Goal: Task Accomplishment & Management: Manage account settings

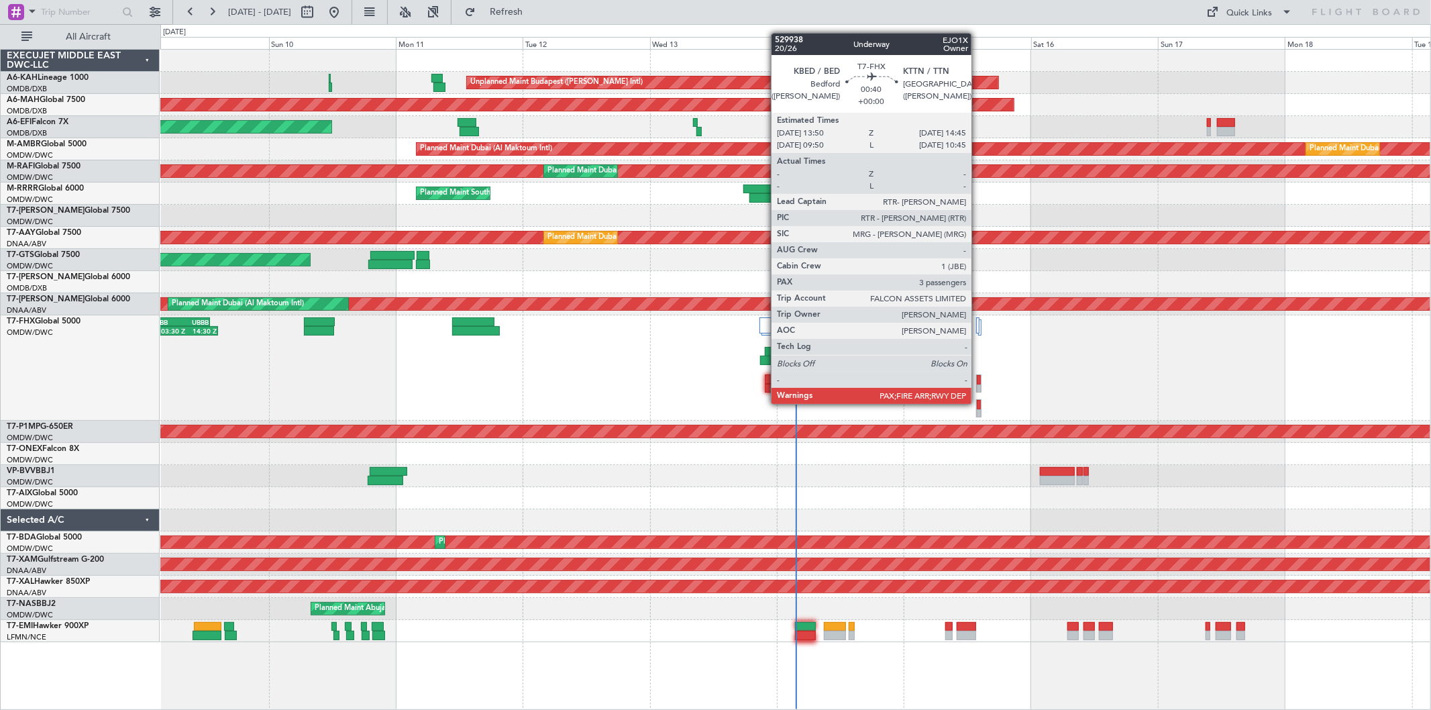
click at [978, 404] on div at bounding box center [979, 404] width 4 height 9
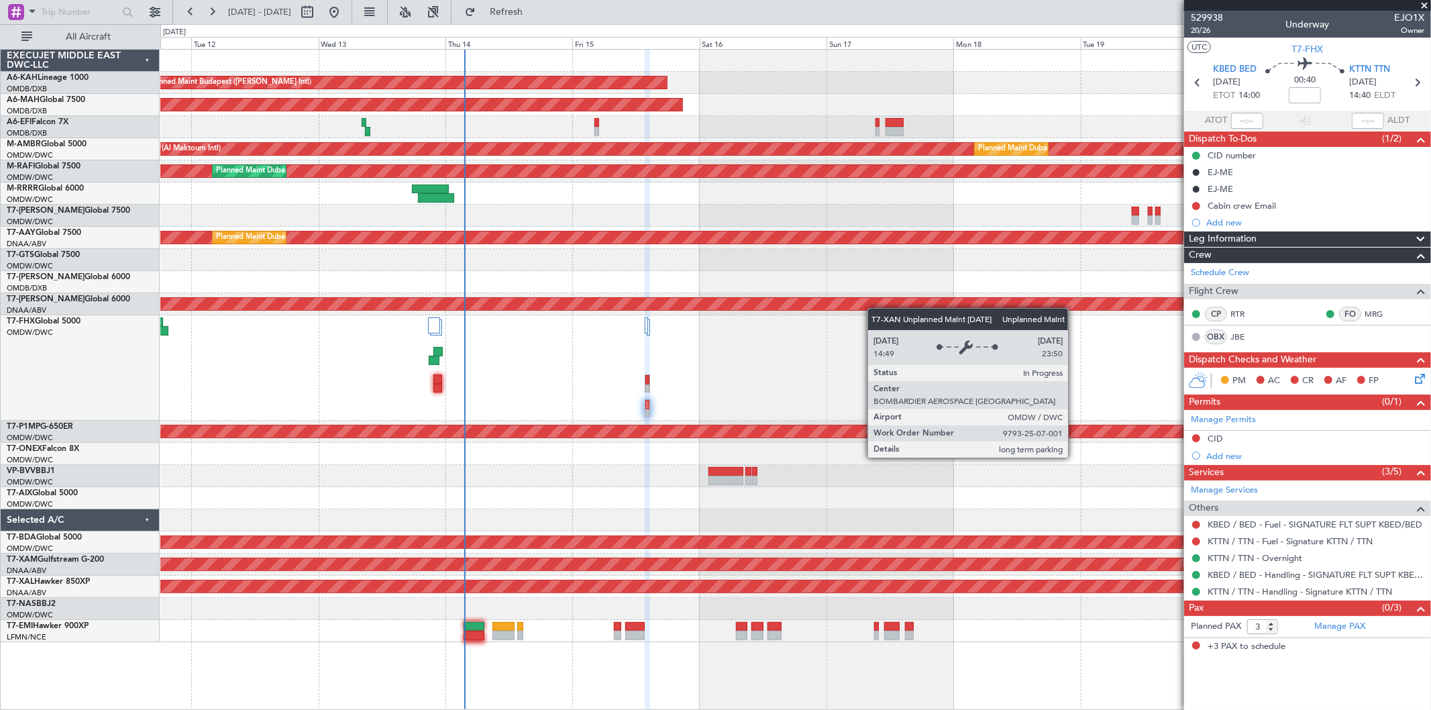
click at [711, 297] on div "Unplanned Maint Budapest ([PERSON_NAME] Intl) Planned Maint [GEOGRAPHIC_DATA] (…" at bounding box center [795, 346] width 1270 height 592
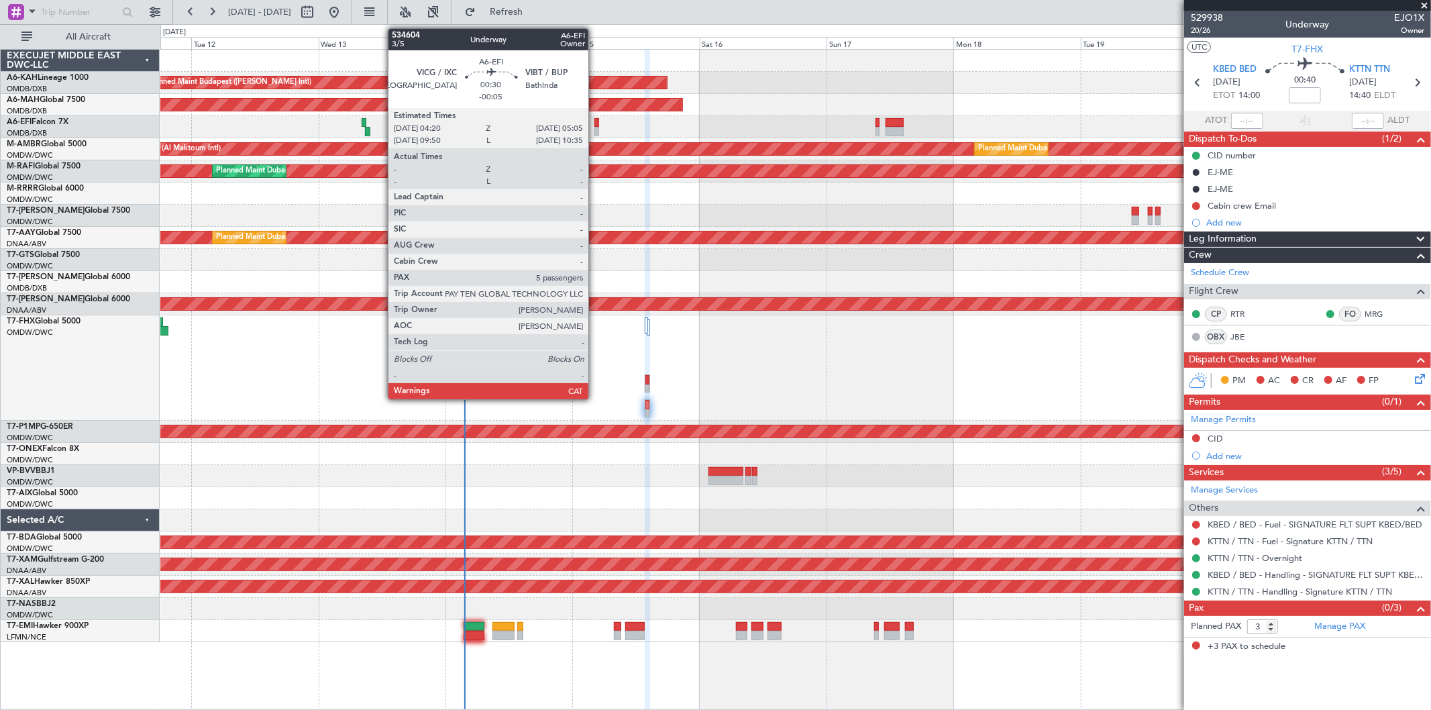
click at [595, 130] on div at bounding box center [596, 131] width 4 height 9
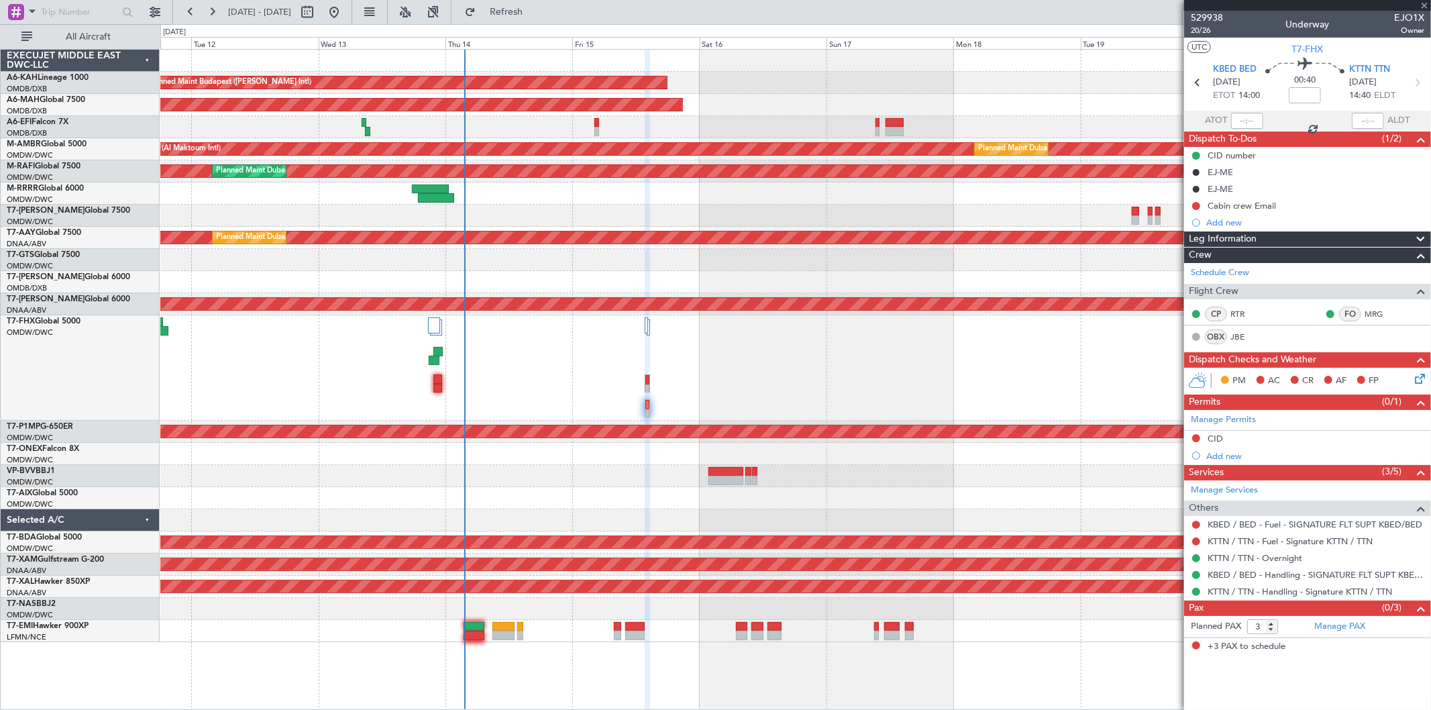
type input "-00:05"
type input "5"
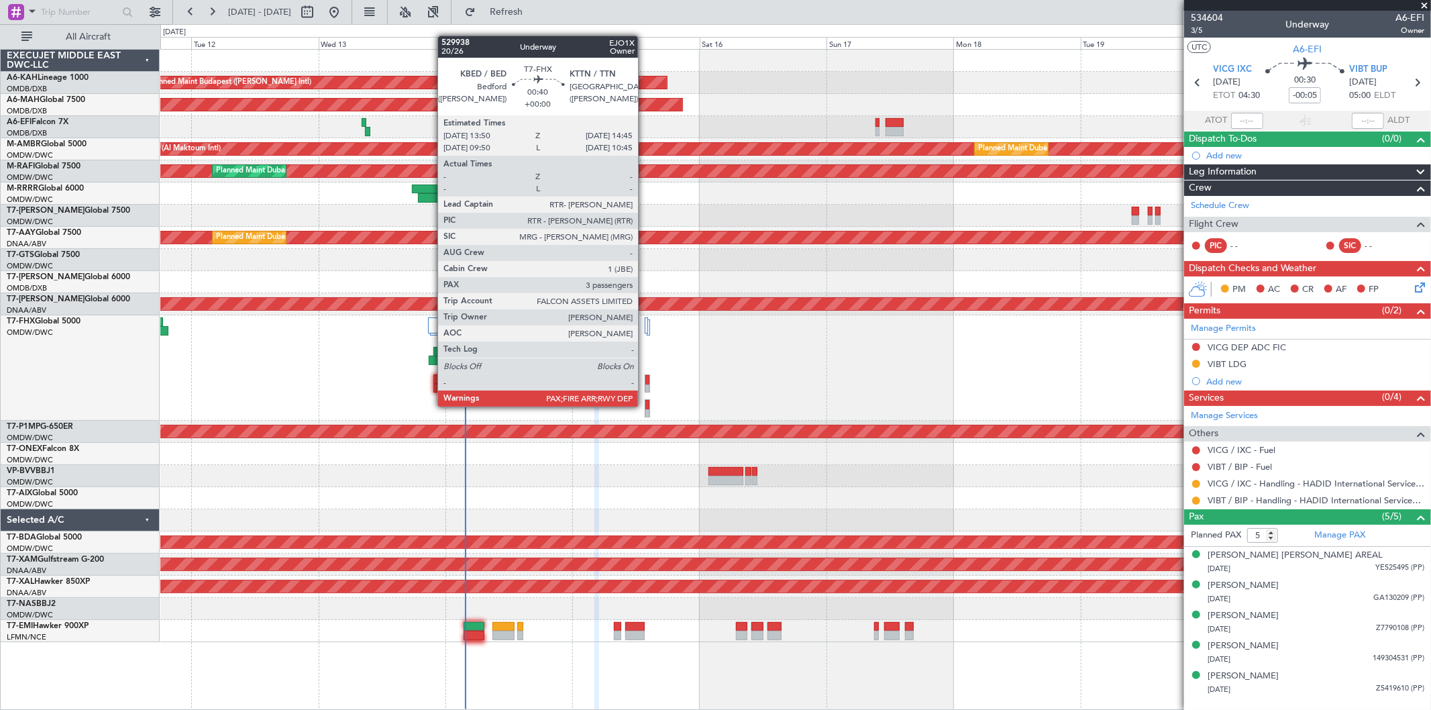
click at [645, 407] on div at bounding box center [647, 408] width 5 height 18
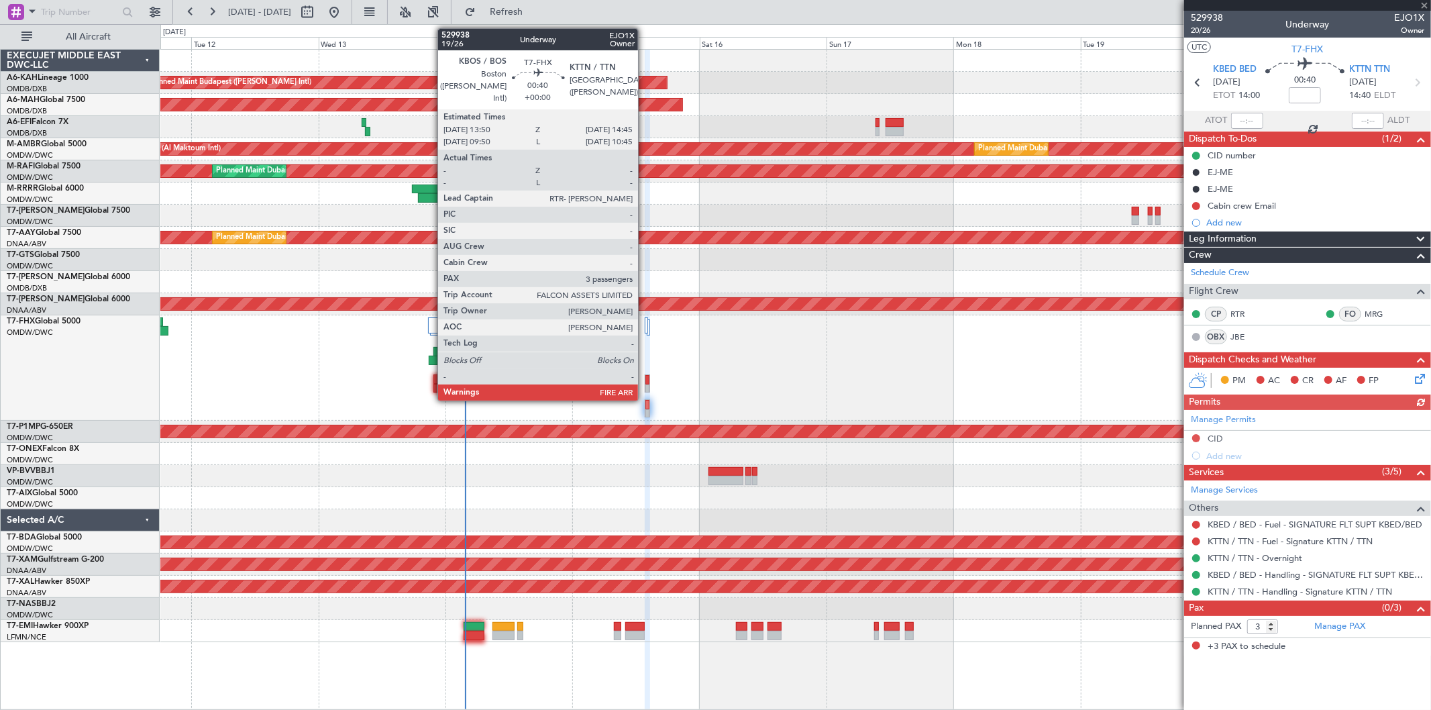
click at [645, 380] on div at bounding box center [647, 383] width 5 height 18
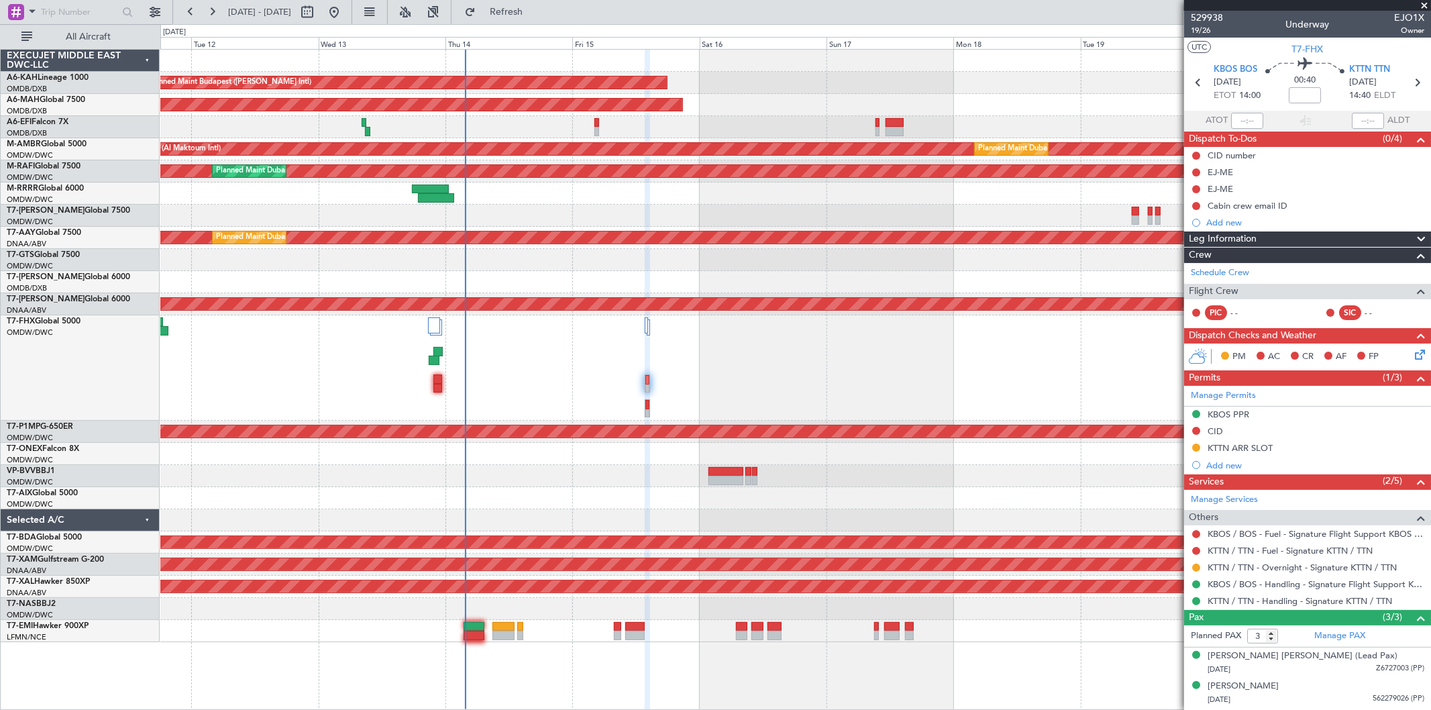
click at [1423, 3] on span at bounding box center [1423, 6] width 13 height 12
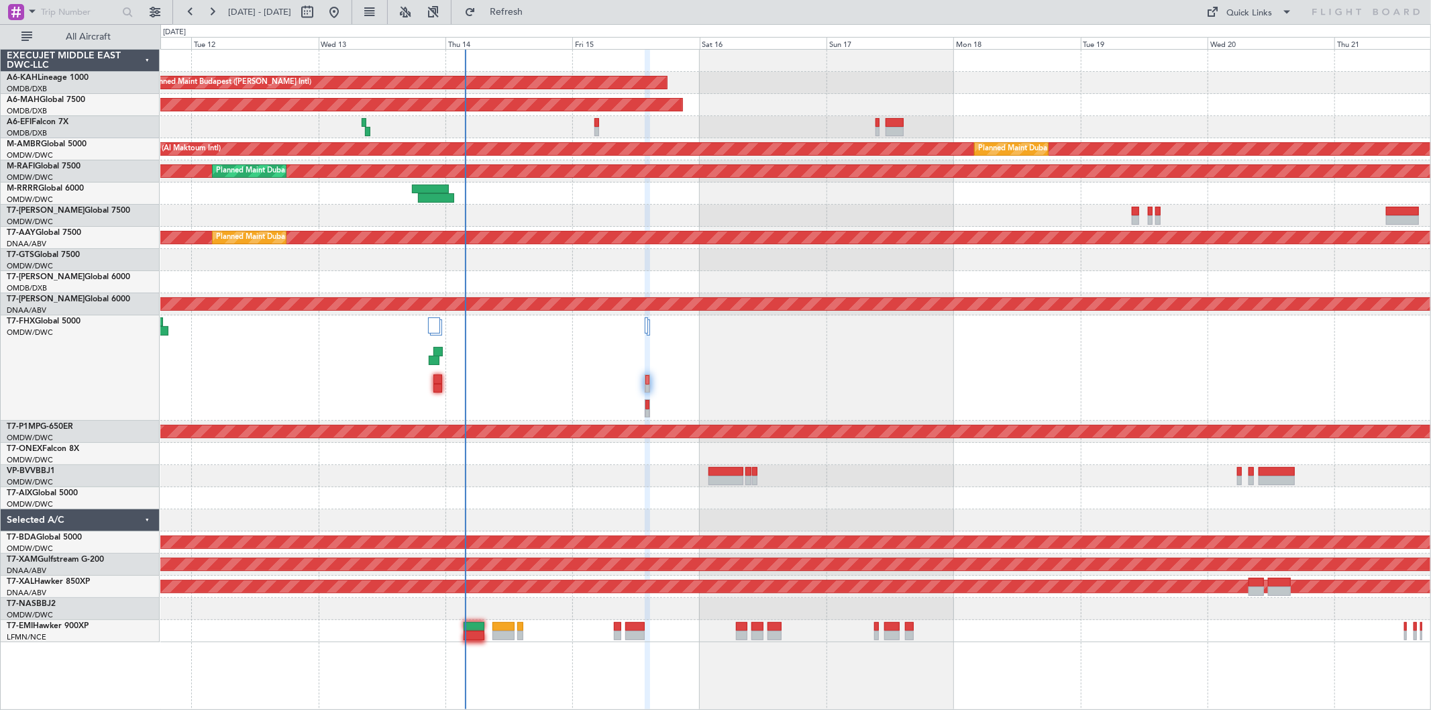
type input "0"
click at [1282, 13] on span at bounding box center [1287, 12] width 16 height 16
click at [1223, 39] on button "Trip Builder" at bounding box center [1251, 44] width 101 height 32
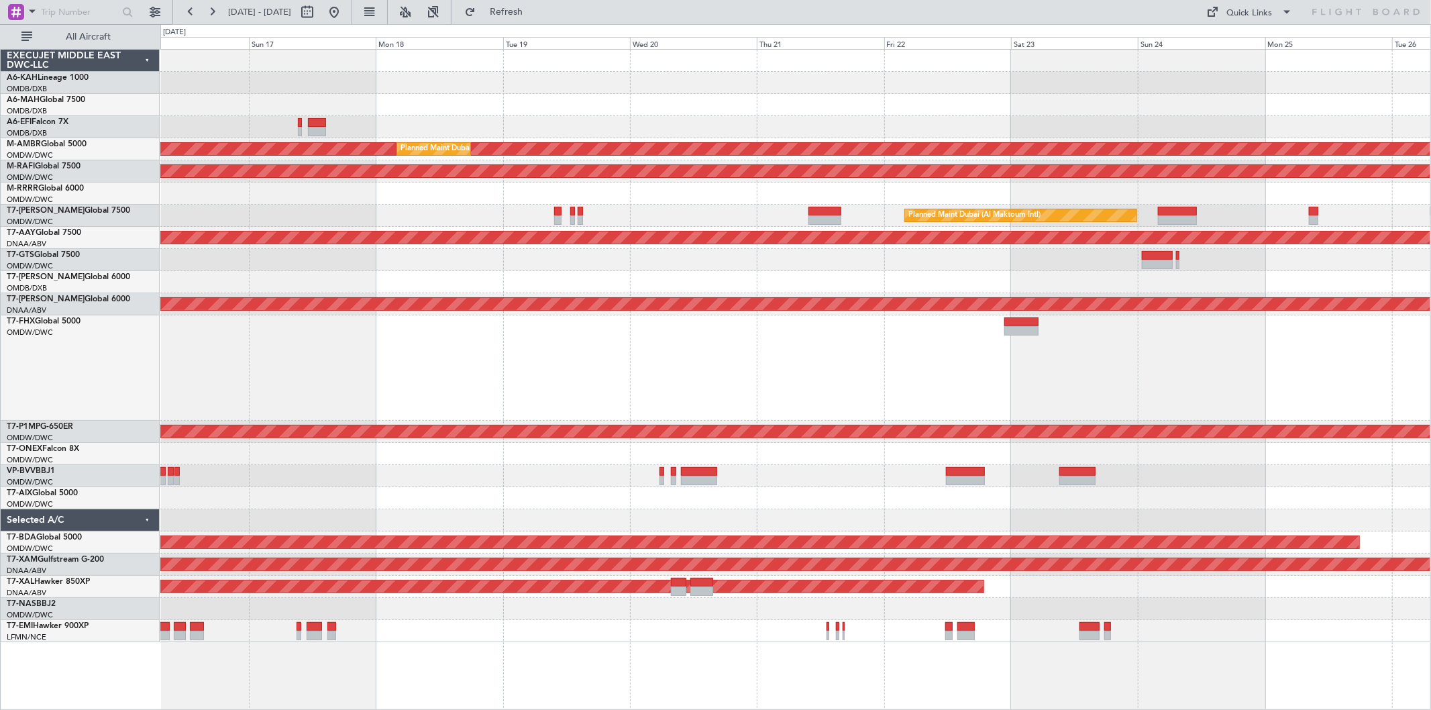
click at [557, 287] on div "Unplanned Maint Budapest (Ferenc Liszt Intl) Planned Maint Dubai (Dubai Intl) P…" at bounding box center [795, 346] width 1270 height 592
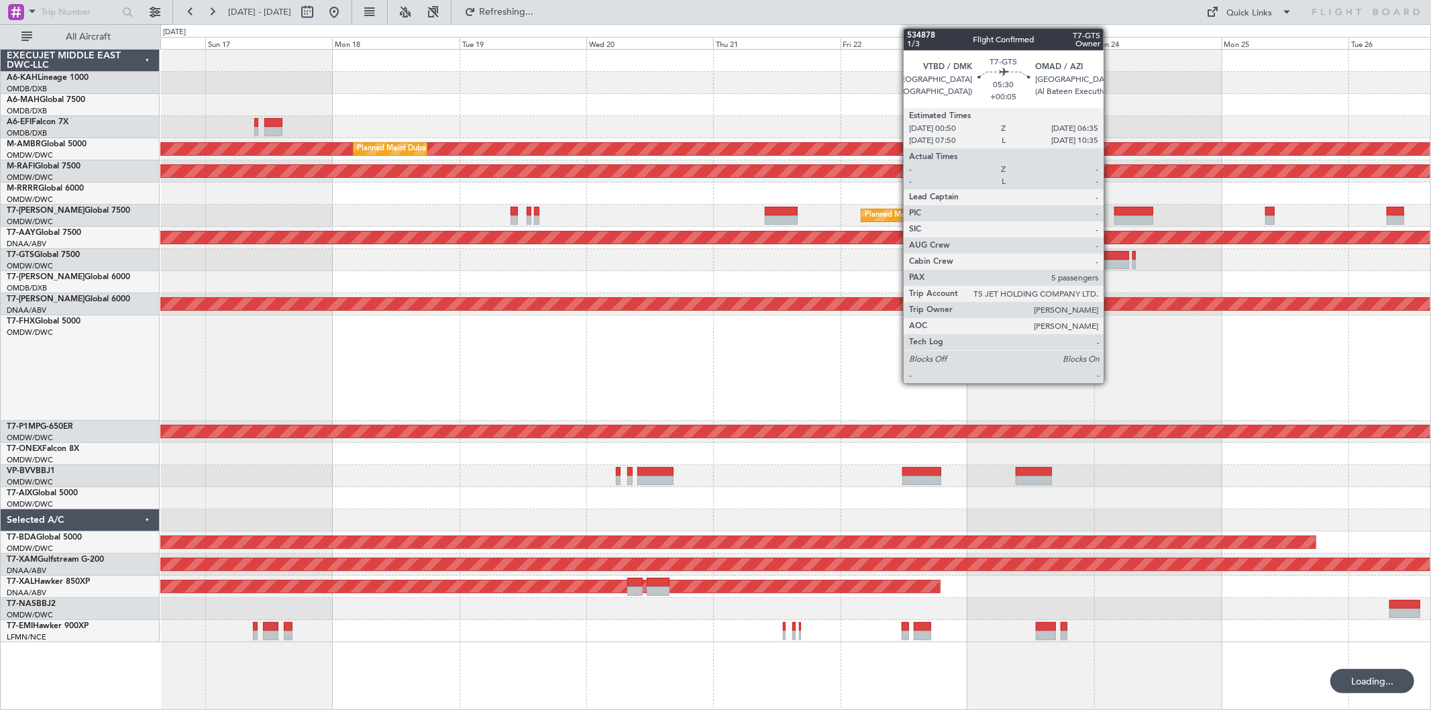
click at [1110, 262] on div at bounding box center [1113, 264] width 31 height 9
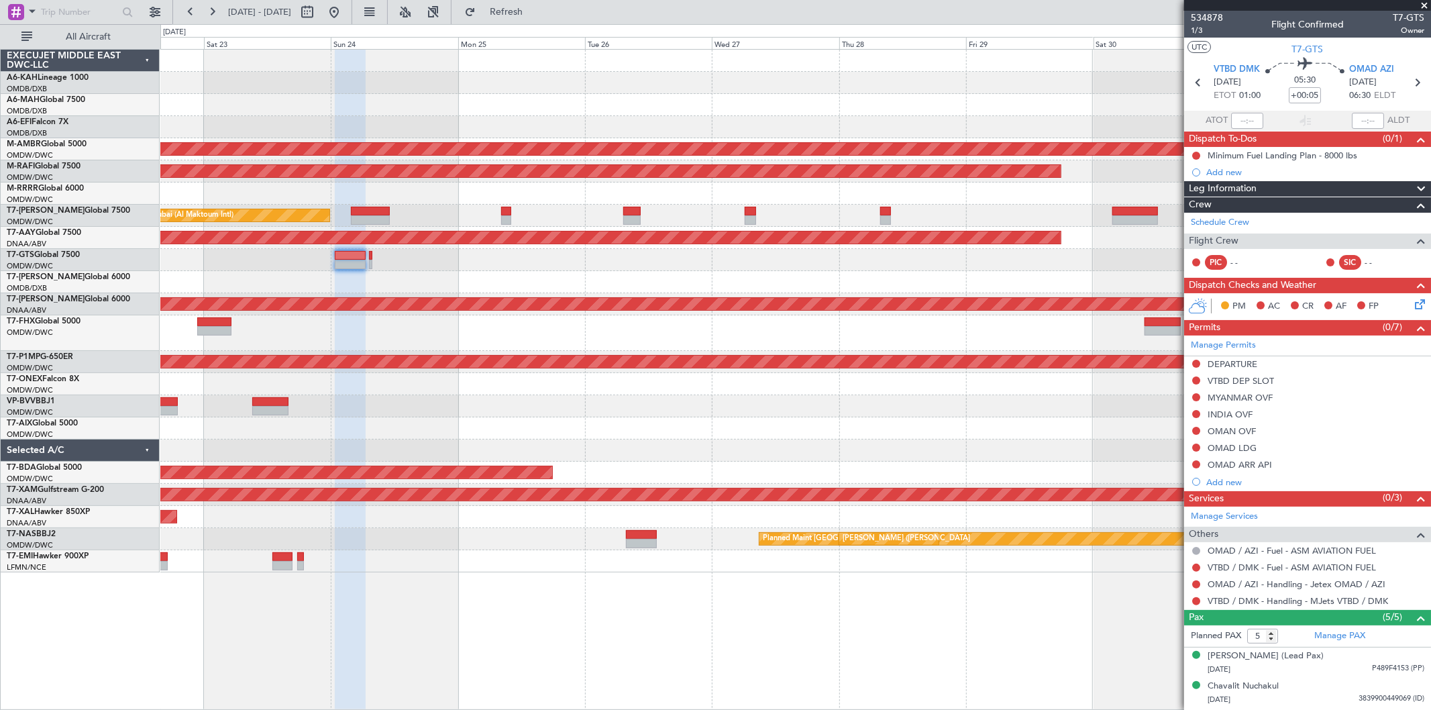
click at [298, 266] on div "Planned Maint Dubai (Al Maktoum Intl) Planned Maint [GEOGRAPHIC_DATA] (Al Makto…" at bounding box center [795, 311] width 1270 height 523
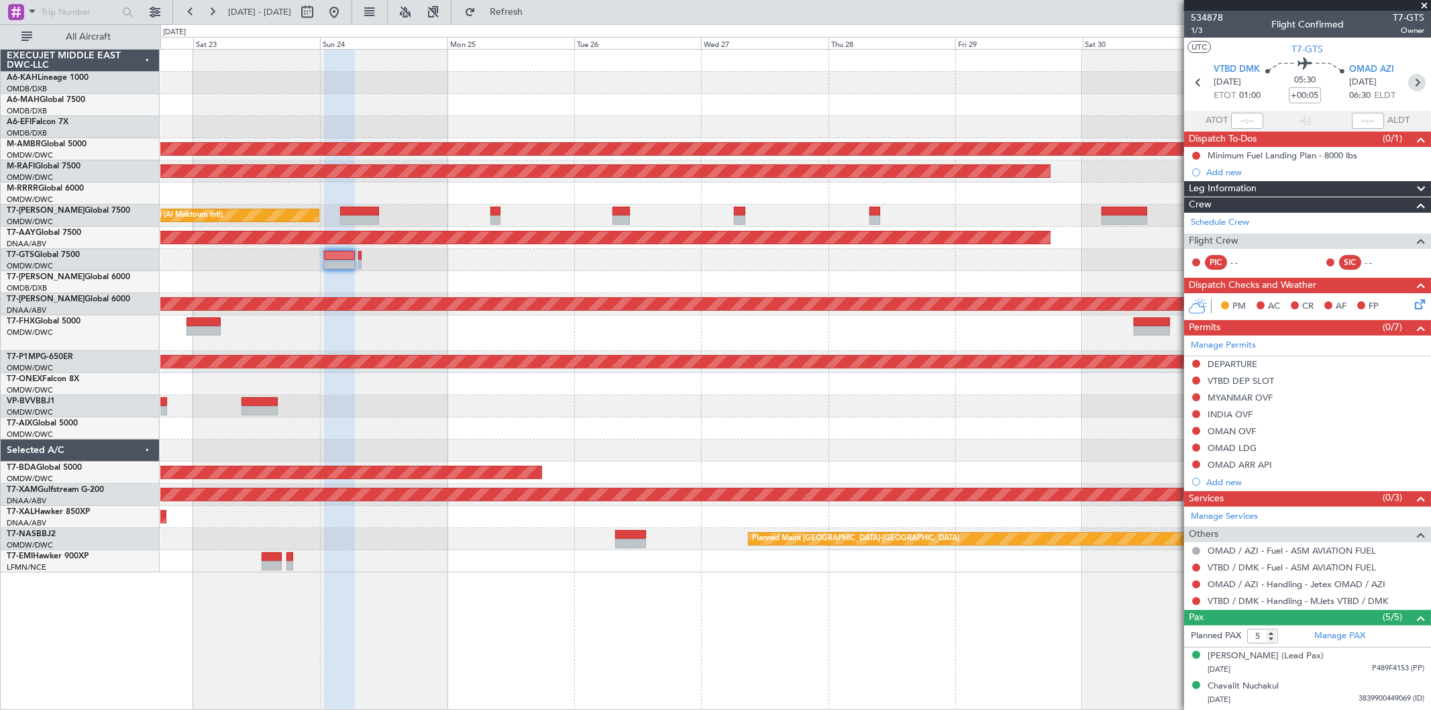
click at [1410, 81] on icon at bounding box center [1416, 82] width 17 height 17
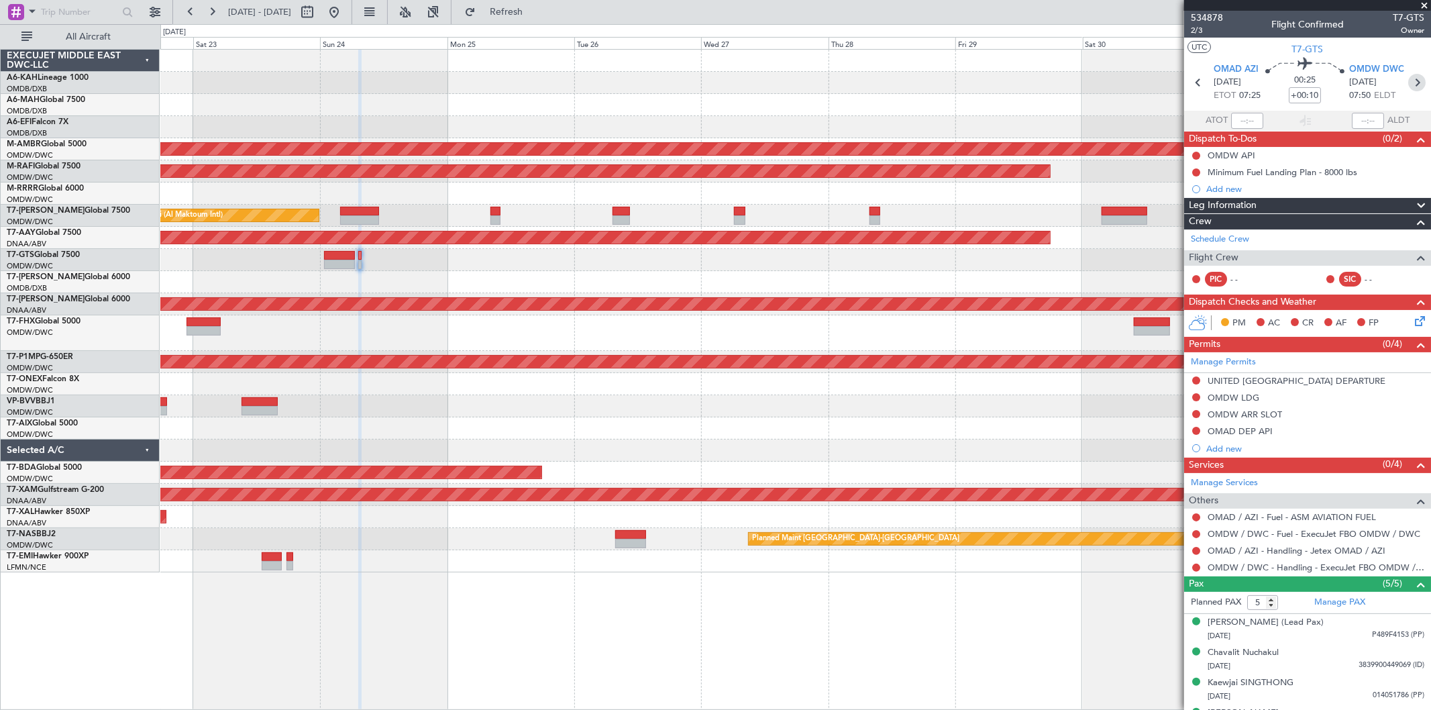
click at [1411, 76] on icon at bounding box center [1416, 82] width 17 height 17
type input "+00:30"
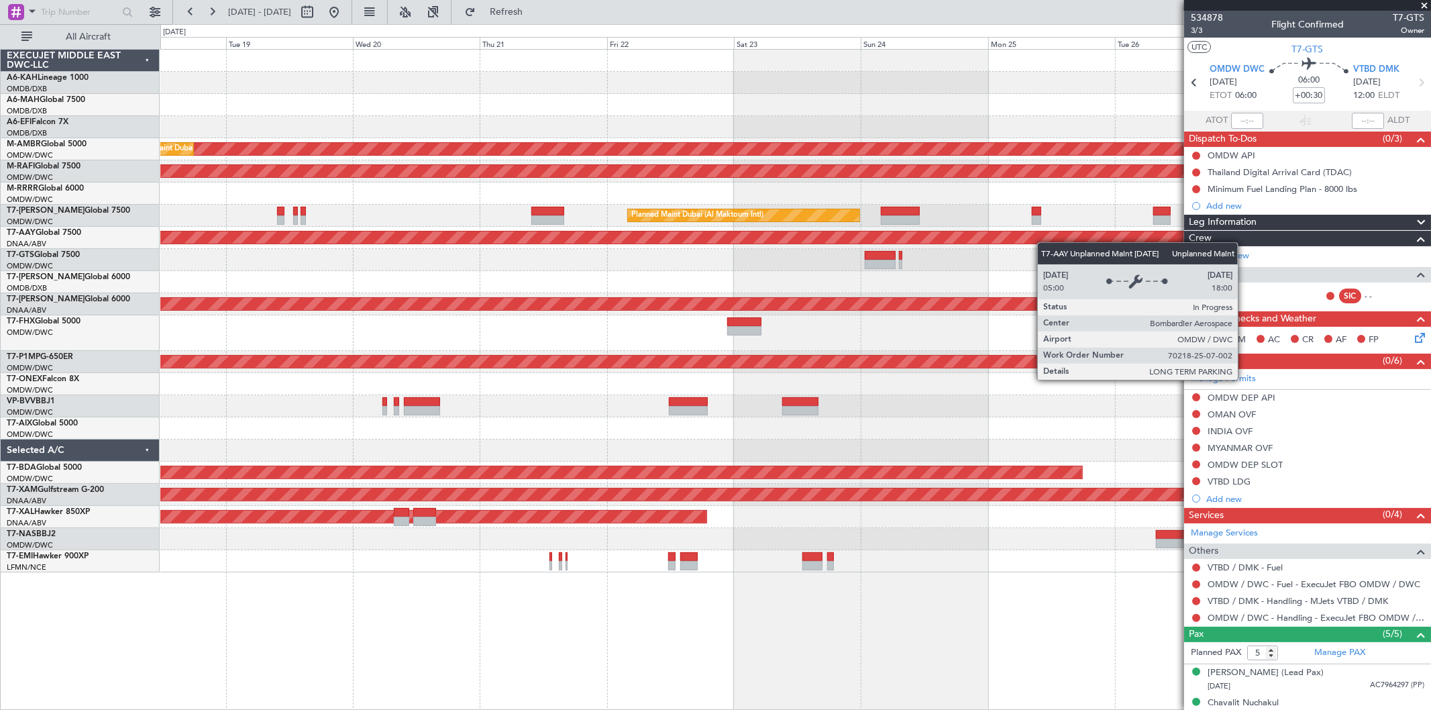
click at [1129, 219] on div "Planned Maint Dubai (Al Maktoum Intl) Planned Maint Dubai (Al Maktoum Intl) Pla…" at bounding box center [795, 311] width 1270 height 523
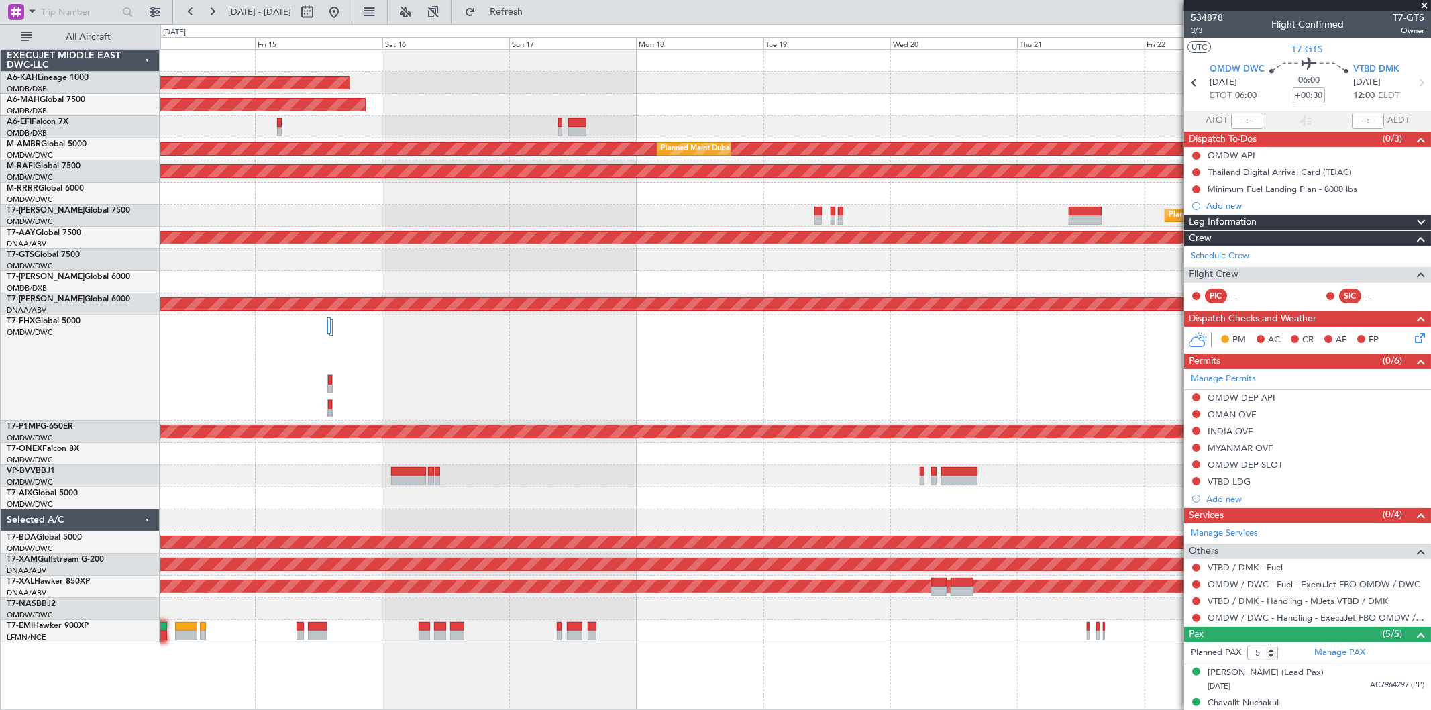
drag, startPoint x: 1424, startPoint y: 2, endPoint x: 1373, endPoint y: 25, distance: 56.7
click at [1424, 3] on span at bounding box center [1423, 6] width 13 height 12
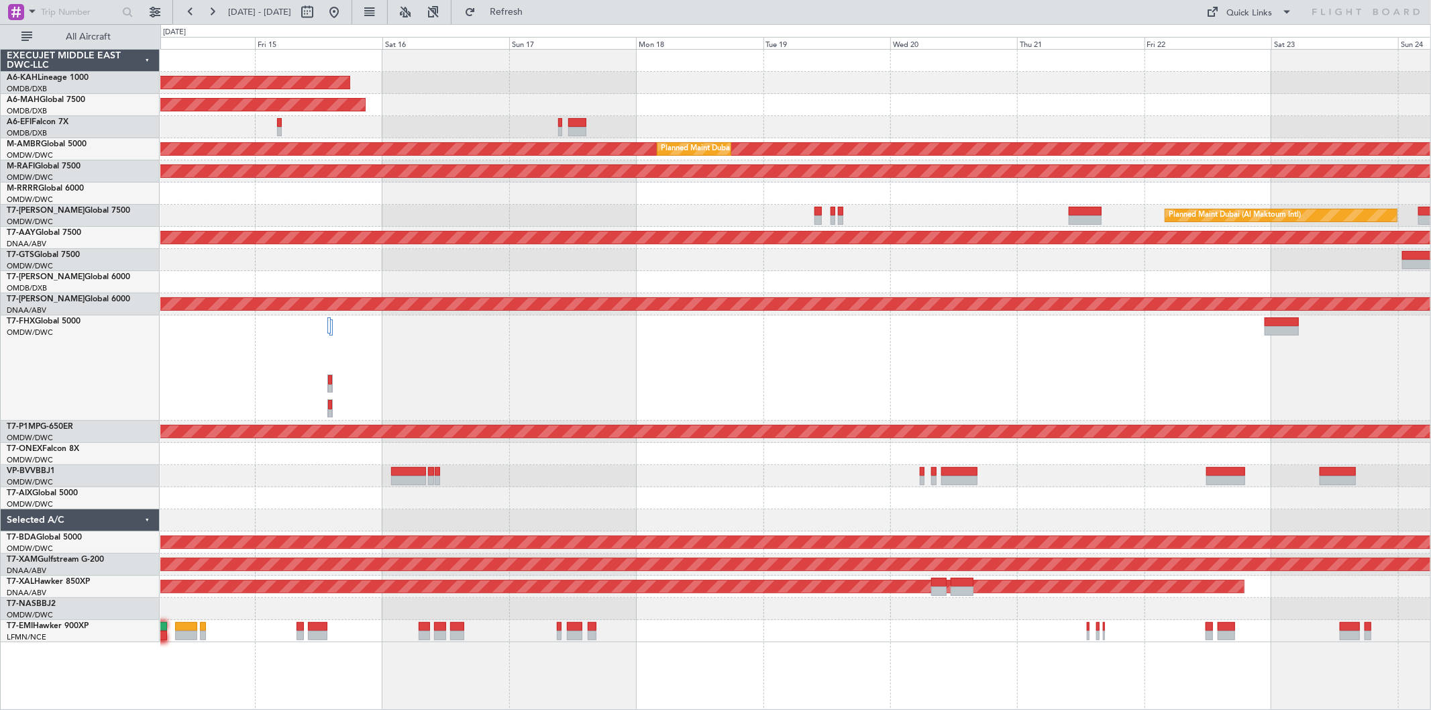
type input "0"
click at [1233, 21] on button "Quick Links" at bounding box center [1249, 11] width 99 height 21
click at [1235, 37] on button "Trip Builder" at bounding box center [1251, 44] width 101 height 32
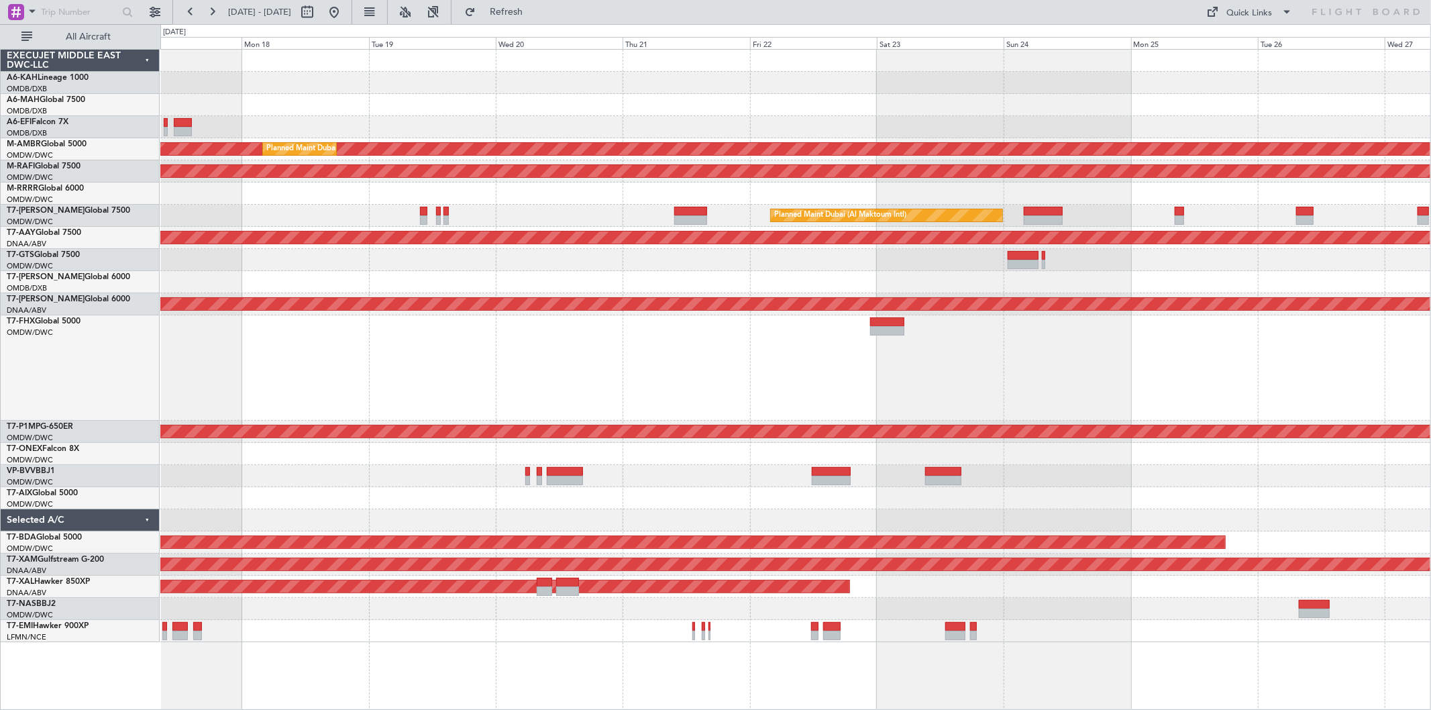
click at [727, 321] on div at bounding box center [795, 367] width 1270 height 105
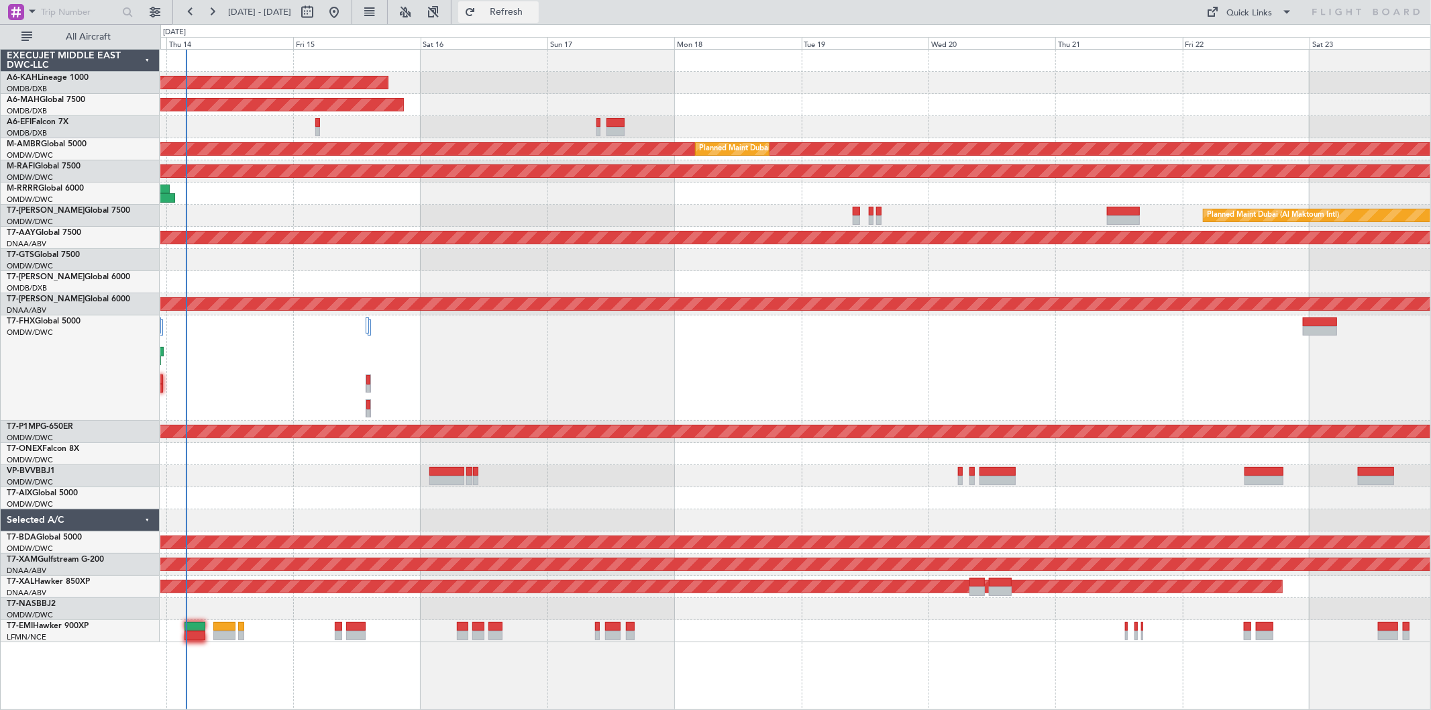
click at [535, 15] on span "Refresh" at bounding box center [506, 11] width 56 height 9
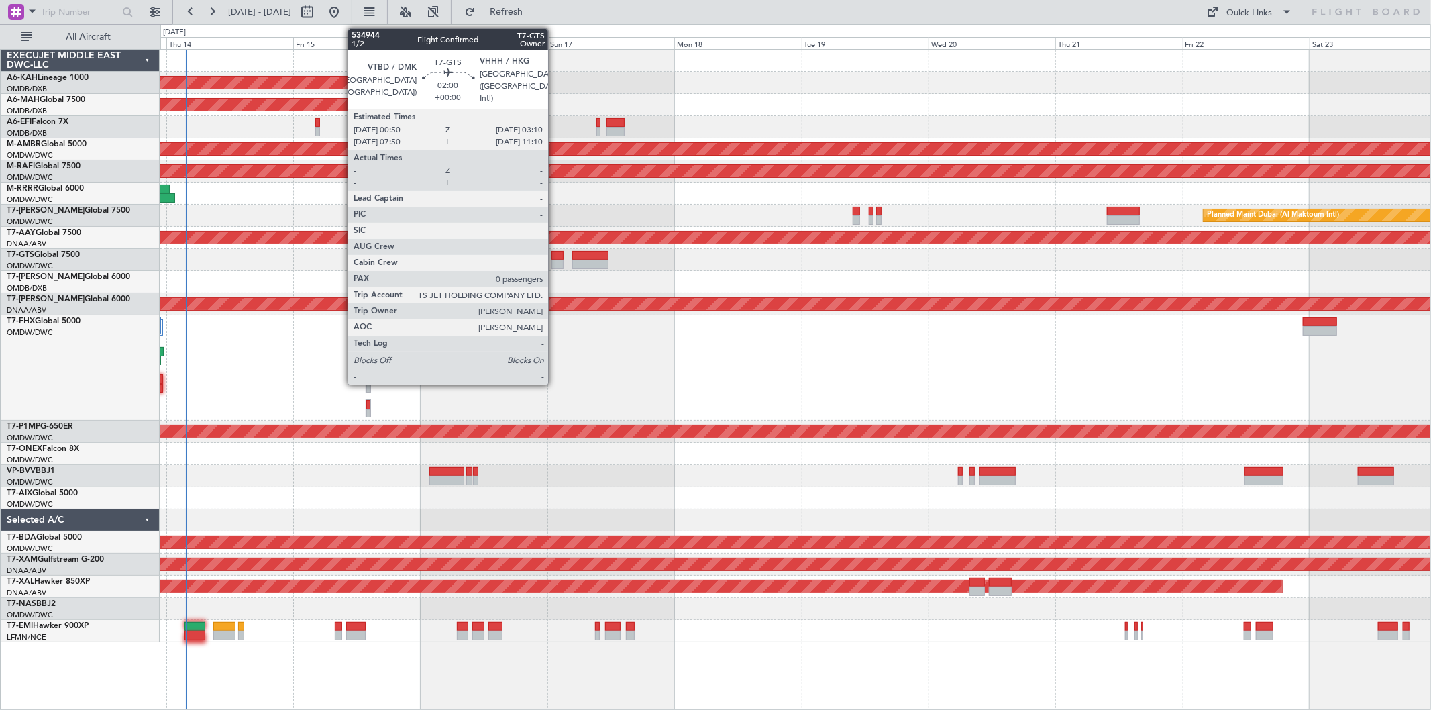
click at [555, 252] on div at bounding box center [557, 255] width 13 height 9
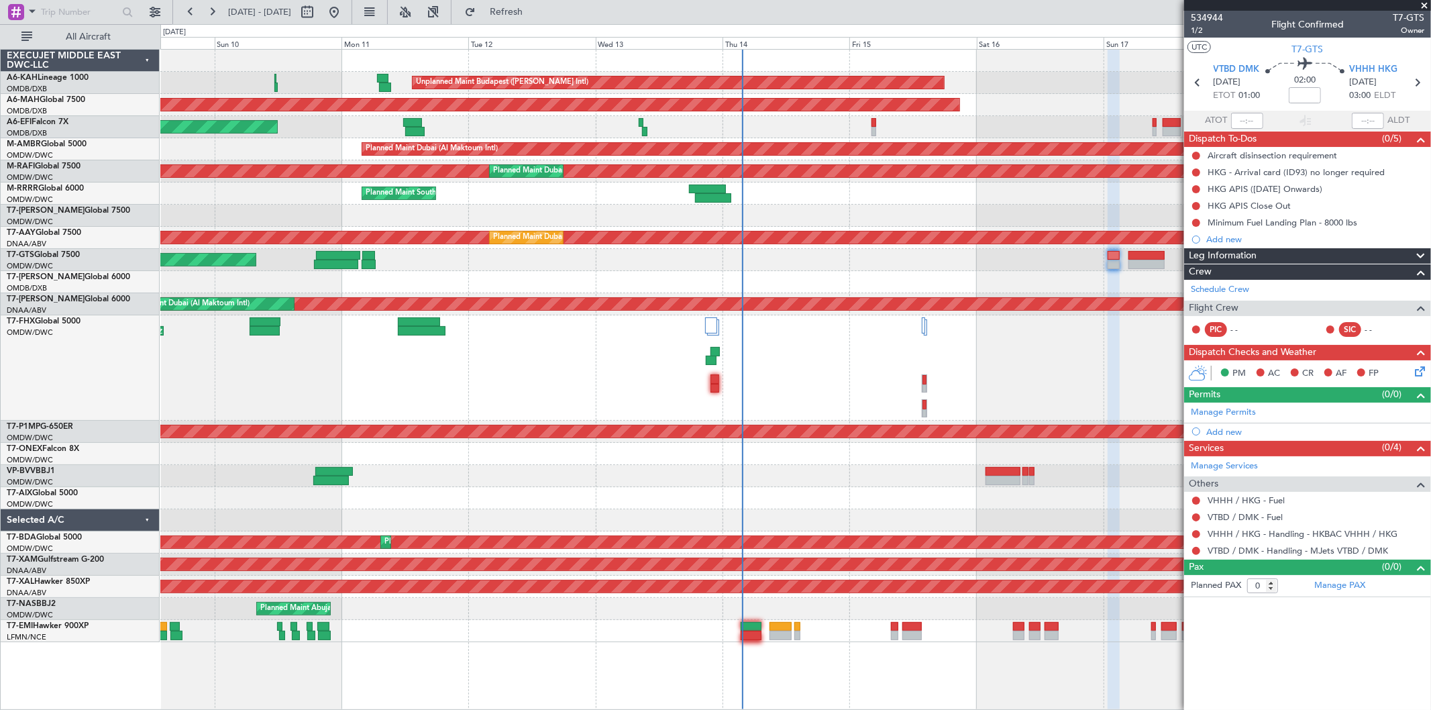
click at [955, 285] on div "Unplanned Maint Budapest (Ferenc Liszt Intl) Planned Maint Dubai (Dubai Intl) U…" at bounding box center [795, 346] width 1270 height 592
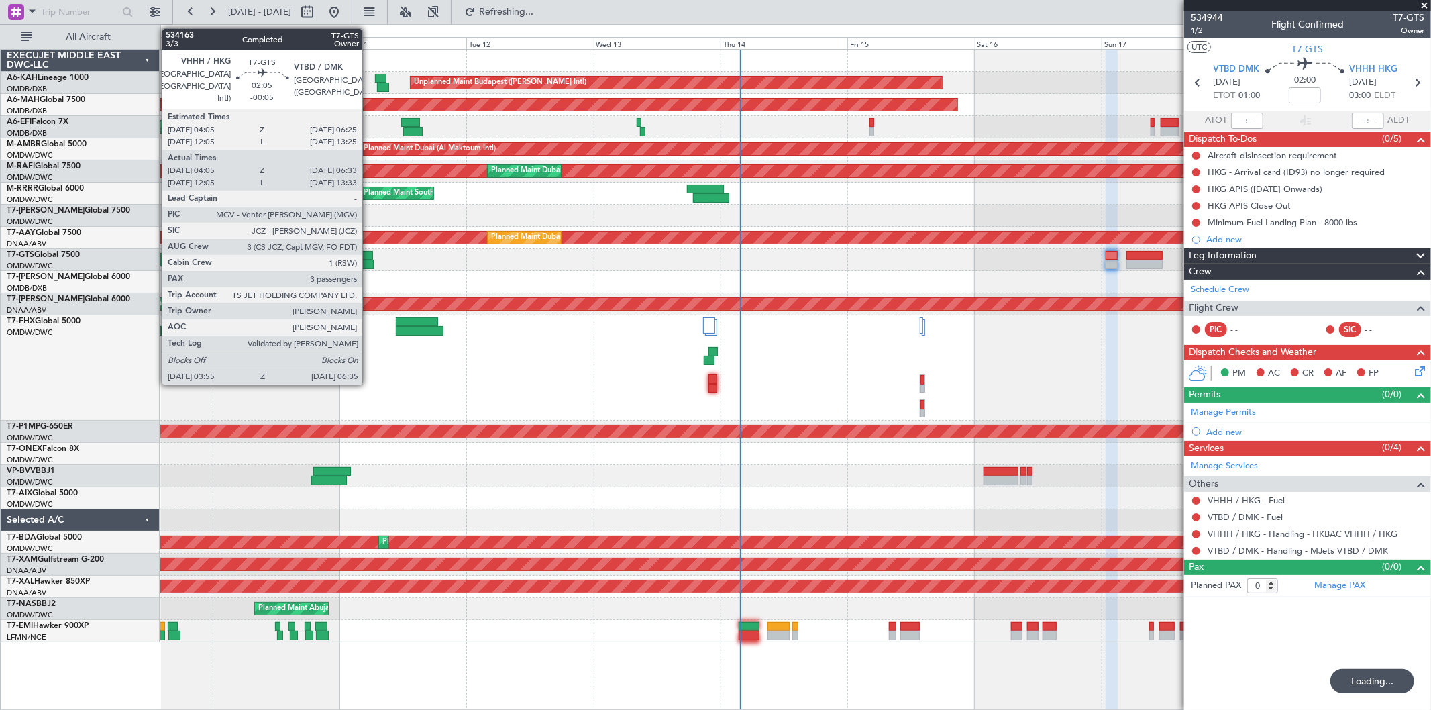
click at [369, 256] on div at bounding box center [366, 255] width 13 height 9
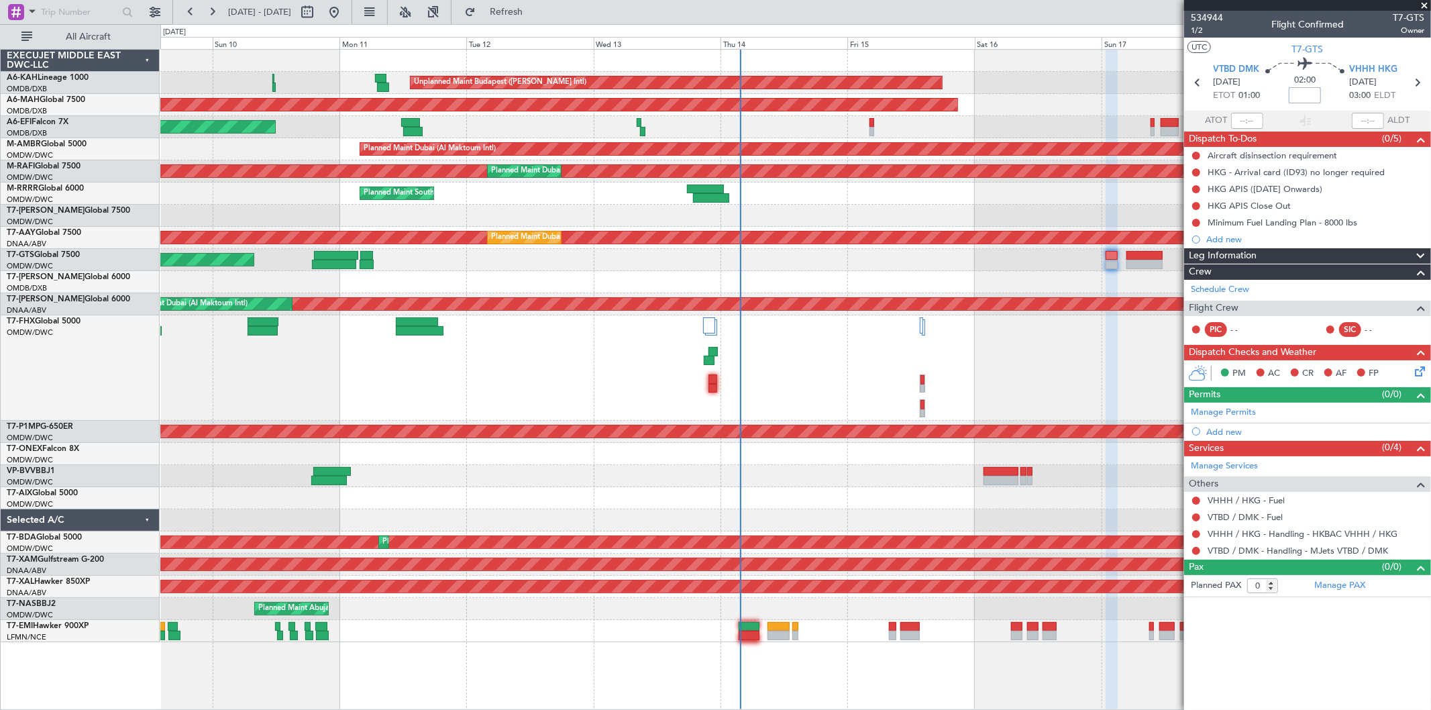
click at [1302, 97] on input at bounding box center [1305, 95] width 32 height 16
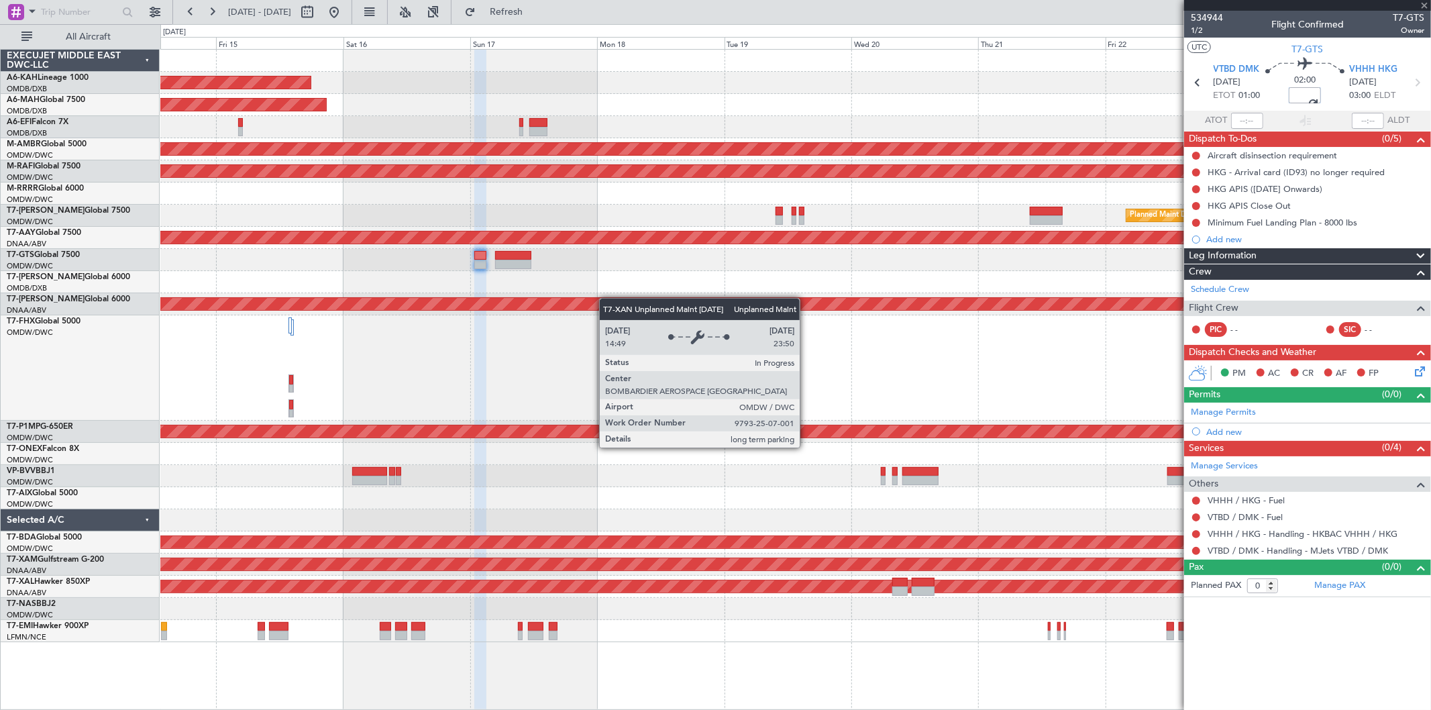
click at [311, 303] on div "Unplanned Maint Budapest (Ferenc Liszt Intl) Planned Maint Dubai (Dubai Intl) P…" at bounding box center [795, 346] width 1270 height 592
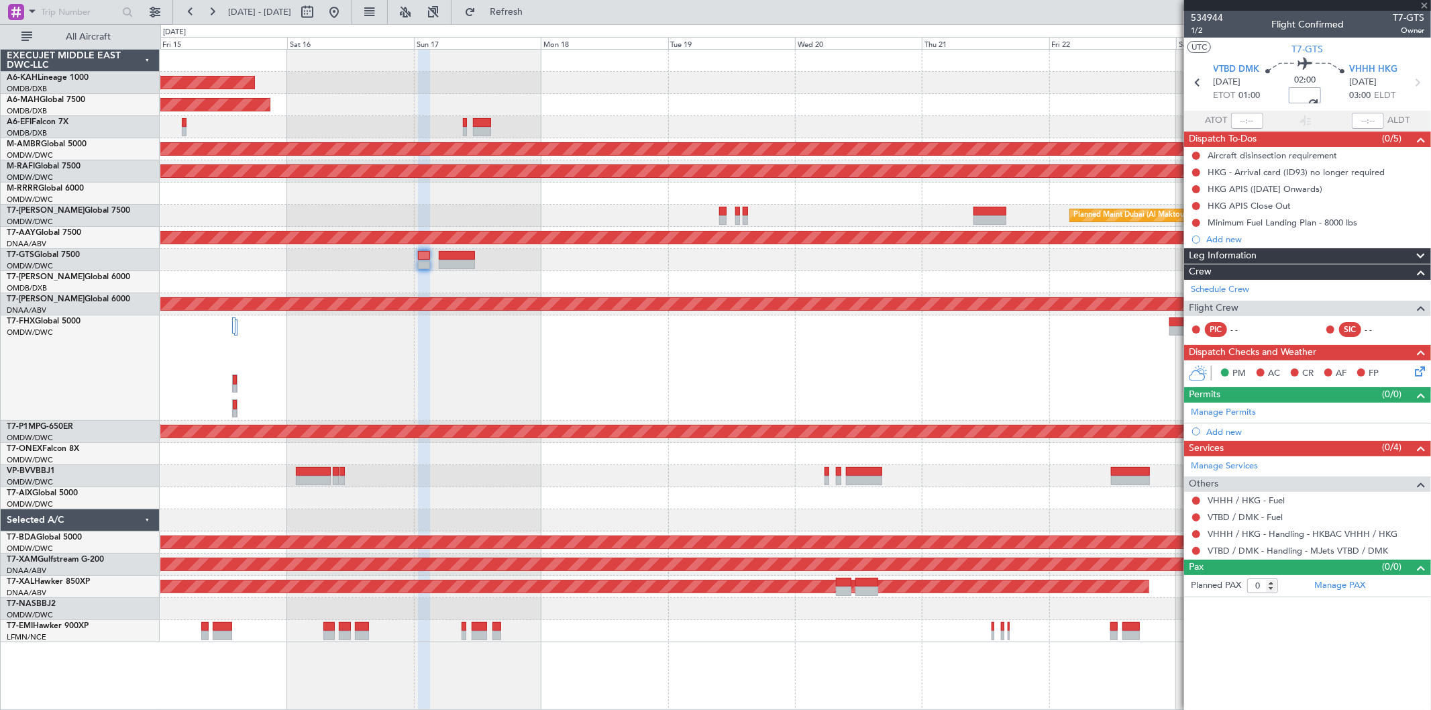
click at [358, 265] on div "Unplanned Maint Budapest (Ferenc Liszt Intl) Planned Maint Dubai (Dubai Intl) P…" at bounding box center [795, 346] width 1270 height 592
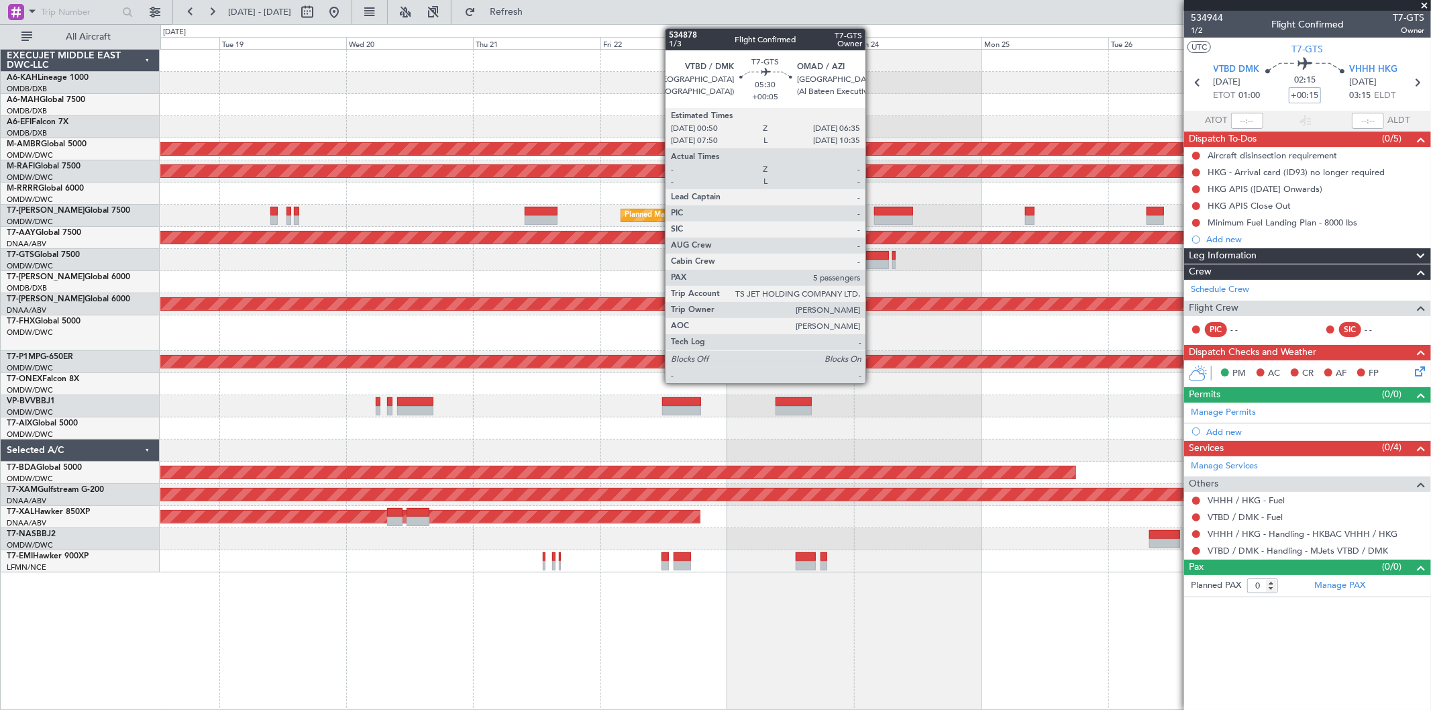
click at [872, 256] on div at bounding box center [873, 255] width 31 height 9
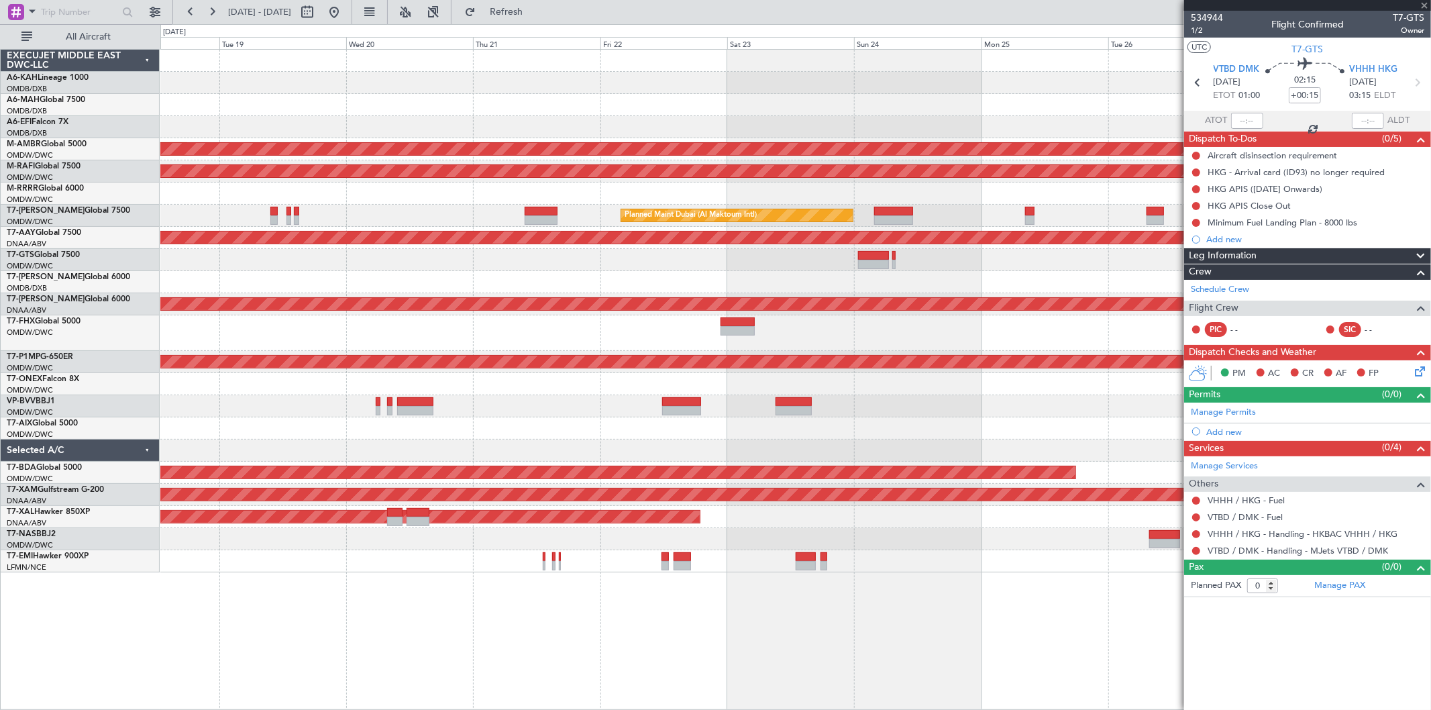
type input "+00:05"
type input "5"
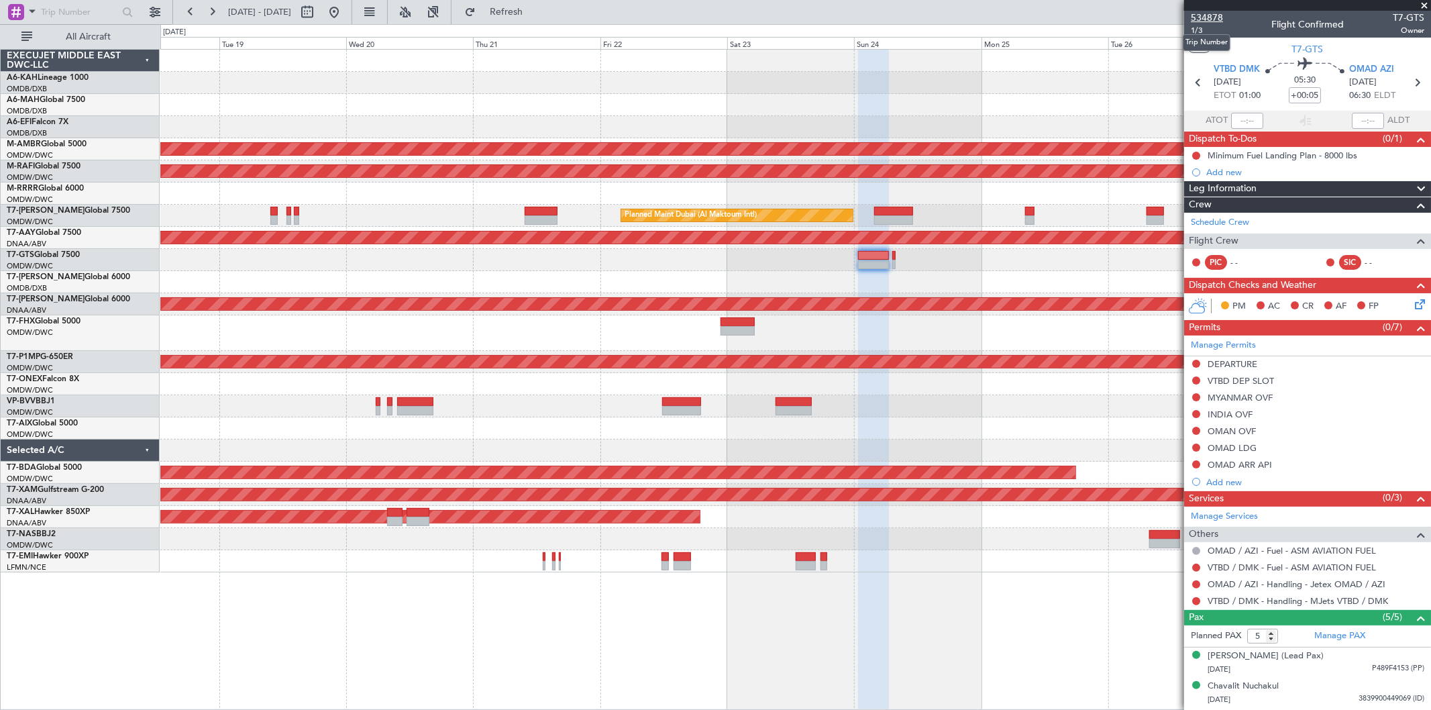
click at [1210, 19] on span "534878" at bounding box center [1207, 18] width 32 height 14
click at [895, 260] on div at bounding box center [894, 264] width 4 height 9
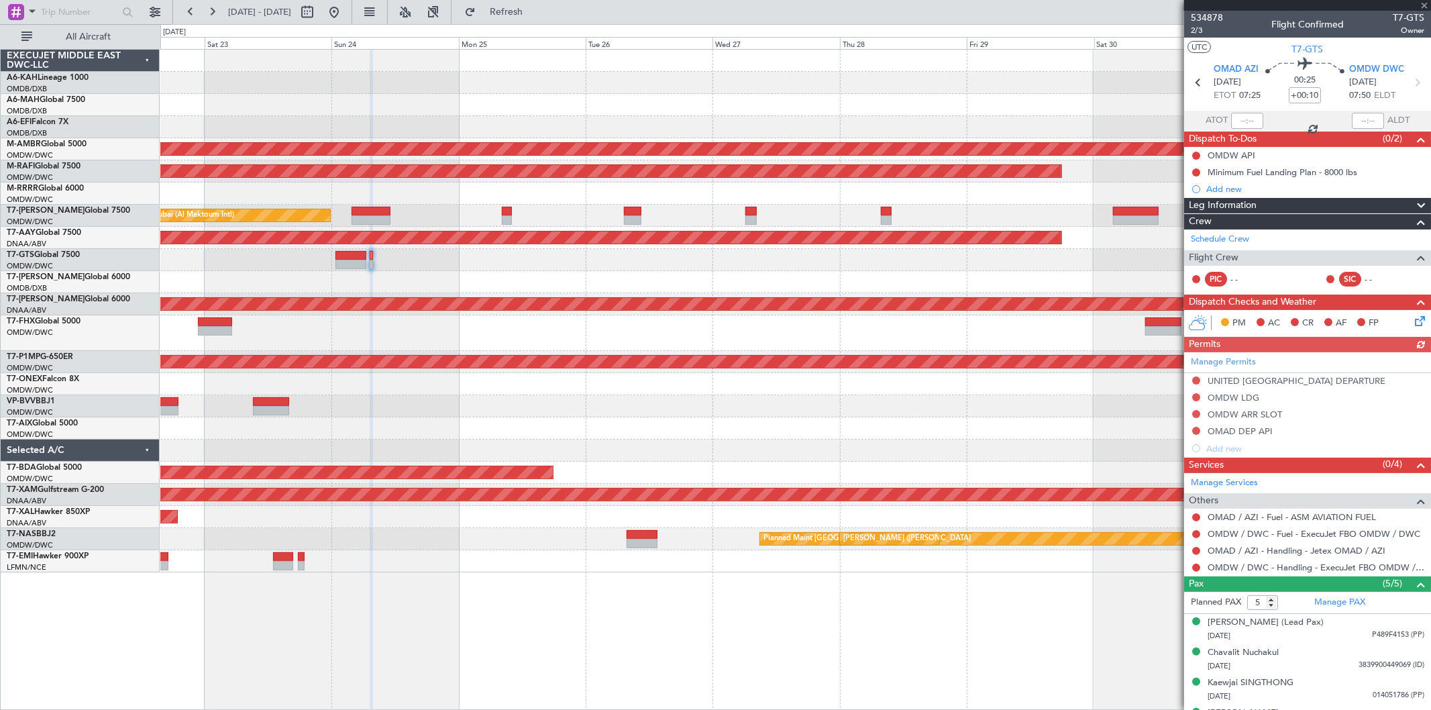
click at [494, 287] on div "Planned Maint Dubai (Al Maktoum Intl) Planned Maint [GEOGRAPHIC_DATA] (Al Makto…" at bounding box center [795, 311] width 1270 height 523
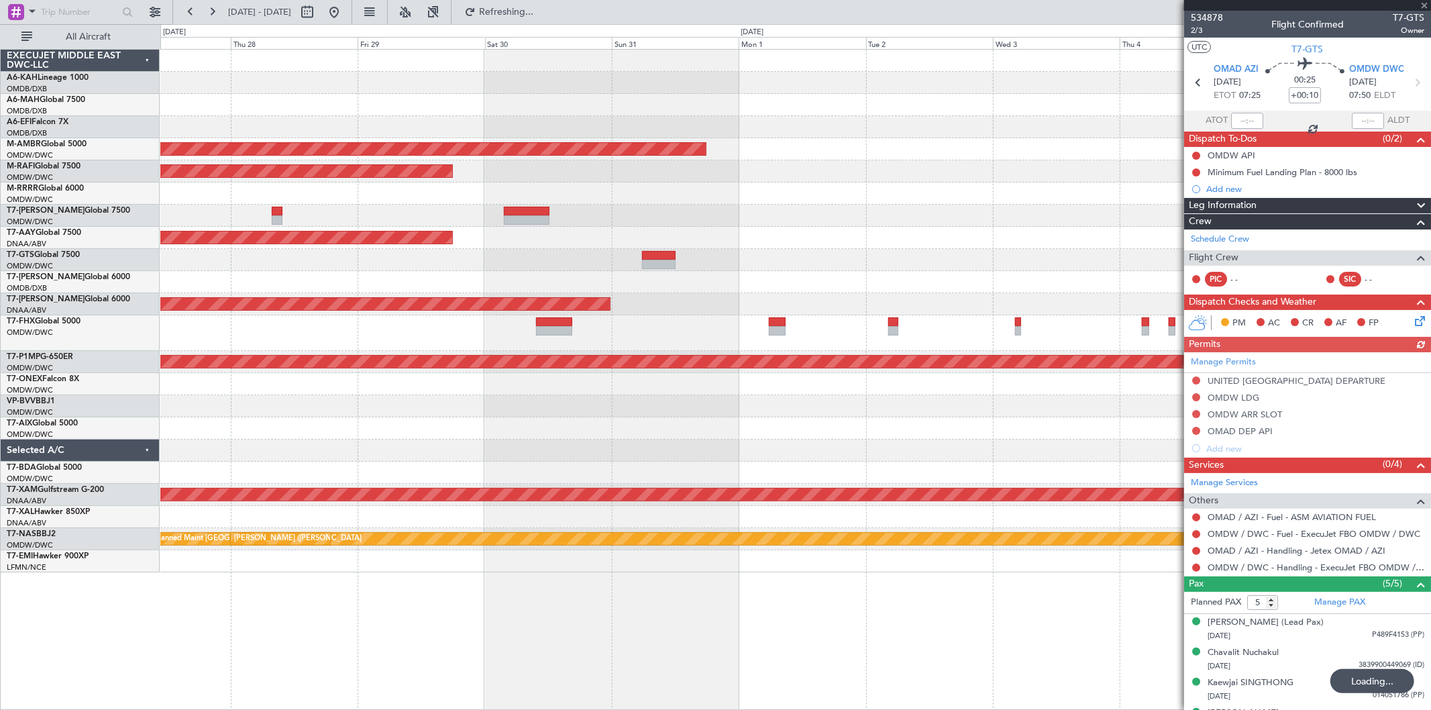
click at [503, 268] on div at bounding box center [795, 260] width 1270 height 22
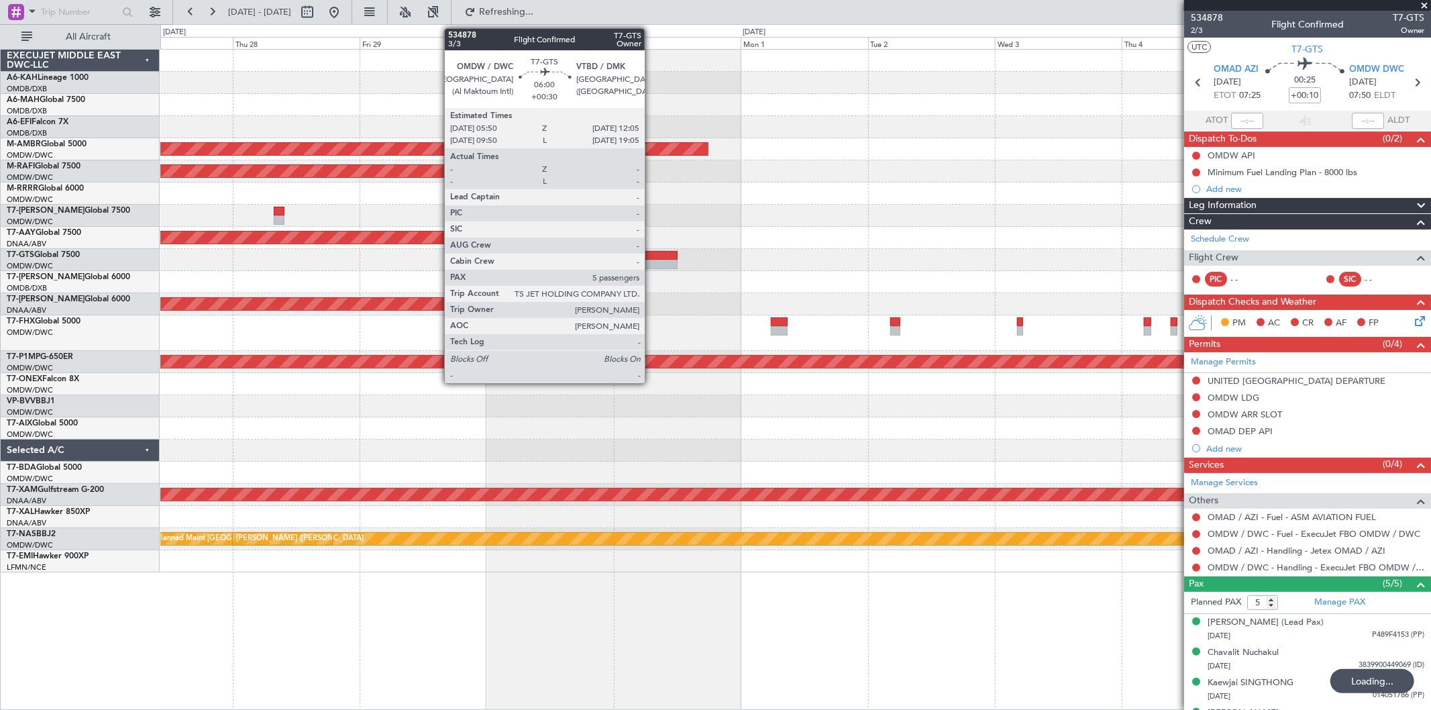
click at [651, 255] on div at bounding box center [661, 255] width 34 height 9
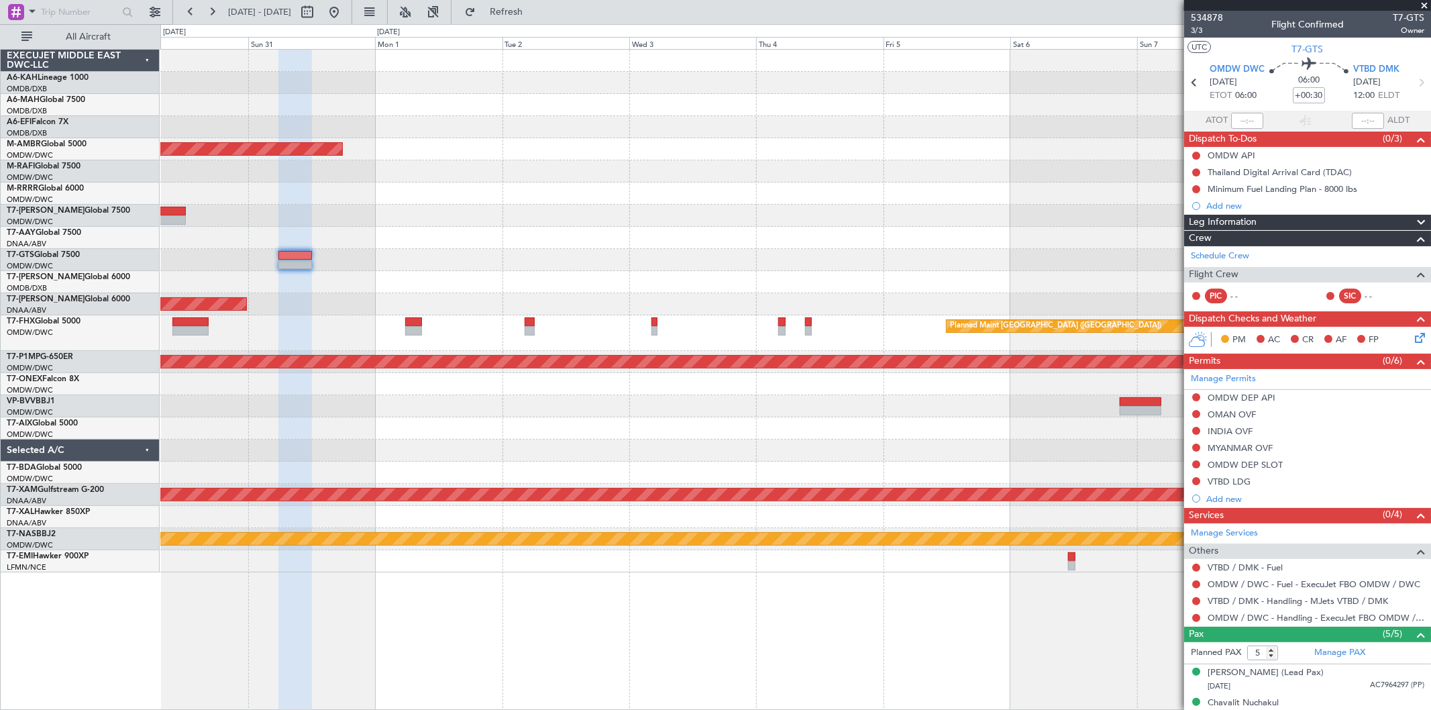
click at [446, 197] on div "Planned Maint Dubai (Al Maktoum Intl) Planned Maint Dubai (Al Maktoum Intl) Unp…" at bounding box center [795, 311] width 1270 height 523
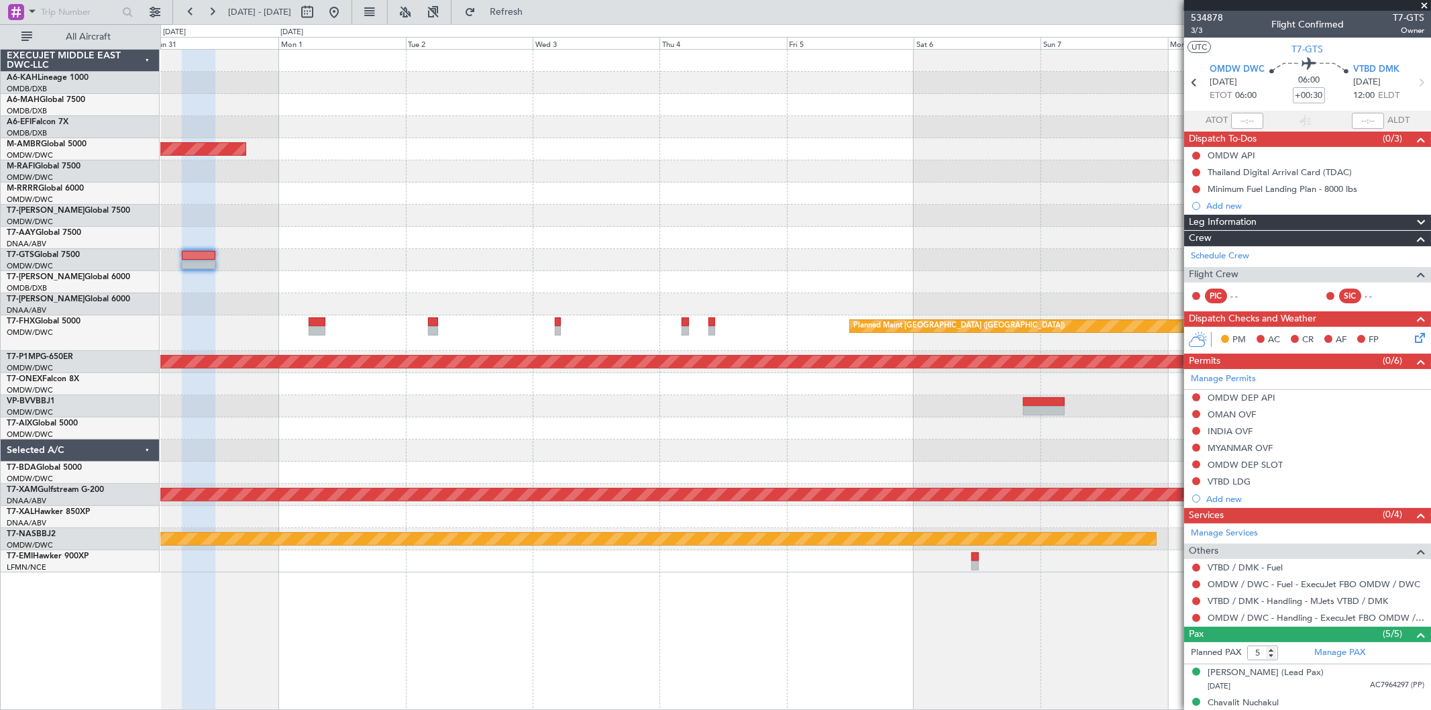
click at [623, 205] on div at bounding box center [795, 216] width 1270 height 22
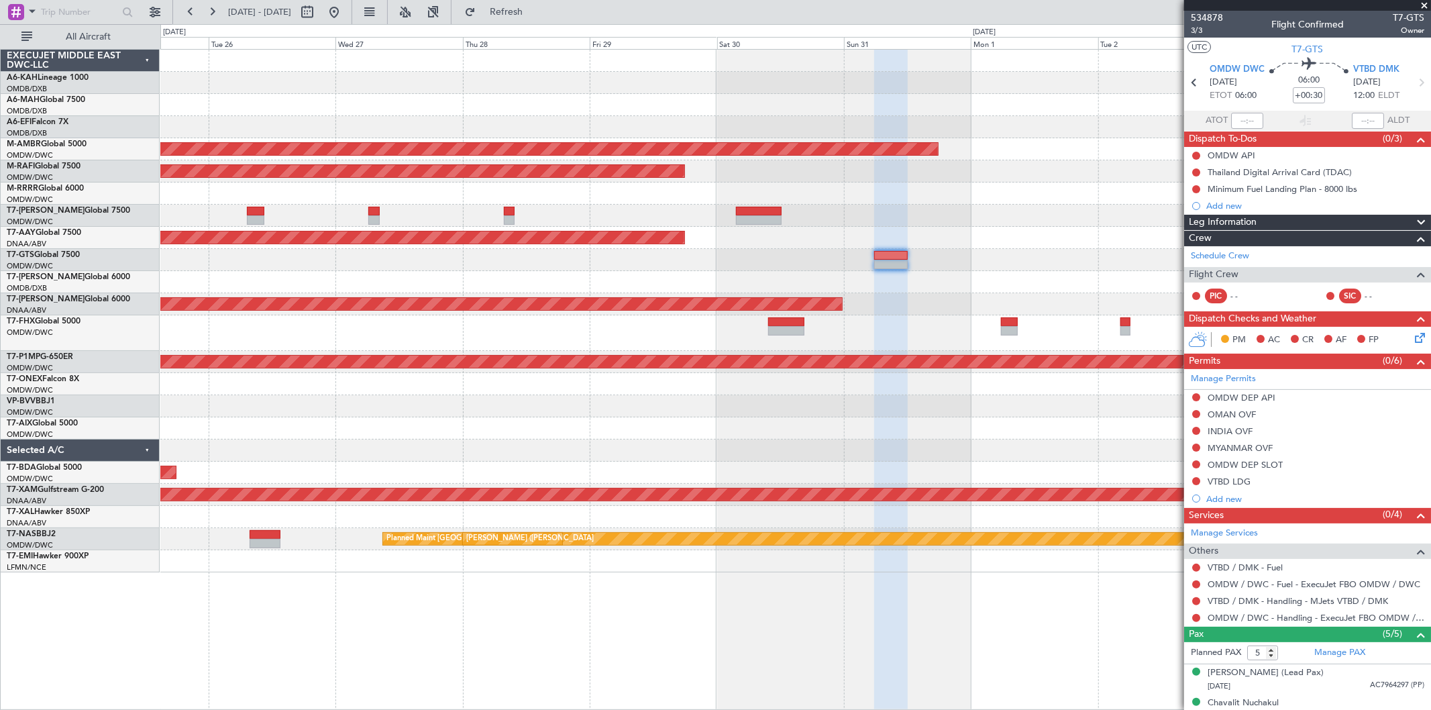
click at [982, 159] on div "Planned Maint Dubai (Al Maktoum Intl) Planned Maint Dubai (Al Maktoum Intl) Pla…" at bounding box center [795, 311] width 1270 height 523
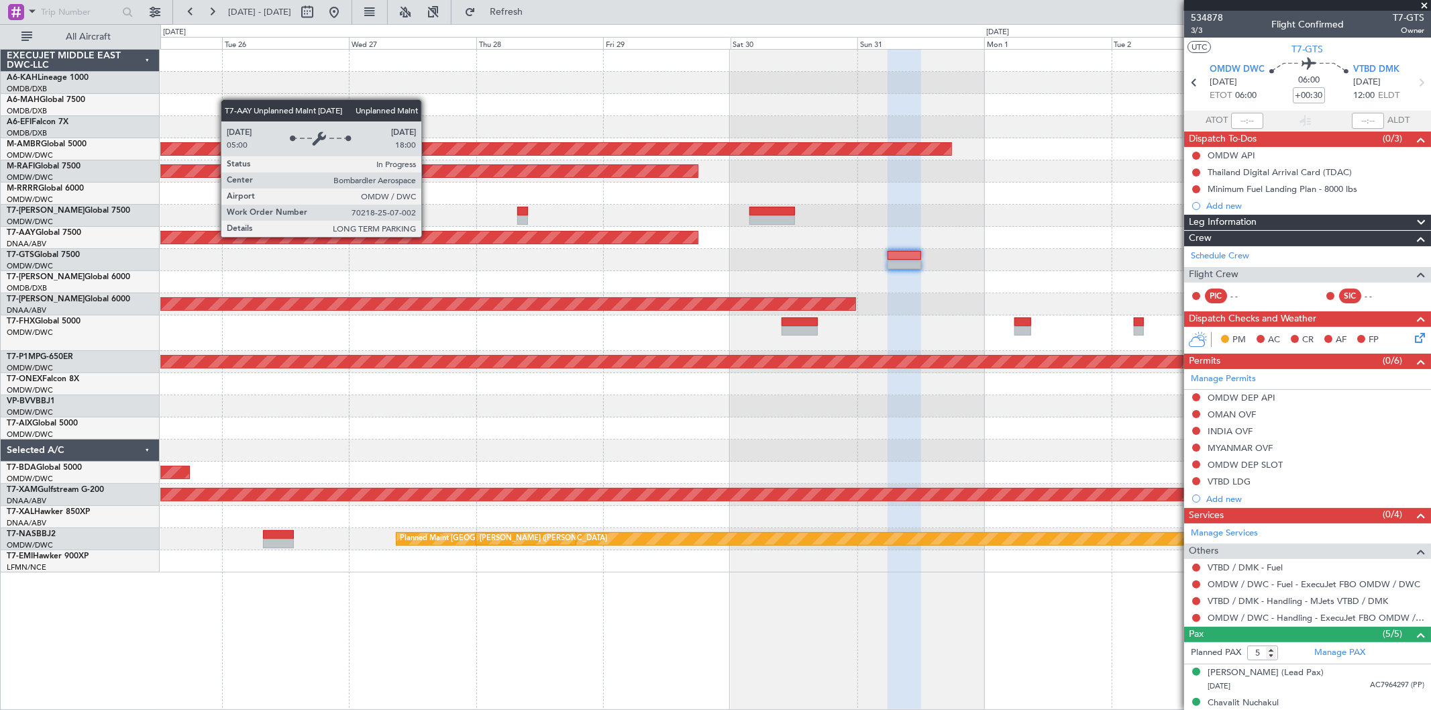
click at [721, 272] on div "Planned Maint Dubai (Al Maktoum Intl) Planned Maint Dubai (Al Maktoum Intl) Pla…" at bounding box center [795, 311] width 1270 height 523
click at [544, 263] on div at bounding box center [795, 260] width 1270 height 22
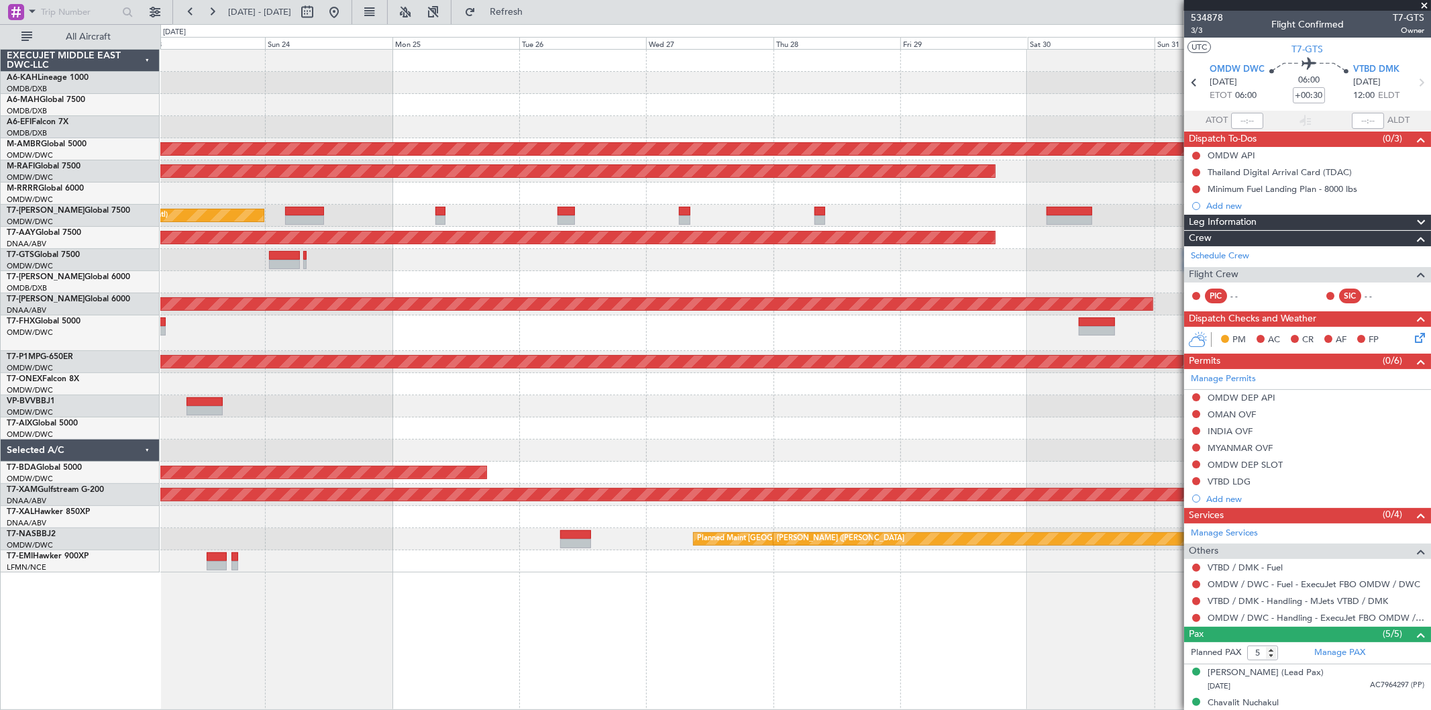
click at [958, 218] on div "Planned Maint Dubai (Al Maktoum Intl) Planned Maint [GEOGRAPHIC_DATA] (Al Makto…" at bounding box center [795, 311] width 1270 height 523
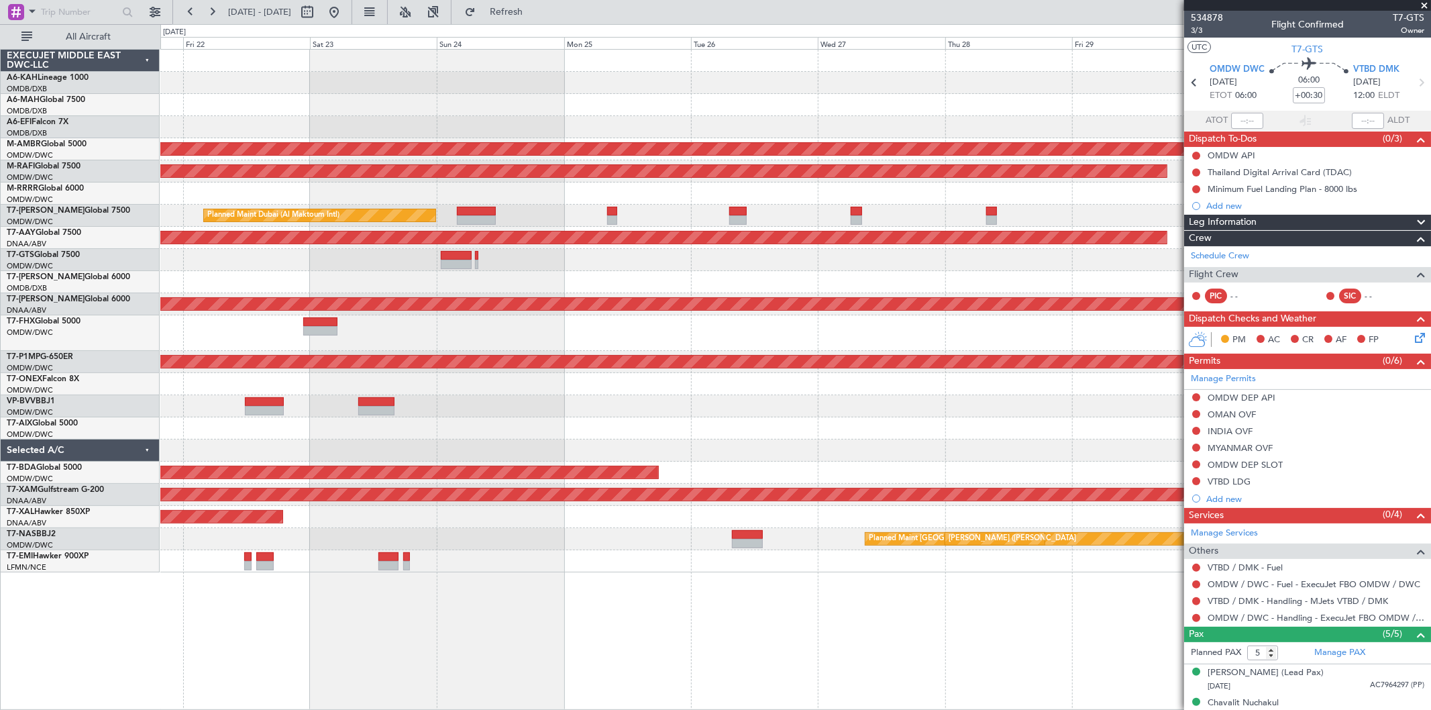
click at [739, 267] on div at bounding box center [795, 260] width 1270 height 22
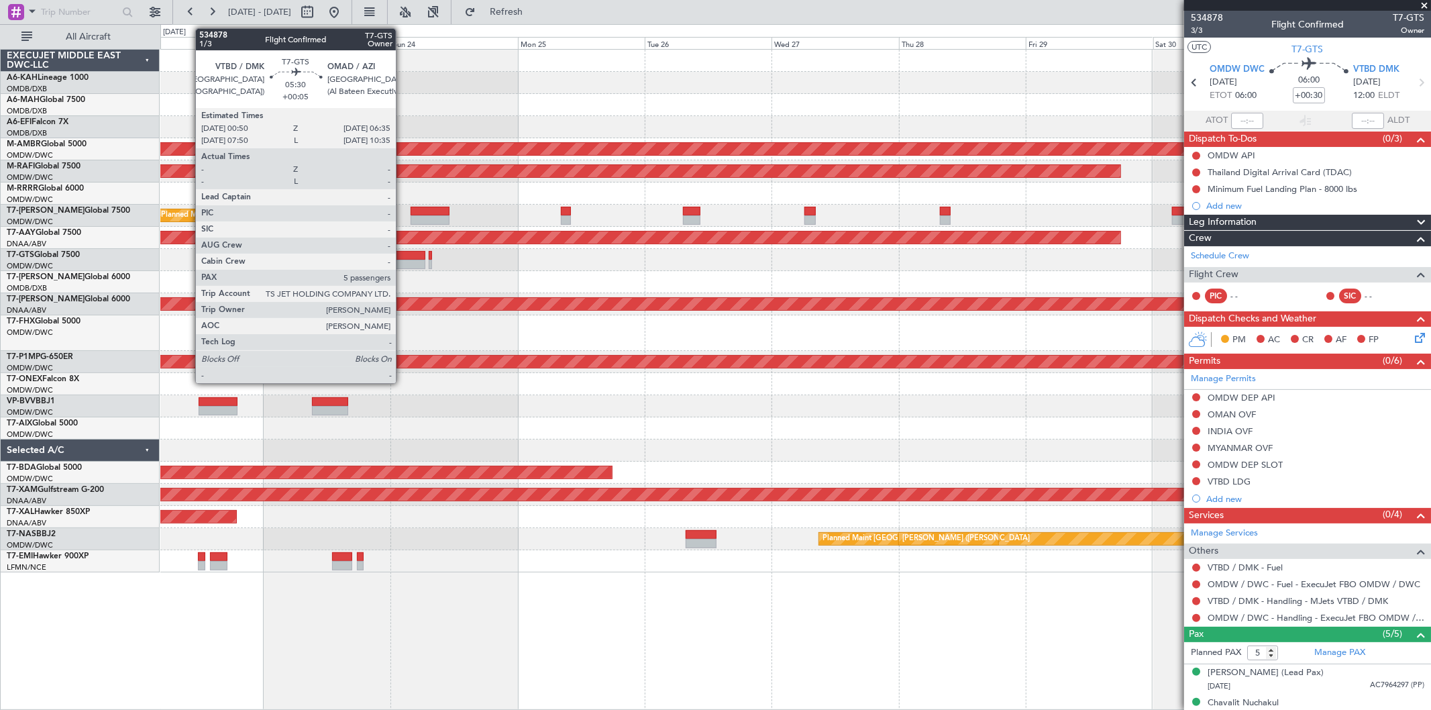
click at [402, 262] on div at bounding box center [409, 264] width 31 height 9
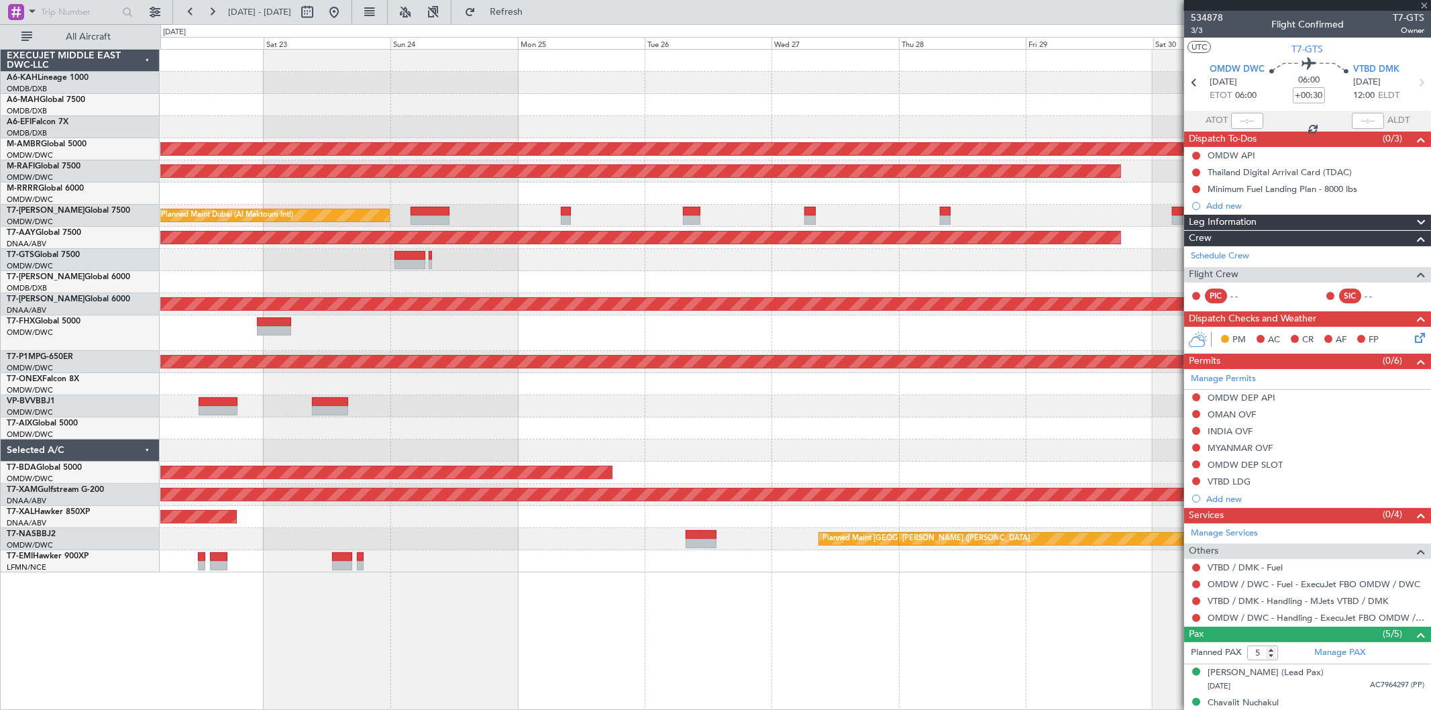
type input "+00:05"
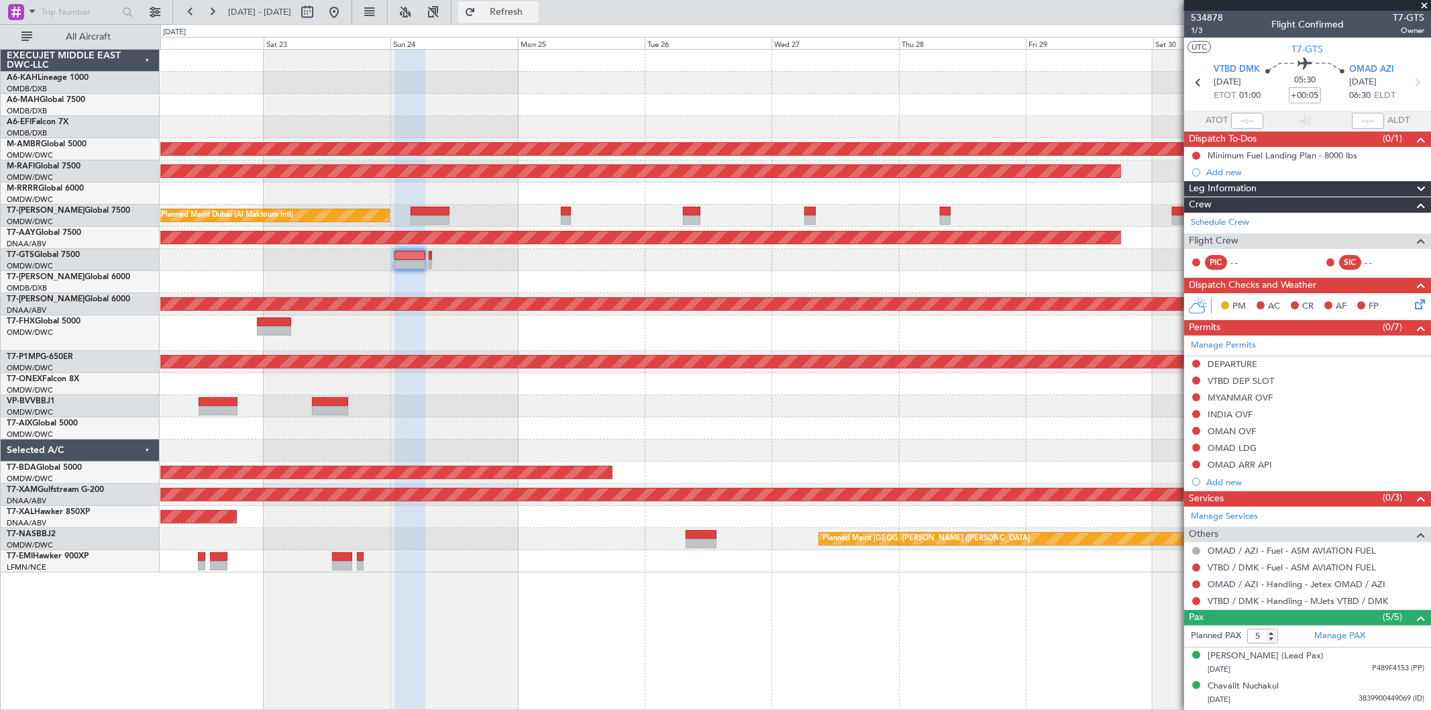
click at [535, 15] on span "Refresh" at bounding box center [506, 11] width 56 height 9
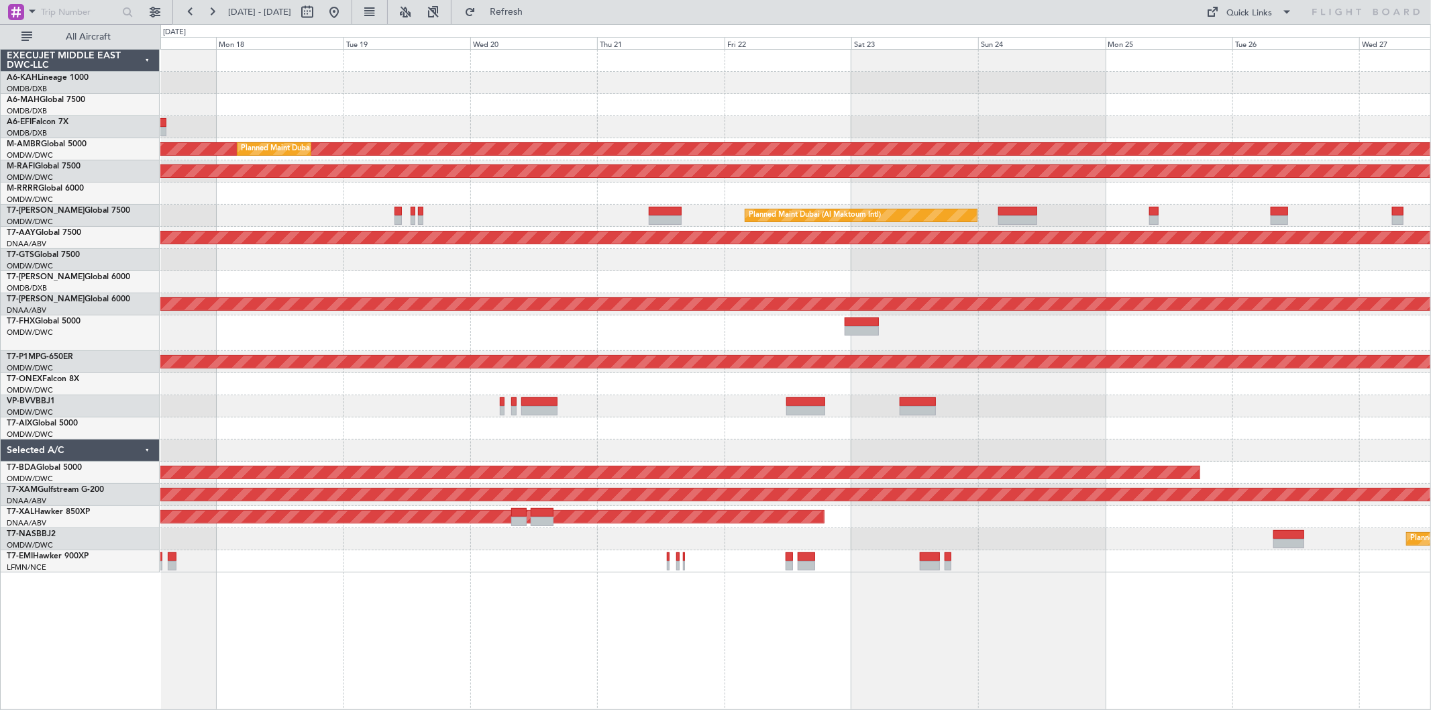
click at [1132, 127] on div "Unplanned Maint Budapest (Ferenc Liszt Intl) Planned Maint Dubai (Dubai Intl) P…" at bounding box center [795, 311] width 1270 height 523
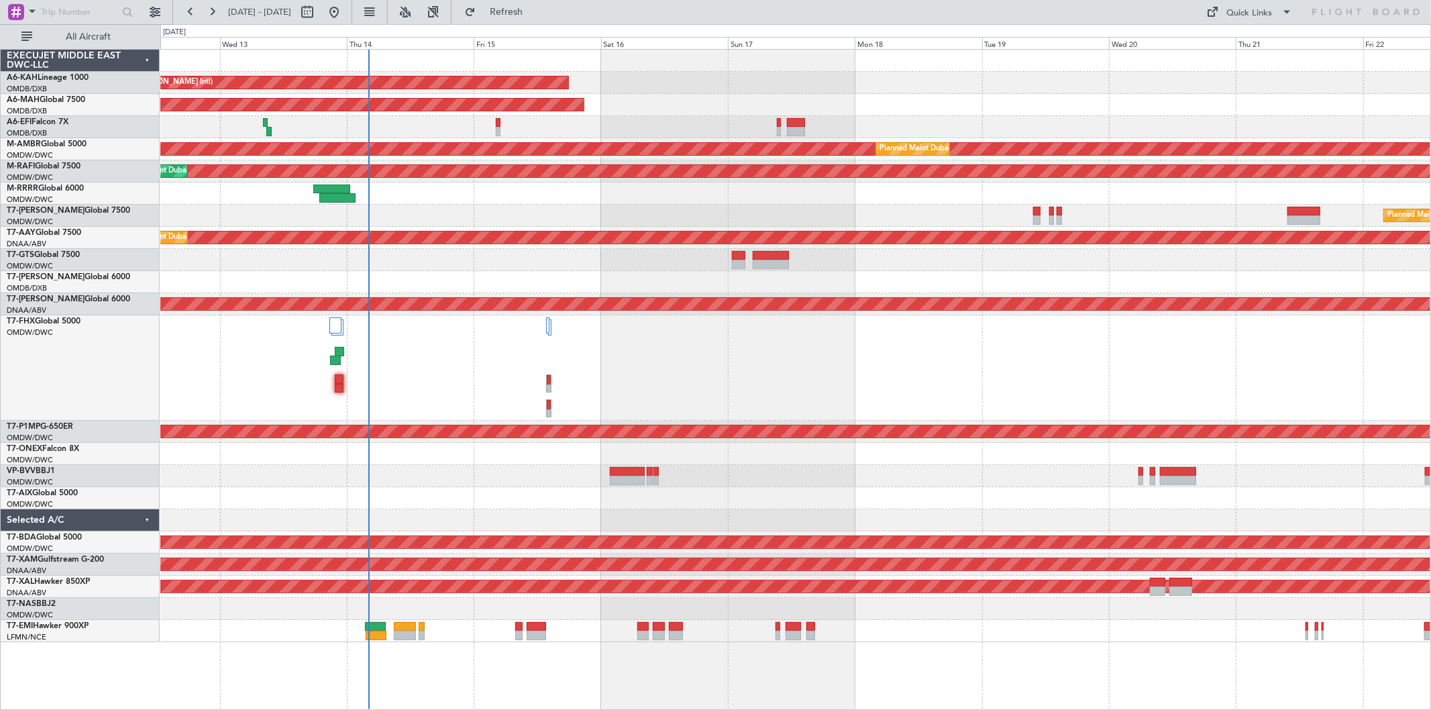
click at [1032, 219] on div "Planned Maint Dubai (Al Maktoum Intl)" at bounding box center [795, 216] width 1270 height 22
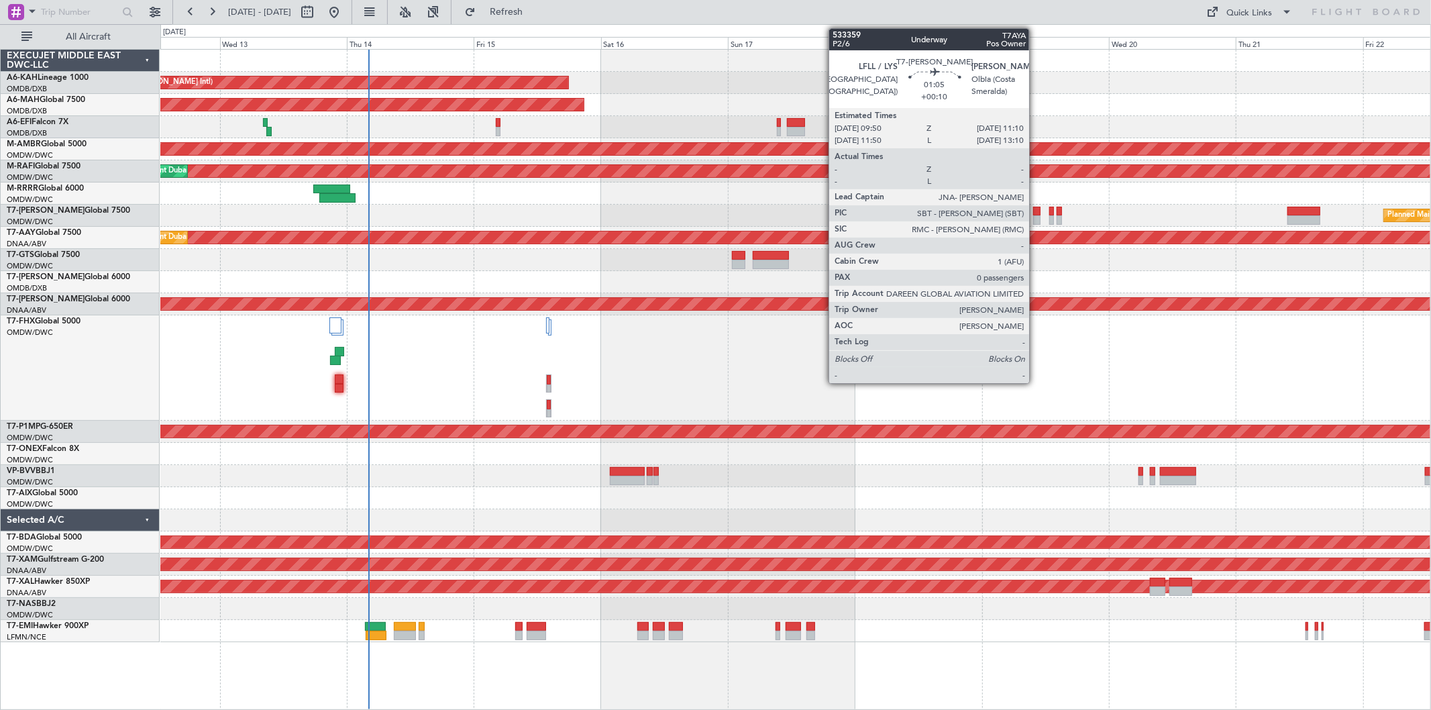
click at [1036, 217] on div at bounding box center [1036, 219] width 7 height 9
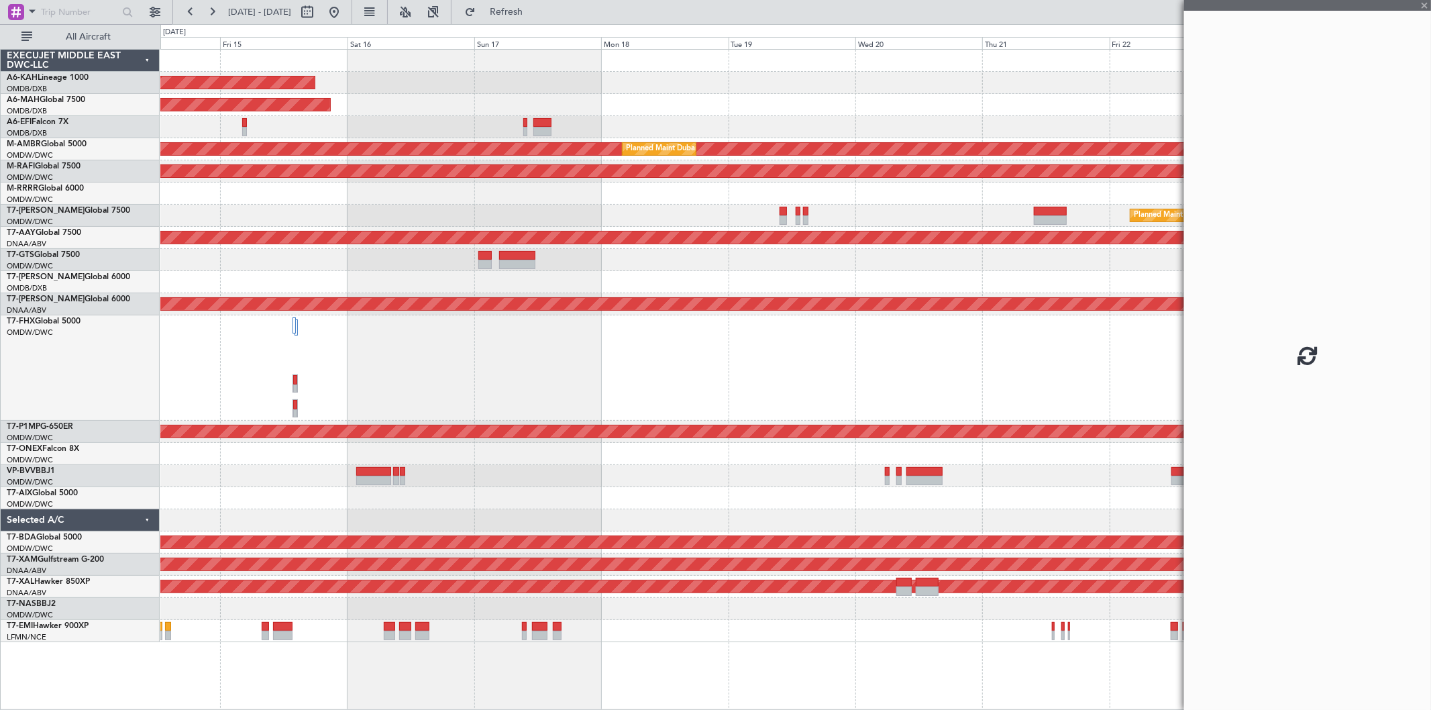
click at [520, 186] on div at bounding box center [795, 193] width 1270 height 22
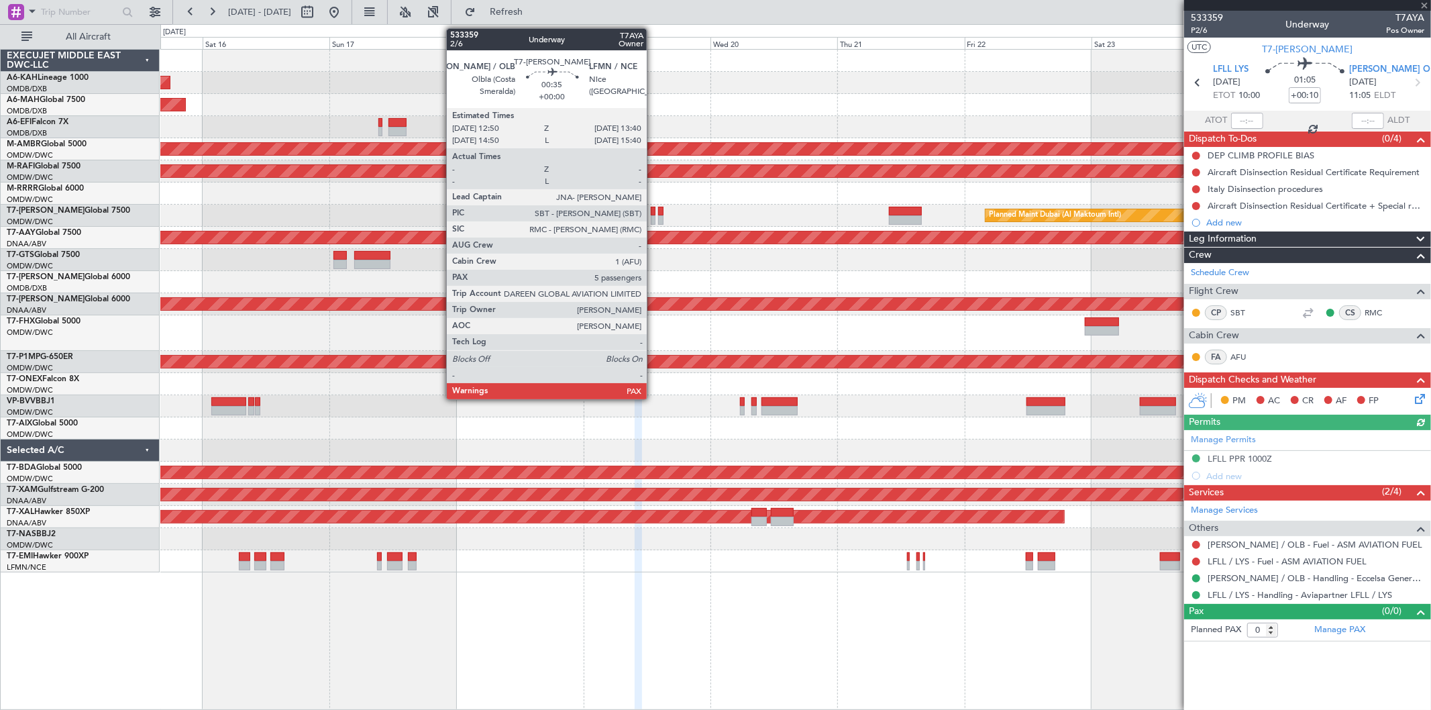
click at [653, 213] on div at bounding box center [653, 211] width 5 height 9
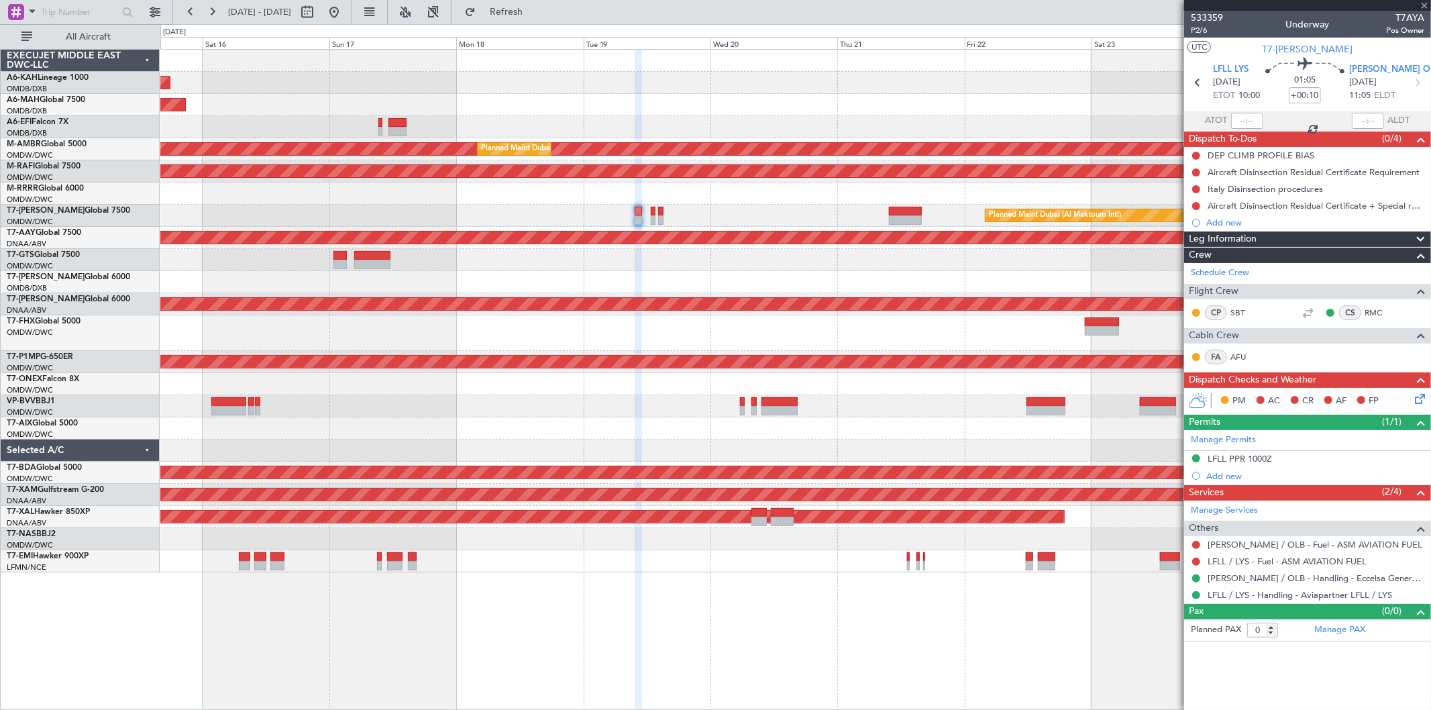
type input "5"
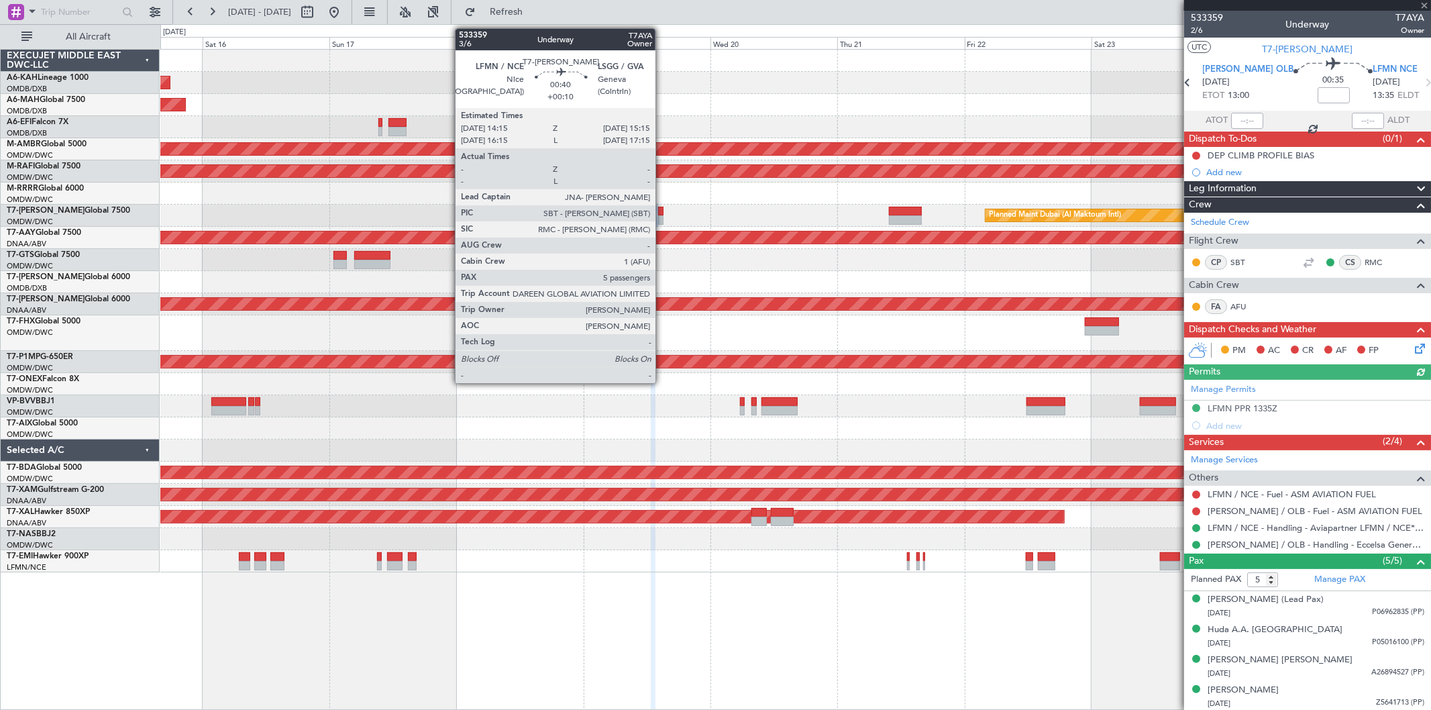
click at [662, 210] on div at bounding box center [660, 211] width 5 height 9
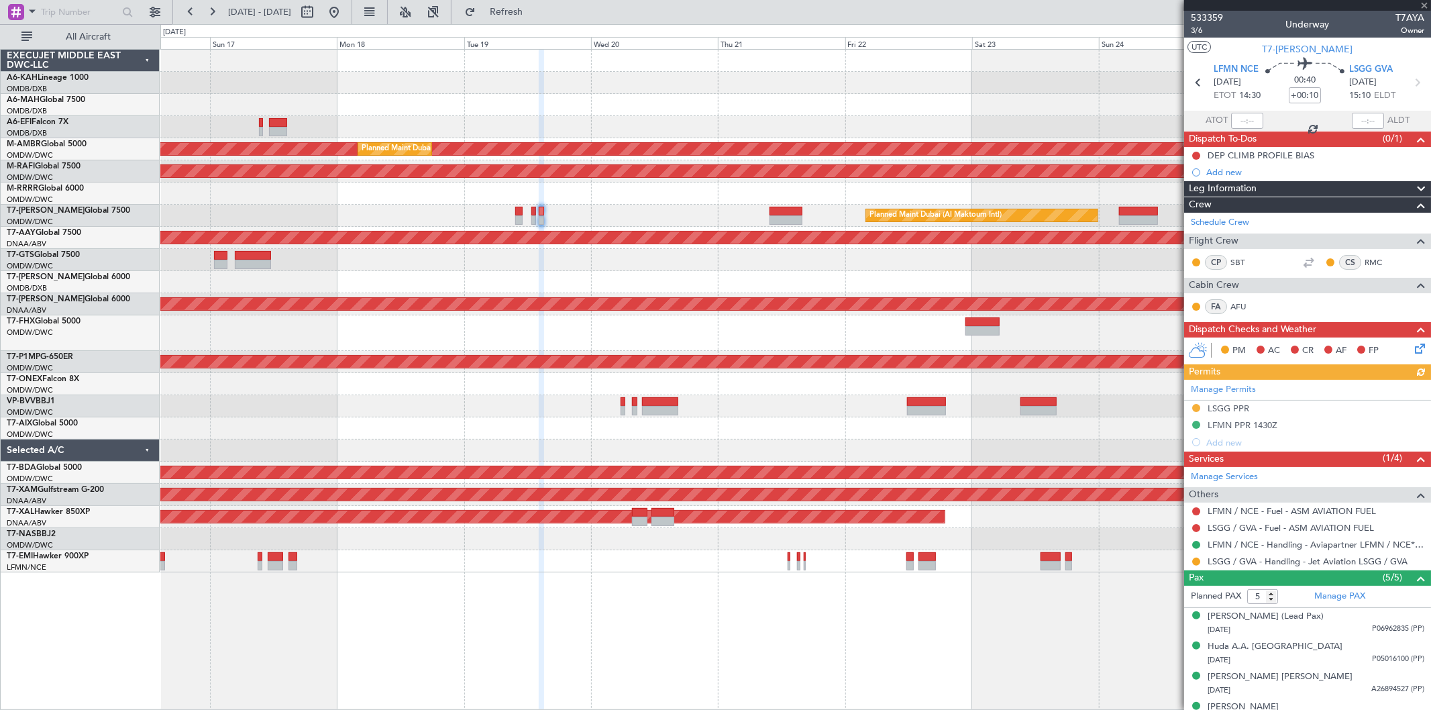
click at [749, 210] on div "Planned Maint Dubai (Al Maktoum Intl)" at bounding box center [795, 216] width 1270 height 22
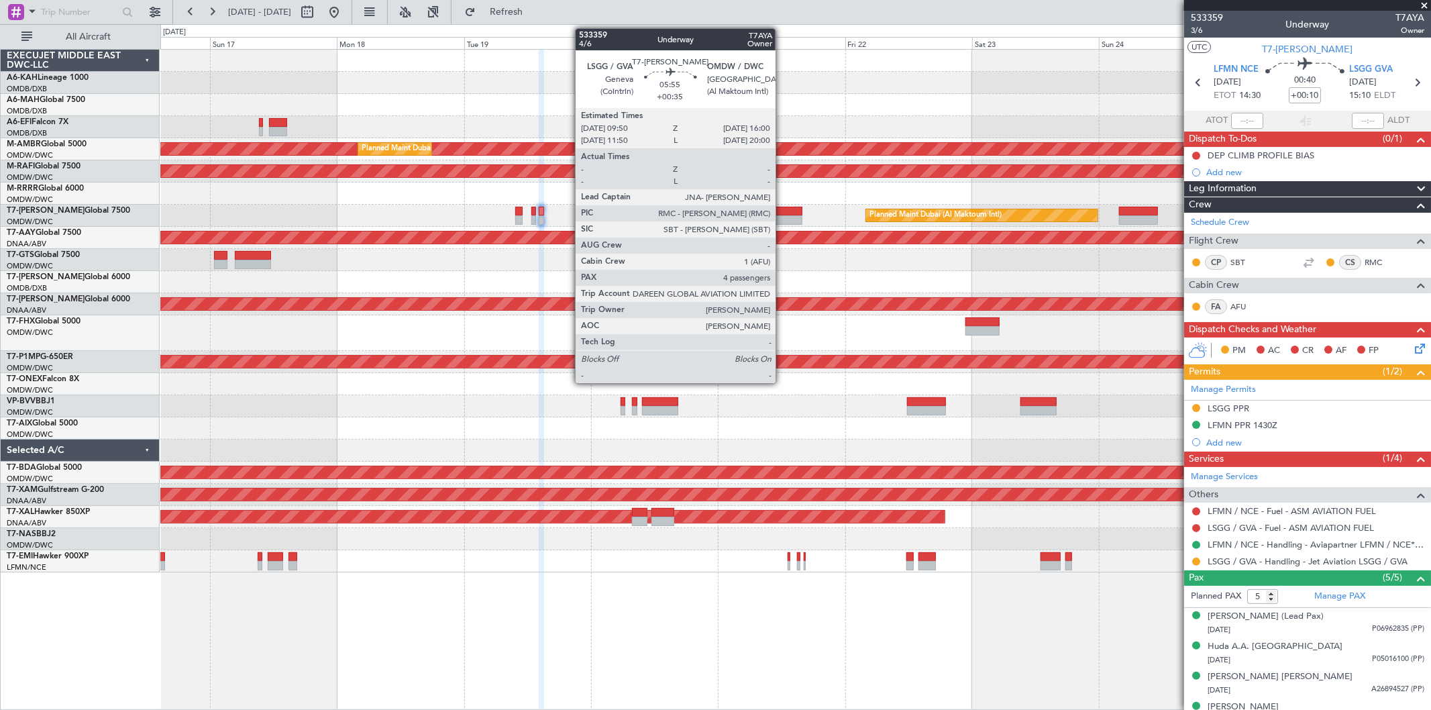
click at [782, 217] on div at bounding box center [785, 219] width 33 height 9
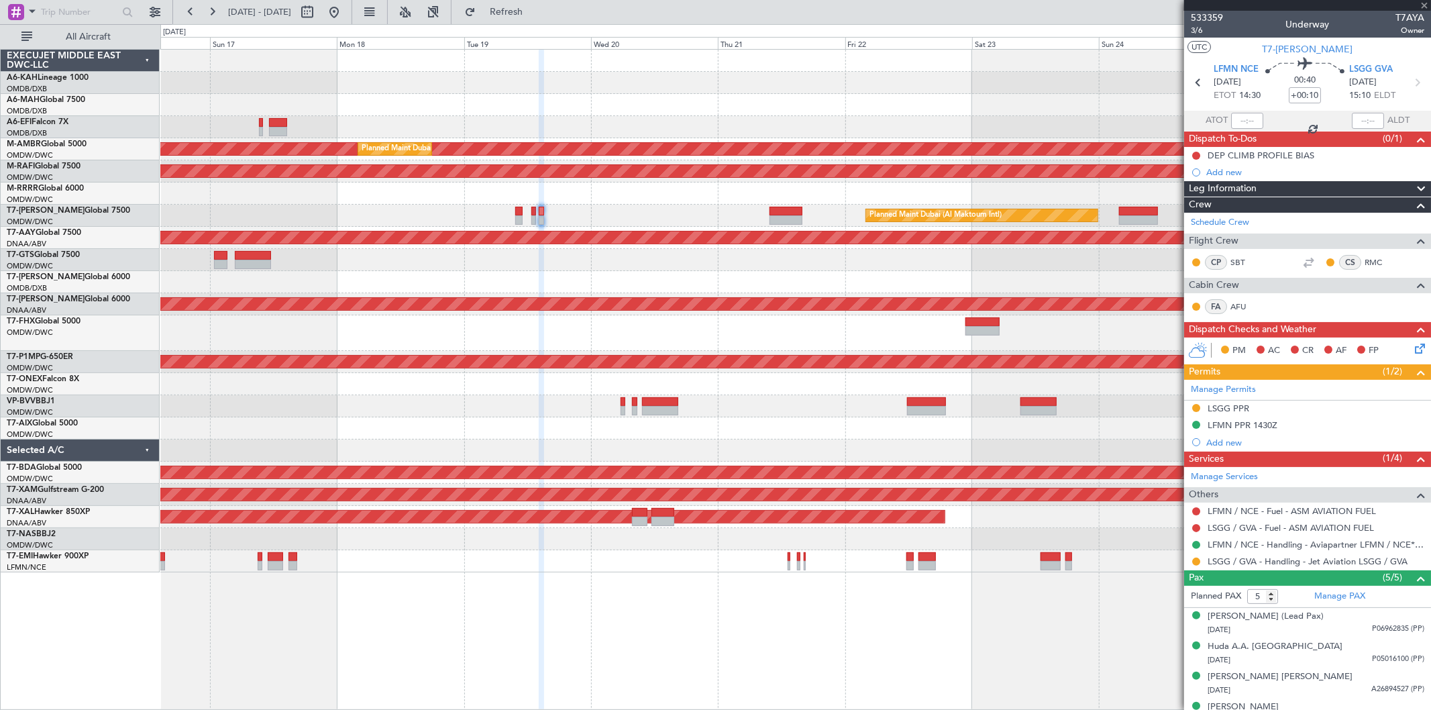
type input "+00:35"
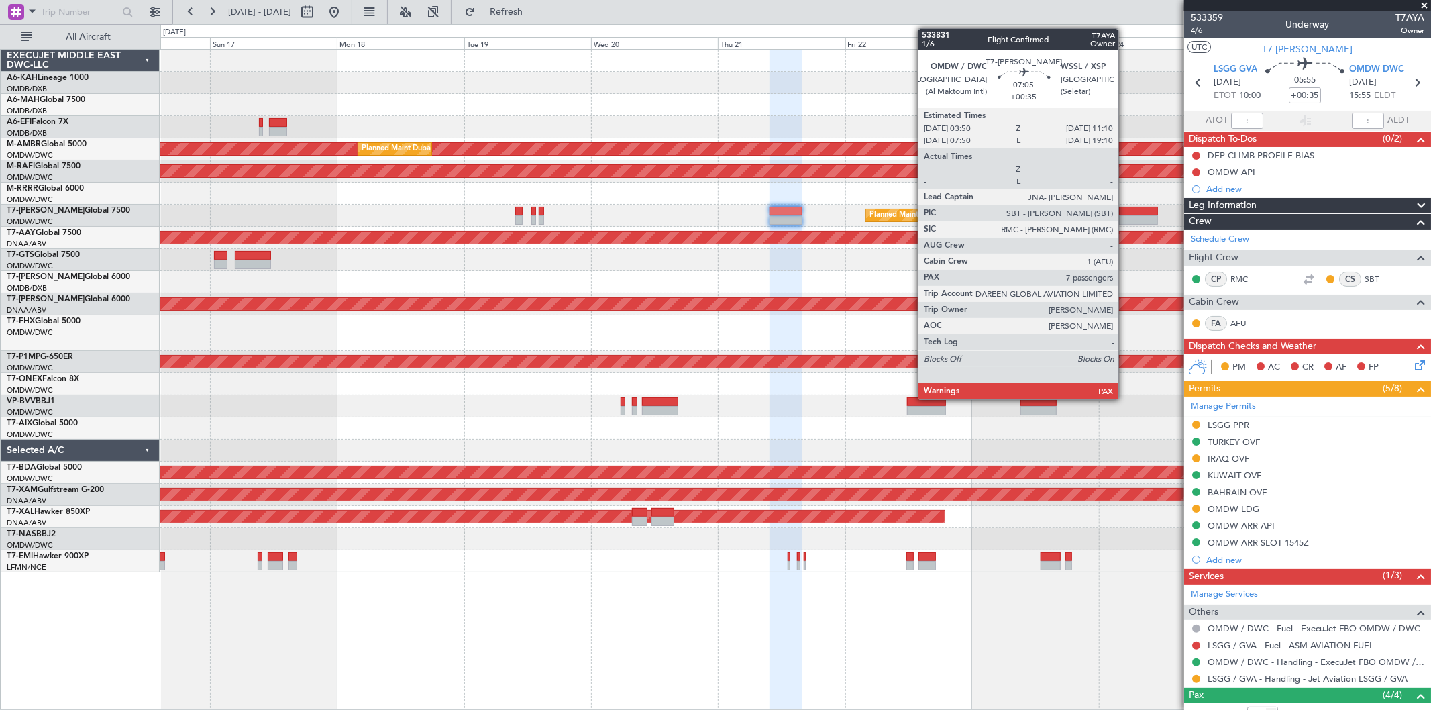
click at [1125, 211] on div at bounding box center [1138, 211] width 39 height 9
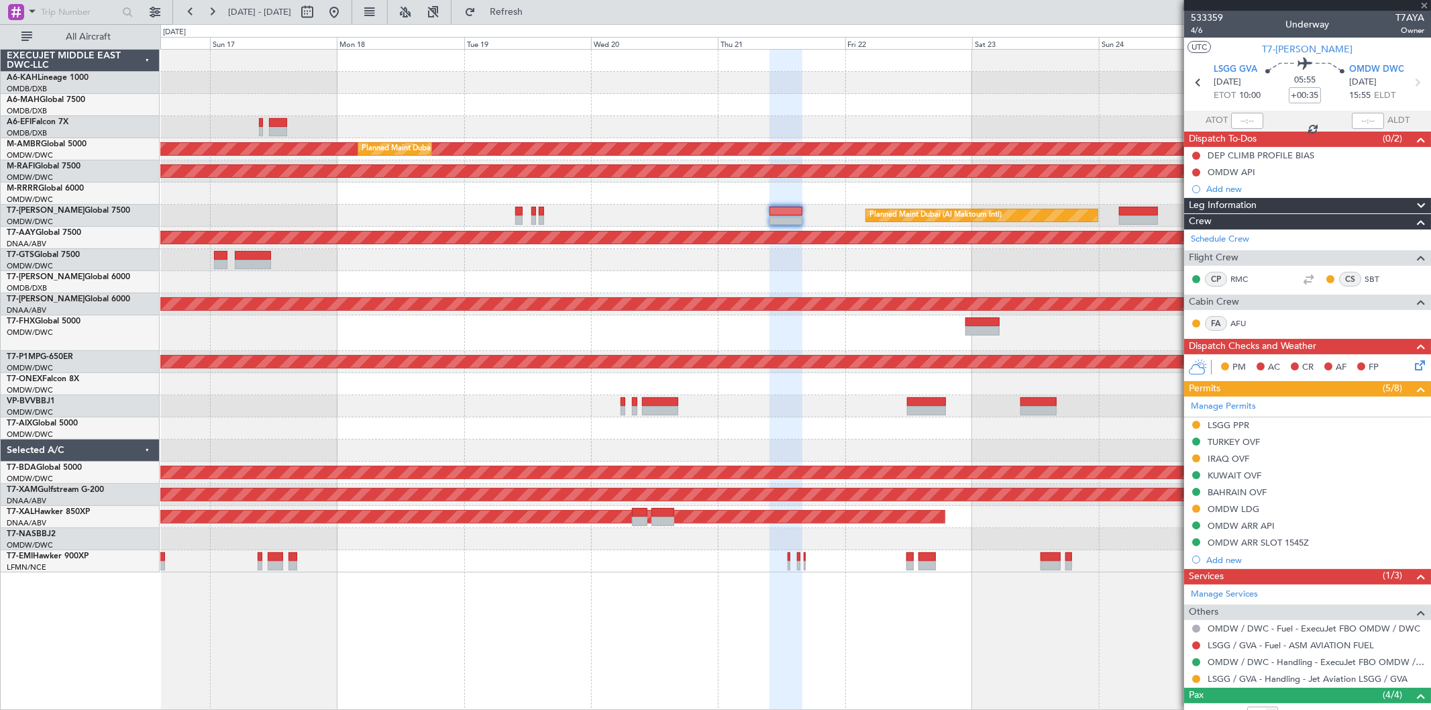
type input "7"
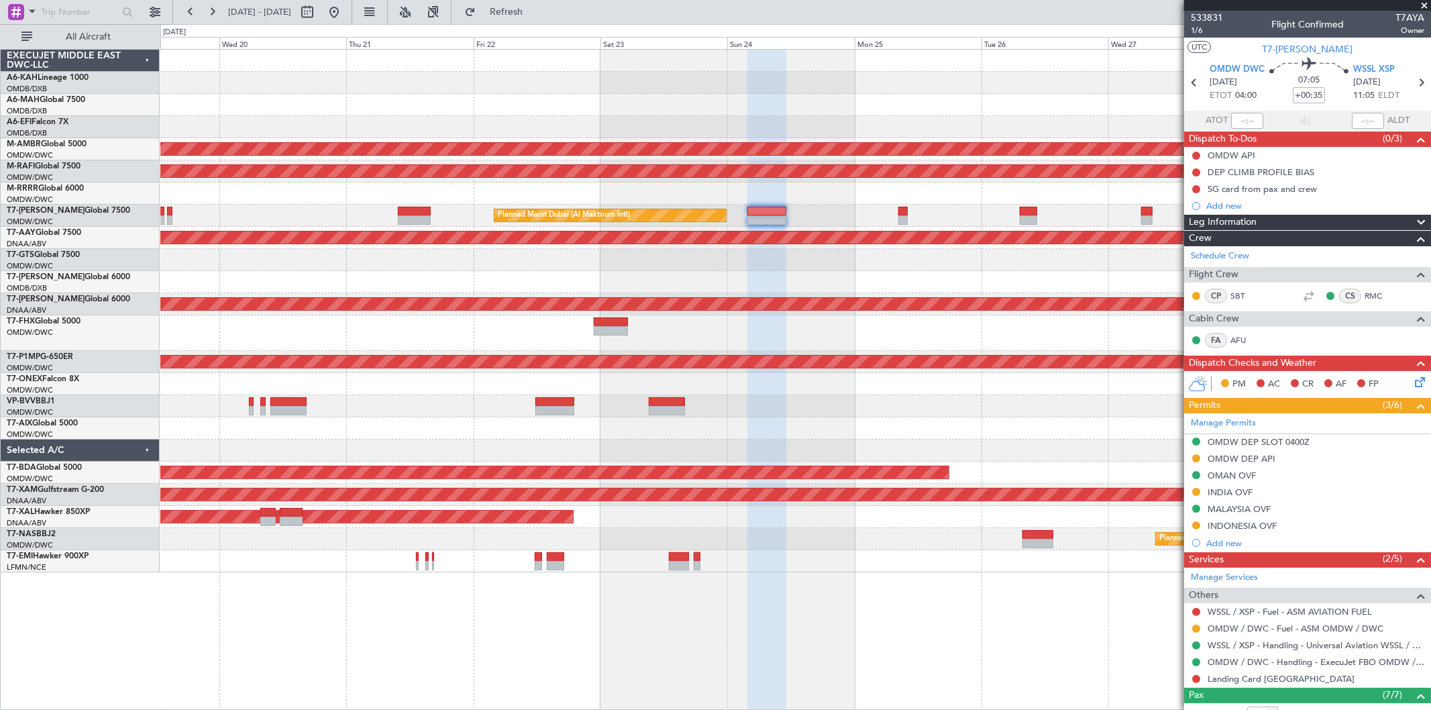
click at [537, 176] on div "Planned Maint Dubai (Al Maktoum Intl) Planned Maint [GEOGRAPHIC_DATA] (Al Makto…" at bounding box center [795, 311] width 1270 height 523
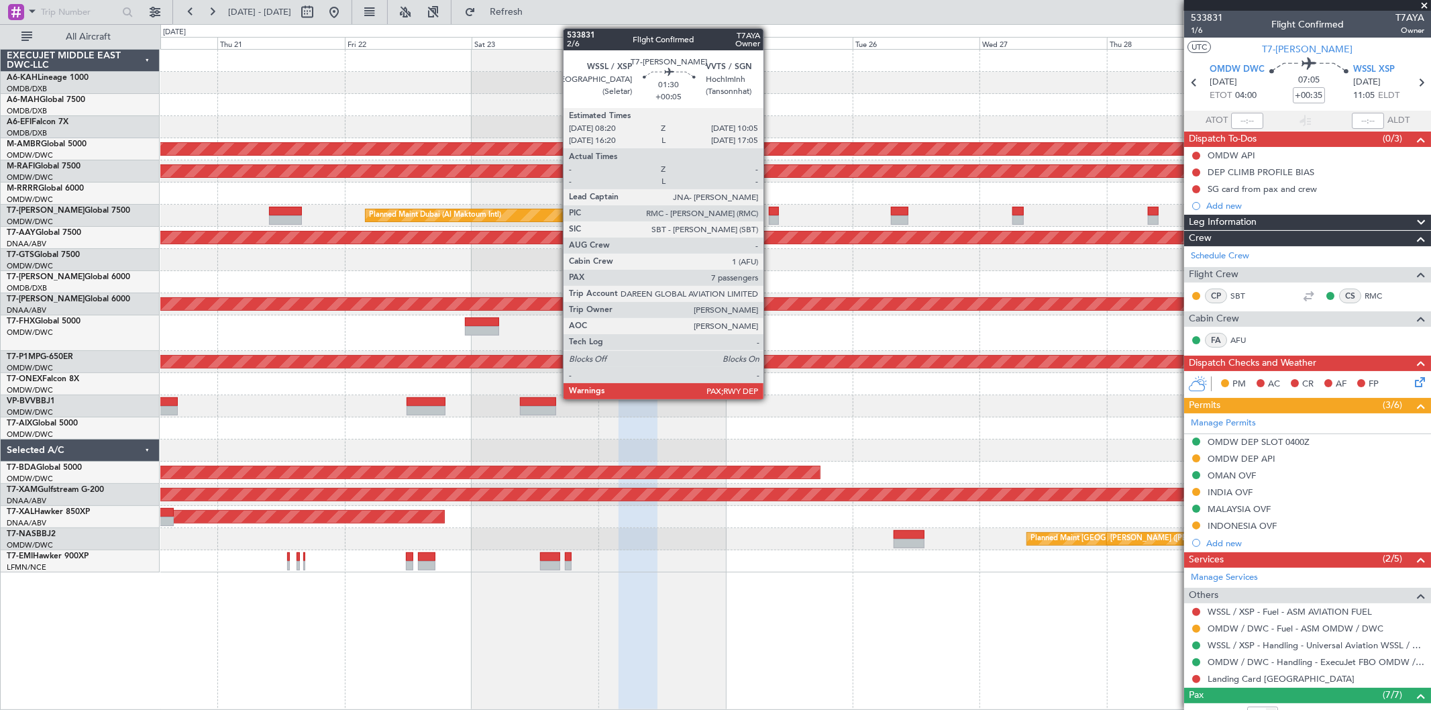
click at [770, 217] on div at bounding box center [773, 219] width 9 height 9
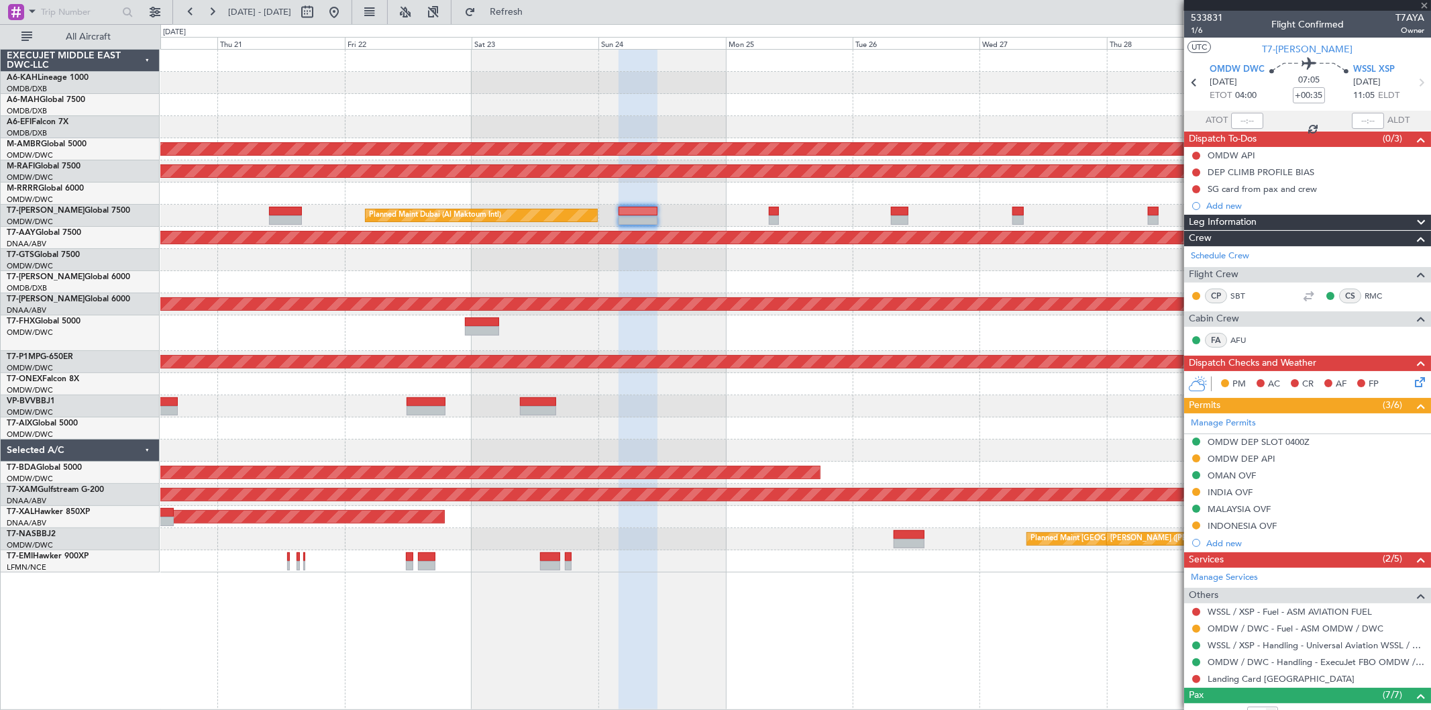
type input "+00:05"
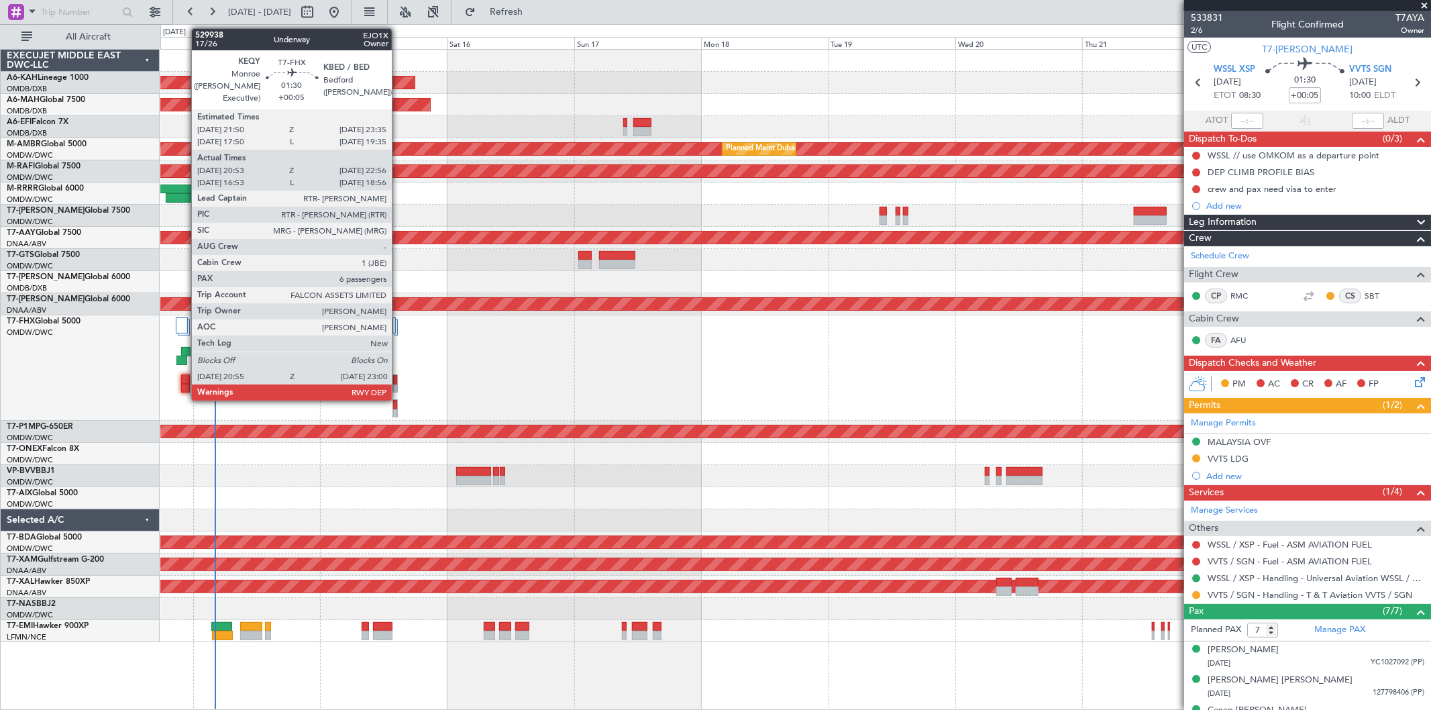
click at [185, 351] on div at bounding box center [185, 351] width 9 height 9
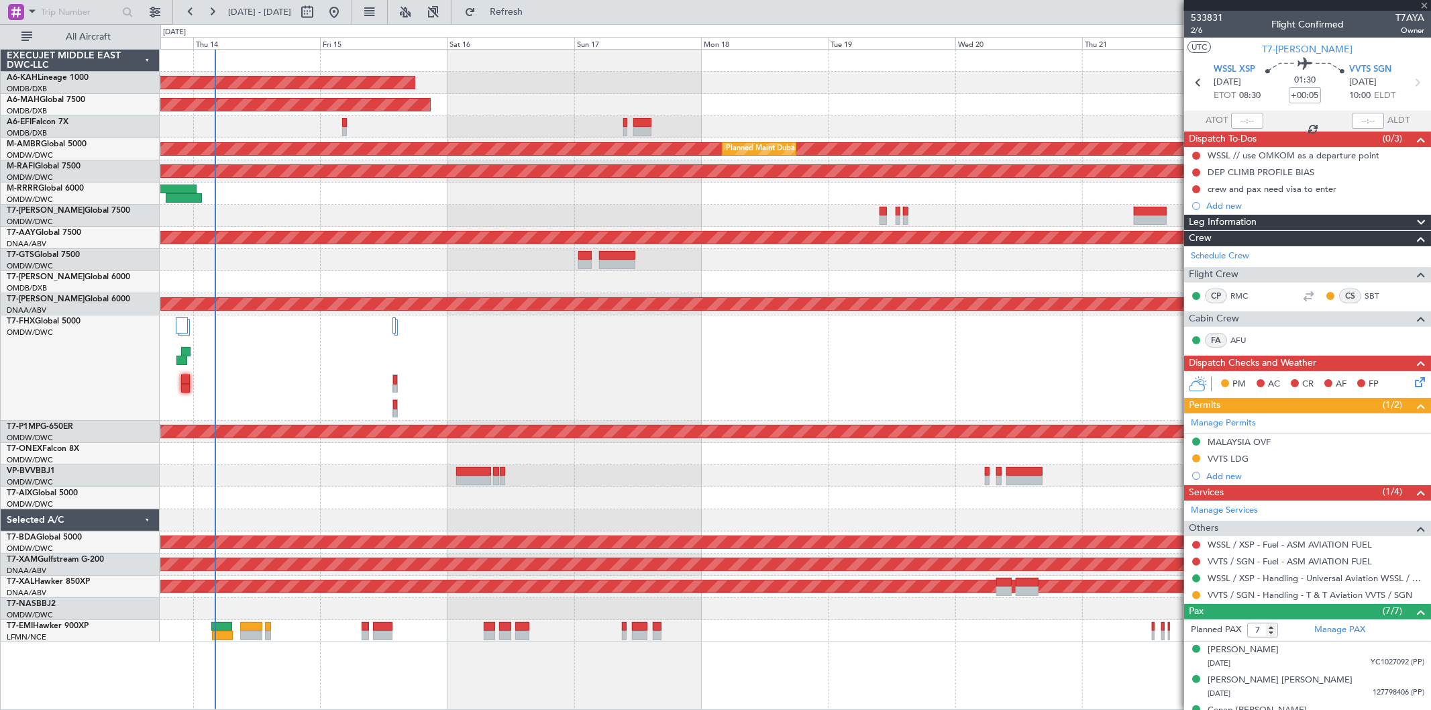
type input "21:03"
type input "22:51"
type input "6"
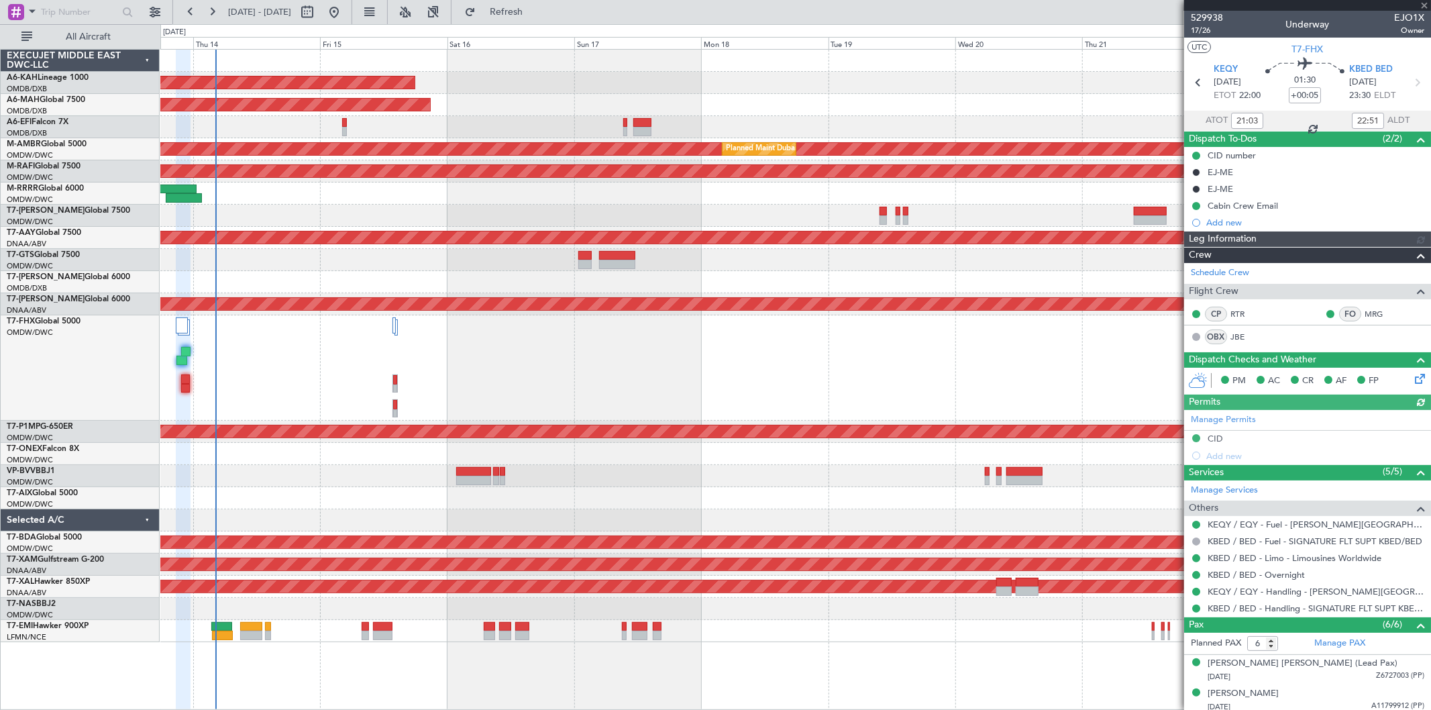
type input "Syed Shakeel (SYS)"
type input "7023"
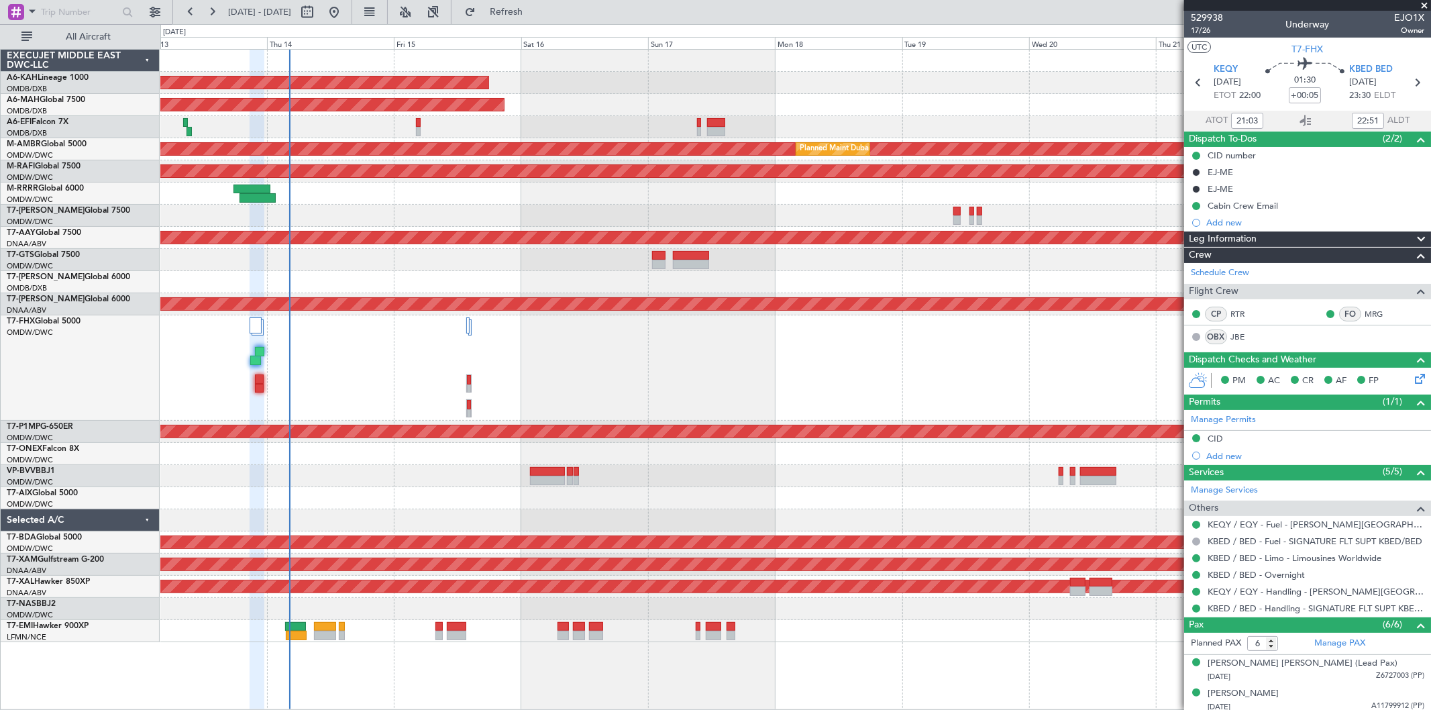
click at [278, 371] on div at bounding box center [795, 367] width 1270 height 105
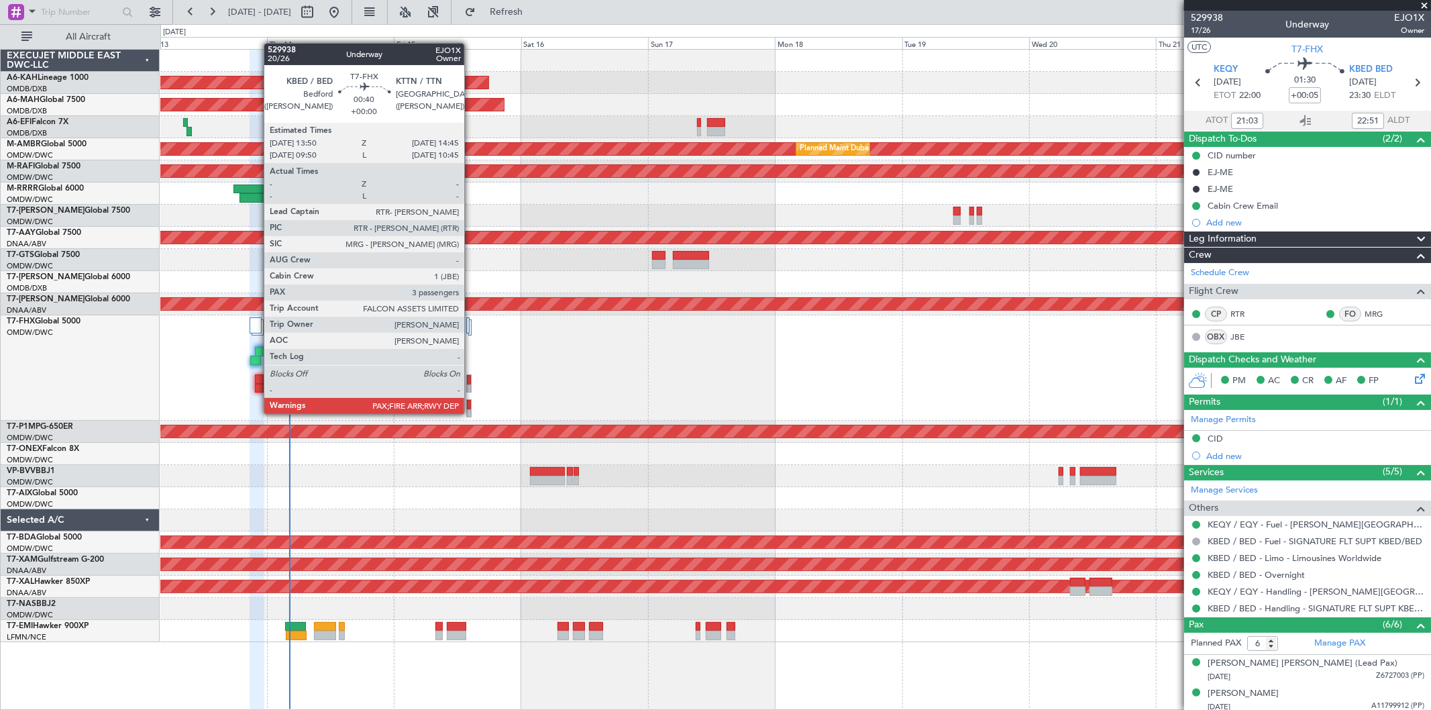
click at [471, 414] on div at bounding box center [468, 408] width 5 height 18
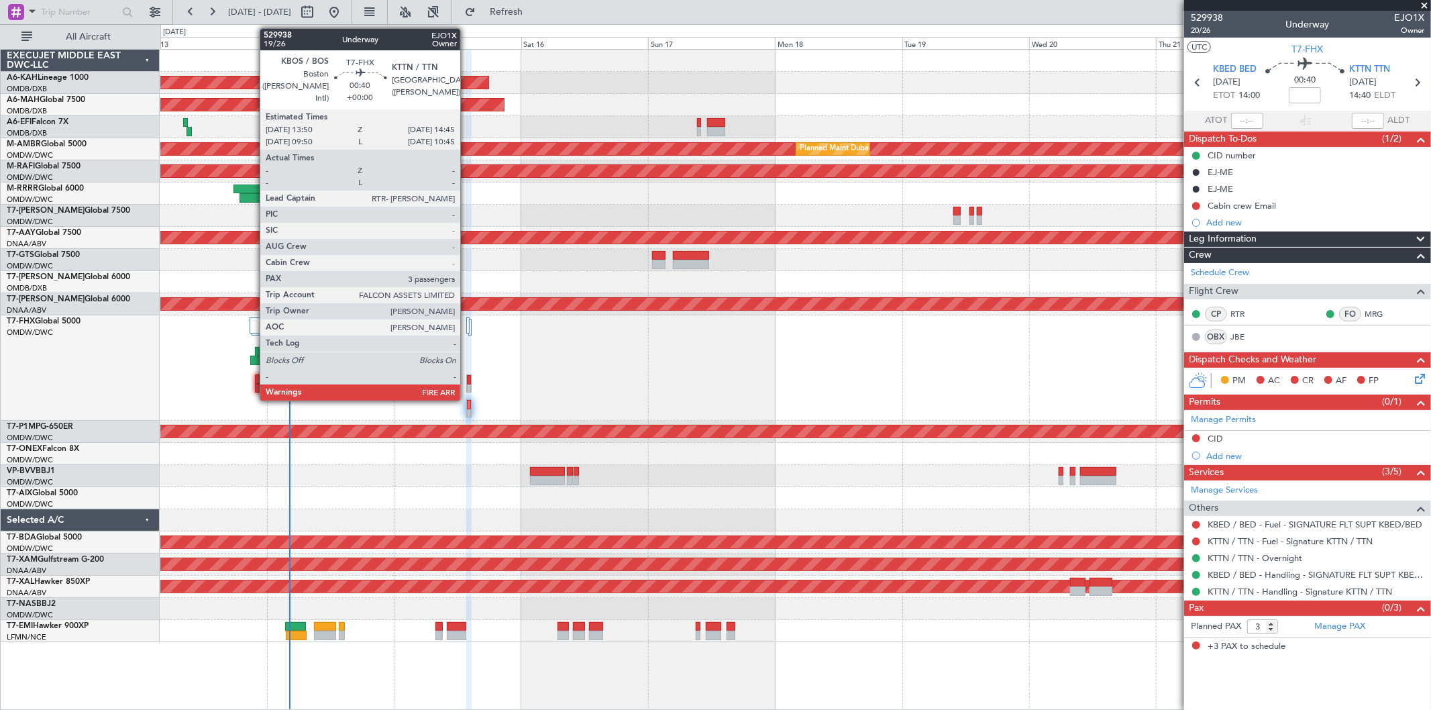
click at [467, 383] on div at bounding box center [469, 379] width 4 height 9
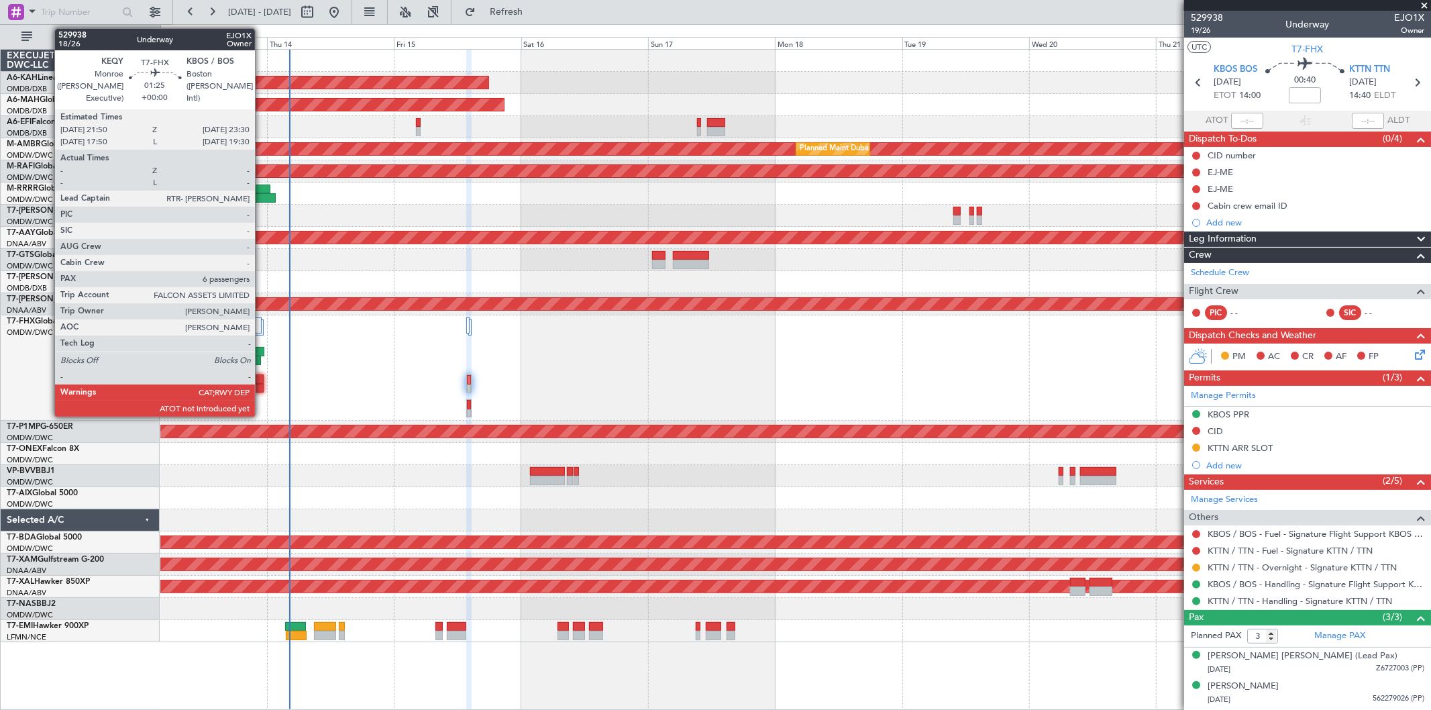
click at [262, 382] on div at bounding box center [259, 378] width 9 height 9
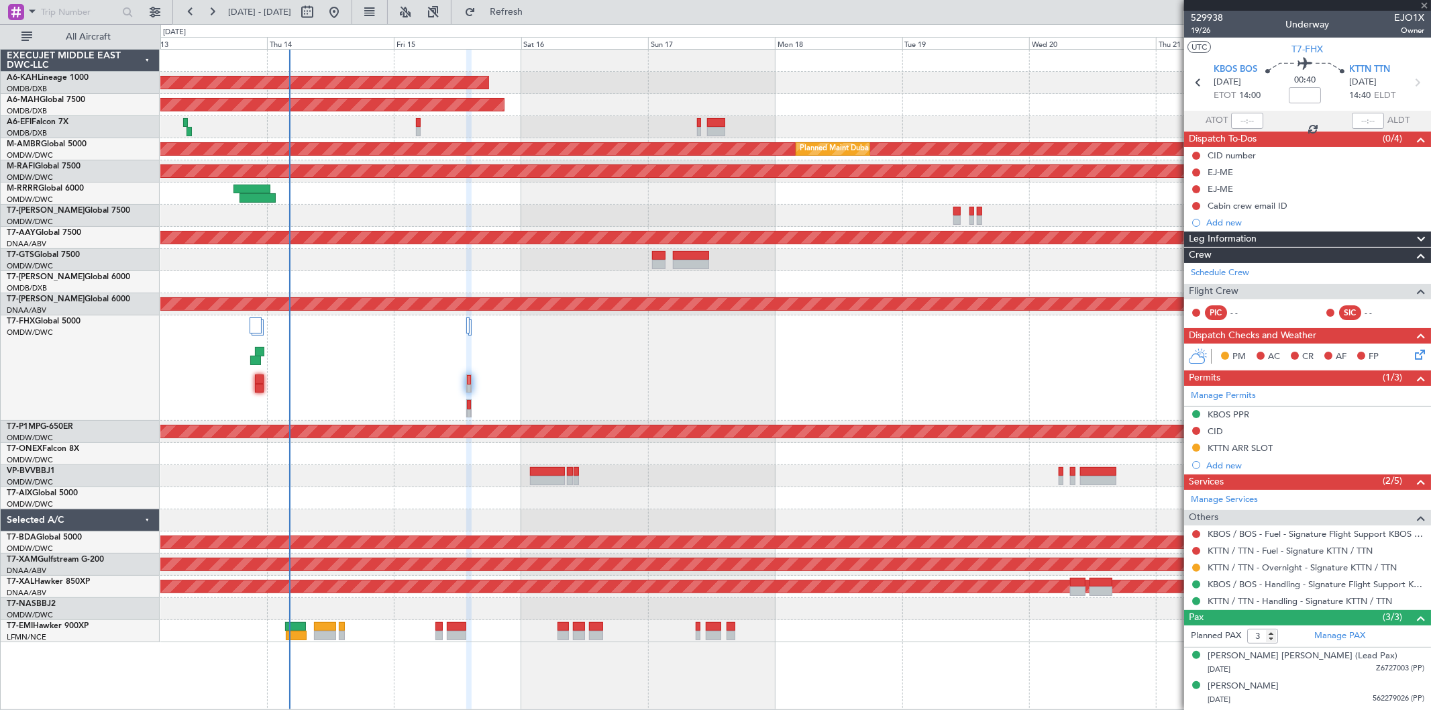
type input "6"
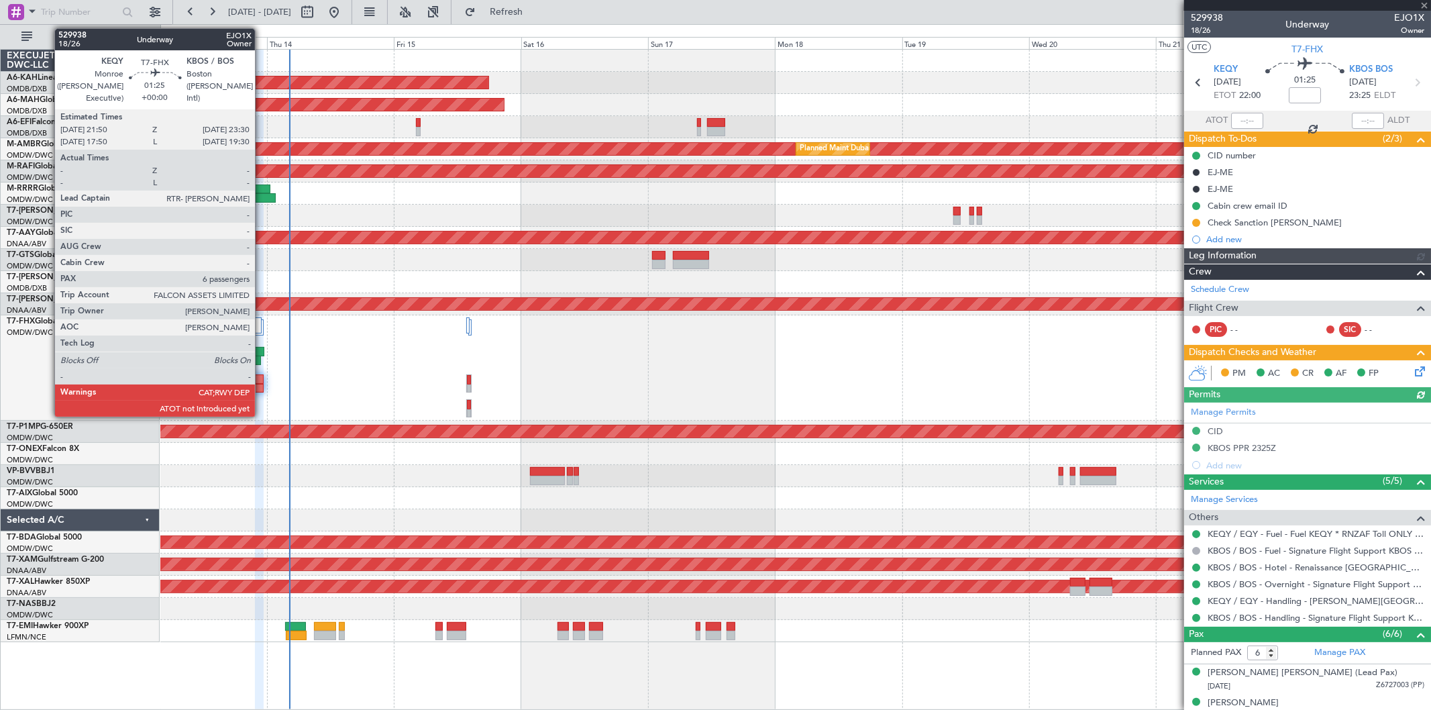
type input "Syed Shakeel (SYS)"
type input "6964"
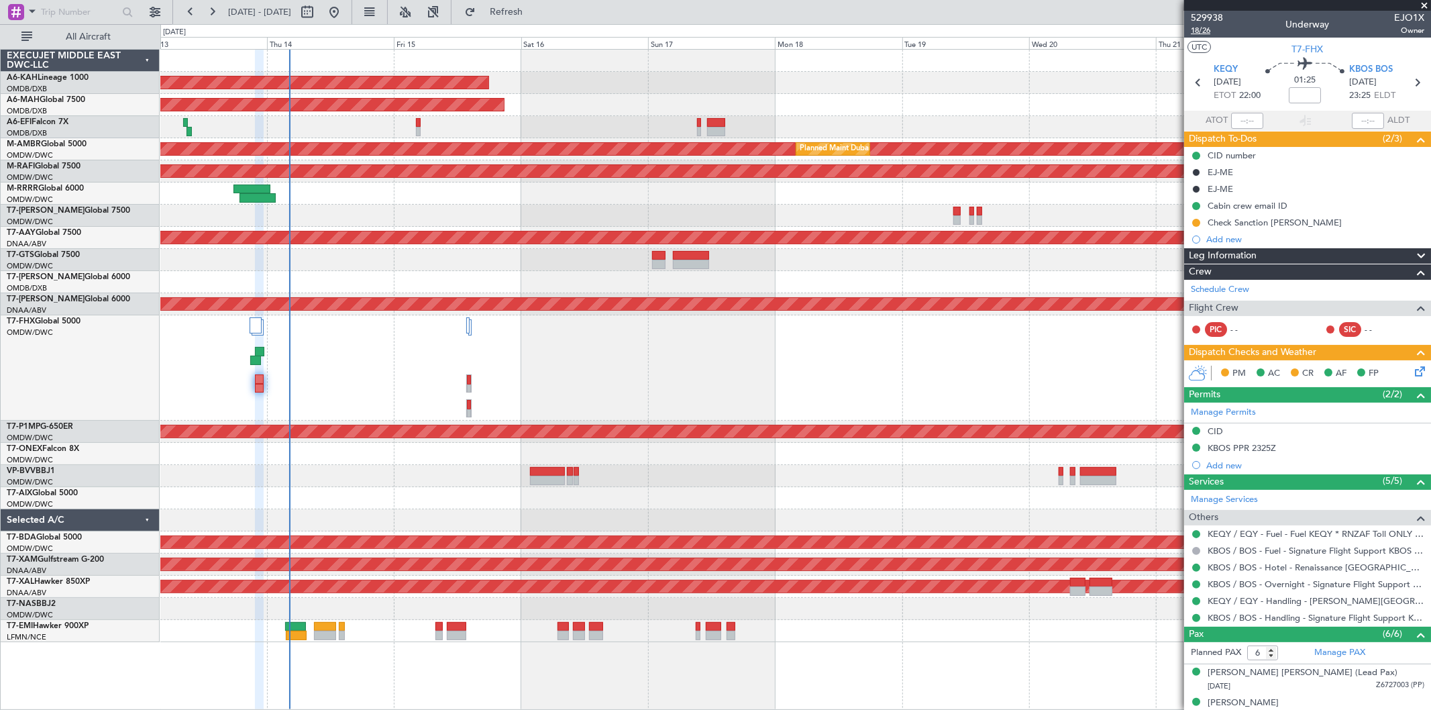
click at [1210, 30] on span "18/26" at bounding box center [1207, 30] width 32 height 11
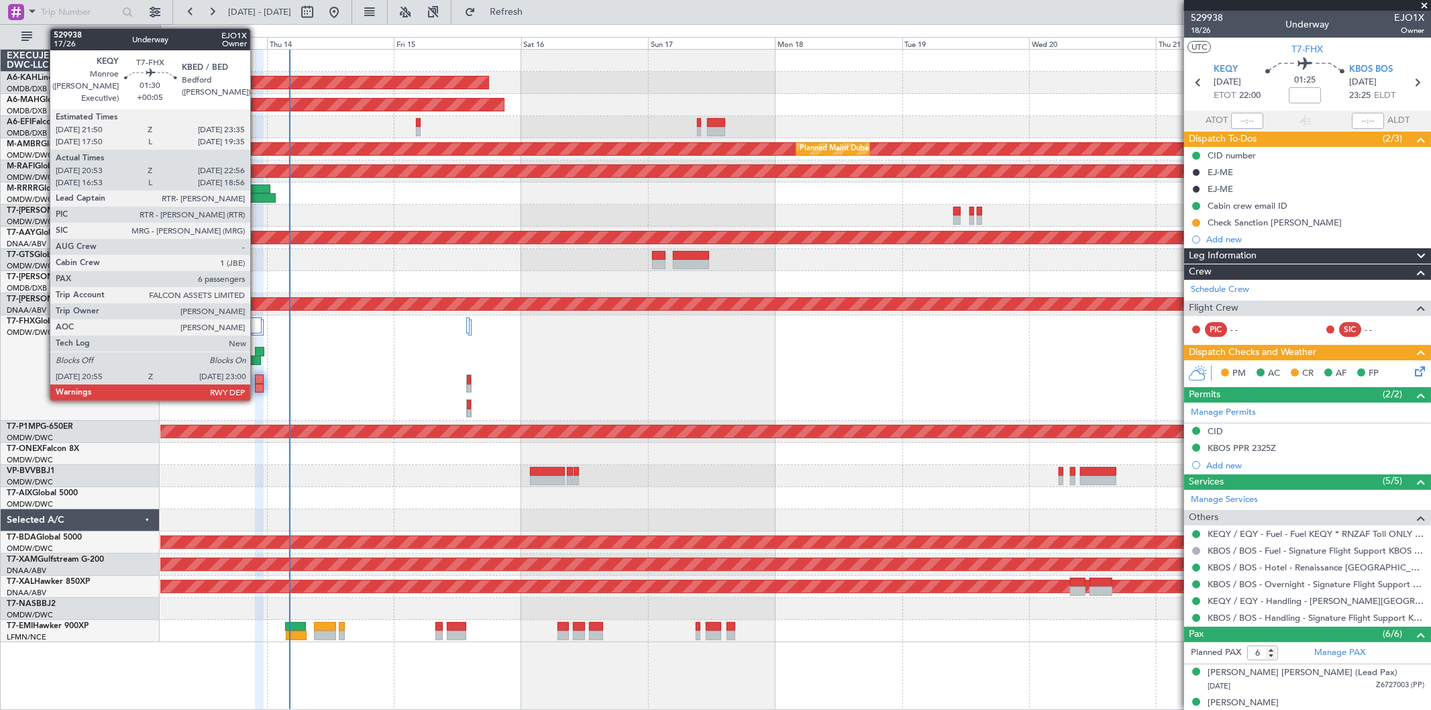
click at [257, 347] on div at bounding box center [259, 351] width 9 height 9
click at [258, 354] on div at bounding box center [259, 351] width 9 height 9
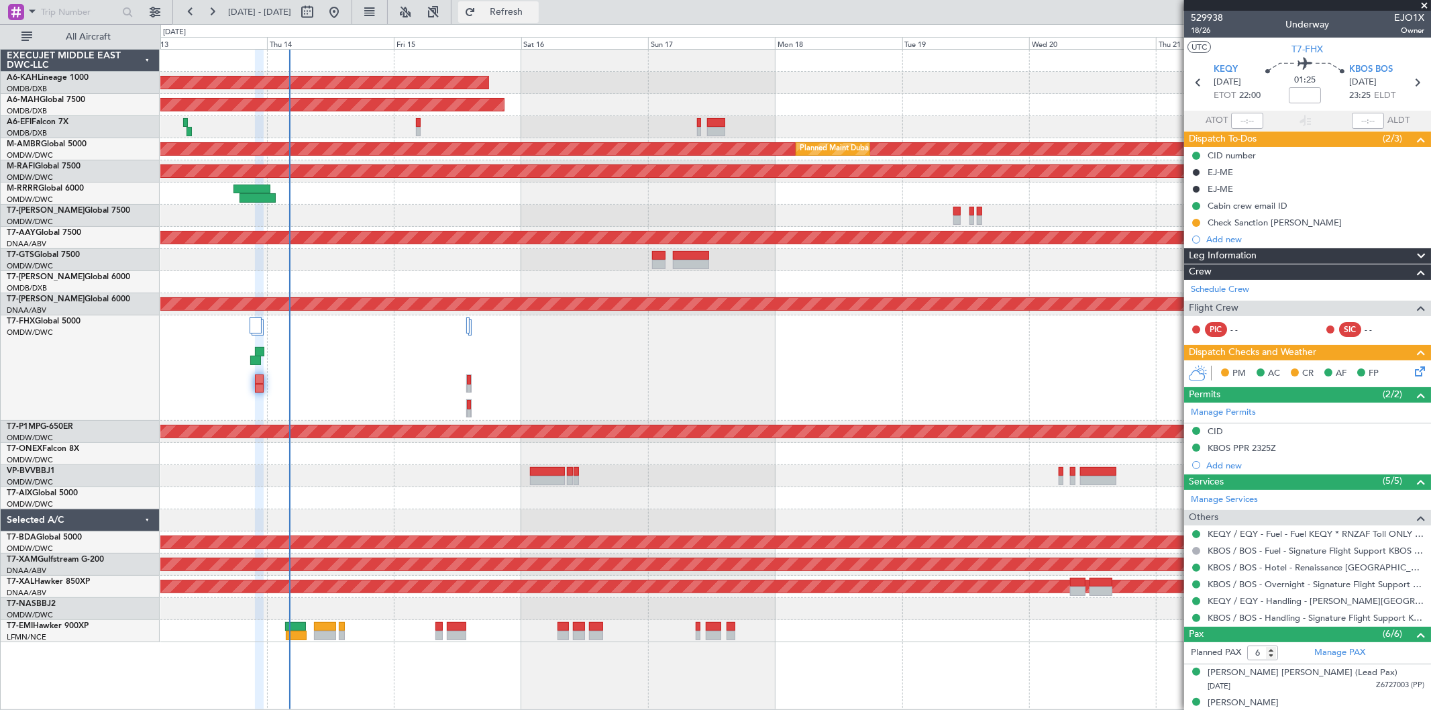
click at [535, 12] on span "Refresh" at bounding box center [506, 11] width 56 height 9
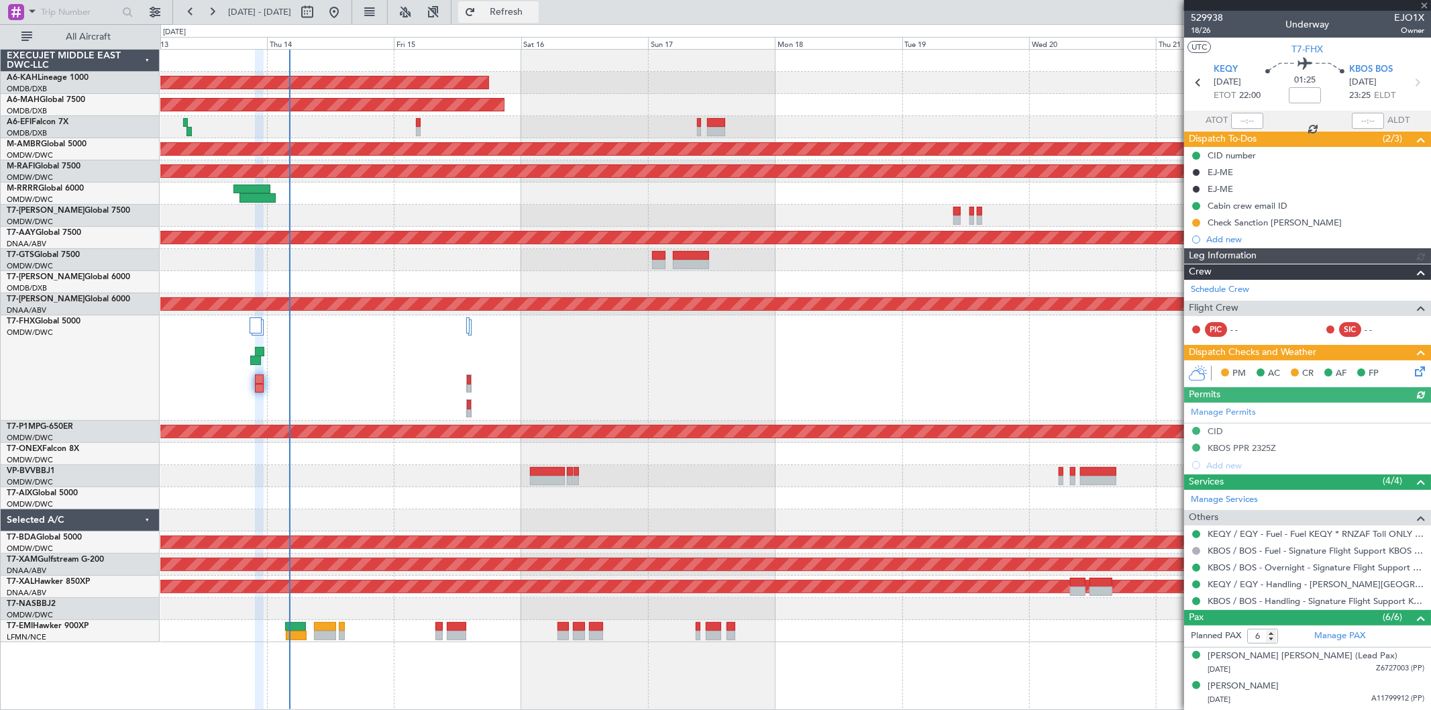
type input "Syed Shakeel (SYS)"
type input "6964"
click at [1206, 28] on span "18/26" at bounding box center [1207, 30] width 32 height 11
click at [535, 17] on span "Refresh" at bounding box center [506, 11] width 56 height 9
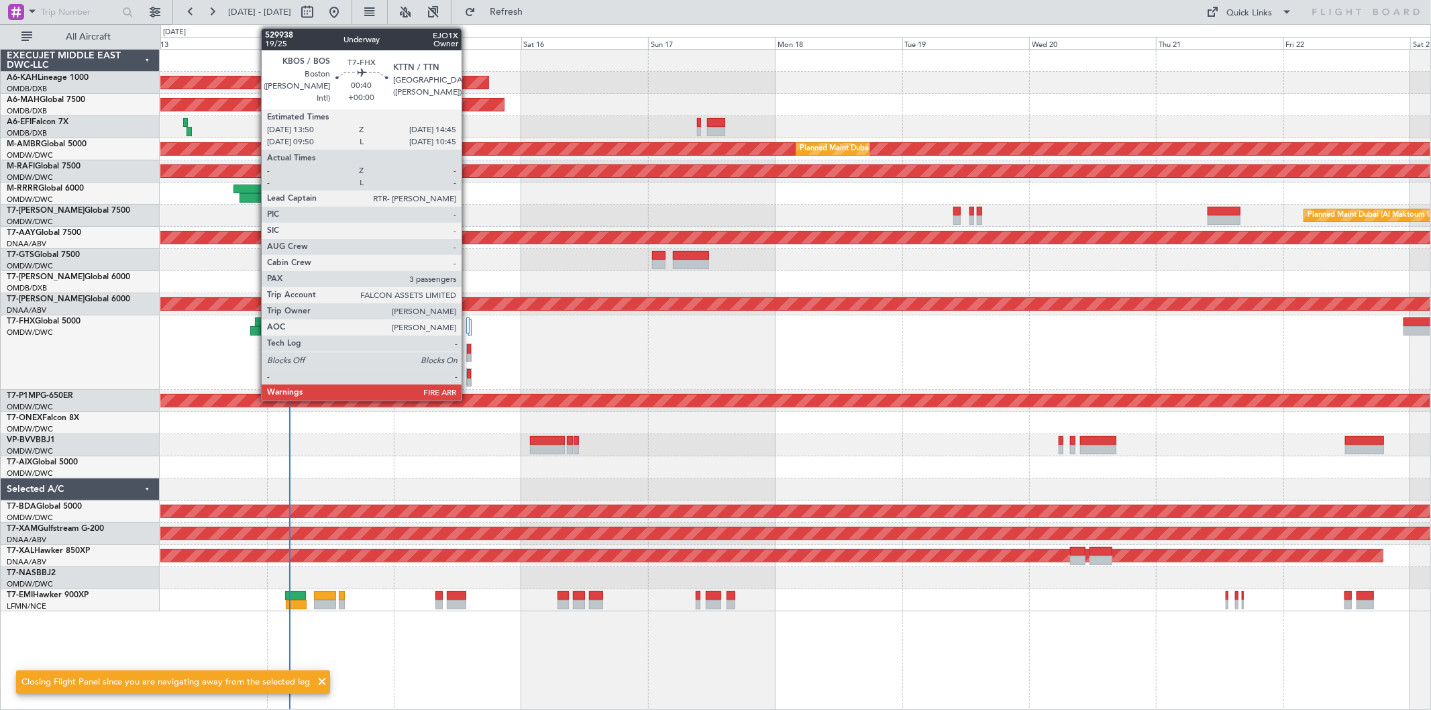
click at [468, 350] on div at bounding box center [469, 348] width 4 height 9
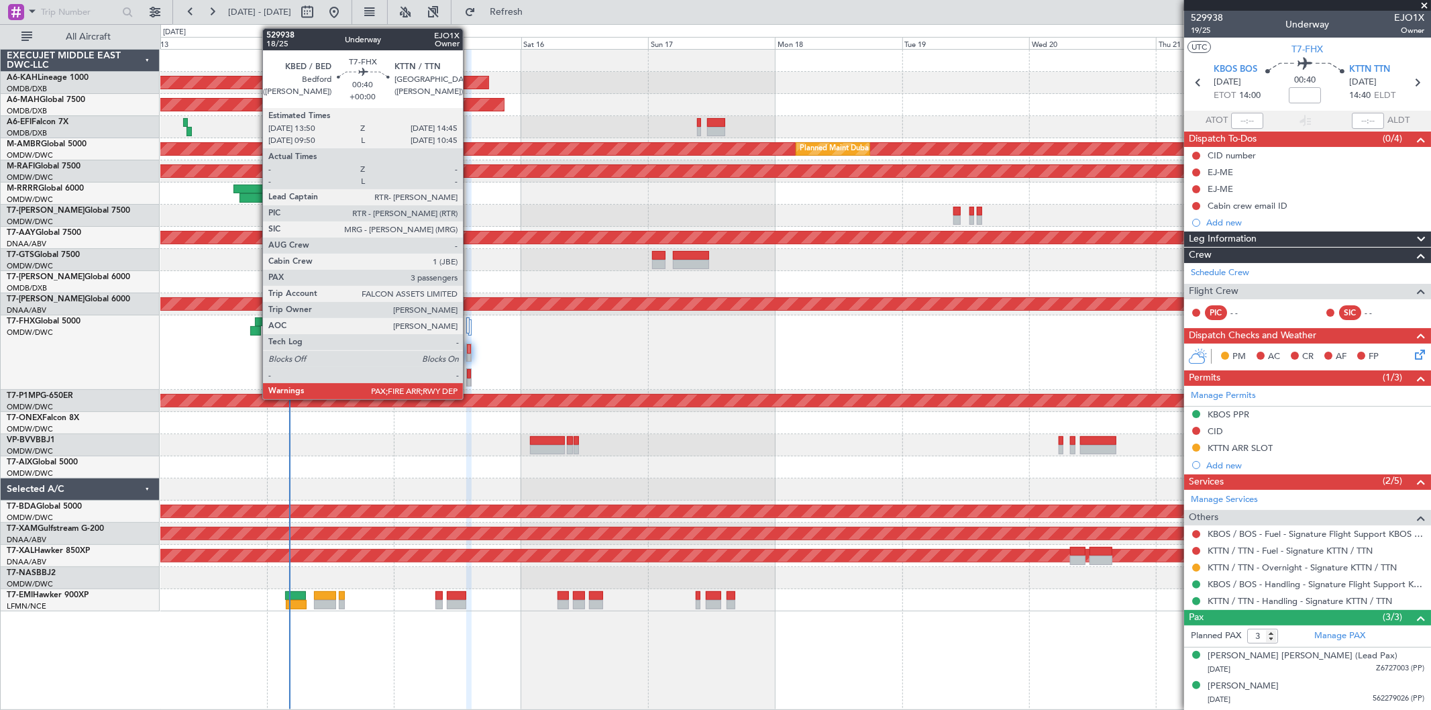
click at [470, 380] on div at bounding box center [469, 382] width 4 height 9
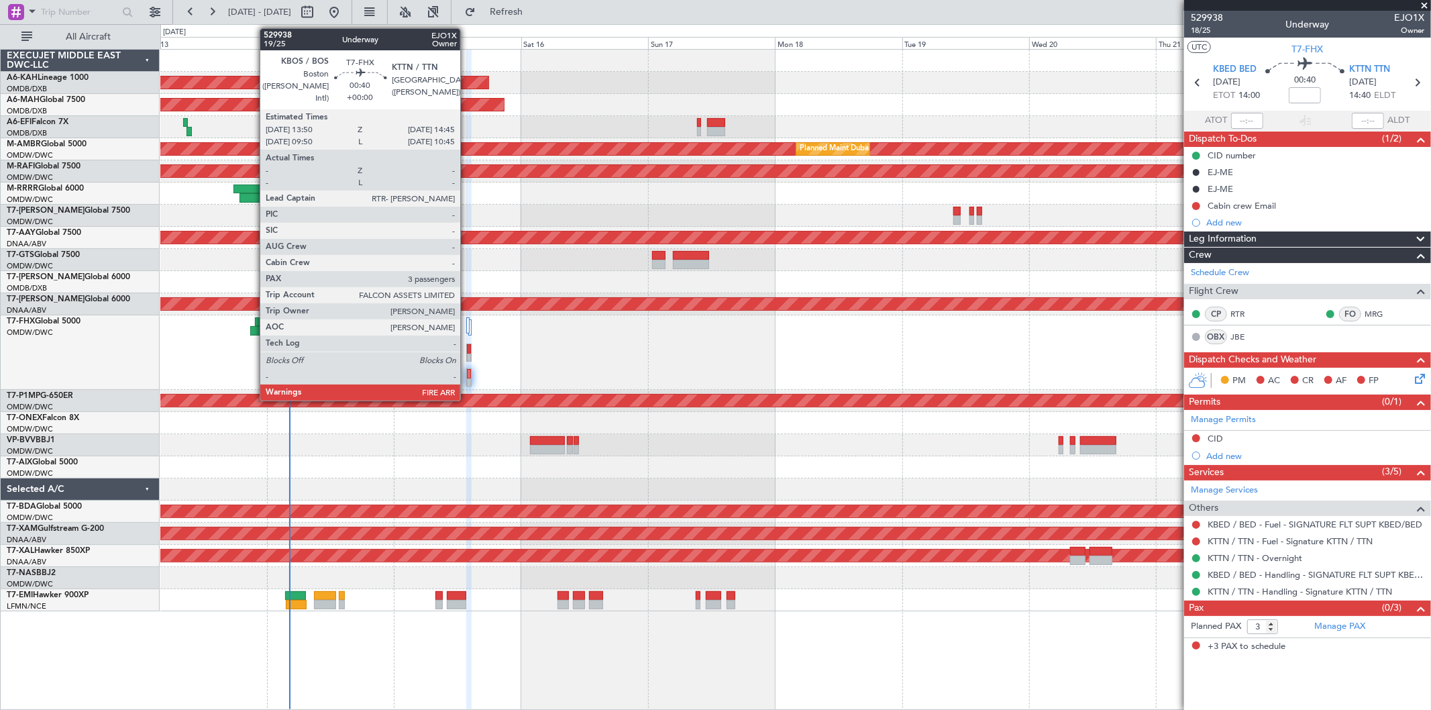
click at [467, 350] on div at bounding box center [469, 348] width 4 height 9
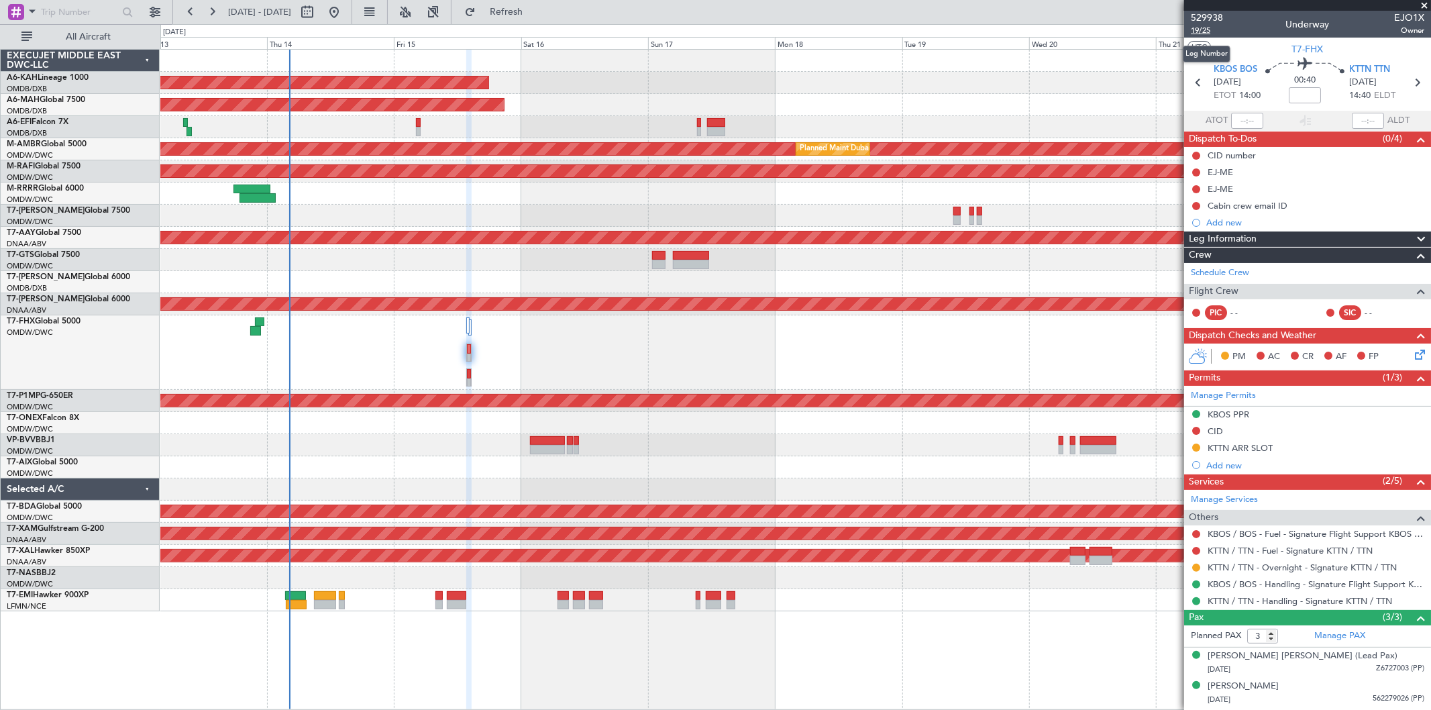
click at [1208, 30] on span "19/25" at bounding box center [1207, 30] width 32 height 11
click at [1203, 30] on span "19/25" at bounding box center [1207, 30] width 32 height 11
click at [514, 7] on button "Refresh" at bounding box center [498, 11] width 80 height 21
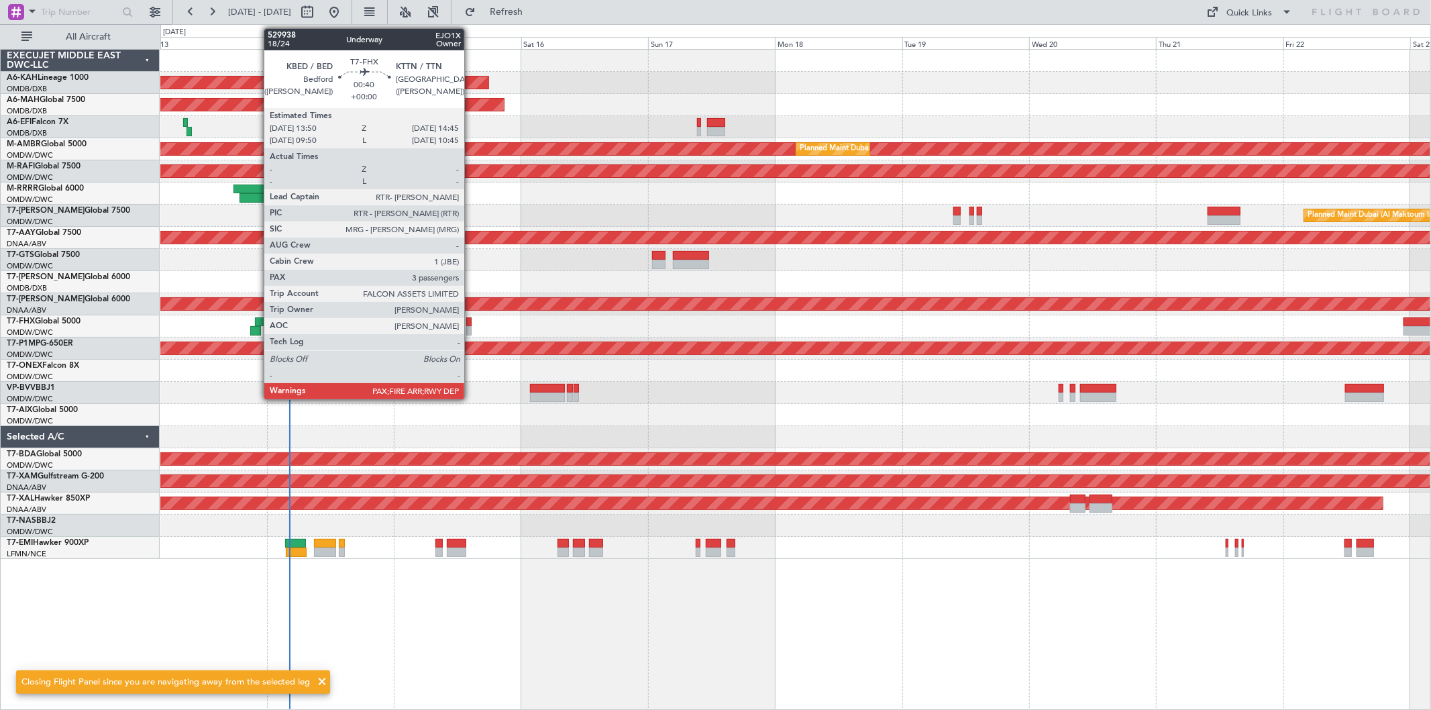
click at [472, 323] on div at bounding box center [795, 326] width 1270 height 22
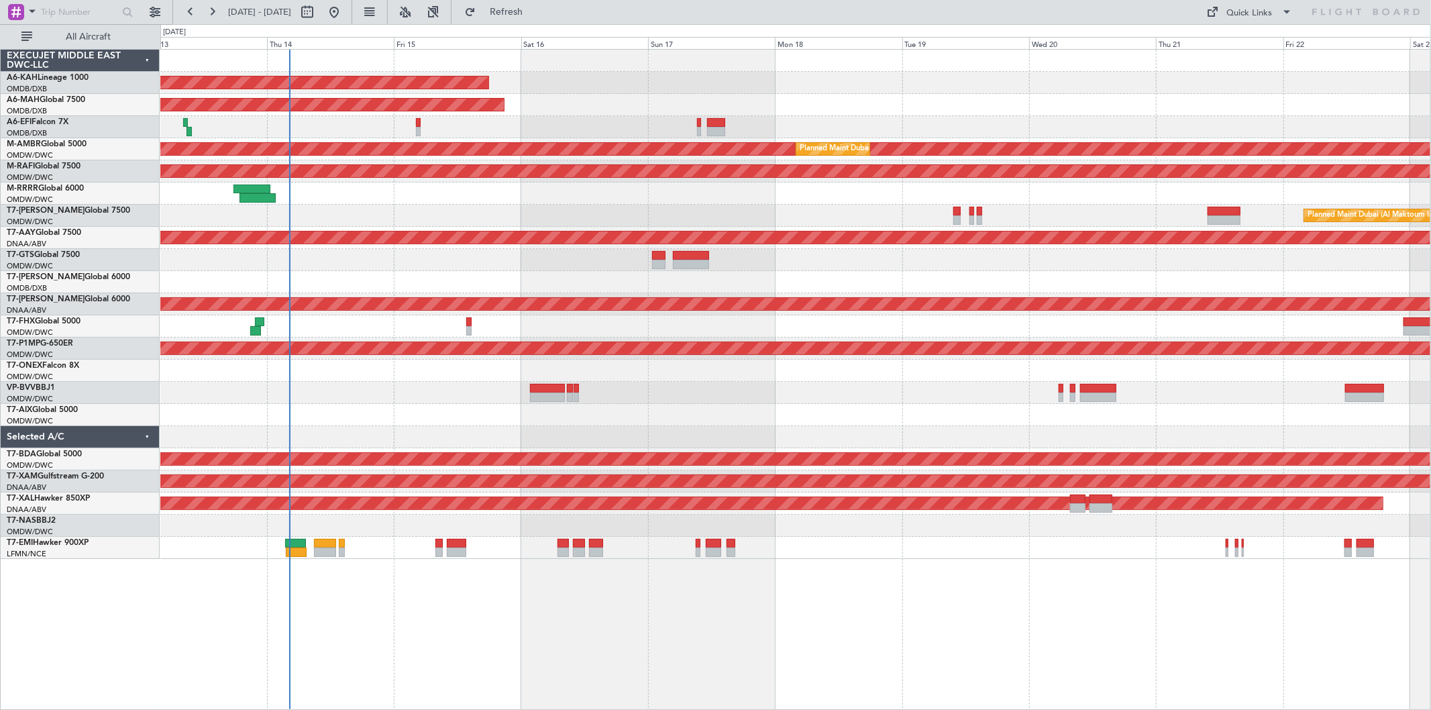
click at [472, 324] on div at bounding box center [795, 326] width 1270 height 22
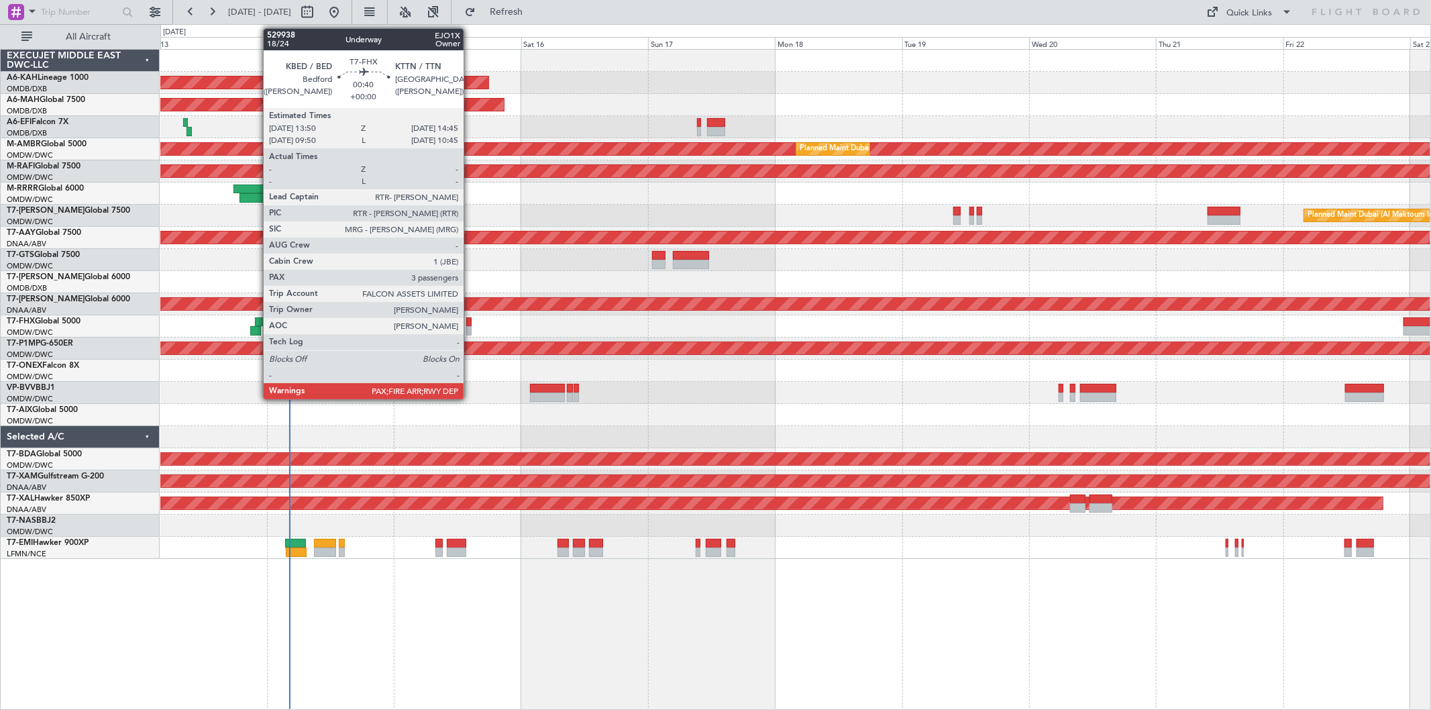
click at [470, 326] on div at bounding box center [468, 330] width 5 height 9
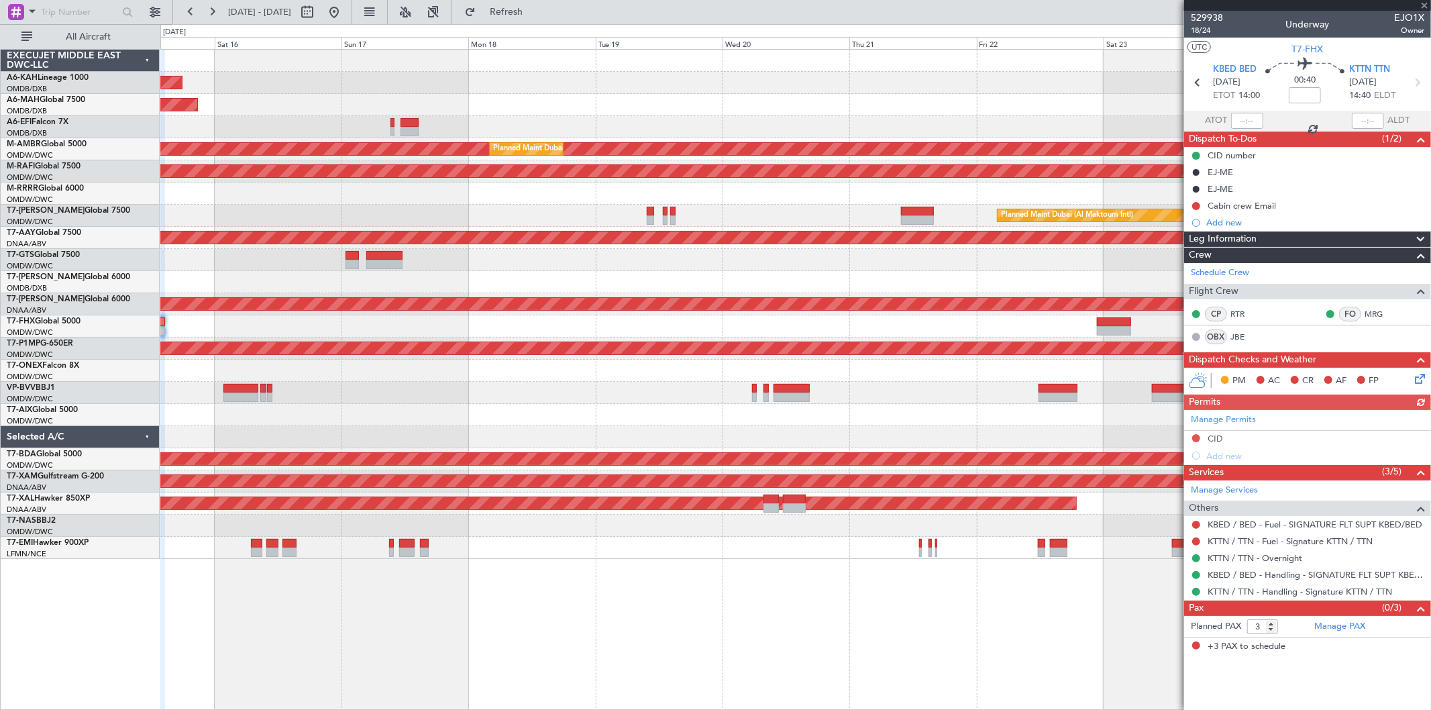
click at [427, 294] on div "Unplanned Maint Budapest (Ferenc Liszt Intl) Planned Maint Dubai (Dubai Intl) P…" at bounding box center [795, 304] width 1270 height 509
click at [1346, 627] on link "Manage PAX" at bounding box center [1339, 626] width 51 height 13
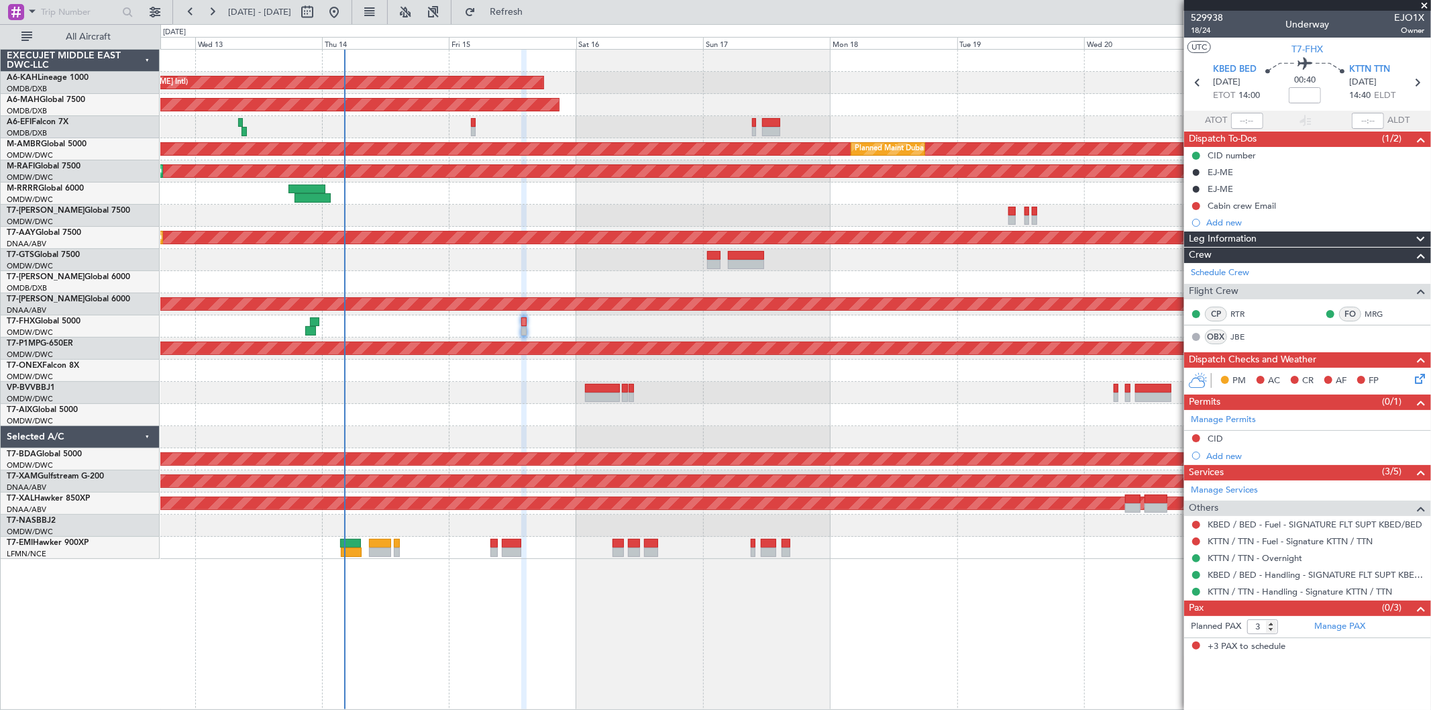
click at [787, 400] on div at bounding box center [795, 393] width 1270 height 22
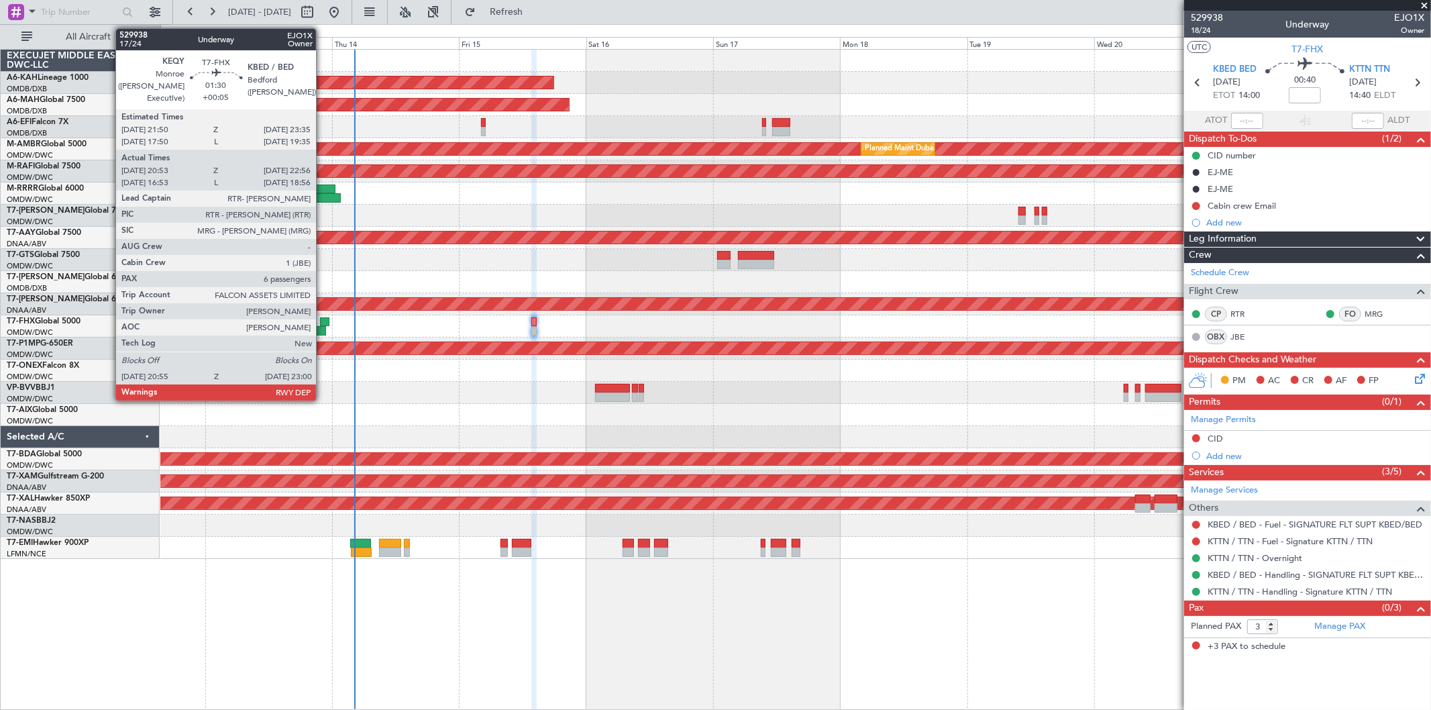
click at [323, 326] on div at bounding box center [320, 330] width 11 height 9
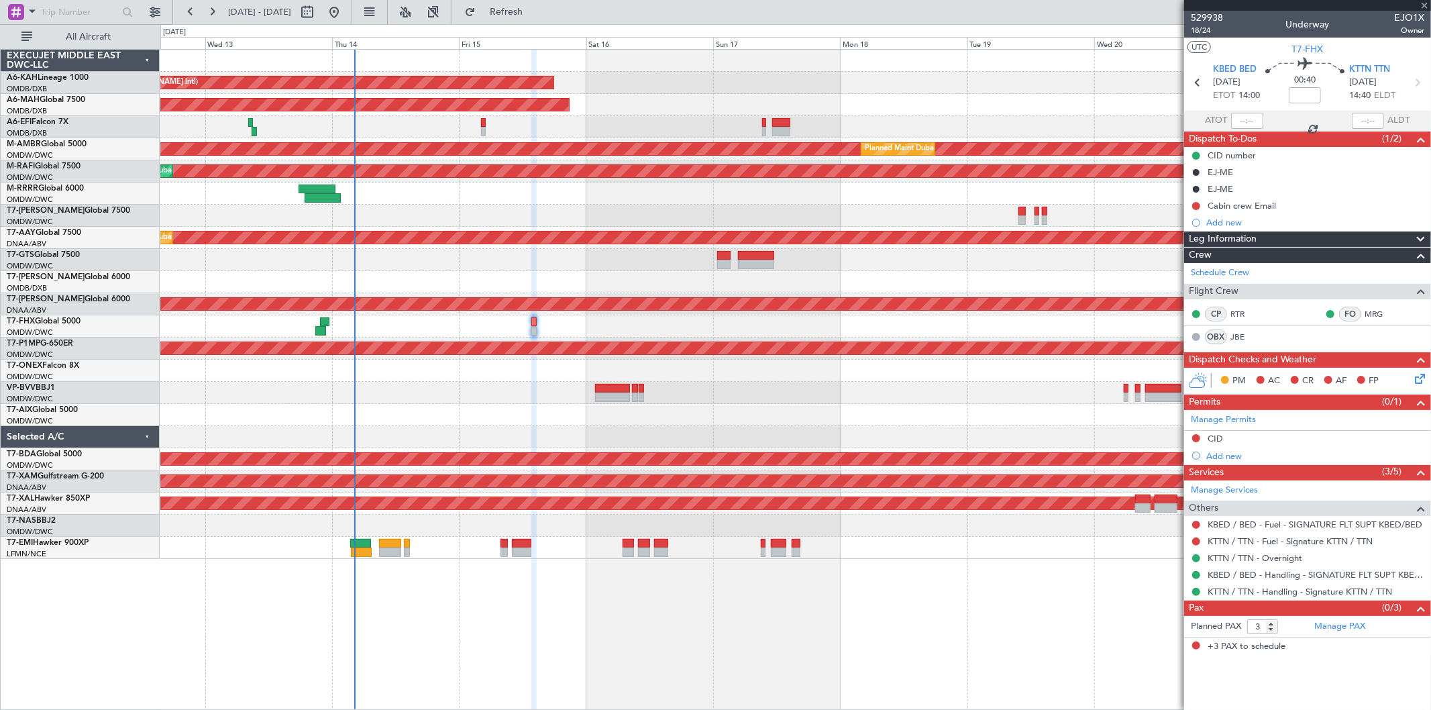
type input "+00:05"
type input "21:03"
type input "22:51"
type input "6"
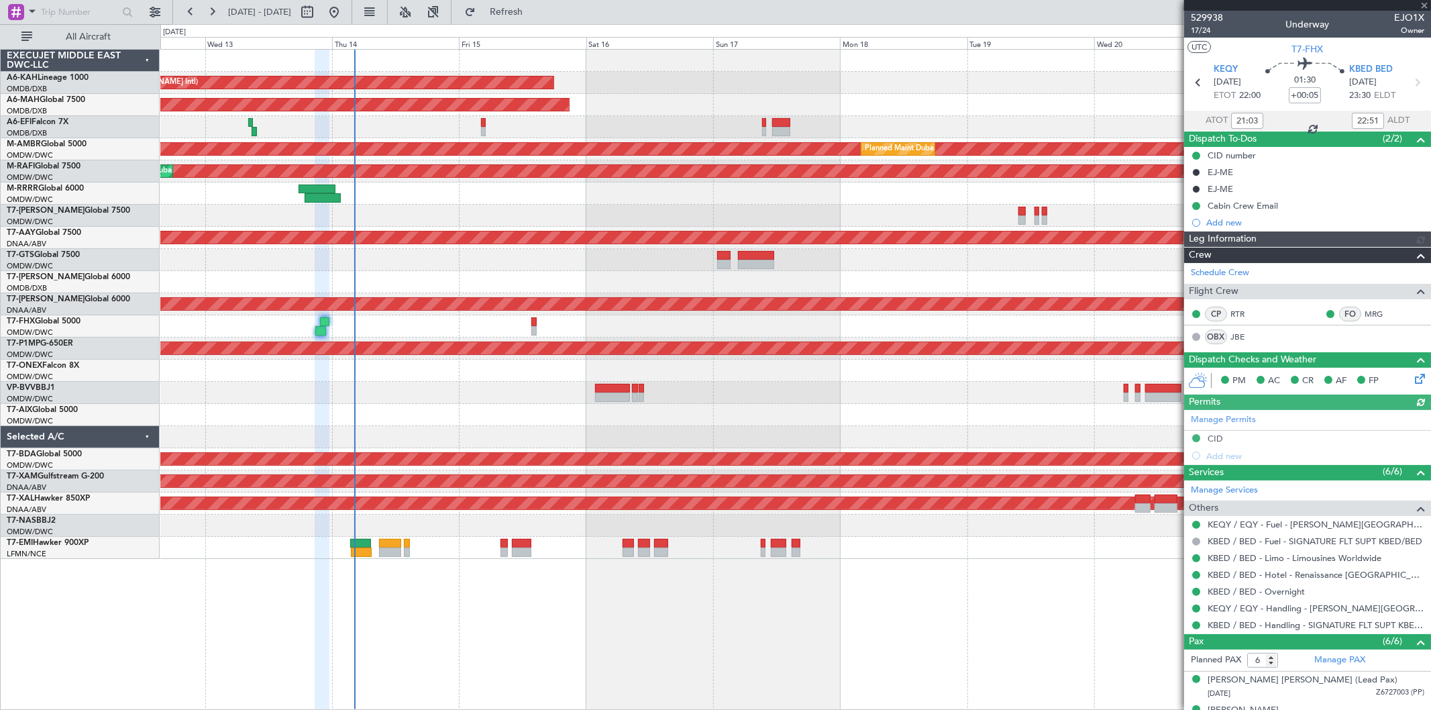
type input "Syed Shakeel (SYS)"
type input "7023"
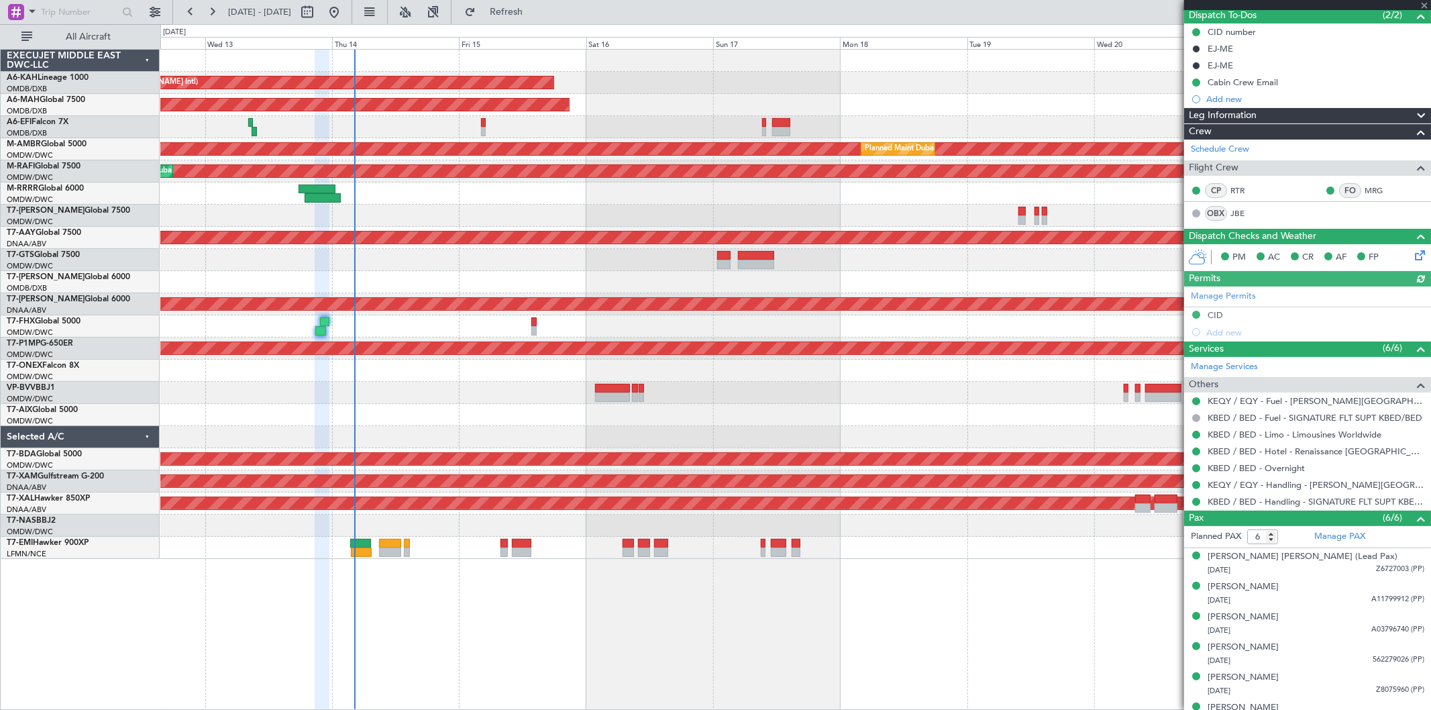
scroll to position [142, 0]
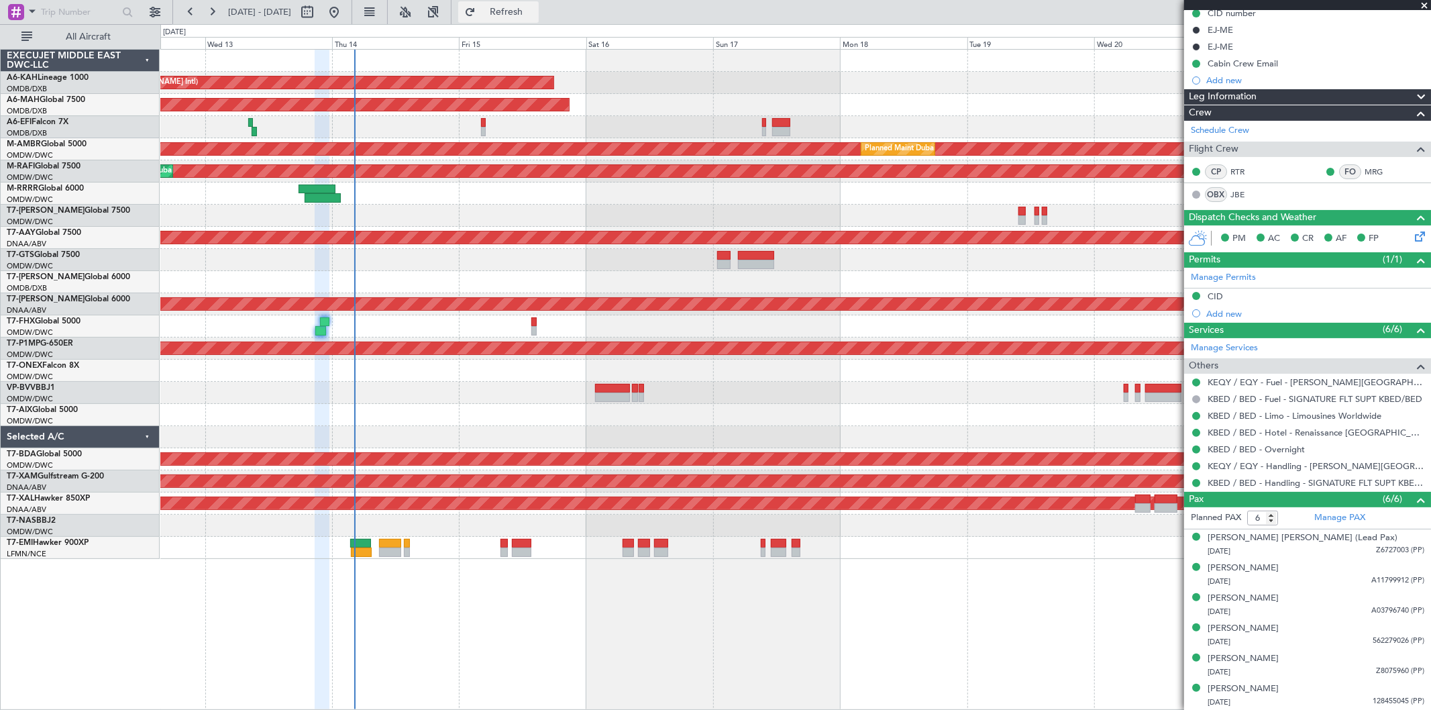
drag, startPoint x: 539, startPoint y: 23, endPoint x: 542, endPoint y: 10, distance: 13.2
click at [540, 17] on fb-refresh-button "Refresh" at bounding box center [498, 12] width 94 height 24
click at [535, 9] on span "Refresh" at bounding box center [506, 11] width 56 height 9
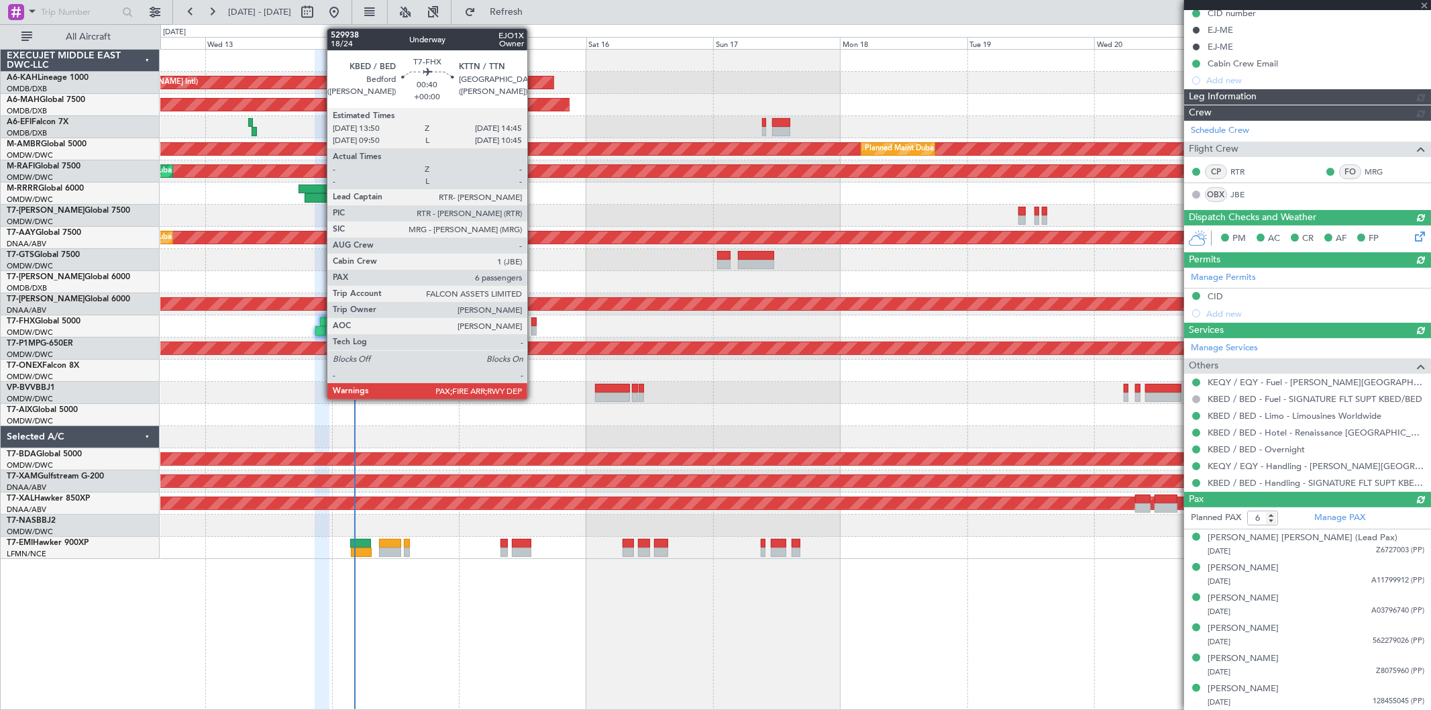
click at [534, 325] on div at bounding box center [795, 326] width 1270 height 22
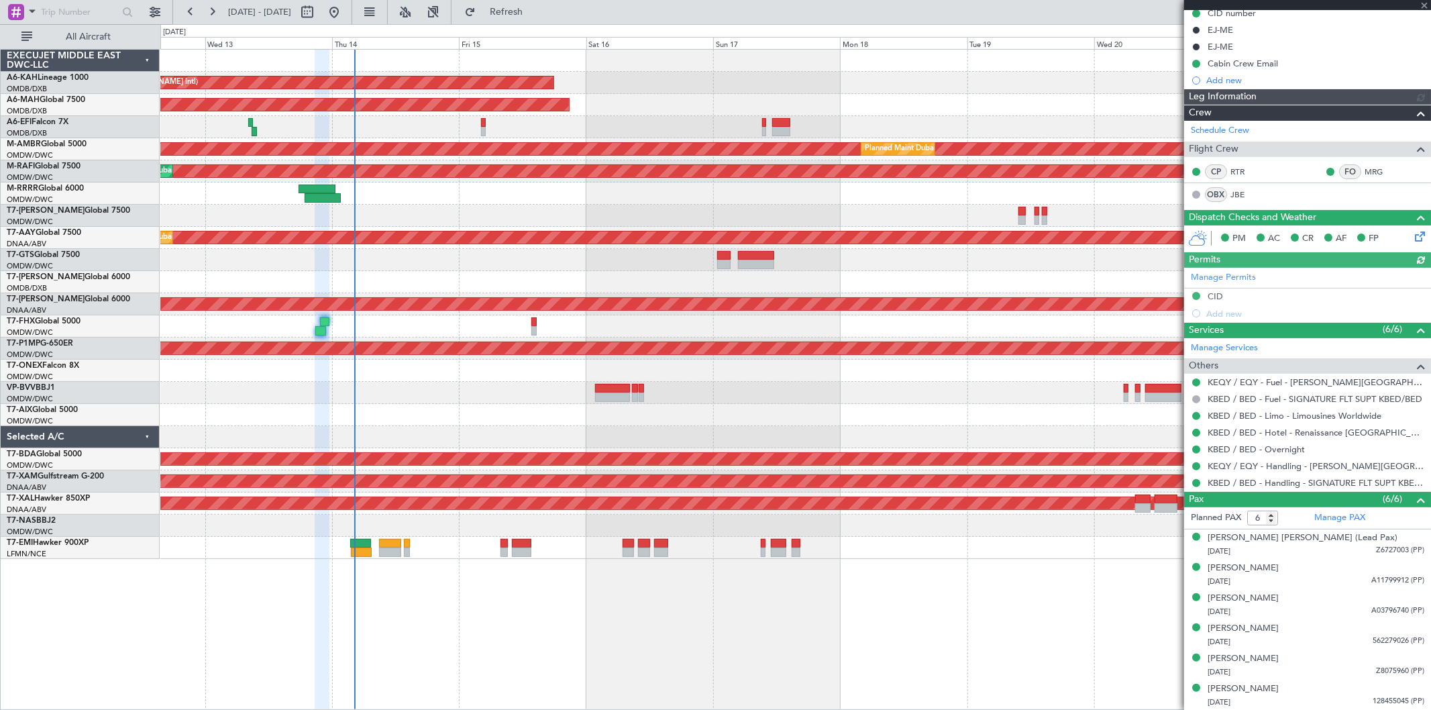
type input "Syed Shakeel (SYS)"
type input "7023"
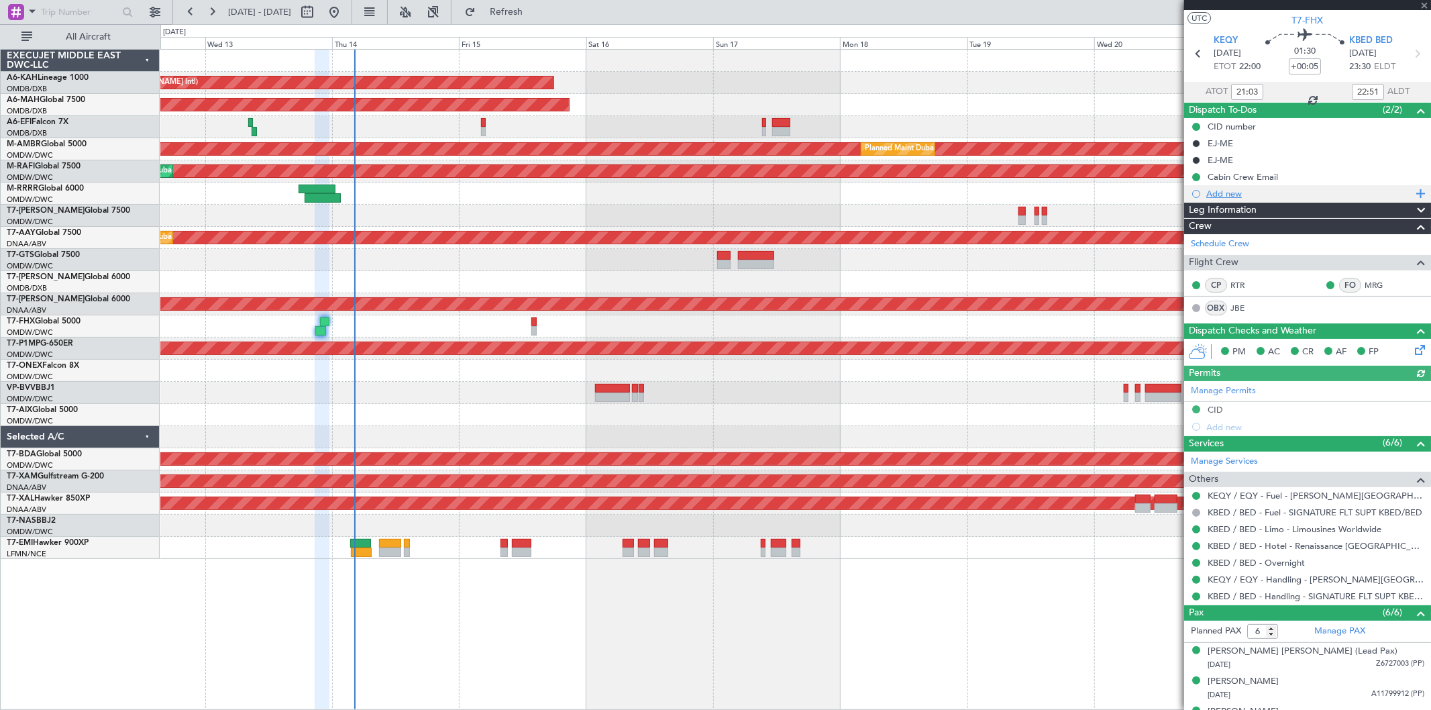
scroll to position [0, 0]
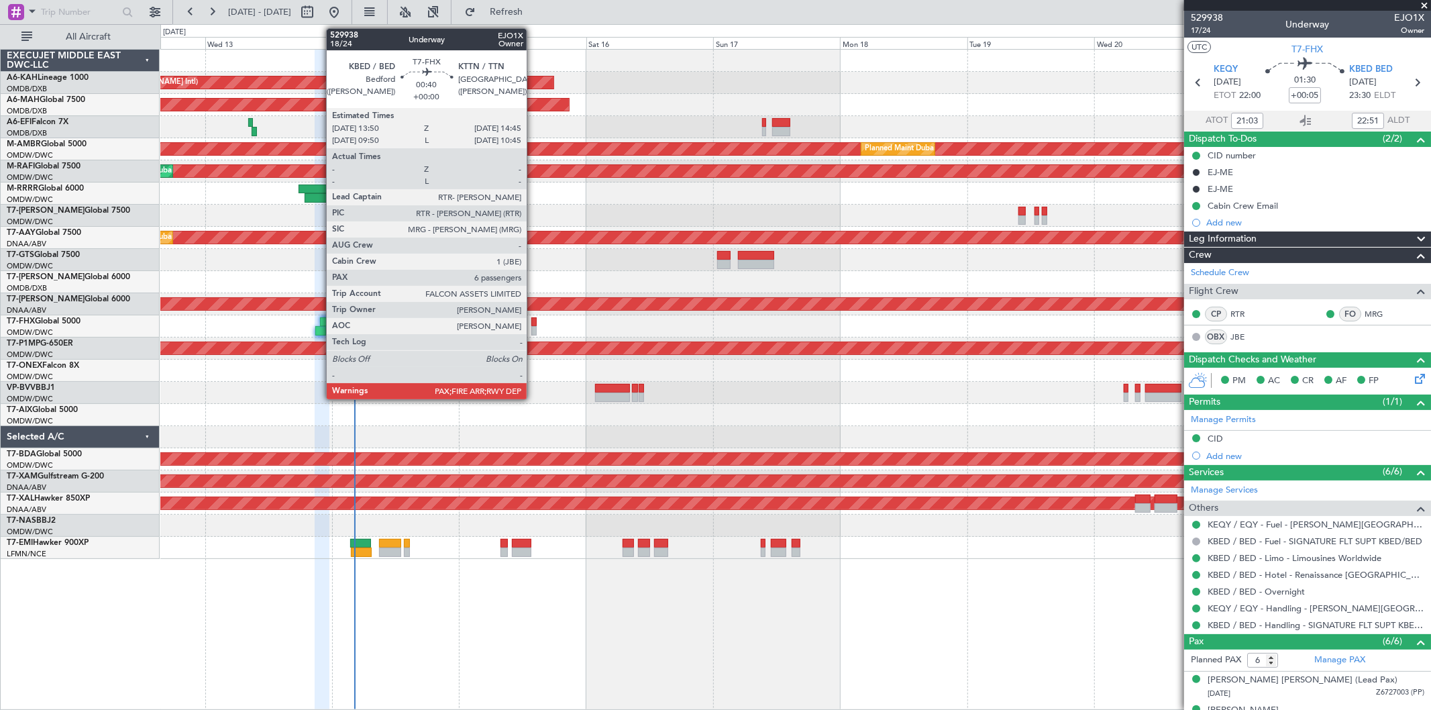
click at [533, 325] on div at bounding box center [533, 321] width 5 height 9
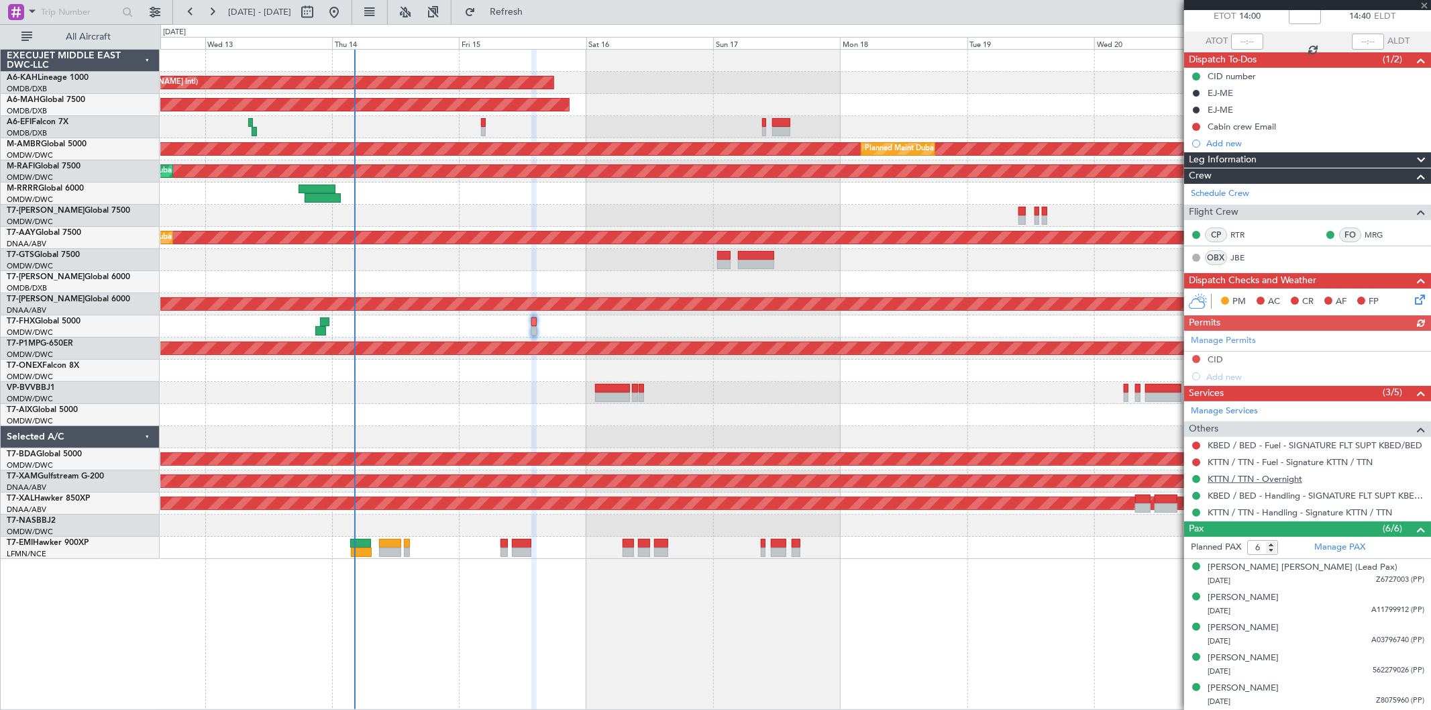
scroll to position [109, 0]
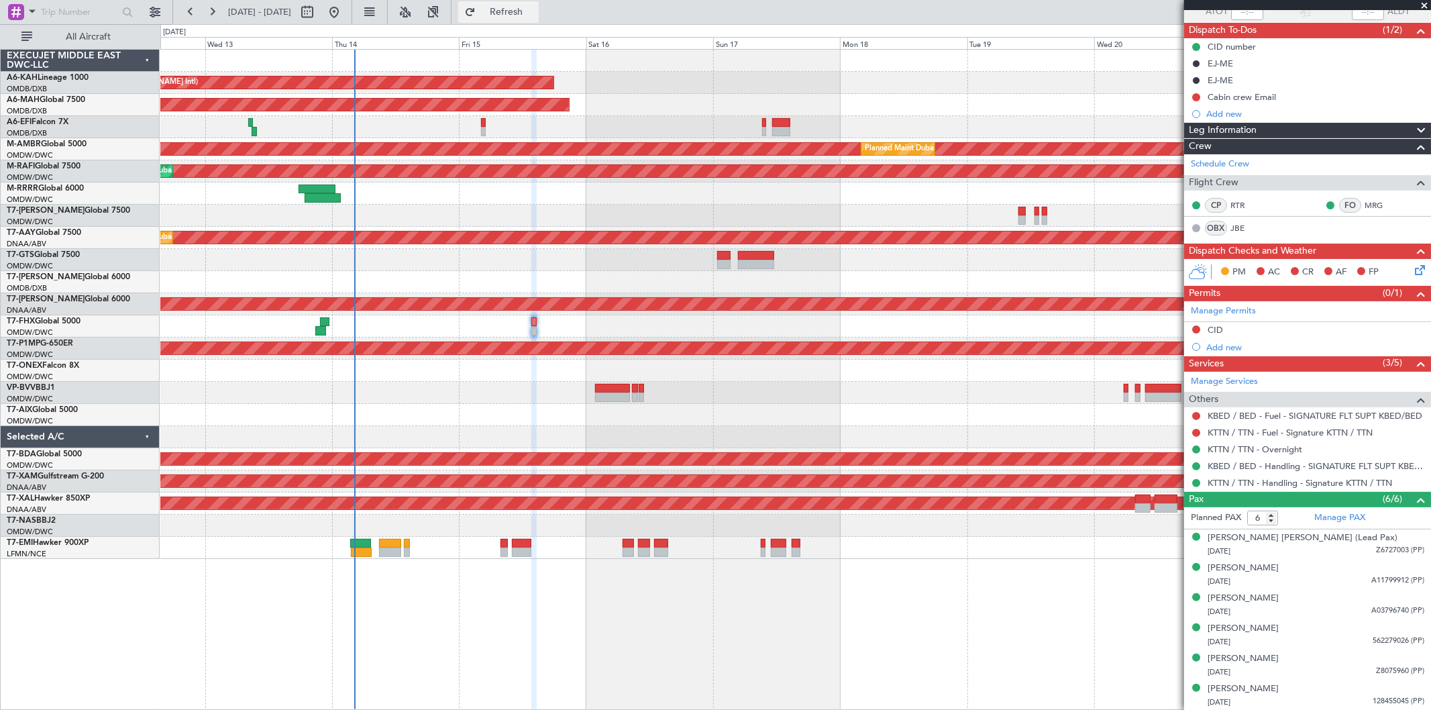
click at [539, 20] on button "Refresh" at bounding box center [498, 11] width 80 height 21
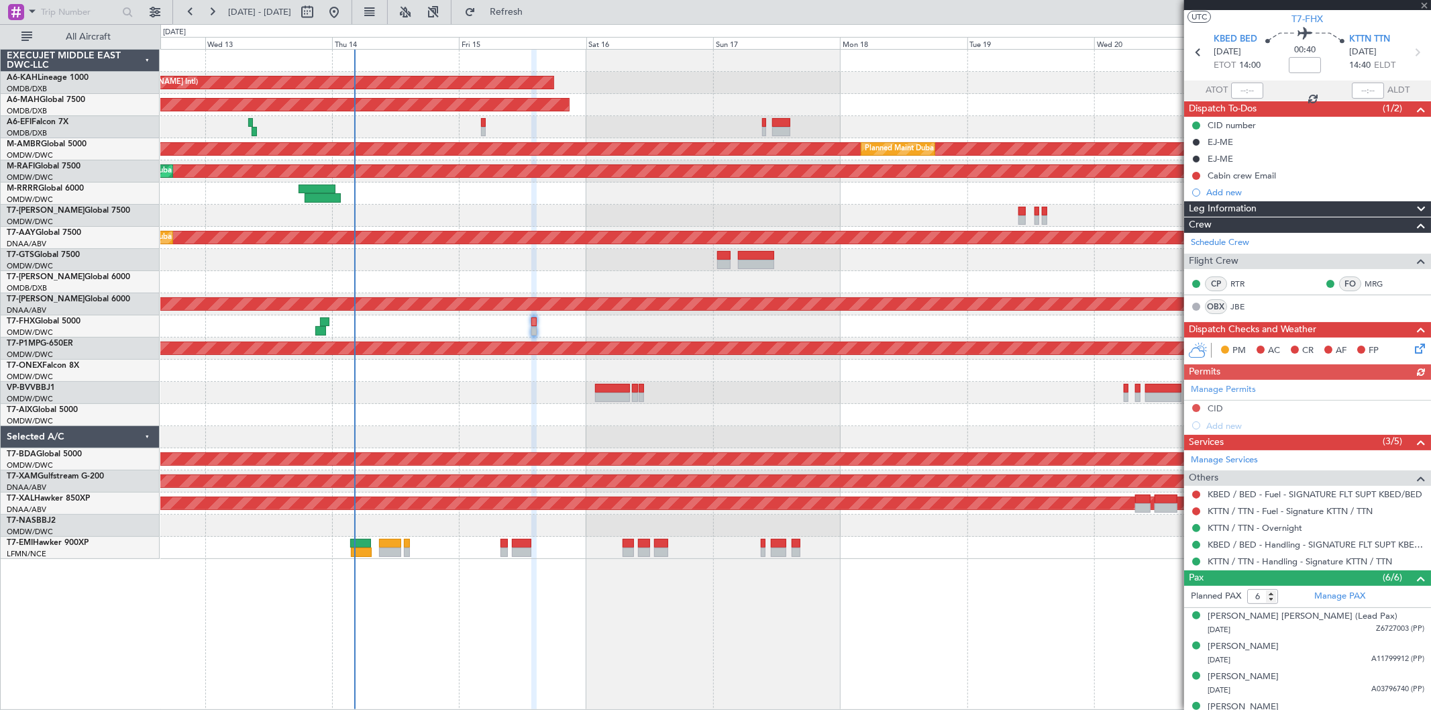
scroll to position [0, 0]
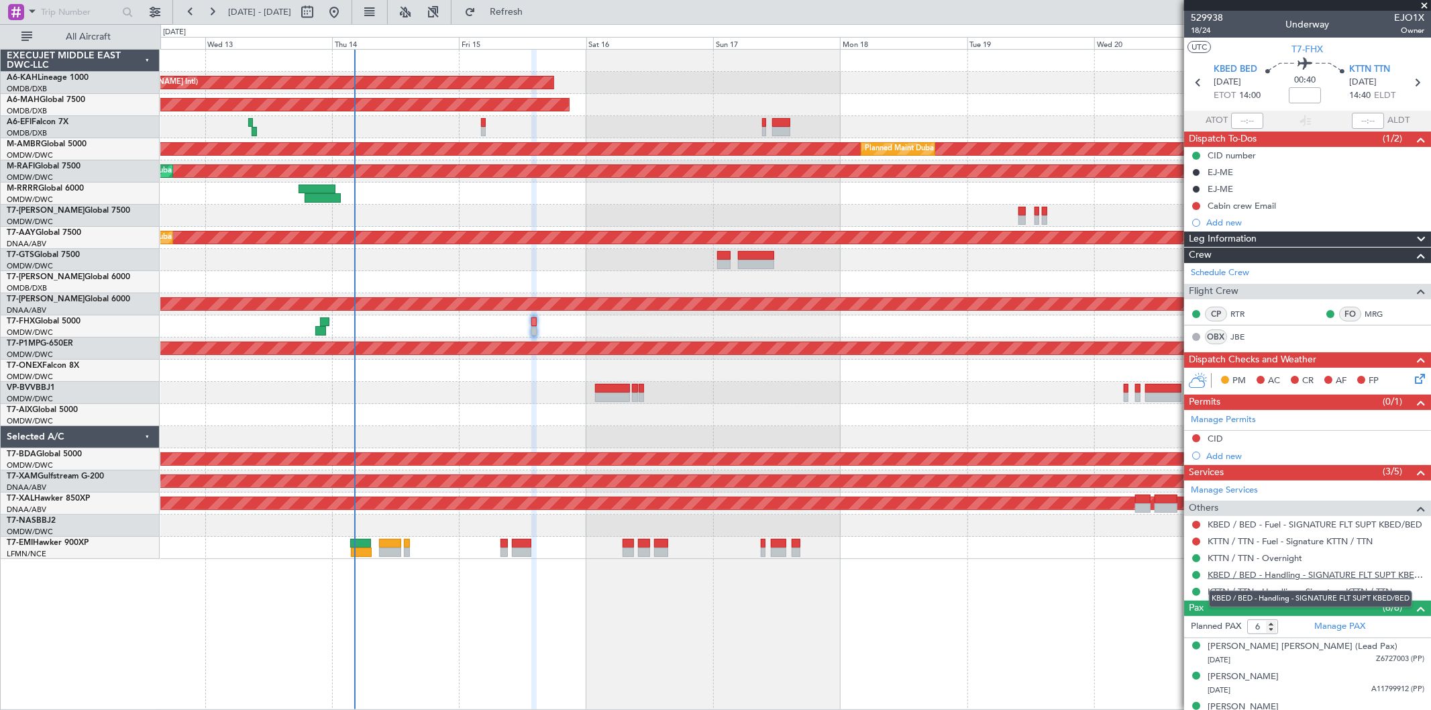
click at [1312, 574] on link "KBED / BED - Handling - SIGNATURE FLT SUPT KBED/BED" at bounding box center [1316, 574] width 217 height 11
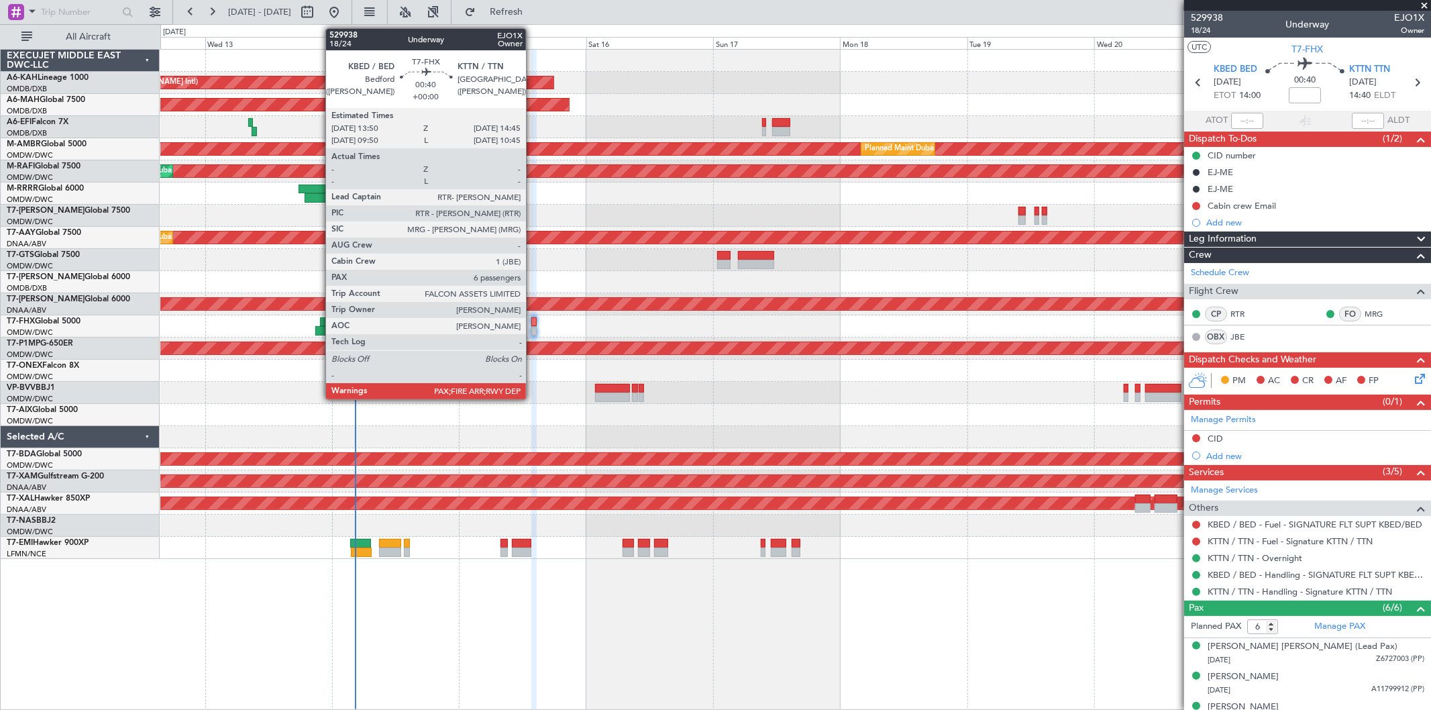
click at [533, 330] on div at bounding box center [533, 330] width 5 height 9
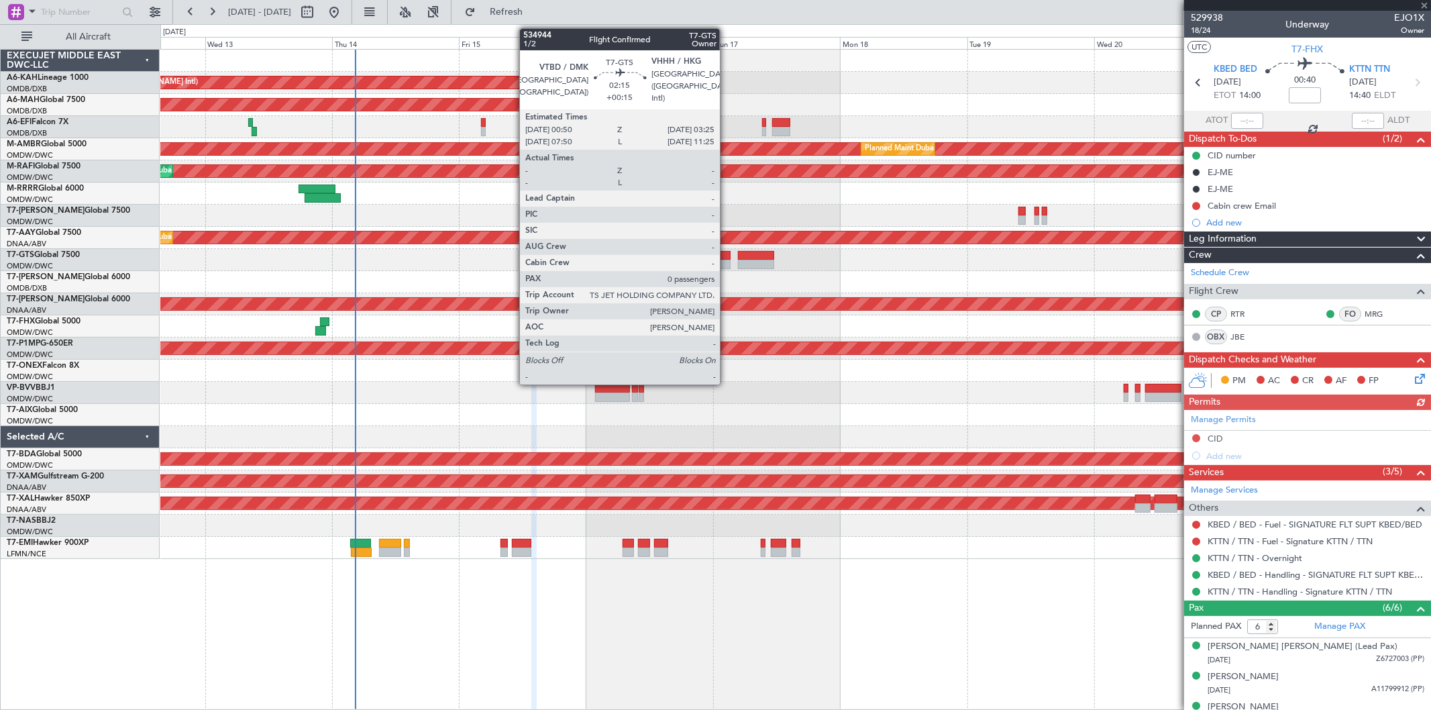
click at [727, 258] on div at bounding box center [724, 255] width 14 height 9
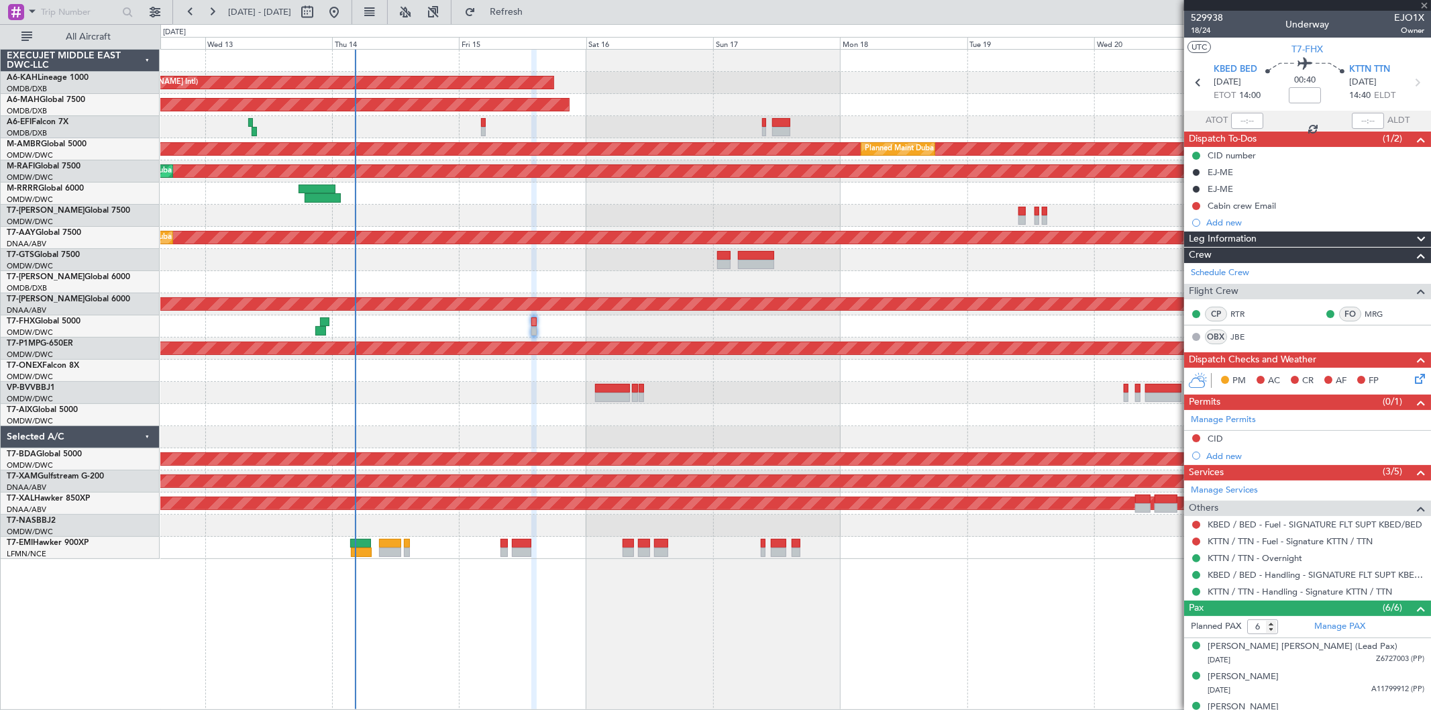
type input "+00:15"
type input "0"
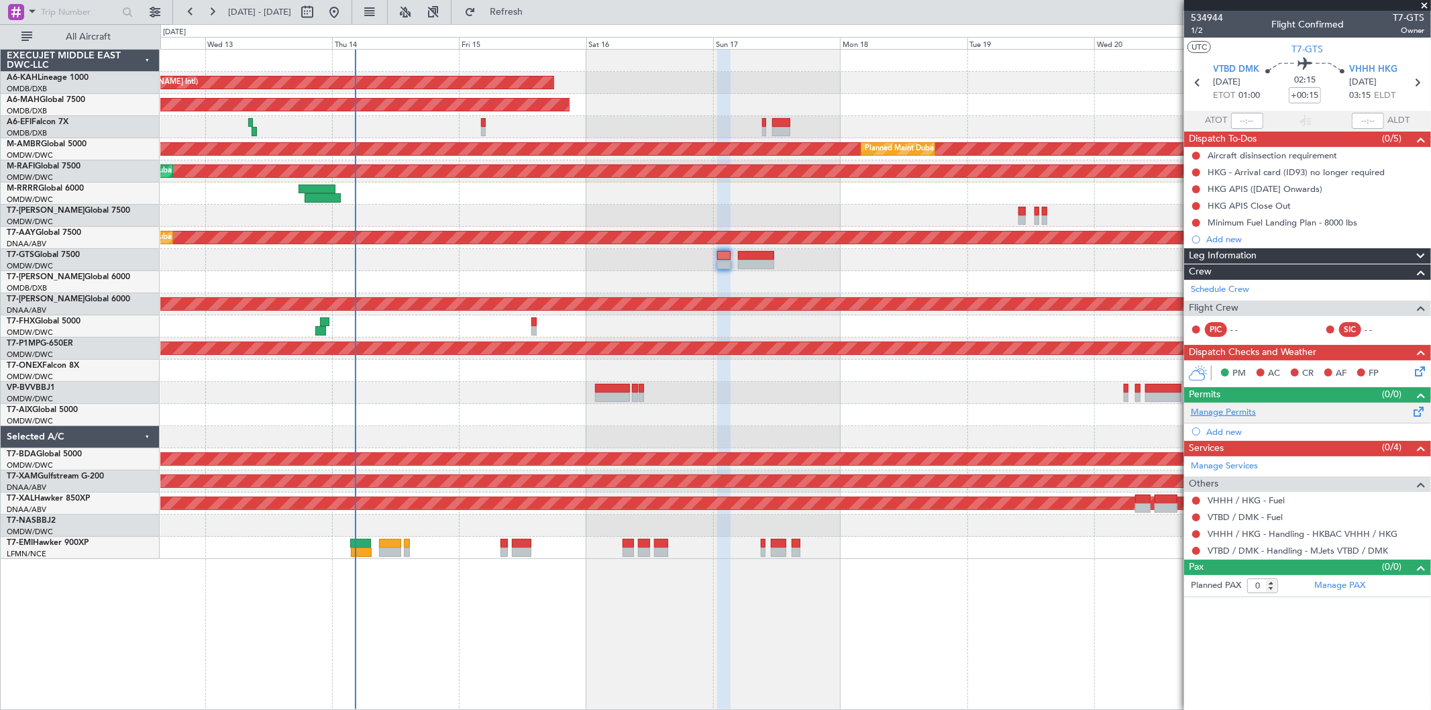
click at [1229, 411] on link "Manage Permits" at bounding box center [1223, 412] width 65 height 13
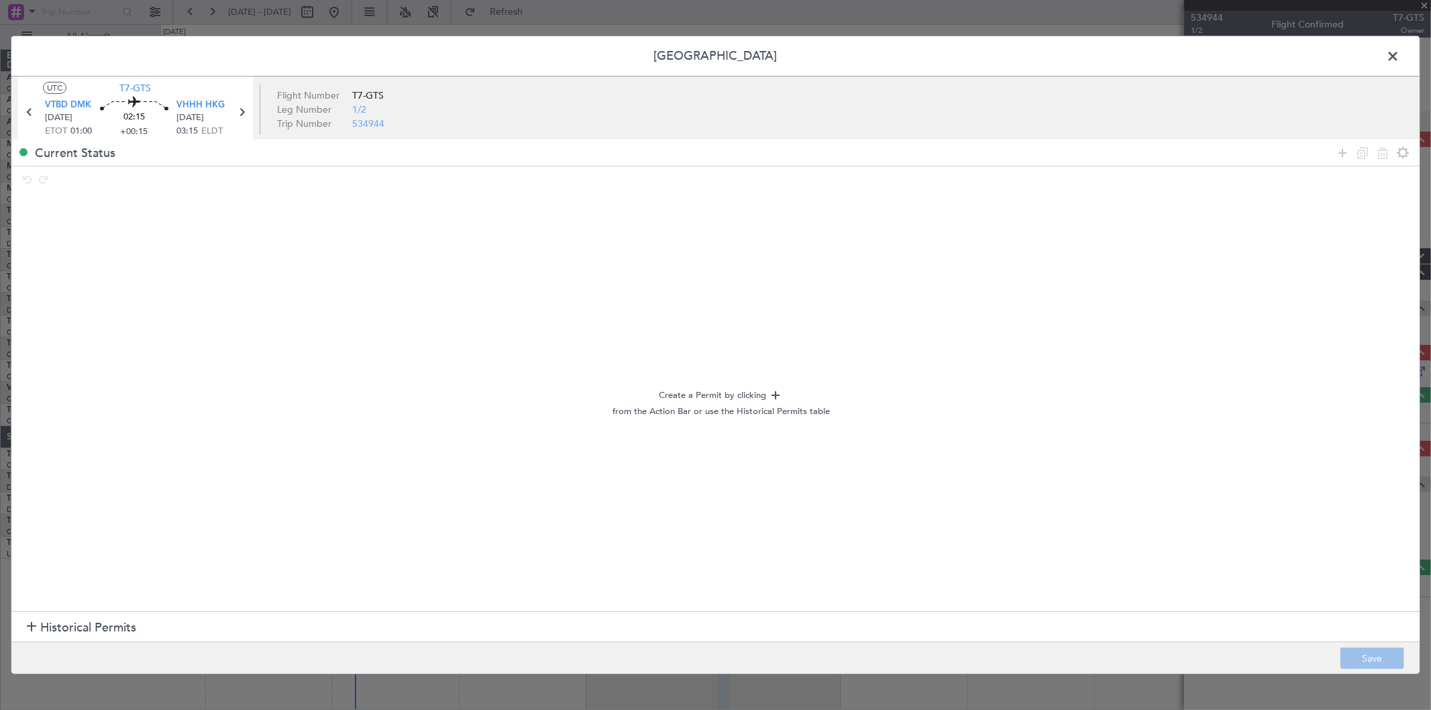
click at [107, 619] on span "Historical Permits" at bounding box center [88, 628] width 96 height 18
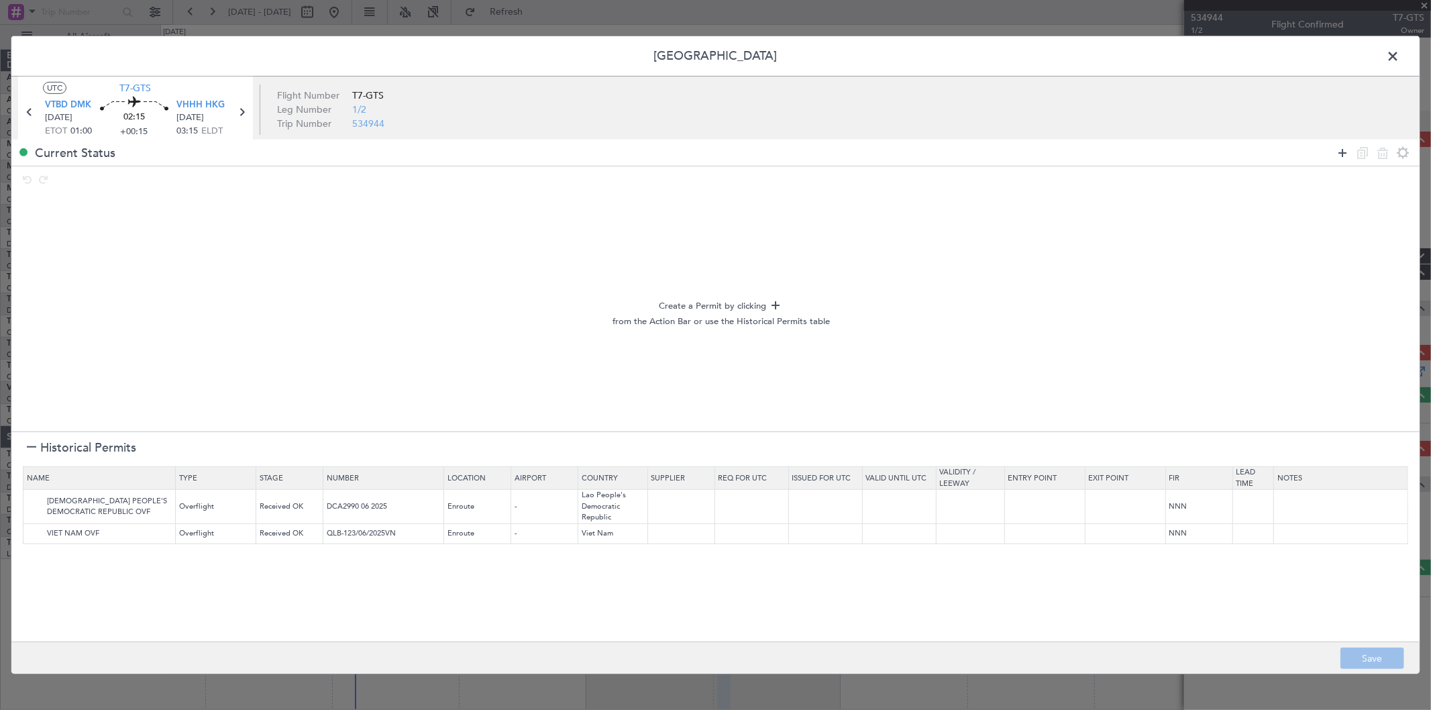
click at [1346, 148] on icon at bounding box center [1342, 152] width 16 height 16
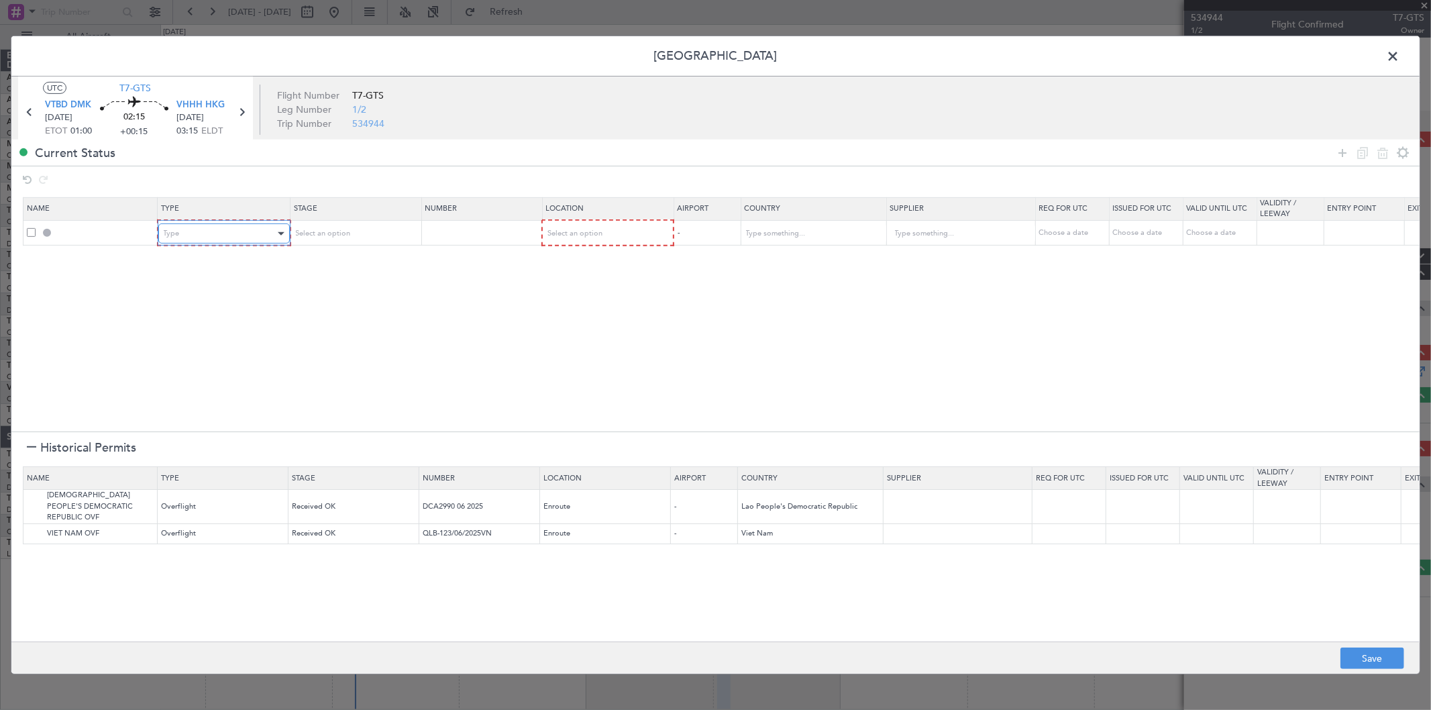
click at [240, 233] on div "Type" at bounding box center [219, 233] width 111 height 20
drag, startPoint x: 203, startPoint y: 319, endPoint x: 309, endPoint y: 265, distance: 118.2
click at [206, 314] on span "Departure" at bounding box center [223, 321] width 119 height 20
click at [339, 235] on span "Select an option" at bounding box center [321, 233] width 55 height 10
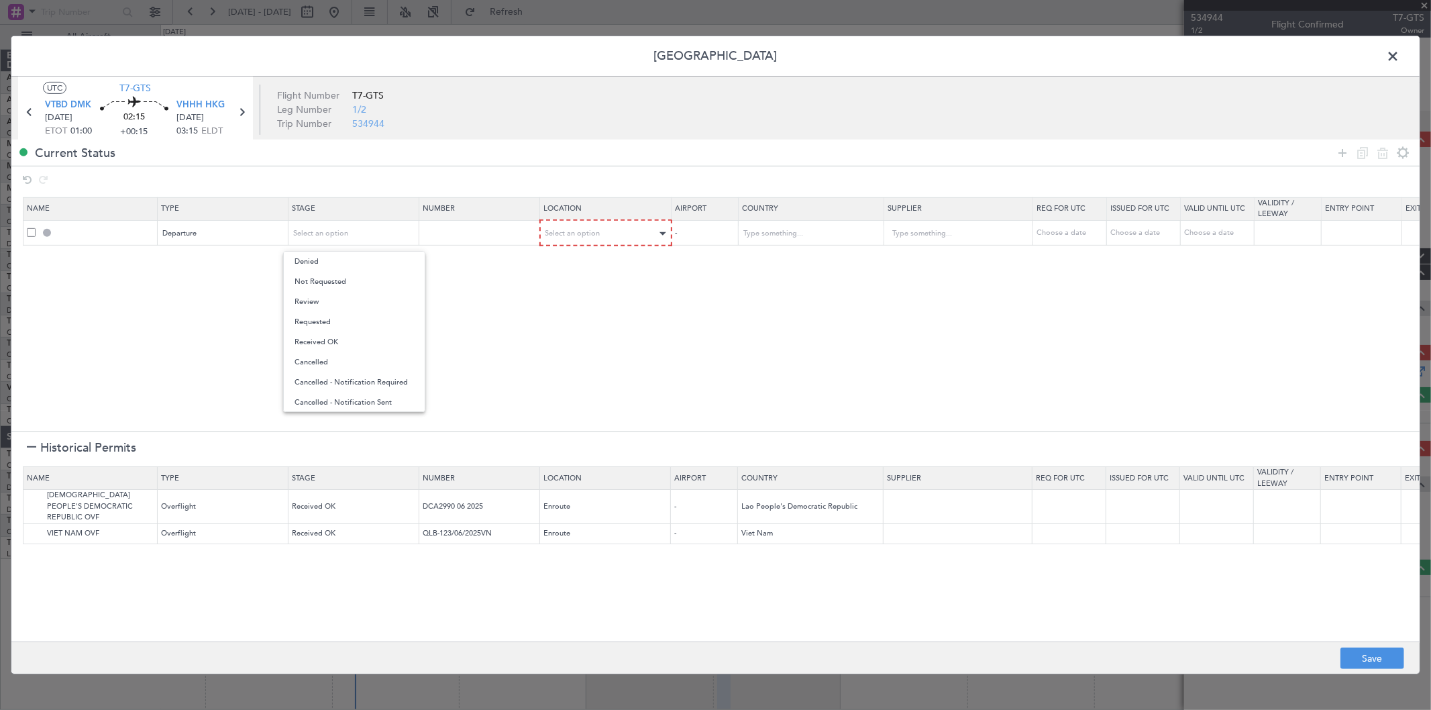
drag, startPoint x: 578, startPoint y: 220, endPoint x: 579, endPoint y: 231, distance: 10.8
click at [578, 223] on div at bounding box center [715, 355] width 1431 height 710
click at [579, 232] on span "Select an option" at bounding box center [573, 233] width 55 height 10
click at [588, 262] on span "Departure" at bounding box center [606, 262] width 119 height 20
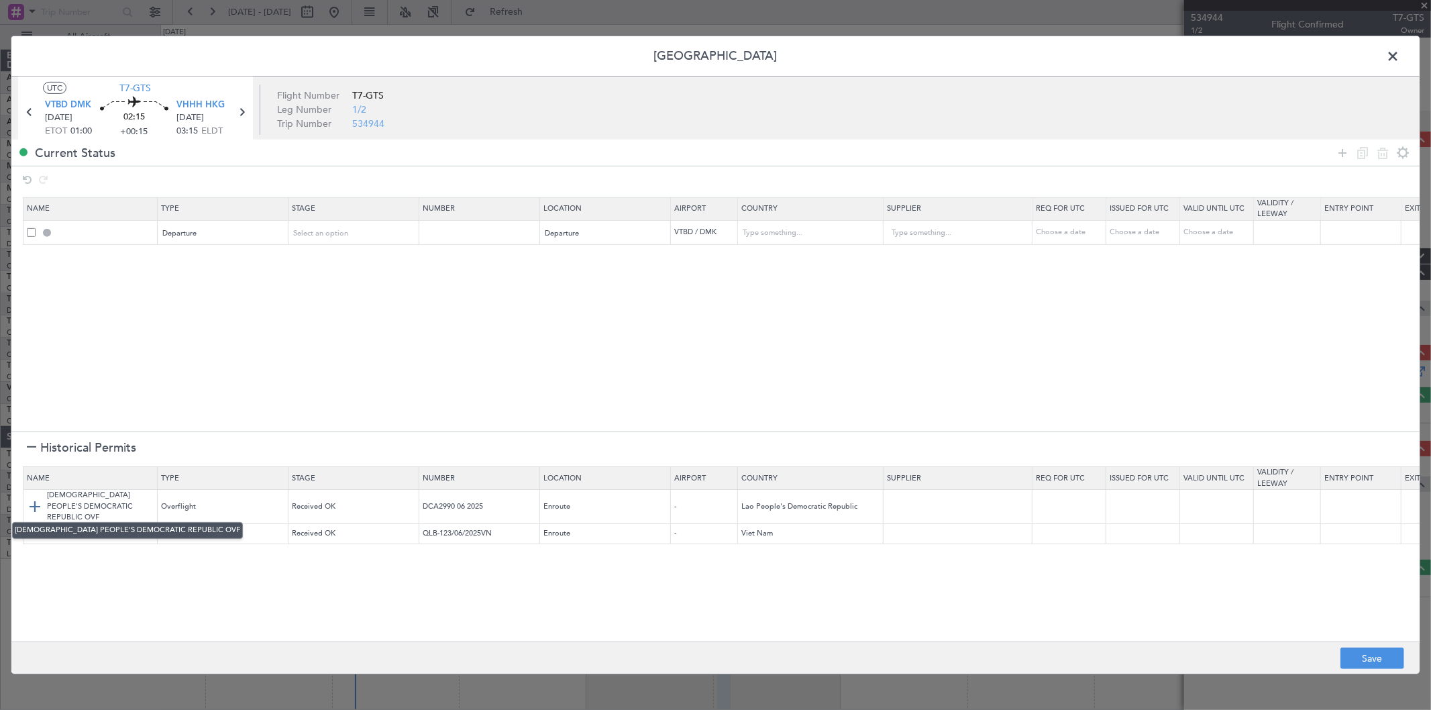
click at [30, 500] on img at bounding box center [35, 506] width 16 height 16
click at [34, 525] on img at bounding box center [35, 533] width 16 height 16
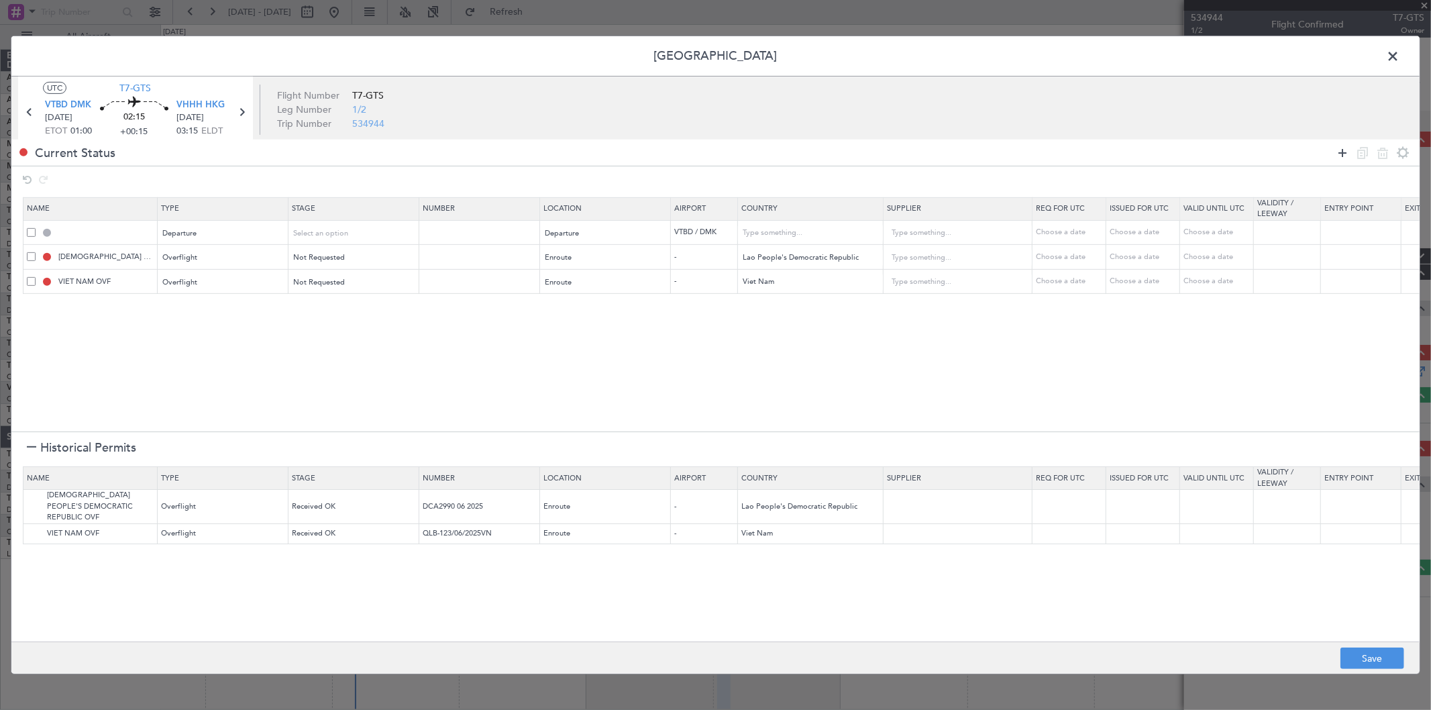
click at [1344, 156] on icon at bounding box center [1342, 152] width 16 height 16
click at [211, 303] on div "Type" at bounding box center [219, 307] width 111 height 20
click at [610, 309] on div "Select an option" at bounding box center [601, 307] width 111 height 20
drag, startPoint x: 602, startPoint y: 383, endPoint x: 916, endPoint y: 244, distance: 343.9
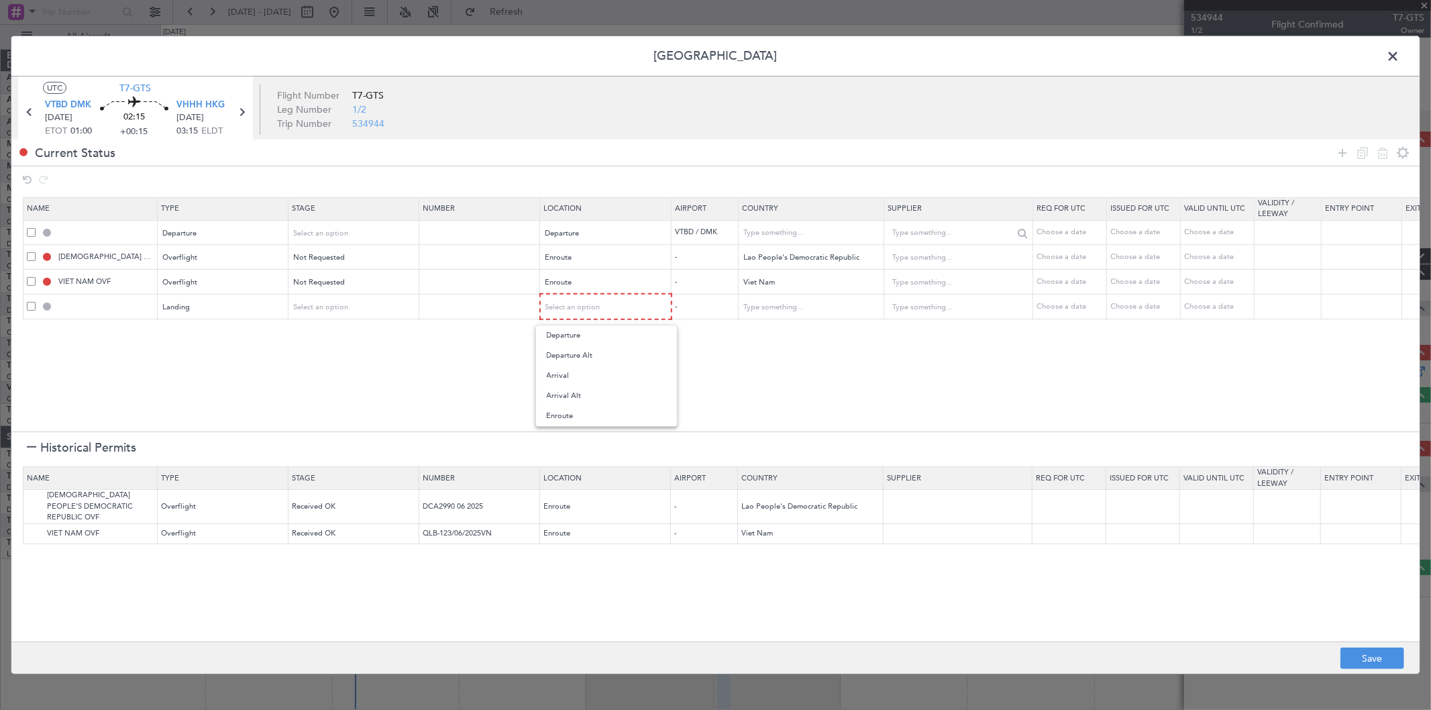
click at [604, 379] on span "Arrival" at bounding box center [606, 376] width 119 height 20
drag, startPoint x: 1342, startPoint y: 152, endPoint x: 1275, endPoint y: 172, distance: 69.4
click at [1340, 151] on icon at bounding box center [1342, 152] width 16 height 16
click at [196, 324] on div "Type" at bounding box center [219, 332] width 111 height 20
drag, startPoint x: 198, startPoint y: 392, endPoint x: 246, endPoint y: 371, distance: 52.6
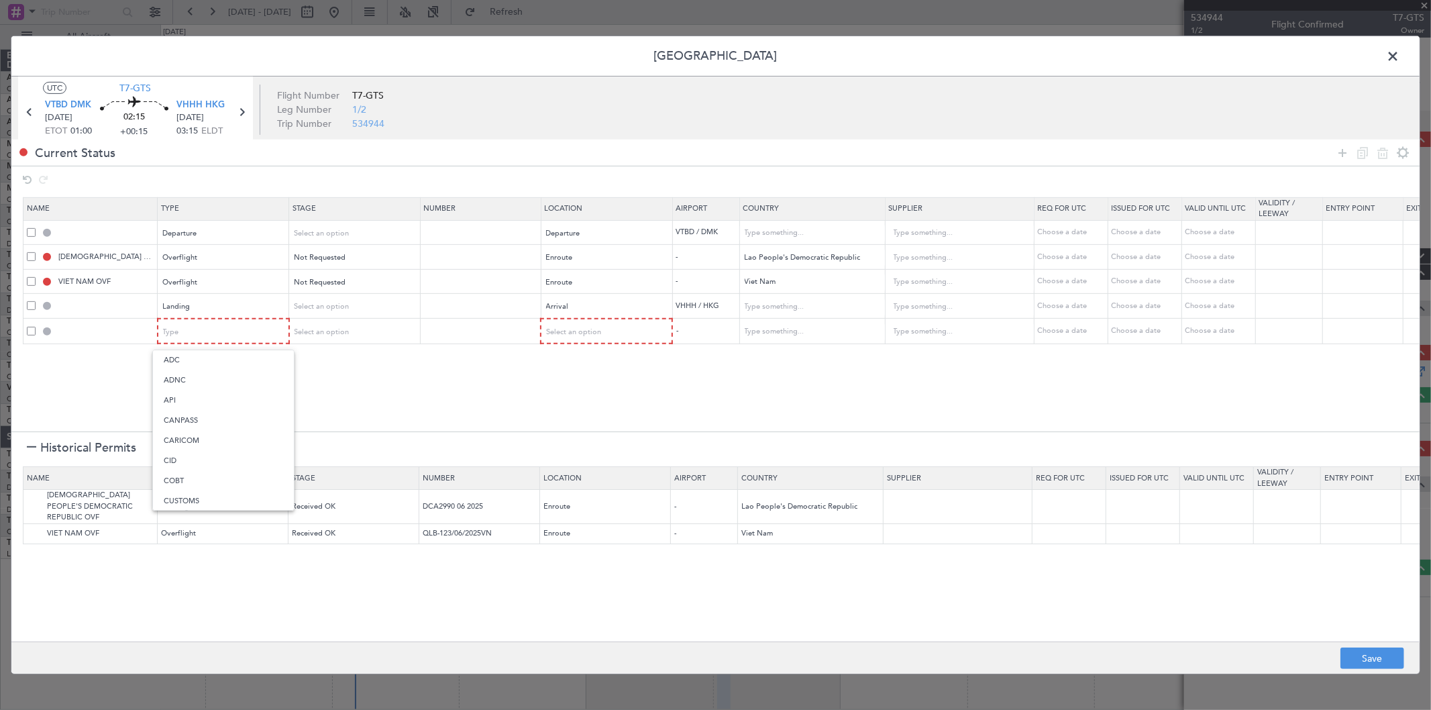
click at [199, 392] on span "API" at bounding box center [223, 400] width 119 height 20
click at [593, 333] on span "Select an option" at bounding box center [573, 332] width 55 height 10
click at [592, 400] on span "Arrival" at bounding box center [606, 400] width 119 height 20
click at [1372, 653] on button "Save" at bounding box center [1372, 657] width 64 height 21
type input "DEPARTURE"
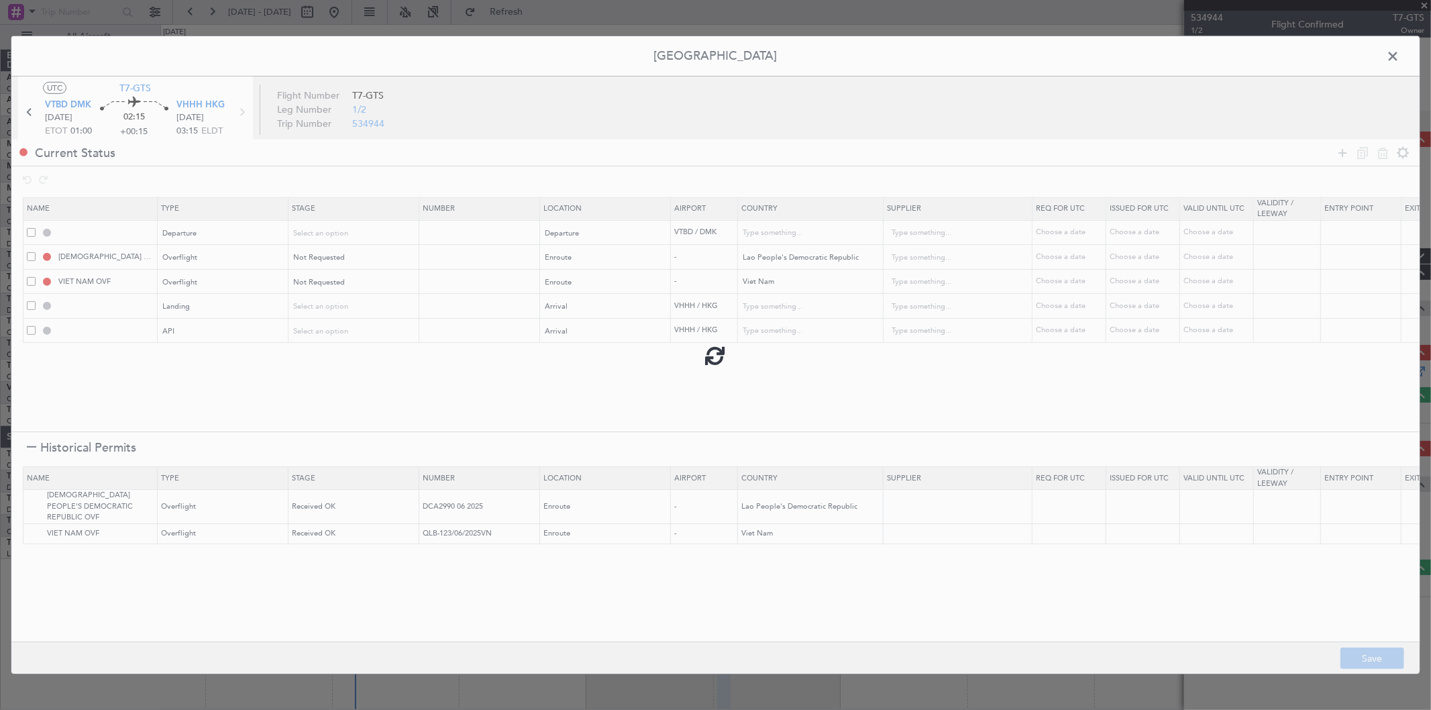
type input "[GEOGRAPHIC_DATA]"
type input "NNN"
type input "VHHH LDG"
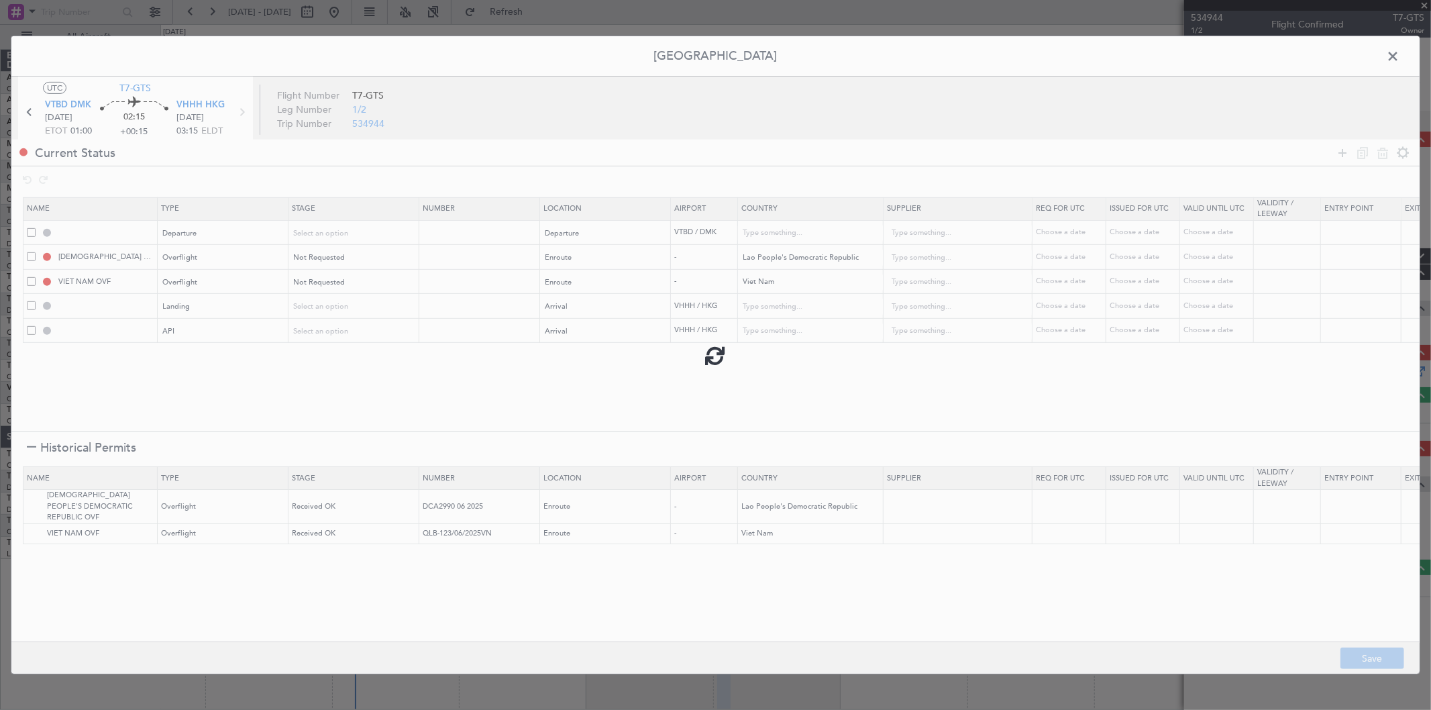
type input "[GEOGRAPHIC_DATA]"
type input "NNN"
type input "VHHH ARR API"
type input "[GEOGRAPHIC_DATA]"
type input "NNN"
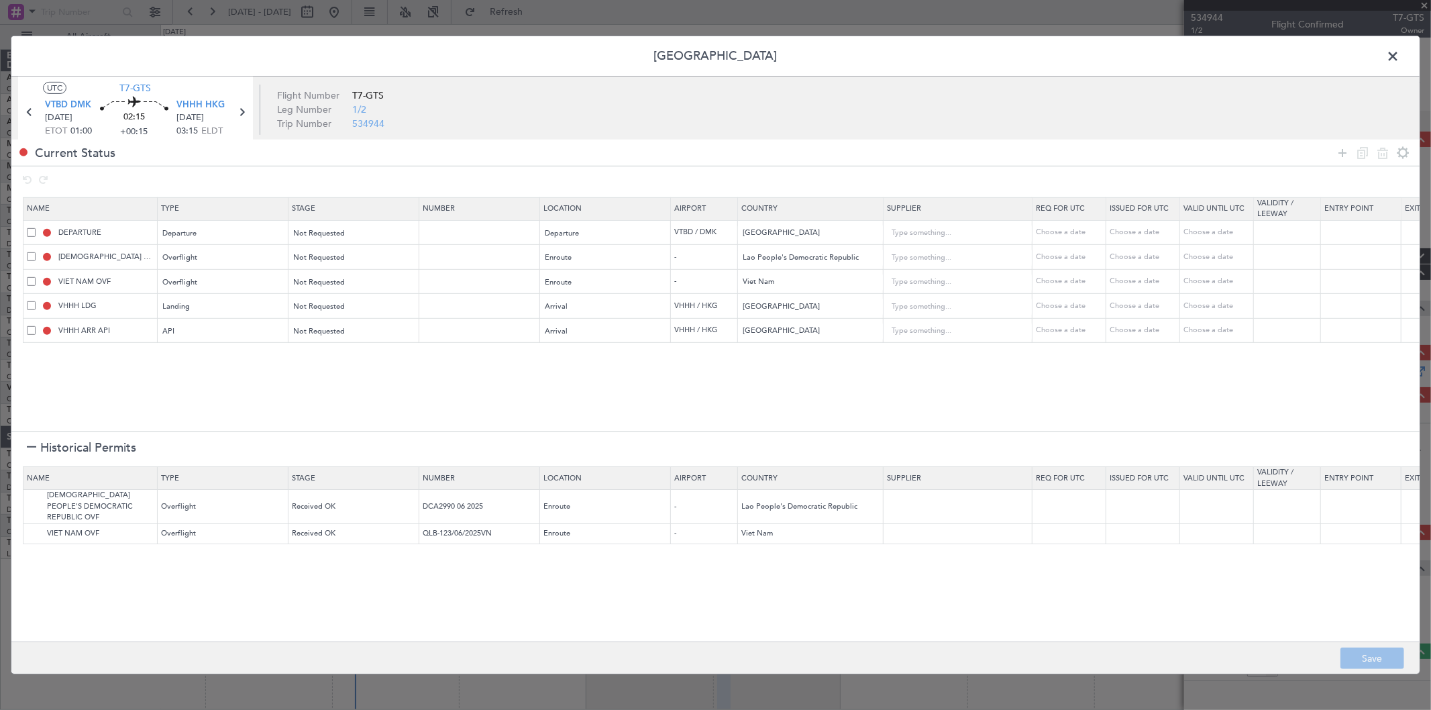
click at [1399, 52] on span at bounding box center [1399, 59] width 0 height 27
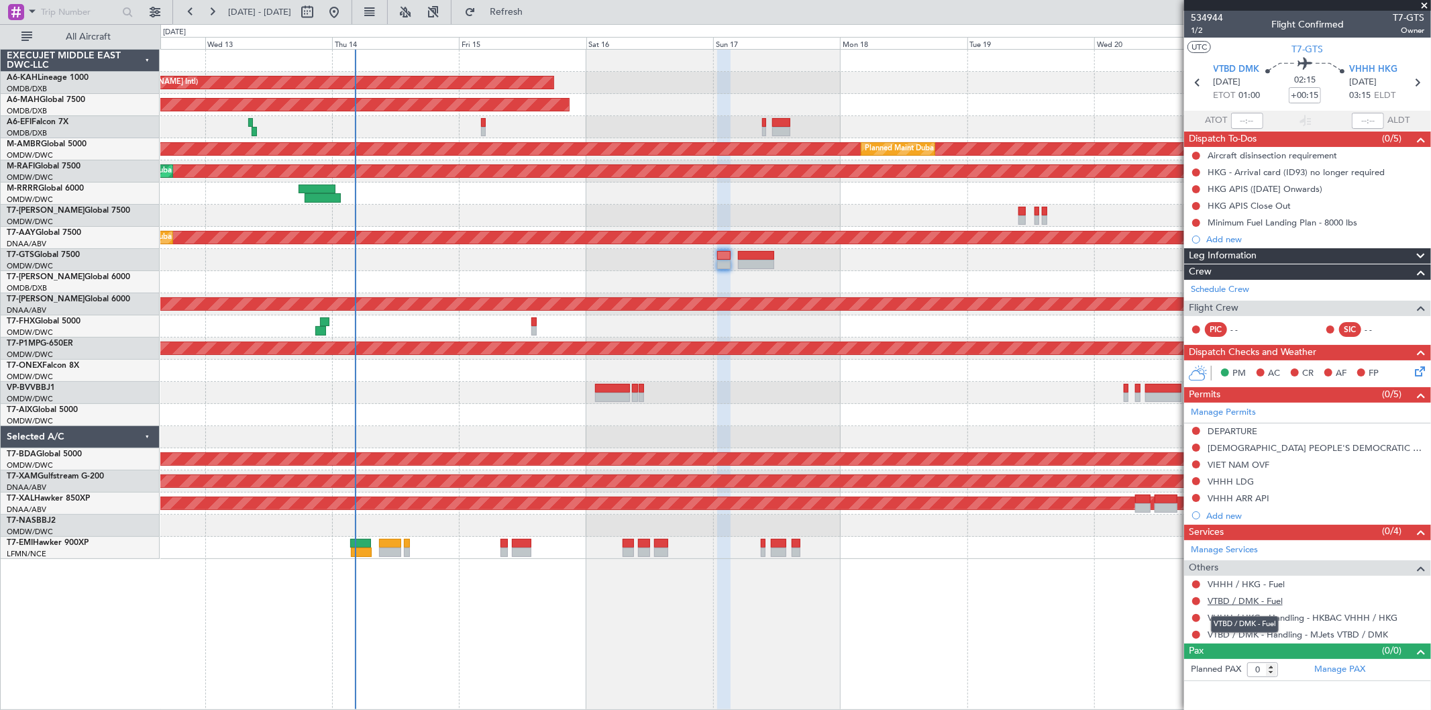
click at [1269, 604] on link "VTBD / DMK - Fuel" at bounding box center [1245, 600] width 75 height 11
click at [1258, 580] on link "VHHH / HKG - Fuel" at bounding box center [1246, 583] width 77 height 11
click at [1195, 30] on span "1/2" at bounding box center [1207, 30] width 32 height 11
click at [1208, 405] on div "Manage Permits" at bounding box center [1307, 412] width 247 height 20
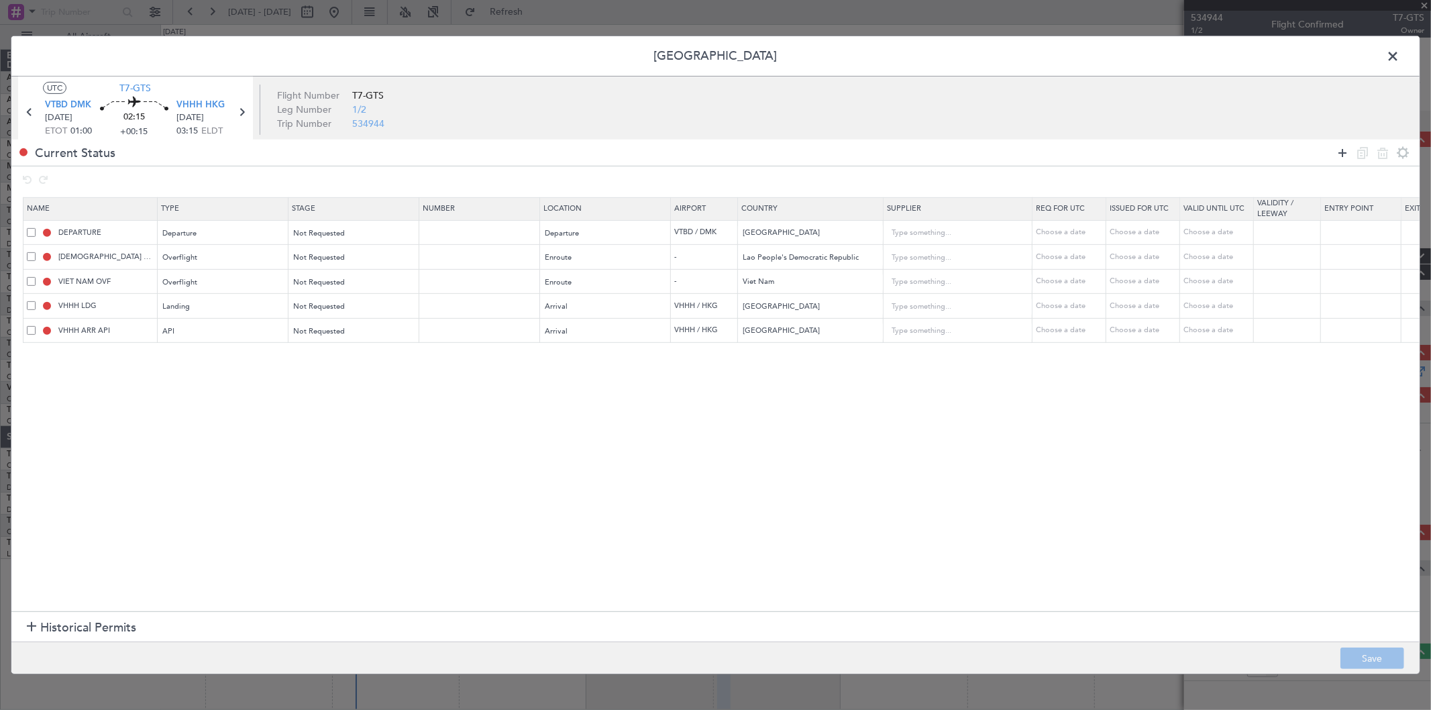
click at [1344, 157] on icon at bounding box center [1342, 152] width 16 height 16
click at [222, 361] on div "Type" at bounding box center [219, 356] width 111 height 20
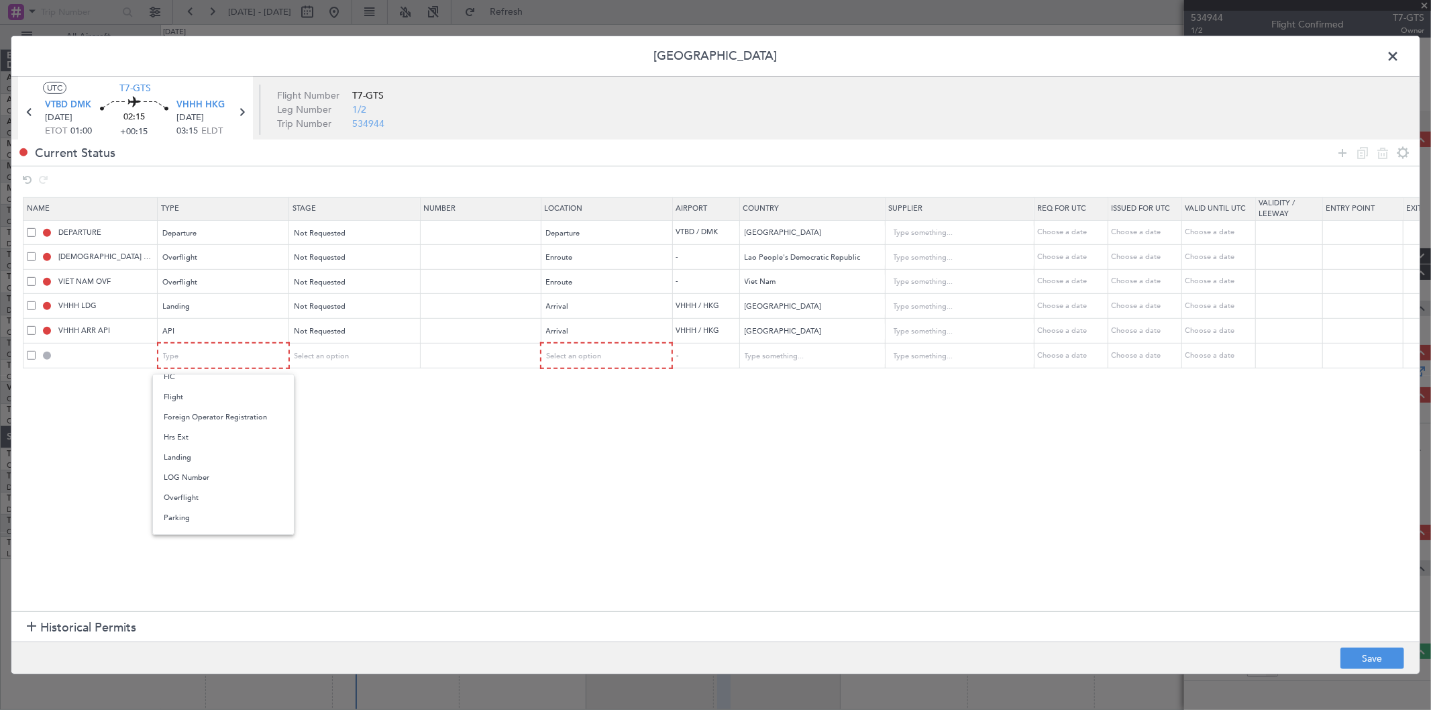
click at [256, 493] on span "Overflight" at bounding box center [223, 498] width 119 height 20
click at [335, 345] on div "Select an option" at bounding box center [353, 355] width 130 height 20
click at [341, 352] on span "Select an option" at bounding box center [321, 356] width 55 height 10
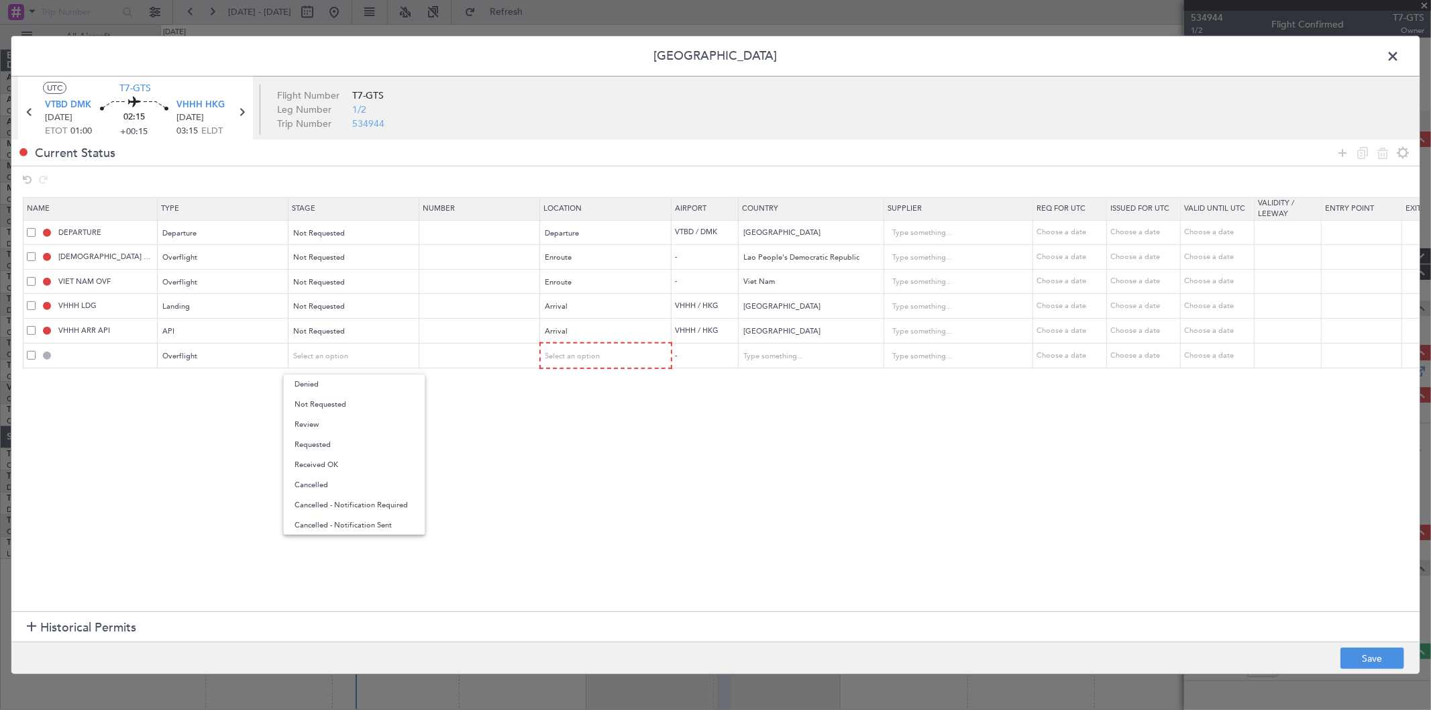
click at [343, 407] on span "Not Requested" at bounding box center [353, 404] width 119 height 20
drag, startPoint x: 568, startPoint y: 368, endPoint x: 572, endPoint y: 357, distance: 11.5
click at [569, 365] on table "Name Type Stage Number Location Airport Country Supplier Req For Utc Issued For…" at bounding box center [879, 283] width 1713 height 172
click at [572, 357] on span "Select an option" at bounding box center [573, 356] width 55 height 10
drag, startPoint x: 590, startPoint y: 458, endPoint x: 711, endPoint y: 401, distance: 133.5
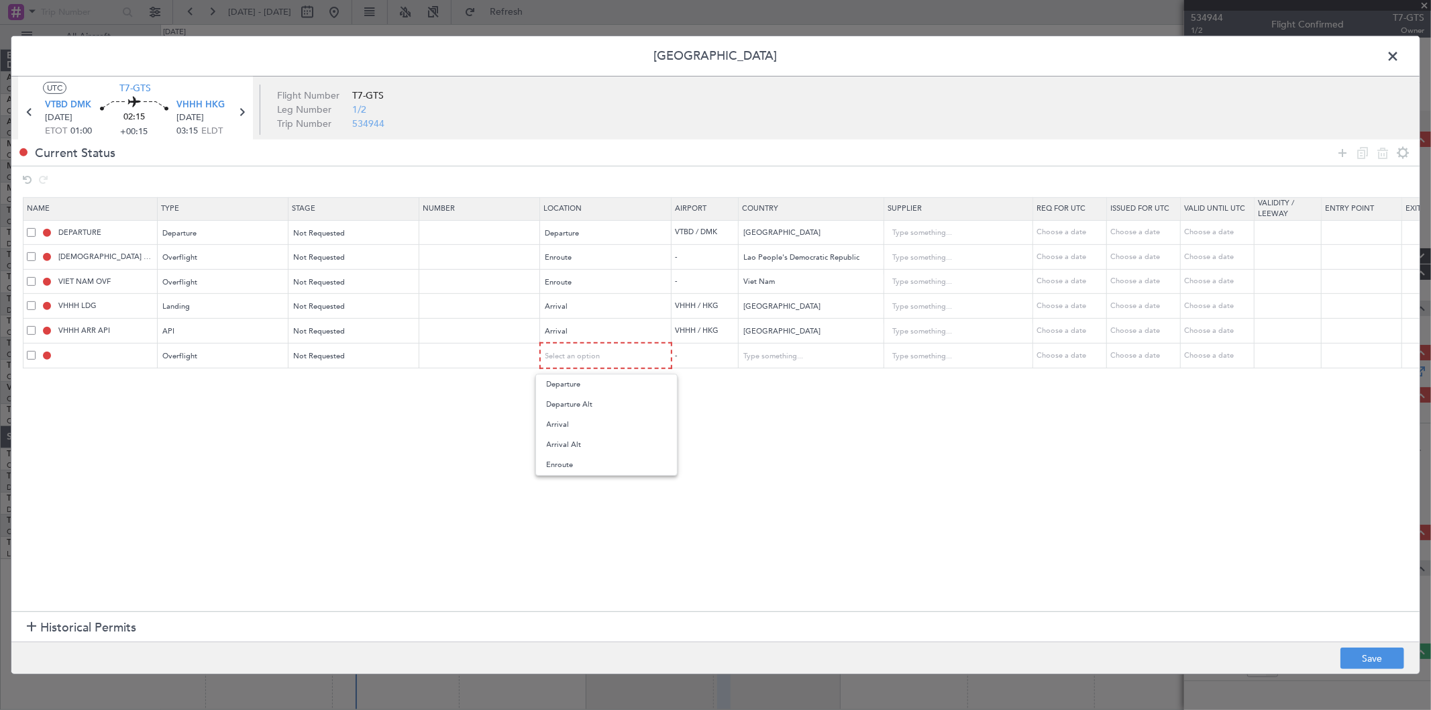
click at [588, 456] on span "Enroute" at bounding box center [606, 465] width 119 height 20
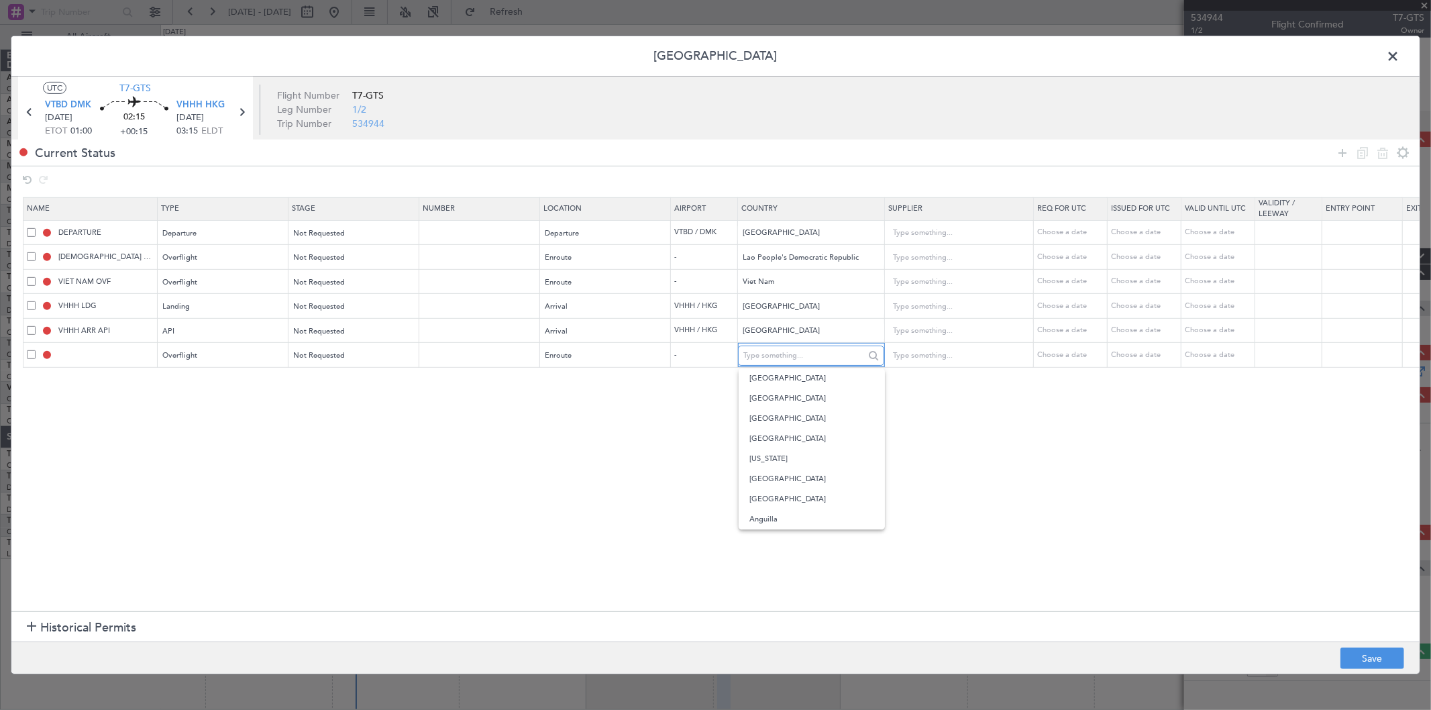
click at [756, 360] on input "text" at bounding box center [803, 355] width 121 height 20
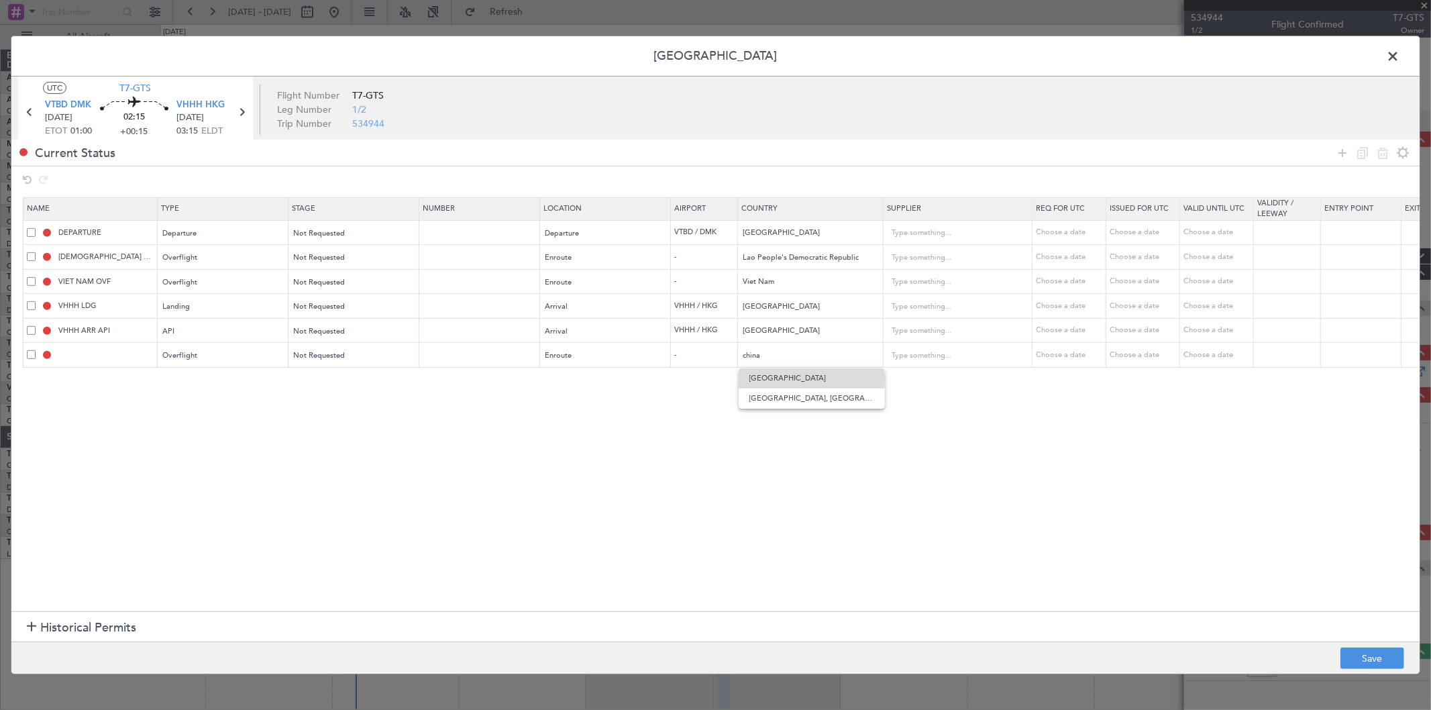
drag, startPoint x: 765, startPoint y: 379, endPoint x: 799, endPoint y: 380, distance: 33.6
click at [763, 378] on span "[GEOGRAPHIC_DATA]" at bounding box center [811, 378] width 125 height 20
type input "[GEOGRAPHIC_DATA]"
click at [857, 450] on section "Name Type Stage Number Location Airport Country Supplier Req For Utc Issued For…" at bounding box center [715, 402] width 1408 height 417
click at [1360, 662] on button "Save" at bounding box center [1372, 657] width 64 height 21
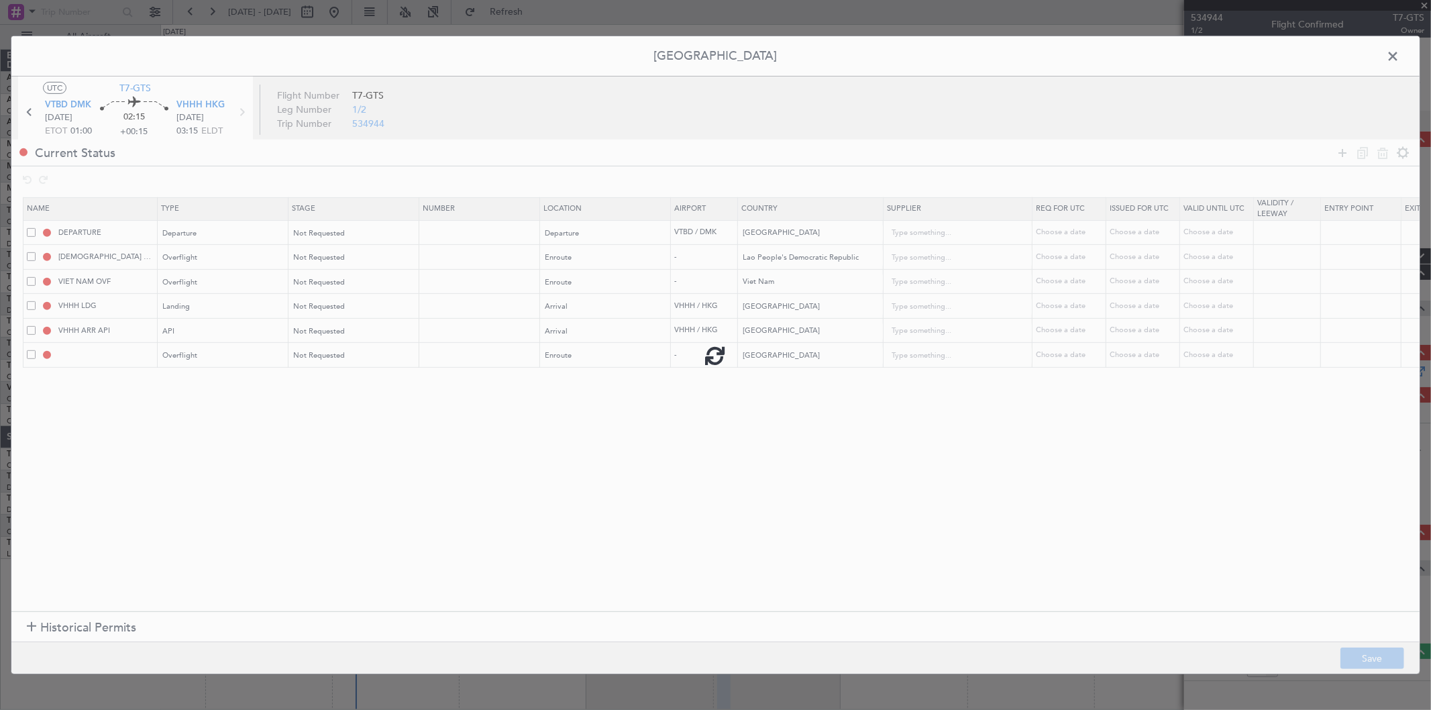
type input "CHINA OVF"
type input "NNN"
type input "3"
click at [1399, 58] on span at bounding box center [1399, 59] width 0 height 27
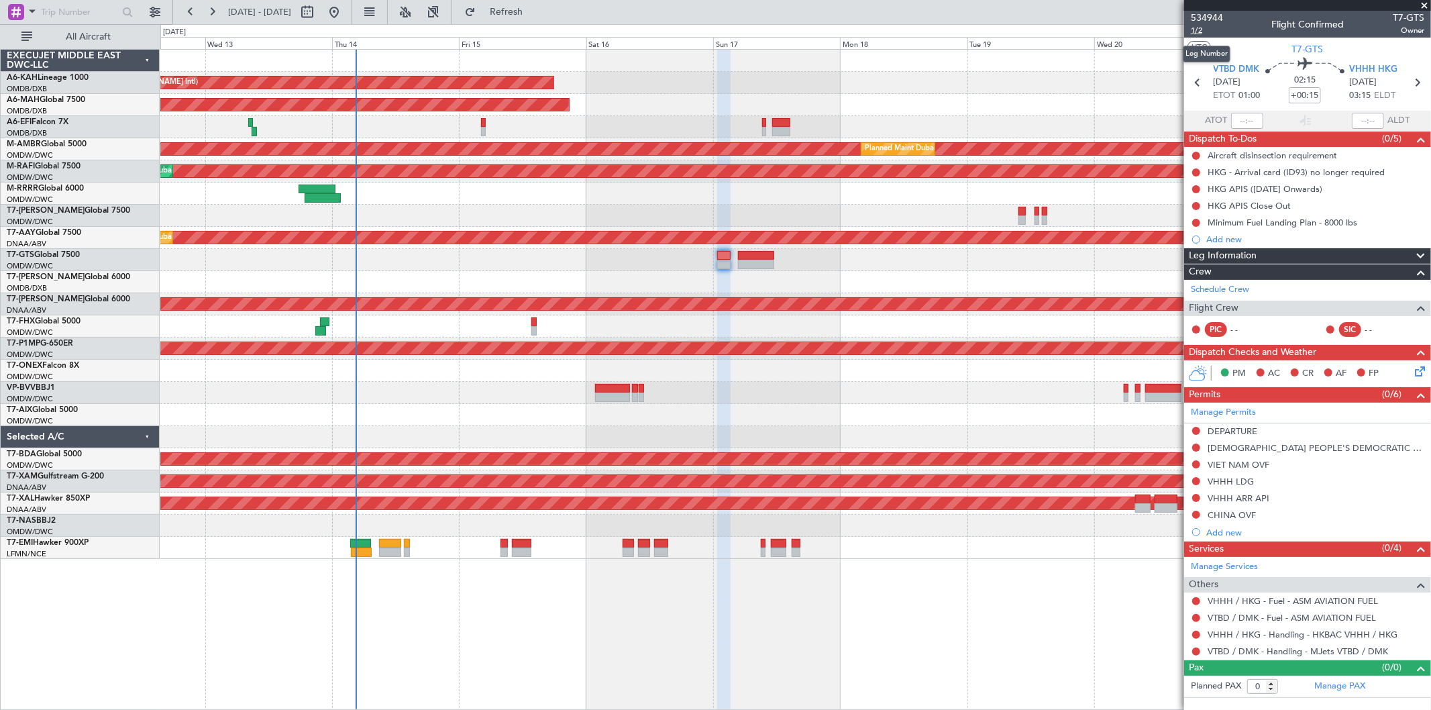
click at [1196, 30] on span "1/2" at bounding box center [1207, 30] width 32 height 11
click at [1191, 28] on span "1/2" at bounding box center [1207, 30] width 32 height 11
drag, startPoint x: 1229, startPoint y: 235, endPoint x: 1267, endPoint y: 246, distance: 39.1
click at [1231, 235] on div "Add new" at bounding box center [1315, 238] width 218 height 11
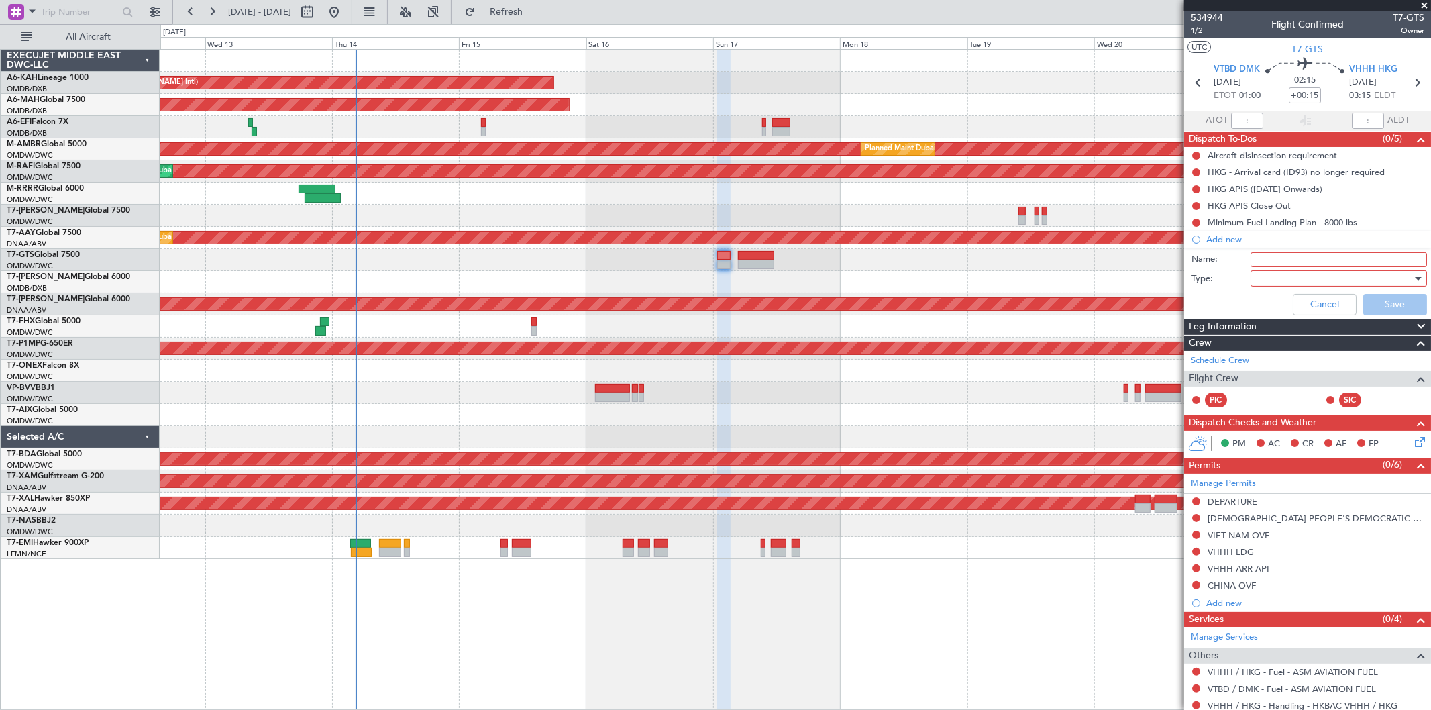
click at [1279, 260] on input "Name:" at bounding box center [1338, 259] width 176 height 15
type input "Crew"
drag, startPoint x: 1246, startPoint y: 277, endPoint x: 1266, endPoint y: 284, distance: 21.4
click at [1246, 277] on div "Type:" at bounding box center [1307, 279] width 260 height 19
click at [1266, 284] on div at bounding box center [1334, 278] width 156 height 20
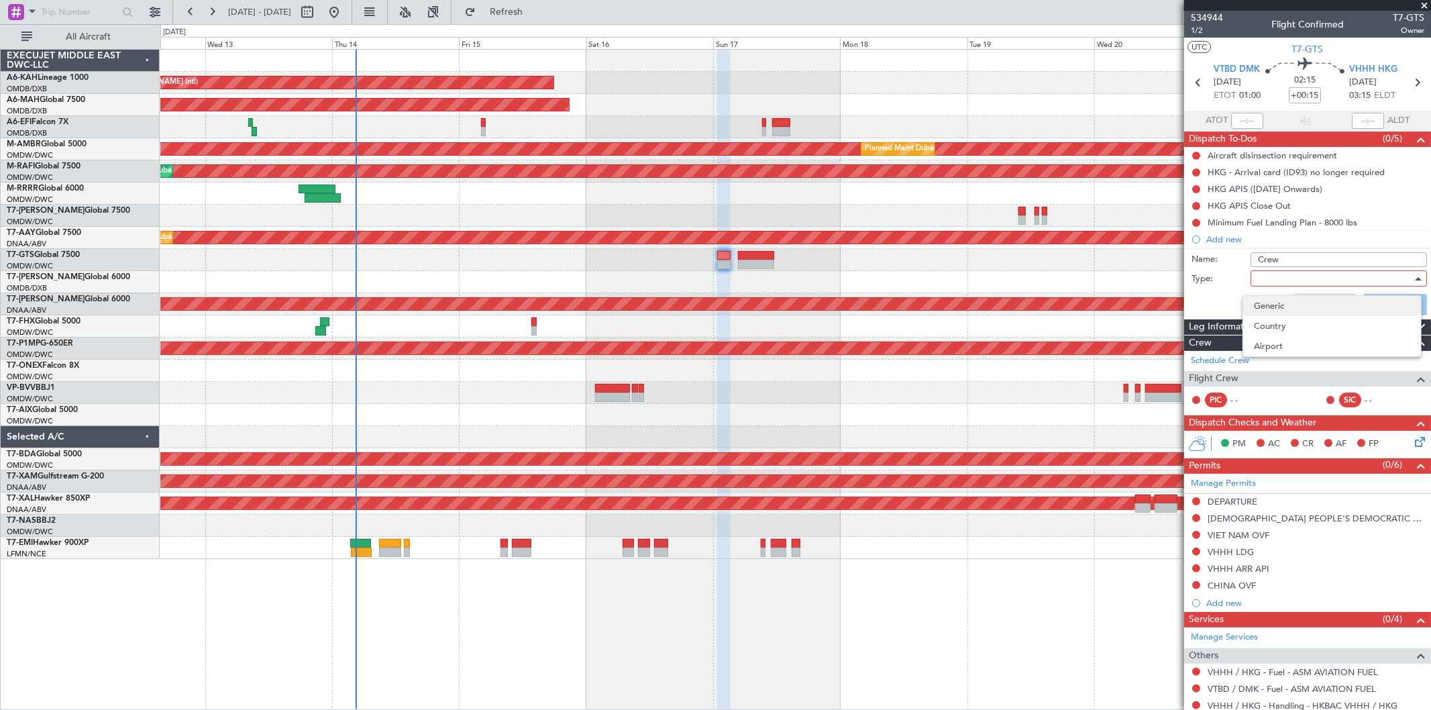
click at [1273, 301] on span "Generic" at bounding box center [1332, 306] width 156 height 20
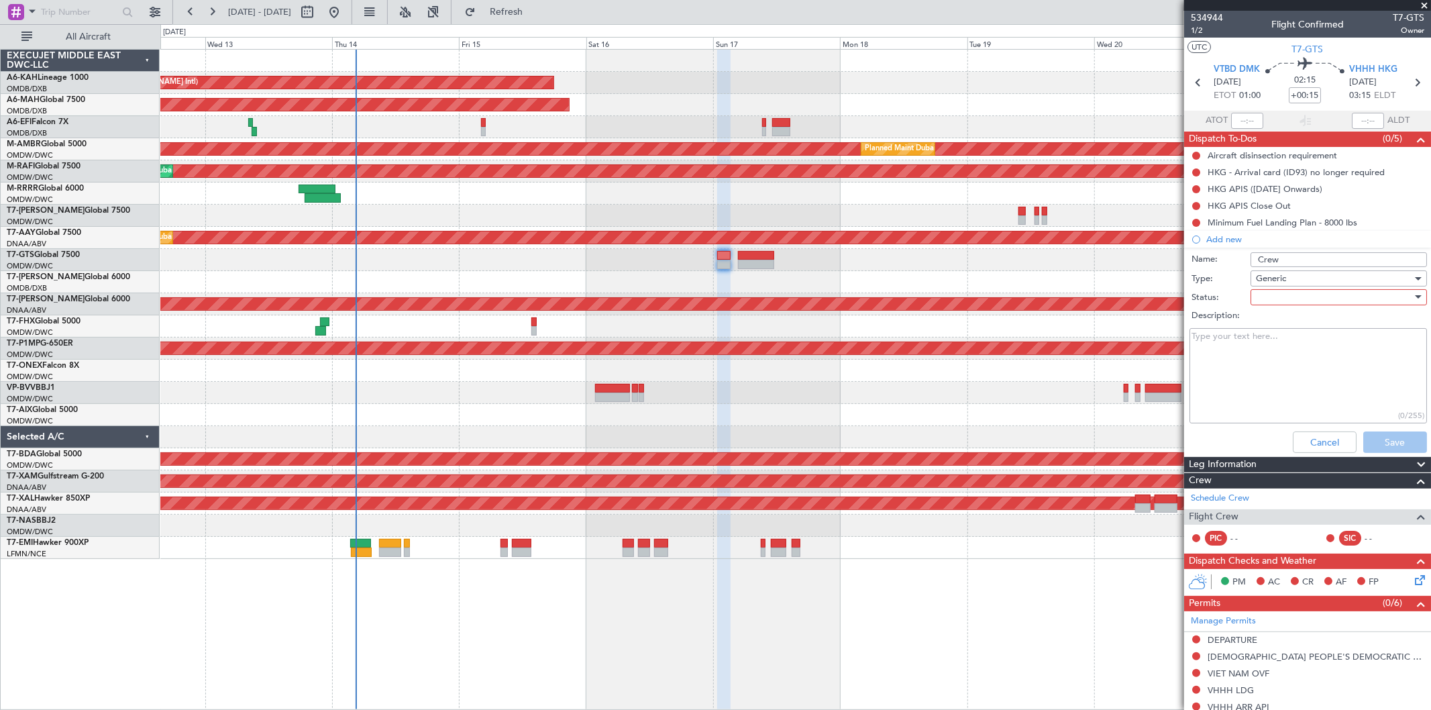
click at [1290, 296] on div at bounding box center [1334, 297] width 156 height 20
click at [1280, 317] on span "Not Started" at bounding box center [1332, 324] width 156 height 20
drag, startPoint x: 1275, startPoint y: 354, endPoint x: 1281, endPoint y: 362, distance: 10.5
click at [1275, 356] on textarea "Description:" at bounding box center [1307, 376] width 237 height 96
paste textarea "Gerhard JC Jehan ISP Rinlapat (Mew)"
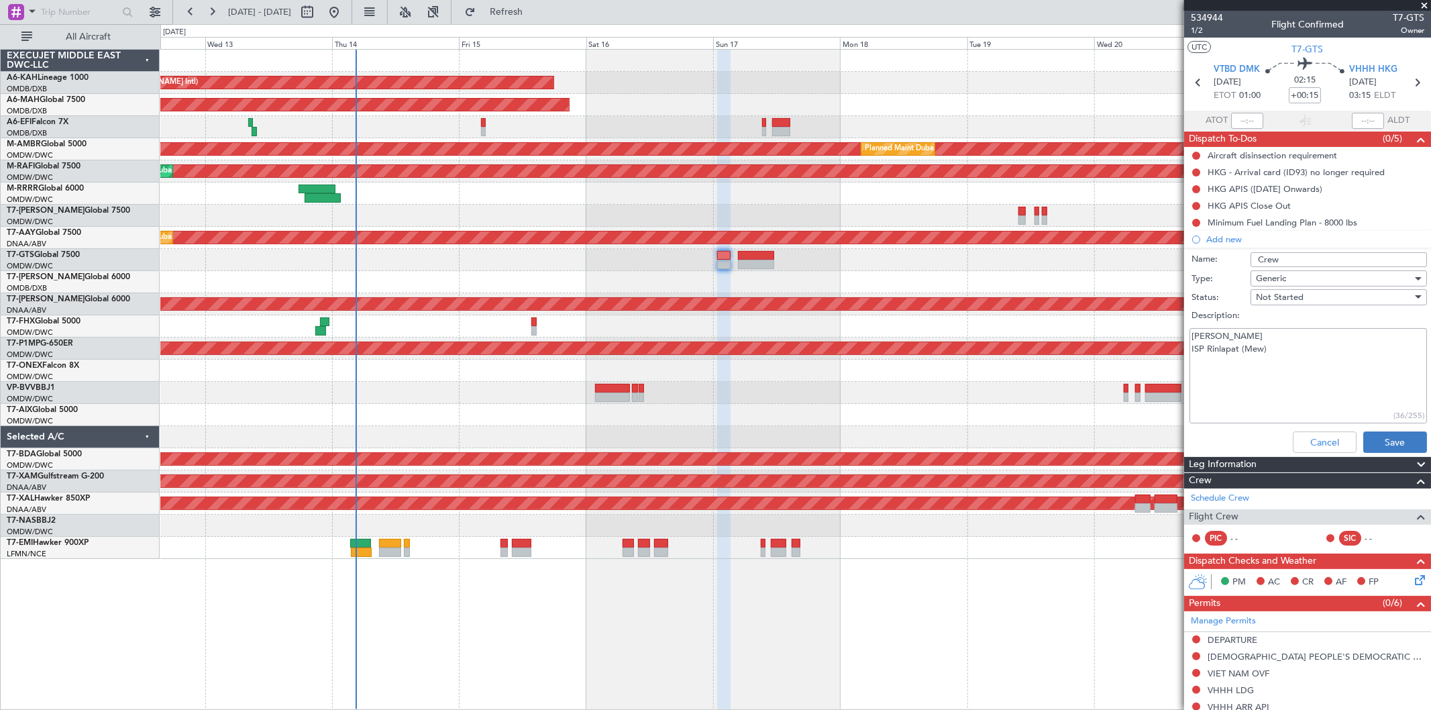
type textarea "Gerhard JC Jehan ISP Rinlapat (Mew)"
click at [1397, 437] on button "Save" at bounding box center [1395, 441] width 64 height 21
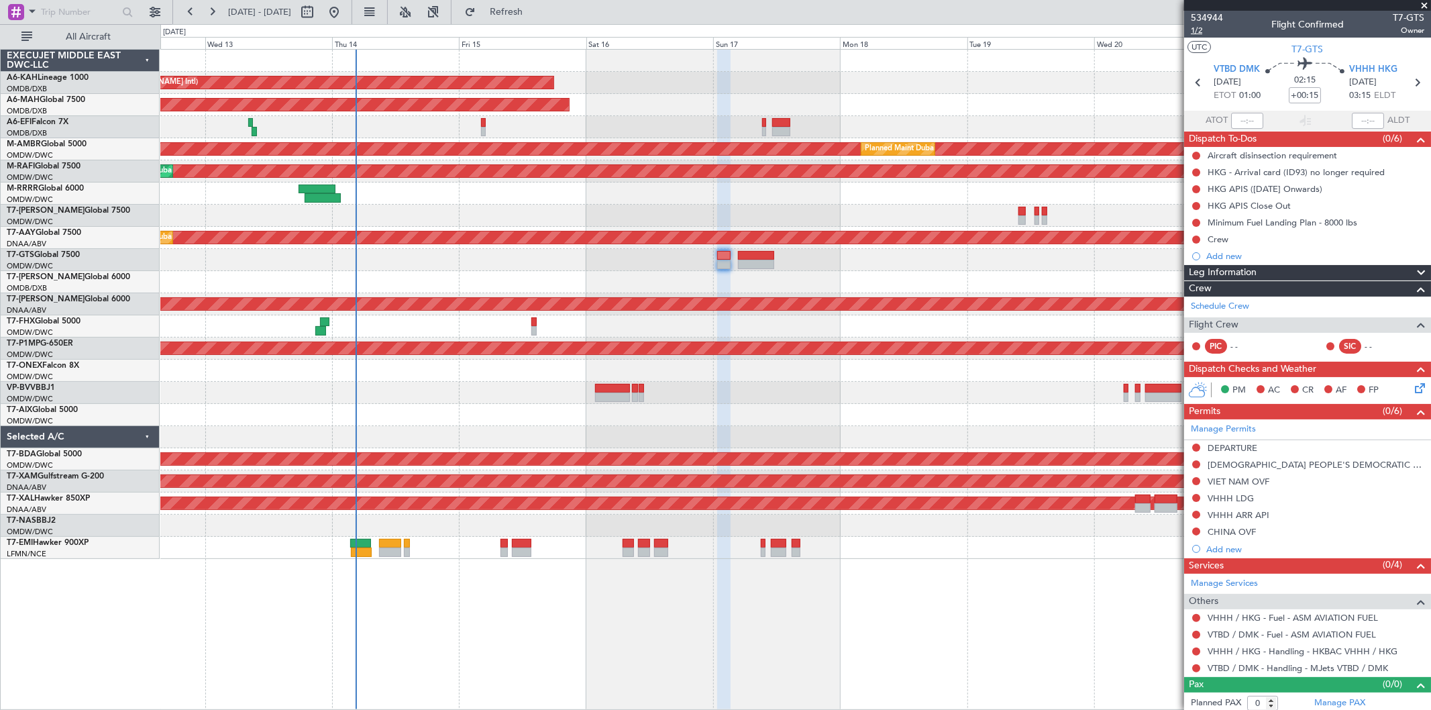
click at [1208, 30] on span "1/2" at bounding box center [1207, 30] width 32 height 11
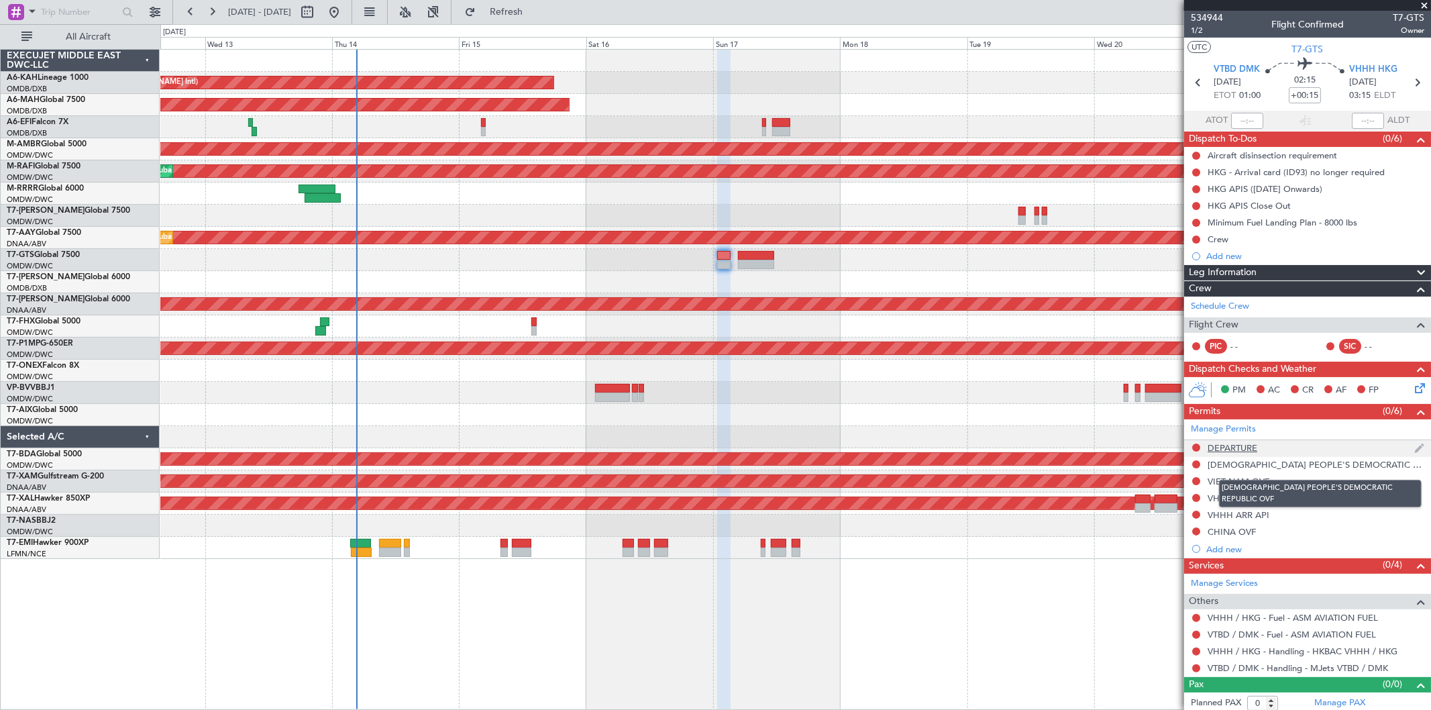
scroll to position [4, 0]
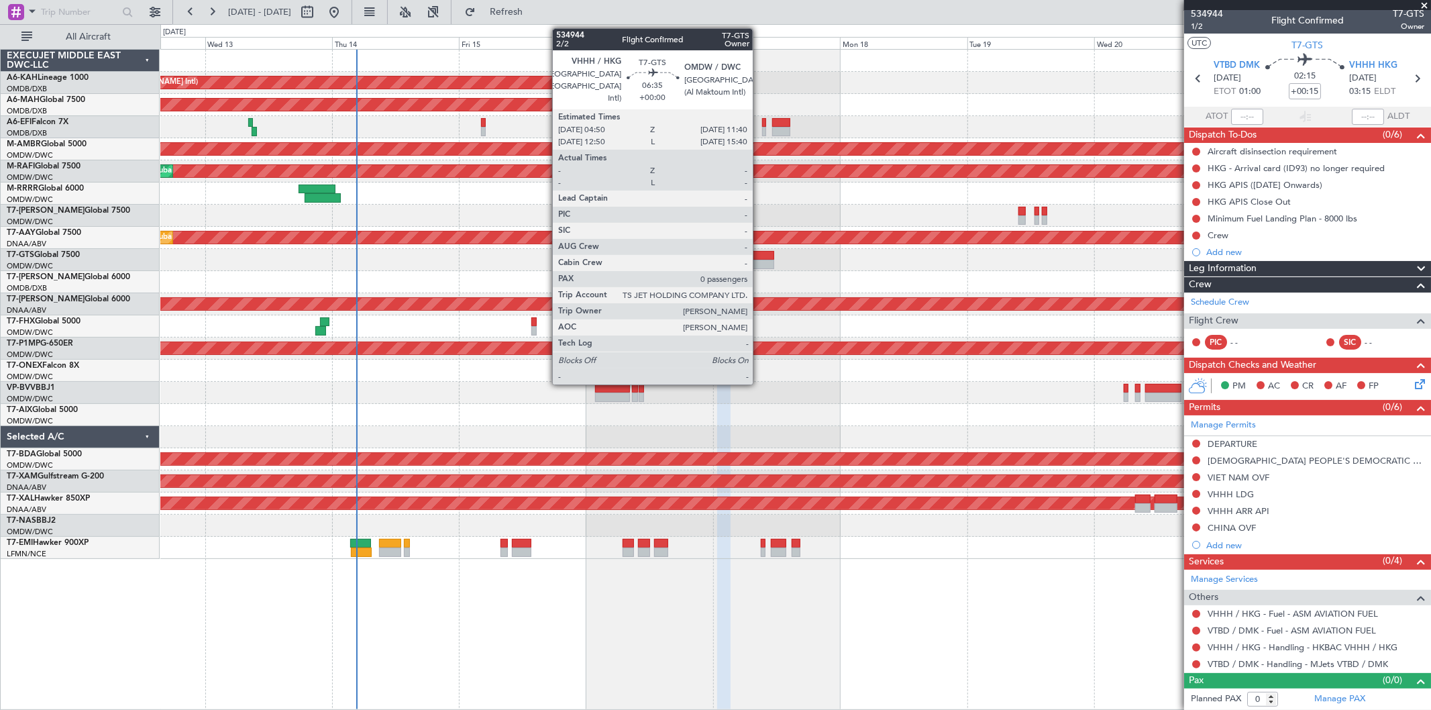
click at [759, 258] on div at bounding box center [756, 255] width 36 height 9
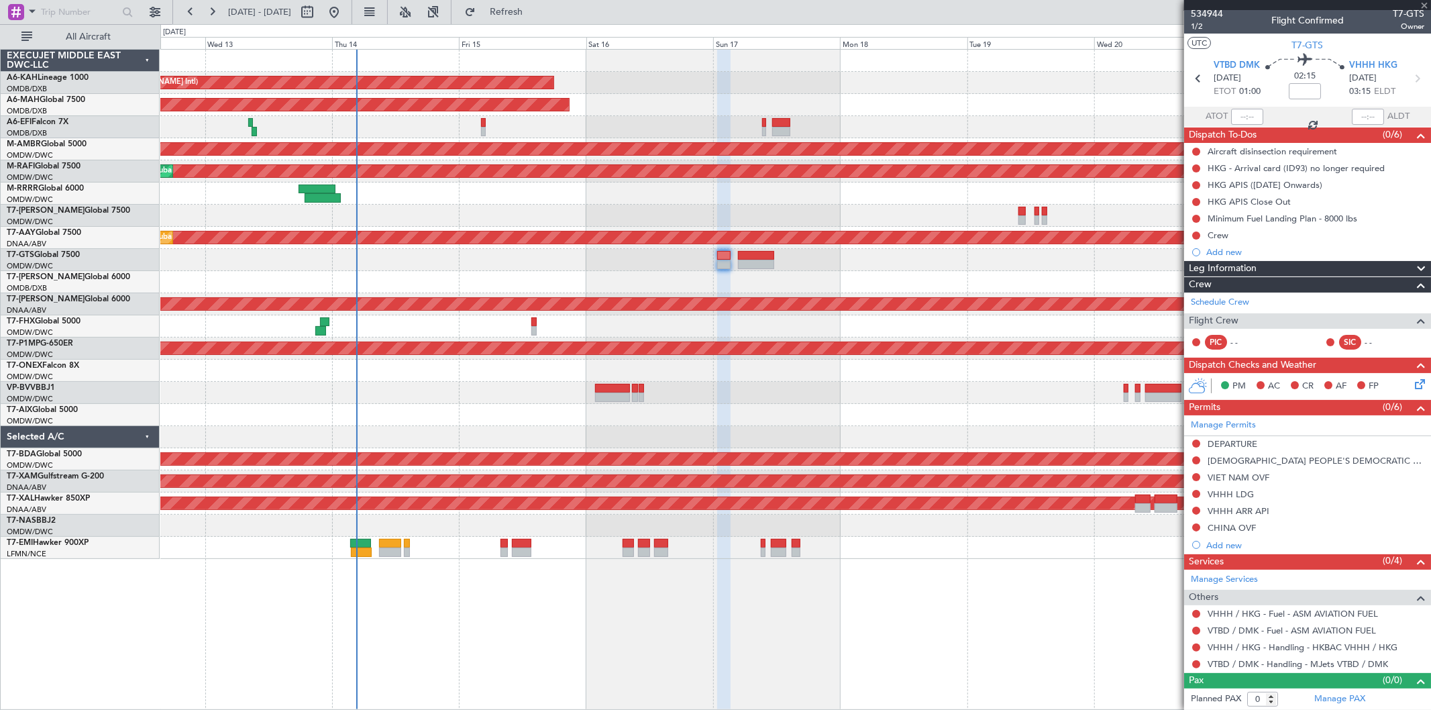
scroll to position [0, 0]
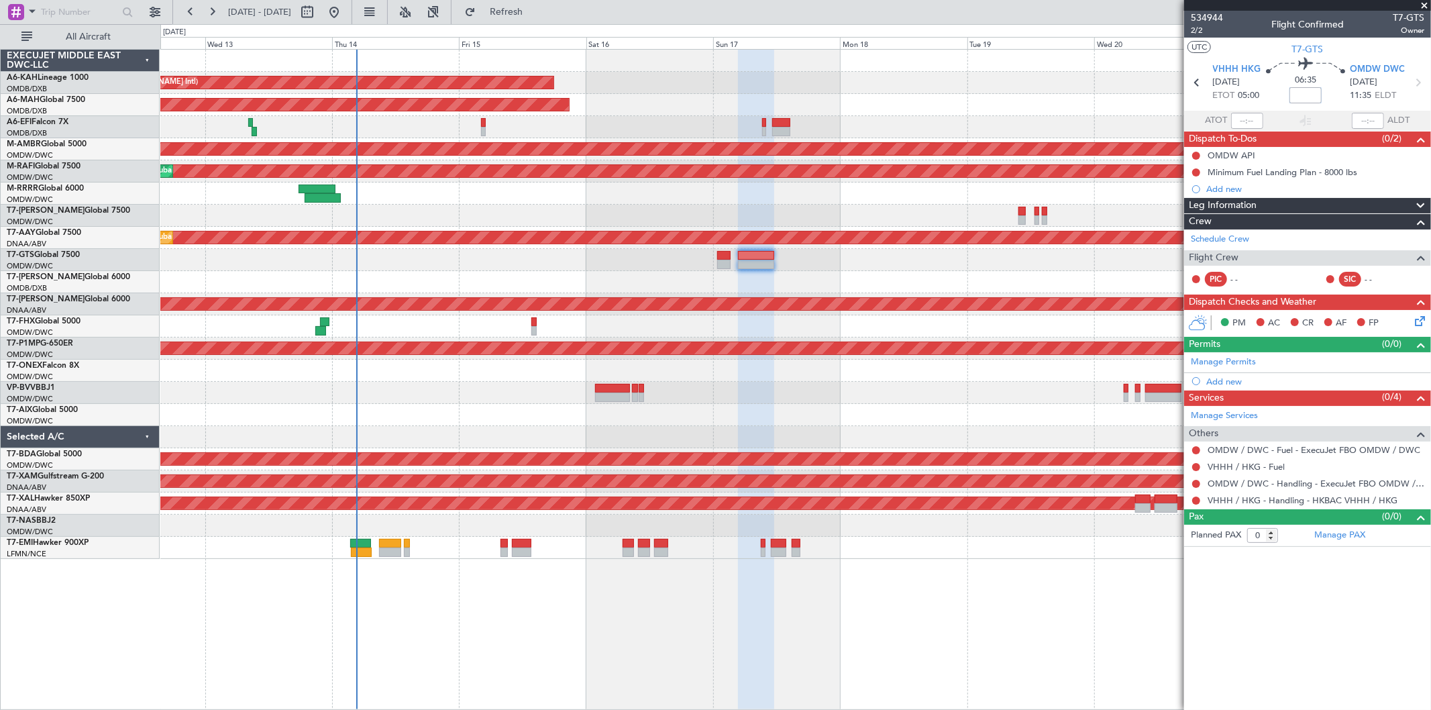
click at [1311, 95] on input at bounding box center [1305, 95] width 32 height 16
type input "+00:05"
click at [1262, 362] on div "Manage Permits" at bounding box center [1307, 362] width 247 height 20
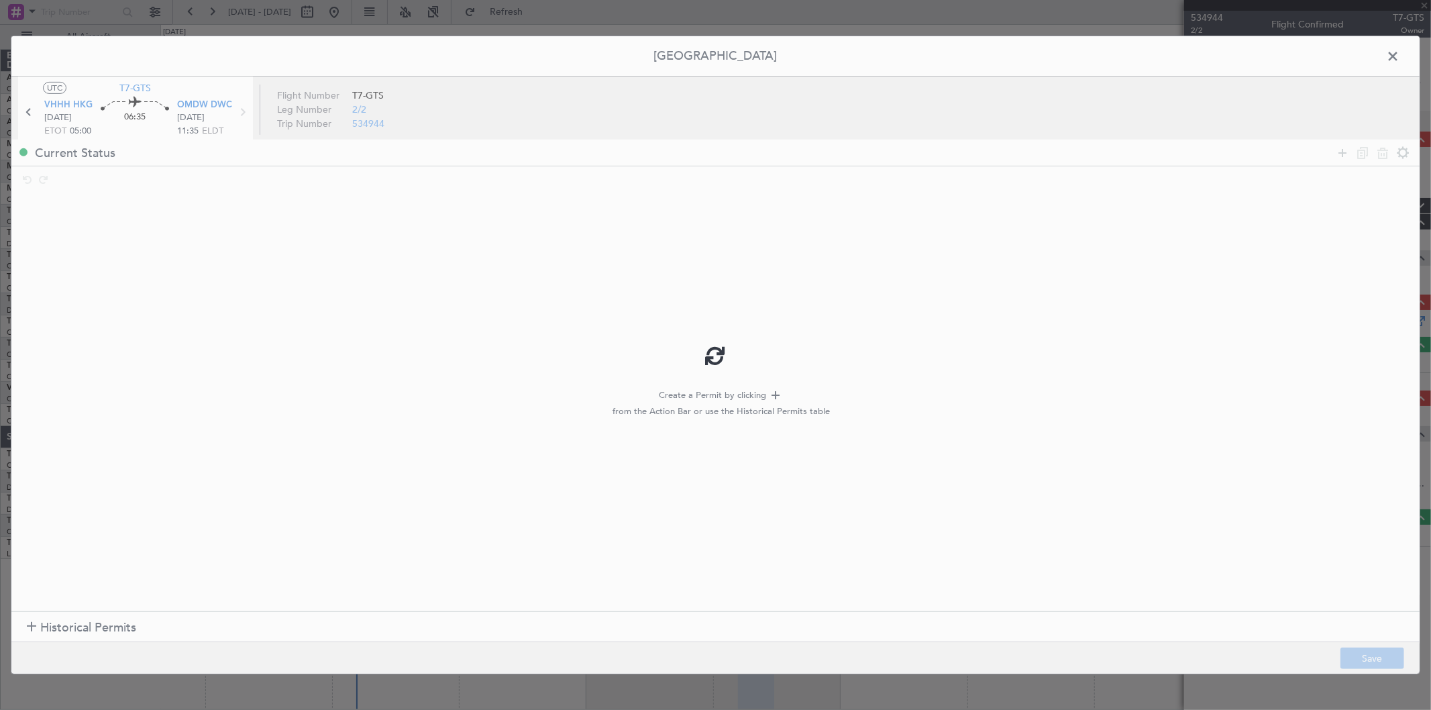
type input "+00:05"
click at [109, 631] on span "Historical Permits" at bounding box center [88, 628] width 96 height 18
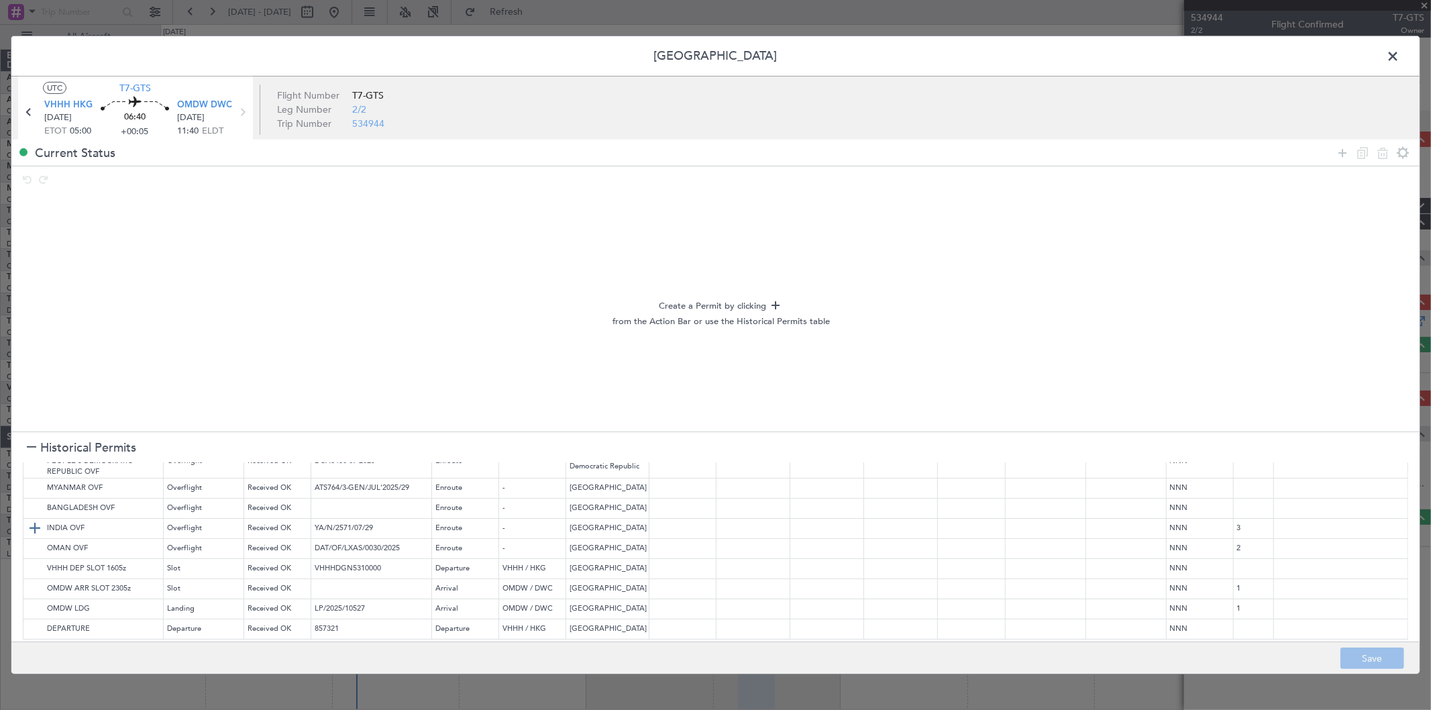
scroll to position [91, 0]
click at [32, 560] on img at bounding box center [35, 568] width 16 height 16
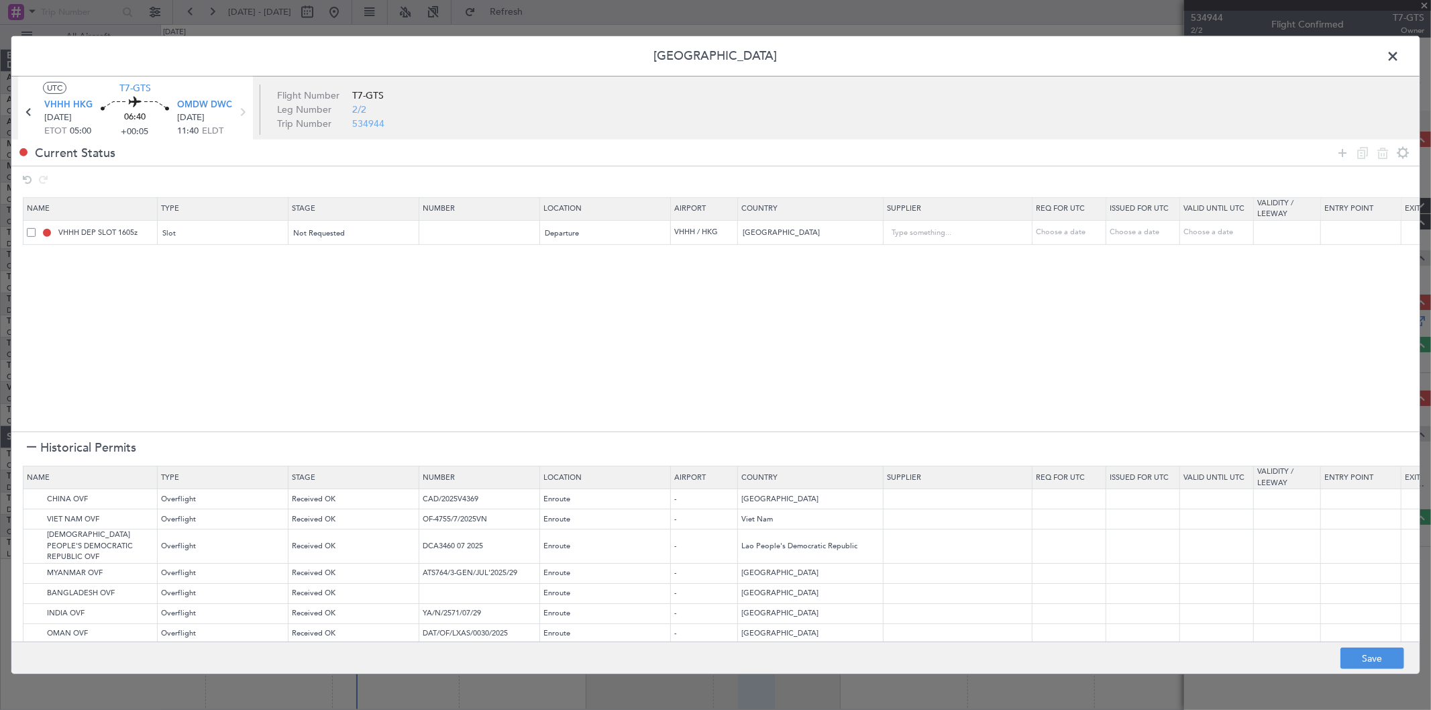
scroll to position [0, 0]
click at [0, 0] on img at bounding box center [0, 0] width 0 height 0
click at [34, 515] on img at bounding box center [35, 520] width 16 height 16
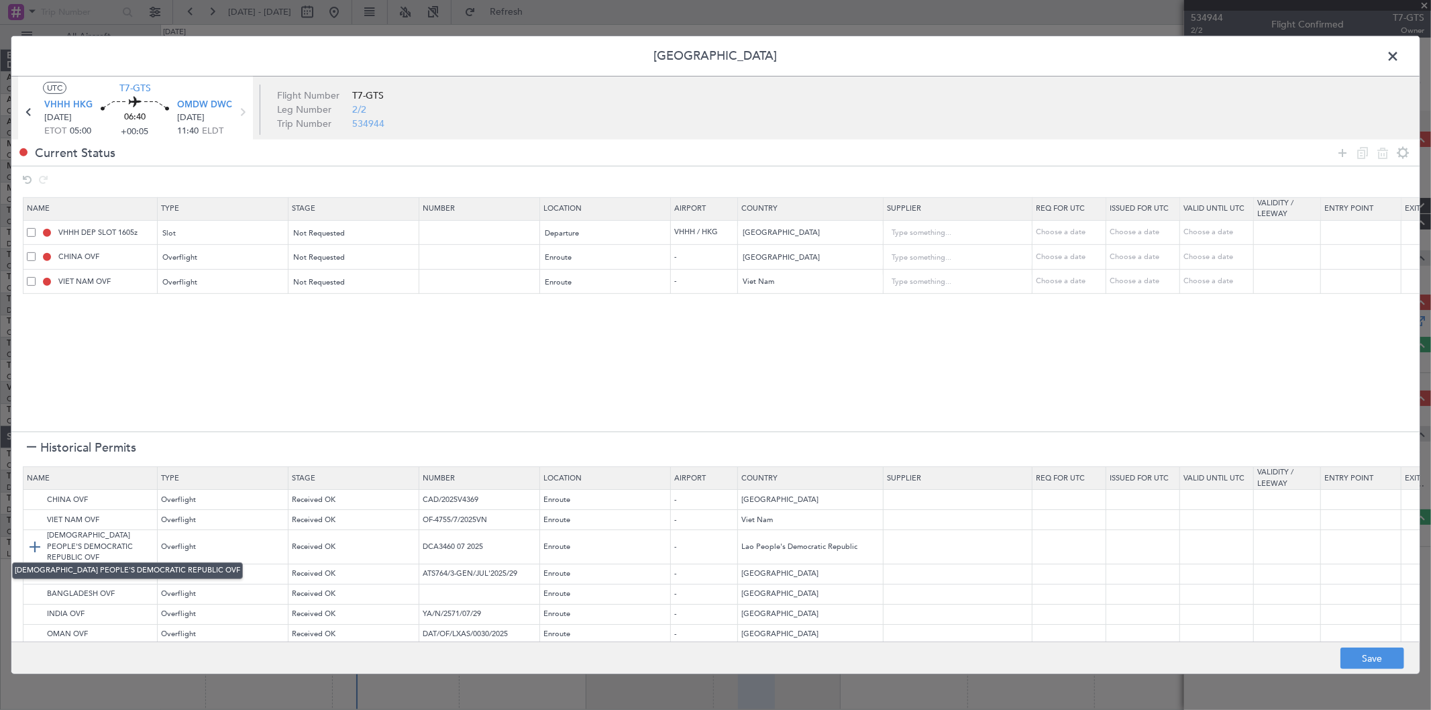
click at [37, 541] on img at bounding box center [35, 547] width 16 height 16
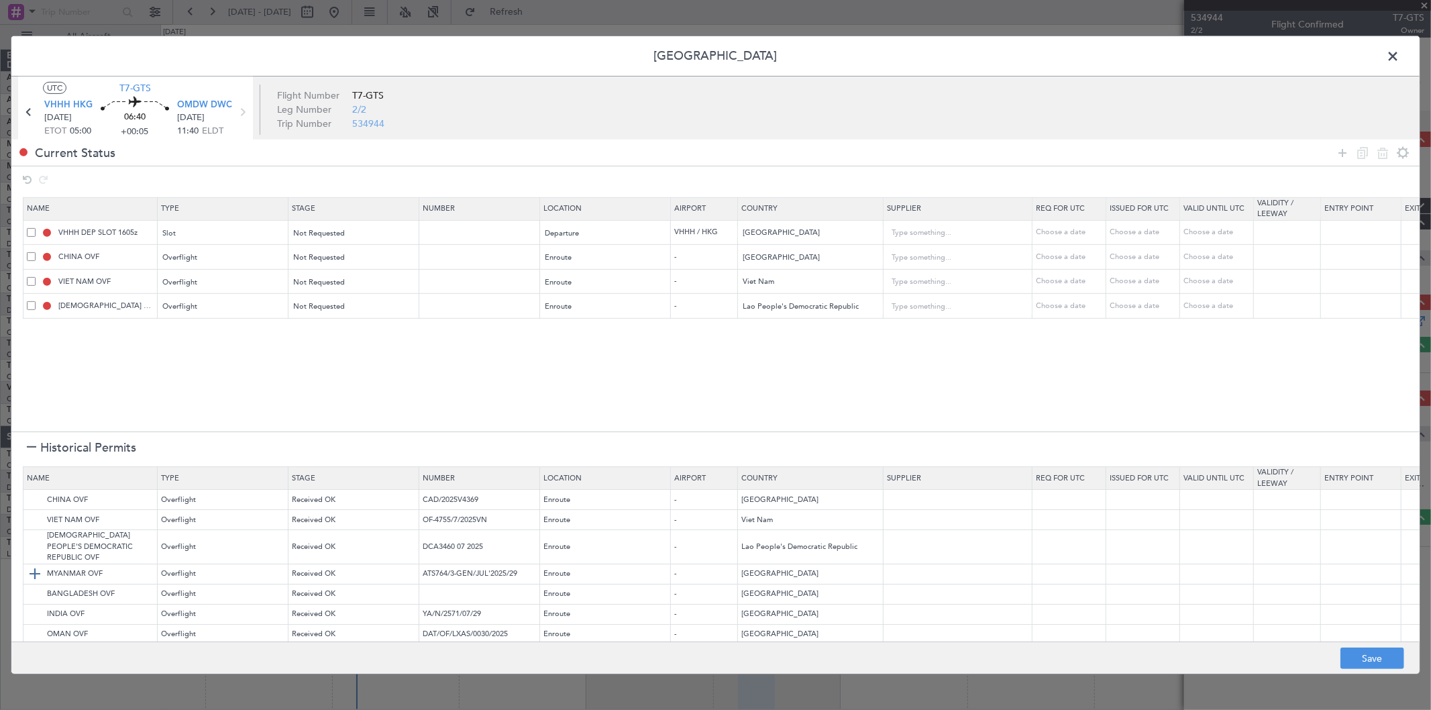
click at [38, 566] on img at bounding box center [35, 574] width 16 height 16
click at [34, 586] on img at bounding box center [35, 594] width 16 height 16
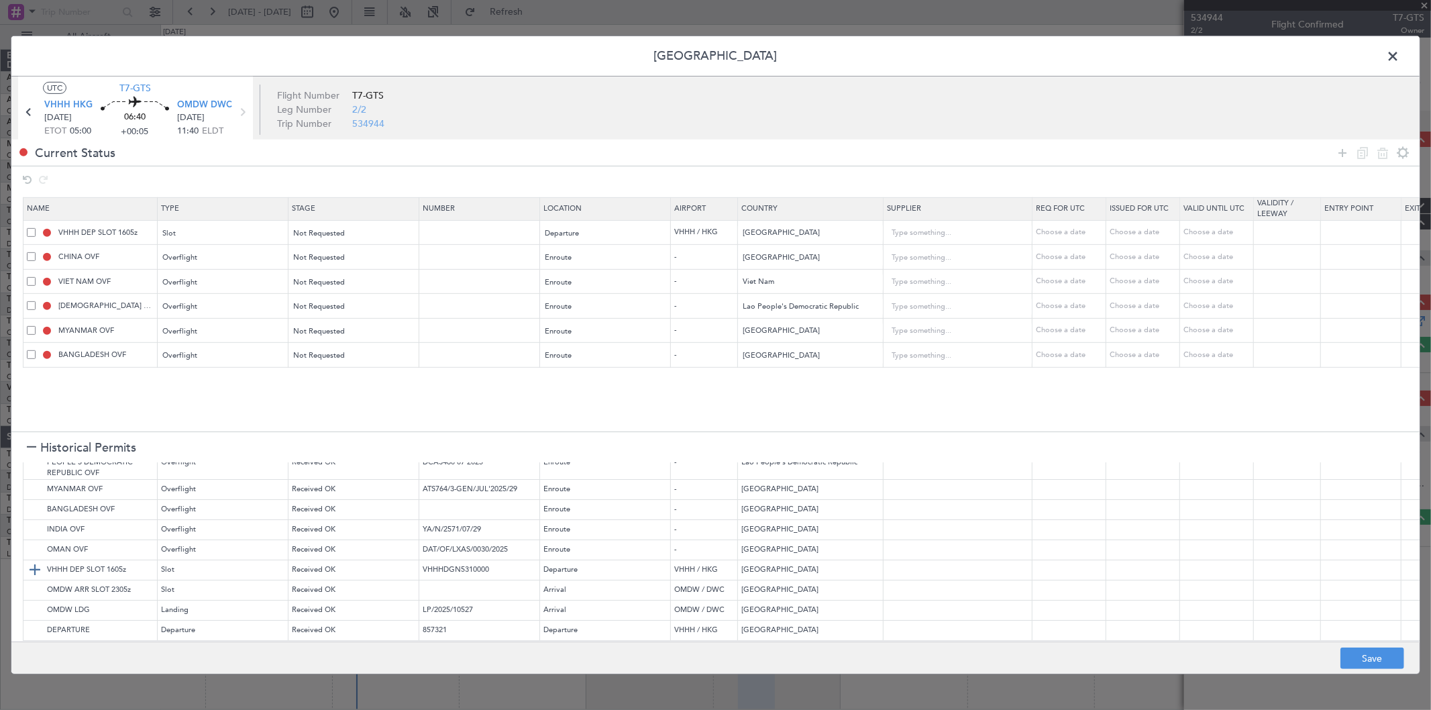
scroll to position [85, 0]
click at [32, 521] on img at bounding box center [35, 529] width 16 height 16
click at [32, 541] on img at bounding box center [35, 549] width 16 height 16
click at [34, 601] on img at bounding box center [35, 609] width 16 height 16
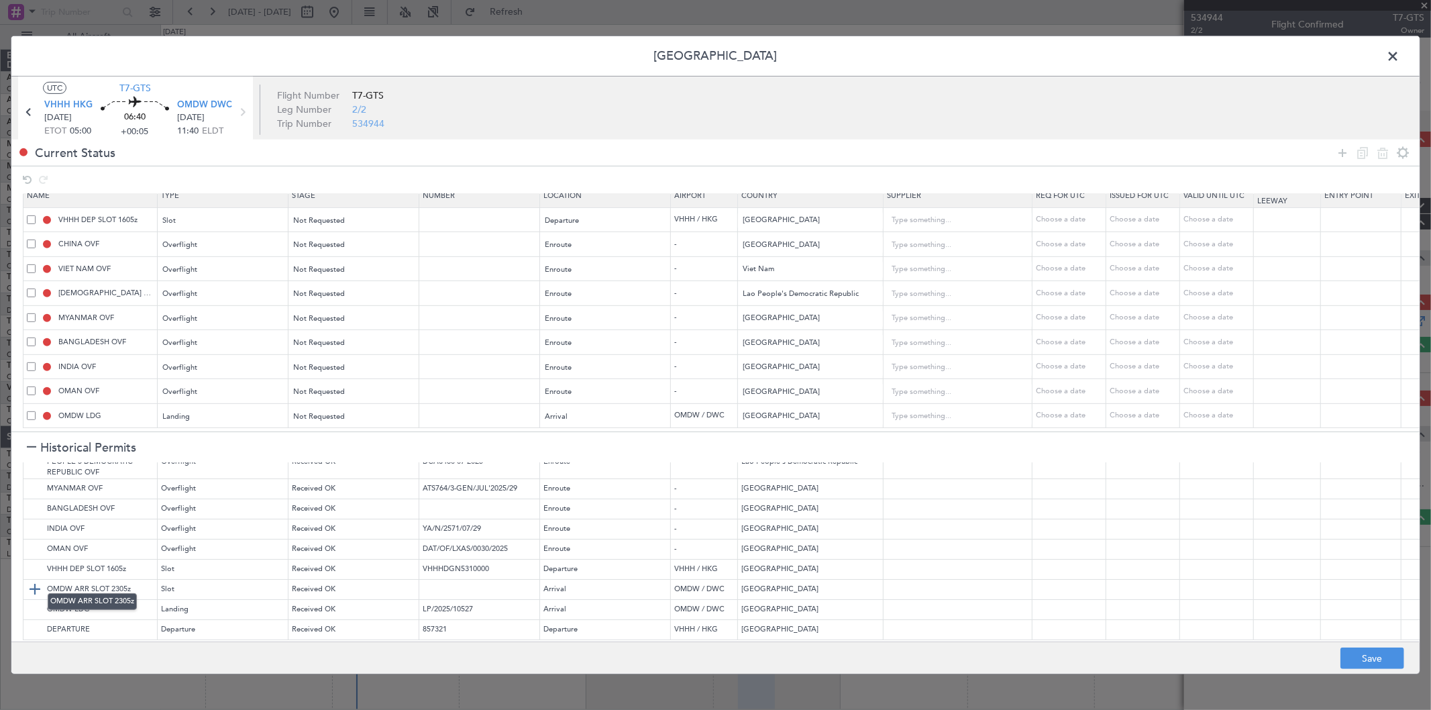
click at [36, 581] on img at bounding box center [35, 589] width 16 height 16
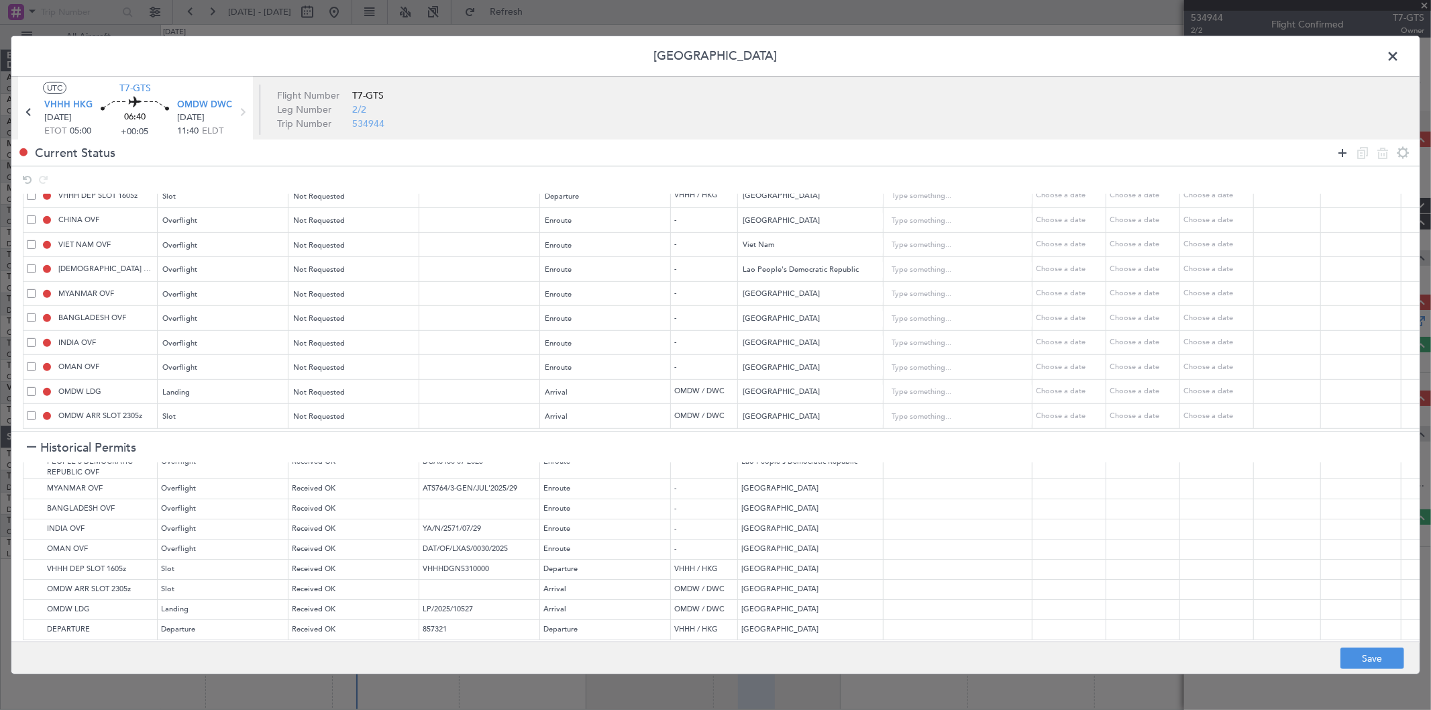
click at [1344, 149] on icon at bounding box center [1342, 152] width 16 height 16
click at [212, 407] on div "Type" at bounding box center [219, 416] width 111 height 20
drag, startPoint x: 189, startPoint y: 471, endPoint x: 401, endPoint y: 407, distance: 222.2
click at [189, 468] on span "API" at bounding box center [223, 474] width 119 height 20
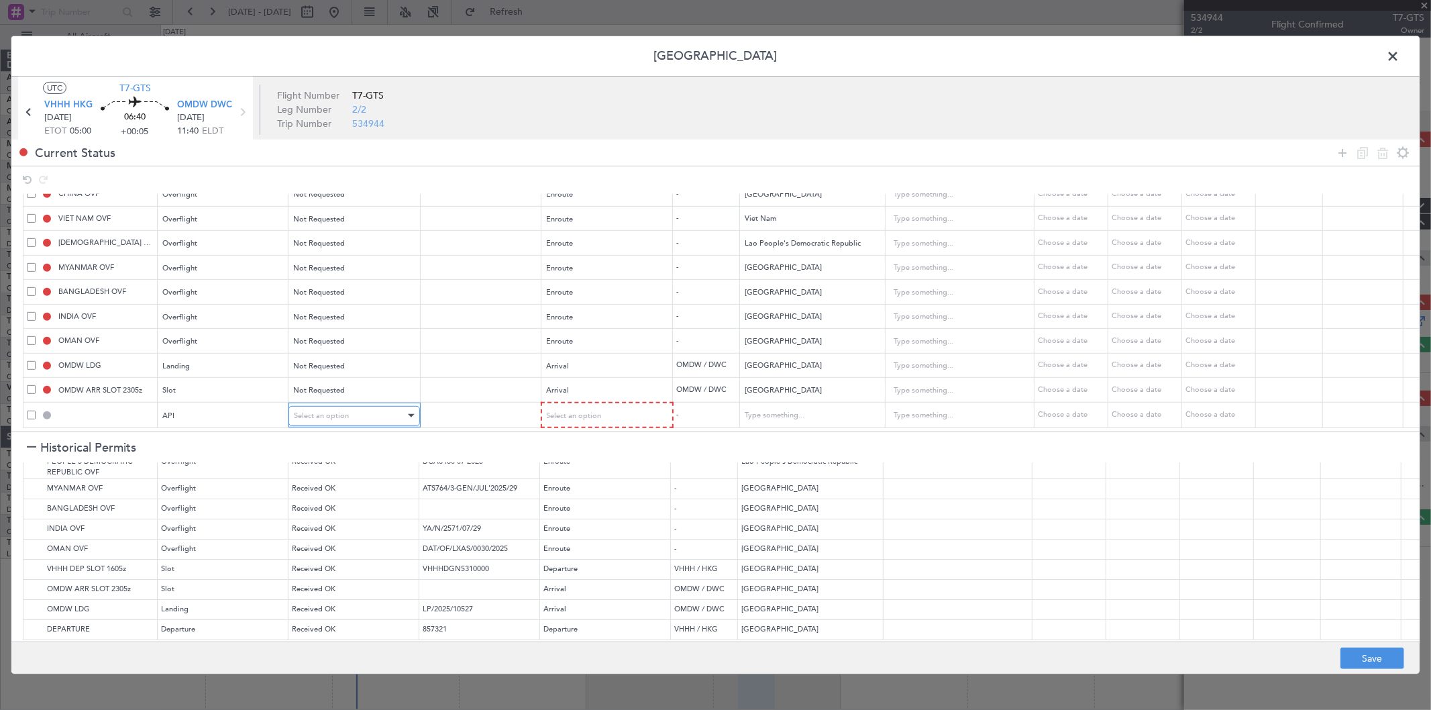
click at [392, 406] on div "Select an option" at bounding box center [349, 416] width 111 height 20
click at [569, 408] on div at bounding box center [715, 355] width 1431 height 710
click at [590, 411] on span "Select an option" at bounding box center [573, 416] width 55 height 10
click at [594, 479] on span "Arrival" at bounding box center [606, 474] width 119 height 20
click at [1373, 652] on button "Save" at bounding box center [1372, 657] width 64 height 21
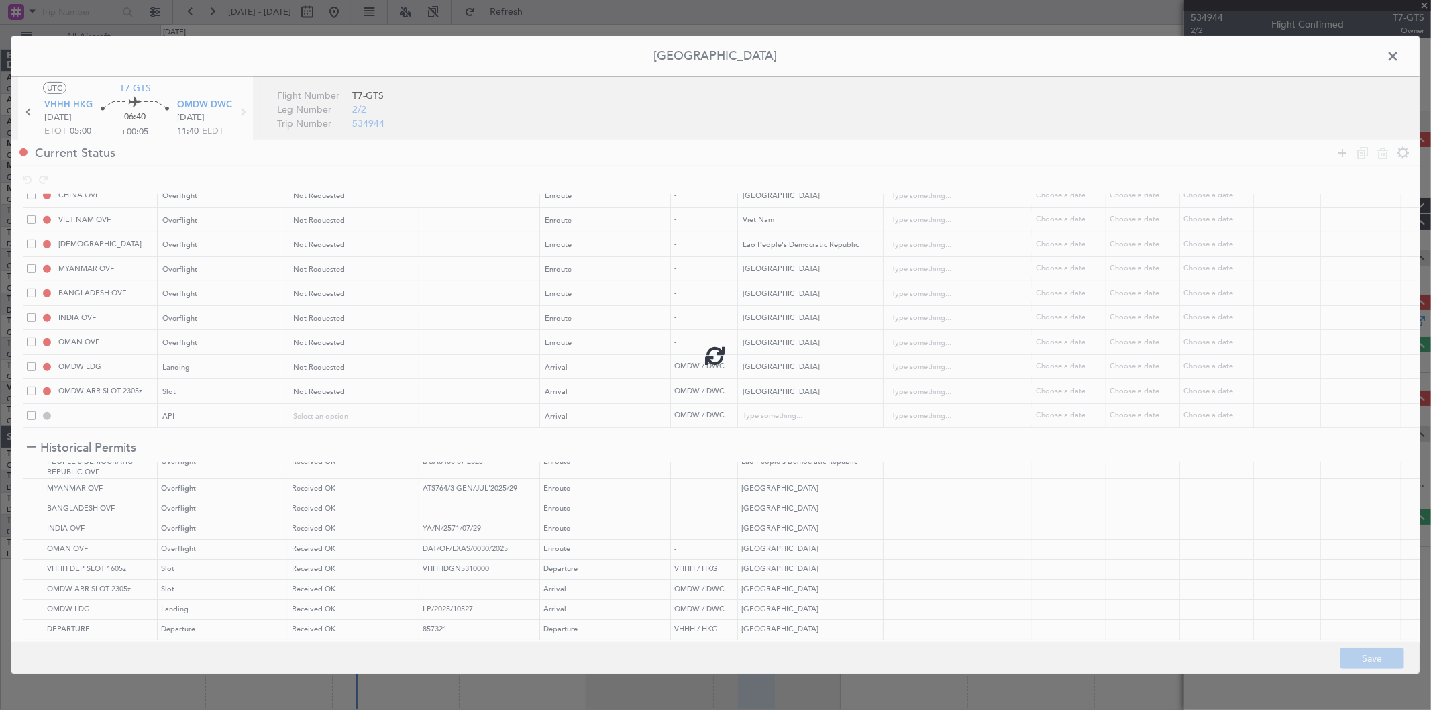
click at [1389, 56] on div at bounding box center [715, 354] width 1408 height 637
type input "VHHH DEP SLOT"
type input "NNN"
type input "3"
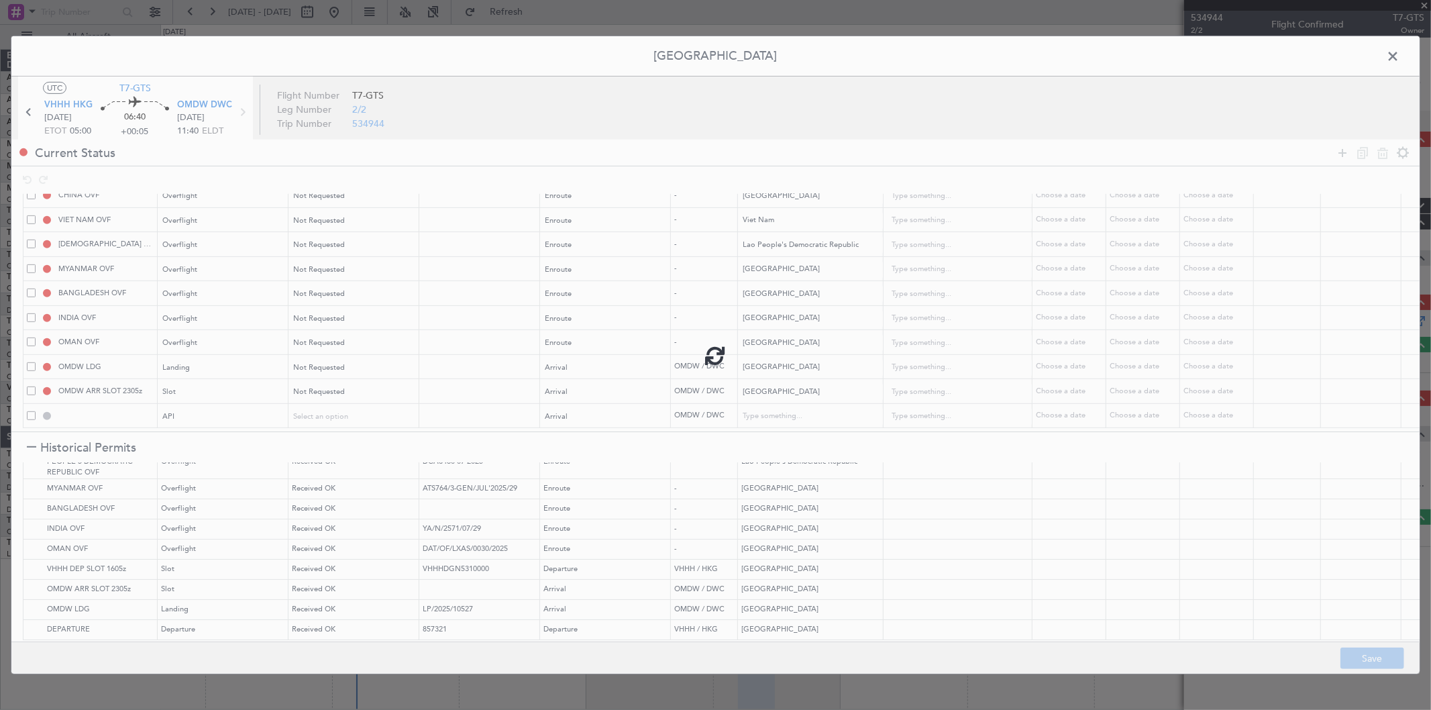
type input "NNN"
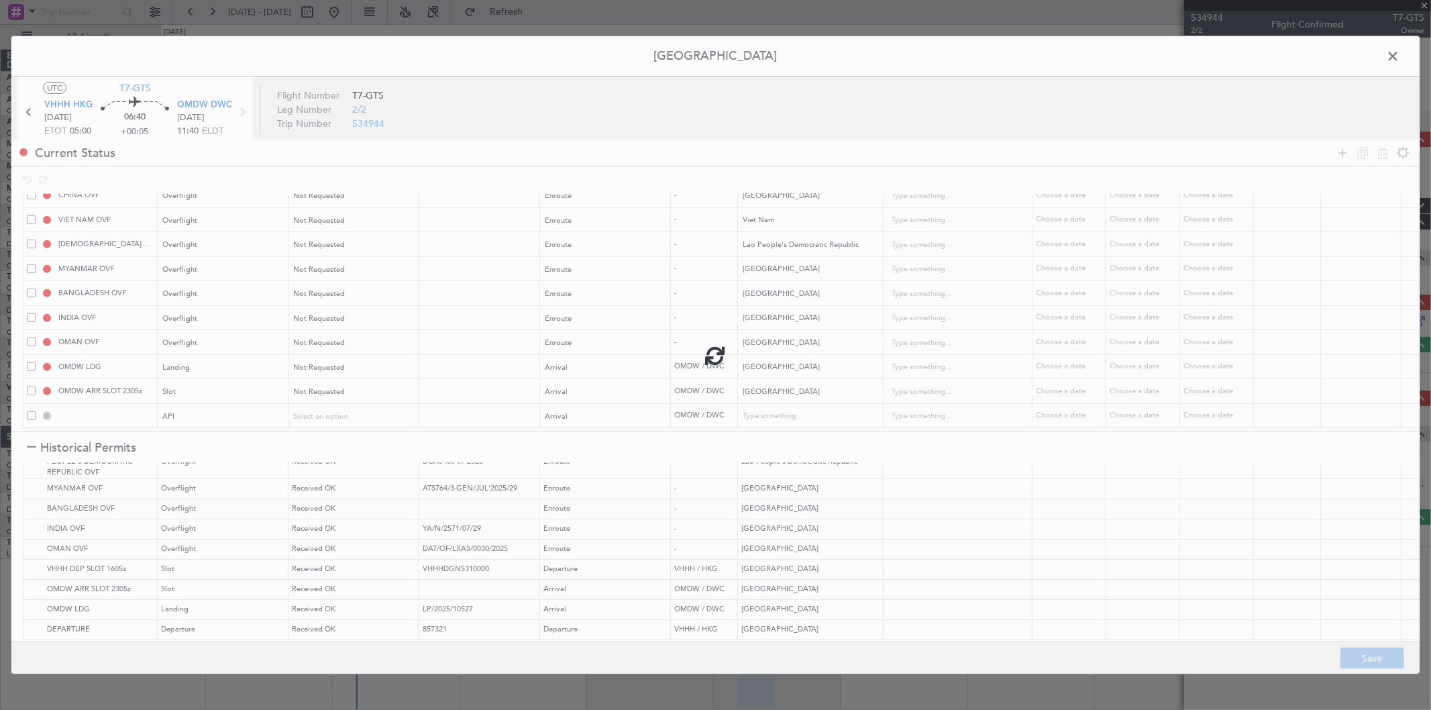
type input "3"
type input "NNN"
type input "2"
type input "NNN"
type input "1"
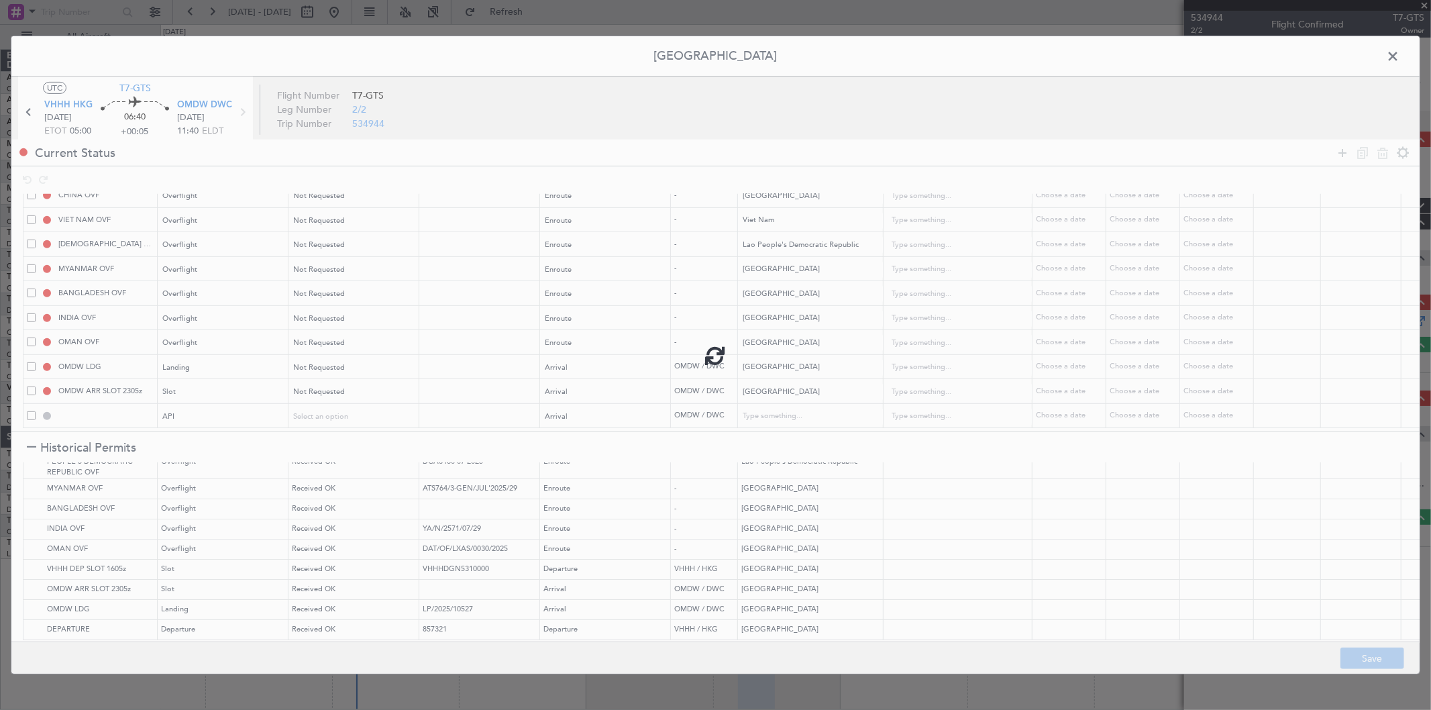
type input "OMDW ARR SLOT"
type input "NNN"
type input "1"
type input "OMDW ARR API"
type input "[GEOGRAPHIC_DATA]"
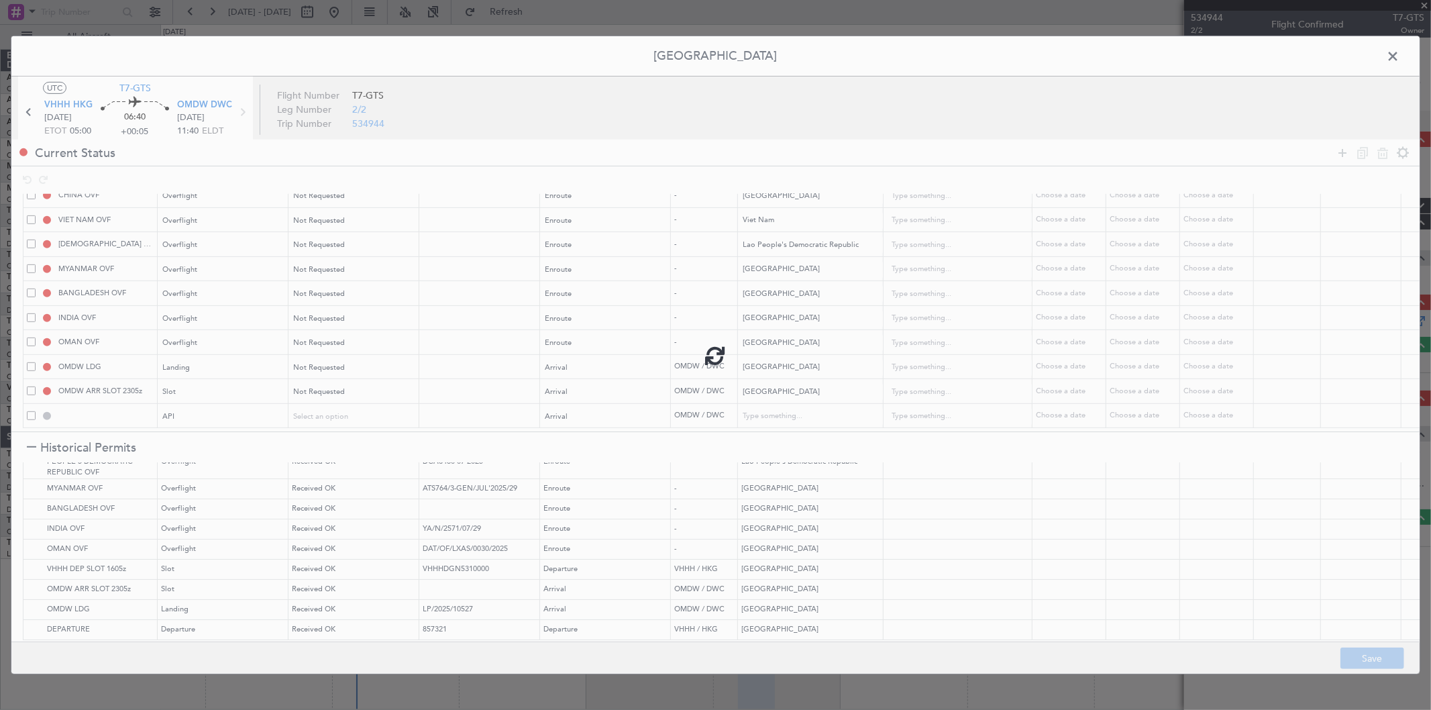
type input "NNN"
type input "1"
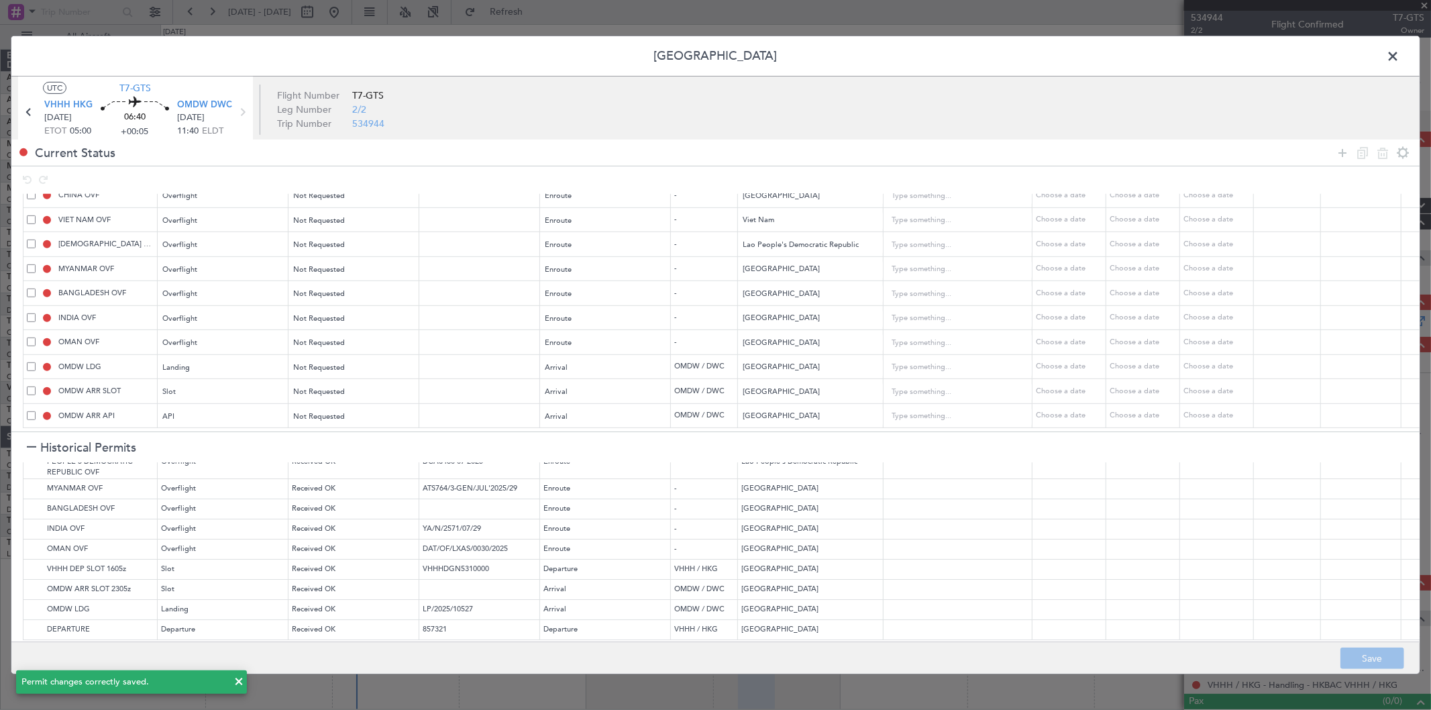
click at [1399, 57] on span at bounding box center [1399, 59] width 0 height 27
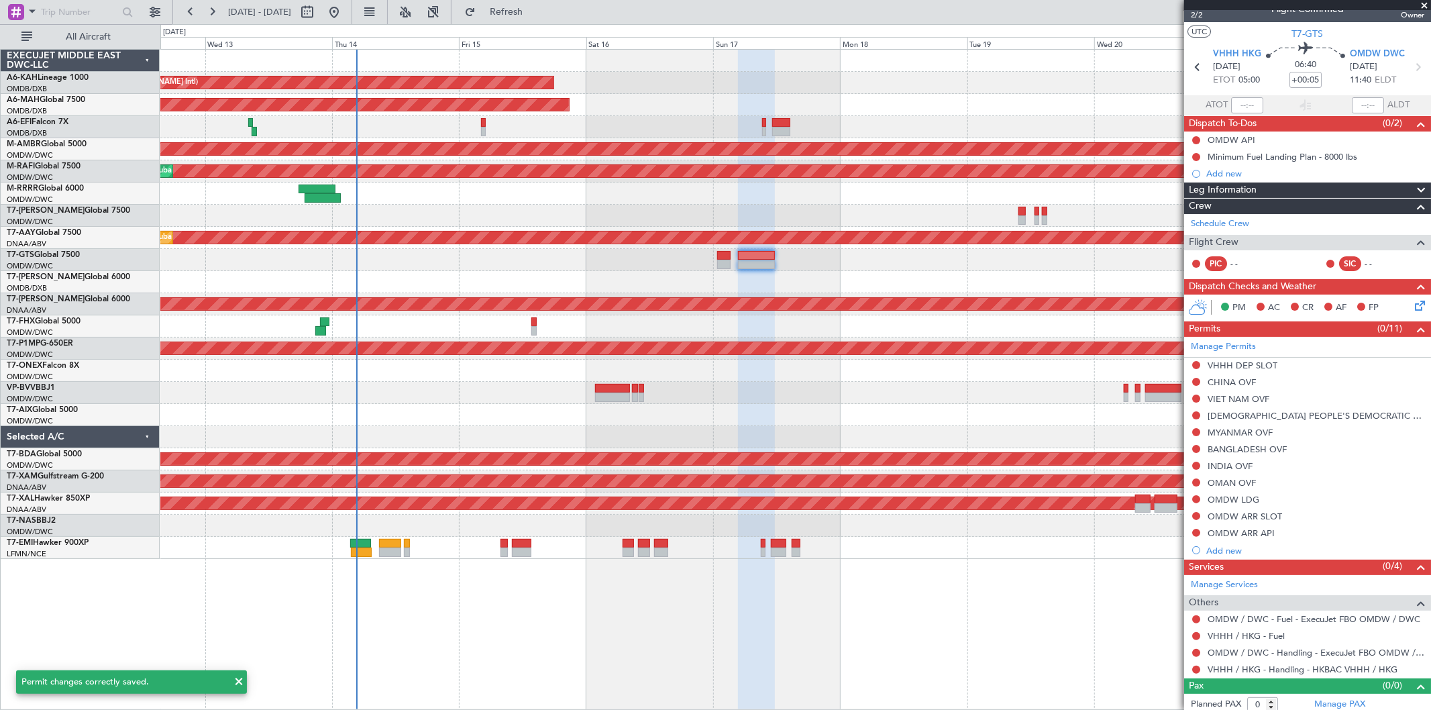
scroll to position [21, 0]
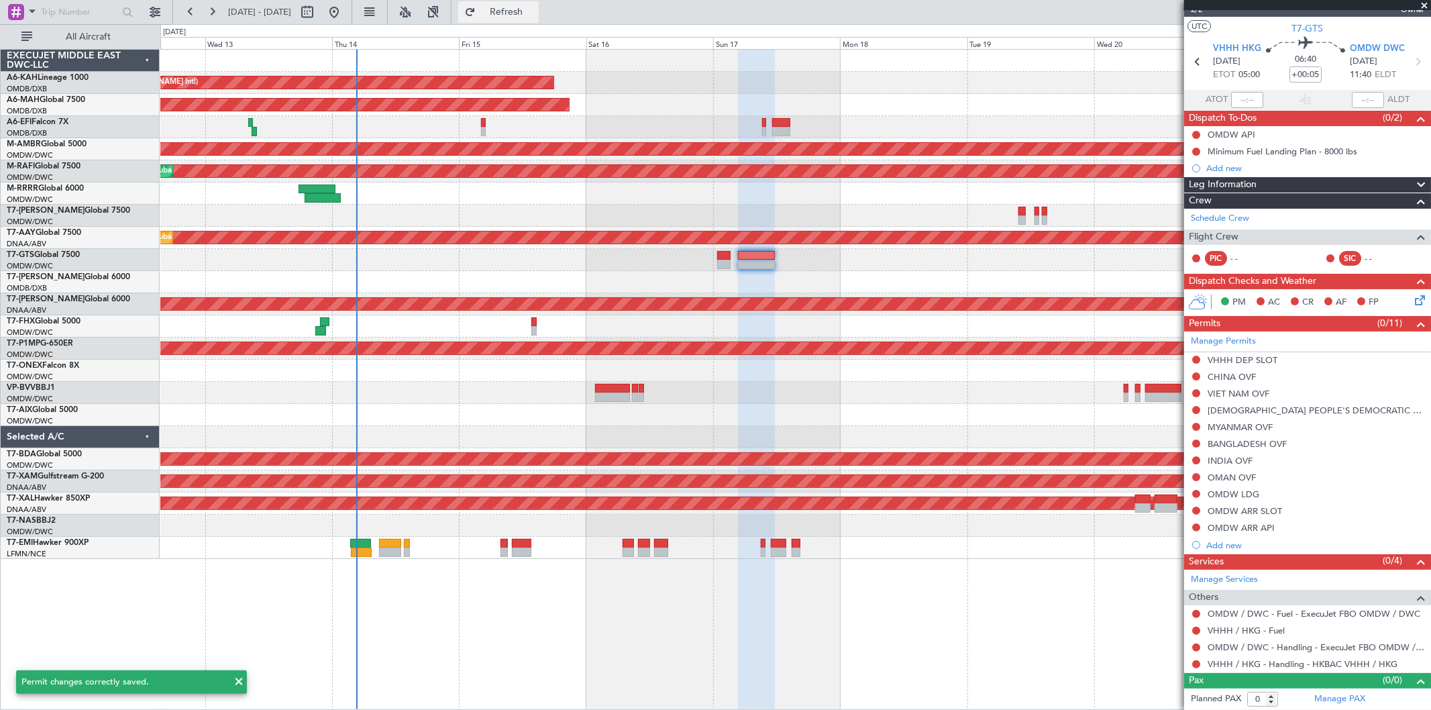
click at [525, 7] on span "Refresh" at bounding box center [506, 11] width 56 height 9
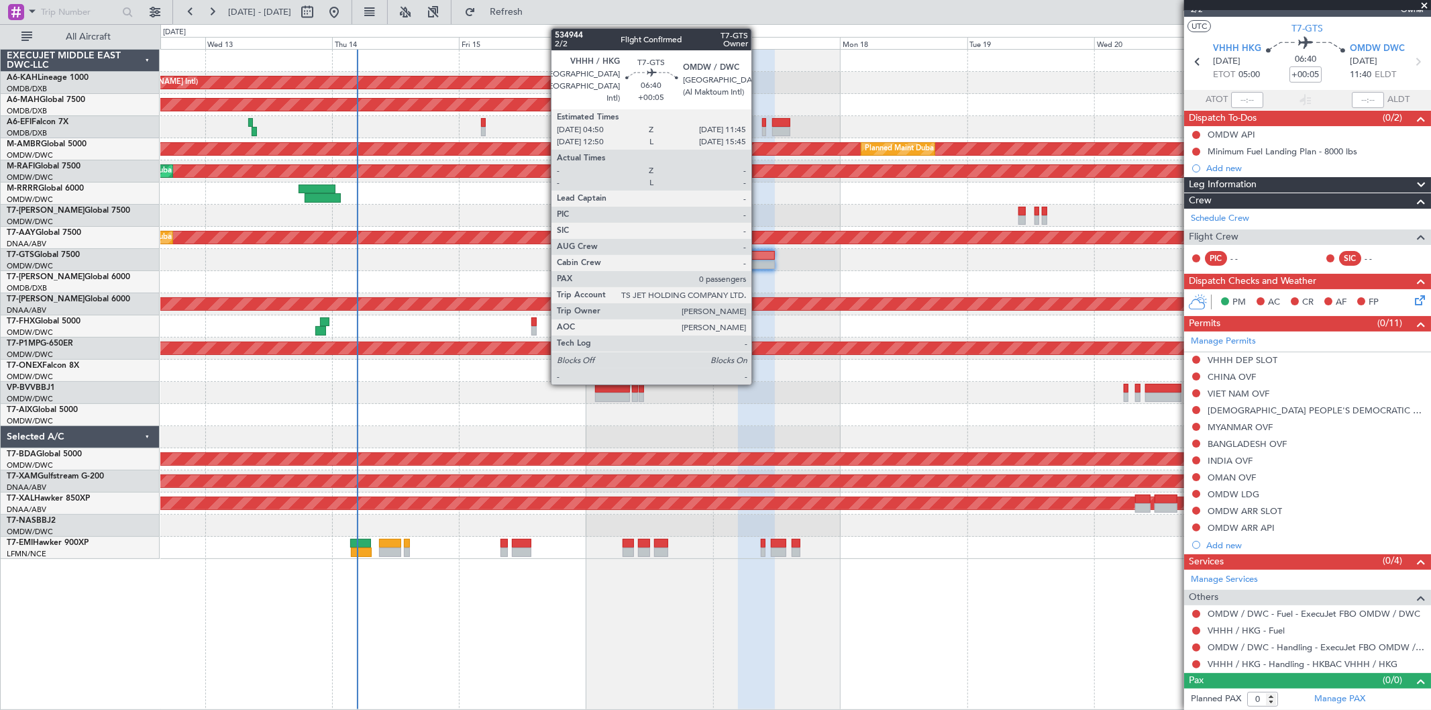
click at [758, 257] on div at bounding box center [756, 255] width 37 height 9
click at [759, 257] on div at bounding box center [756, 255] width 37 height 9
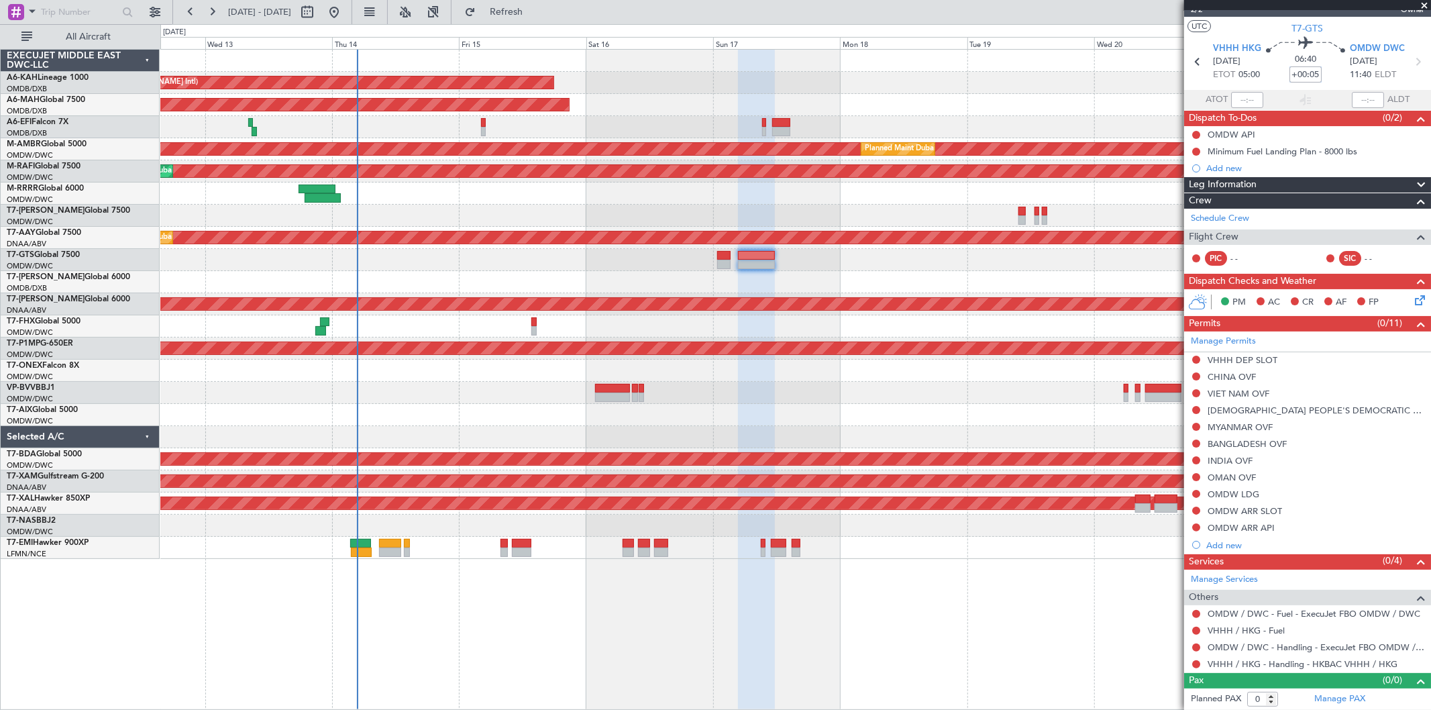
click at [1309, 74] on input "+00:05" at bounding box center [1305, 74] width 32 height 16
click at [1242, 626] on link "VHHH / HKG - Fuel" at bounding box center [1246, 630] width 77 height 11
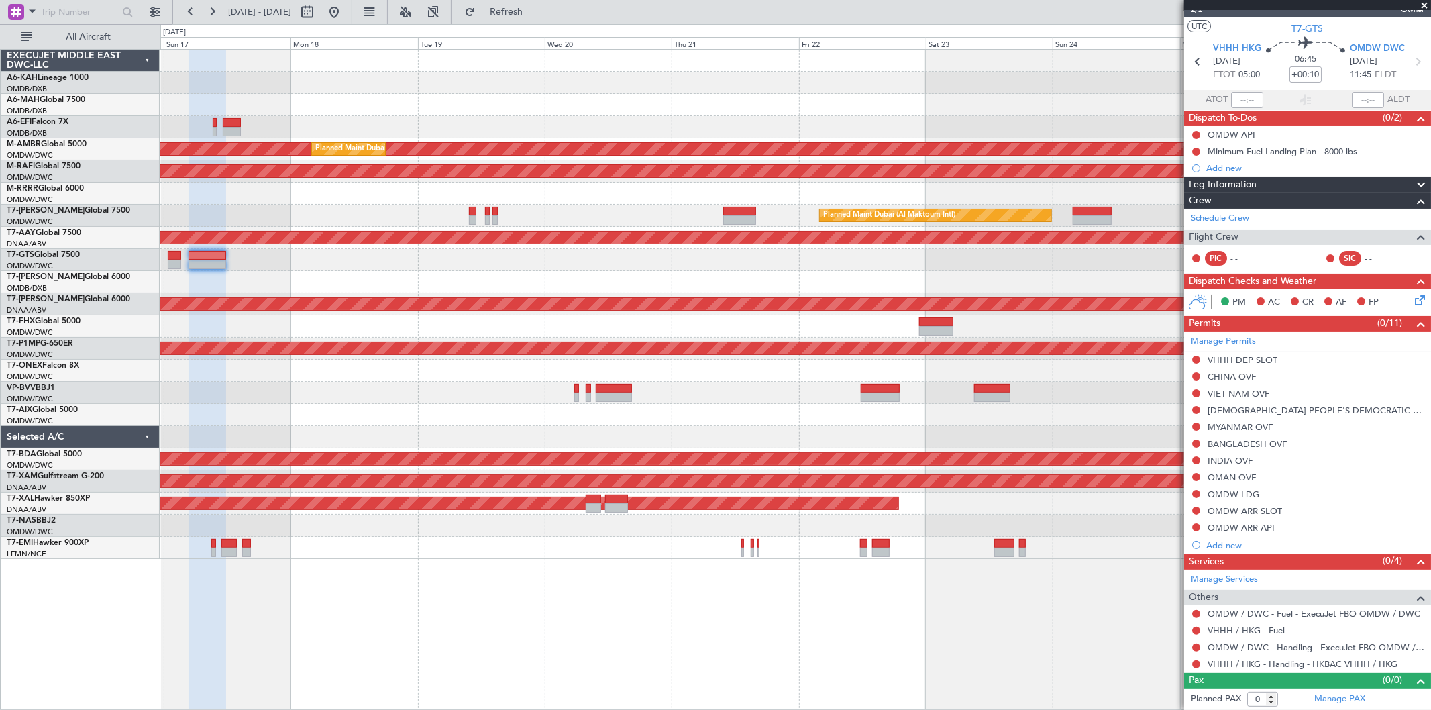
click at [352, 12] on fb-range-datepicker "[DATE] - [DATE]" at bounding box center [262, 12] width 180 height 24
click at [345, 14] on button at bounding box center [333, 11] width 21 height 21
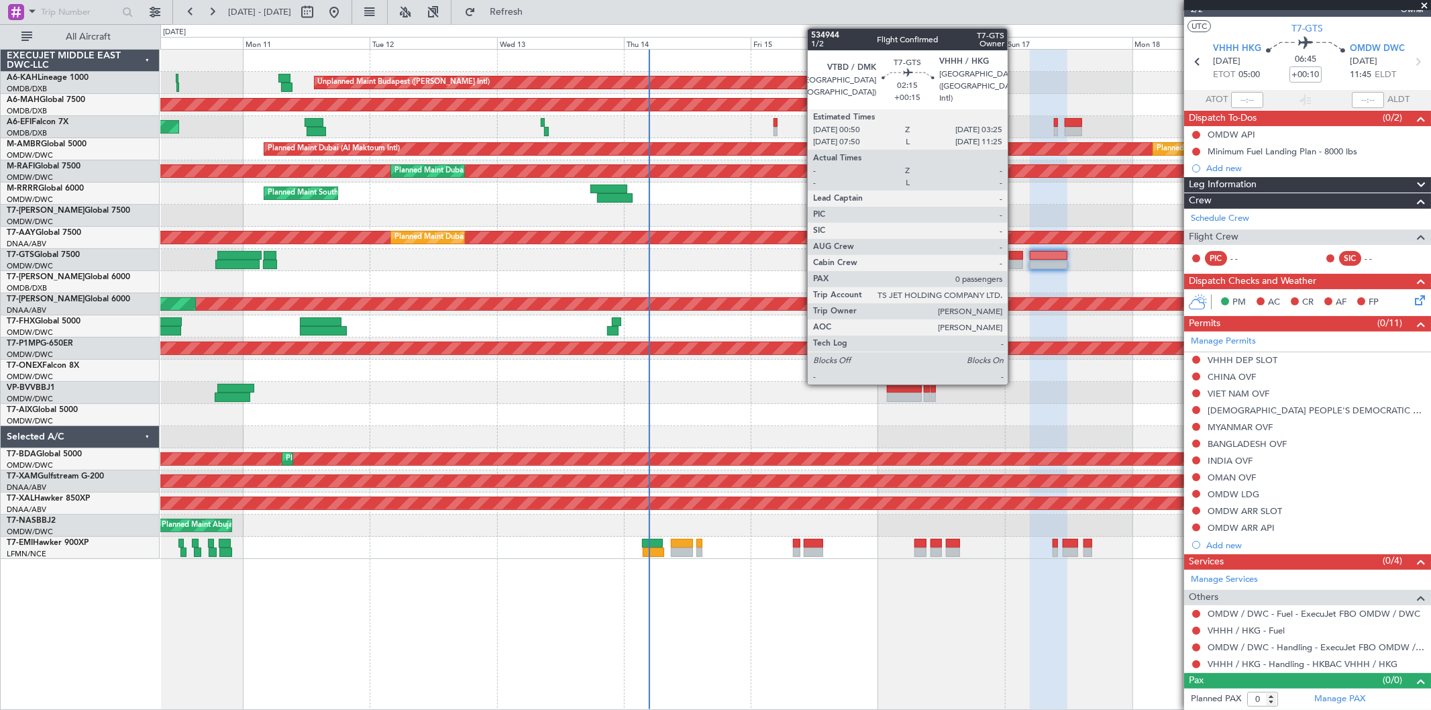
click at [1014, 258] on div at bounding box center [1016, 255] width 14 height 9
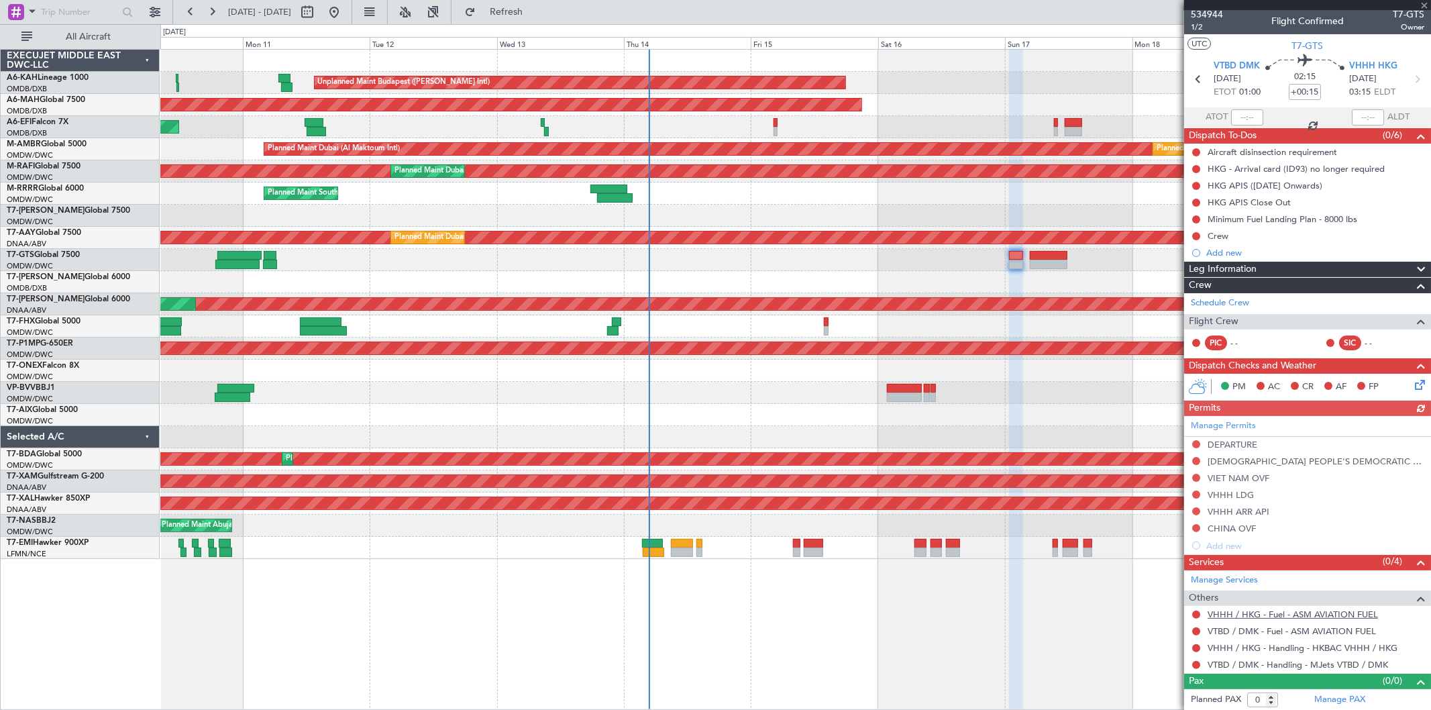
scroll to position [4, 0]
click at [1282, 645] on link "VHHH / HKG - Handling - HKBAC VHHH / HKG" at bounding box center [1303, 646] width 190 height 11
click at [1205, 24] on span "1/2" at bounding box center [1207, 26] width 32 height 11
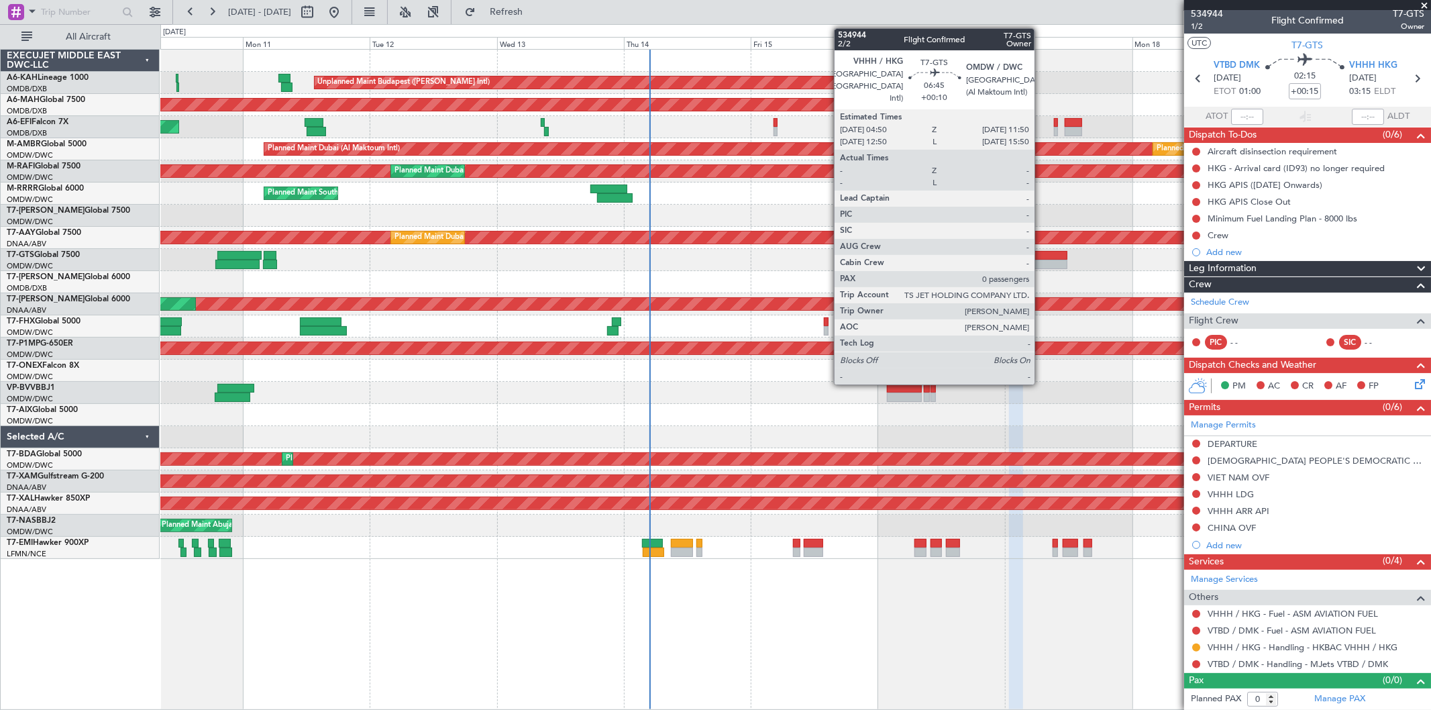
click at [1041, 263] on div at bounding box center [1049, 264] width 38 height 9
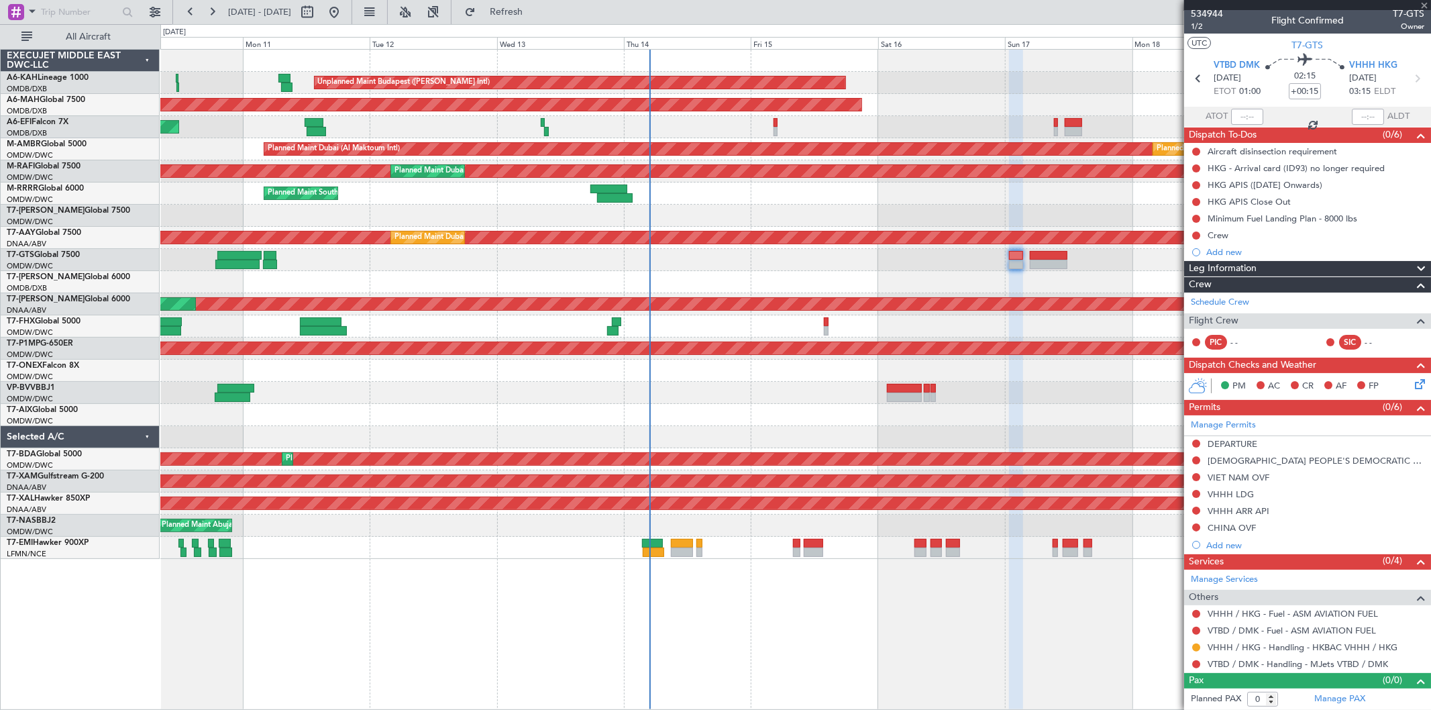
type input "+00:10"
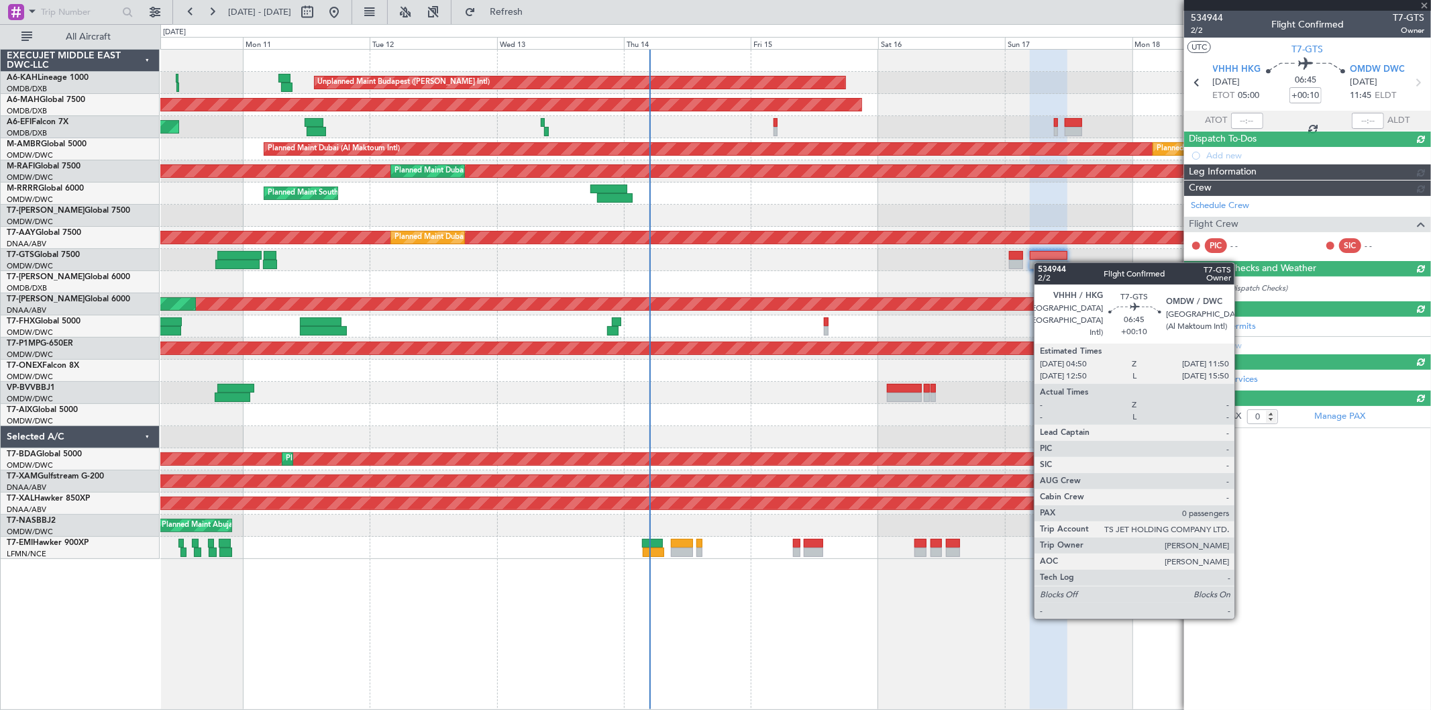
scroll to position [0, 0]
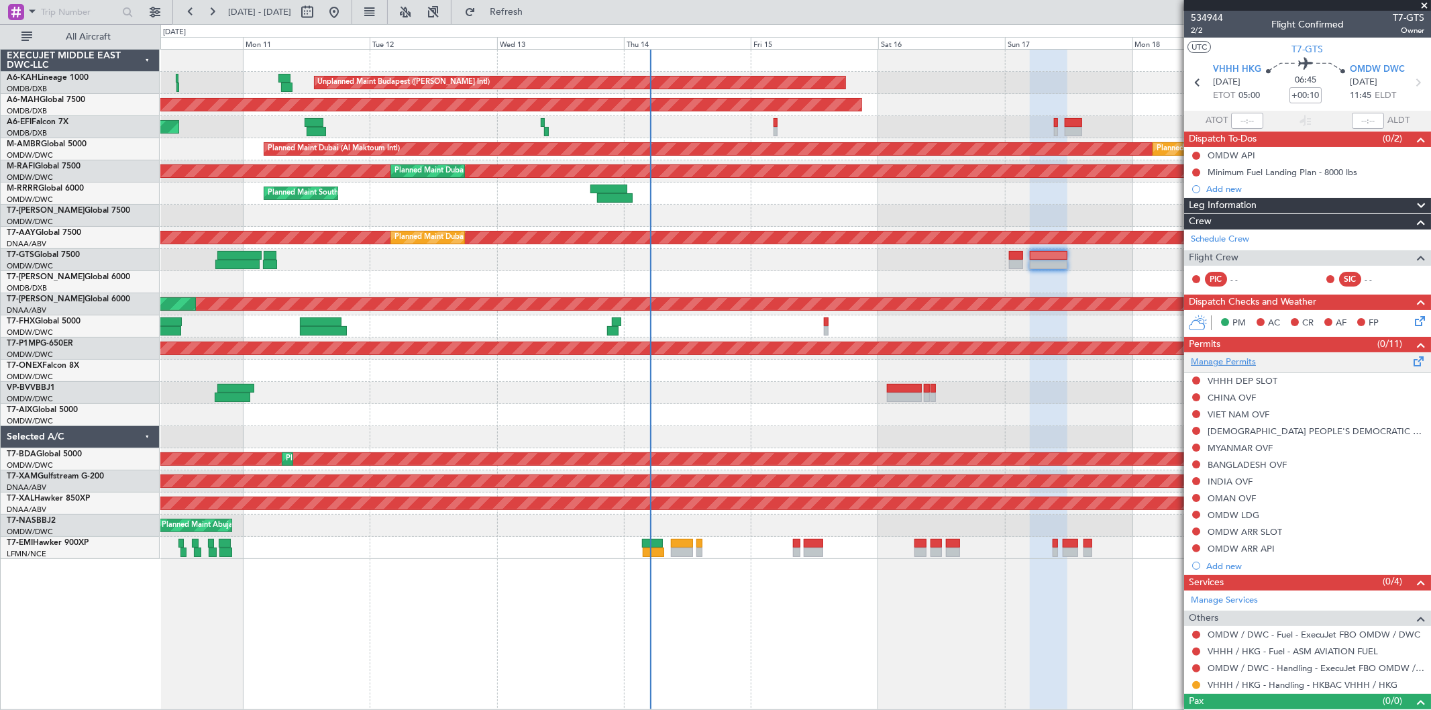
click at [1230, 365] on link "Manage Permits" at bounding box center [1223, 362] width 65 height 13
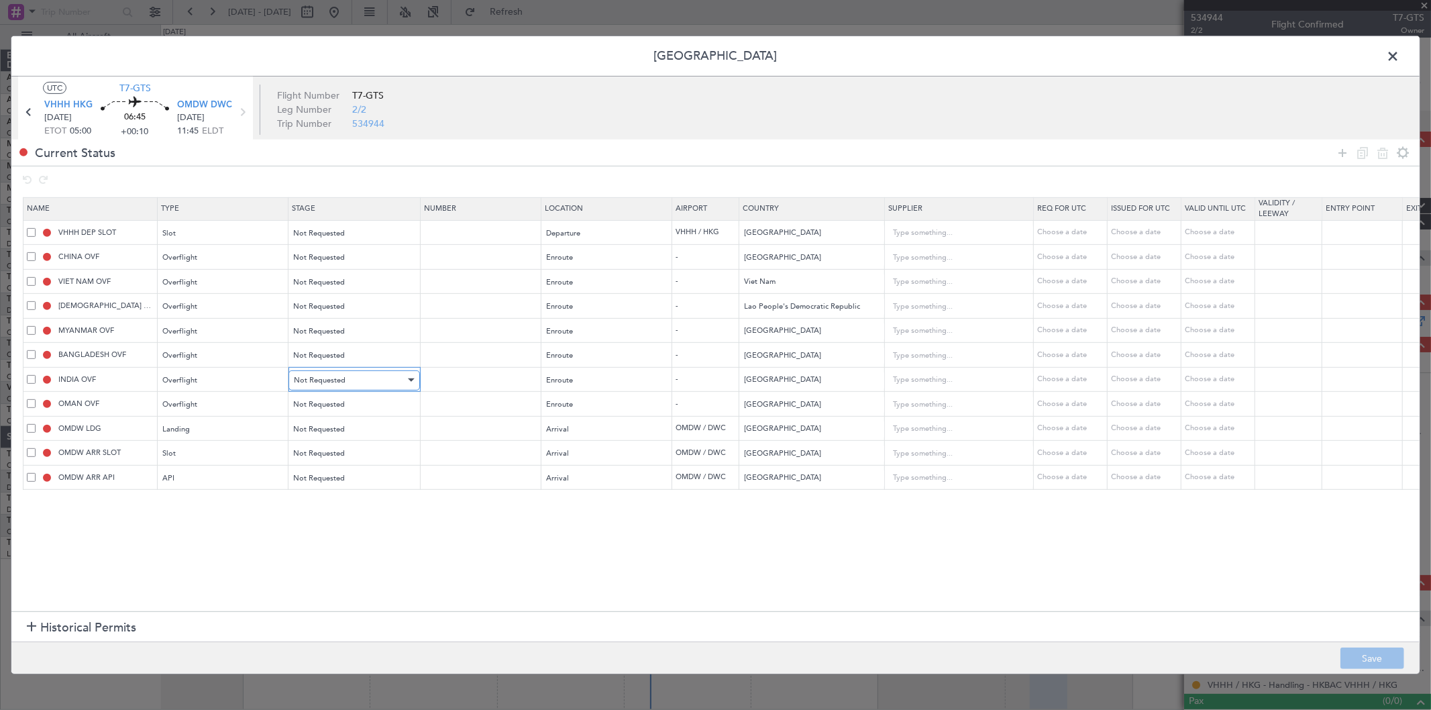
click at [329, 373] on div "Not Requested" at bounding box center [349, 380] width 111 height 20
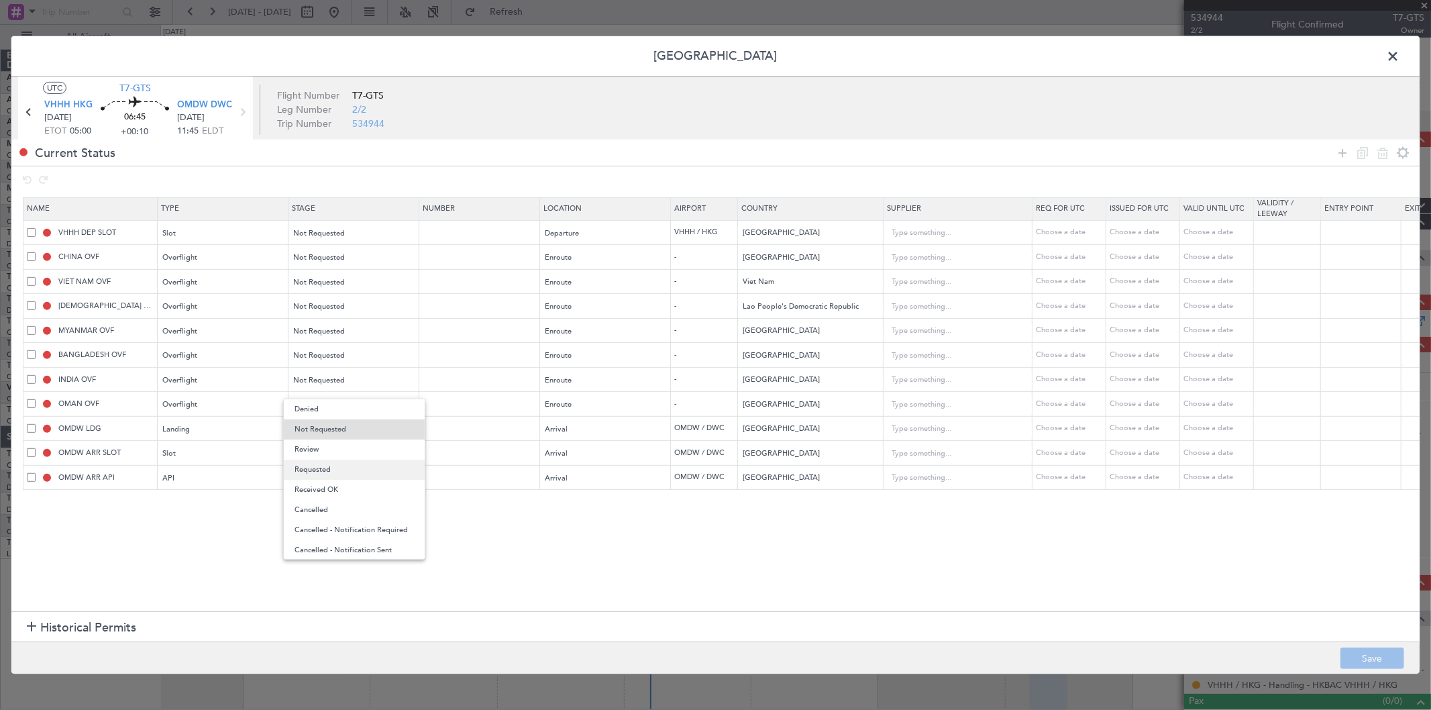
click at [327, 463] on span "Requested" at bounding box center [353, 470] width 119 height 20
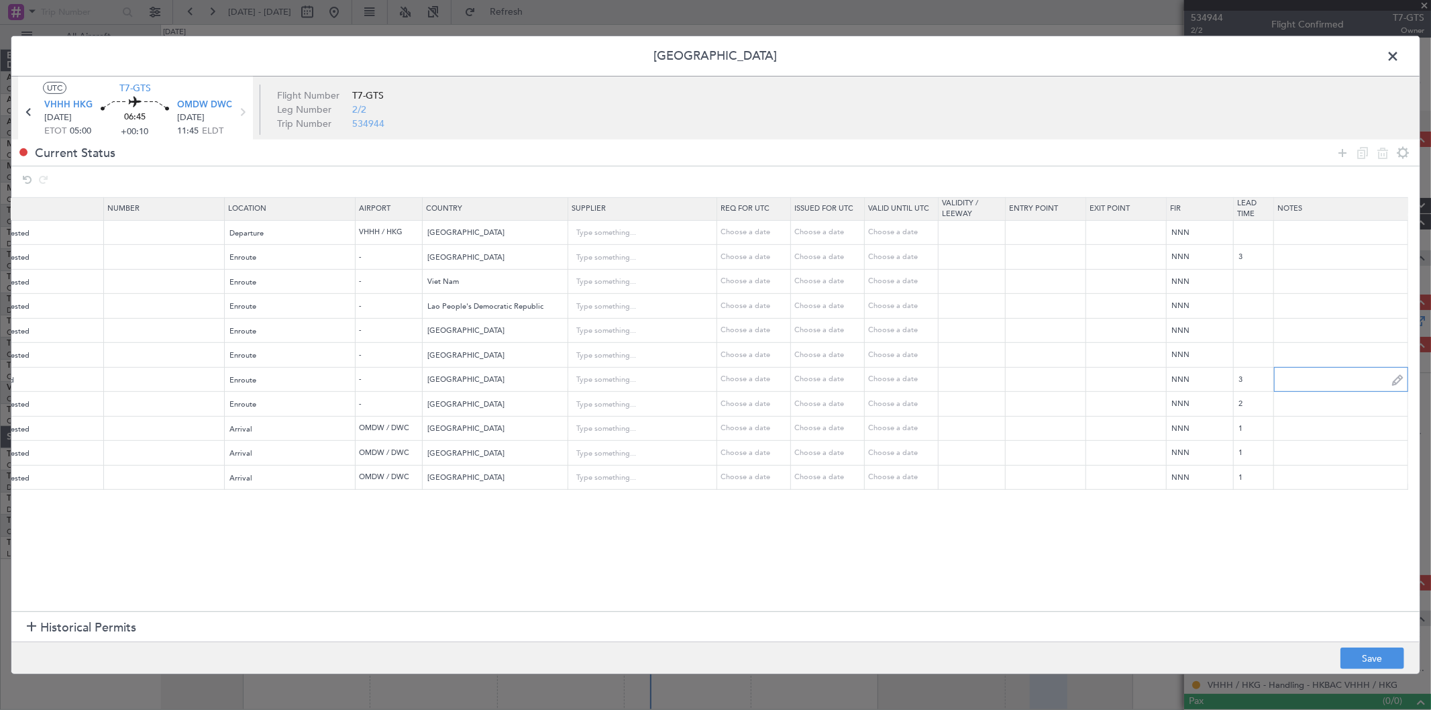
scroll to position [0, 316]
click at [1322, 378] on input "text" at bounding box center [1340, 379] width 133 height 20
type input "V"
type input "IFOS V1 [DATE]"
click at [1364, 655] on button "Save" at bounding box center [1372, 657] width 64 height 21
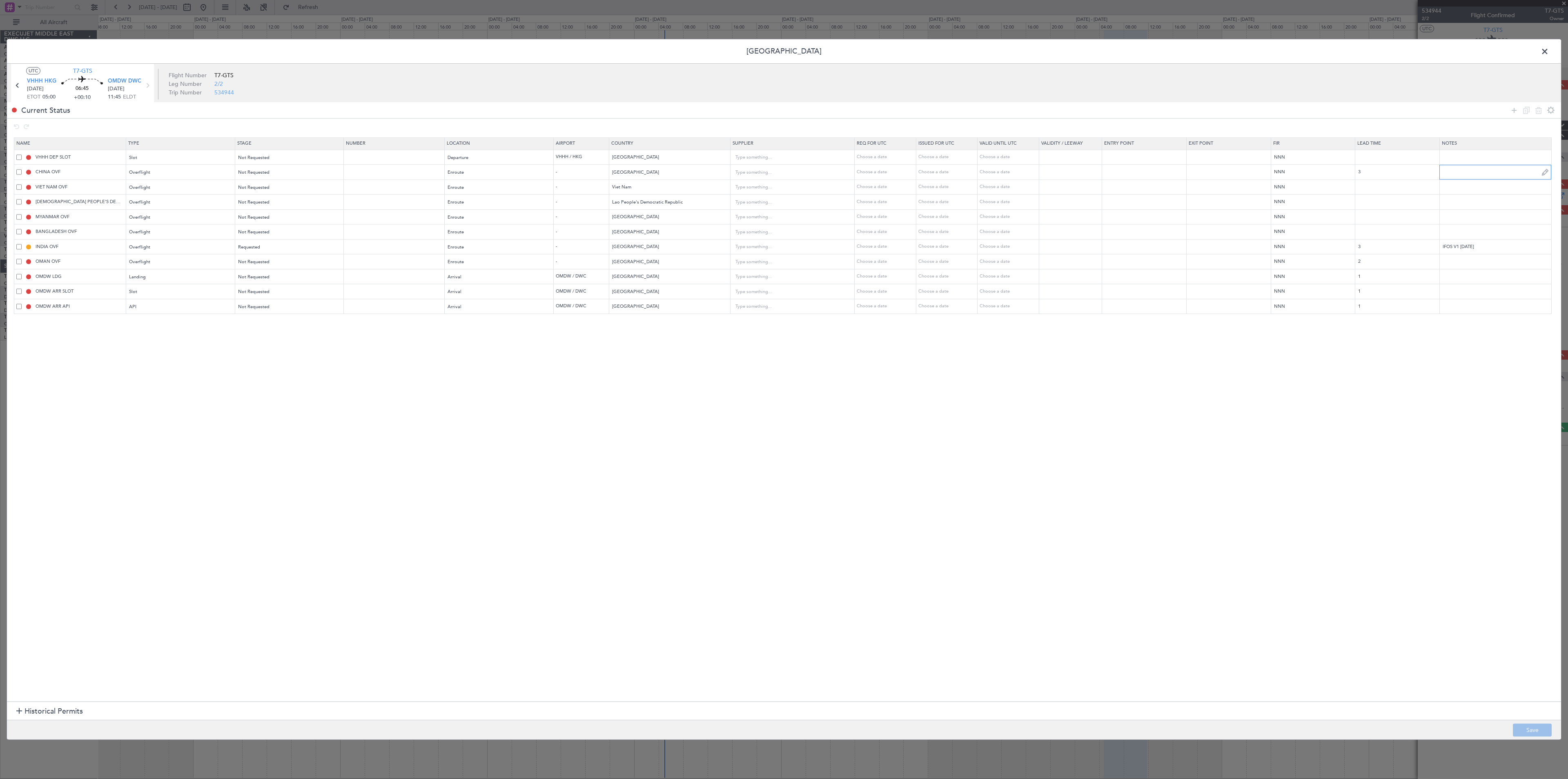
click at [870, 175] on input "text" at bounding box center [1495, 172] width 111 height 12
paste input "IFOS V1 [DATE]"
drag, startPoint x: 1451, startPoint y: 178, endPoint x: 1417, endPoint y: 182, distance: 34.2
click at [870, 182] on table "Name Type Stage Number Location Airport Country Supplier Req For Utc Issued For…" at bounding box center [788, 225] width 1547 height 177
type input "JBS V1 [DATE]"
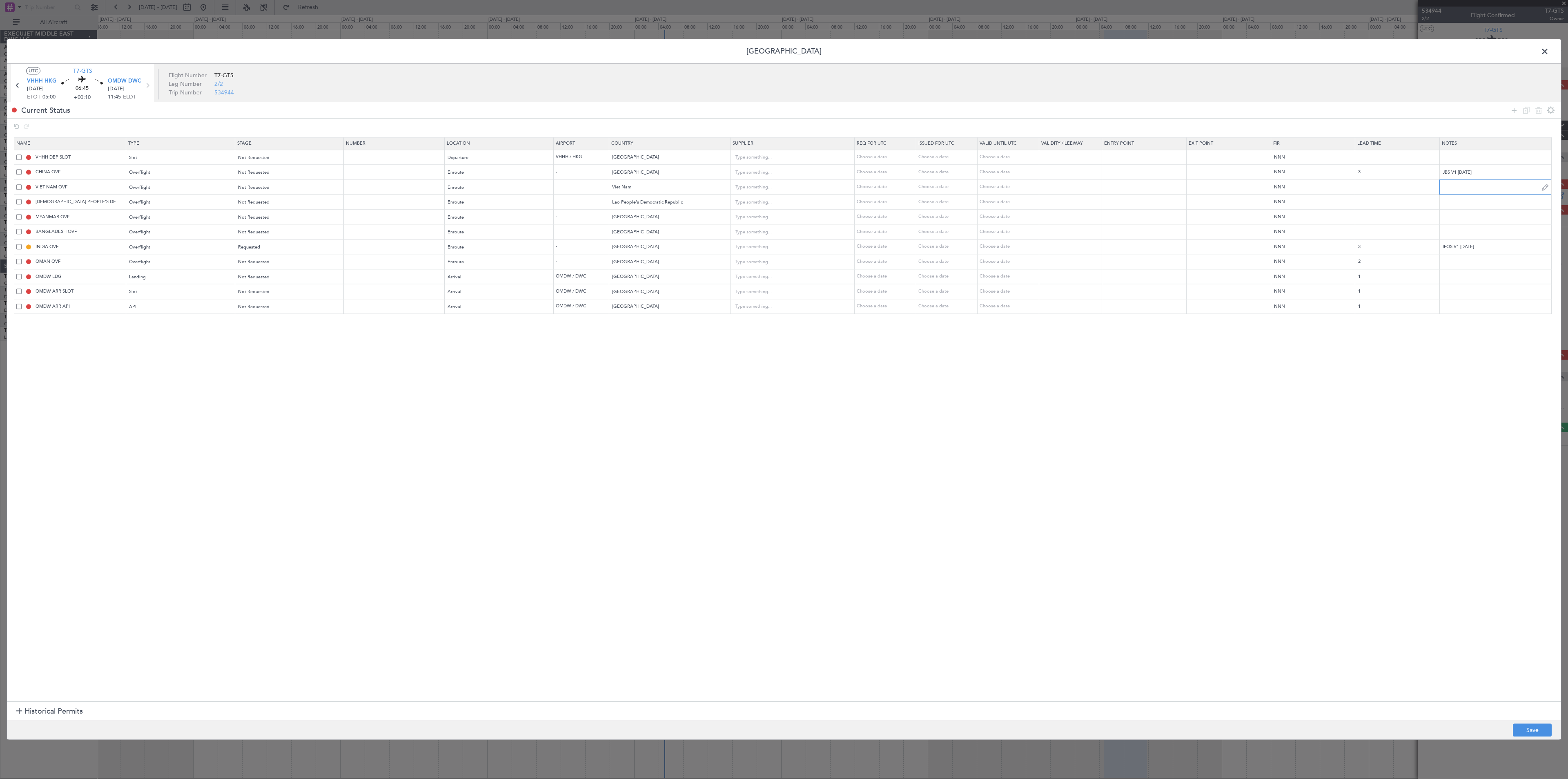
click at [870, 192] on input "text" at bounding box center [1495, 187] width 111 height 12
paste input "JBS V1 [DATE]"
type input "JBS V1 [DATE]"
click at [870, 202] on input "text" at bounding box center [1495, 202] width 111 height 12
paste input "JBS V1 [DATE]"
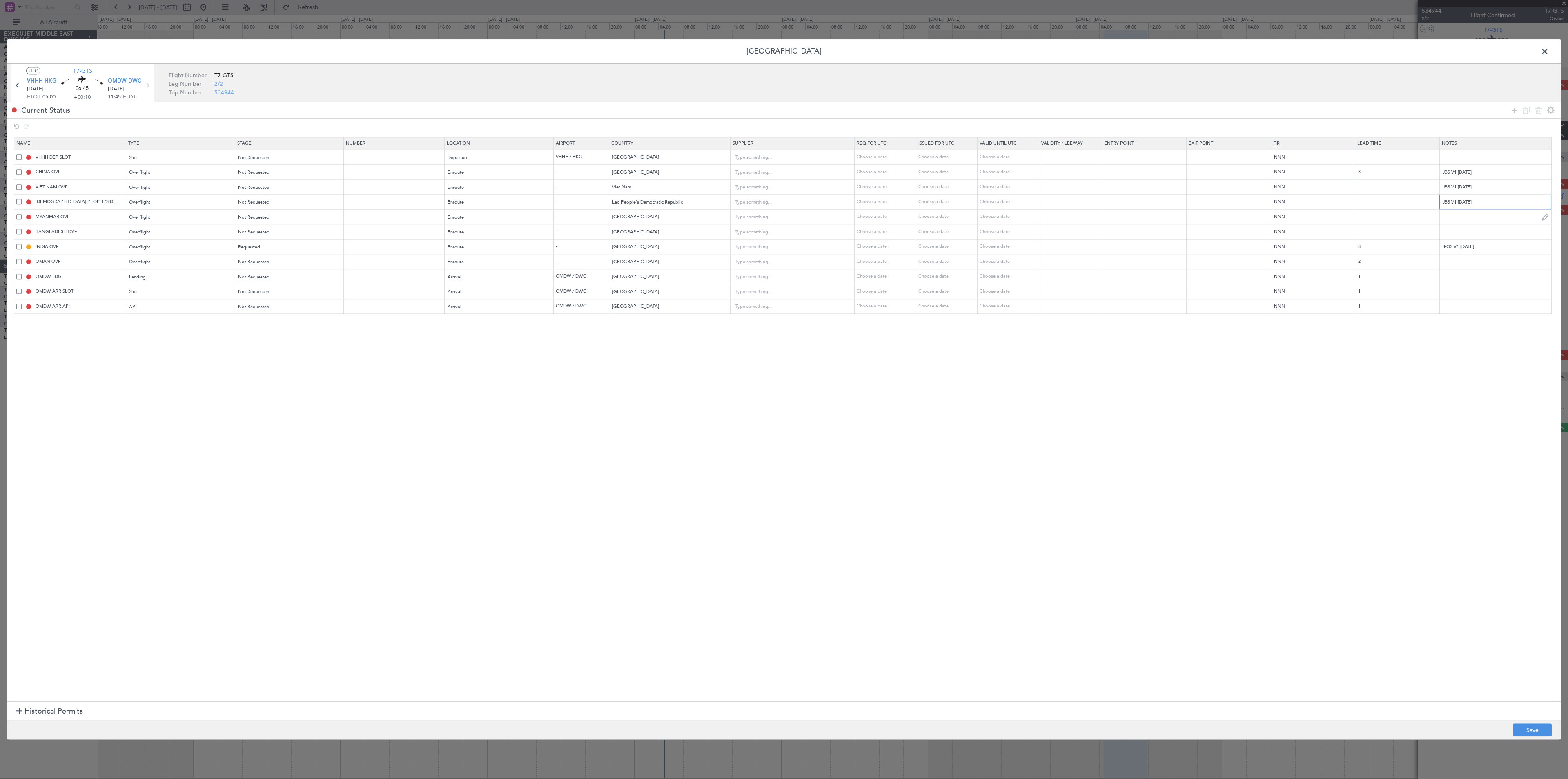
type input "JBS V1 [DATE]"
click at [870, 223] on input "text" at bounding box center [1495, 217] width 111 height 12
paste input "JBS V1 [DATE]"
type input "JBS V1 [DATE]"
click at [870, 238] on input "text" at bounding box center [1495, 231] width 111 height 12
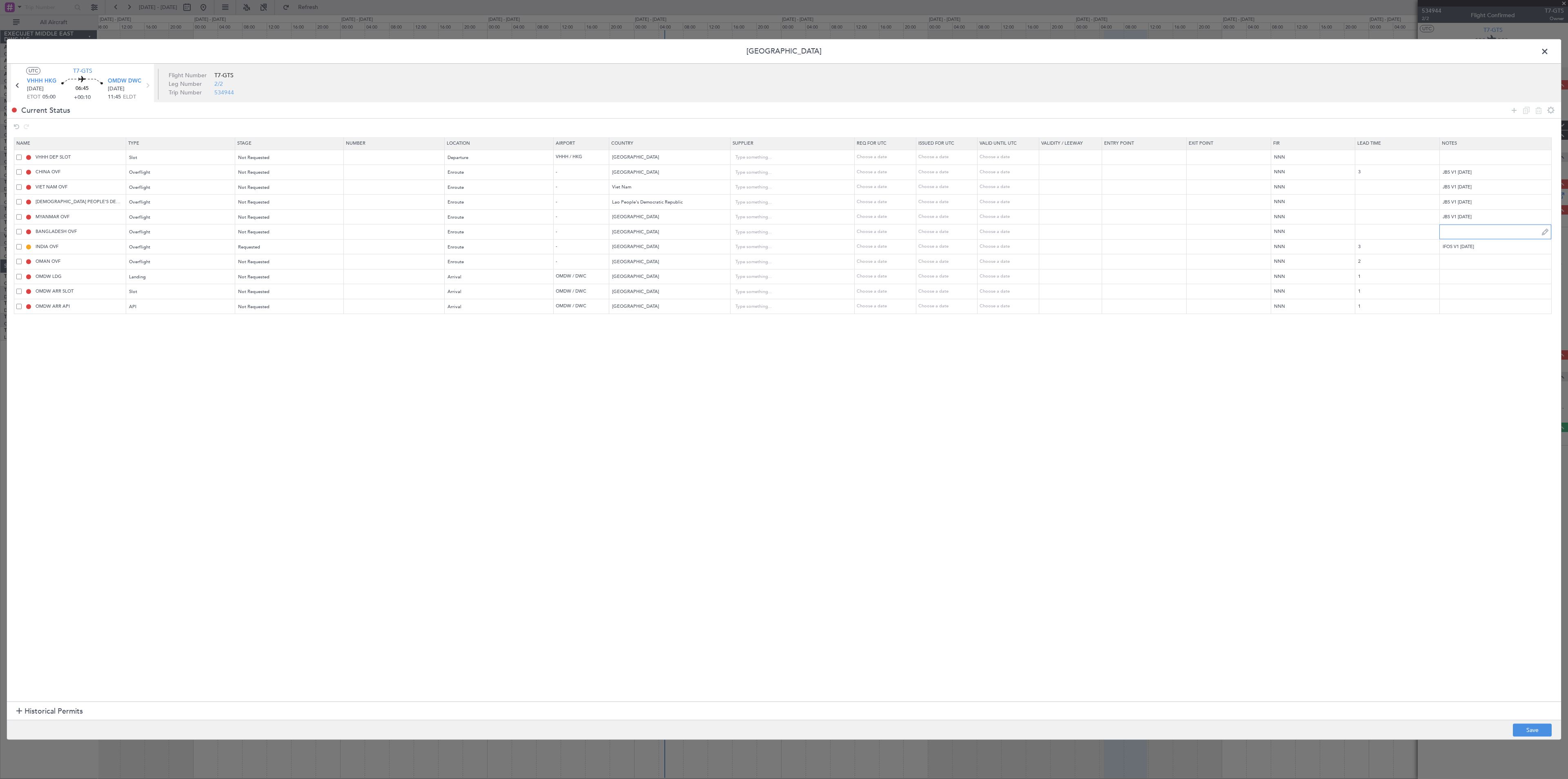
paste input "JBS V1 [DATE]"
type input "JBS V1 [DATE]"
click at [870, 267] on input "text" at bounding box center [1495, 261] width 111 height 12
paste input "JBS V1 [DATE]"
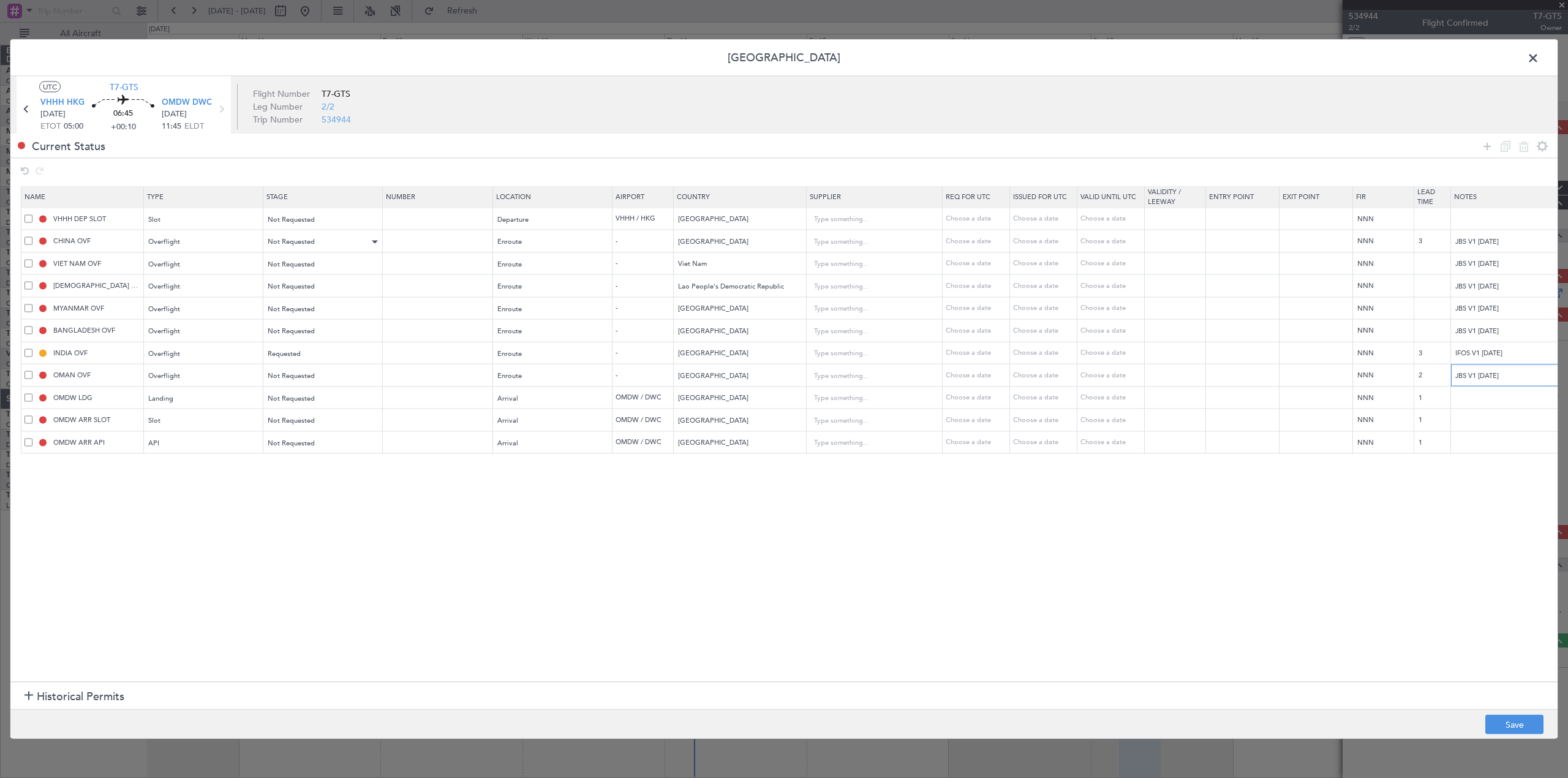
type input "JBS V1 [DATE]"
click at [320, 241] on div "Not Requested" at bounding box center [319, 242] width 101 height 18
drag, startPoint x: 317, startPoint y: 326, endPoint x: 314, endPoint y: 304, distance: 22.2
click at [316, 326] on span "Requested" at bounding box center [323, 324] width 109 height 18
click at [310, 263] on span "Not Requested" at bounding box center [292, 264] width 47 height 9
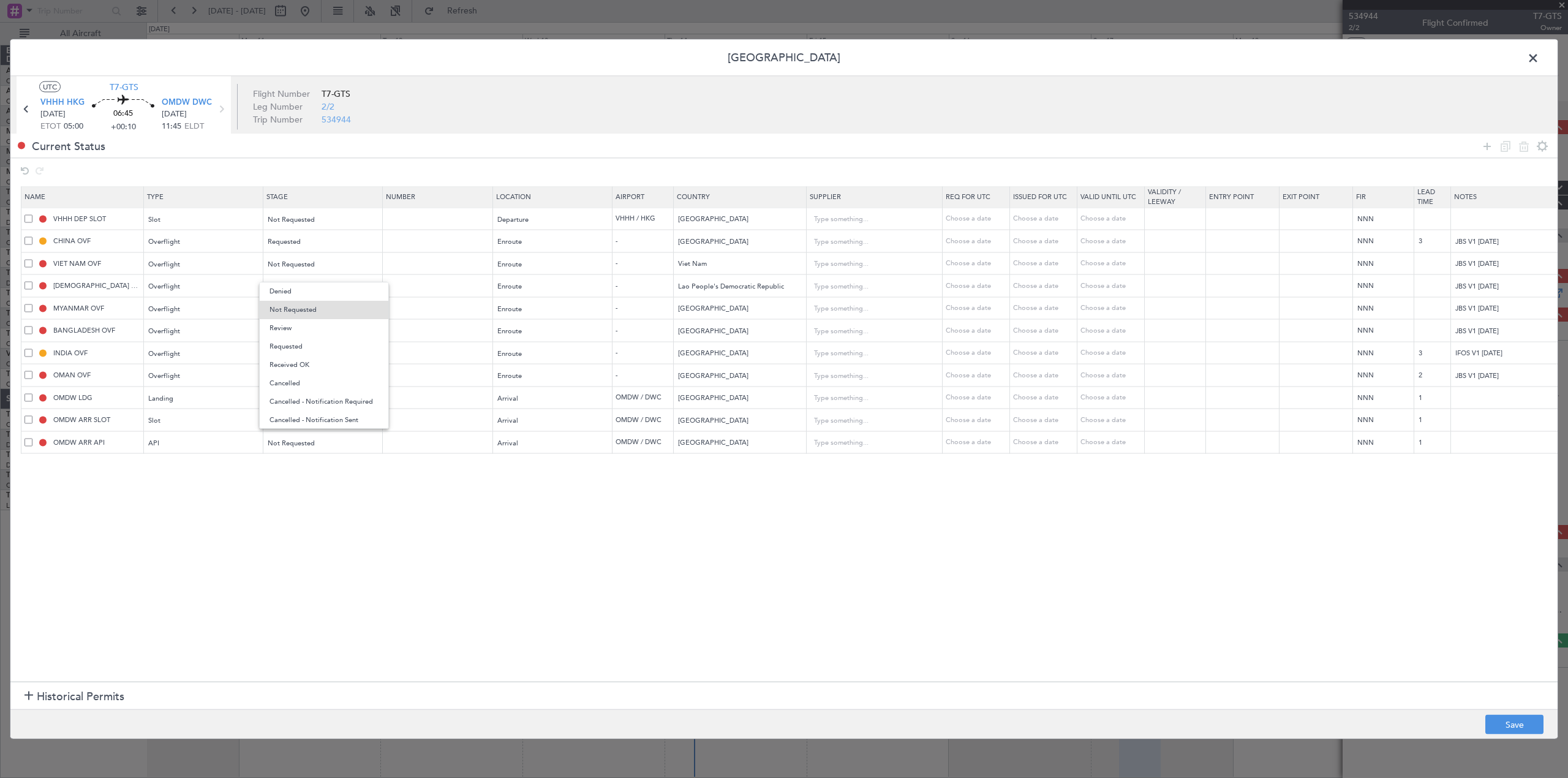
drag, startPoint x: 304, startPoint y: 347, endPoint x: 300, endPoint y: 327, distance: 20.4
click at [304, 345] on span "Requested" at bounding box center [323, 347] width 109 height 18
click at [298, 287] on span "Not Requested" at bounding box center [292, 287] width 47 height 9
click at [300, 368] on span "Requested" at bounding box center [323, 369] width 109 height 18
click at [302, 313] on span "Not Requested" at bounding box center [292, 309] width 47 height 9
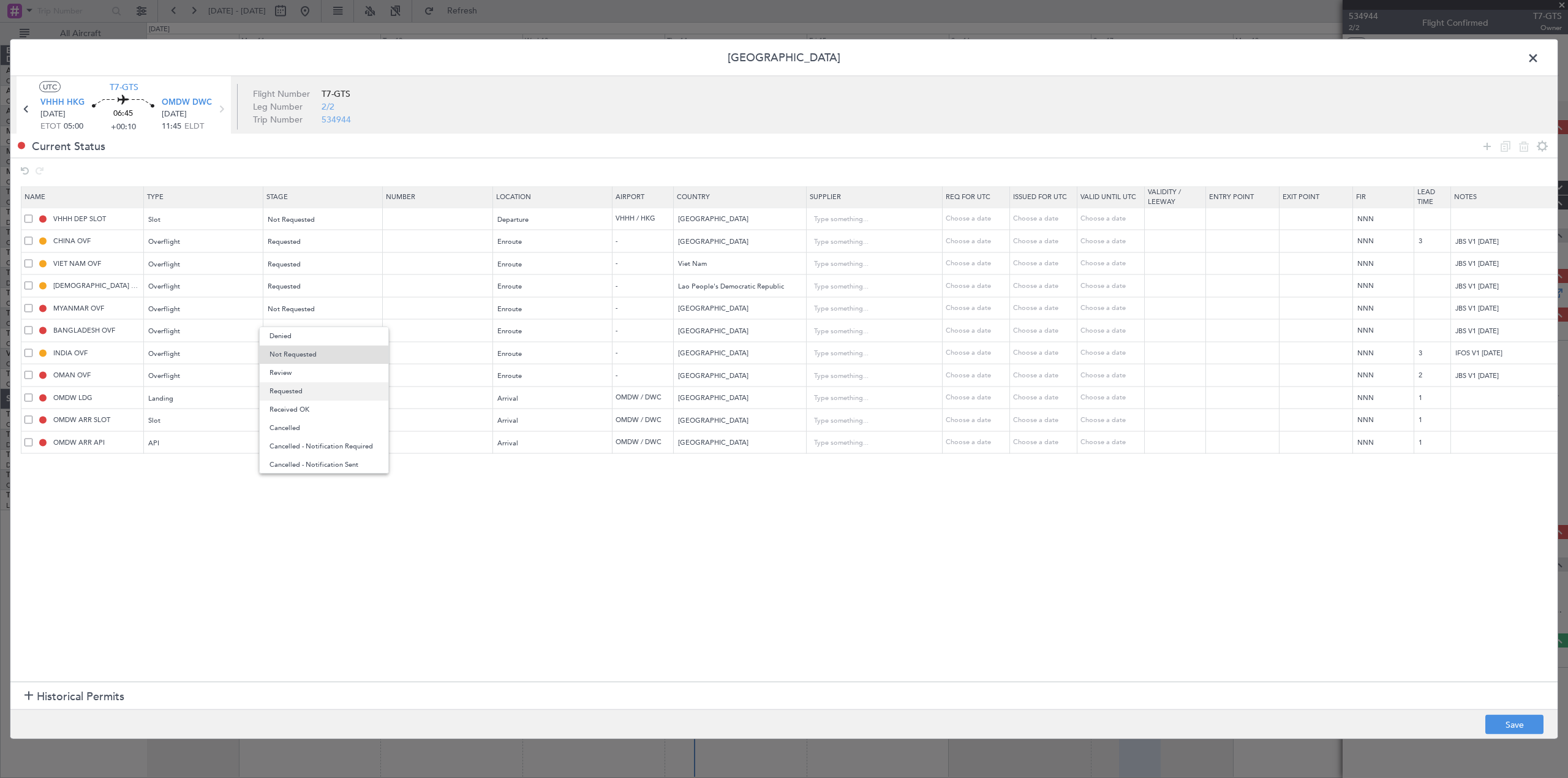
click at [295, 388] on span "Requested" at bounding box center [323, 392] width 109 height 18
click at [300, 327] on span "Not Requested" at bounding box center [292, 331] width 47 height 9
click at [285, 412] on span "Requested" at bounding box center [323, 414] width 109 height 18
click at [293, 378] on span "Not Requested" at bounding box center [292, 376] width 47 height 9
drag, startPoint x: 297, startPoint y: 459, endPoint x: 295, endPoint y: 446, distance: 13.2
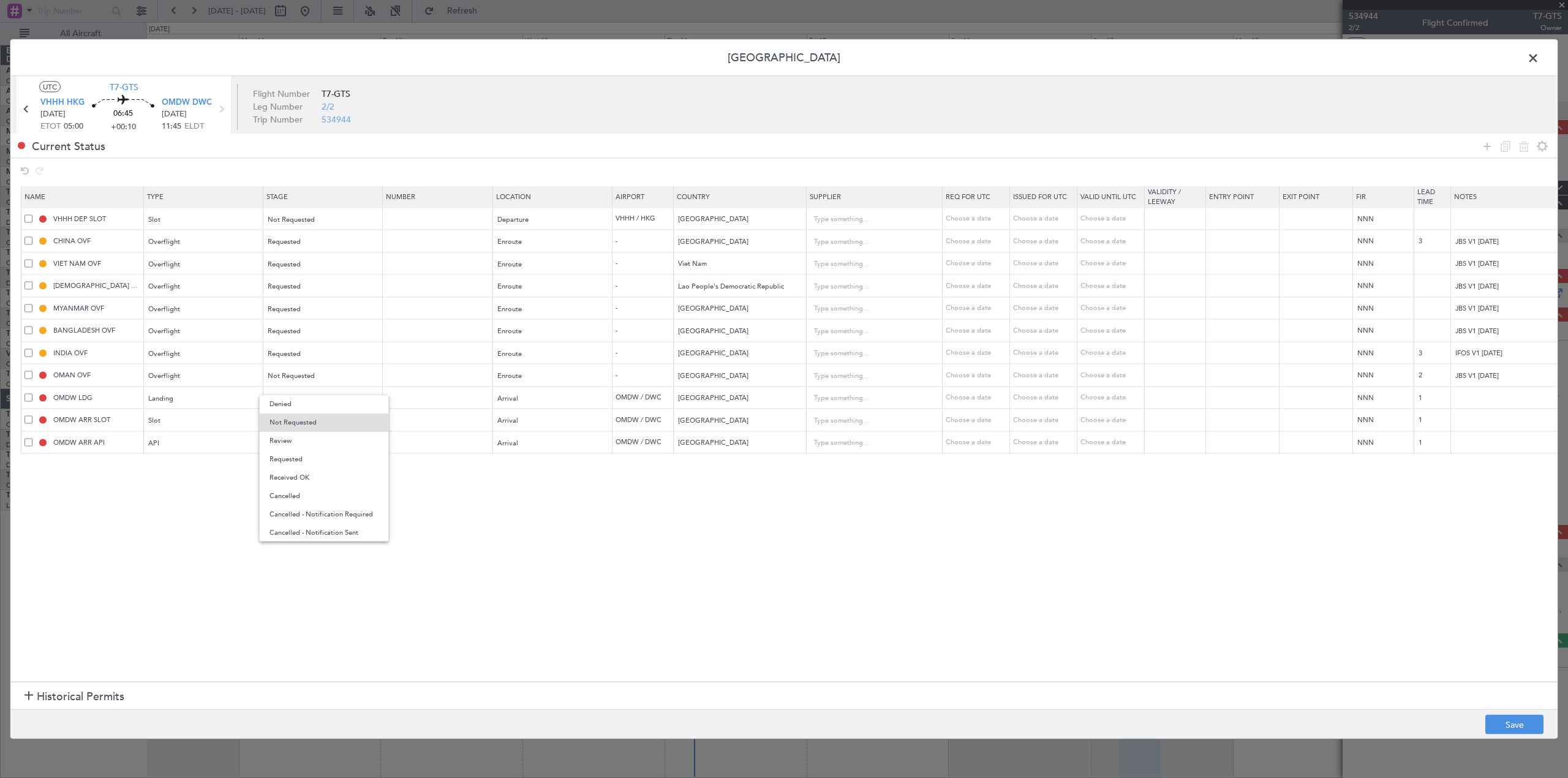
click at [295, 458] on span "Requested" at bounding box center [323, 459] width 109 height 18
click at [302, 216] on span "Not Requested" at bounding box center [292, 219] width 47 height 9
click at [304, 298] on span "Requested" at bounding box center [323, 301] width 109 height 18
click at [1306, 647] on button "Save" at bounding box center [1515, 724] width 58 height 19
click at [1306, 55] on span at bounding box center [1540, 61] width 0 height 25
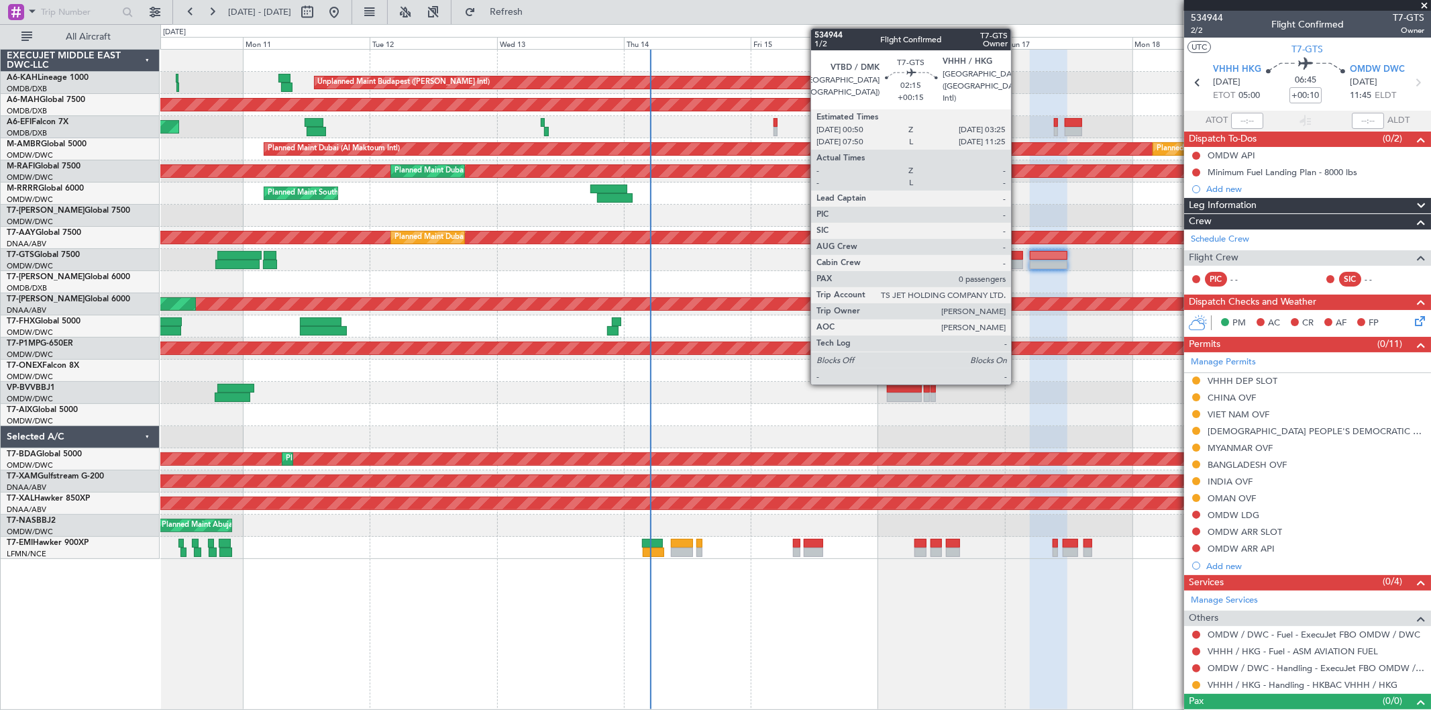
click at [1018, 260] on div at bounding box center [1016, 264] width 14 height 9
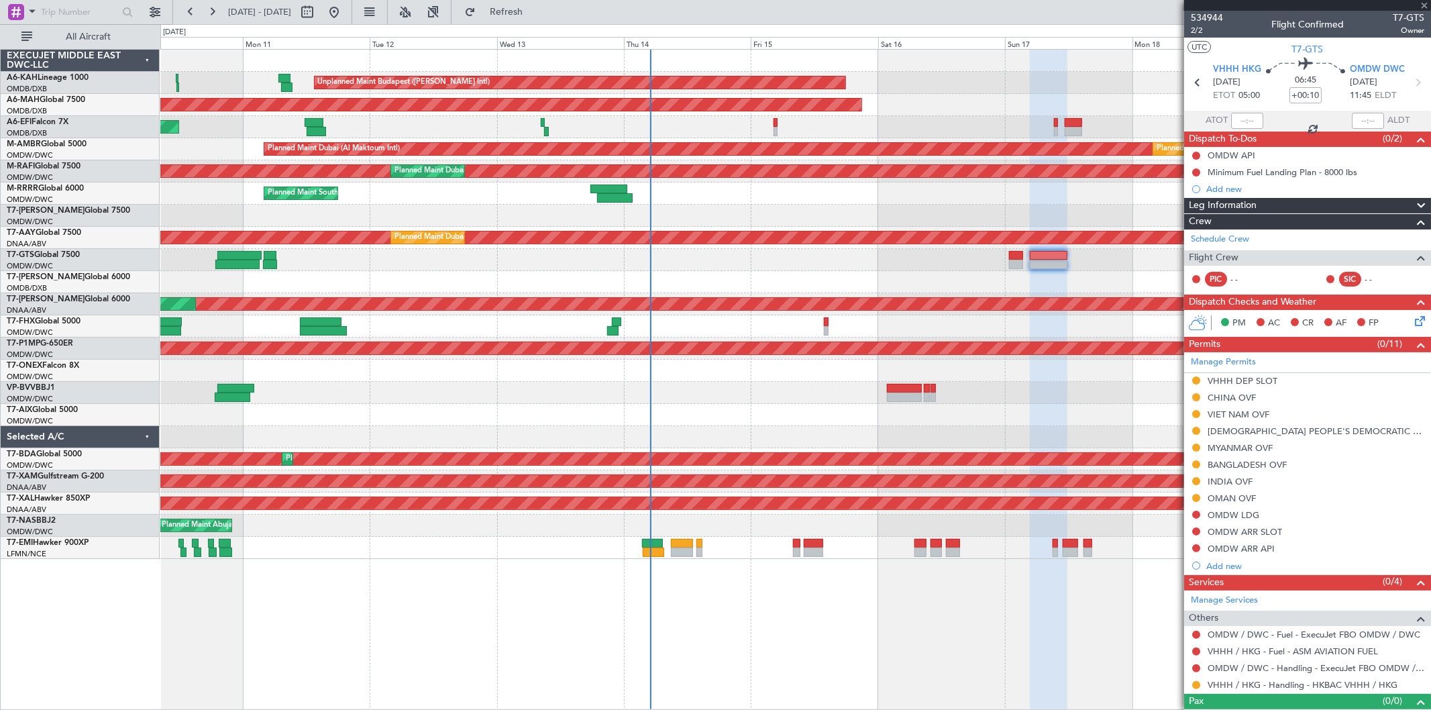
type input "+00:15"
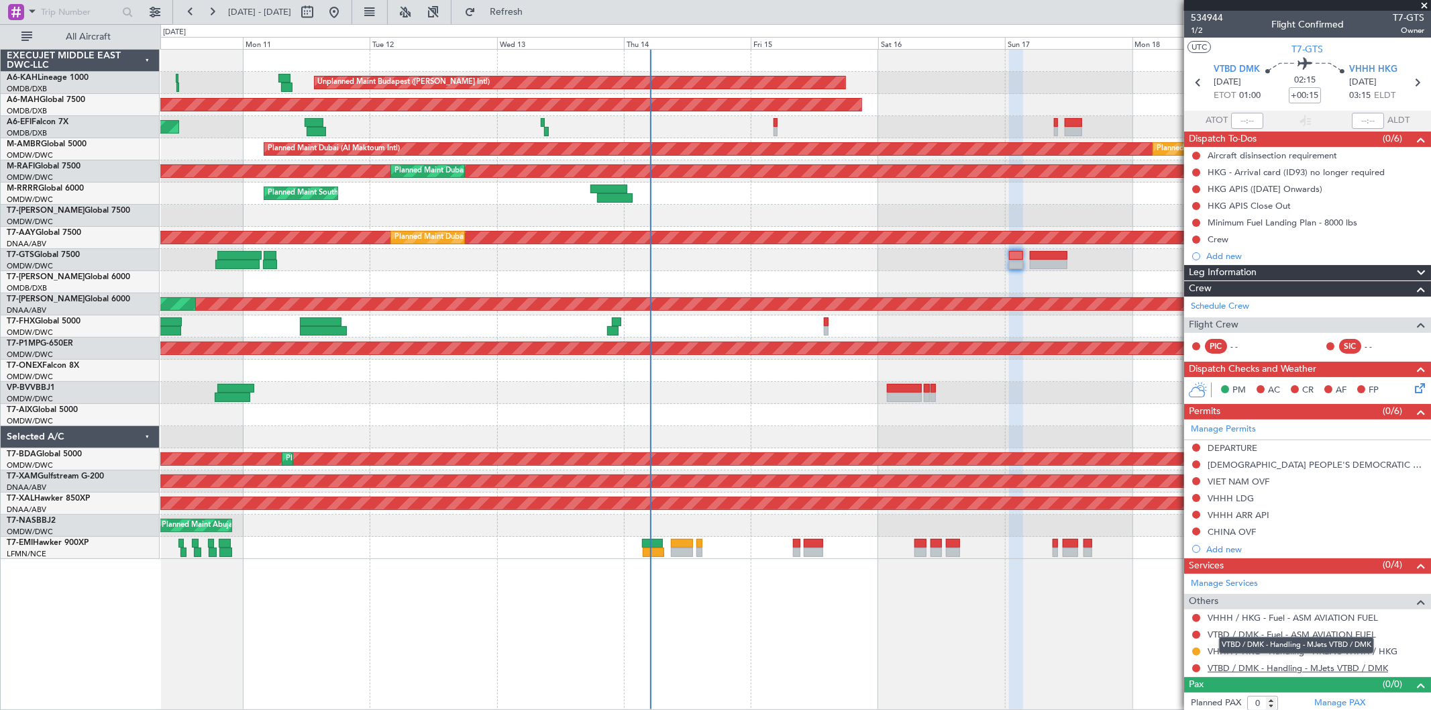
click at [1264, 667] on link "VTBD / DMK - Handling - MJets VTBD / DMK" at bounding box center [1298, 667] width 180 height 11
click at [1234, 425] on link "Manage Permits" at bounding box center [1223, 429] width 65 height 13
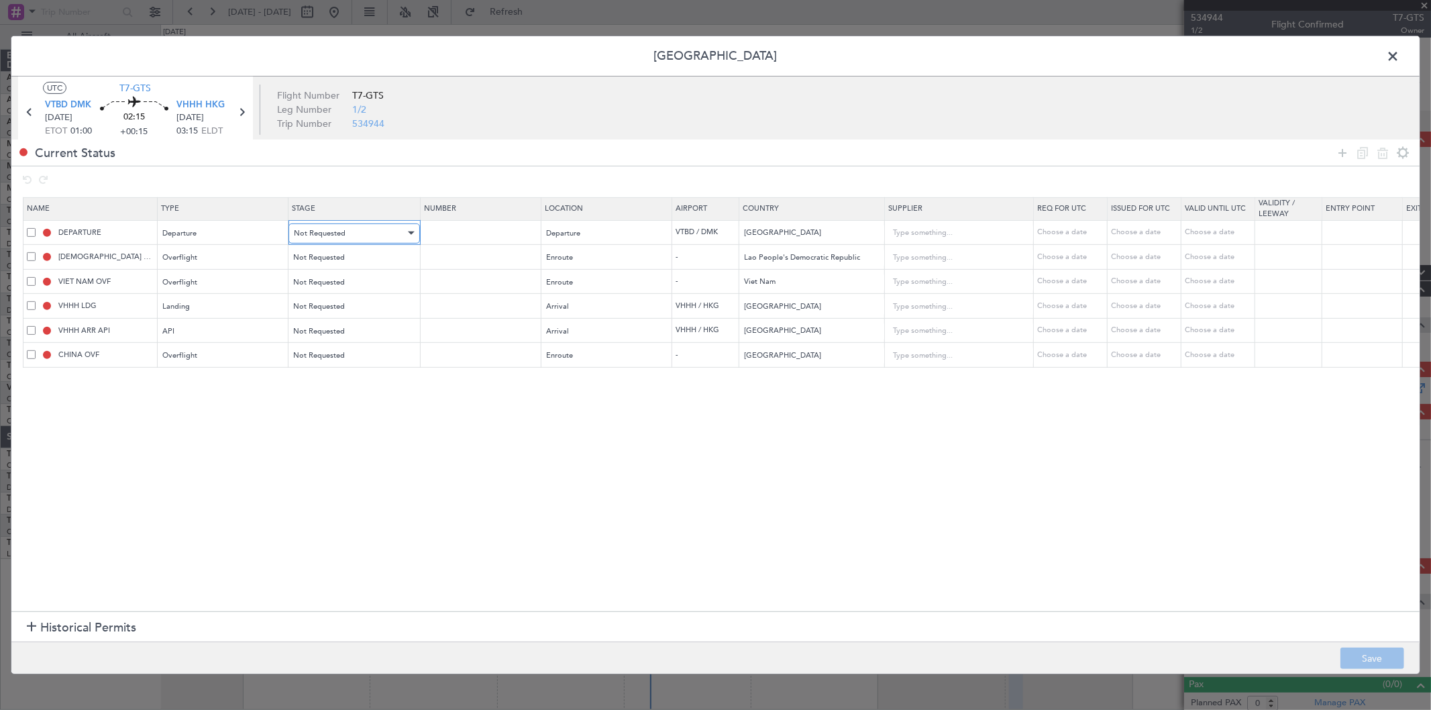
click at [366, 232] on div "Not Requested" at bounding box center [349, 233] width 111 height 20
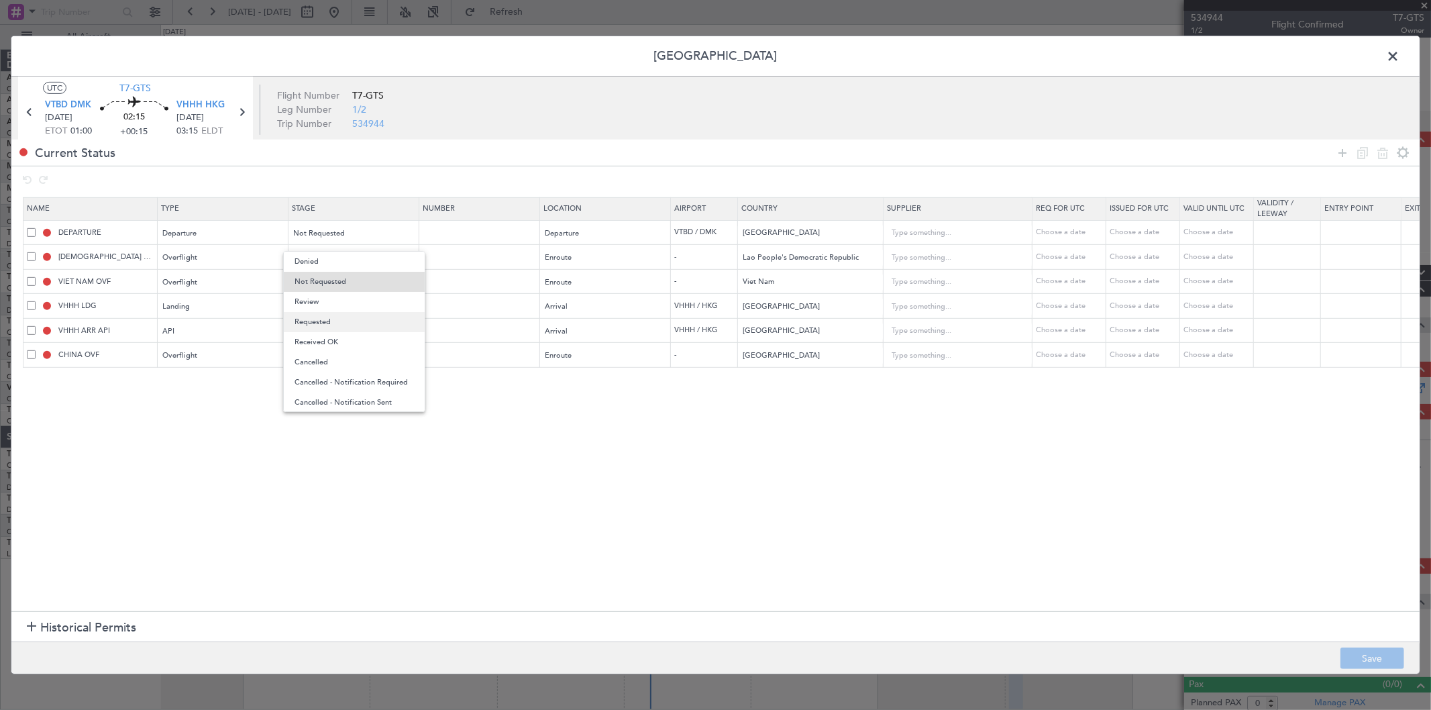
click at [325, 319] on span "Requested" at bounding box center [353, 322] width 119 height 20
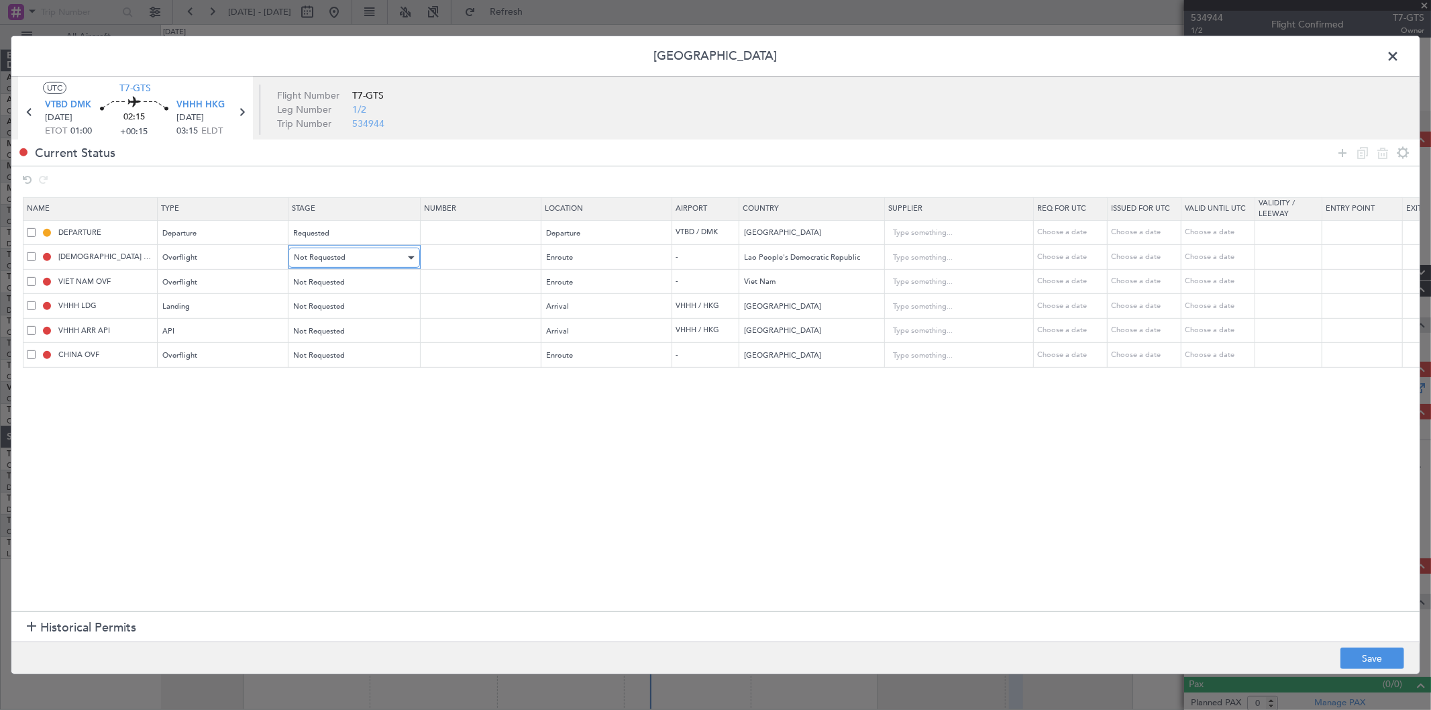
click at [320, 260] on span "Not Requested" at bounding box center [320, 257] width 52 height 10
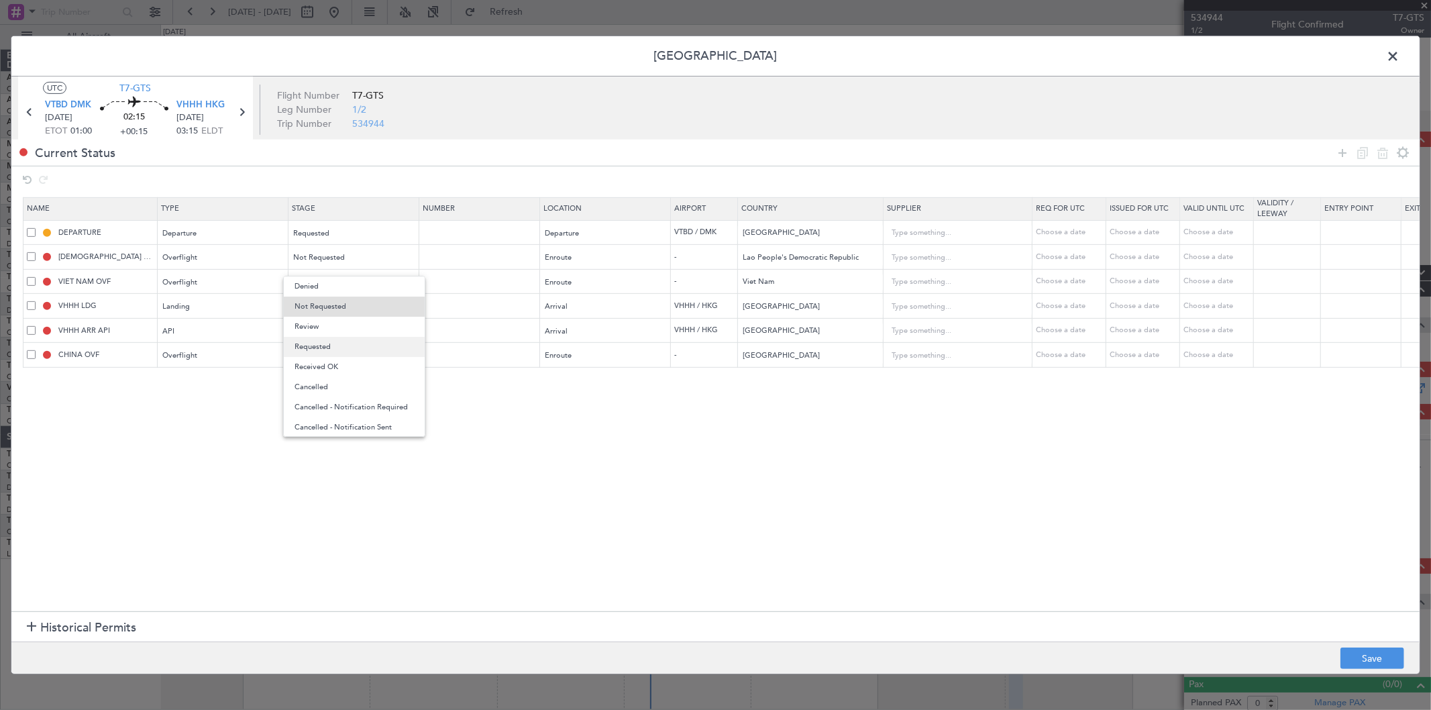
click at [338, 339] on span "Requested" at bounding box center [353, 347] width 119 height 20
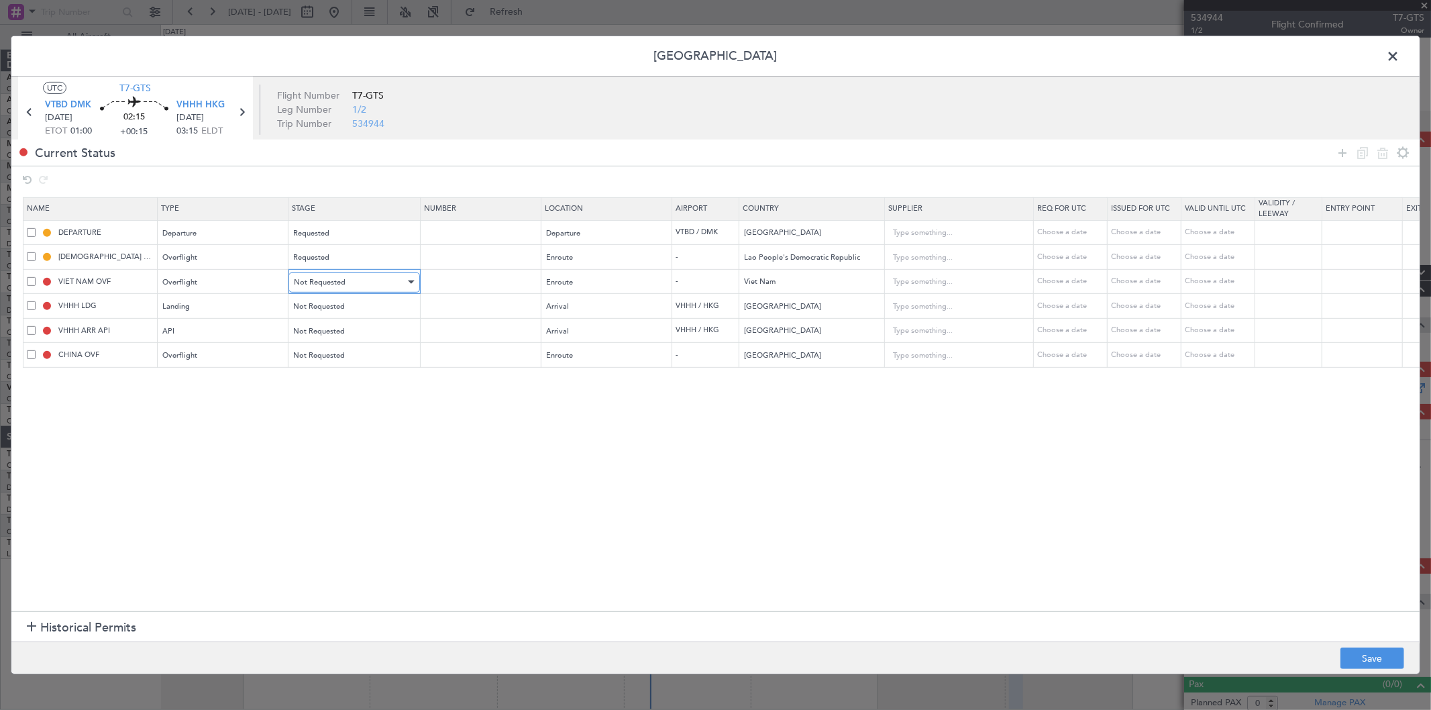
click at [321, 286] on span "Not Requested" at bounding box center [320, 282] width 52 height 10
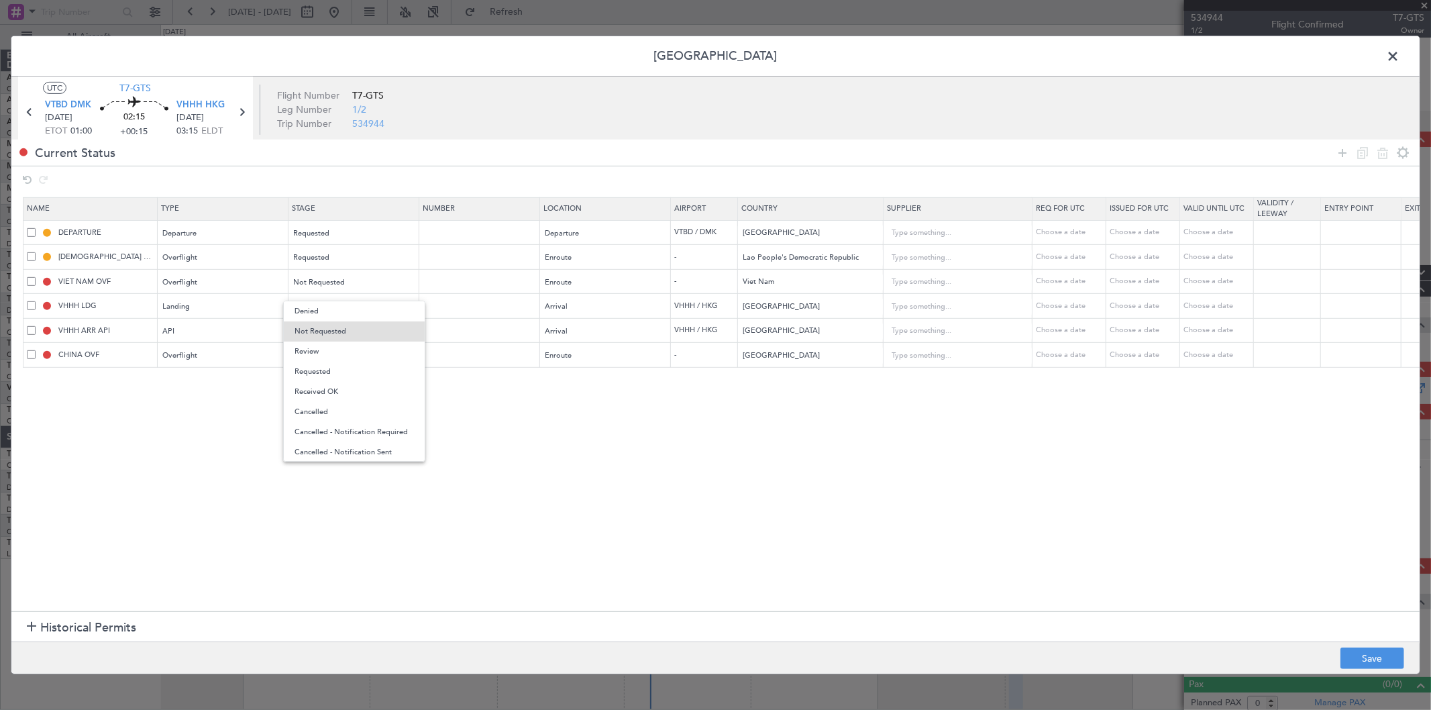
drag, startPoint x: 316, startPoint y: 365, endPoint x: 311, endPoint y: 344, distance: 21.3
click at [315, 364] on span "Requested" at bounding box center [353, 372] width 119 height 20
click at [317, 303] on span "Not Requested" at bounding box center [320, 306] width 52 height 10
click at [318, 389] on span "Requested" at bounding box center [353, 396] width 119 height 20
click at [321, 359] on span "Not Requested" at bounding box center [320, 355] width 52 height 10
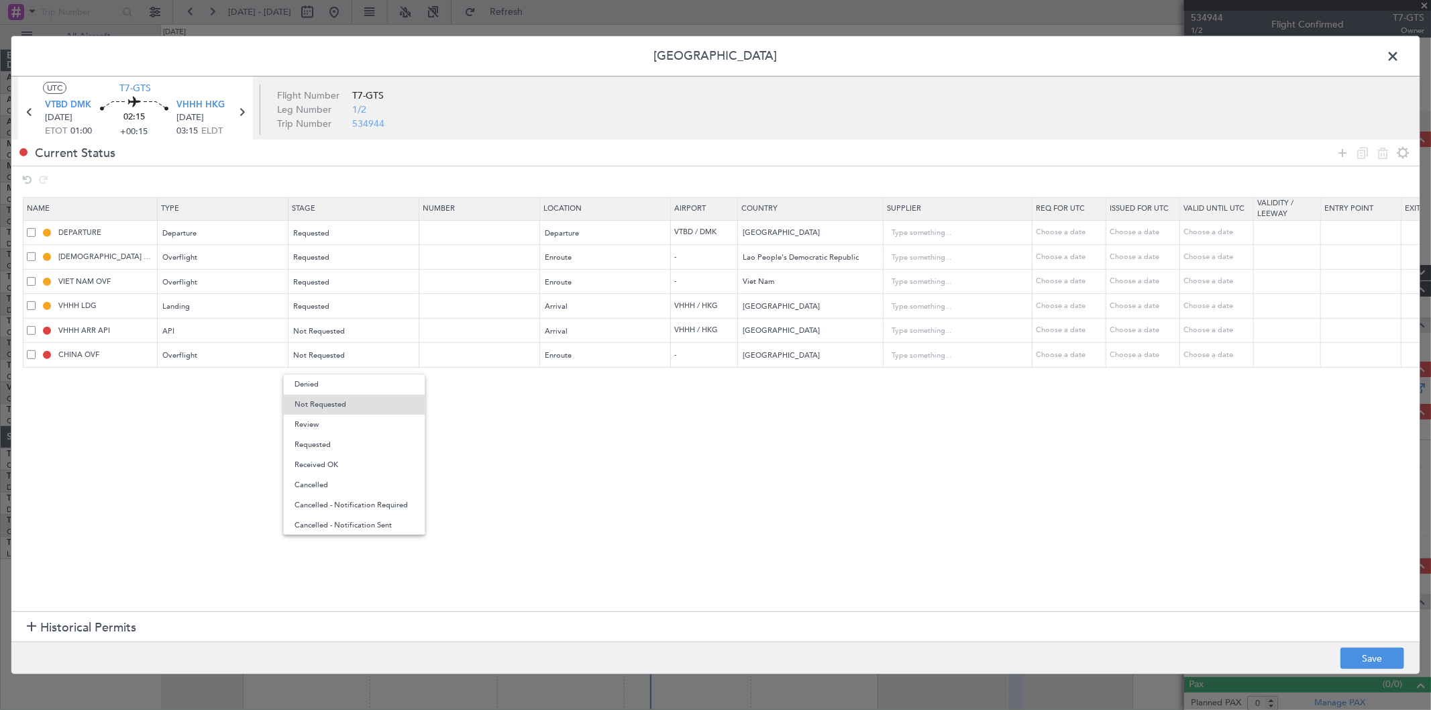
drag, startPoint x: 327, startPoint y: 441, endPoint x: 444, endPoint y: 531, distance: 146.9
click at [327, 440] on span "Requested" at bounding box center [353, 445] width 119 height 20
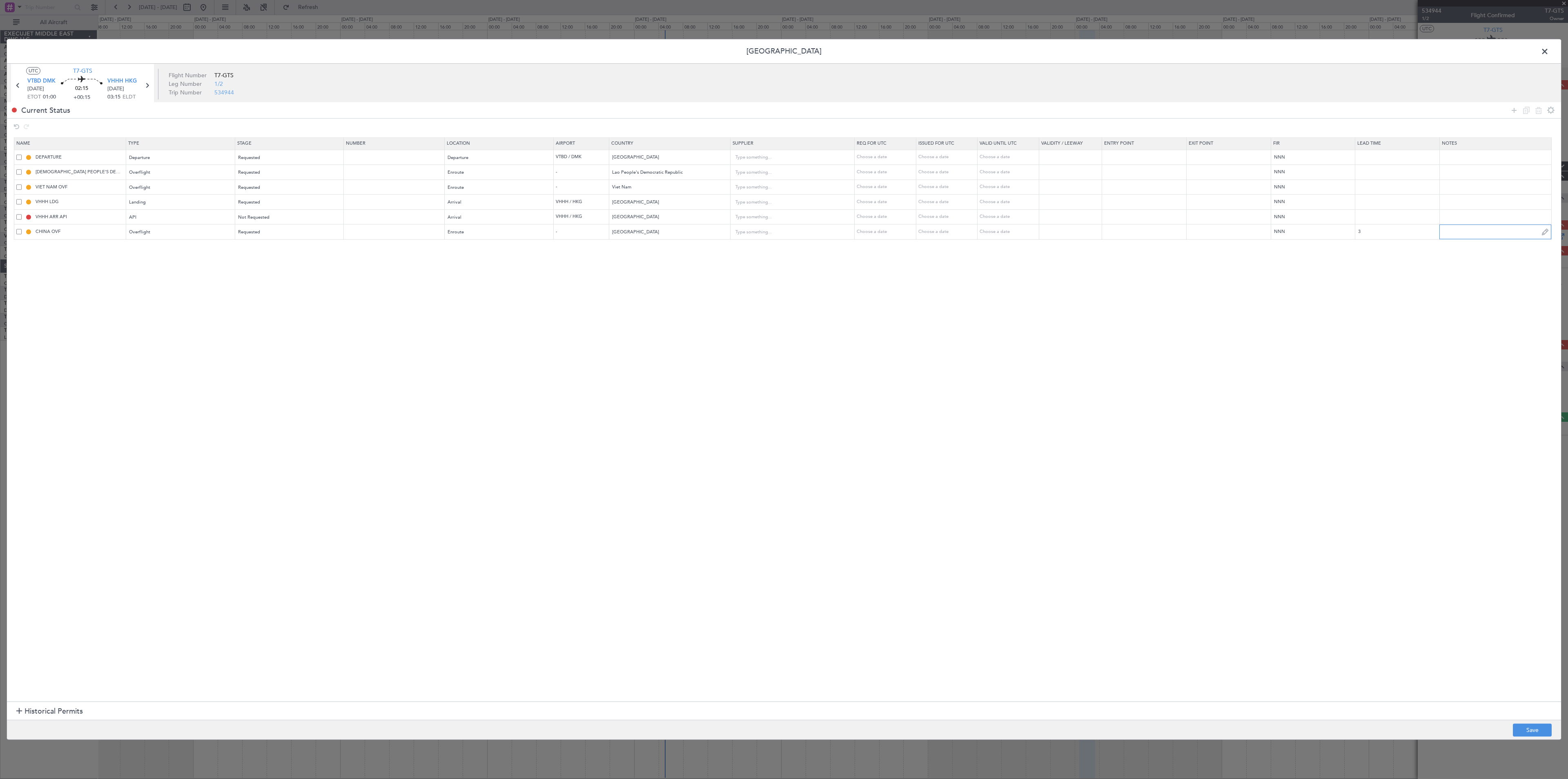
click at [870, 238] on input "text" at bounding box center [1495, 231] width 111 height 12
paste input "**SCHEDULE** ------------------------------------------------------------------…"
type input "**SCHEDULE** ------------------------------------------------------------------…"
type input "JBS V1 [DATE]"
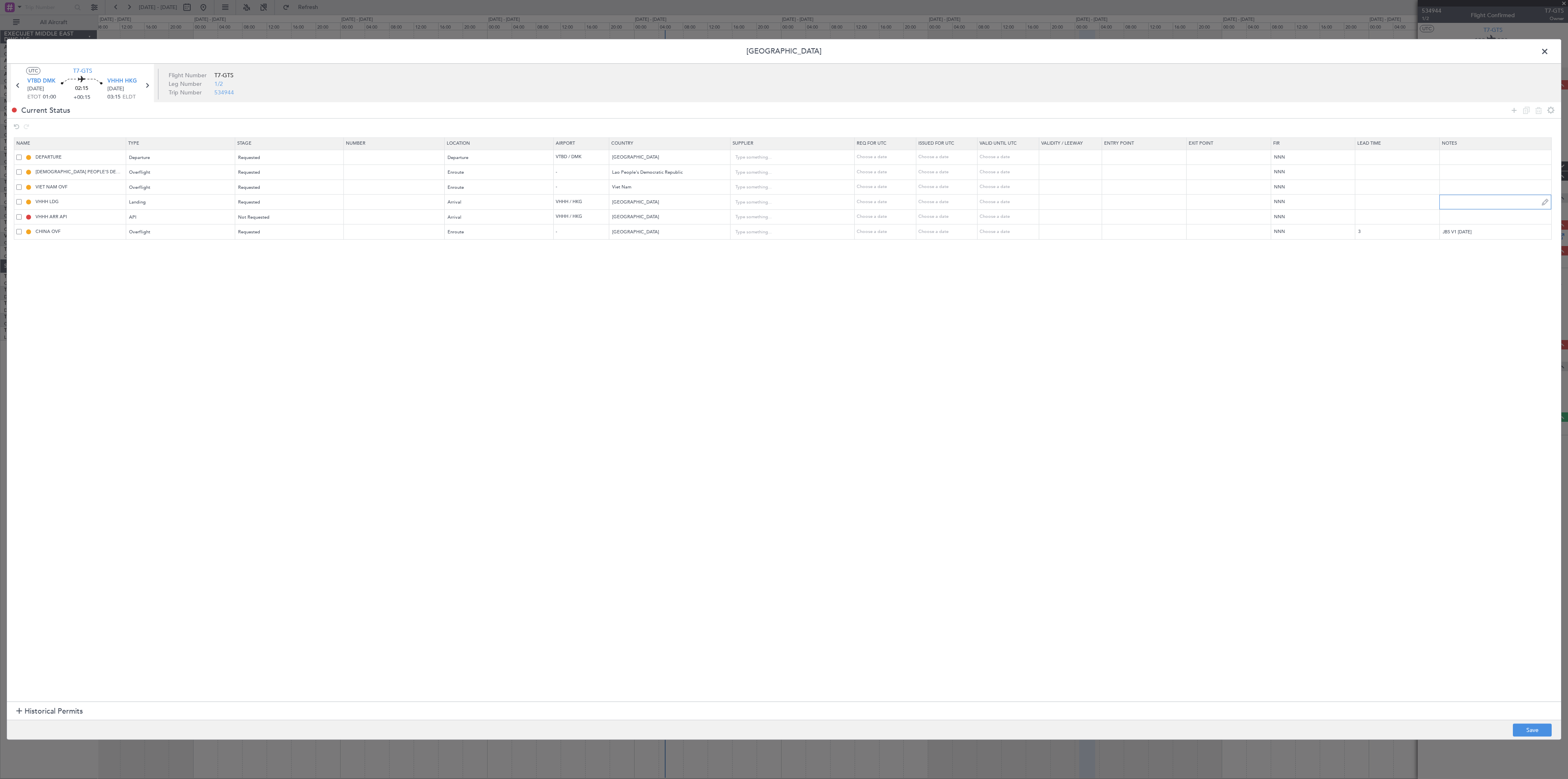
click at [870, 208] on input "text" at bounding box center [1495, 202] width 111 height 12
paste input "JBS V1 [DATE]"
type input "JBS V1 [DATE]"
click at [870, 193] on input "text" at bounding box center [1495, 187] width 111 height 12
paste input "JBS V1 [DATE]"
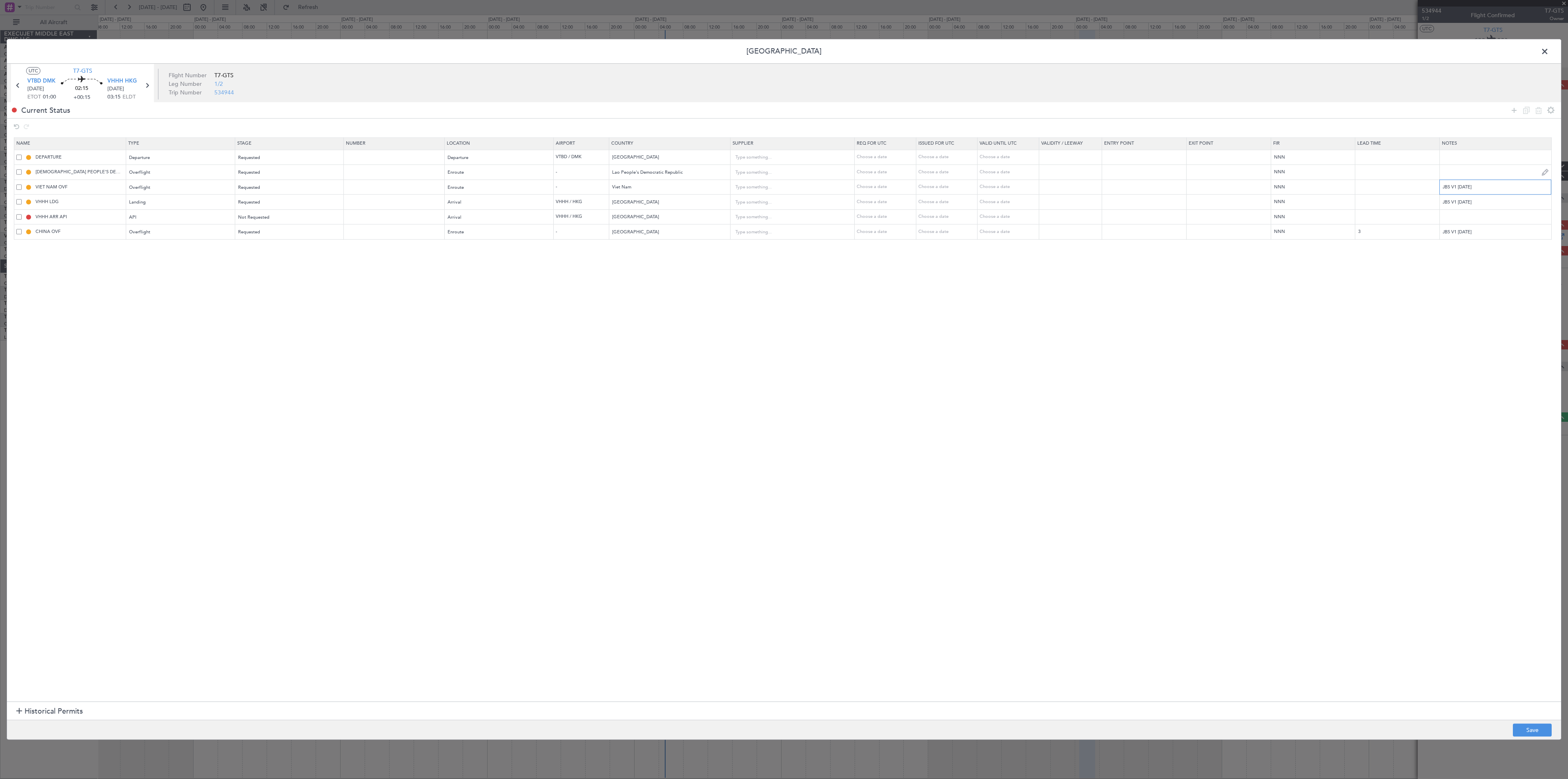
type input "JBS V1 [DATE]"
click at [870, 177] on input "text" at bounding box center [1495, 172] width 111 height 12
paste input "JBS V1 [DATE]"
type input "JBS V1 [DATE]"
click at [870, 432] on button "Save" at bounding box center [1532, 730] width 39 height 13
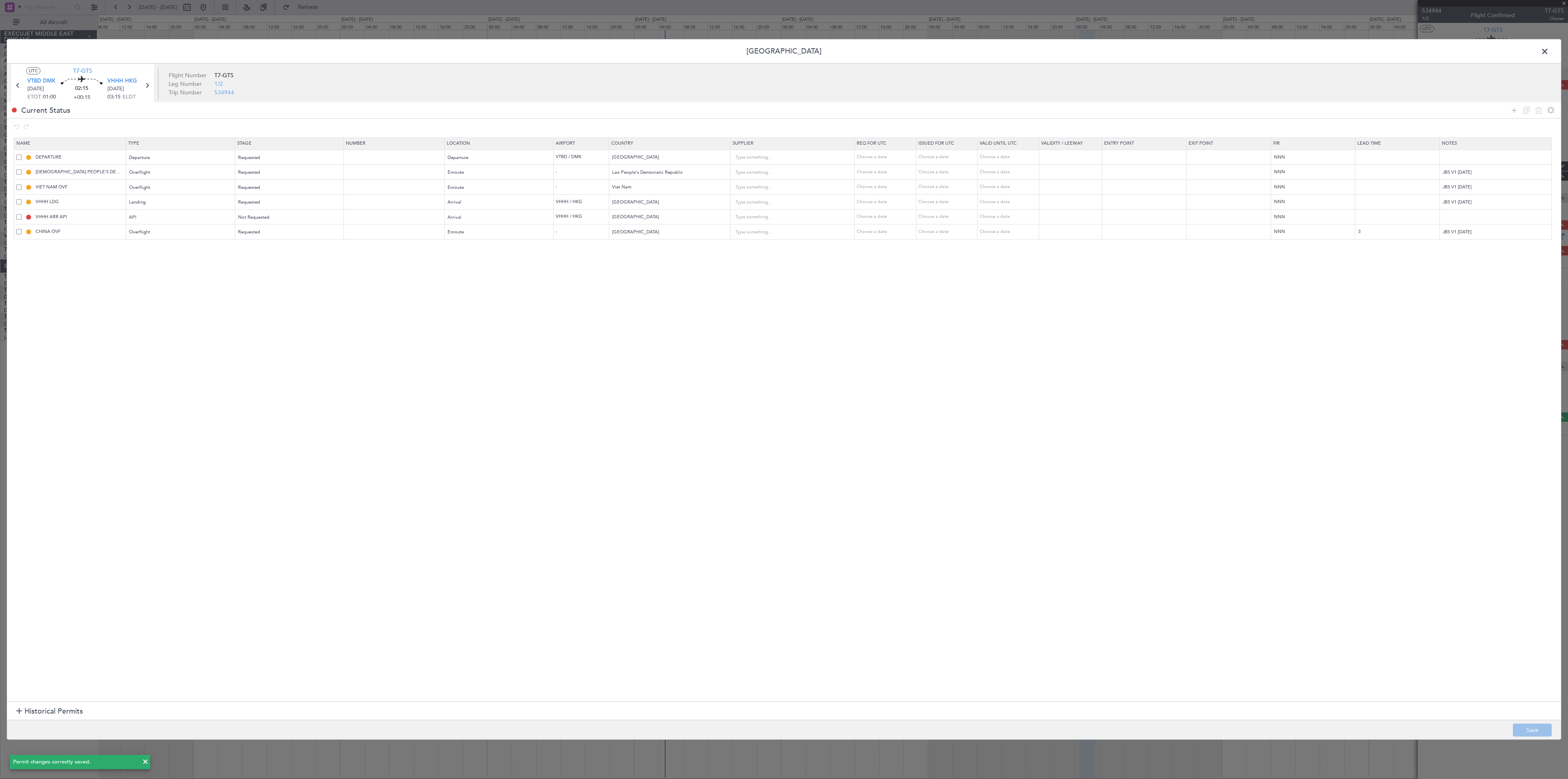
click at [870, 60] on header "[GEOGRAPHIC_DATA]" at bounding box center [783, 51] width 1554 height 24
click at [870, 52] on span at bounding box center [1549, 53] width 0 height 16
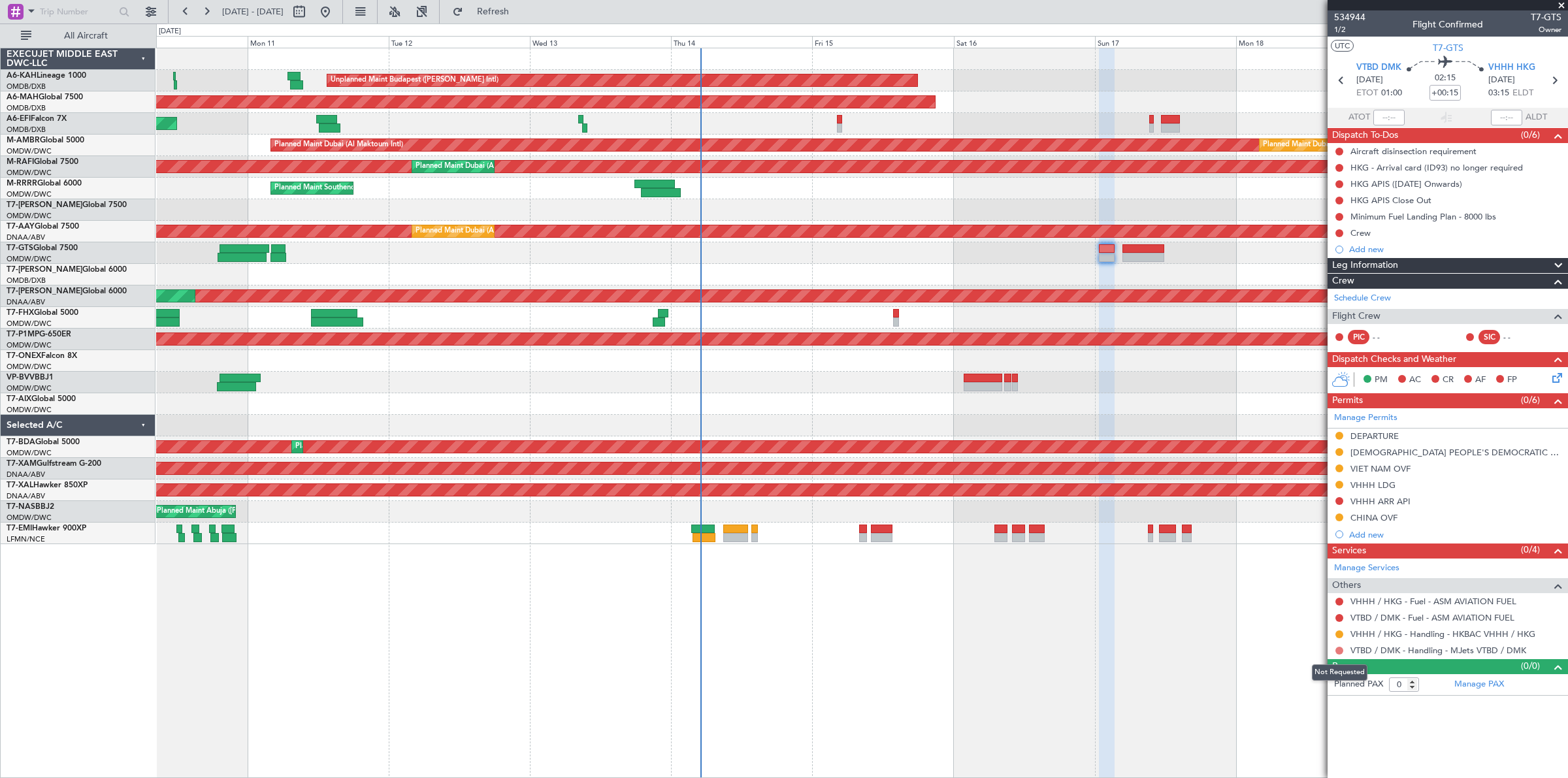
click at [1337, 653] on button at bounding box center [1339, 650] width 8 height 8
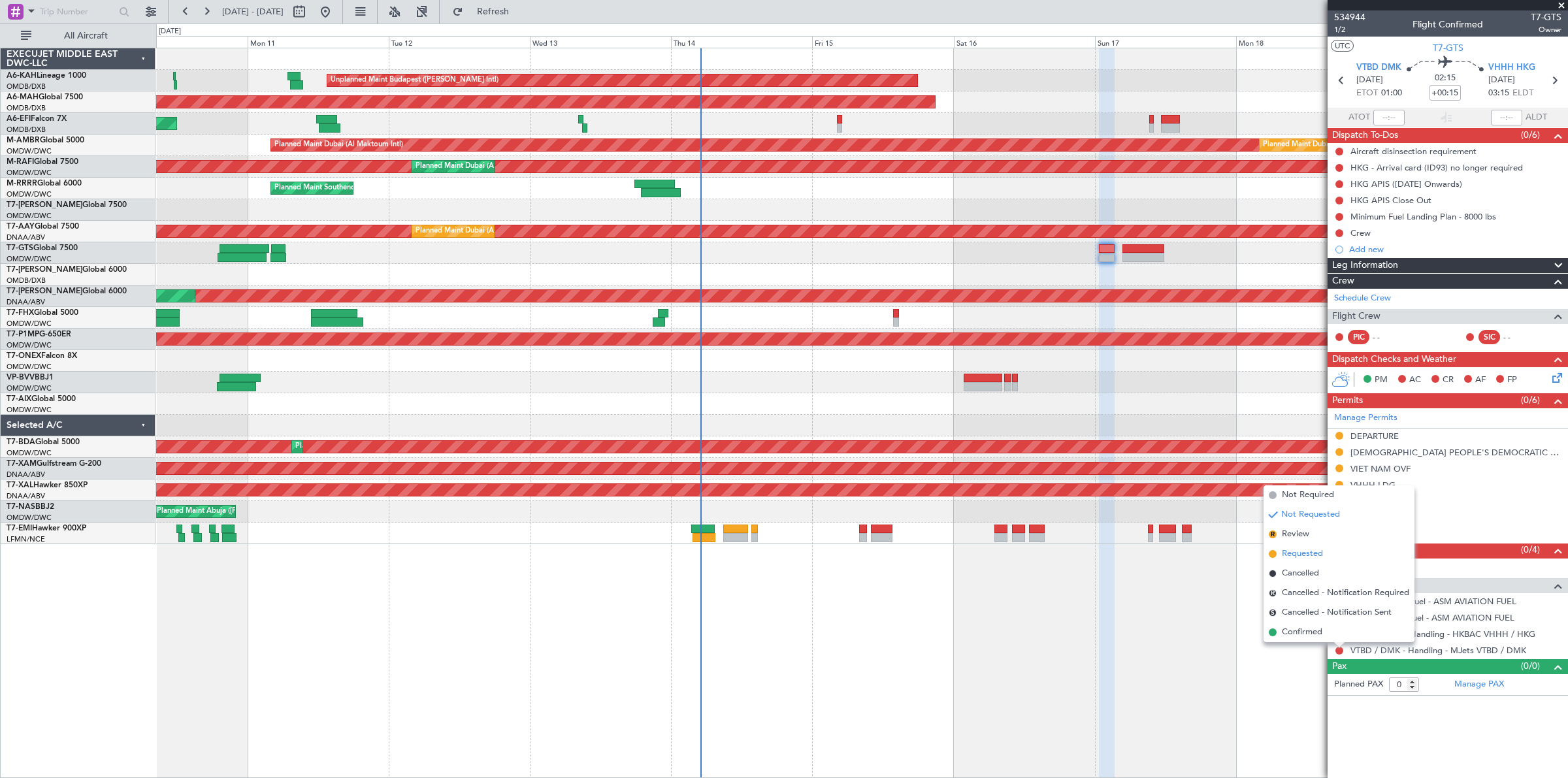
click at [1323, 547] on span "Requested" at bounding box center [1302, 553] width 41 height 13
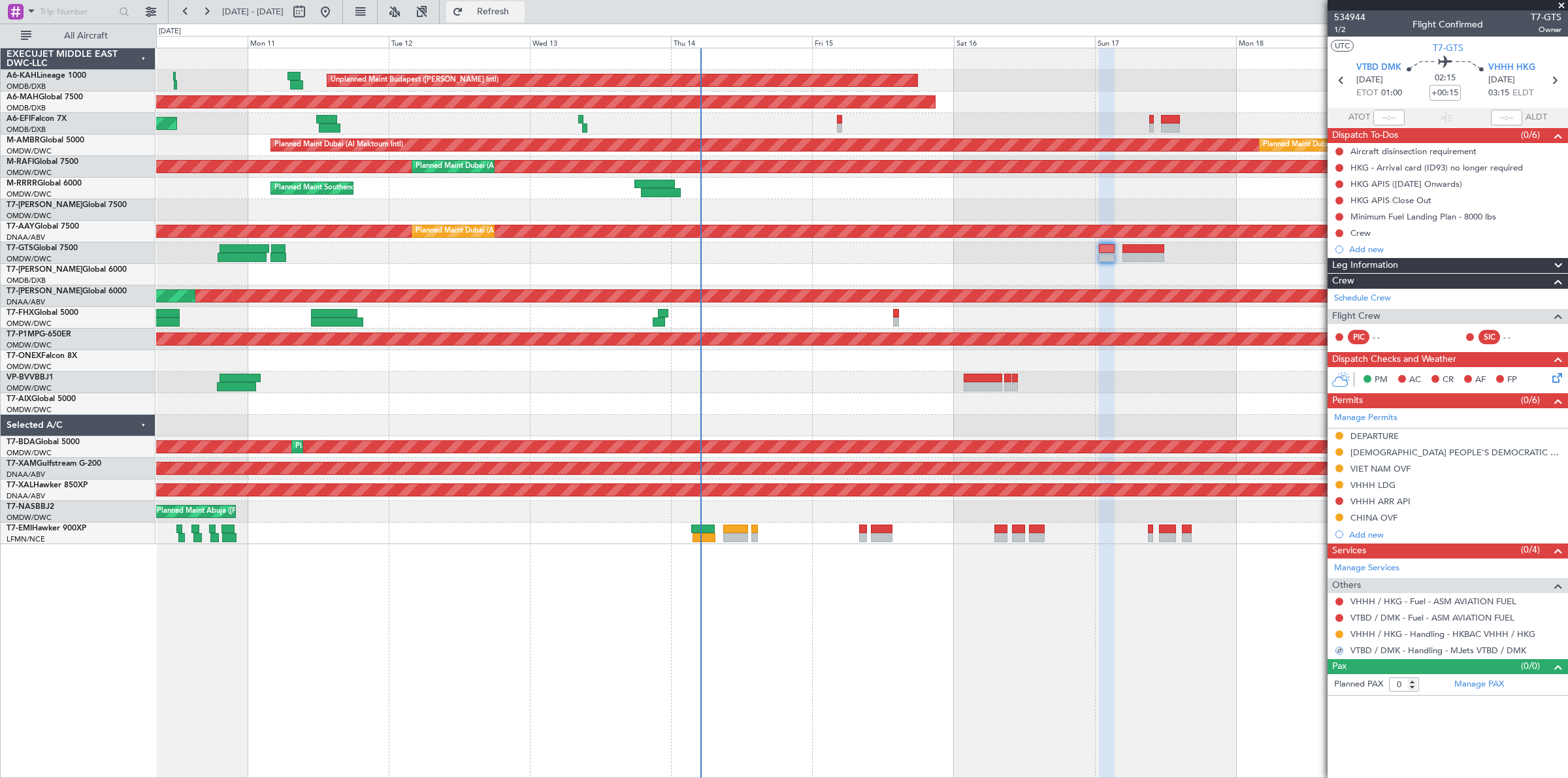
click at [521, 12] on span "Refresh" at bounding box center [493, 11] width 55 height 9
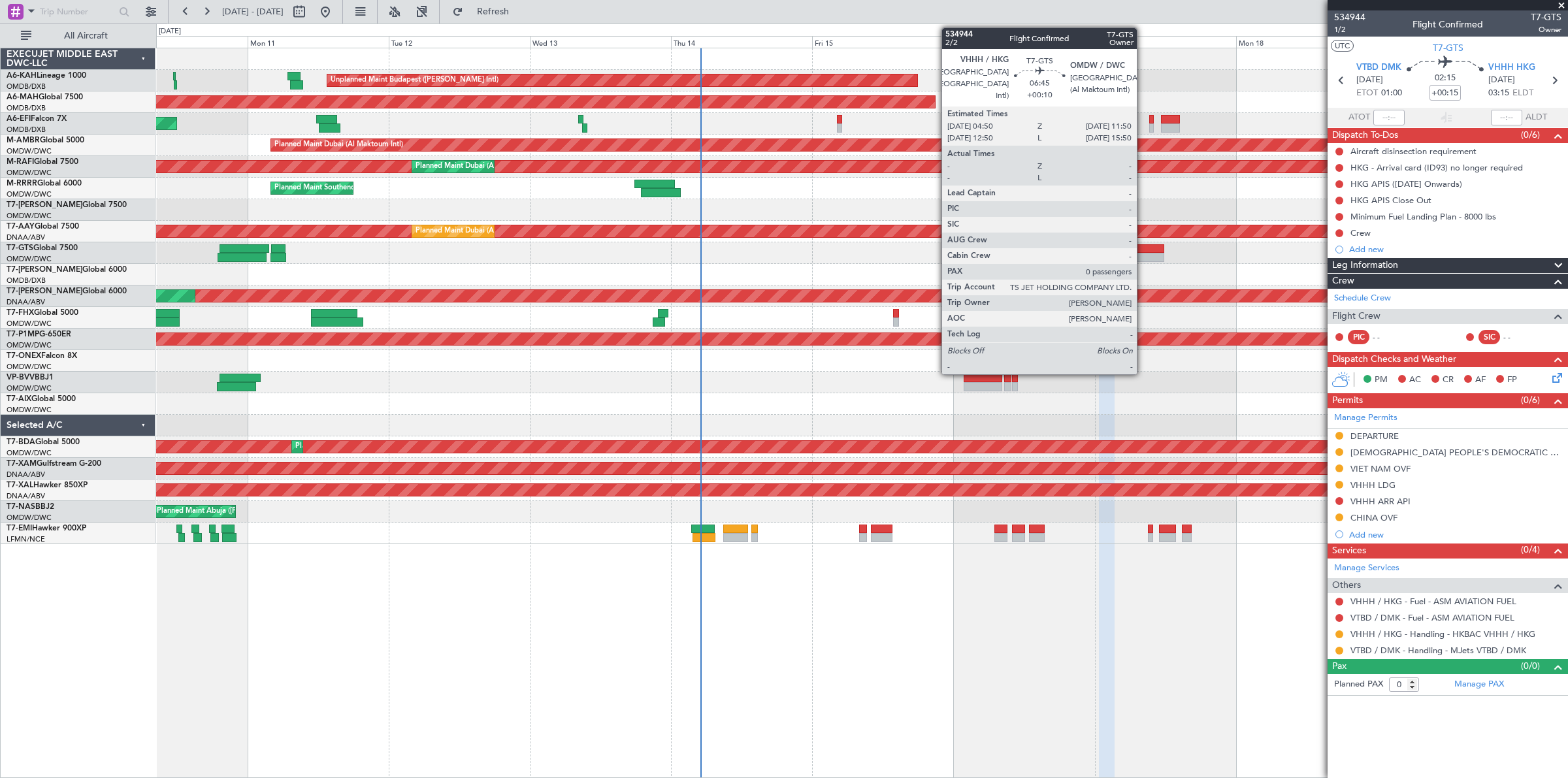
click at [1143, 249] on div at bounding box center [1142, 248] width 42 height 9
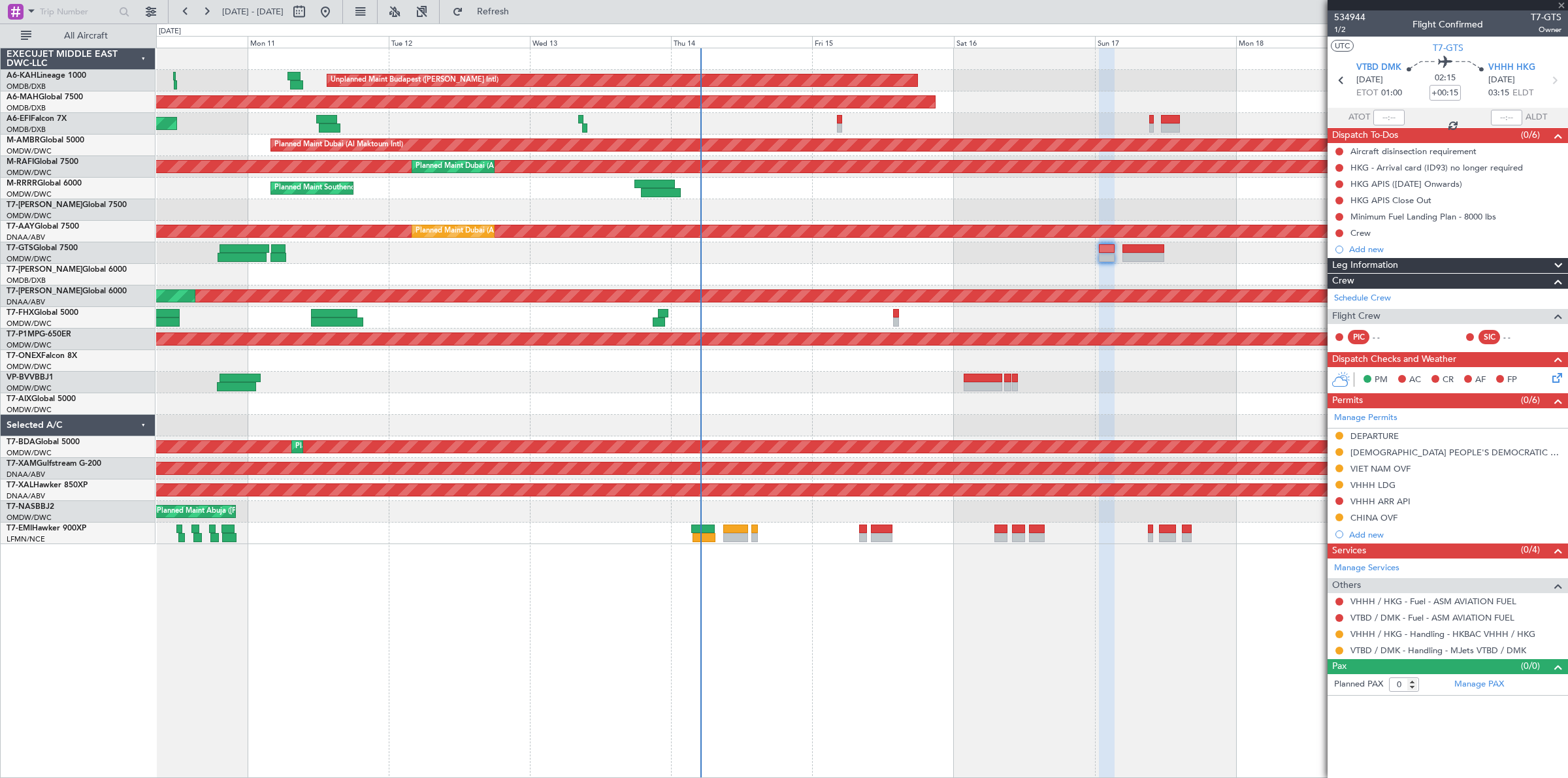
type input "+00:10"
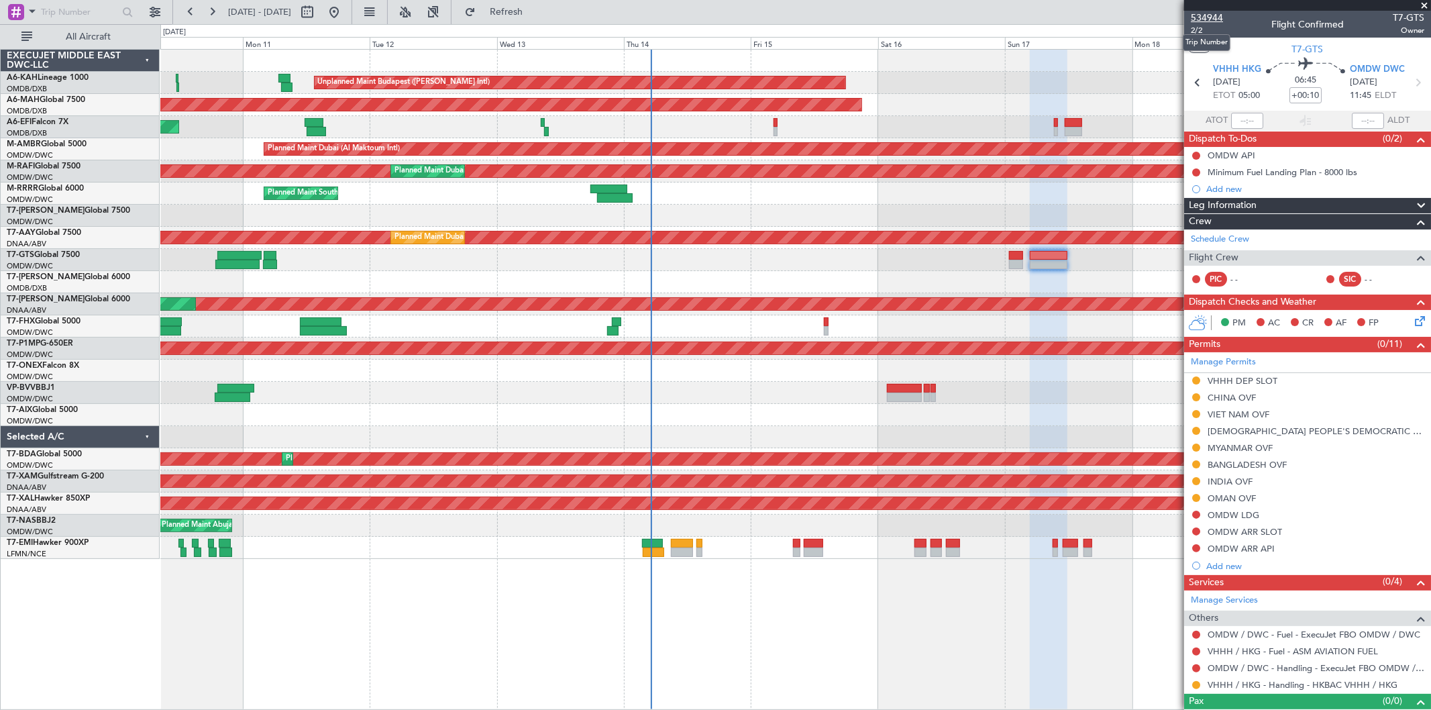
click at [1208, 18] on span "534944" at bounding box center [1207, 18] width 32 height 14
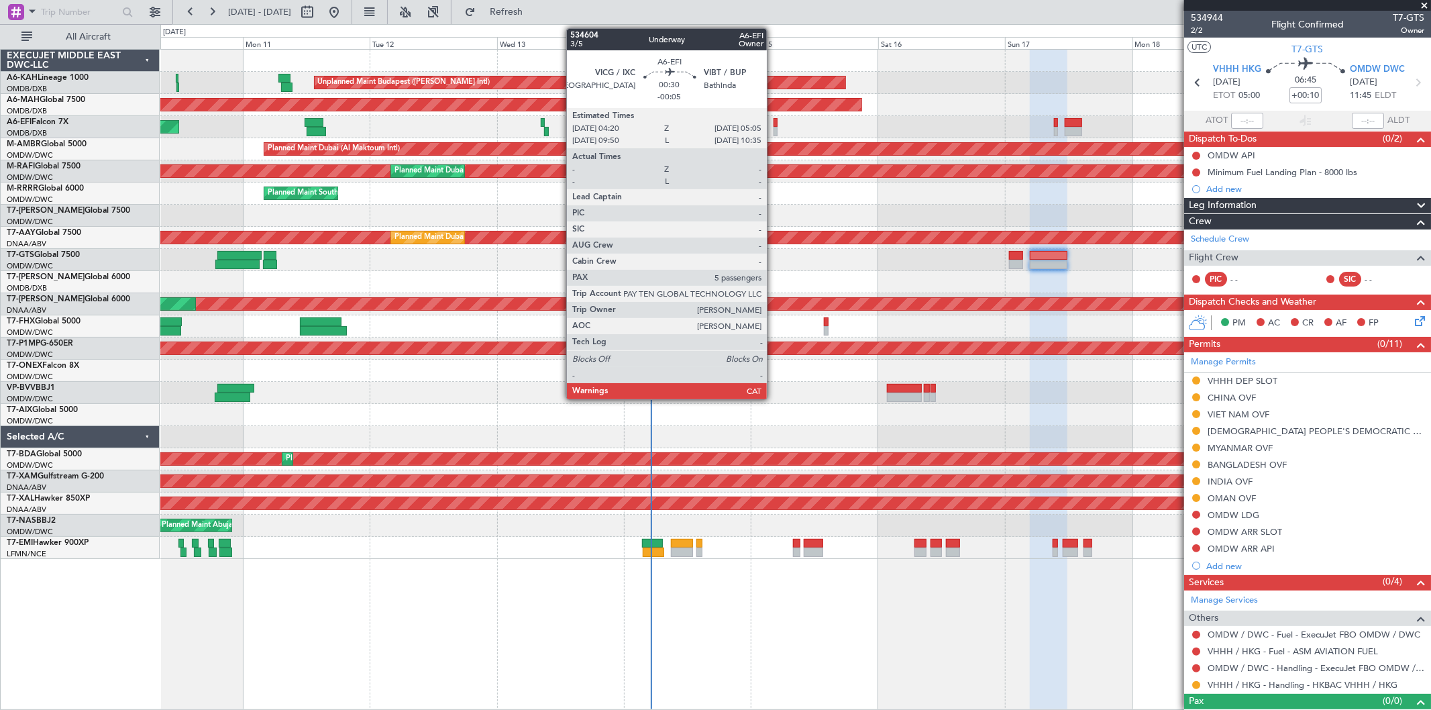
click at [773, 125] on div at bounding box center [775, 122] width 4 height 9
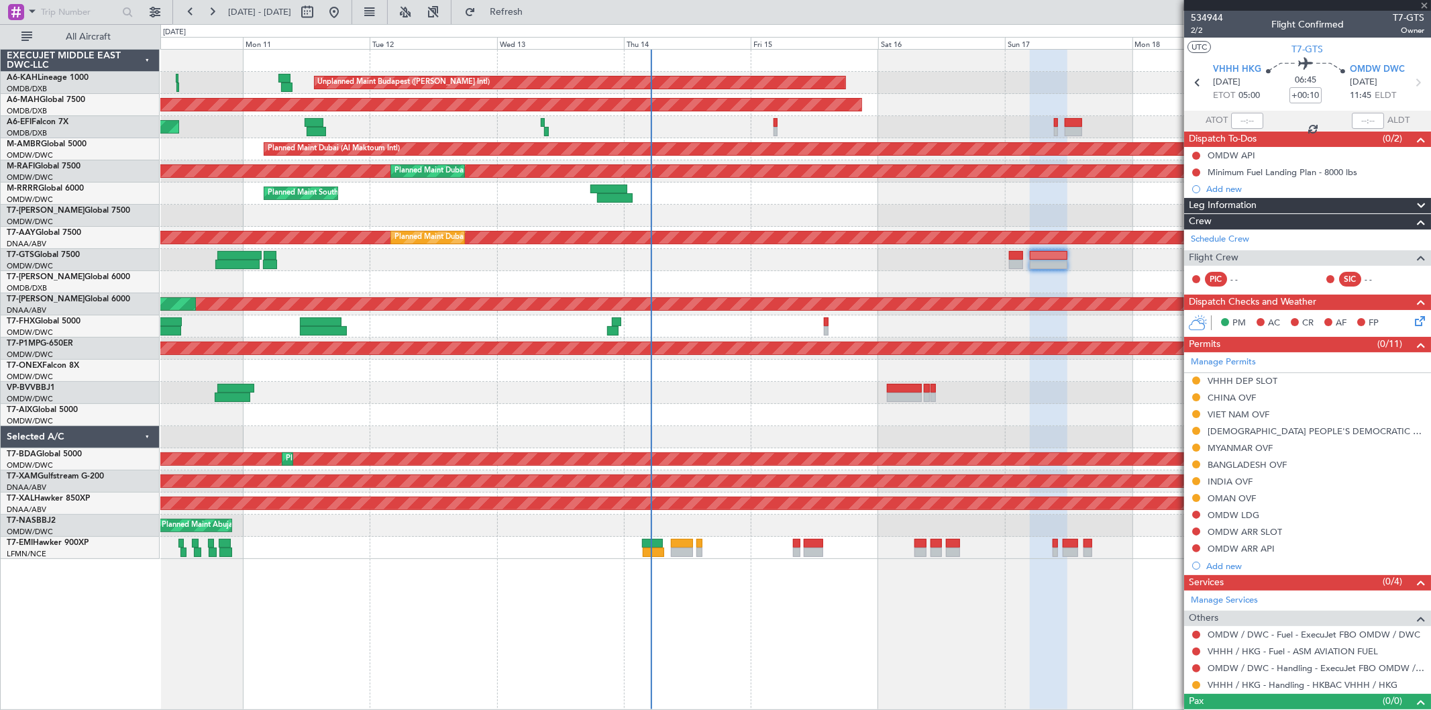
type input "-00:05"
type input "5"
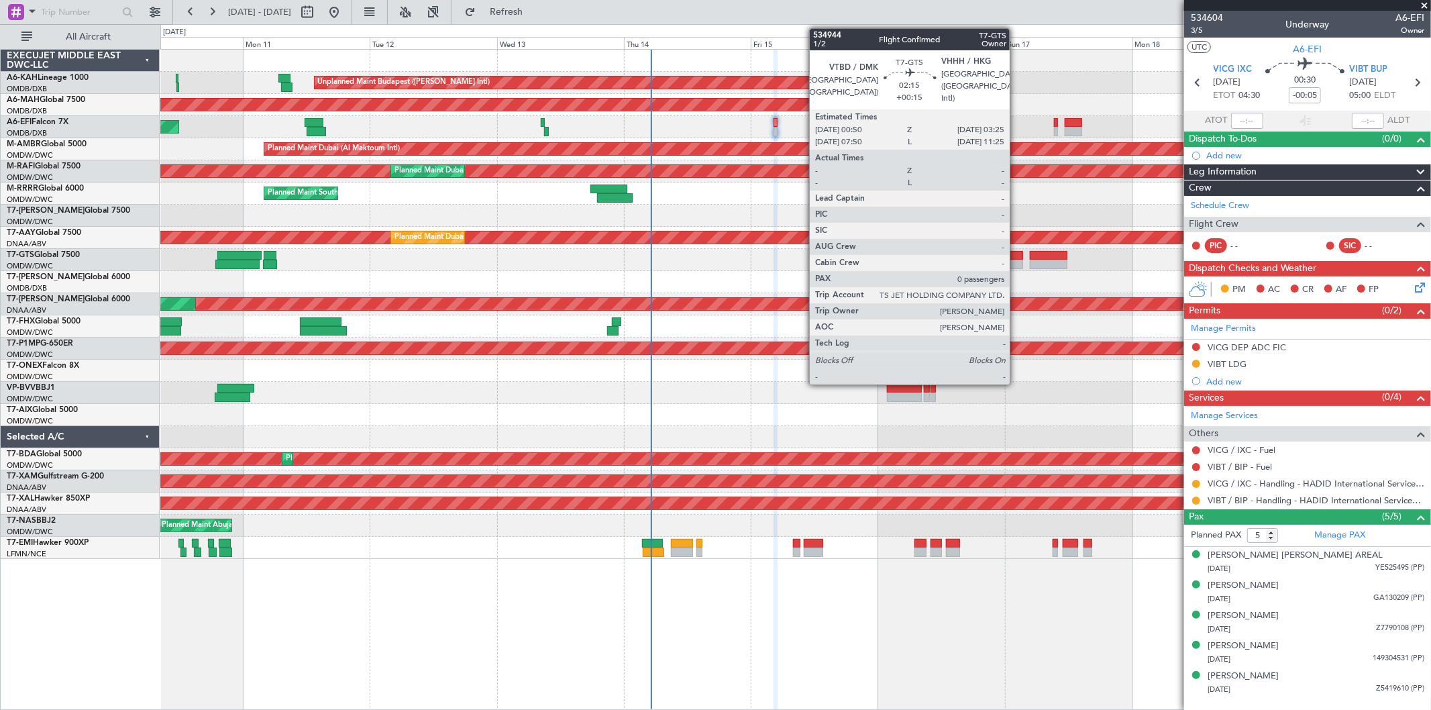
click at [1016, 258] on div at bounding box center [1016, 255] width 14 height 9
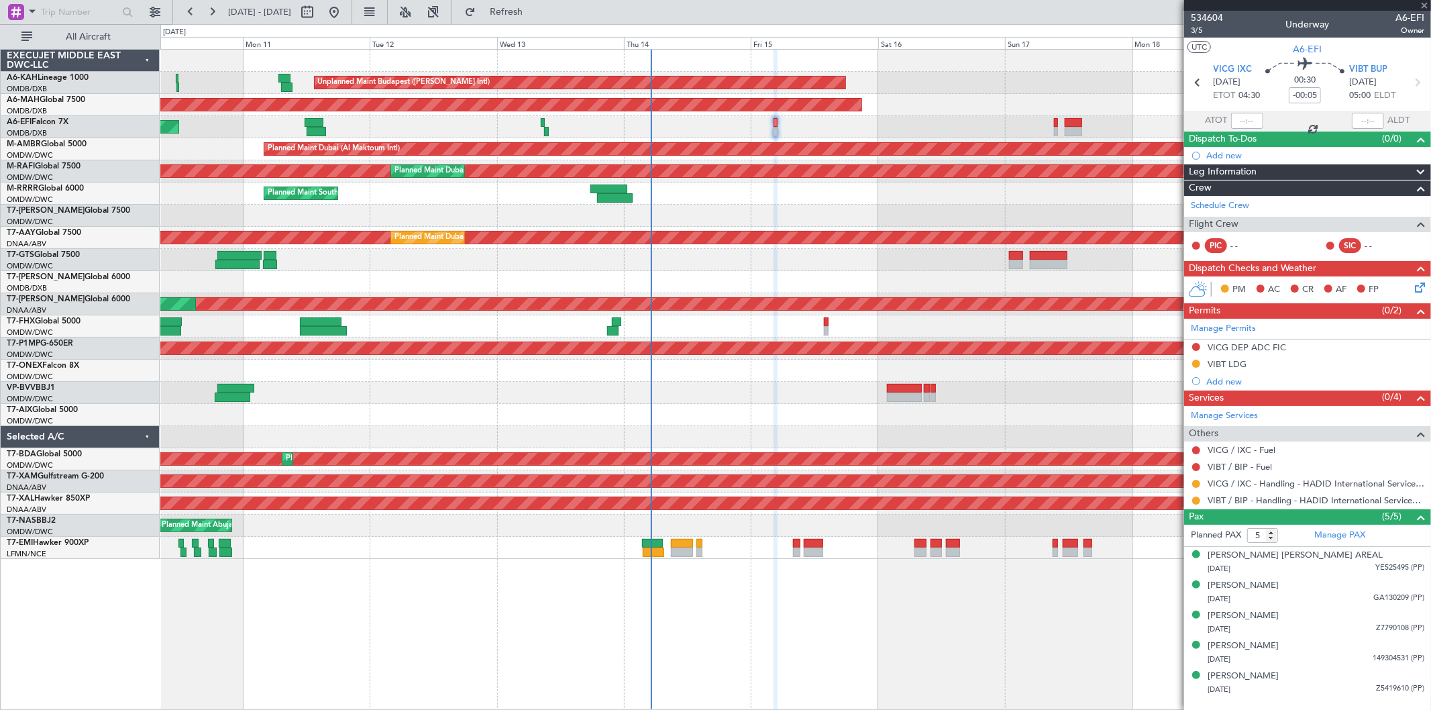
type input "+00:15"
type input "0"
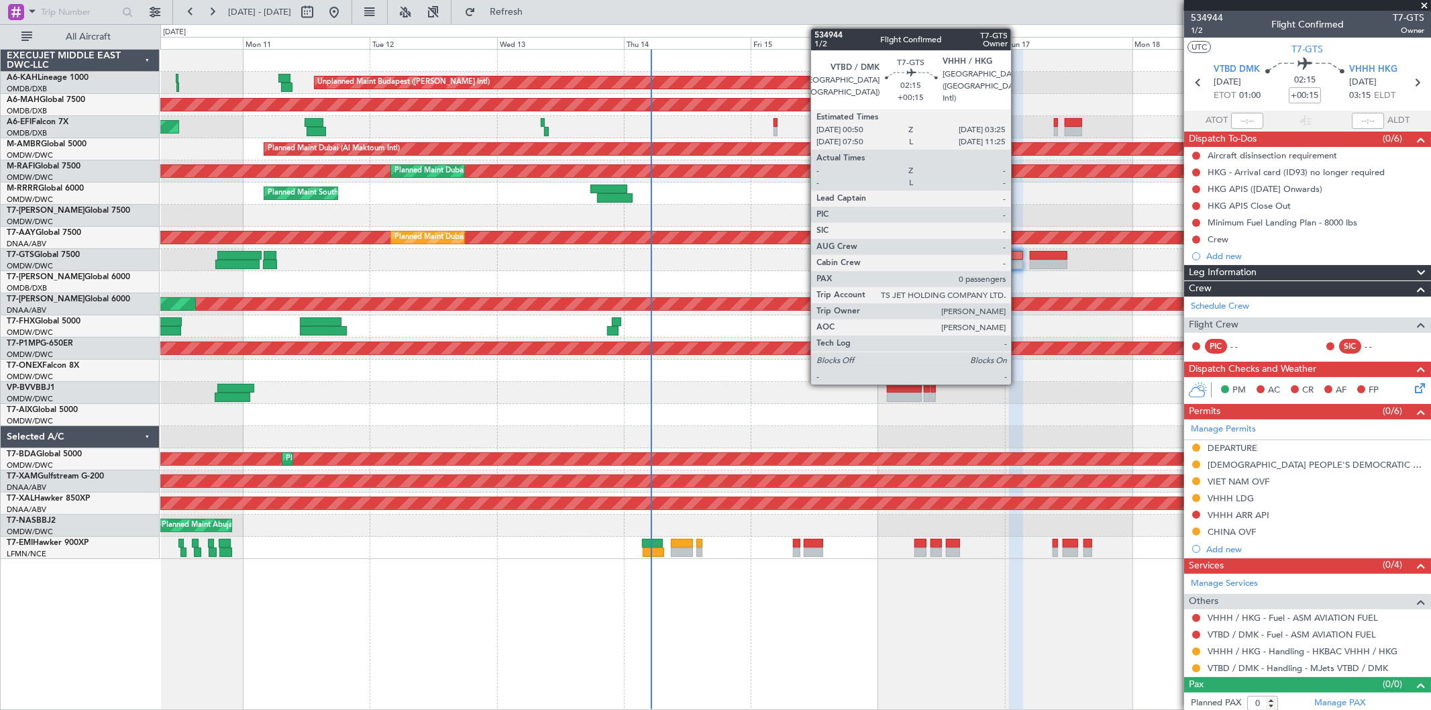
click at [1018, 258] on div at bounding box center [1016, 255] width 14 height 9
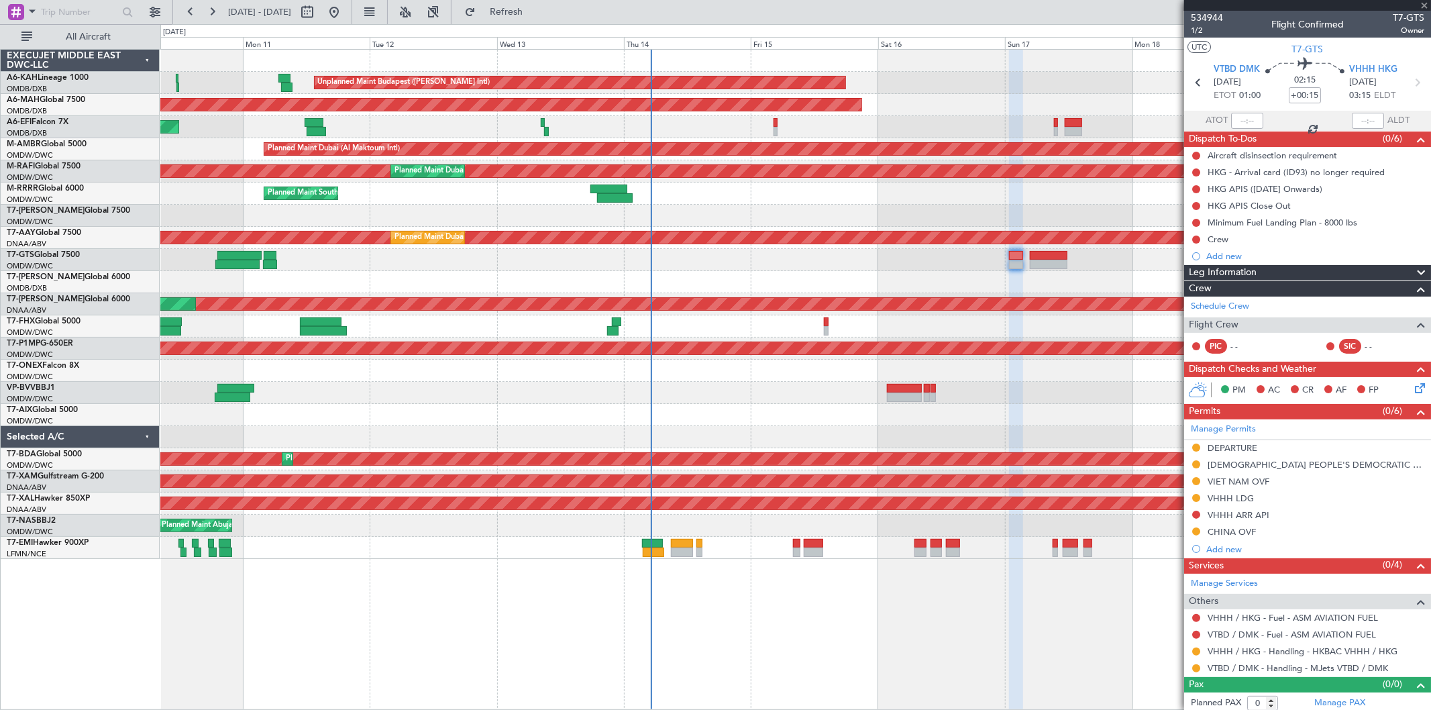
click at [1018, 258] on div at bounding box center [1016, 255] width 14 height 9
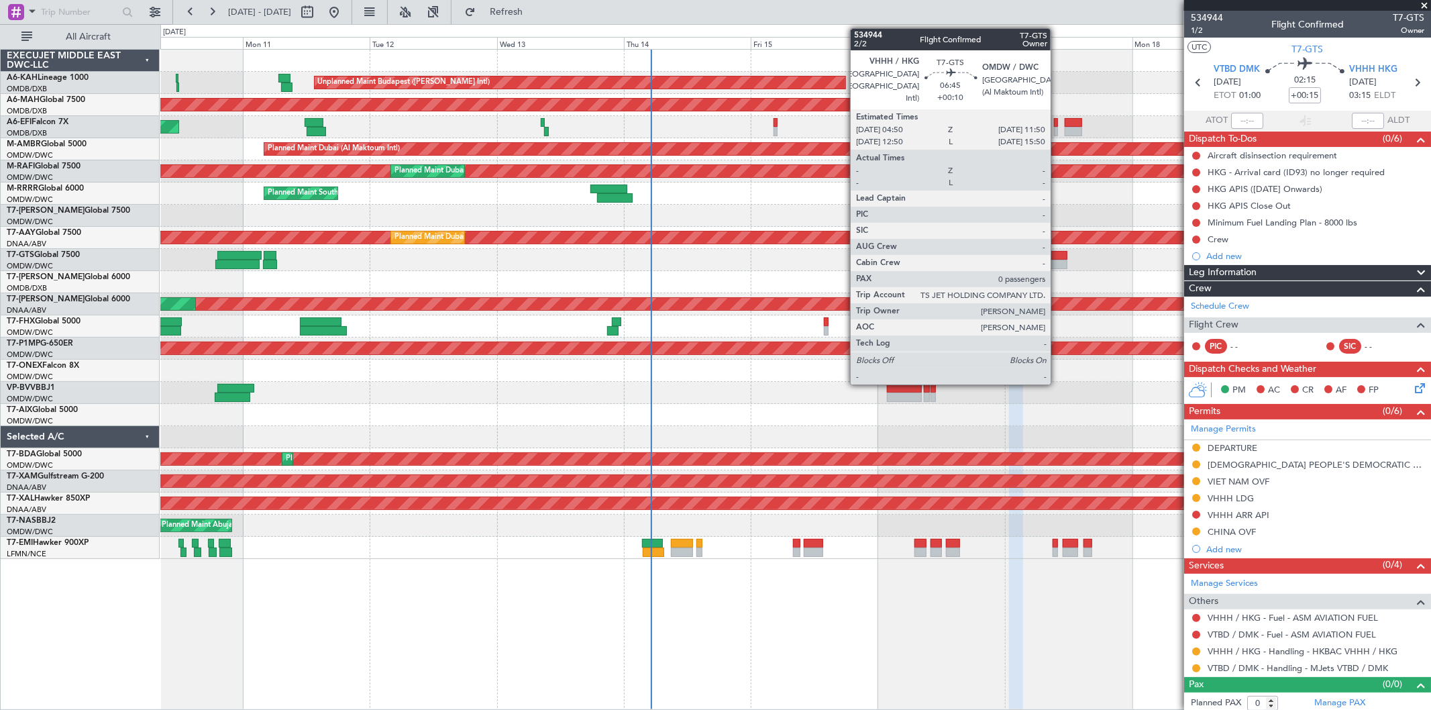
click at [1057, 258] on div at bounding box center [1049, 255] width 38 height 9
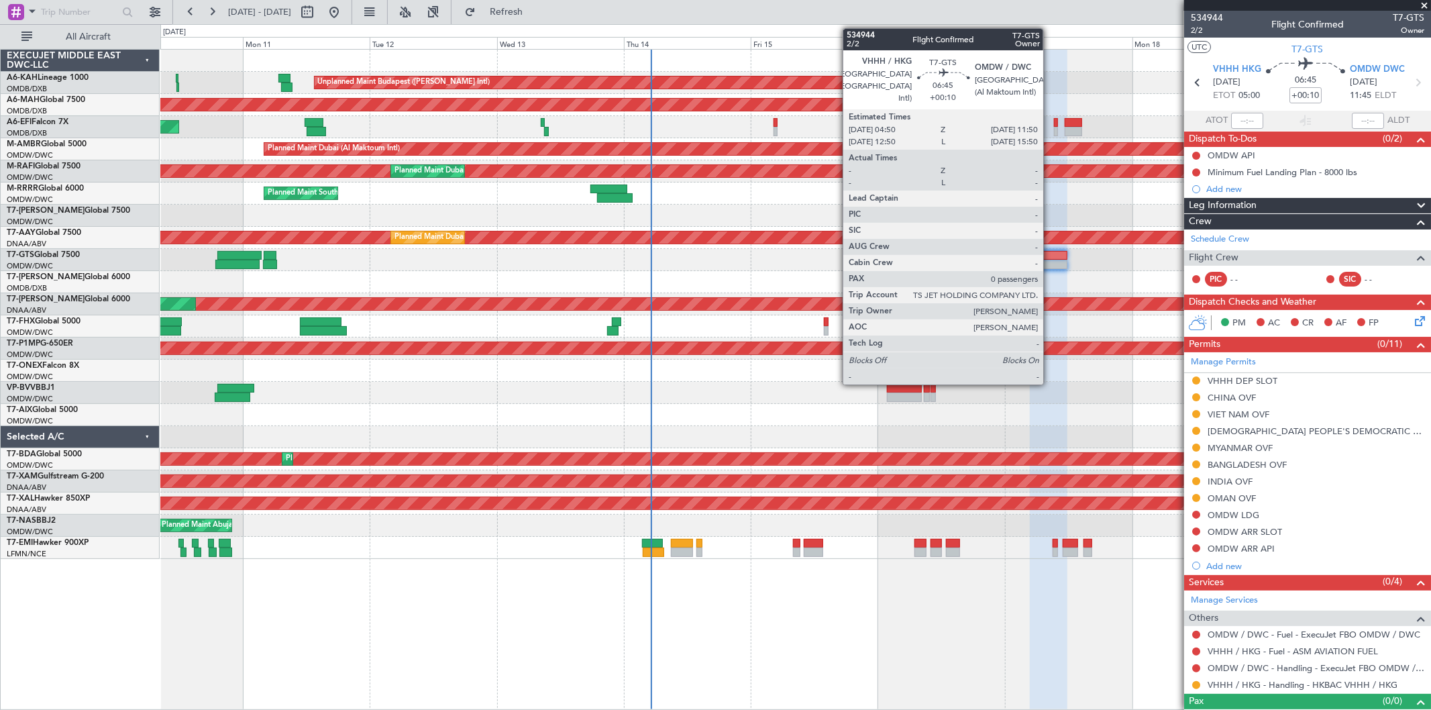
click at [1050, 260] on div at bounding box center [1049, 264] width 38 height 9
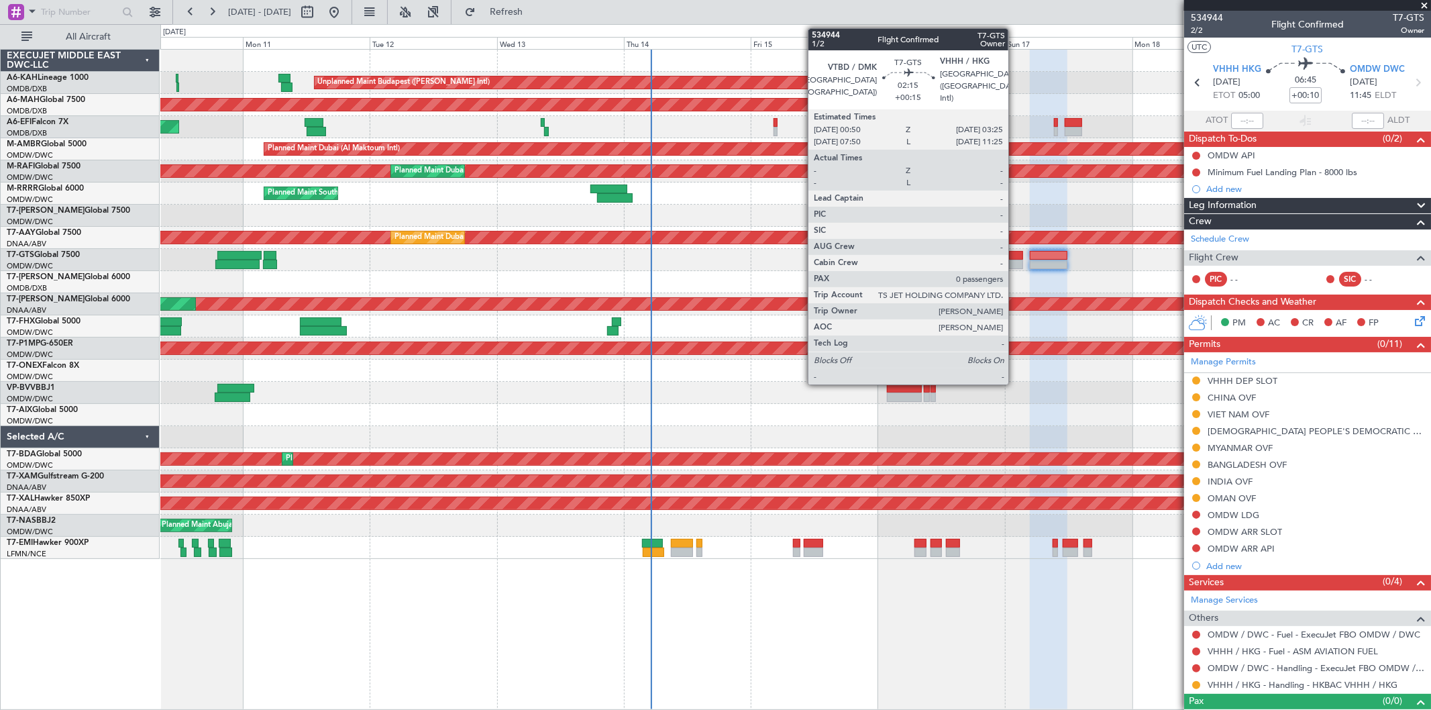
click at [1015, 260] on div at bounding box center [1016, 264] width 14 height 9
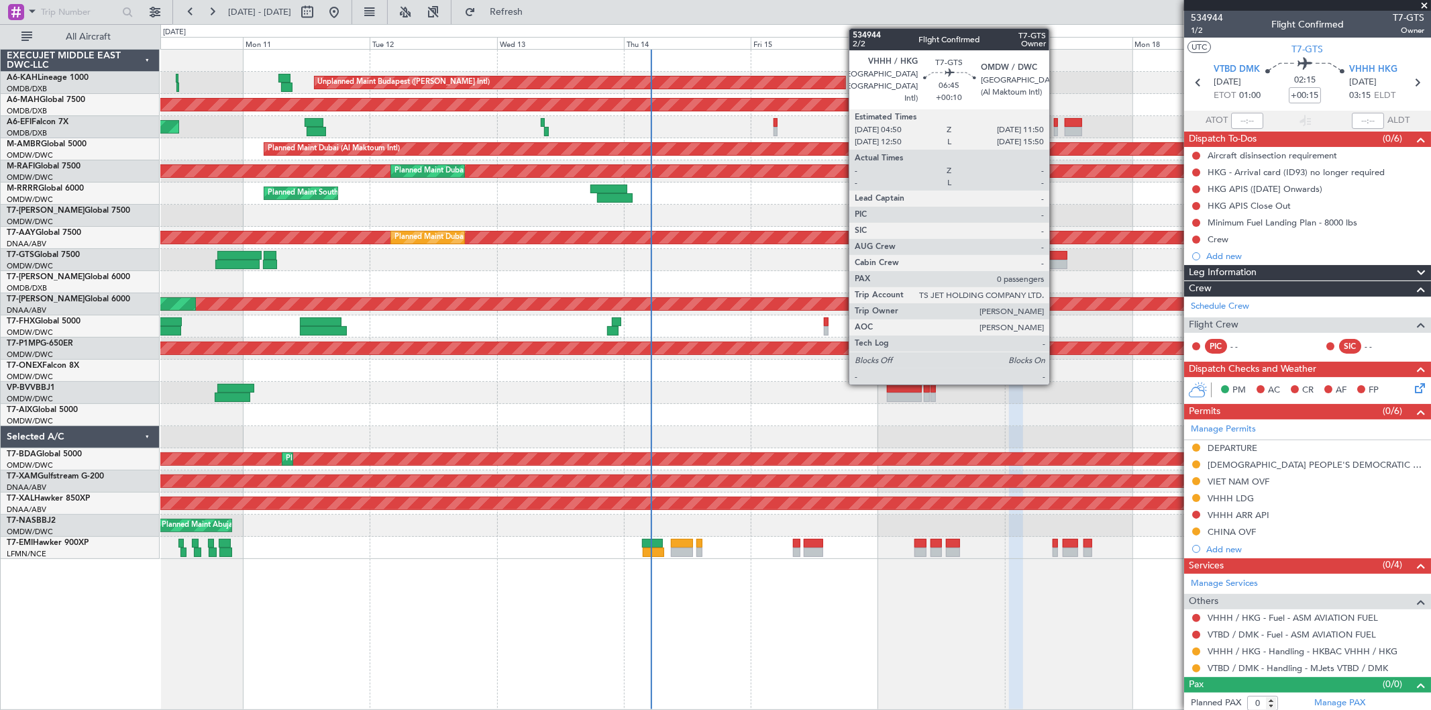
click at [1056, 260] on div at bounding box center [1049, 264] width 38 height 9
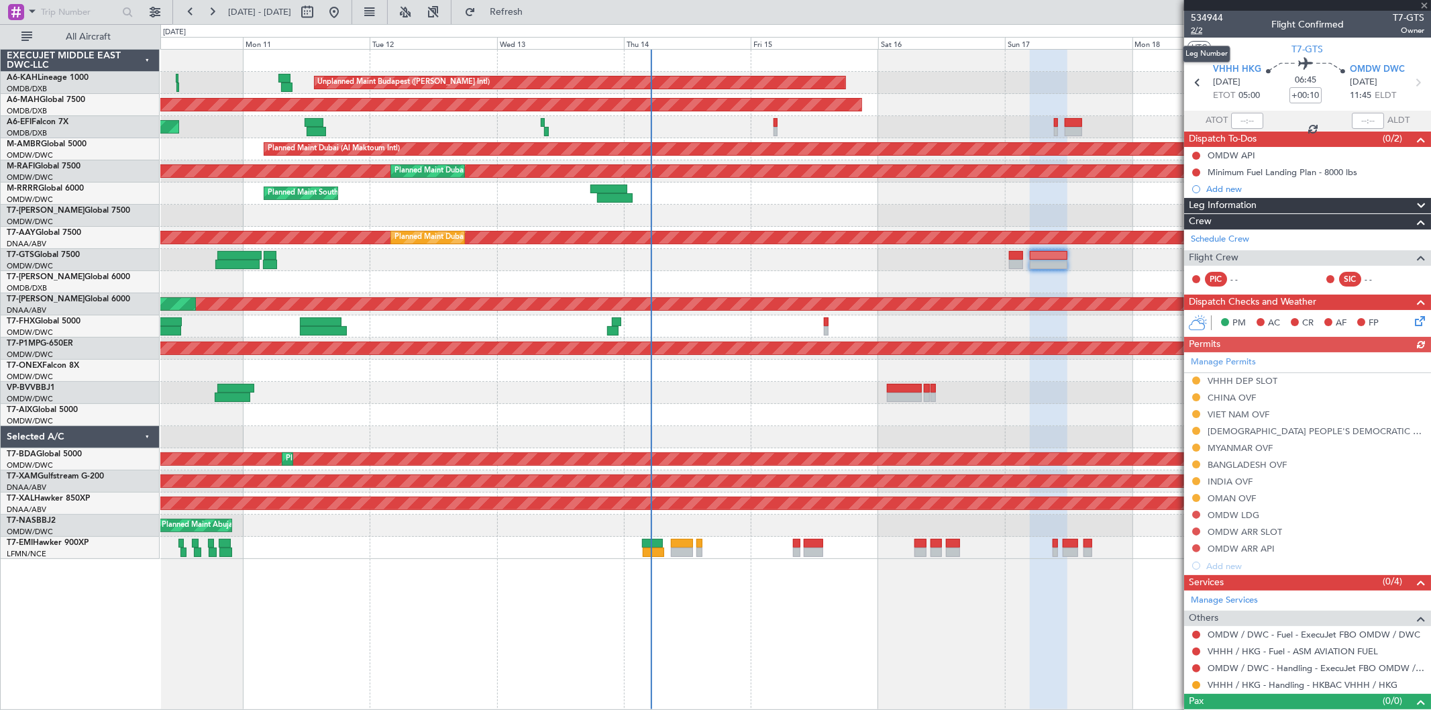
click at [1198, 25] on span "2/2" at bounding box center [1207, 30] width 32 height 11
click at [535, 15] on span "Refresh" at bounding box center [506, 11] width 56 height 9
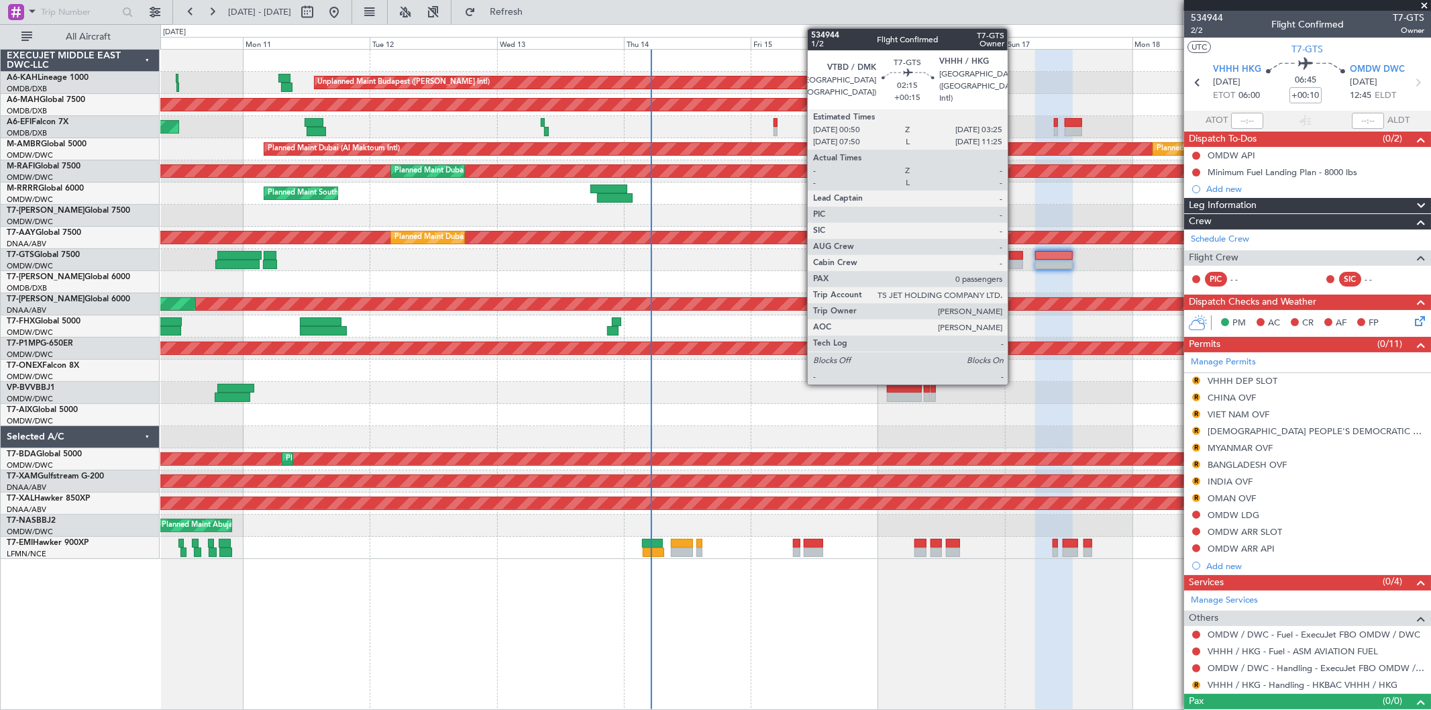
click at [1014, 260] on div at bounding box center [1016, 264] width 14 height 9
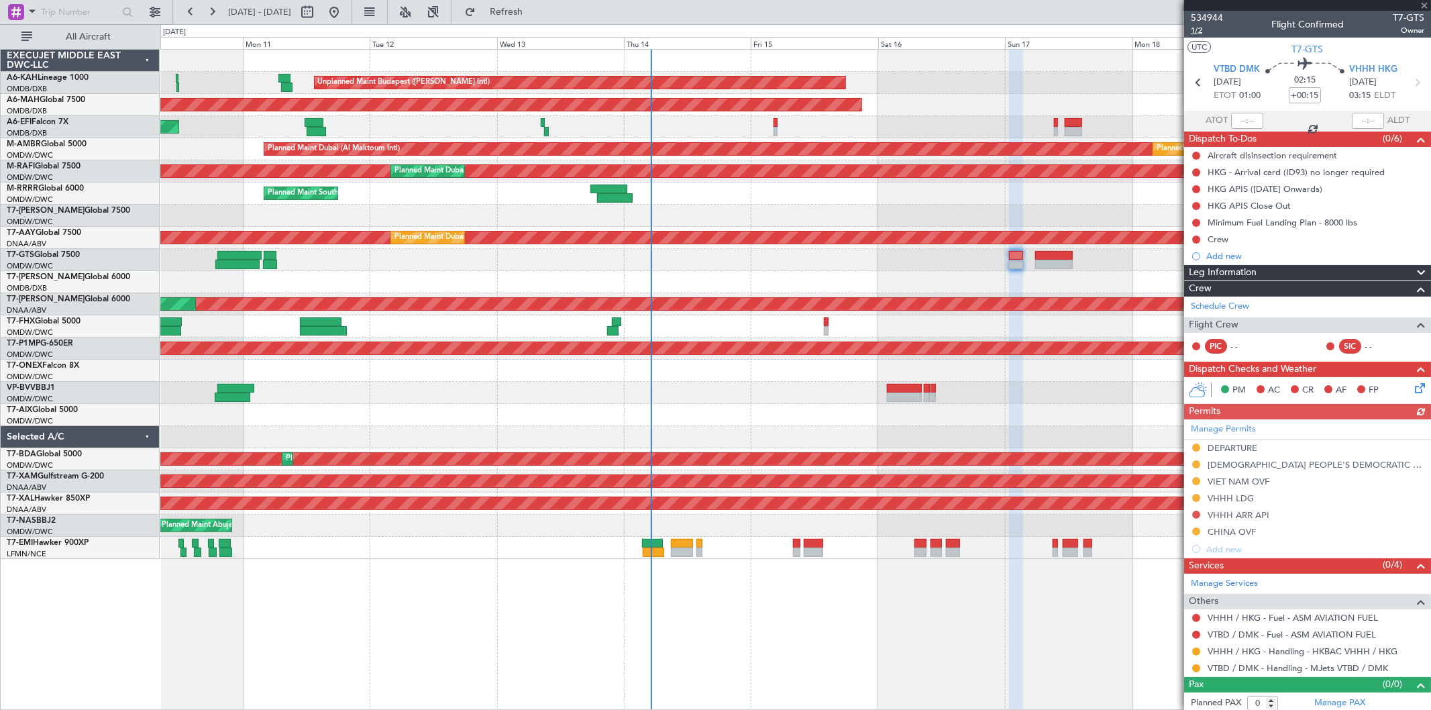
click at [1209, 30] on span "1/2" at bounding box center [1207, 30] width 32 height 11
click at [1244, 668] on link "VTBD / DMK - Handling - MJets VTBD / DMK" at bounding box center [1298, 667] width 180 height 11
click at [537, 4] on button "Refresh" at bounding box center [498, 11] width 80 height 21
drag, startPoint x: 1228, startPoint y: 417, endPoint x: 1184, endPoint y: 421, distance: 44.5
click at [1224, 417] on div "Permits (0/6)" at bounding box center [1307, 411] width 247 height 15
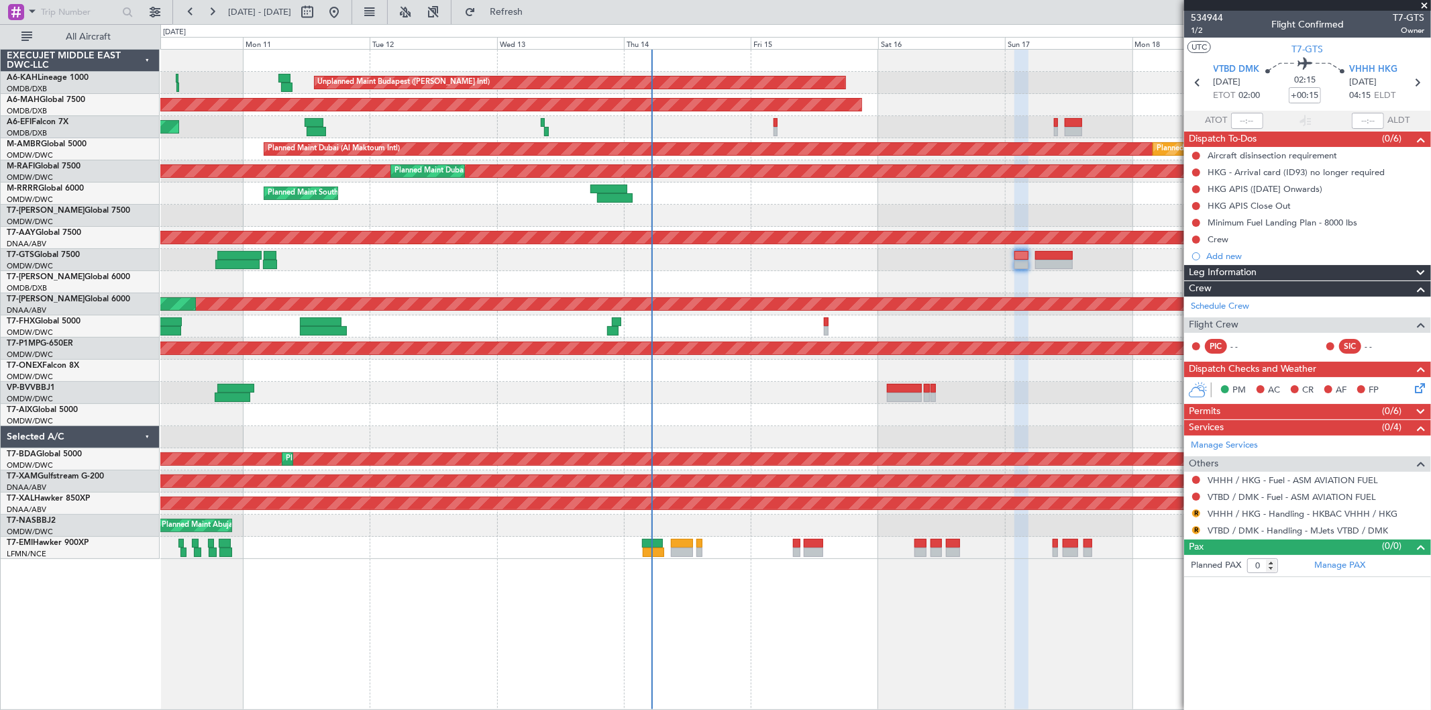
click at [1219, 412] on span "Permits" at bounding box center [1205, 411] width 32 height 15
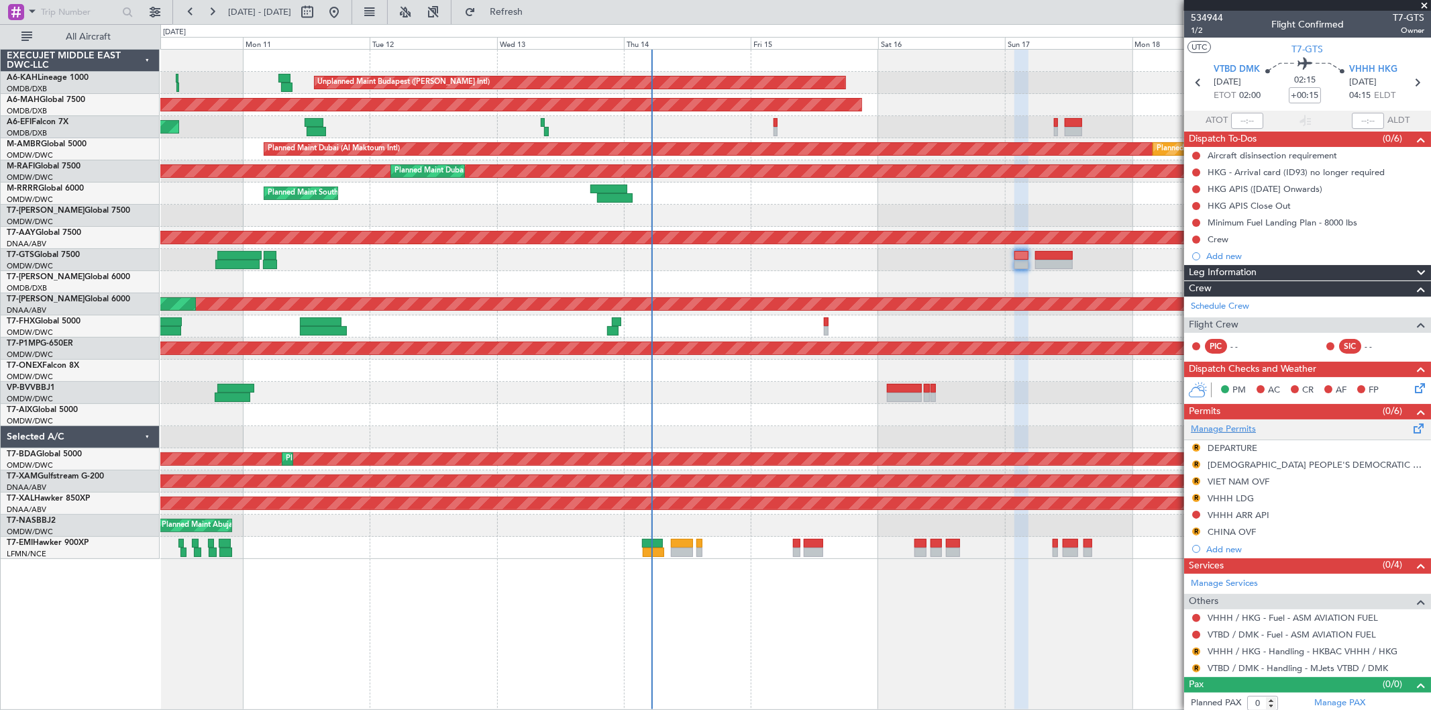
click at [1240, 431] on link "Manage Permits" at bounding box center [1223, 429] width 65 height 13
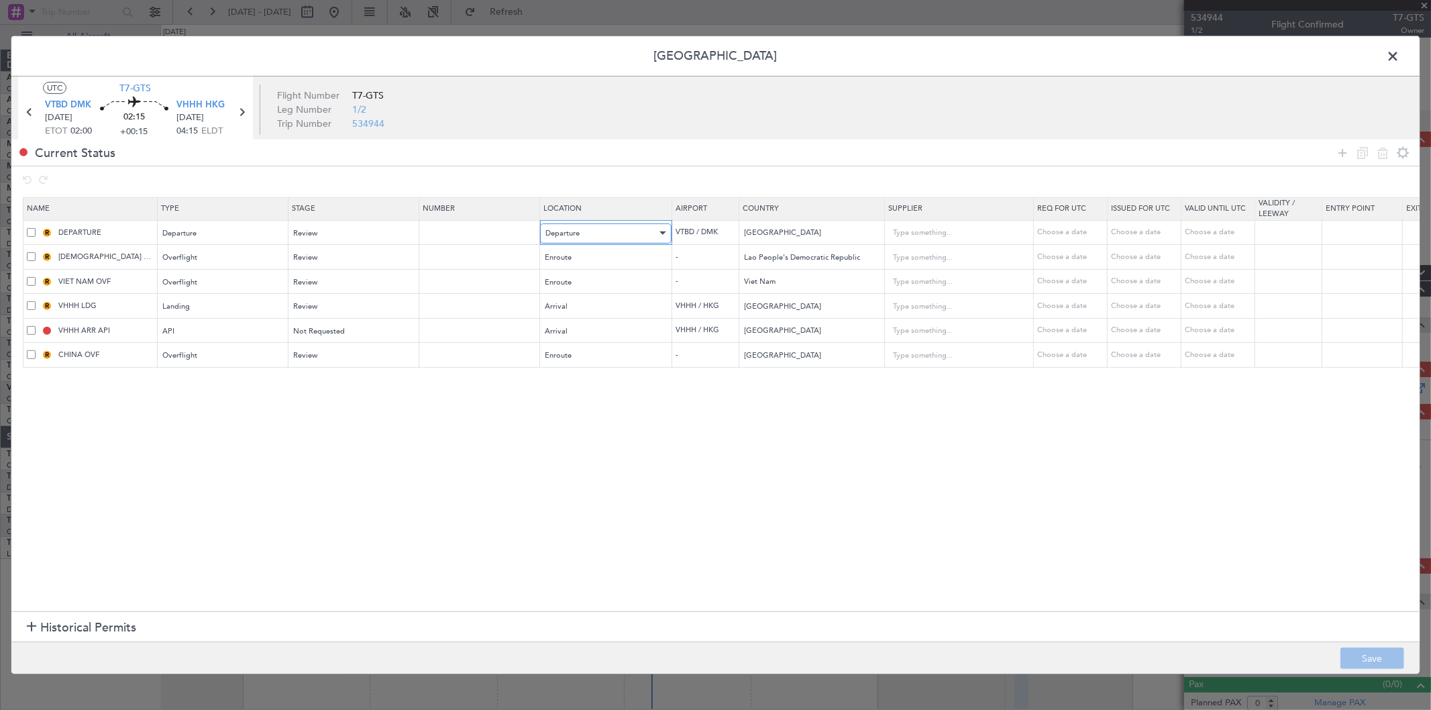
click at [597, 235] on div "Departure" at bounding box center [600, 233] width 111 height 20
click at [596, 233] on div at bounding box center [715, 355] width 1431 height 710
click at [368, 232] on div "Review" at bounding box center [349, 233] width 111 height 20
click at [326, 323] on span "Requested" at bounding box center [353, 322] width 119 height 20
click at [317, 260] on div "Review" at bounding box center [349, 258] width 111 height 20
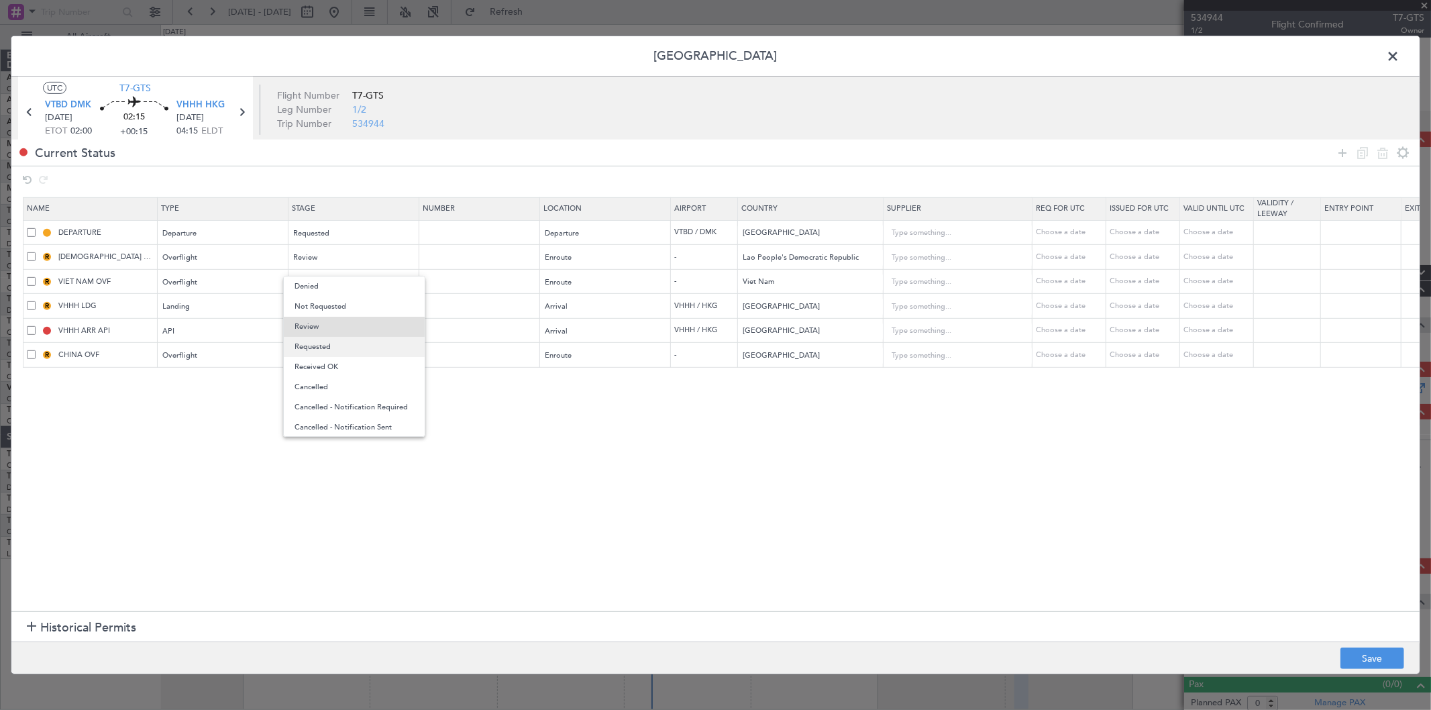
click at [333, 345] on span "Requested" at bounding box center [353, 347] width 119 height 20
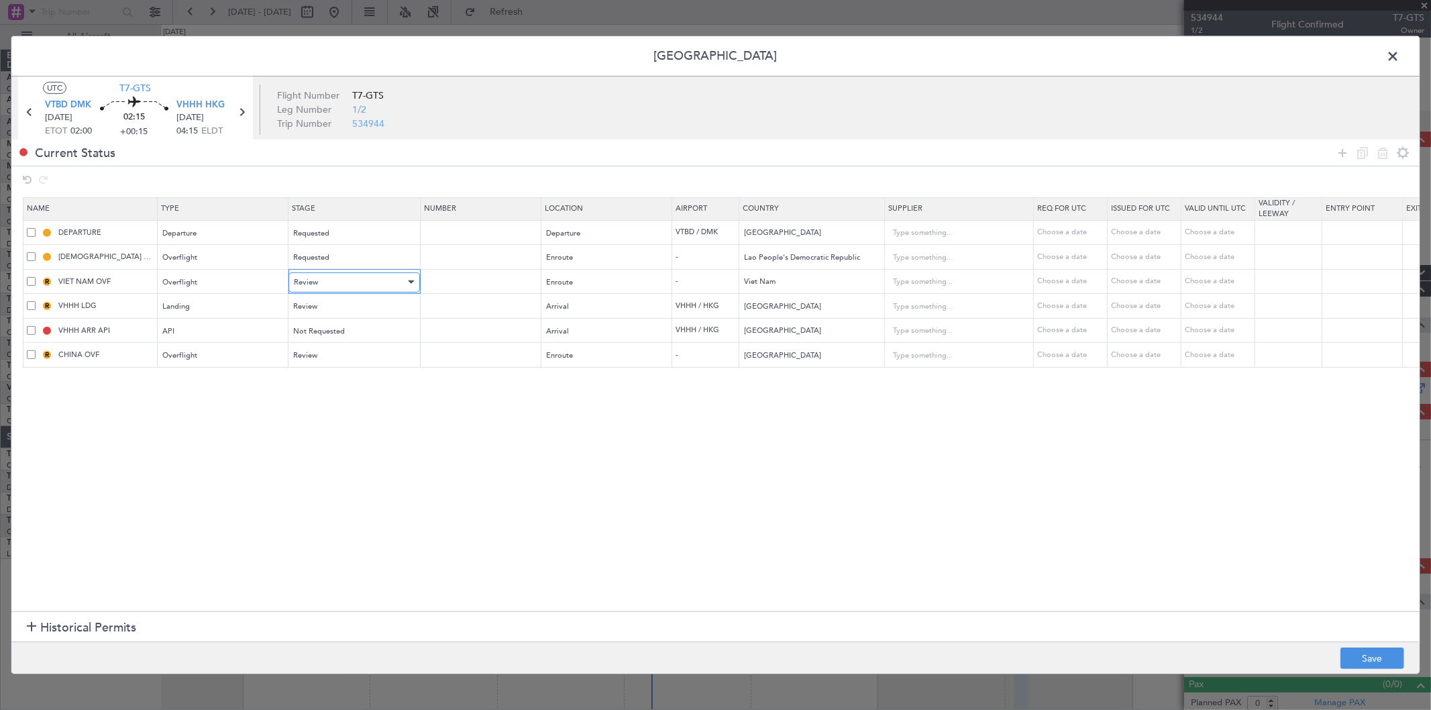
click at [334, 282] on div "Review" at bounding box center [349, 282] width 111 height 20
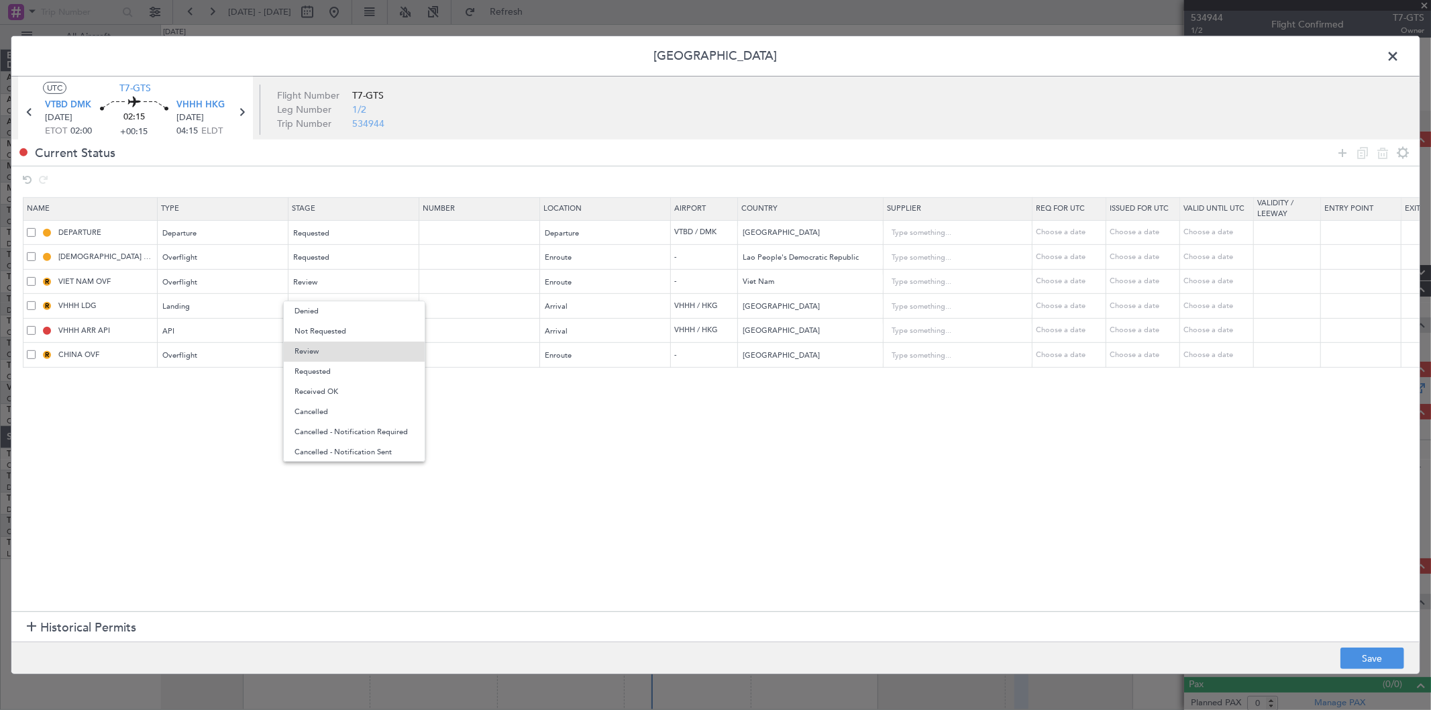
drag, startPoint x: 333, startPoint y: 368, endPoint x: 333, endPoint y: 354, distance: 14.1
click at [332, 367] on span "Requested" at bounding box center [353, 372] width 119 height 20
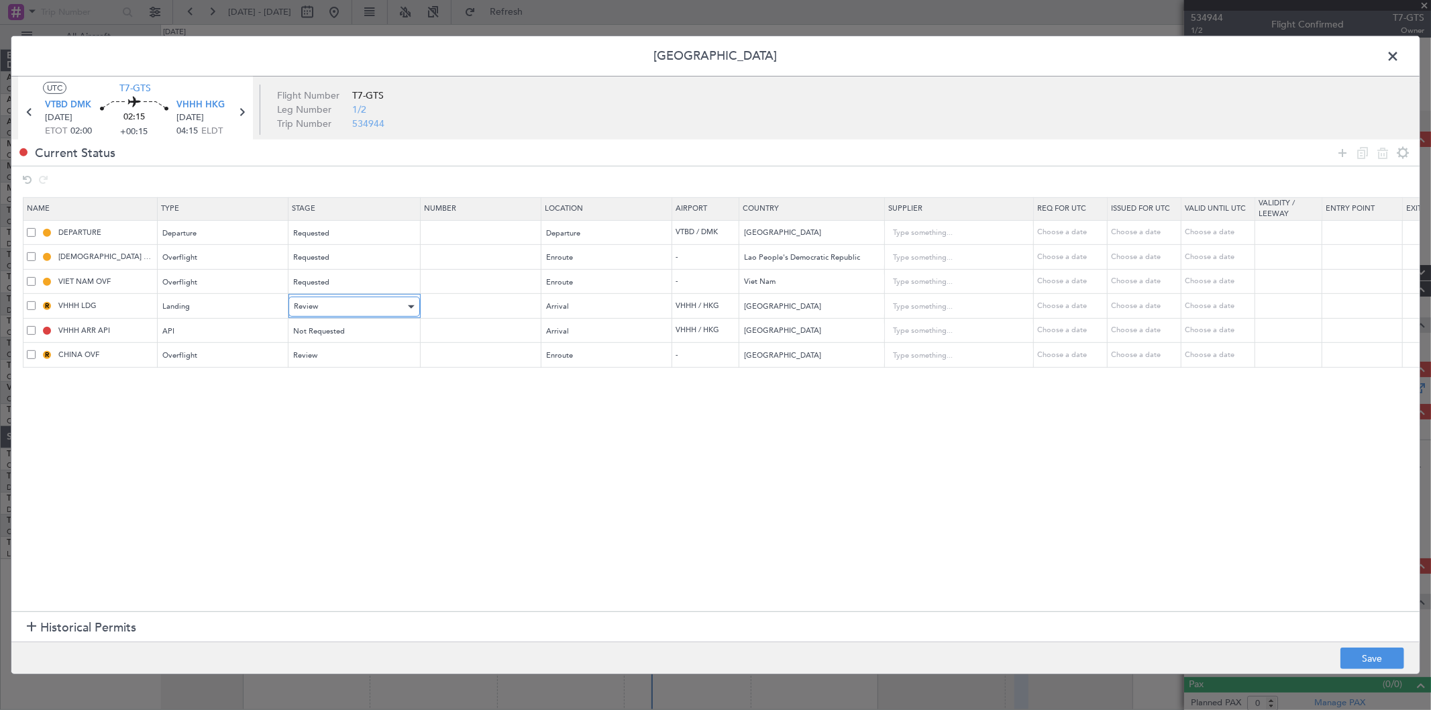
click at [327, 303] on div "Review" at bounding box center [349, 307] width 111 height 20
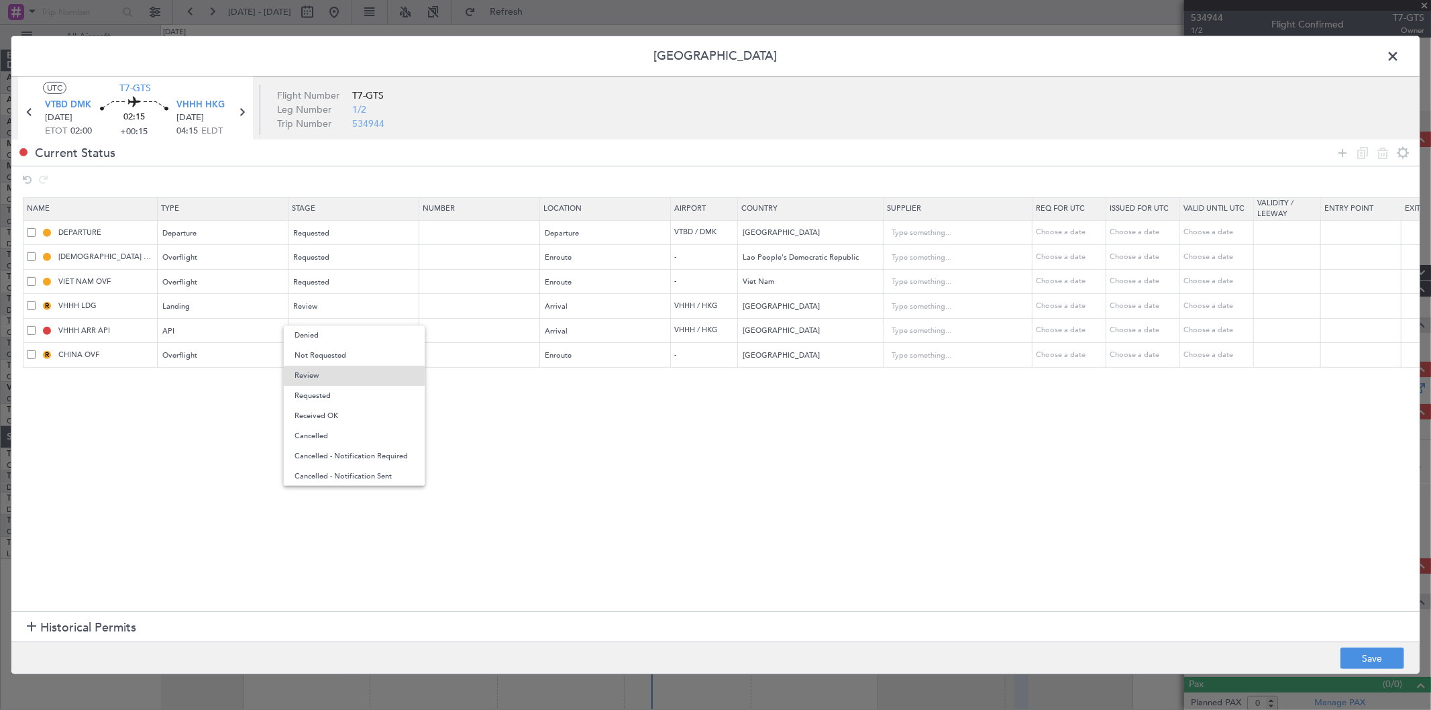
click at [331, 397] on span "Requested" at bounding box center [353, 396] width 119 height 20
click at [331, 363] on div "Review" at bounding box center [349, 355] width 111 height 20
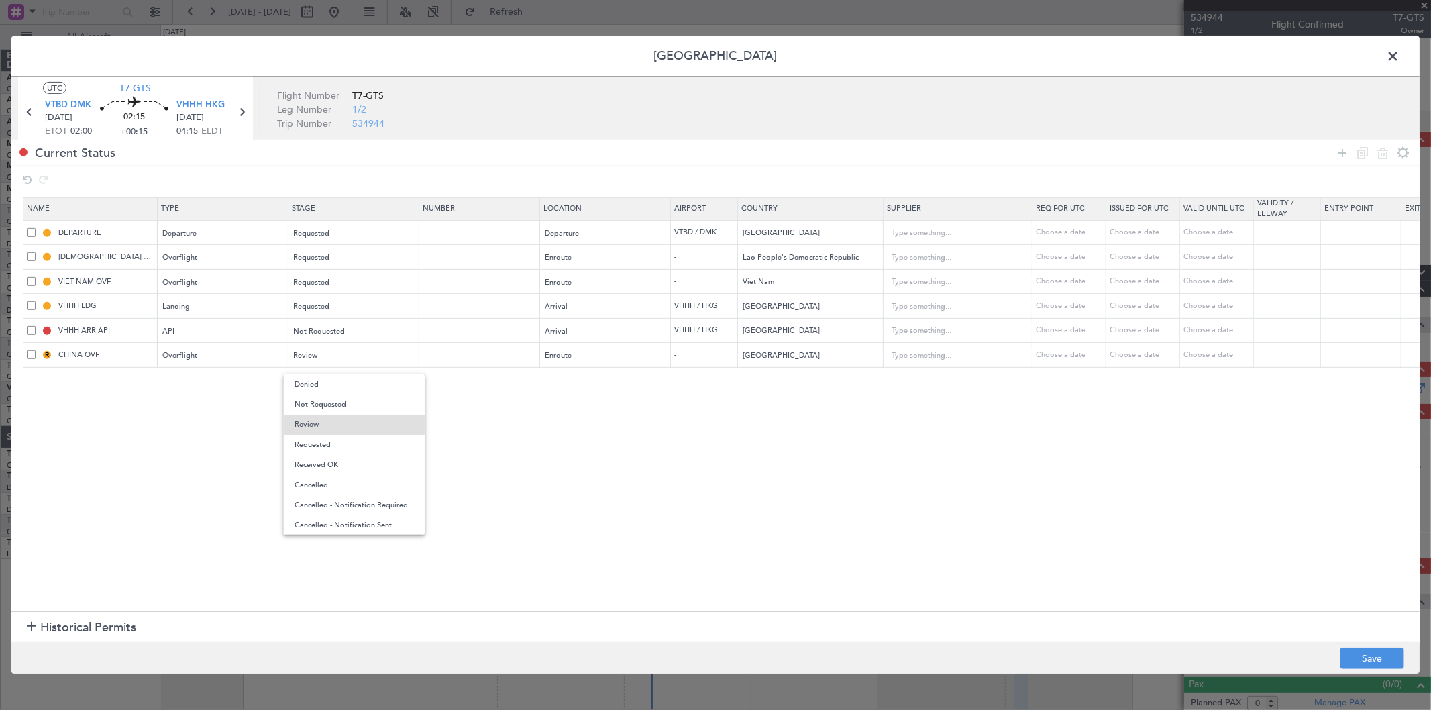
click at [330, 444] on span "Requested" at bounding box center [353, 445] width 119 height 20
click at [1358, 654] on button "Save" at bounding box center [1372, 657] width 64 height 21
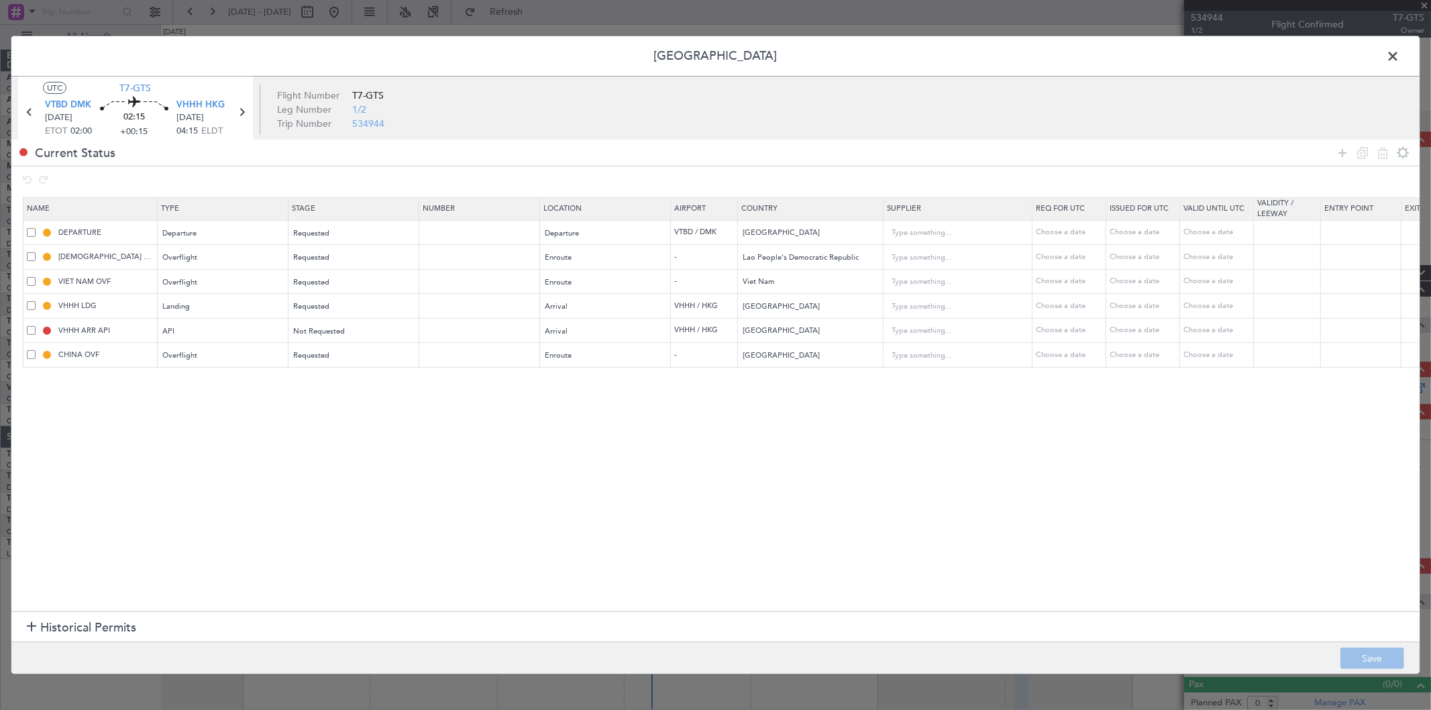
click at [1399, 55] on span at bounding box center [1399, 59] width 0 height 27
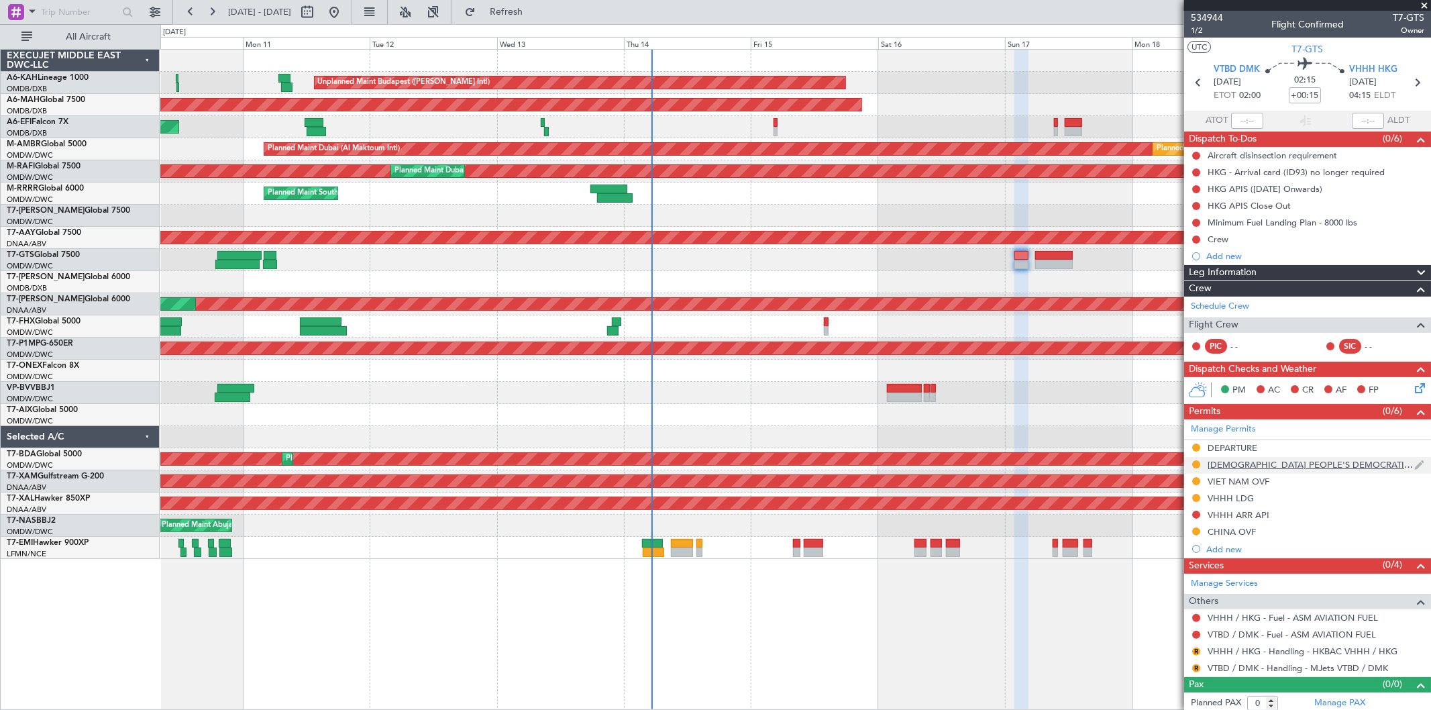
scroll to position [4, 0]
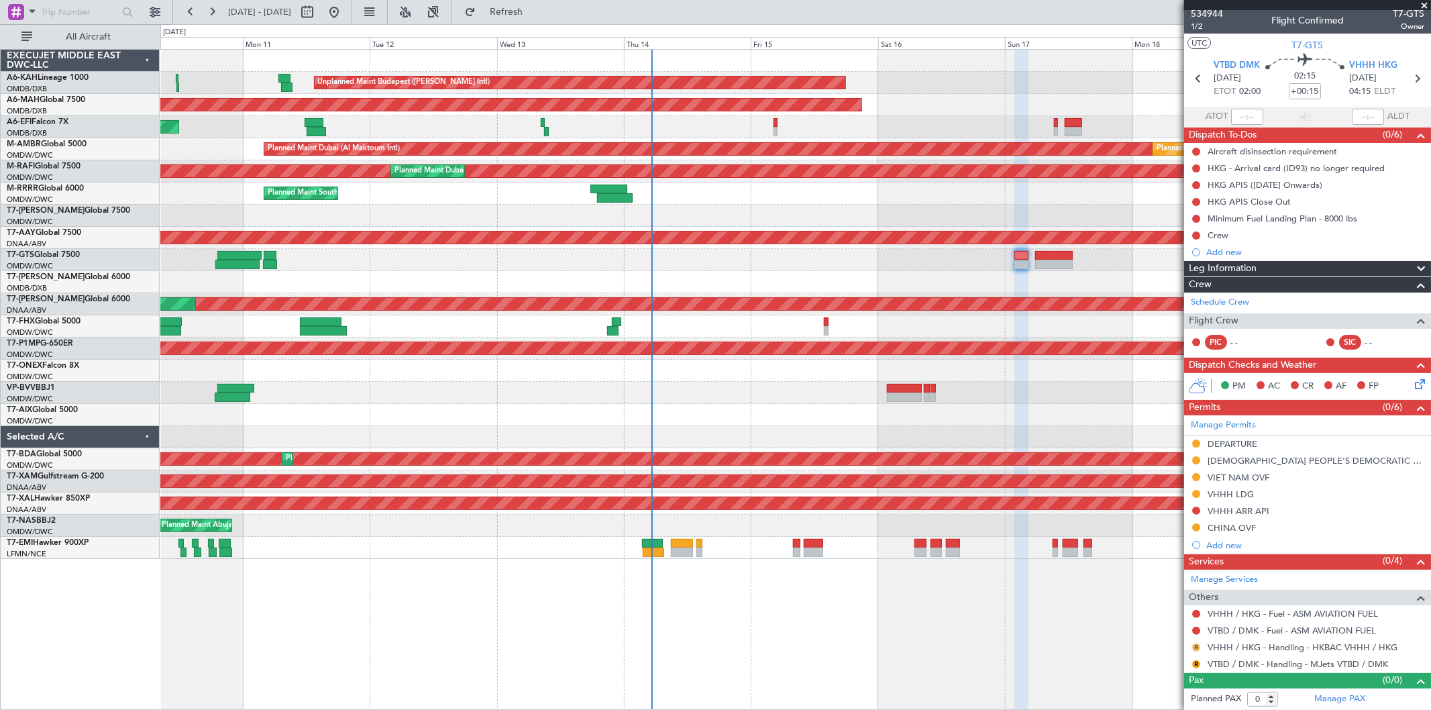
click at [1195, 643] on button "R" at bounding box center [1196, 647] width 8 height 8
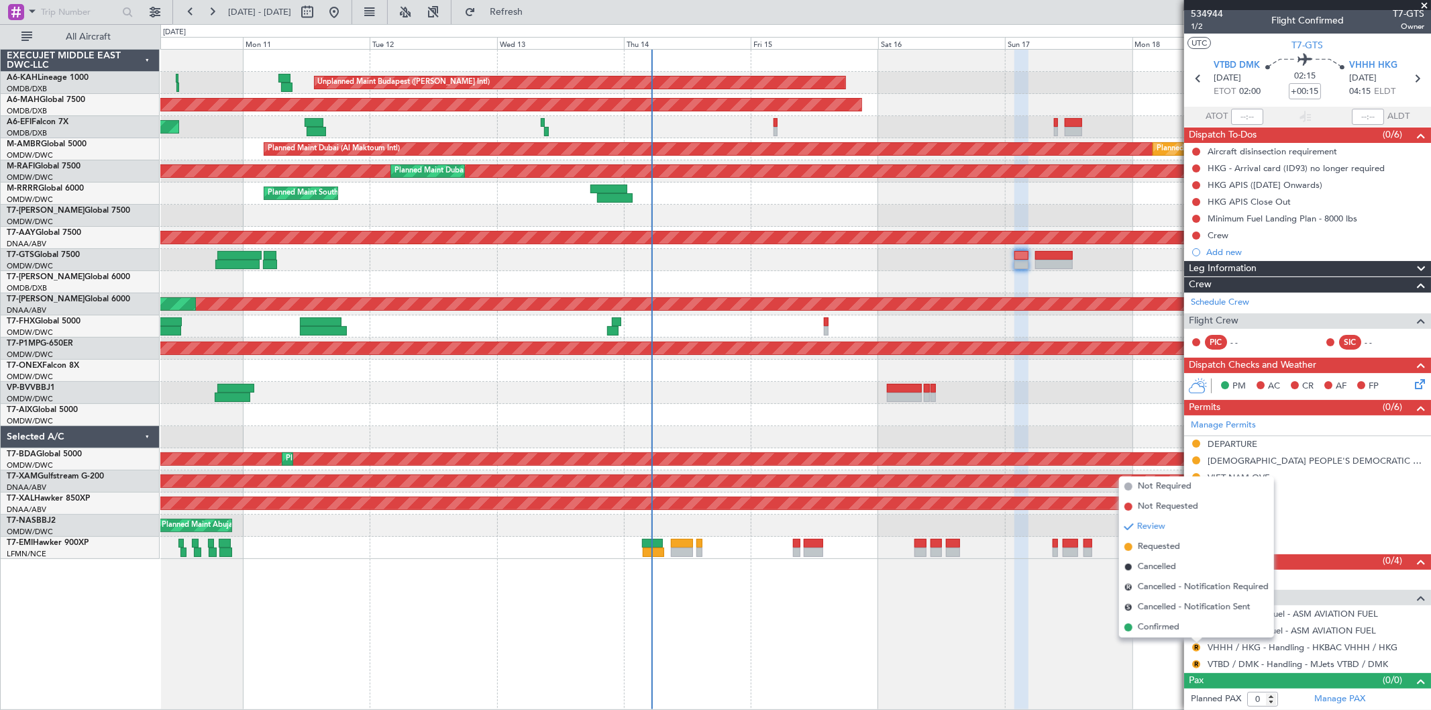
click at [1161, 545] on span "Requested" at bounding box center [1159, 546] width 42 height 13
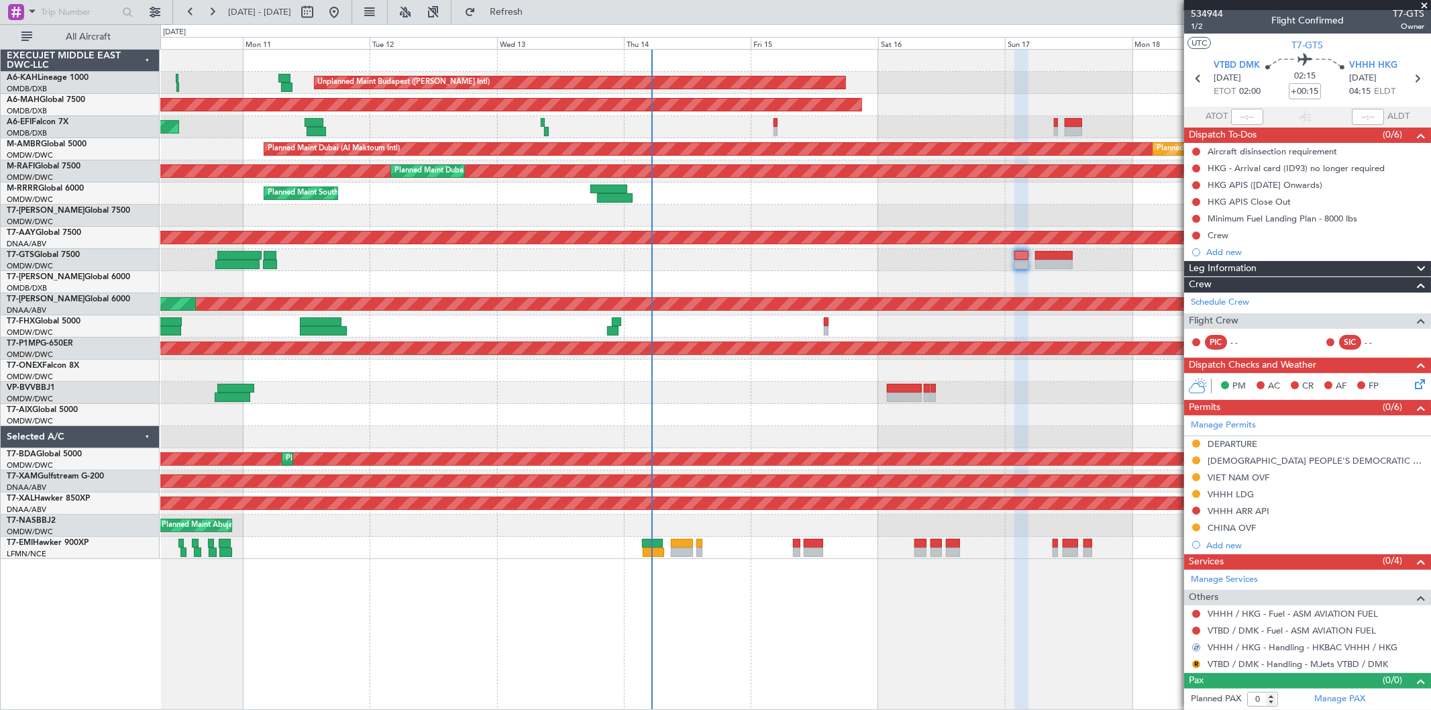
drag, startPoint x: 1195, startPoint y: 665, endPoint x: 1186, endPoint y: 639, distance: 28.4
click at [1195, 665] on button "R" at bounding box center [1196, 664] width 8 height 8
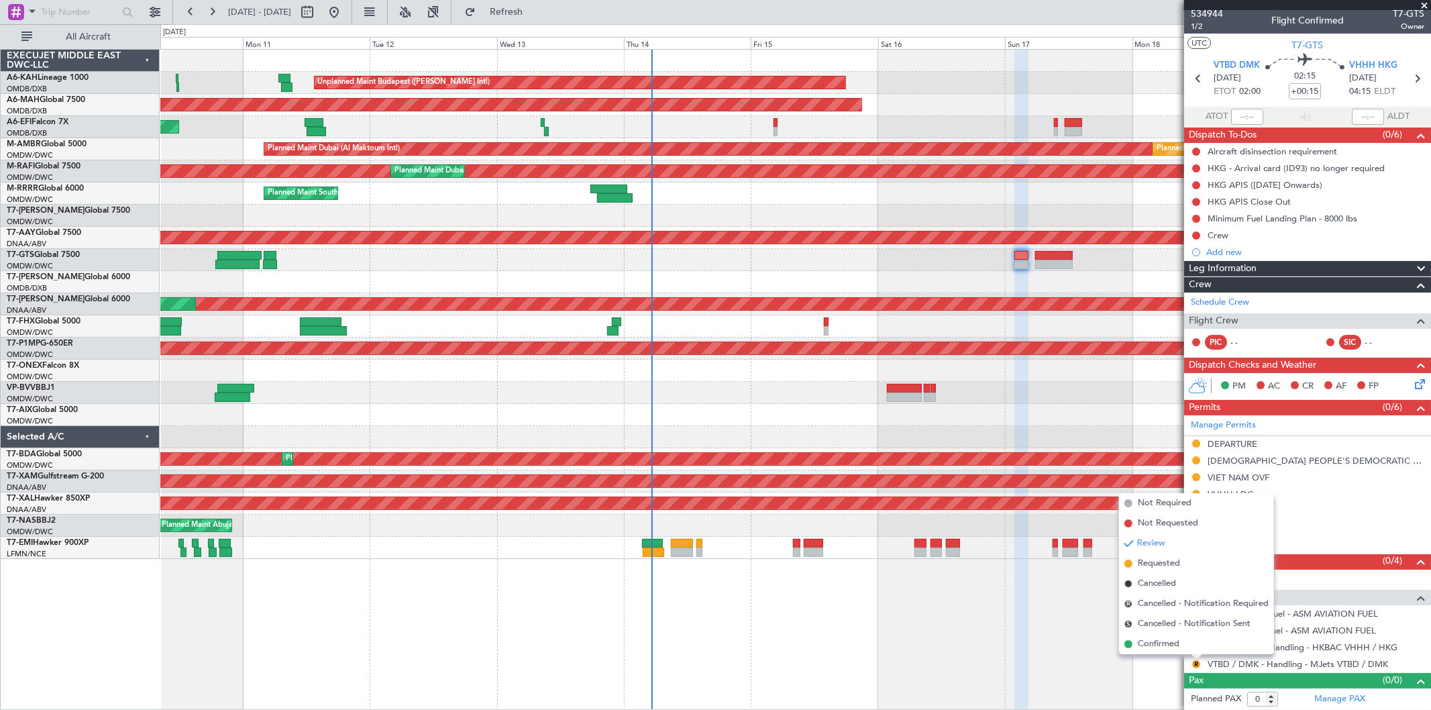
click at [1157, 559] on span "Requested" at bounding box center [1159, 563] width 42 height 13
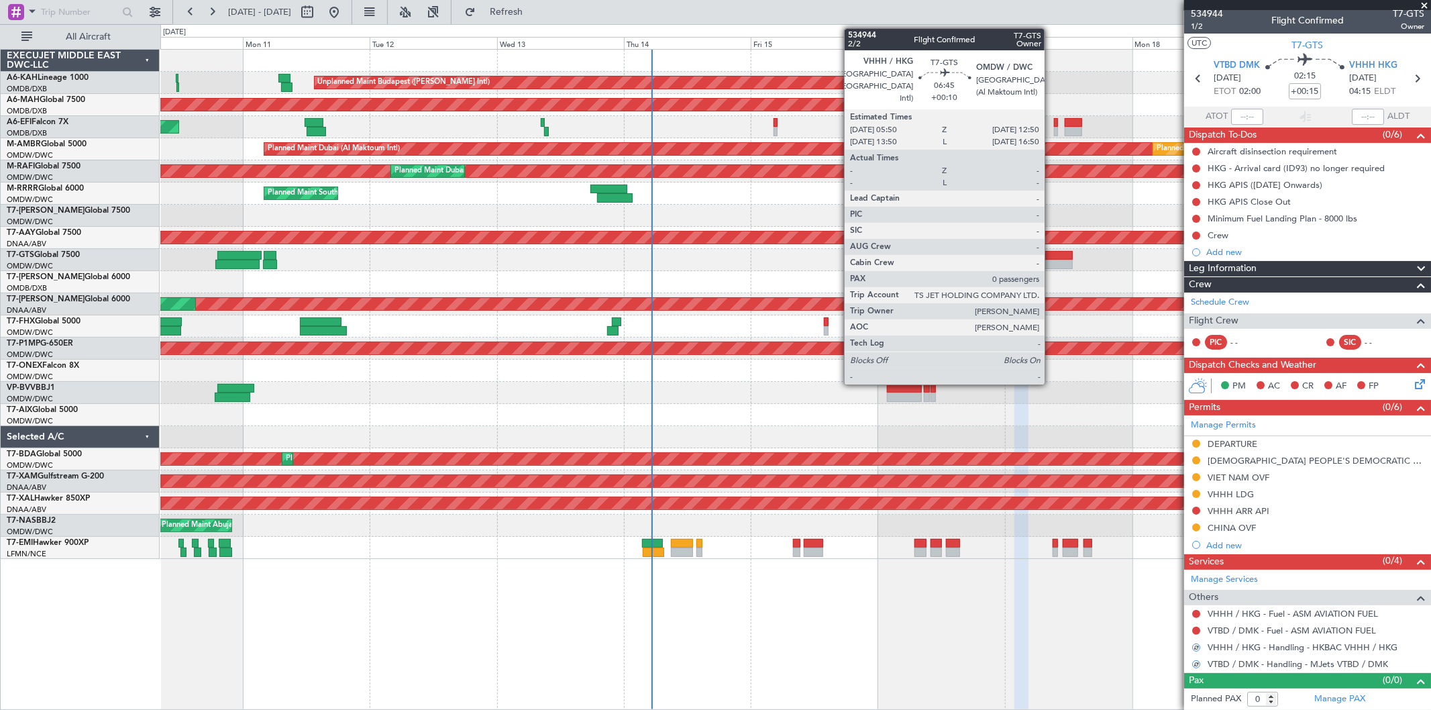
click at [1051, 257] on div at bounding box center [1054, 255] width 38 height 9
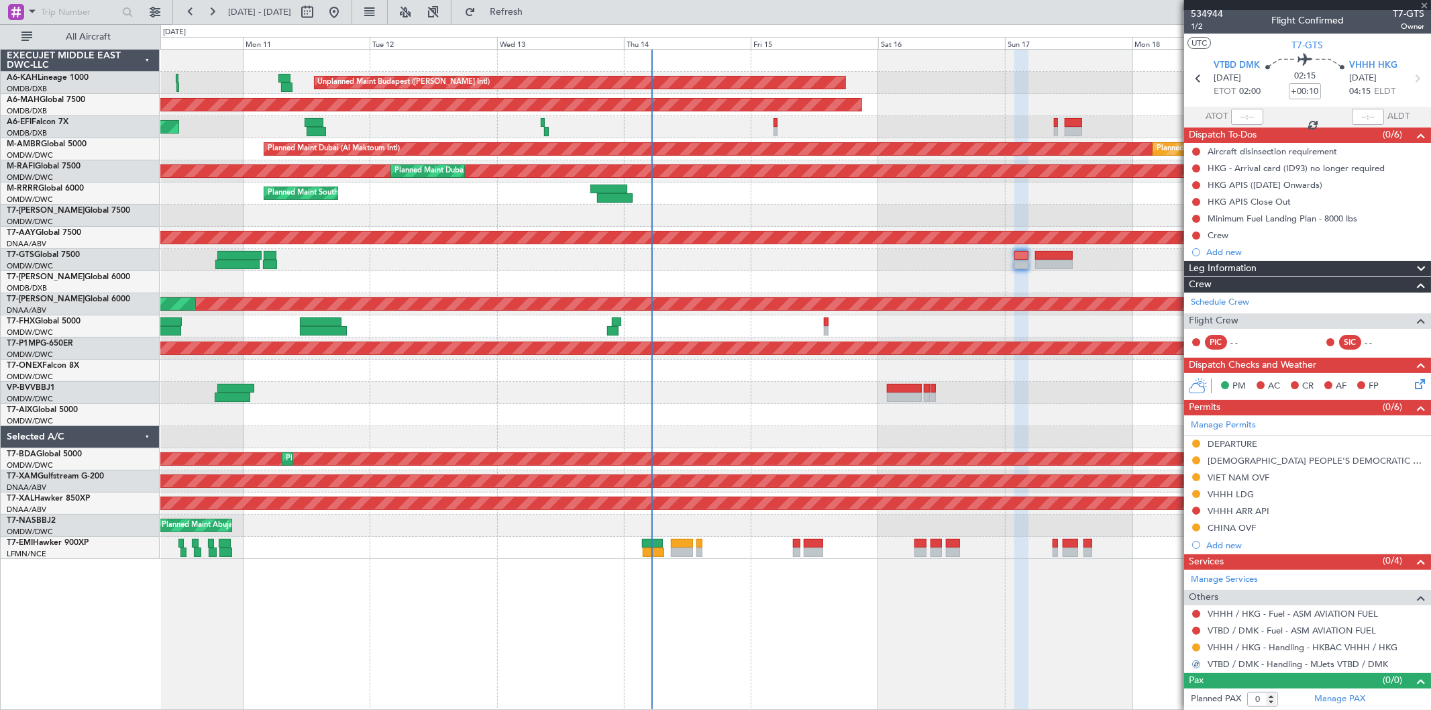
scroll to position [0, 0]
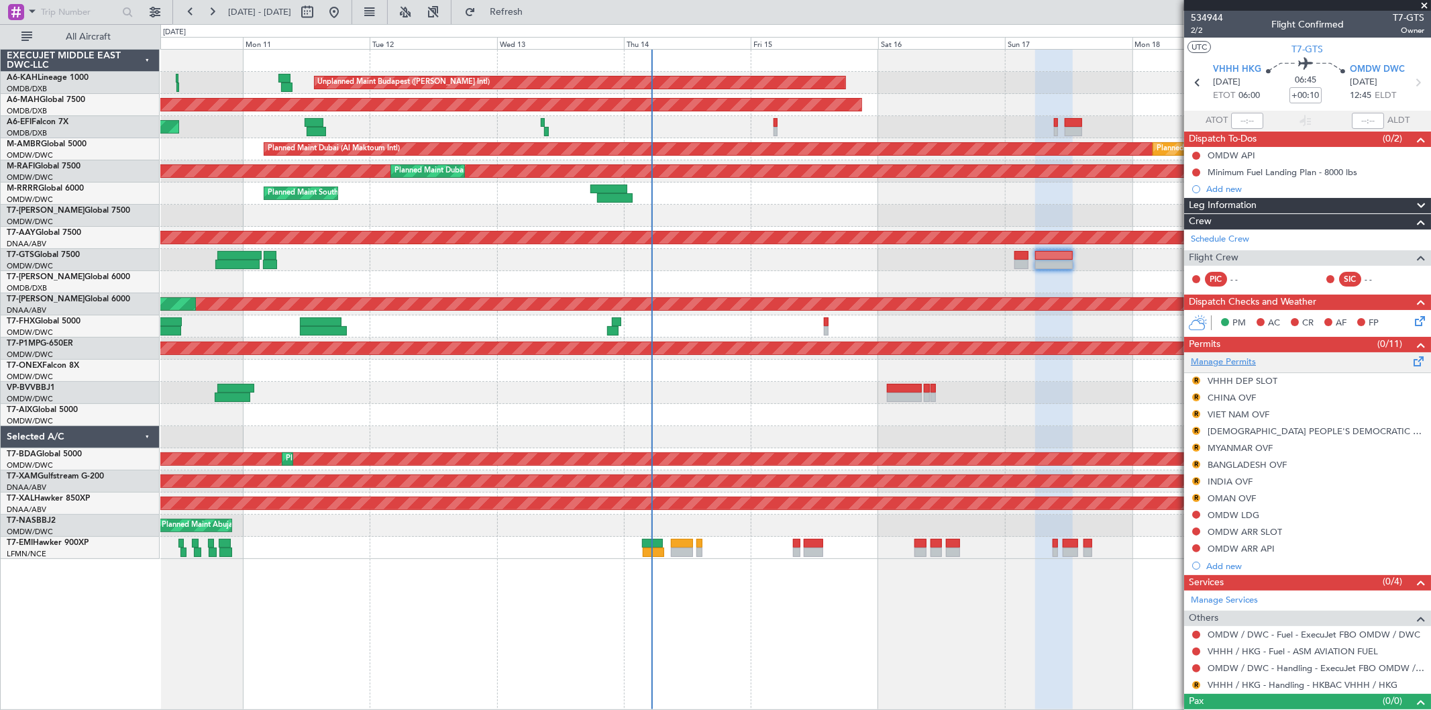
click at [1221, 357] on link "Manage Permits" at bounding box center [1223, 362] width 65 height 13
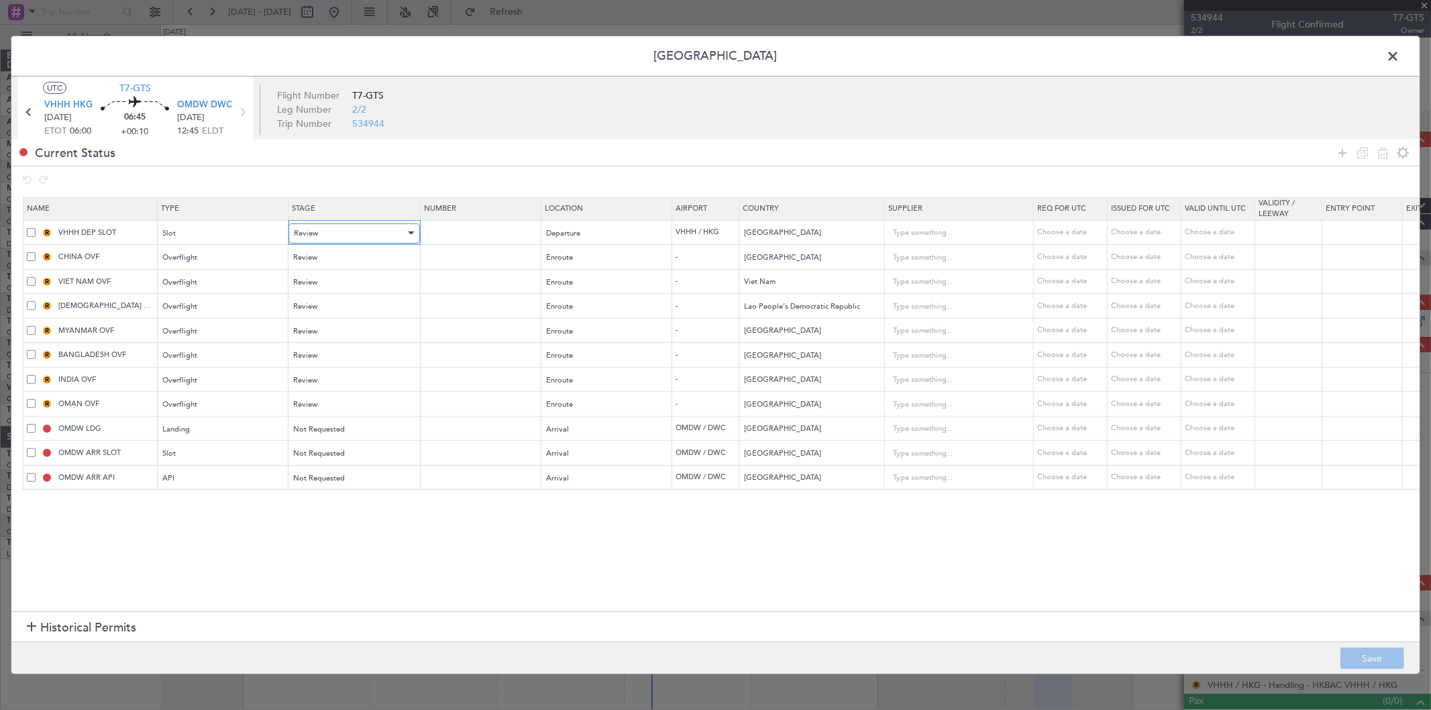
click at [396, 232] on div "Review" at bounding box center [349, 233] width 111 height 20
click at [327, 317] on span "Requested" at bounding box center [353, 322] width 119 height 20
click at [326, 250] on div "Review" at bounding box center [349, 258] width 111 height 20
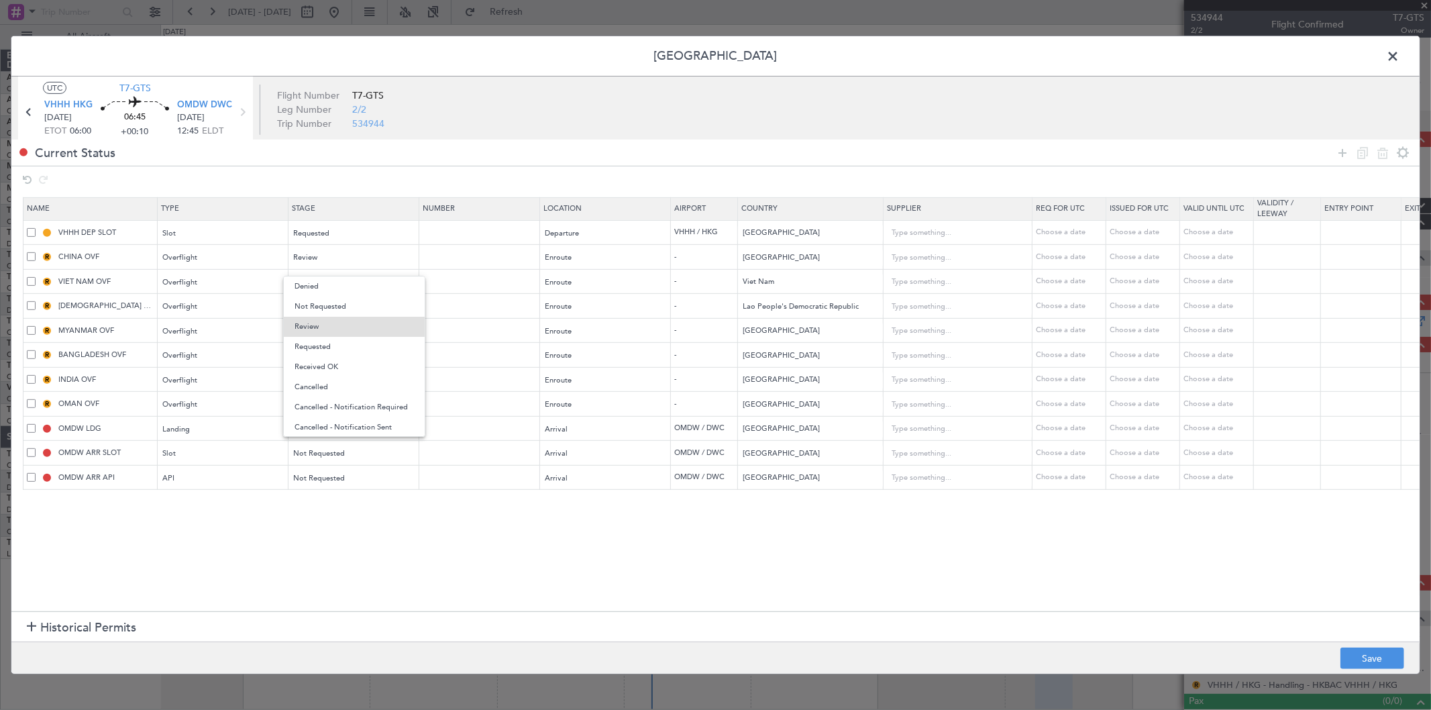
click at [313, 337] on span "Requested" at bounding box center [353, 347] width 119 height 20
click at [311, 289] on div "Review" at bounding box center [349, 282] width 111 height 20
click at [317, 368] on span "Requested" at bounding box center [353, 372] width 119 height 20
click at [329, 316] on div "Review" at bounding box center [349, 307] width 111 height 20
click at [321, 390] on span "Requested" at bounding box center [353, 396] width 119 height 20
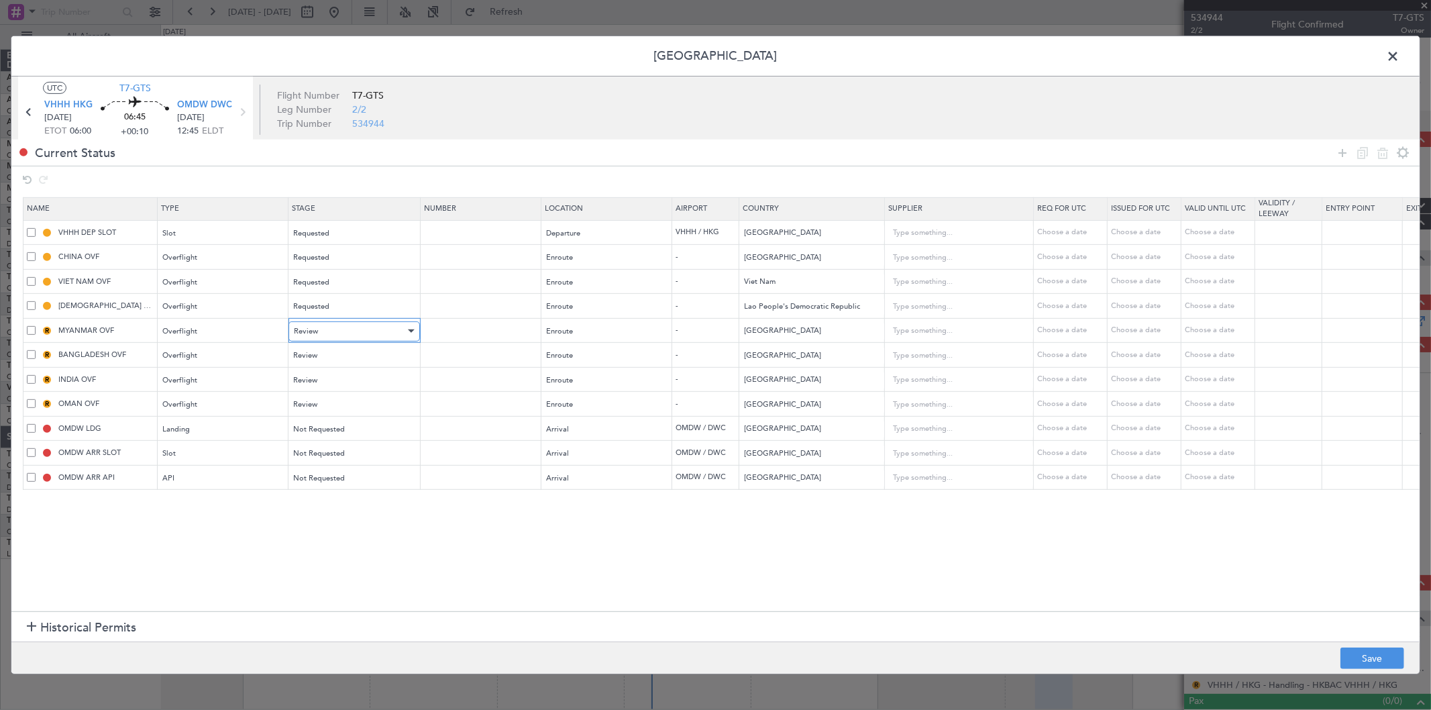
click at [319, 331] on div "Review" at bounding box center [349, 331] width 111 height 20
click at [321, 417] on span "Requested" at bounding box center [353, 421] width 119 height 20
click at [319, 353] on div "Review" at bounding box center [349, 355] width 111 height 20
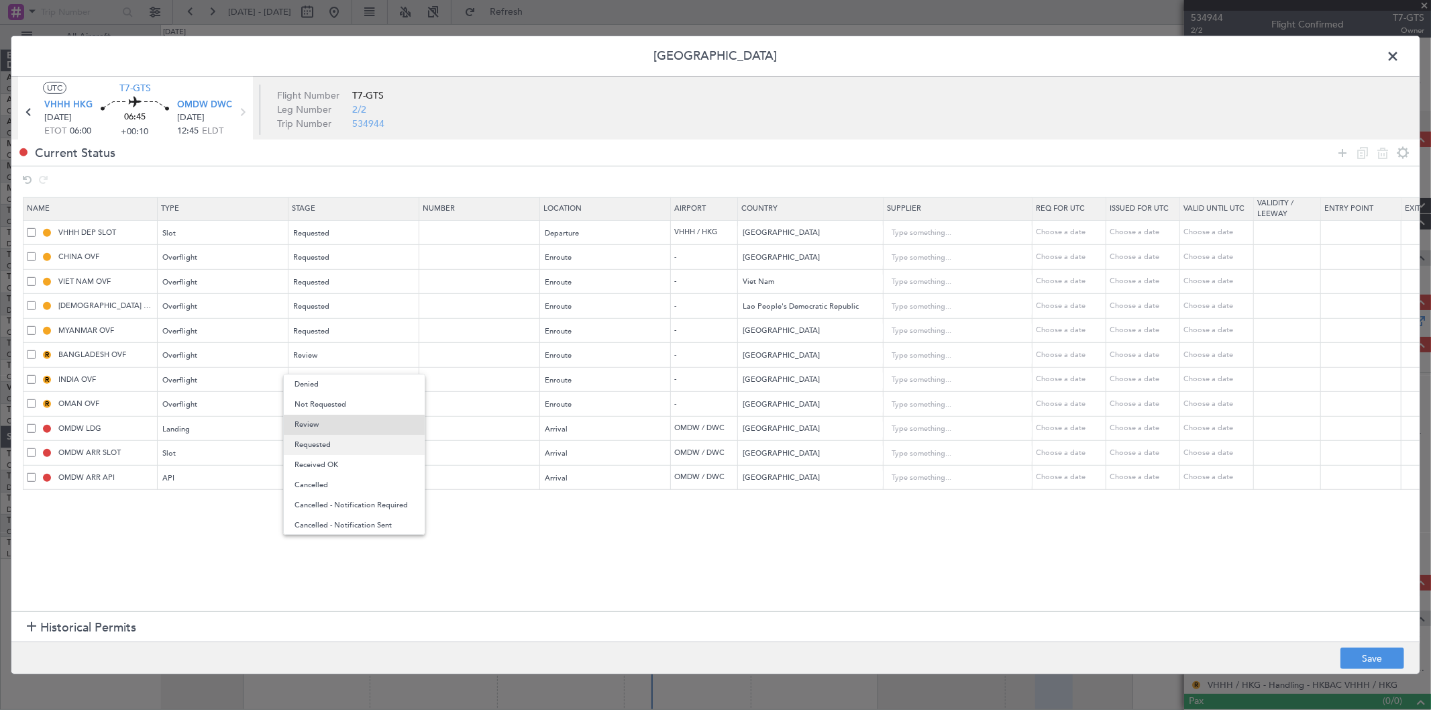
click at [320, 437] on span "Requested" at bounding box center [353, 445] width 119 height 20
click at [319, 374] on div "Review" at bounding box center [349, 380] width 111 height 20
click at [326, 468] on span "Requested" at bounding box center [353, 470] width 119 height 20
click at [333, 407] on div "Review" at bounding box center [349, 404] width 111 height 20
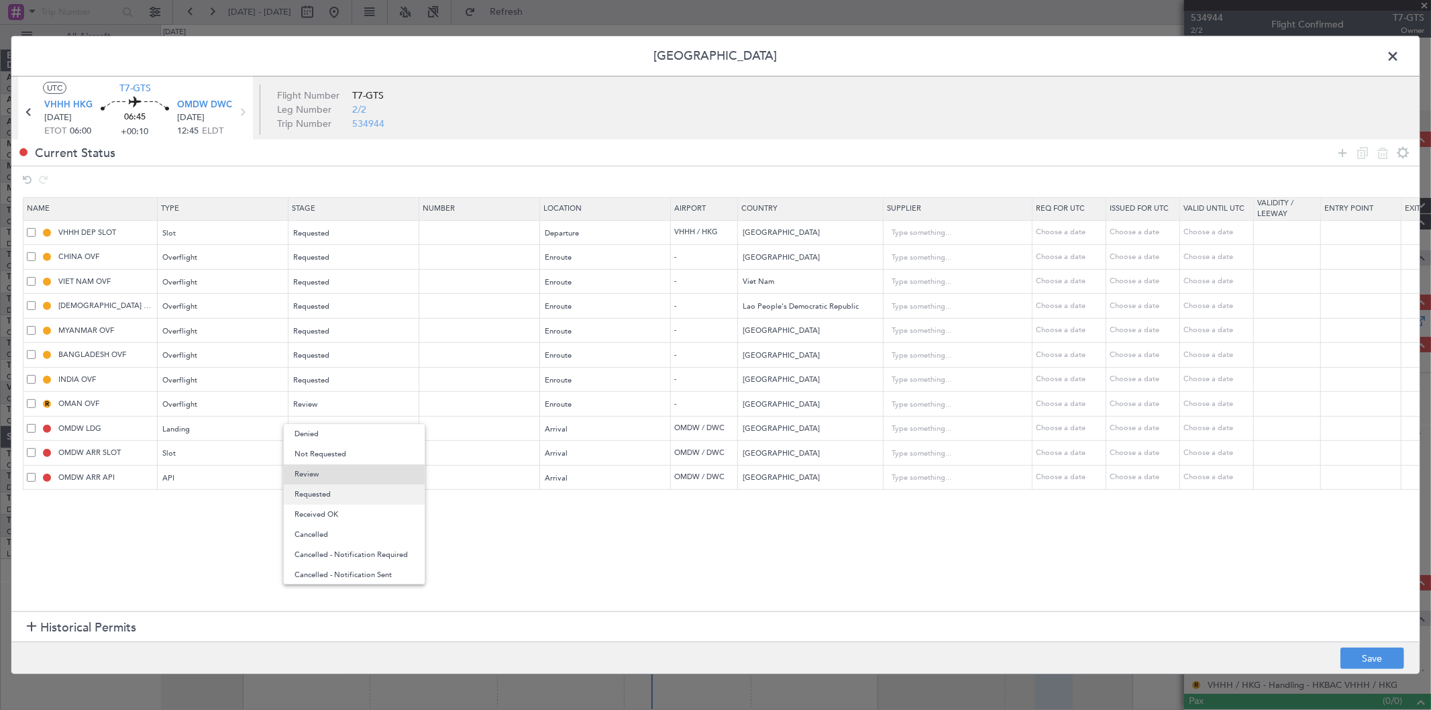
click at [329, 490] on span "Requested" at bounding box center [353, 494] width 119 height 20
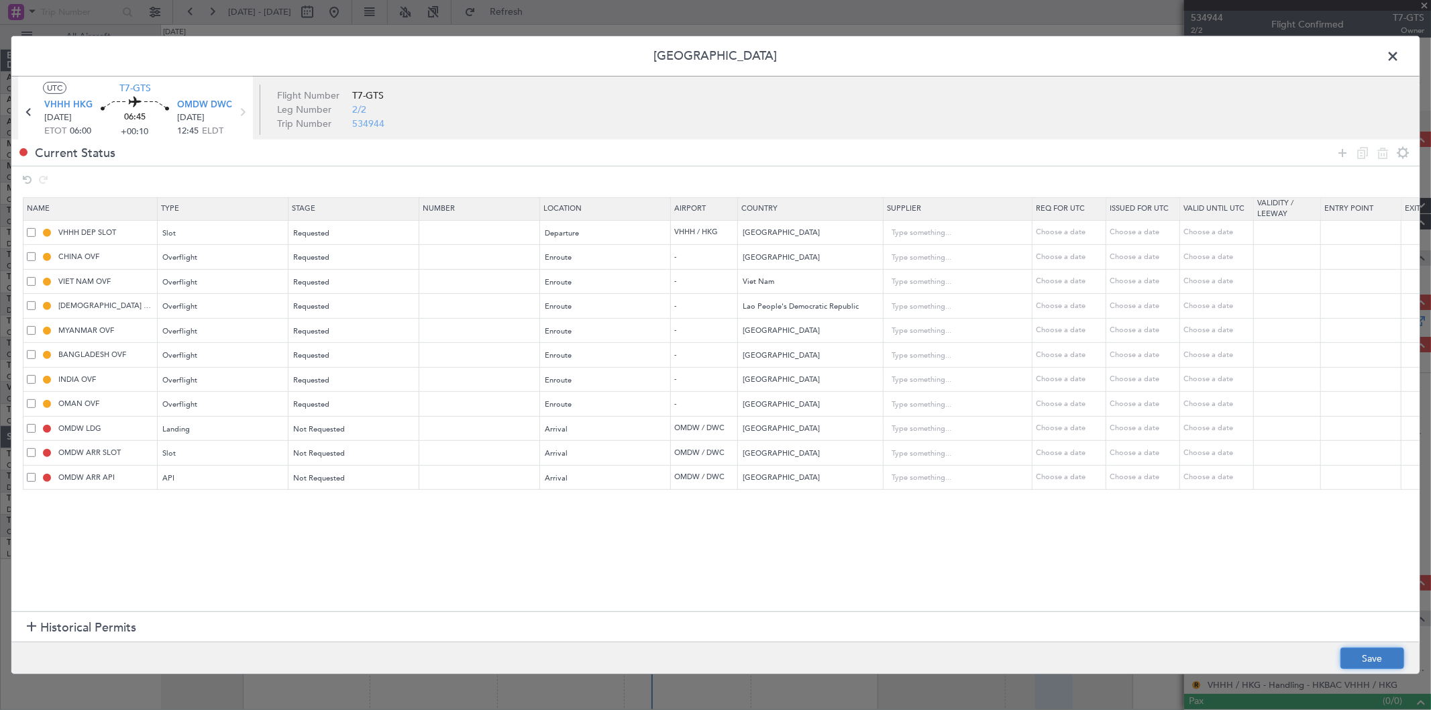
click at [1389, 656] on button "Save" at bounding box center [1372, 657] width 64 height 21
click at [1399, 58] on span at bounding box center [1399, 59] width 0 height 27
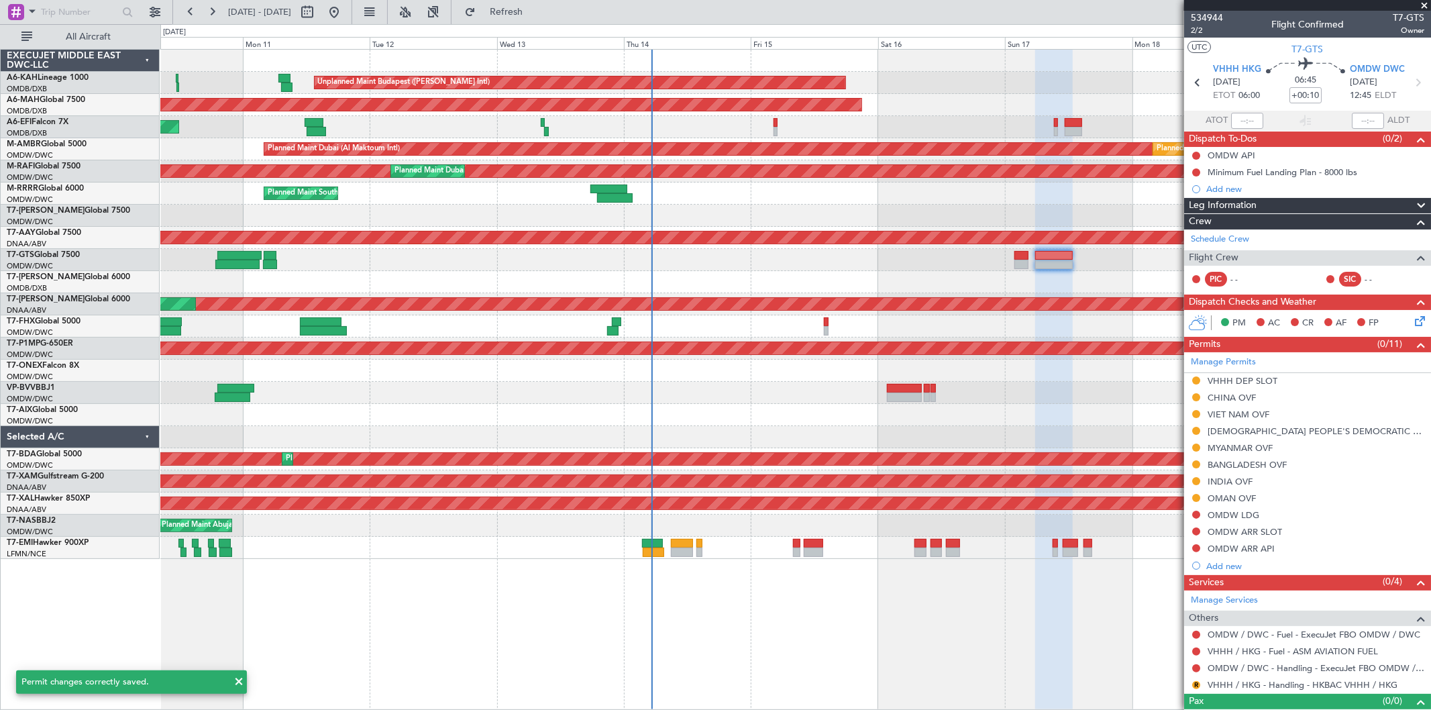
scroll to position [21, 0]
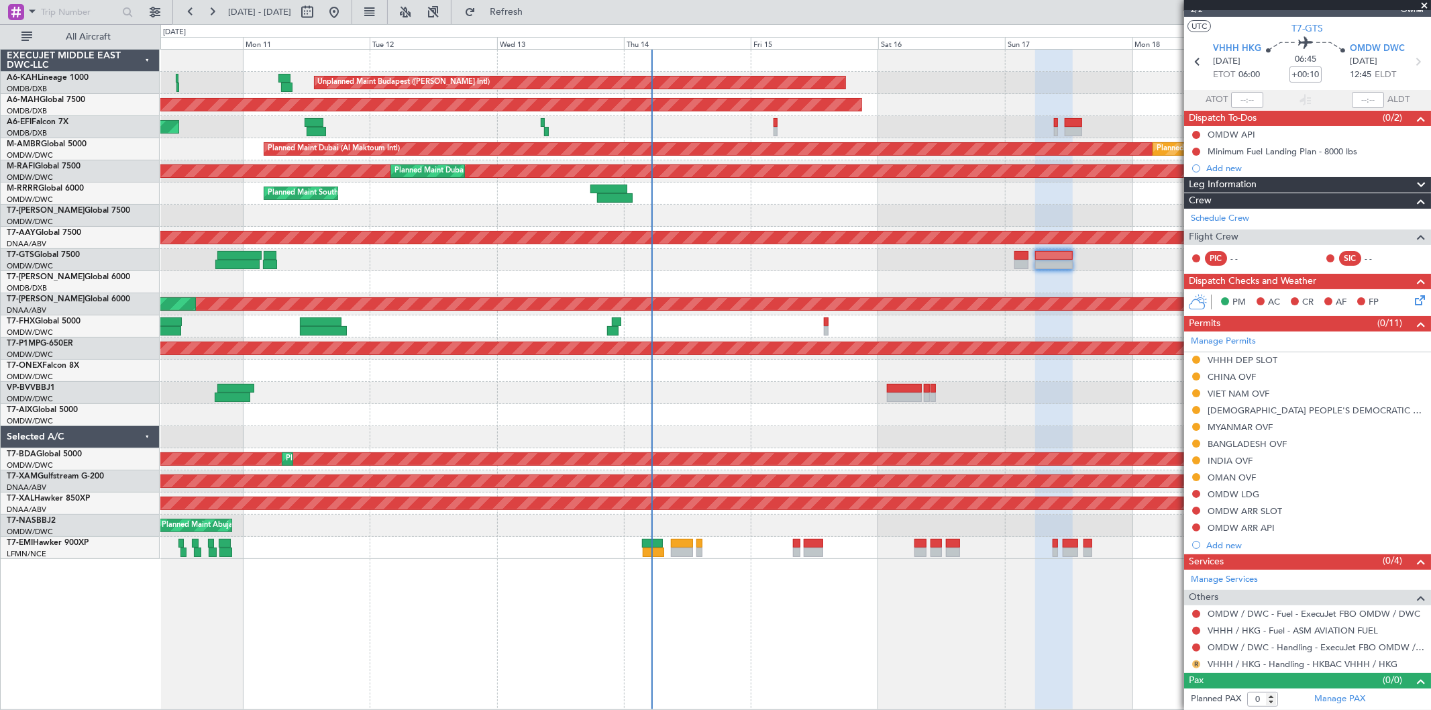
click at [1195, 665] on button "R" at bounding box center [1196, 664] width 8 height 8
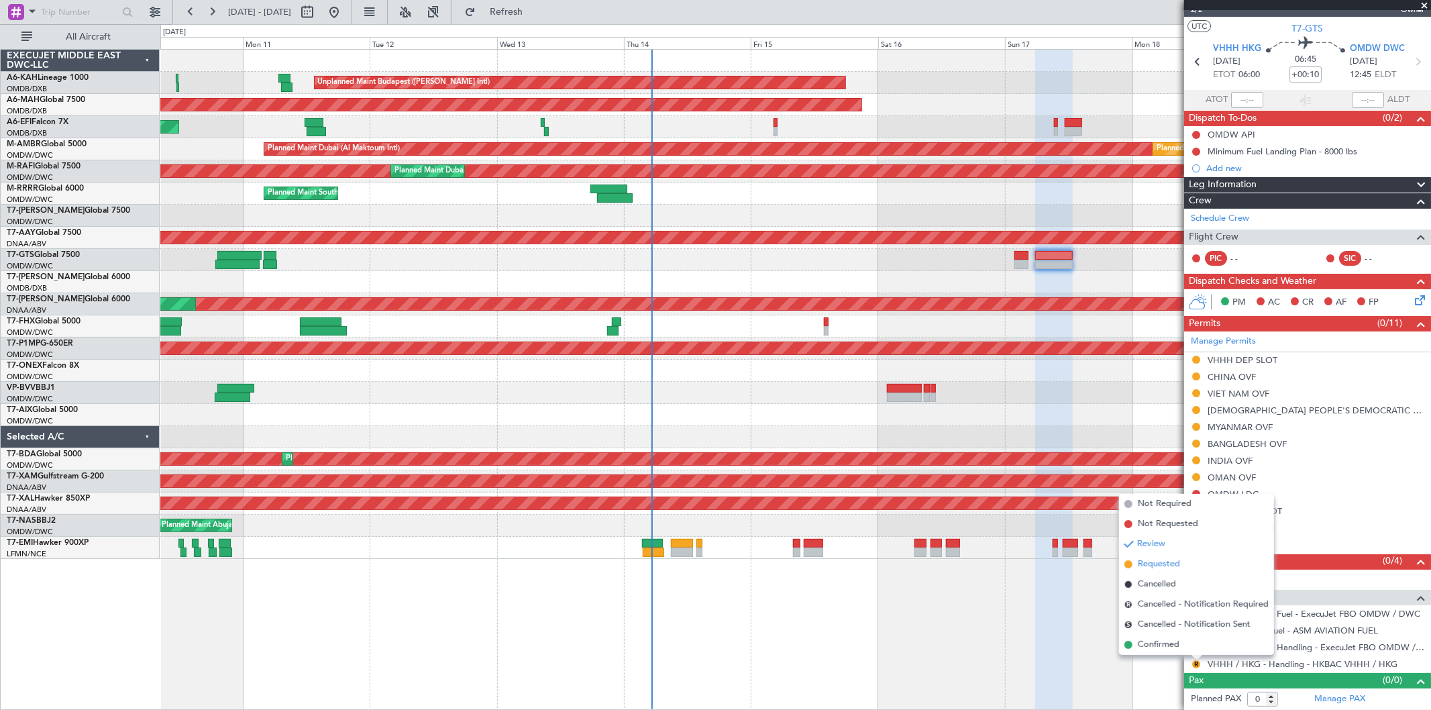
click at [1150, 558] on span "Requested" at bounding box center [1159, 563] width 42 height 13
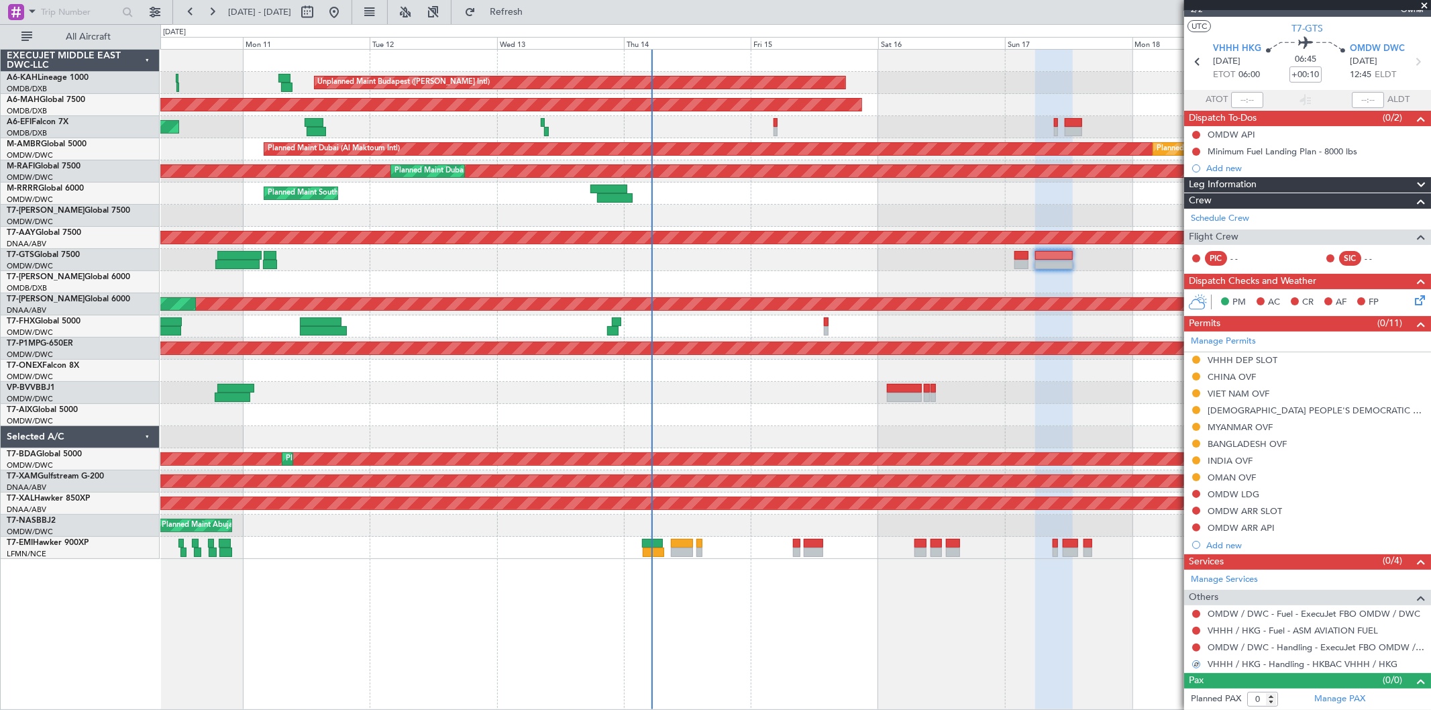
scroll to position [0, 0]
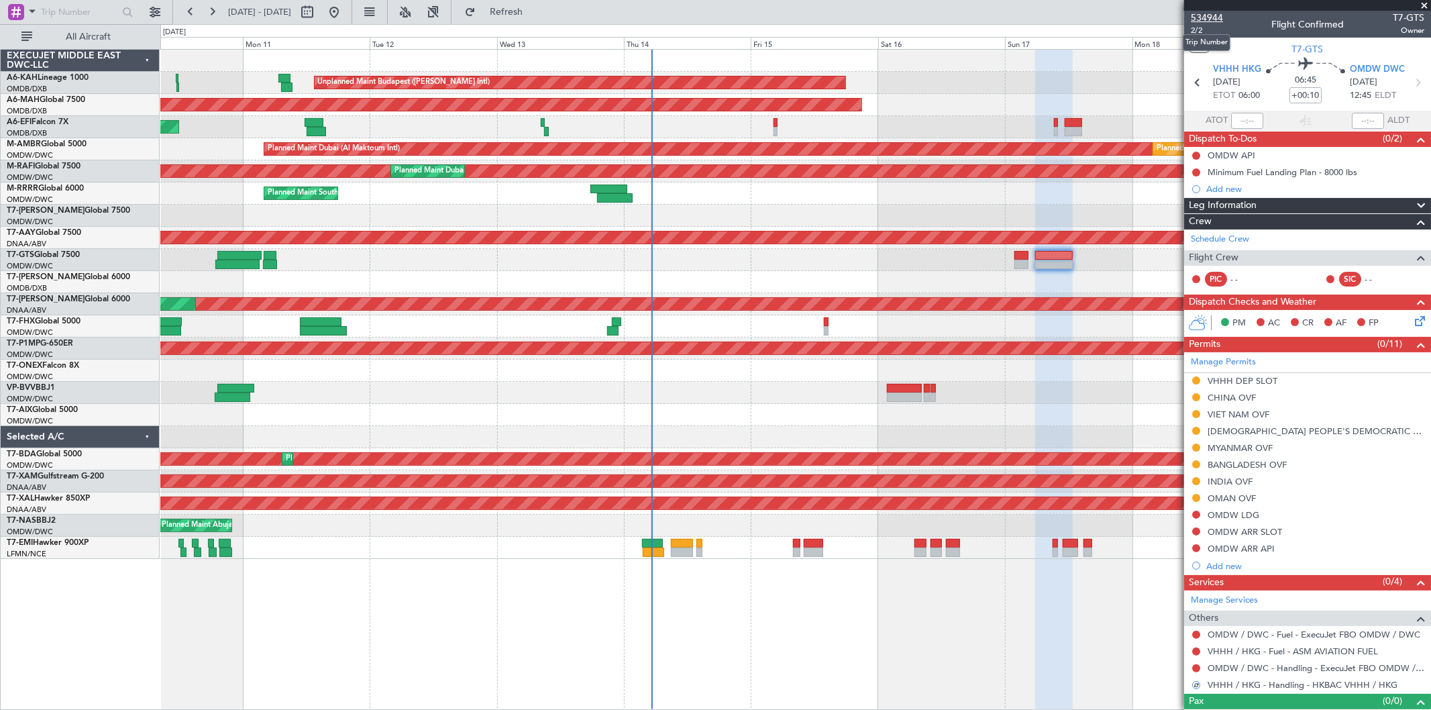
click at [1209, 14] on span "534944" at bounding box center [1207, 18] width 32 height 14
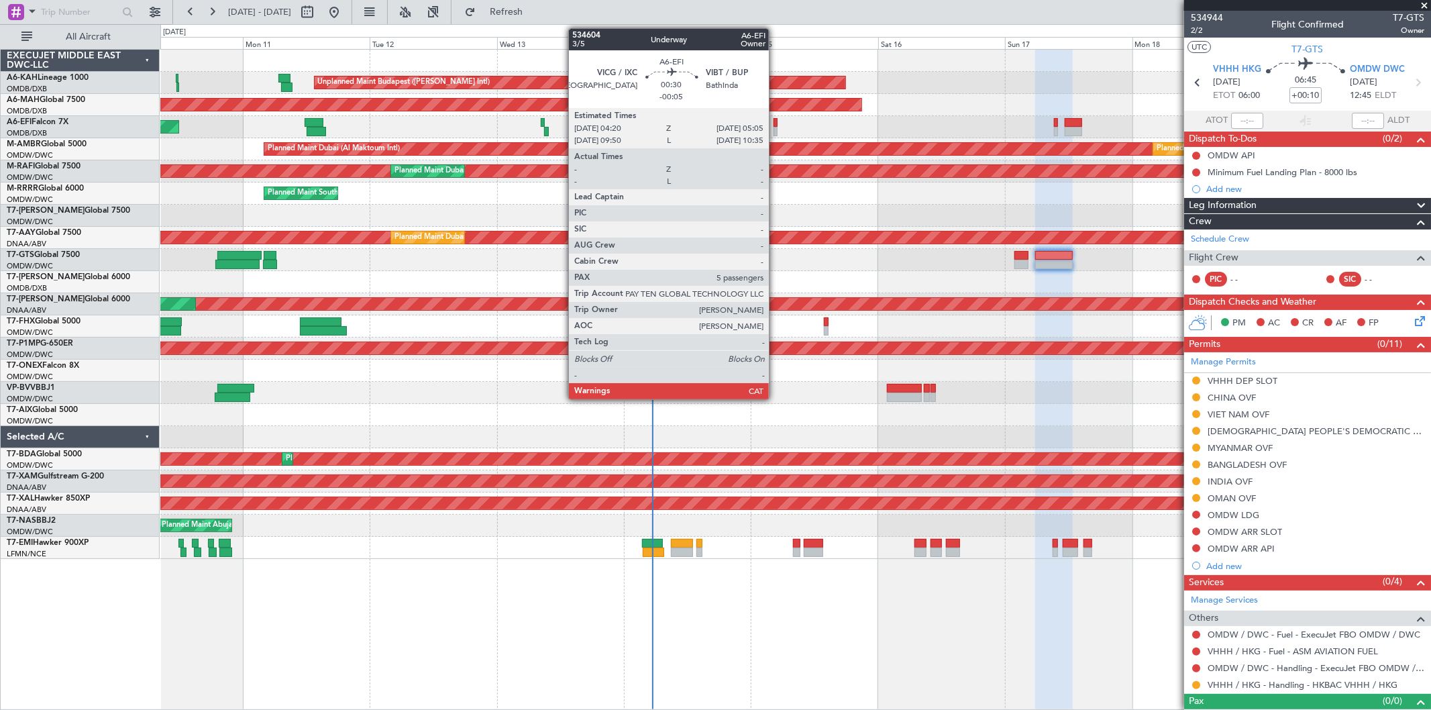
click at [775, 129] on div at bounding box center [775, 131] width 4 height 9
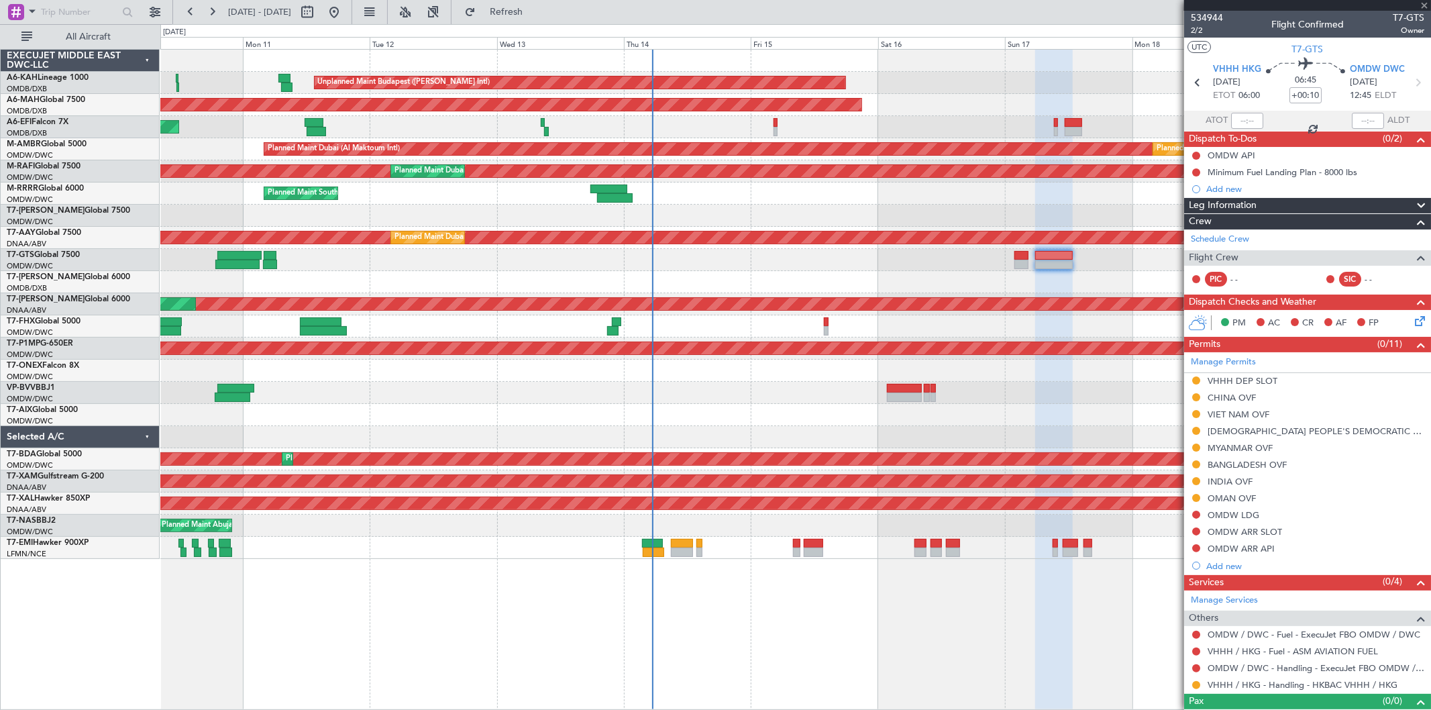
type input "-00:05"
type input "5"
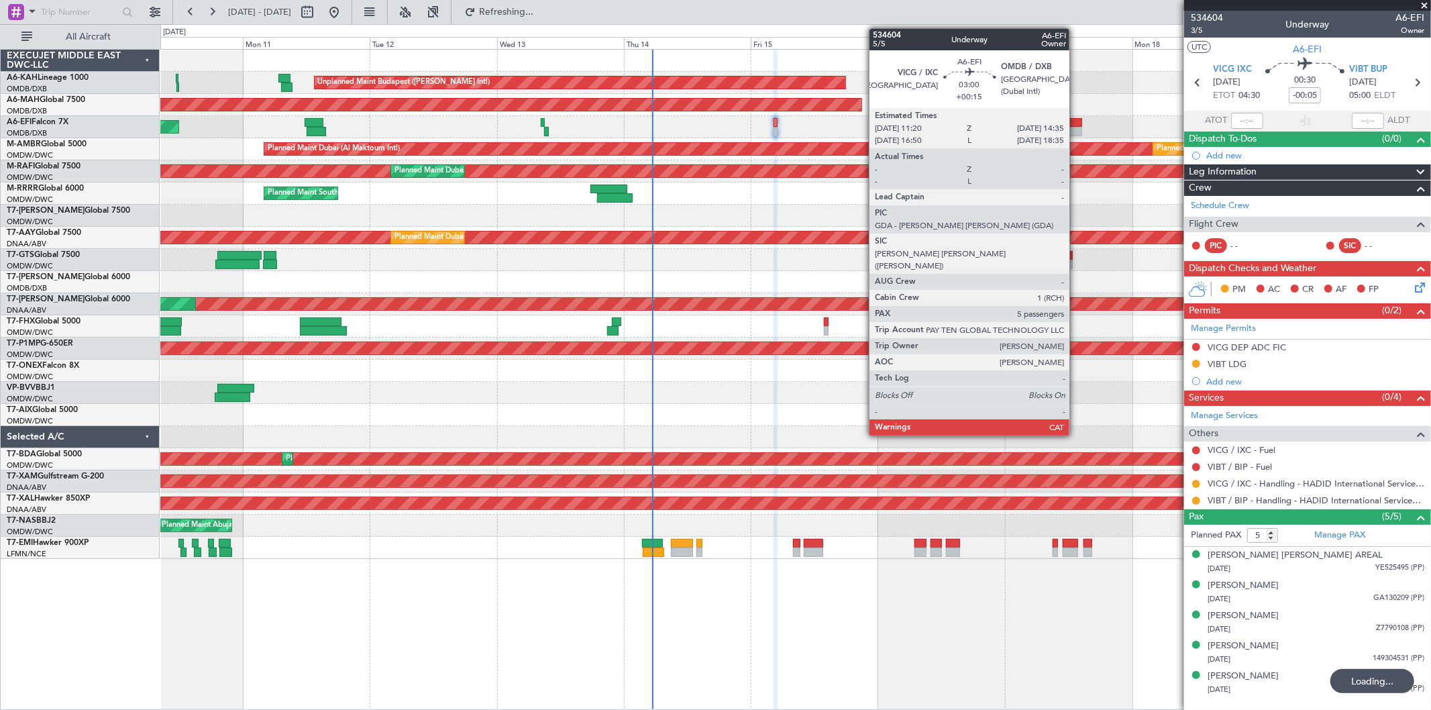
click at [1077, 131] on div at bounding box center [1073, 131] width 17 height 9
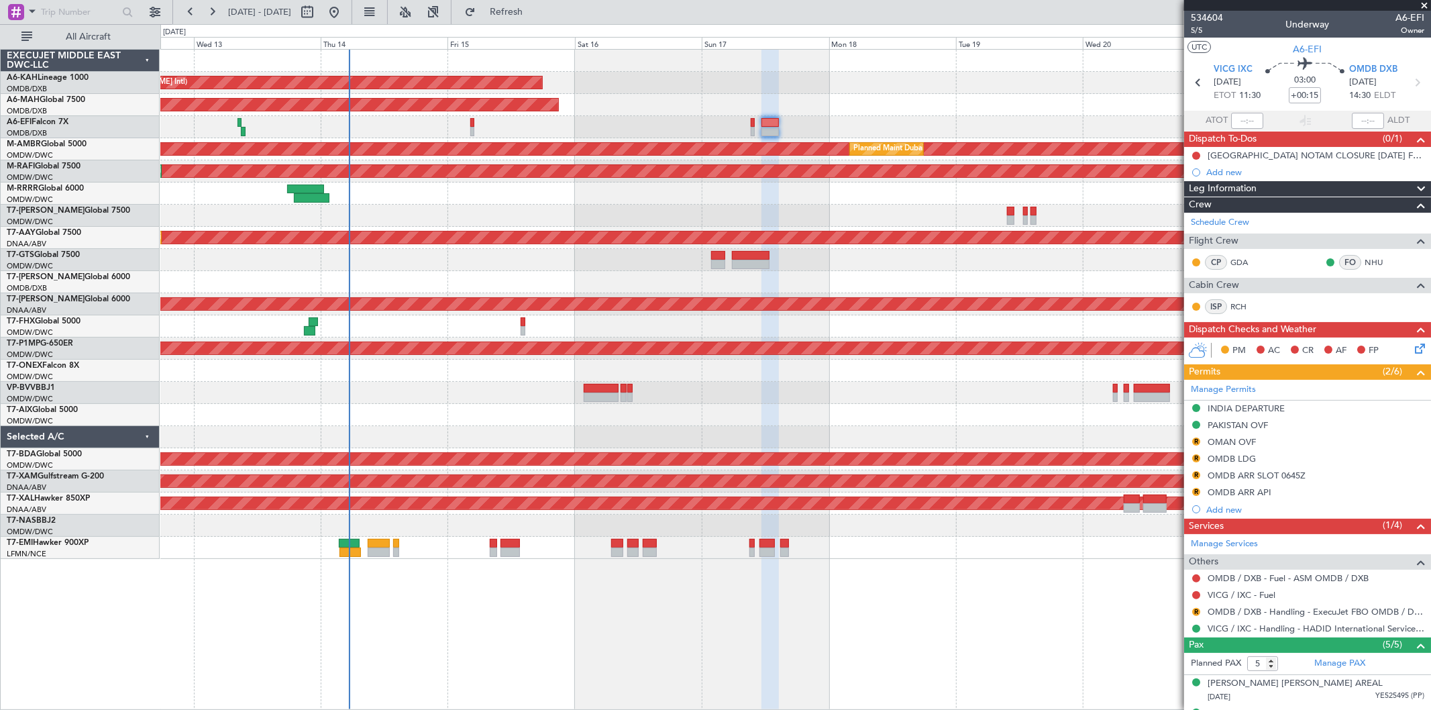
click at [472, 203] on div "Planned Maint Southend" at bounding box center [795, 193] width 1270 height 22
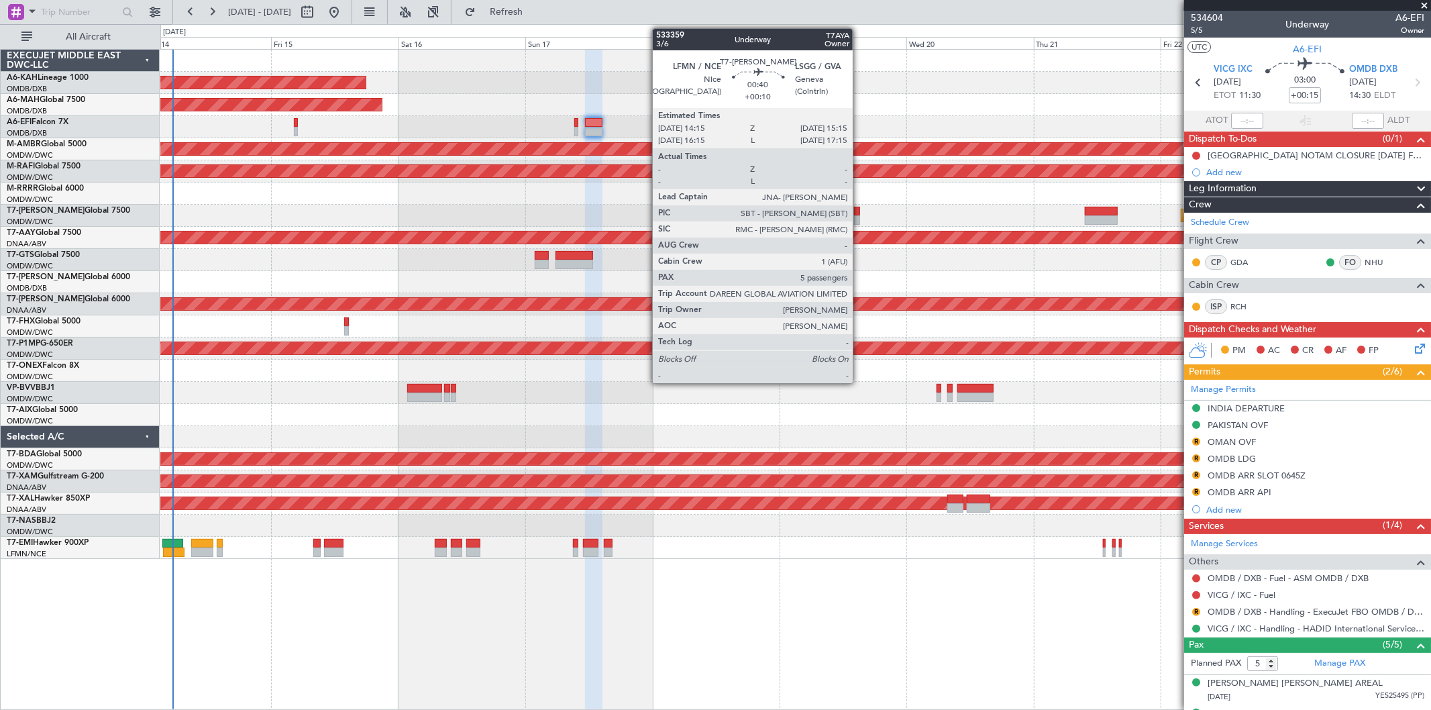
click at [859, 219] on div at bounding box center [856, 219] width 5 height 9
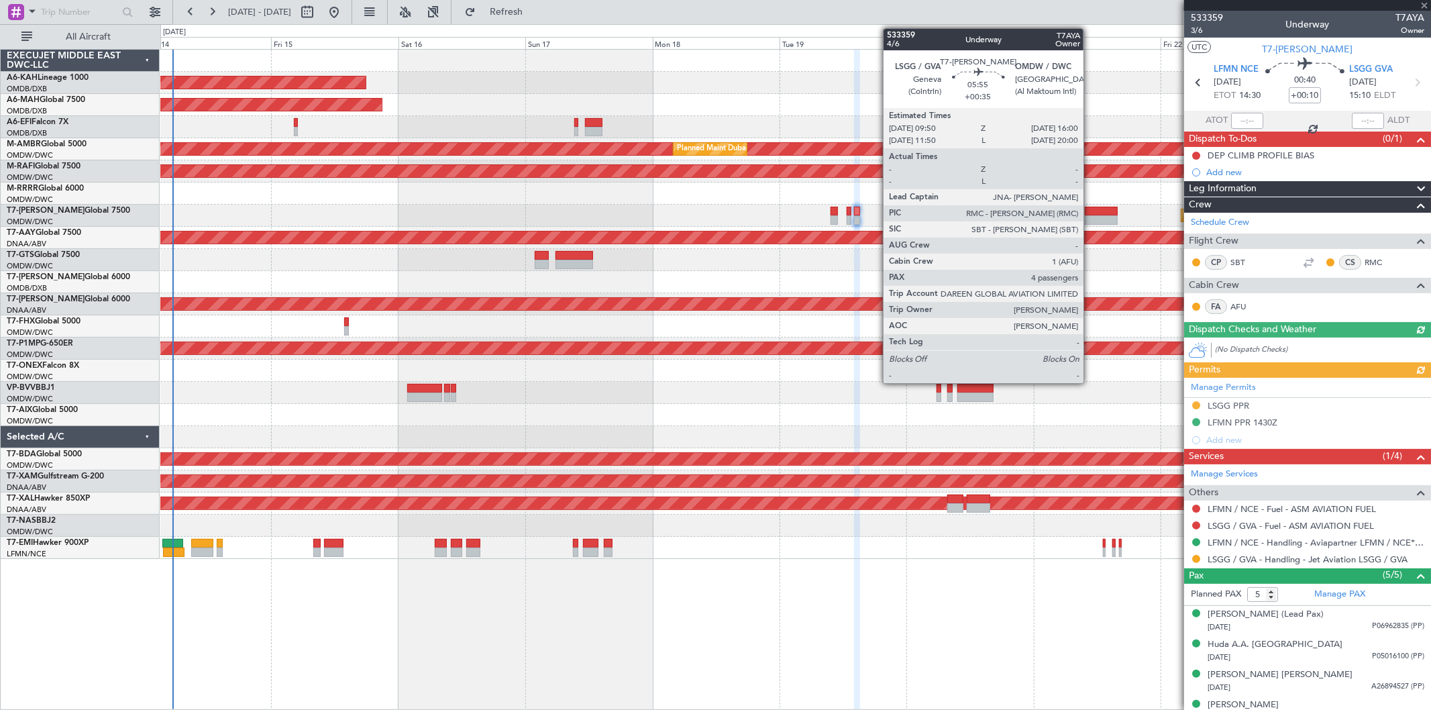
click at [1090, 219] on div at bounding box center [1101, 219] width 33 height 9
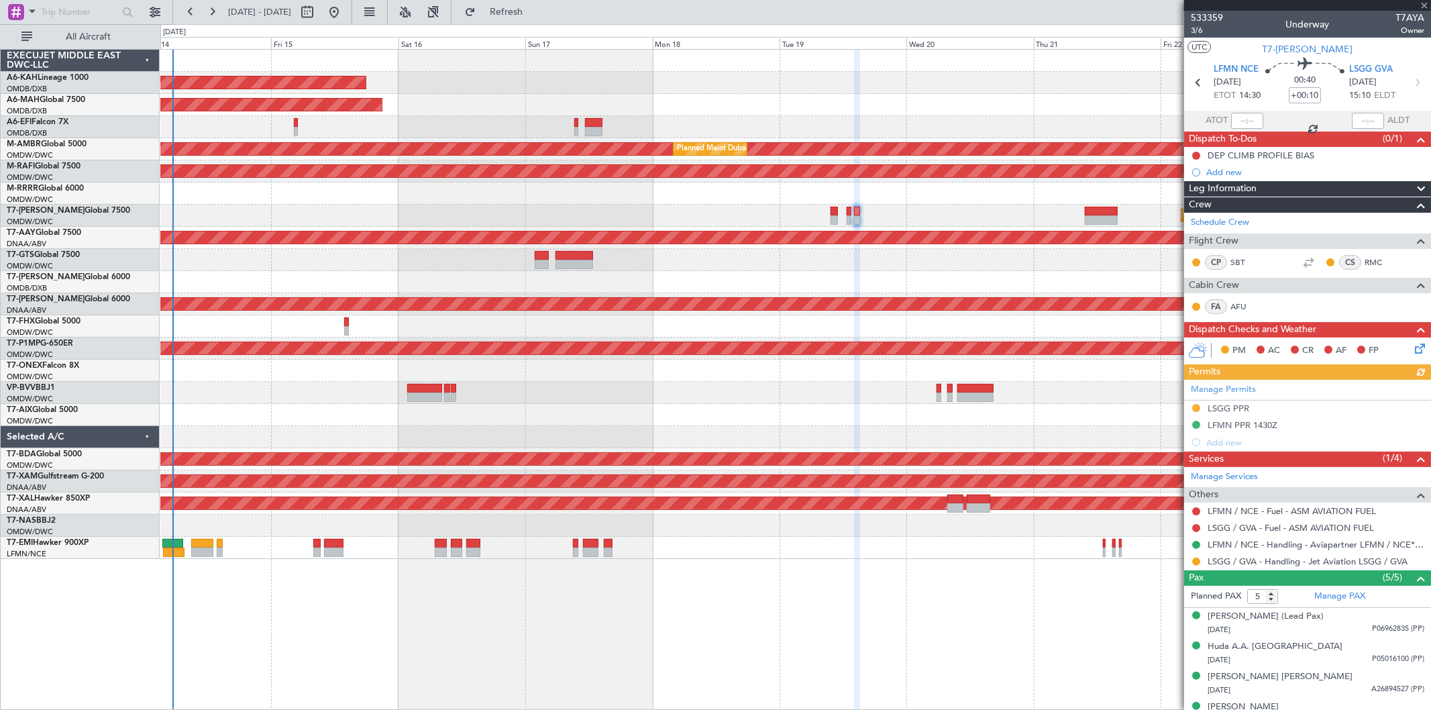
type input "+00:35"
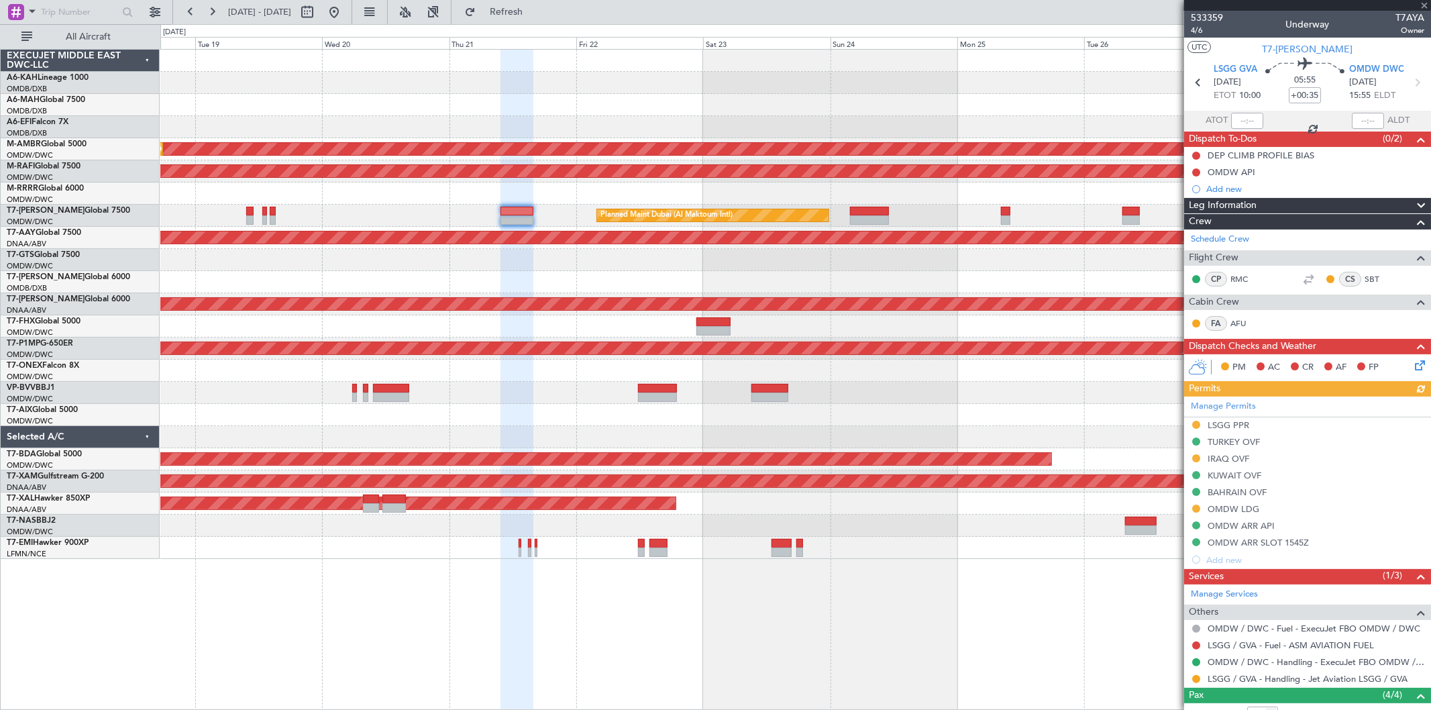
click at [453, 211] on div "Planned Maint Dubai (Al Maktoum Intl) Planned Maint [GEOGRAPHIC_DATA] (Al Makto…" at bounding box center [795, 304] width 1270 height 509
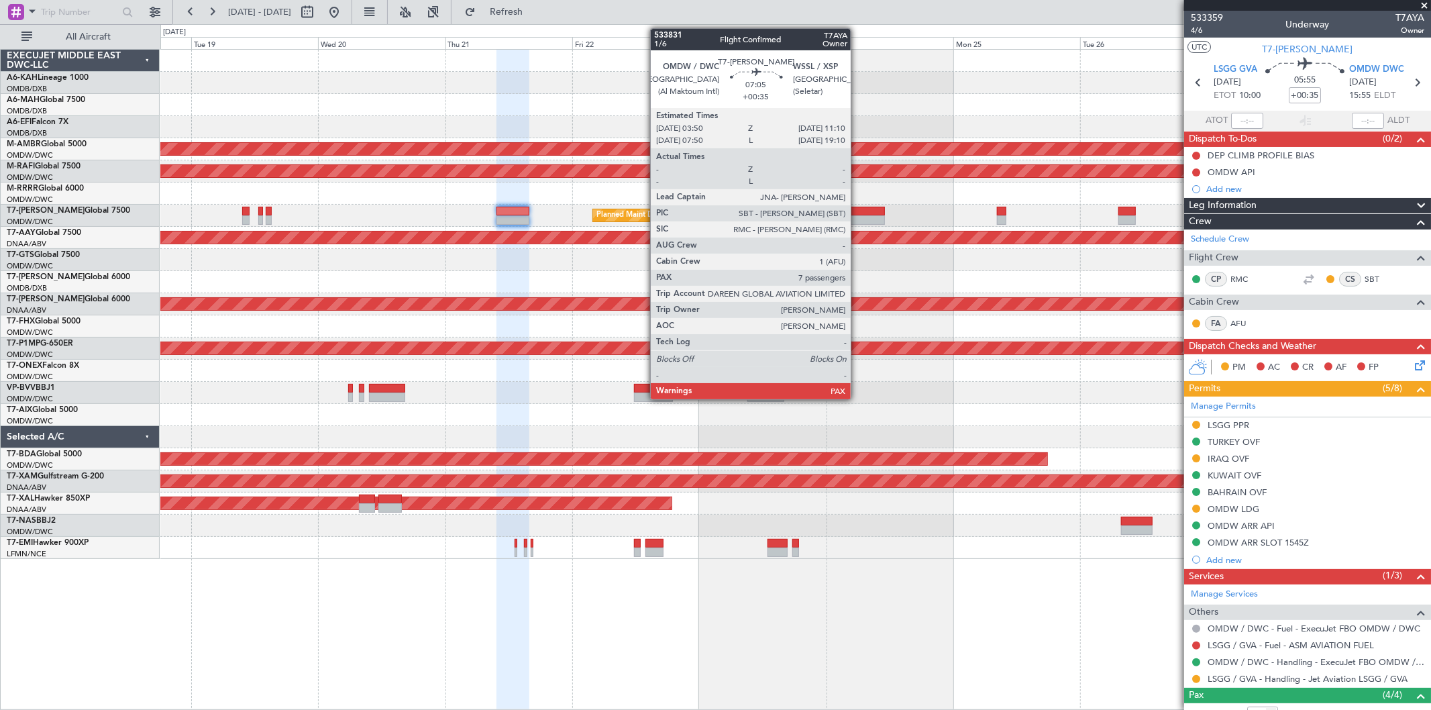
click at [857, 215] on div at bounding box center [865, 219] width 39 height 9
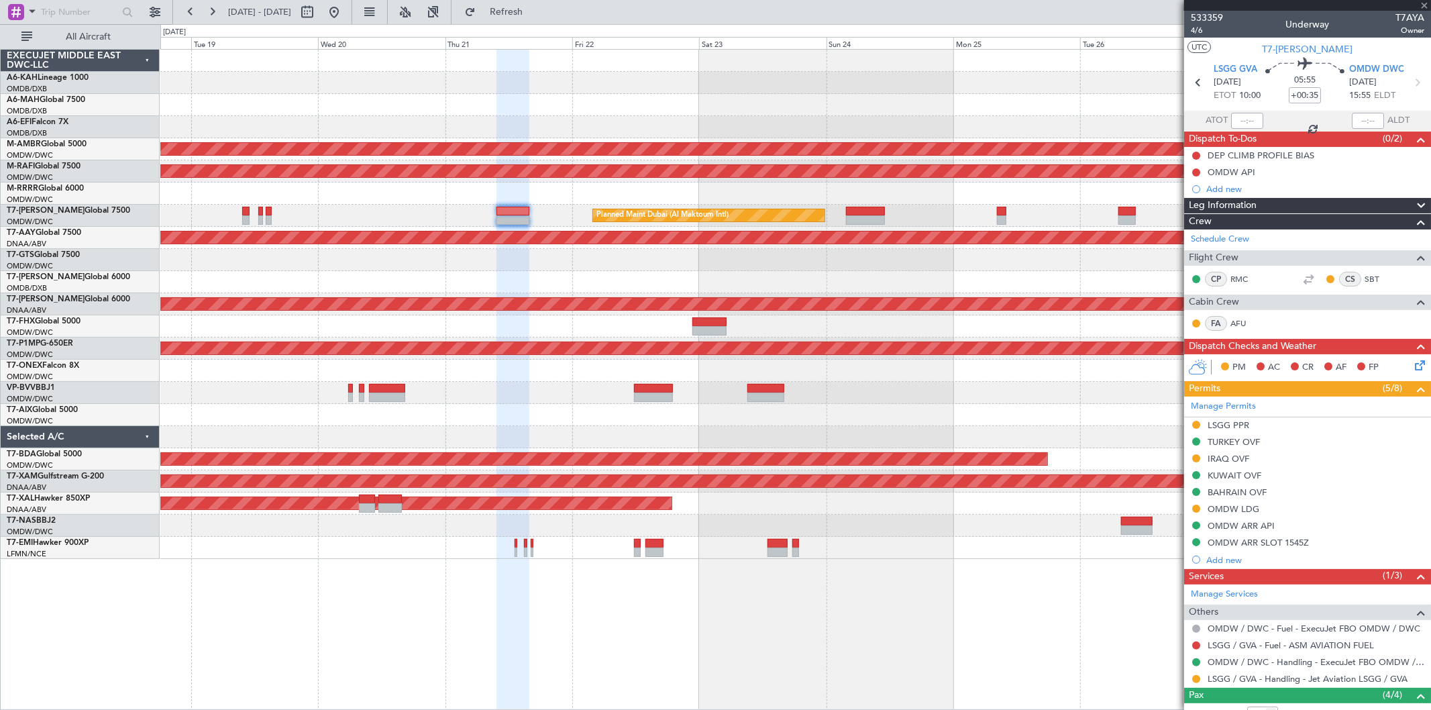
type input "7"
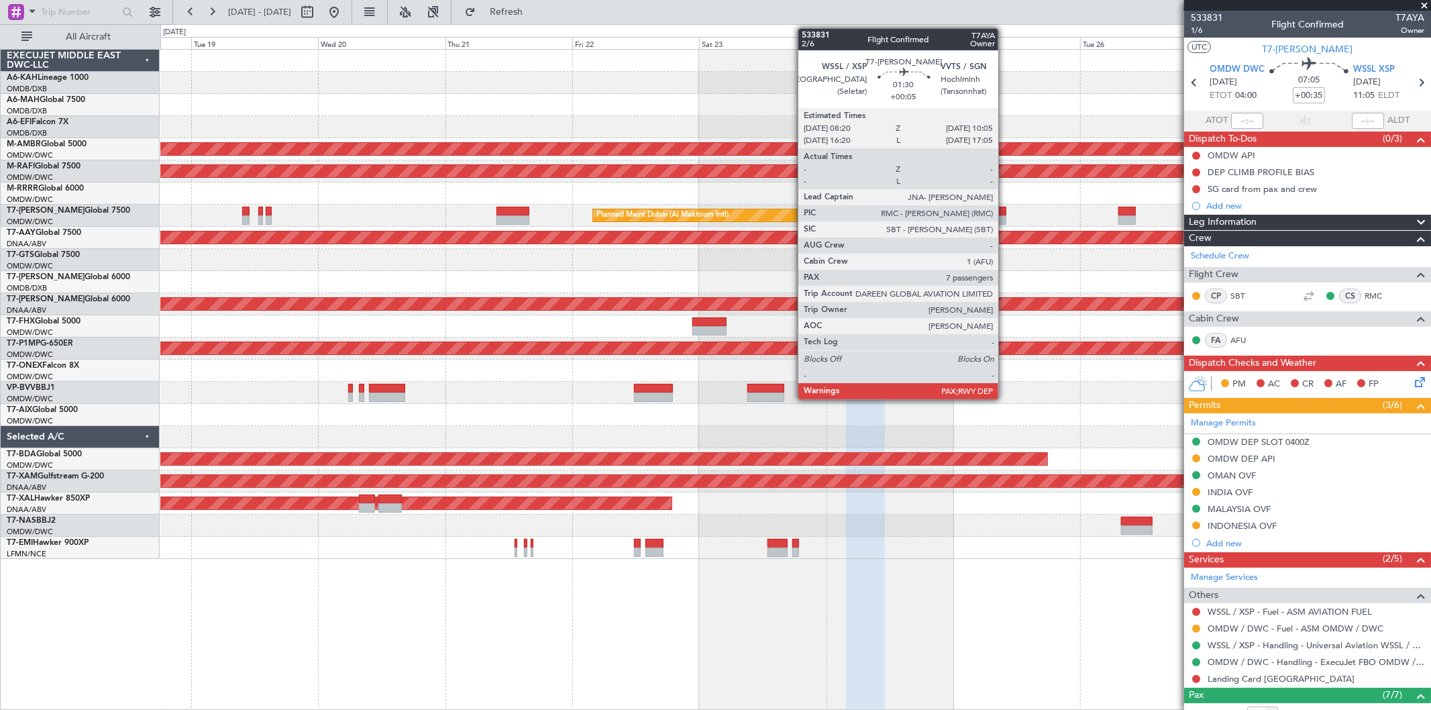
click at [1005, 210] on div at bounding box center [1001, 211] width 9 height 9
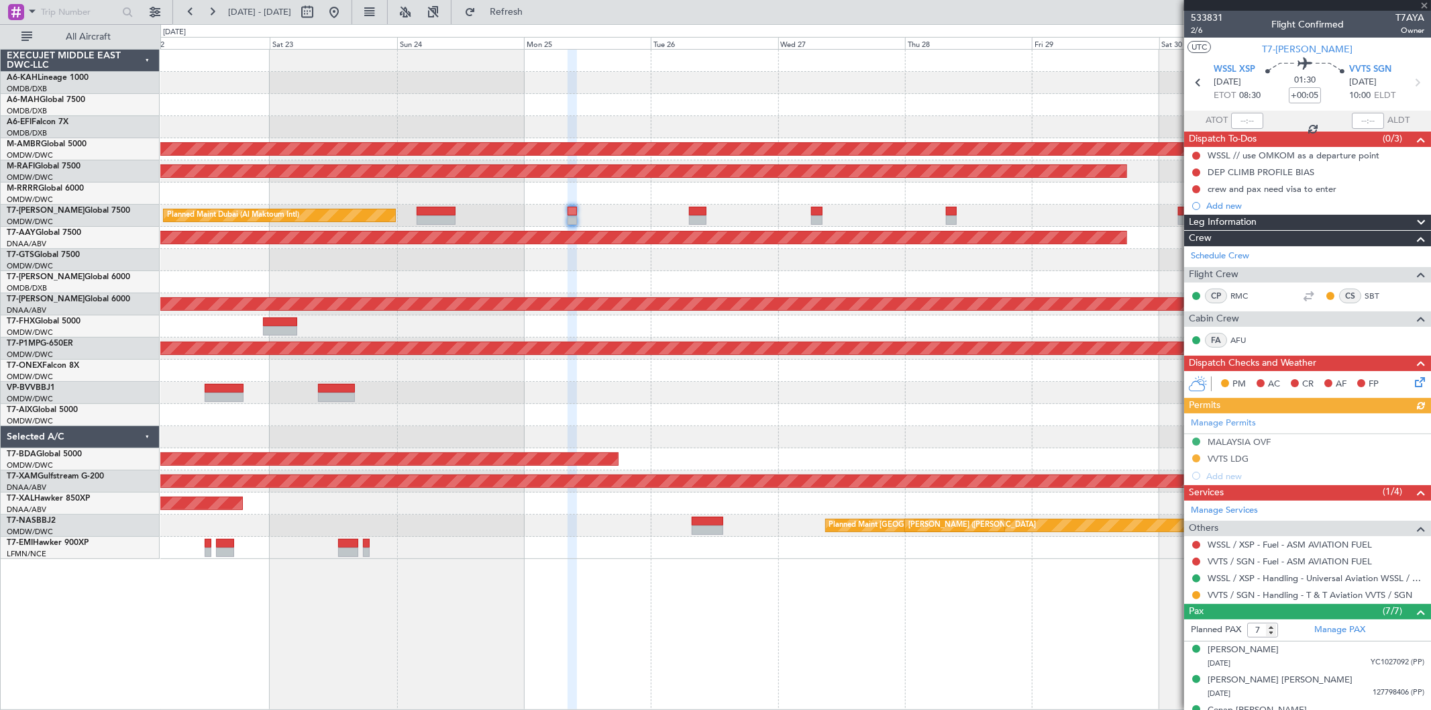
click at [510, 254] on div "Planned Maint Dubai (Al Maktoum Intl) Planned Maint [GEOGRAPHIC_DATA] (Al Makto…" at bounding box center [795, 304] width 1270 height 509
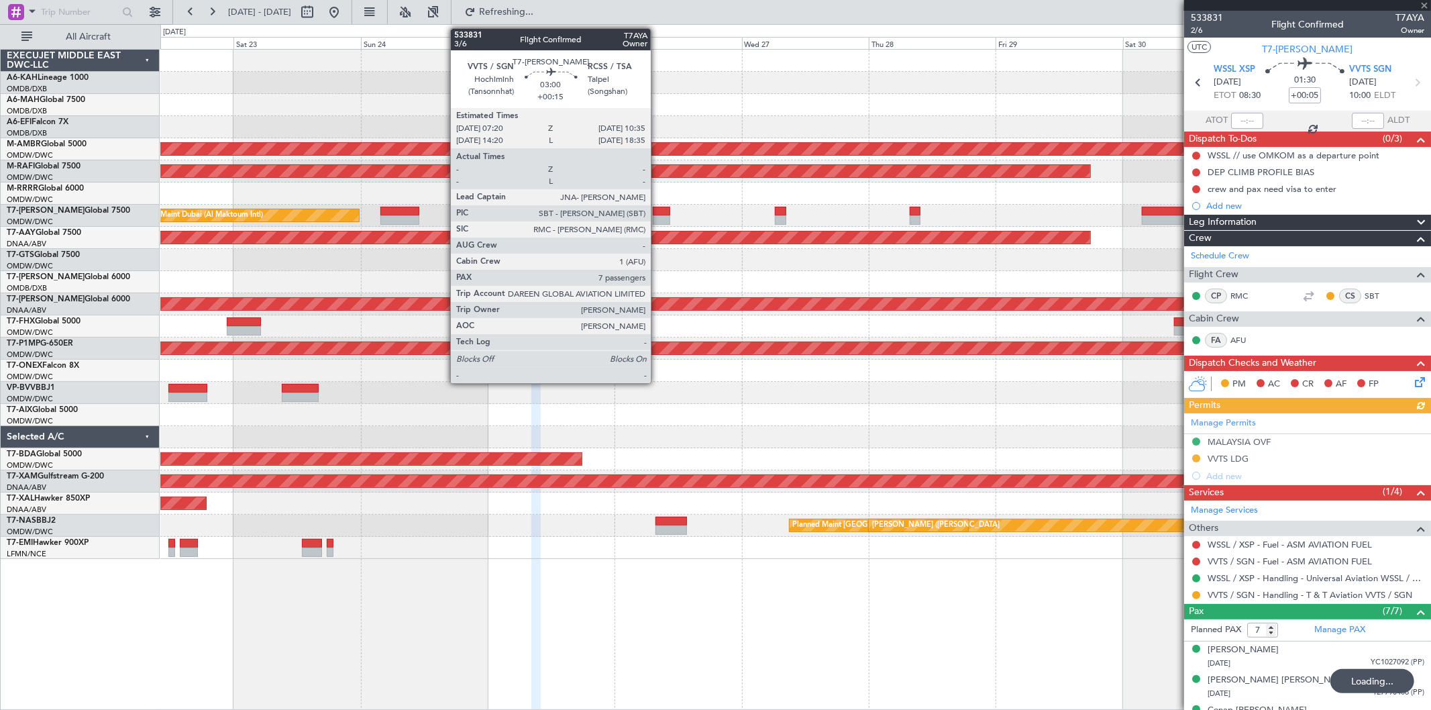
click at [657, 223] on div at bounding box center [661, 219] width 17 height 9
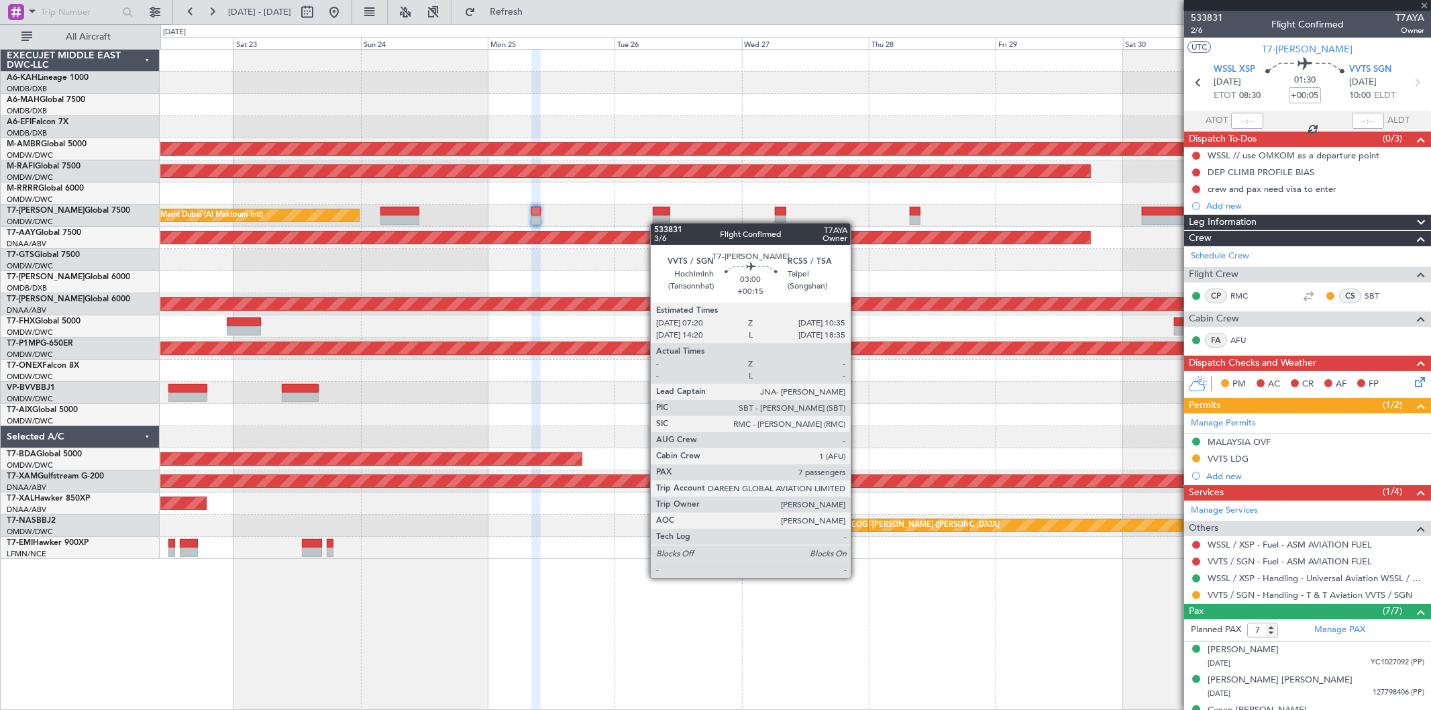
type input "+00:15"
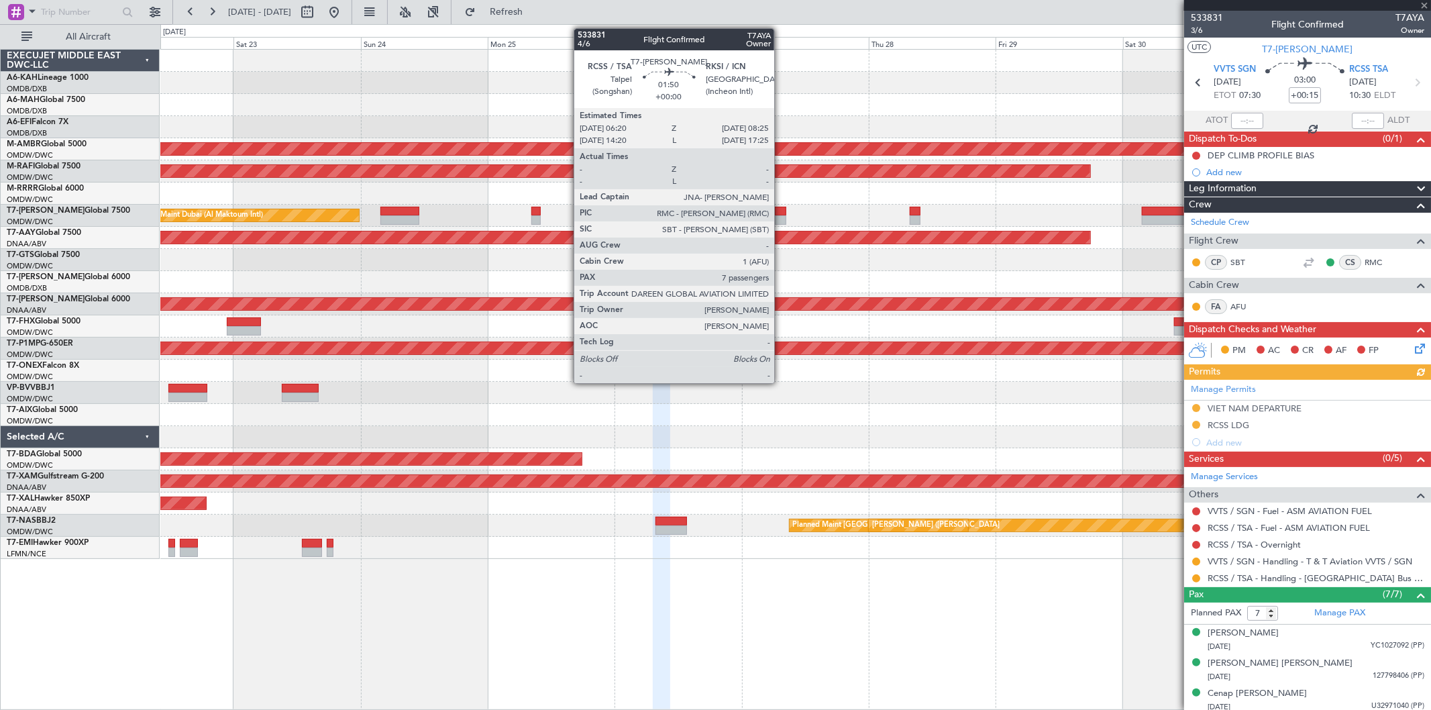
click at [781, 208] on div at bounding box center [780, 211] width 11 height 9
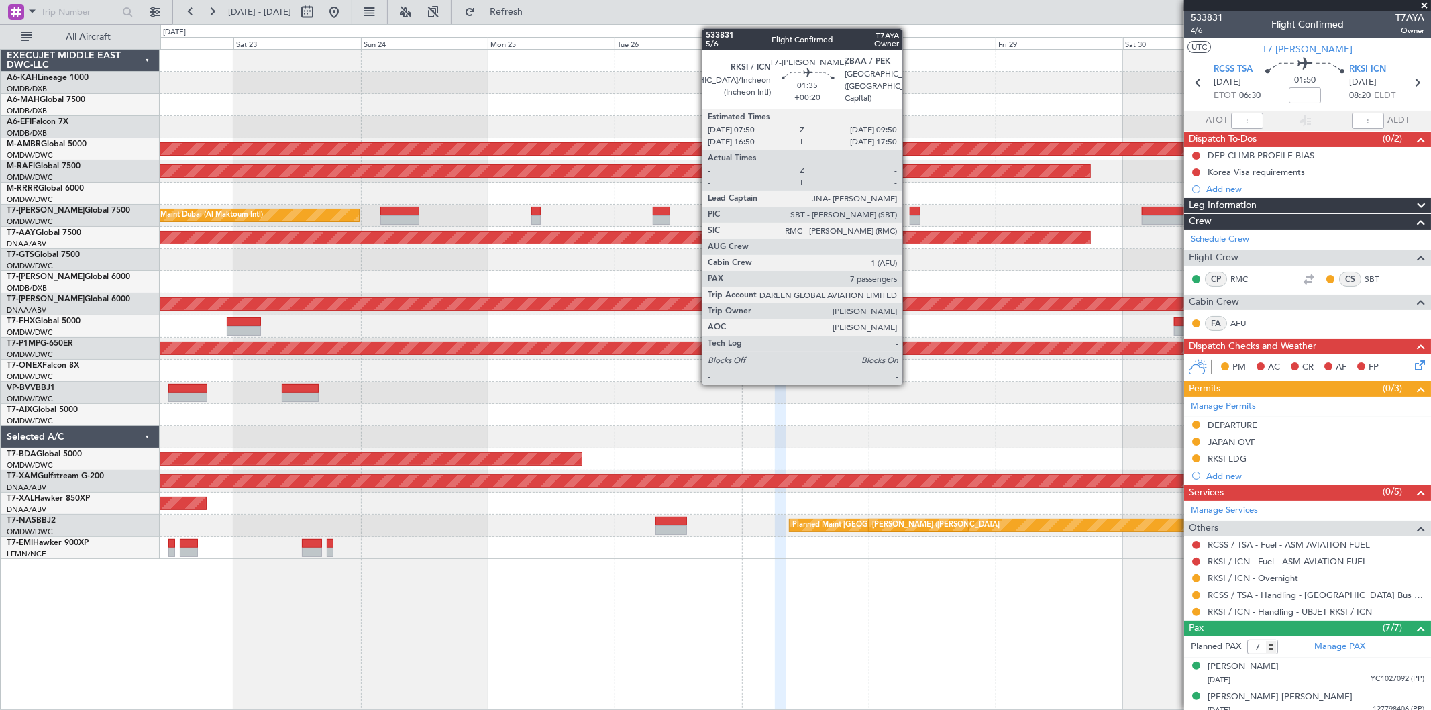
click at [910, 216] on div at bounding box center [915, 219] width 11 height 9
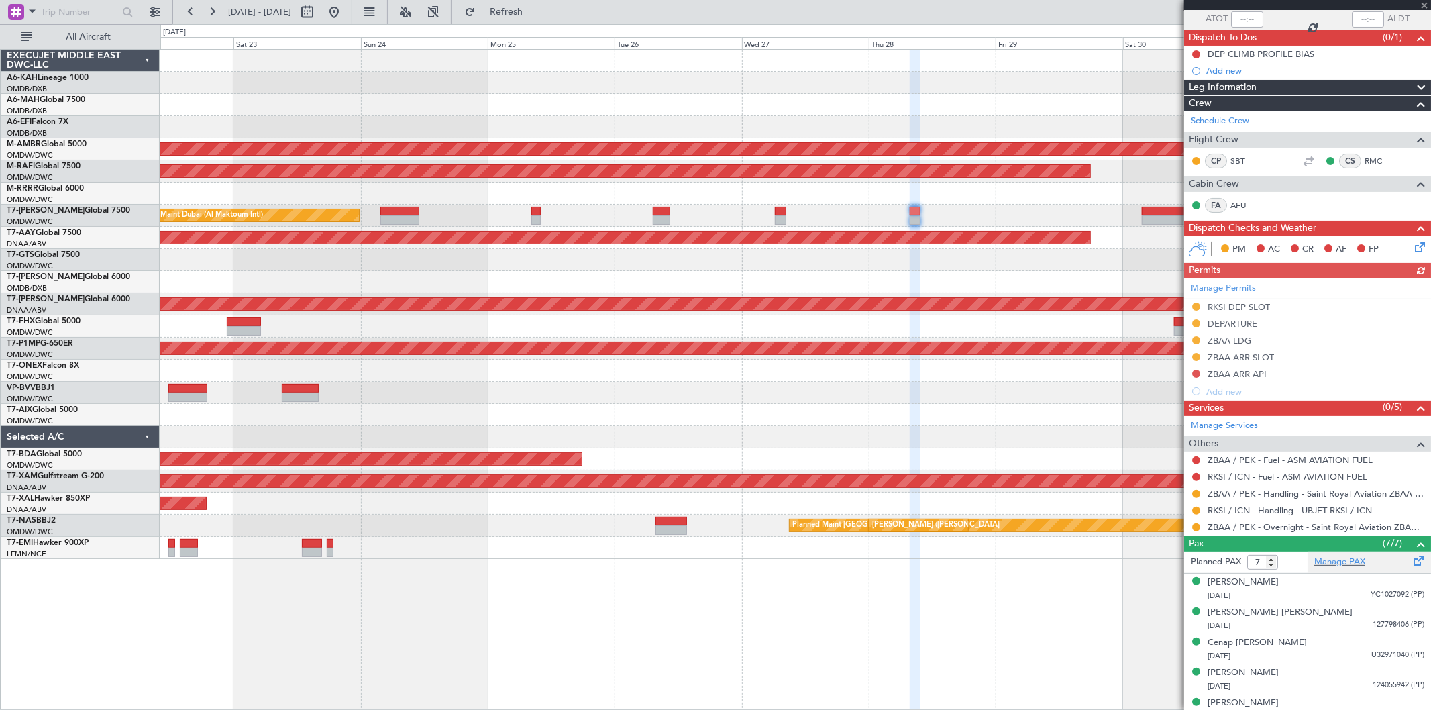
scroll to position [176, 0]
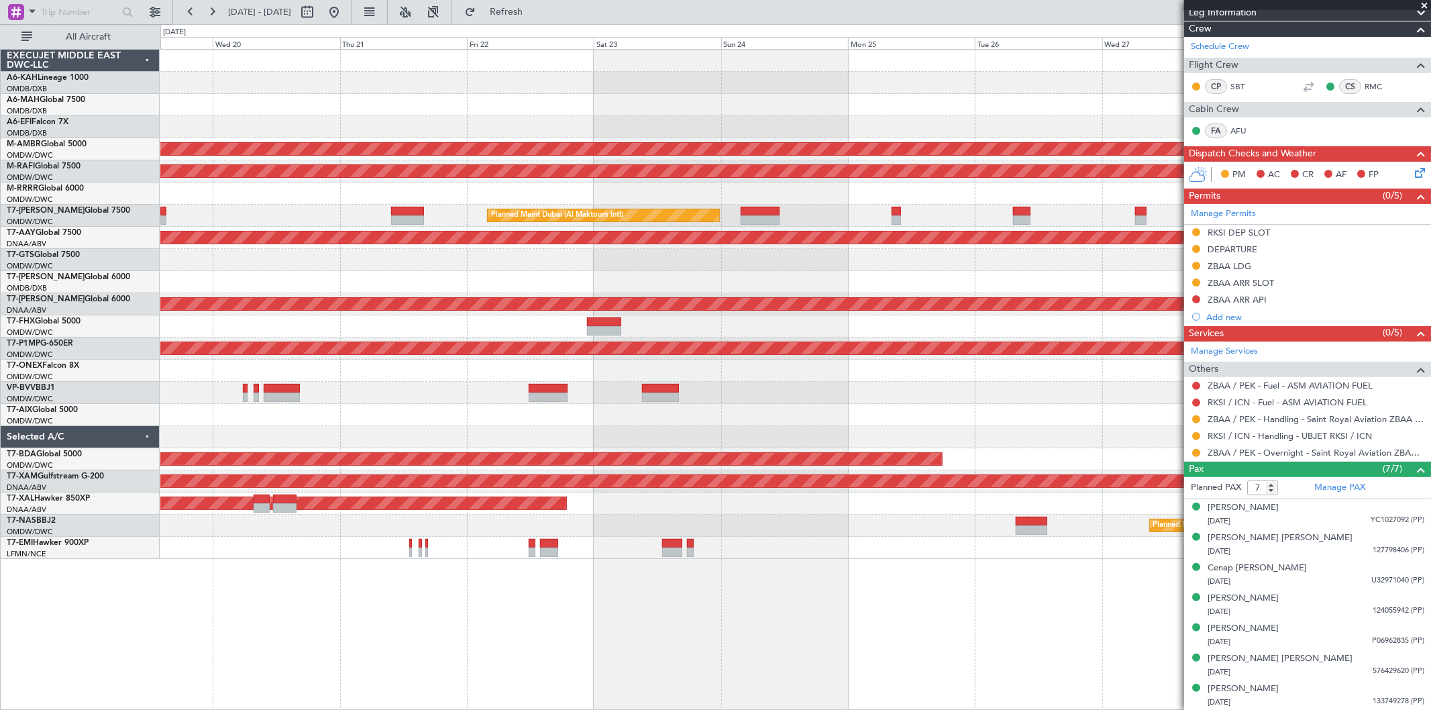
click at [951, 103] on div "Planned Maint Dubai (Al Maktoum Intl) Planned Maint [GEOGRAPHIC_DATA] (Al Makto…" at bounding box center [795, 304] width 1270 height 509
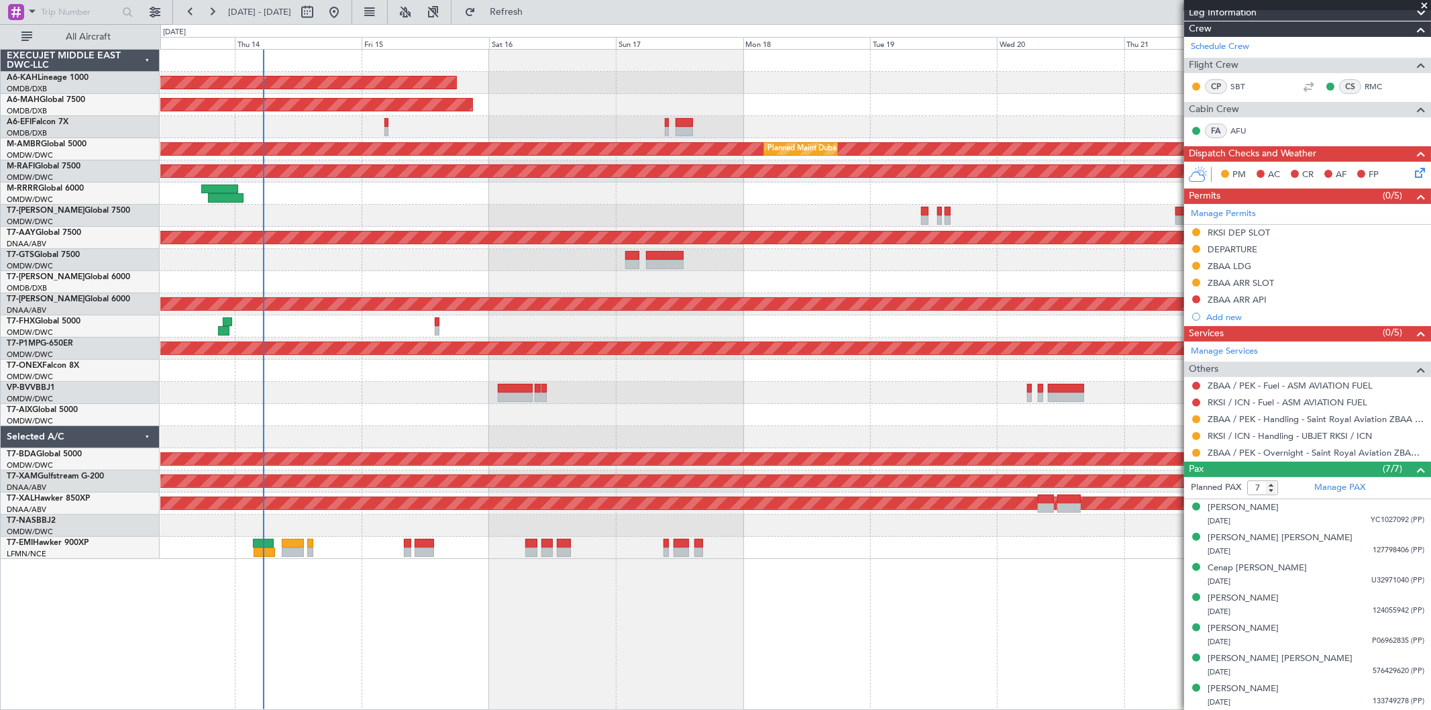
click at [1178, 117] on div "Unplanned Maint Budapest ([PERSON_NAME] Intl) Planned Maint [GEOGRAPHIC_DATA] (…" at bounding box center [795, 304] width 1270 height 509
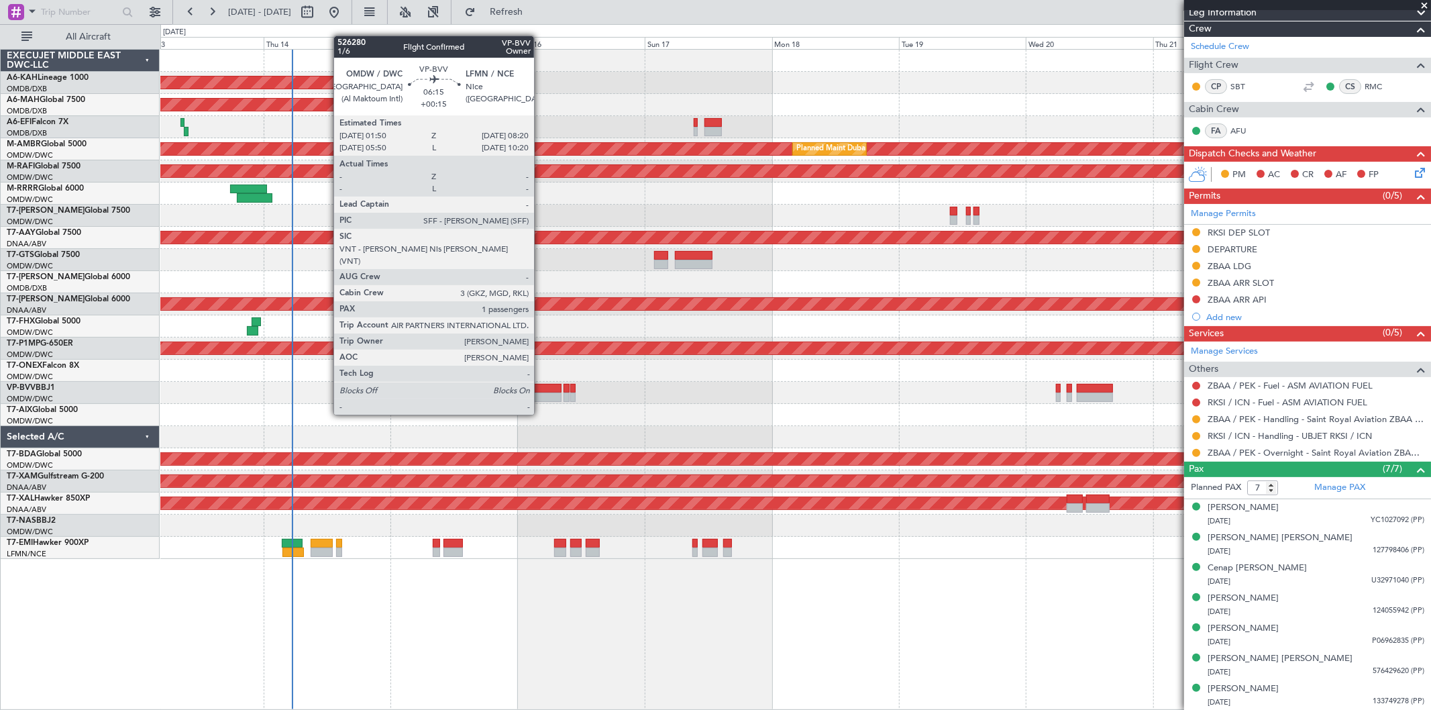
click at [541, 389] on div at bounding box center [544, 388] width 35 height 9
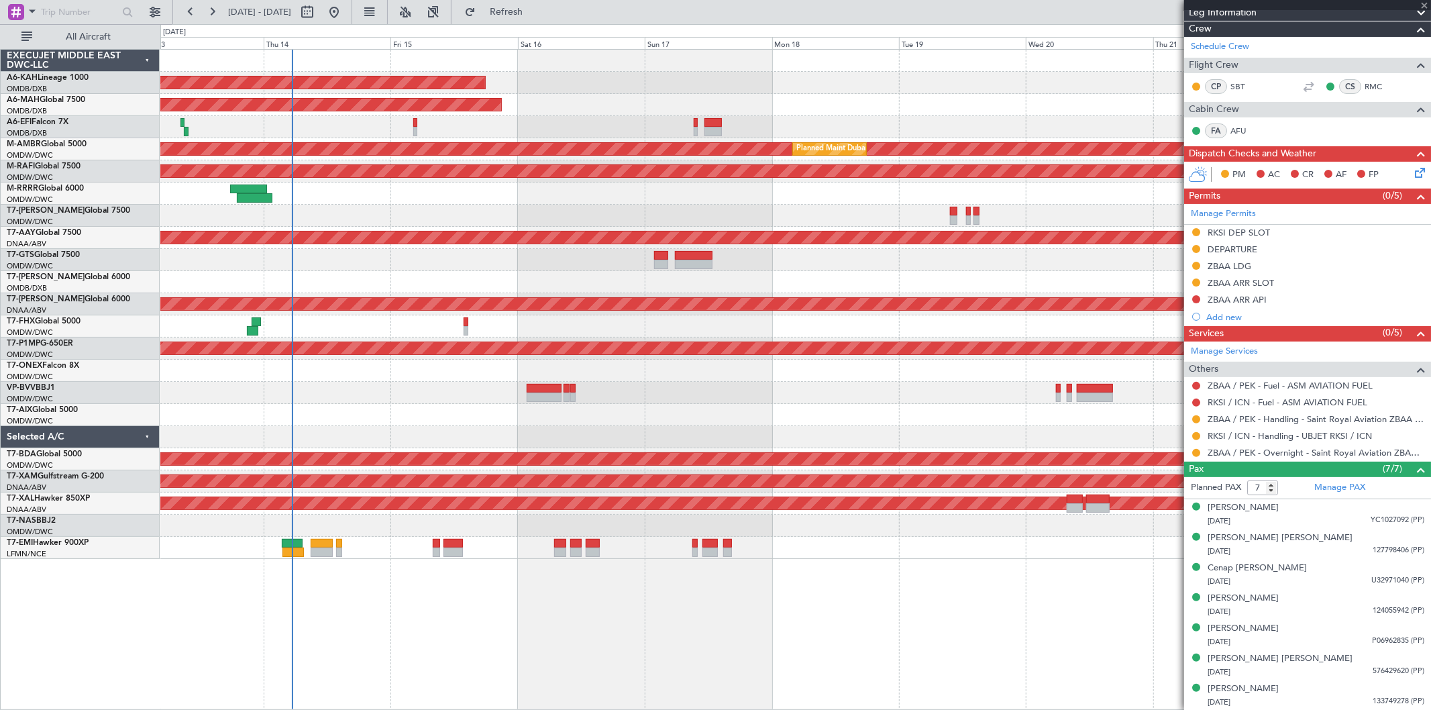
type input "+00:15"
type input "1"
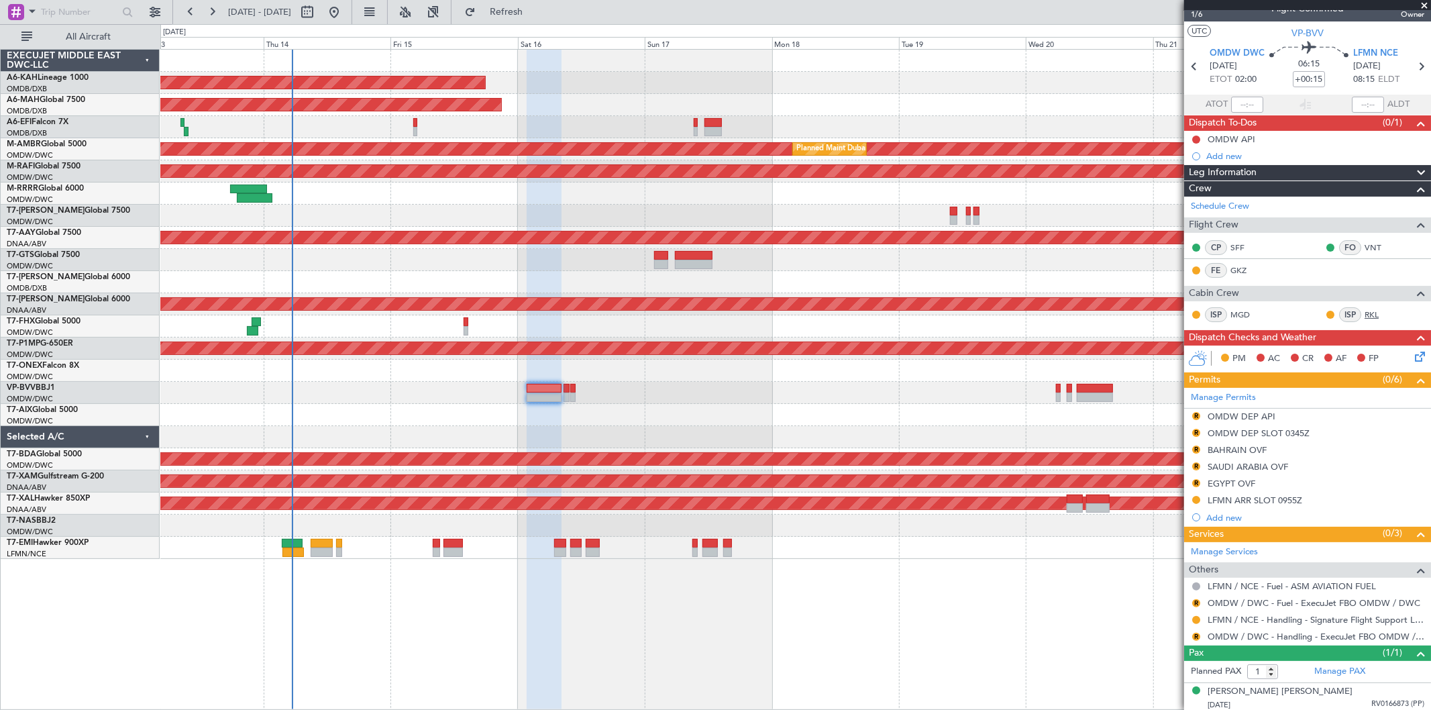
scroll to position [19, 0]
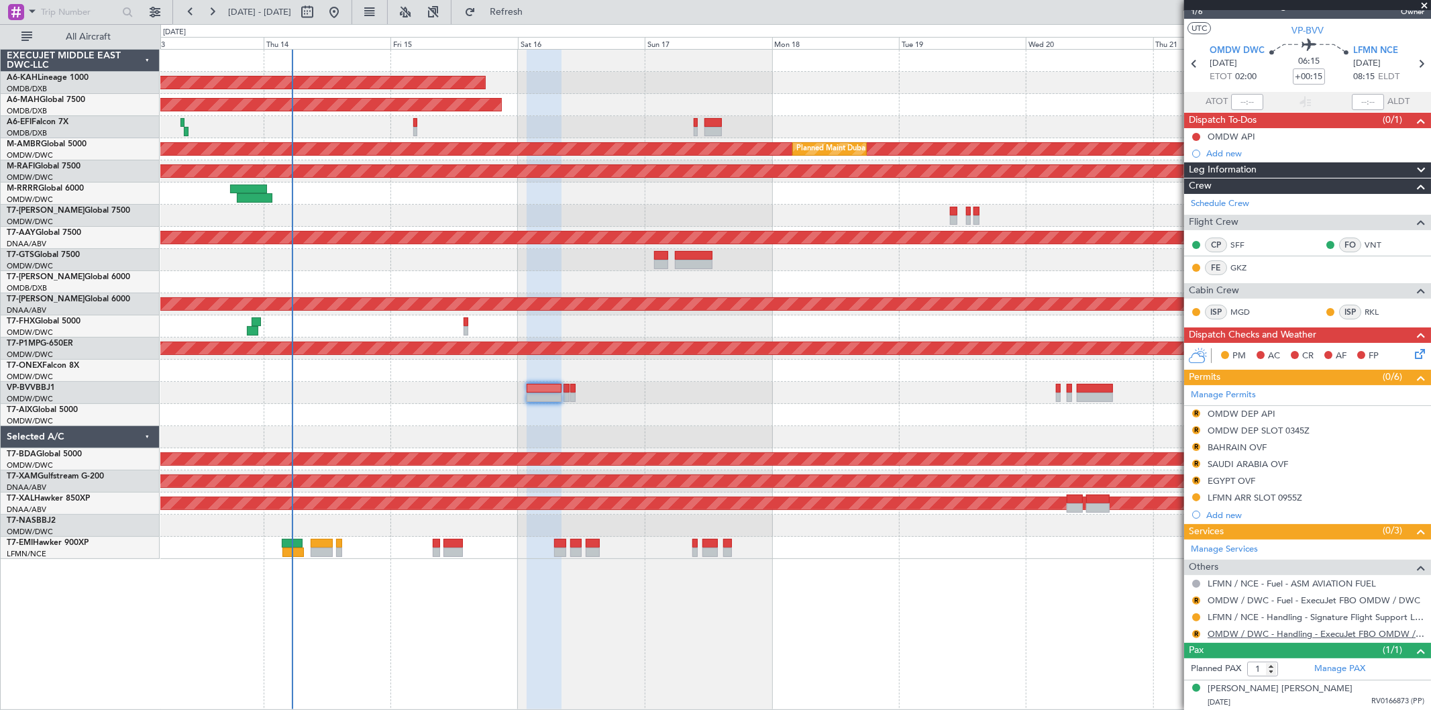
click at [1301, 633] on link "OMDW / DWC - Handling - ExecuJet FBO OMDW / DWC" at bounding box center [1316, 633] width 217 height 11
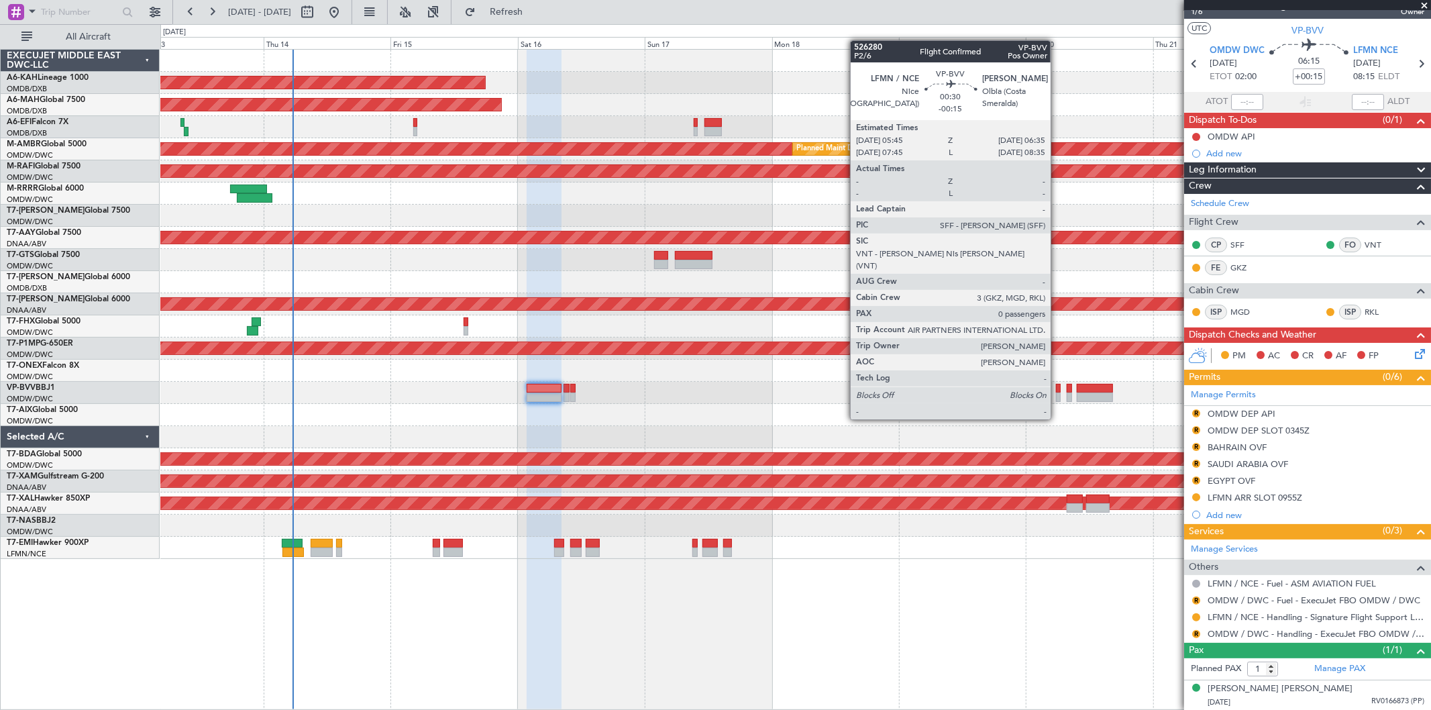
click at [1057, 394] on div at bounding box center [1058, 396] width 5 height 9
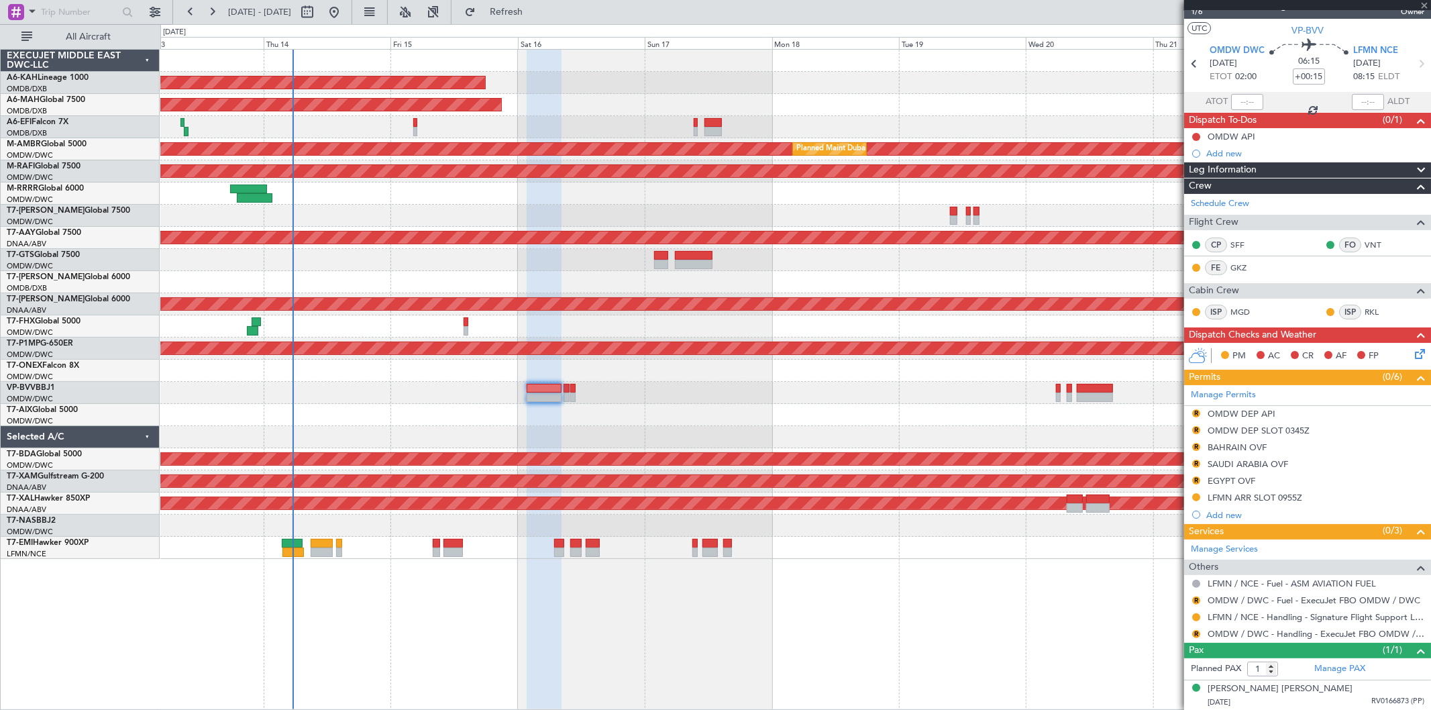
type input "-00:15"
type input "0"
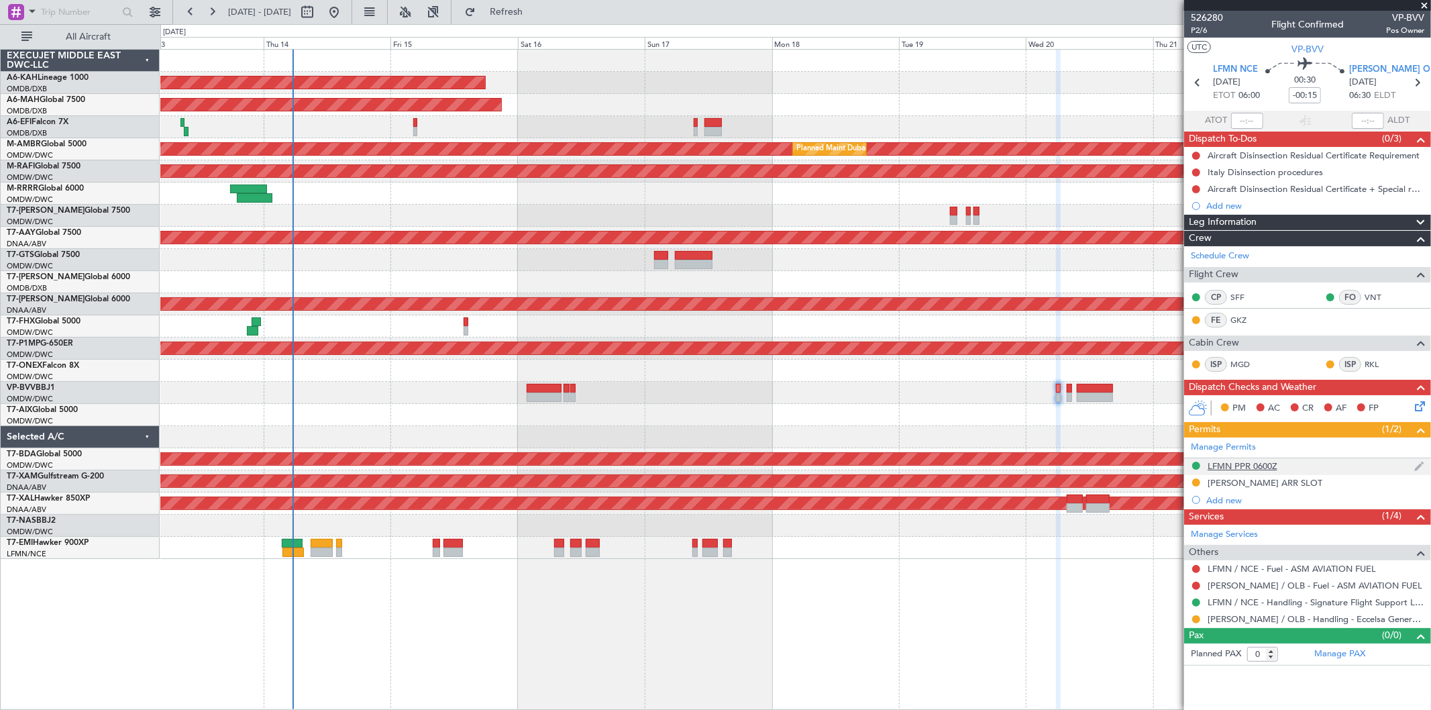
click at [1273, 468] on div "LFMN PPR 0600Z" at bounding box center [1243, 465] width 70 height 11
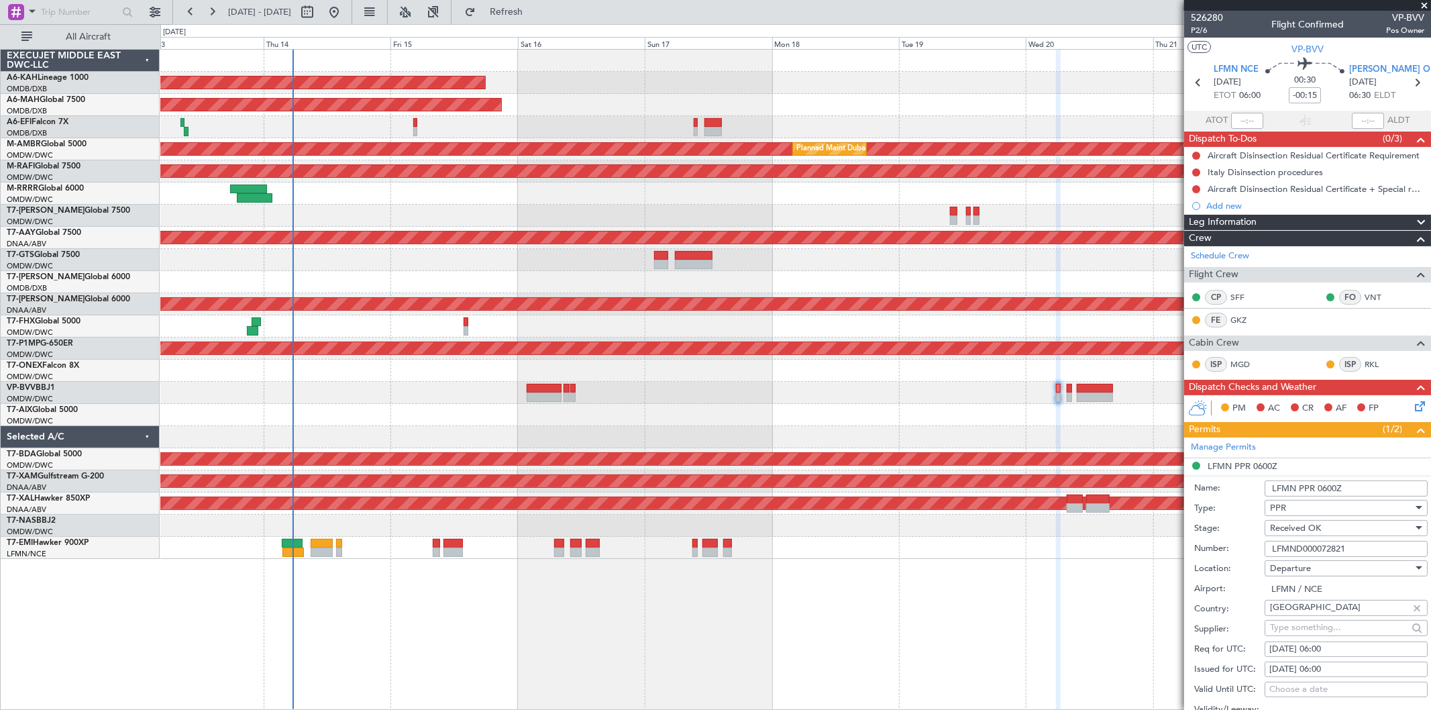
drag, startPoint x: 1368, startPoint y: 547, endPoint x: 1208, endPoint y: 561, distance: 160.9
click at [1210, 561] on form "Name: LFMN PPR 0600Z Type: PPR Stage: Received OK Number: LFMND000072821 Locati…" at bounding box center [1307, 675] width 247 height 400
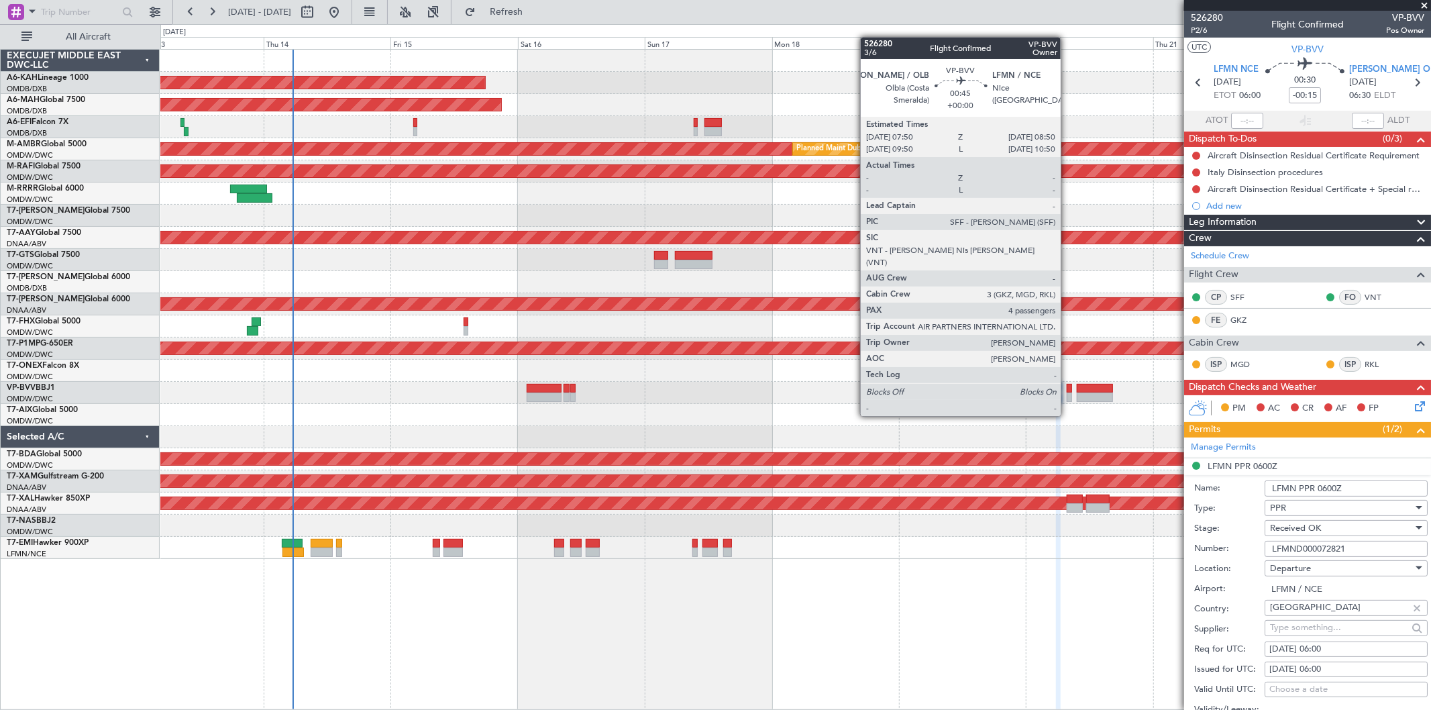
click at [1067, 390] on div at bounding box center [1069, 388] width 5 height 9
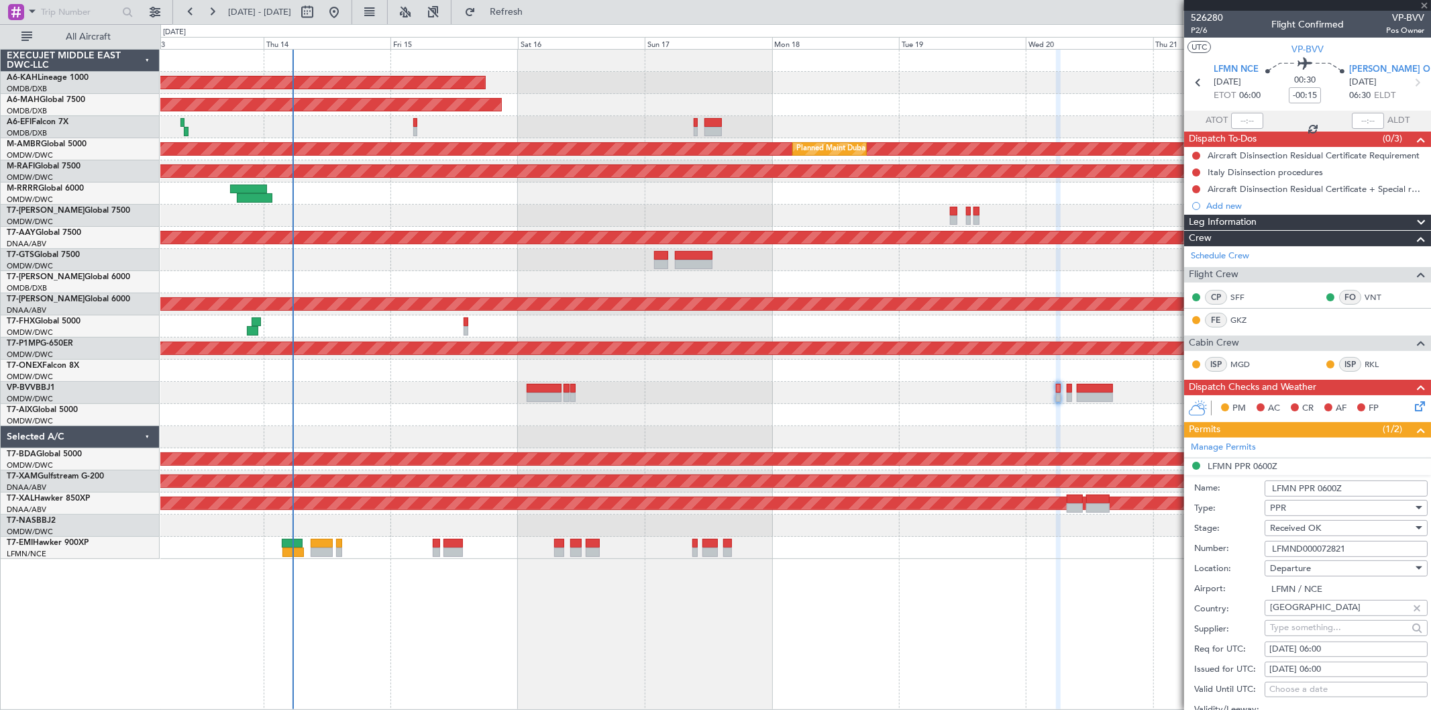
type input "4"
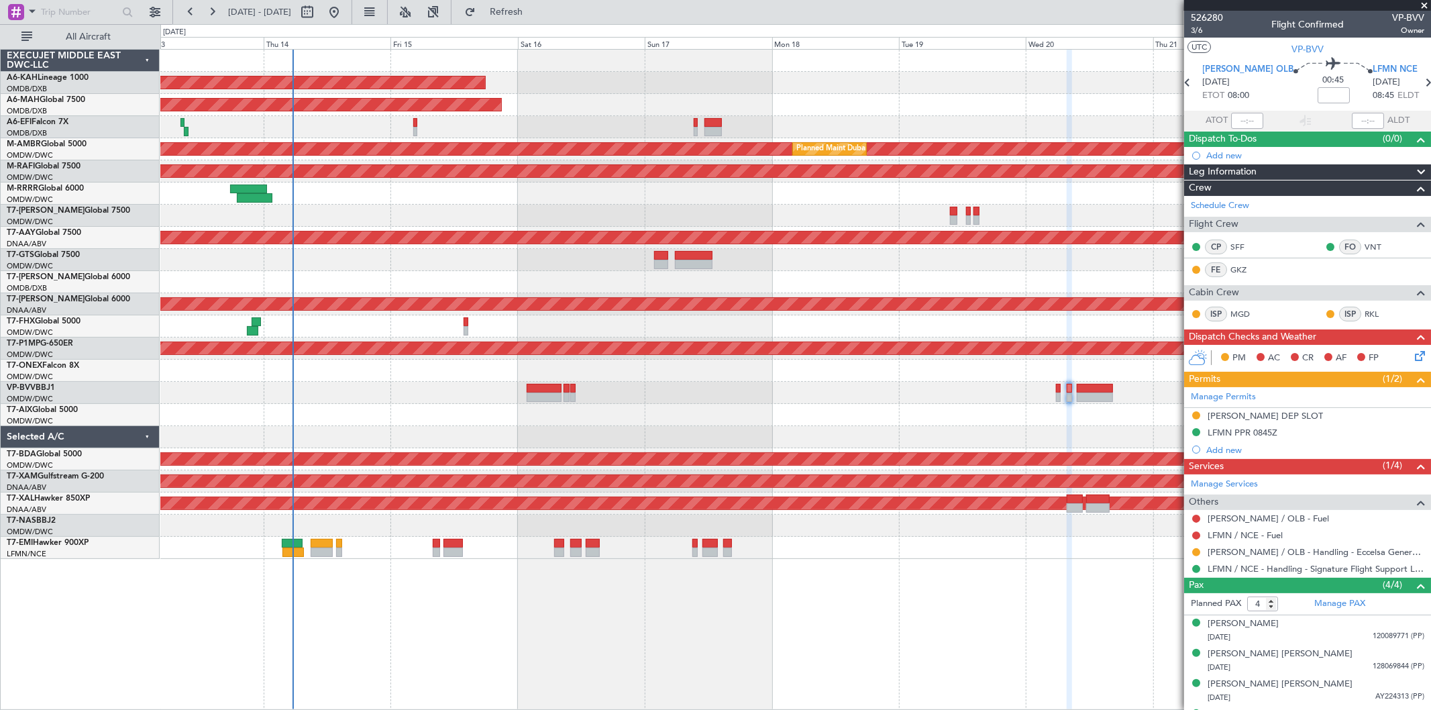
click at [1259, 431] on div "LFMN PPR 0845Z" at bounding box center [1243, 432] width 70 height 11
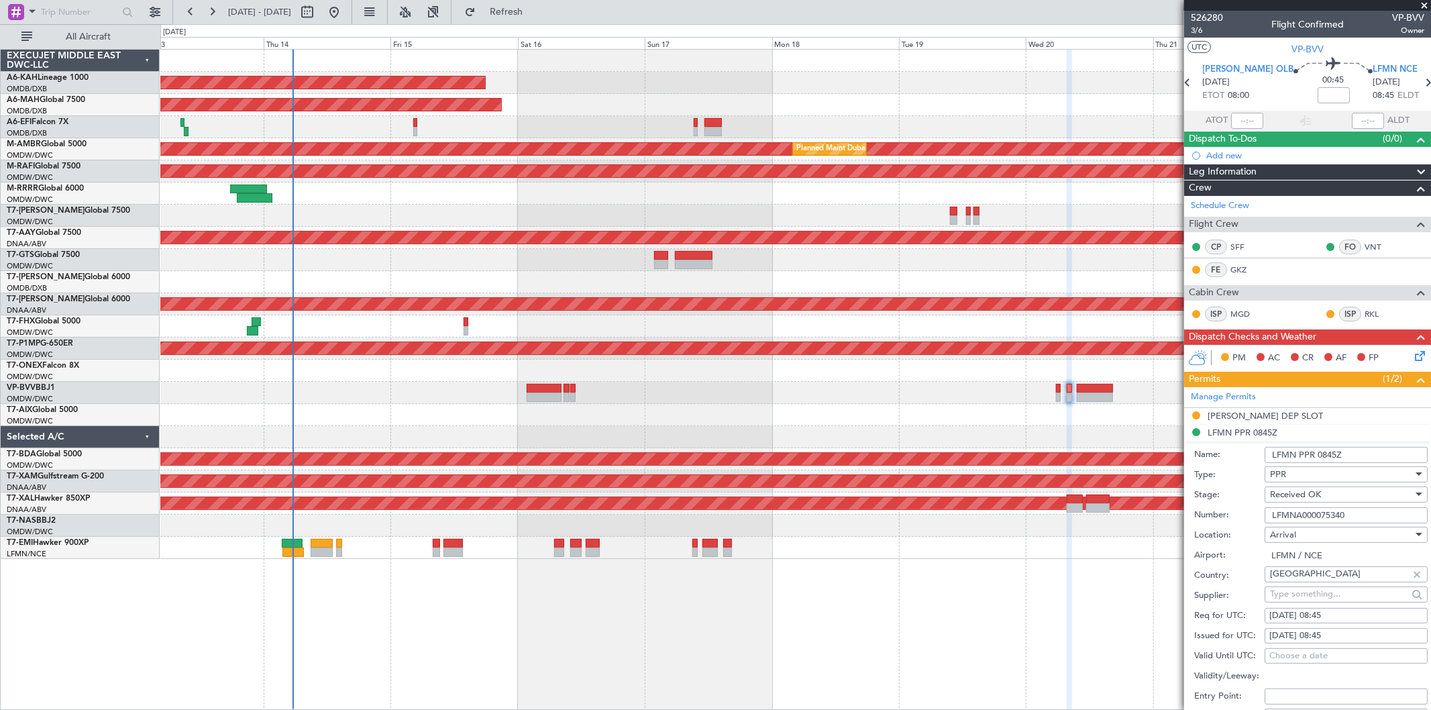
drag, startPoint x: 1358, startPoint y: 513, endPoint x: 1152, endPoint y: 500, distance: 207.0
click at [1156, 501] on fb-app "[DATE] - [DATE] Refresh Quick Links All Aircraft Unplanned Maint Budapest ([PER…" at bounding box center [715, 360] width 1431 height 700
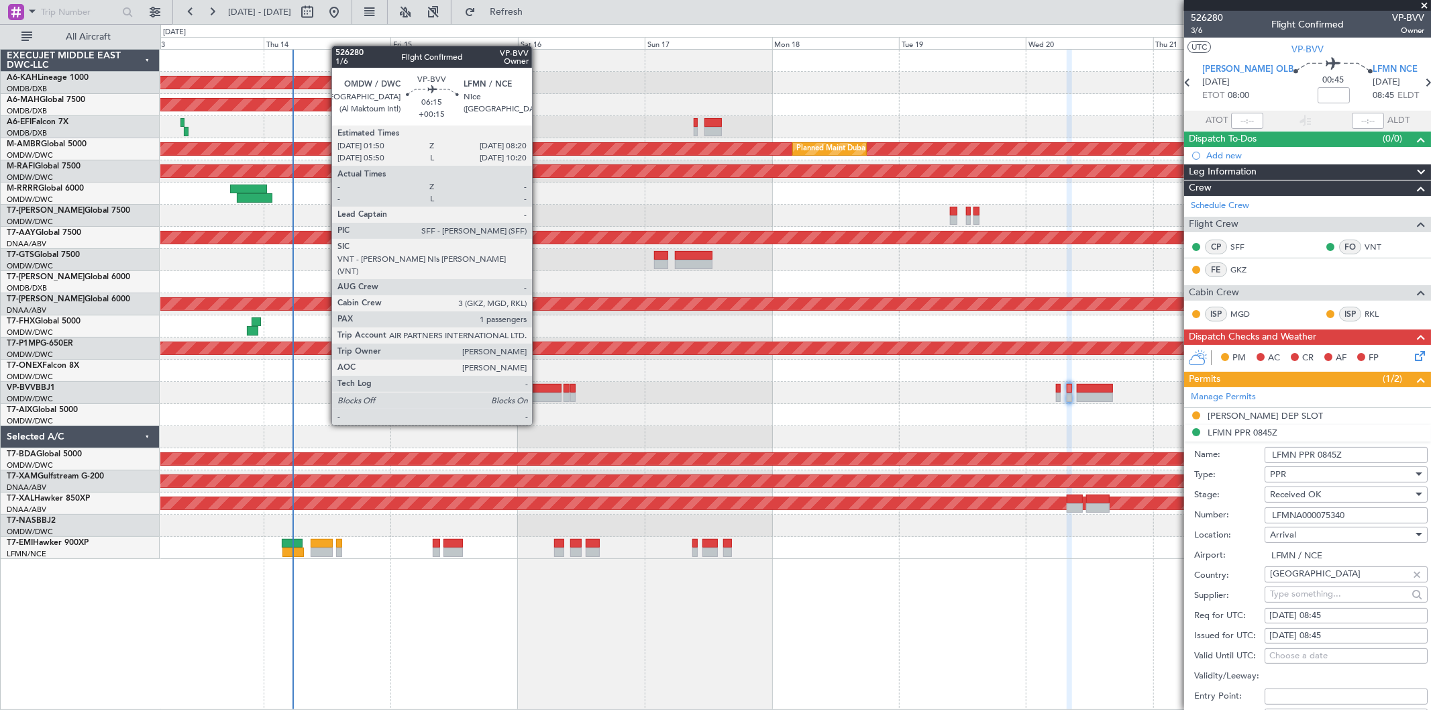
click at [539, 399] on div at bounding box center [544, 396] width 35 height 9
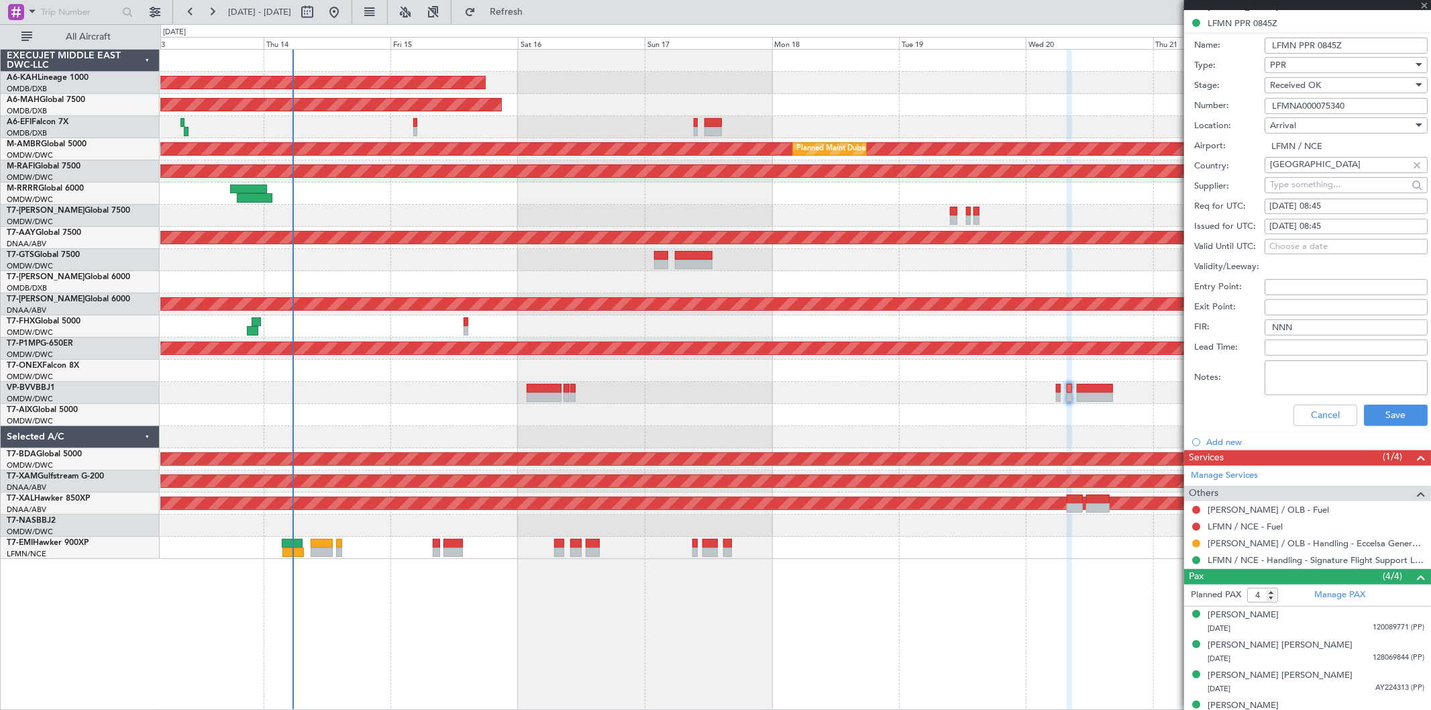
scroll to position [426, 0]
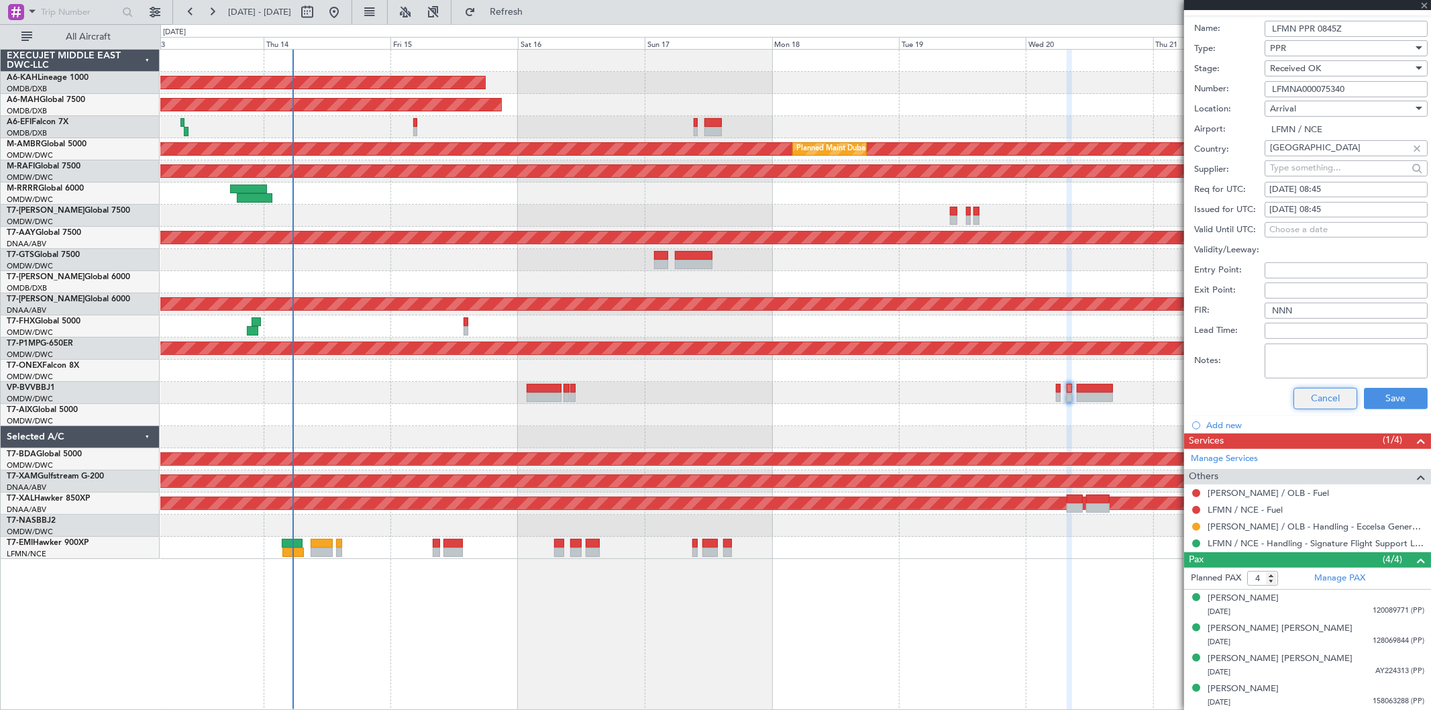
click at [1326, 400] on button "Cancel" at bounding box center [1325, 398] width 64 height 21
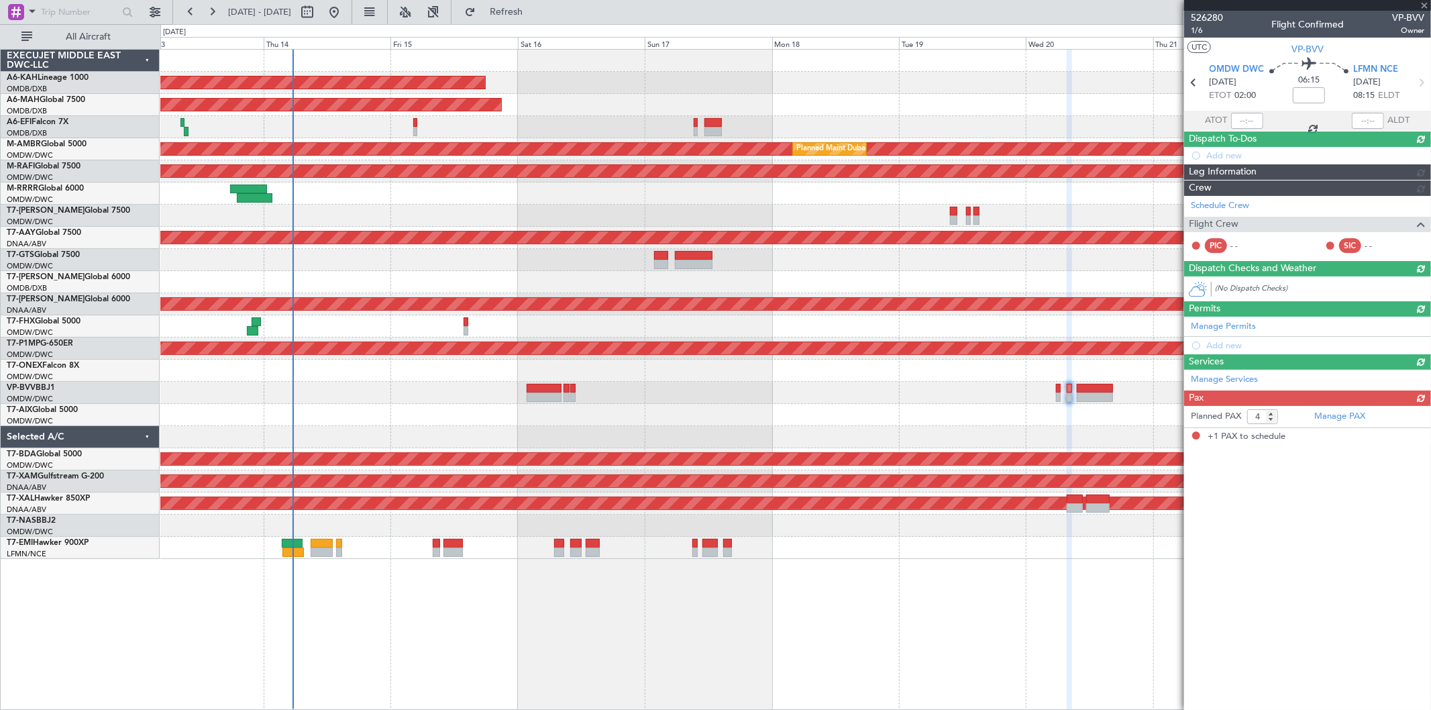
type input "+00:15"
type input "1"
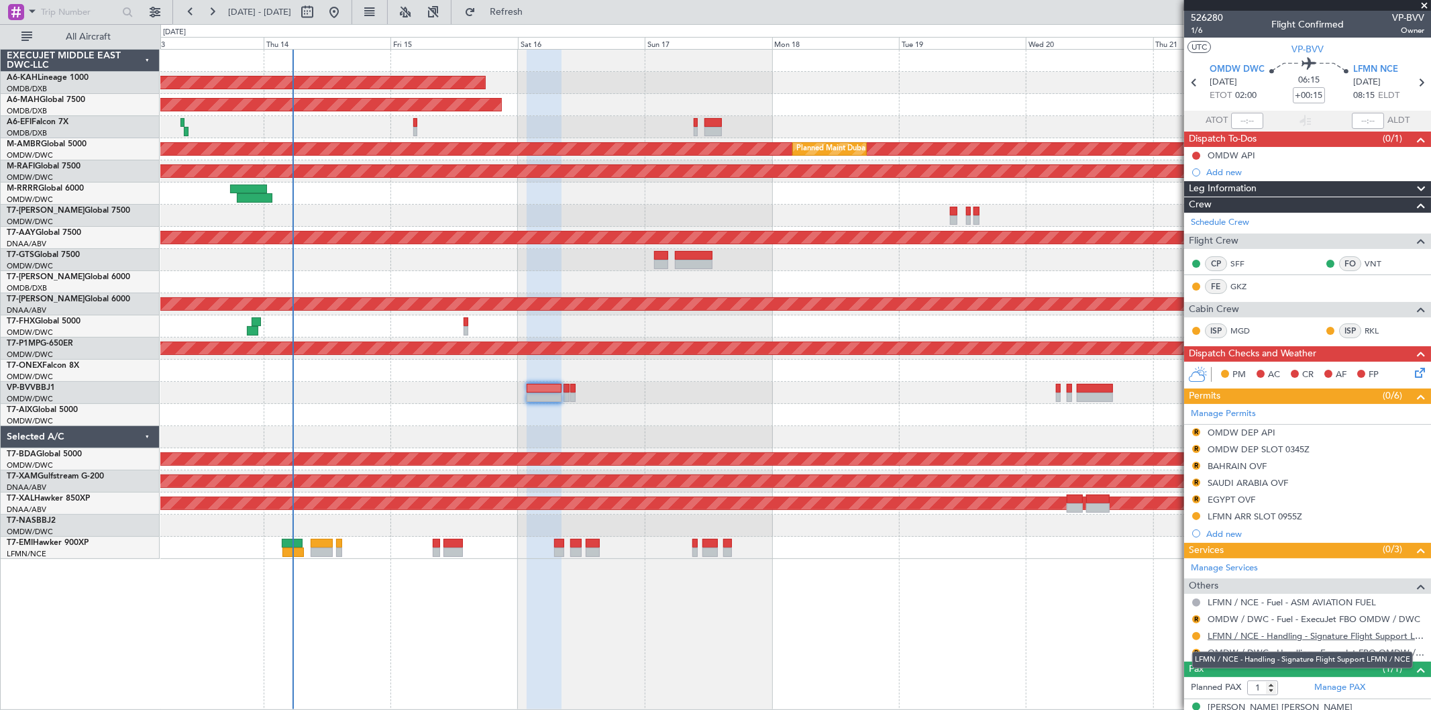
click at [1284, 633] on link "LFMN / NCE - Handling - Signature Flight Support LFMN / NCE" at bounding box center [1316, 635] width 217 height 11
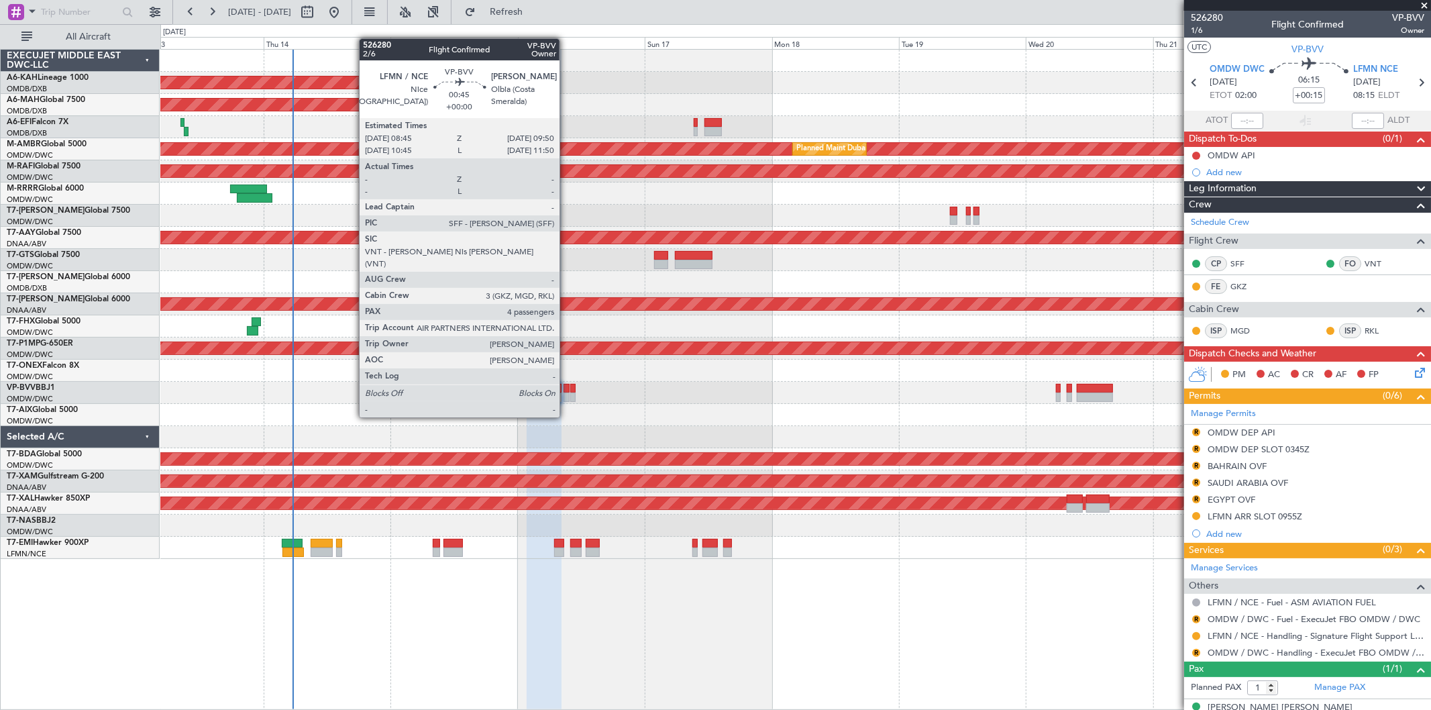
click at [568, 390] on div at bounding box center [795, 393] width 1270 height 22
click at [566, 392] on div at bounding box center [567, 396] width 6 height 9
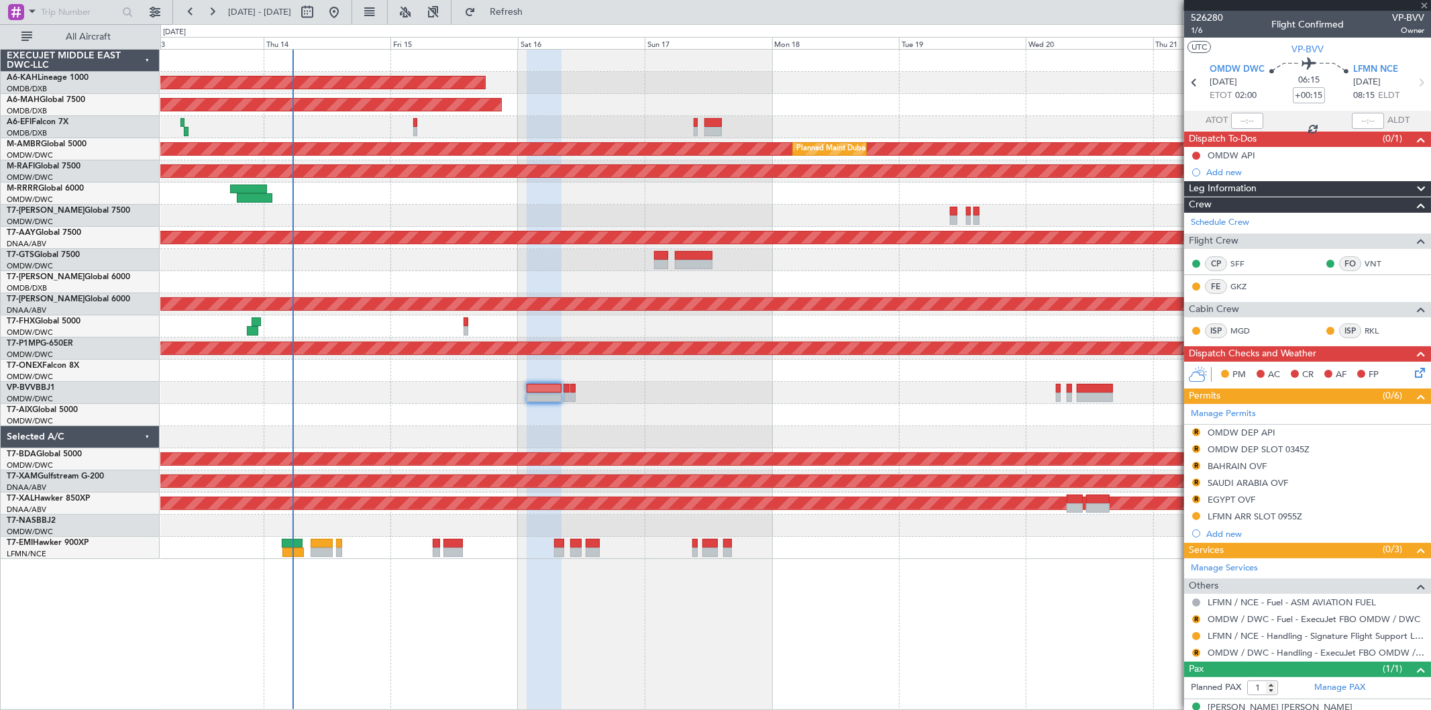
type input "4"
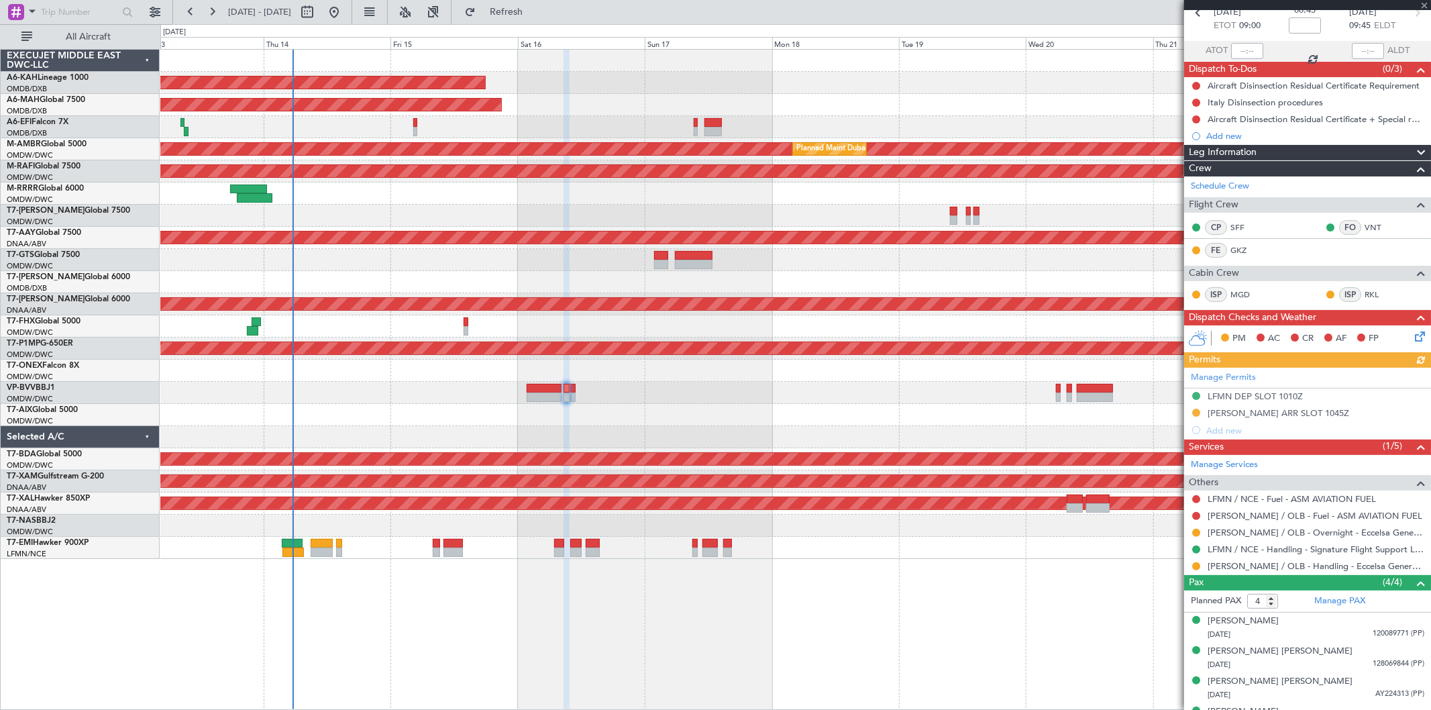
scroll to position [92, 0]
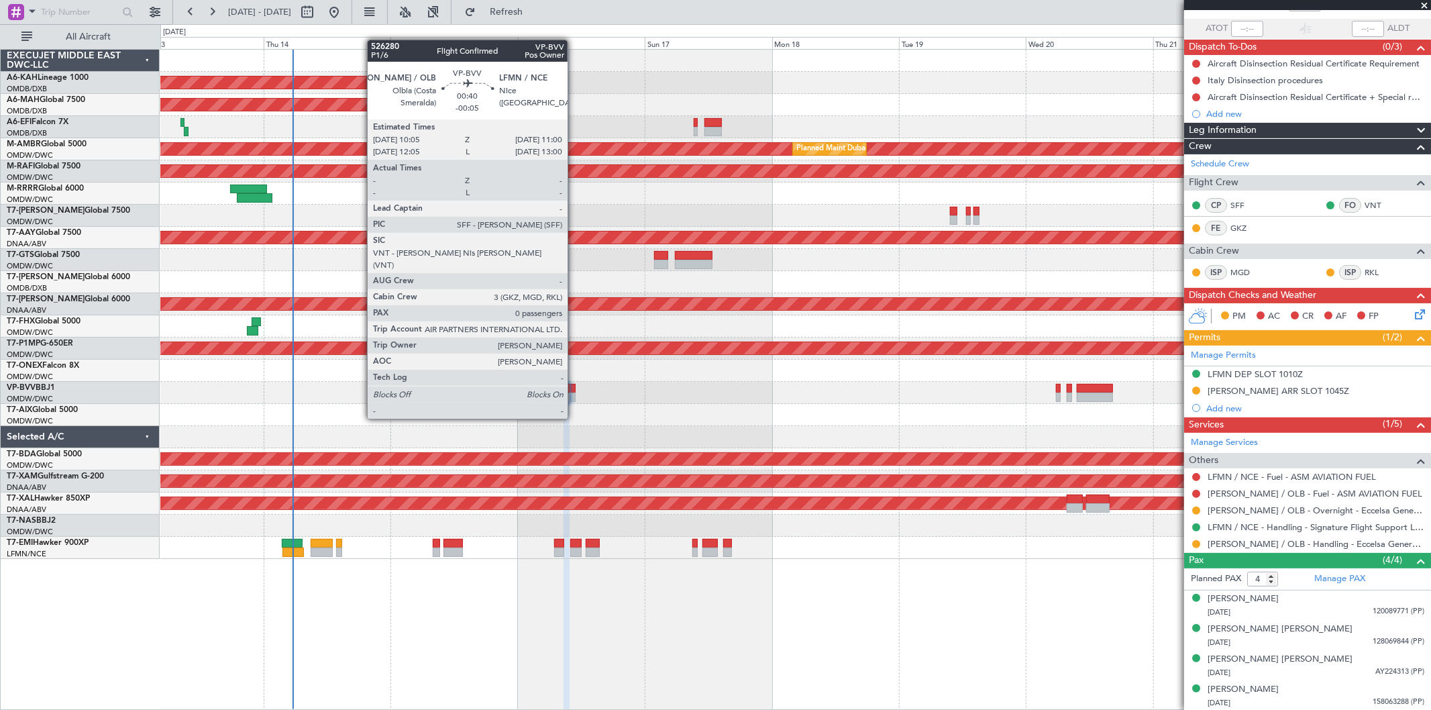
click at [574, 393] on div at bounding box center [572, 396] width 5 height 9
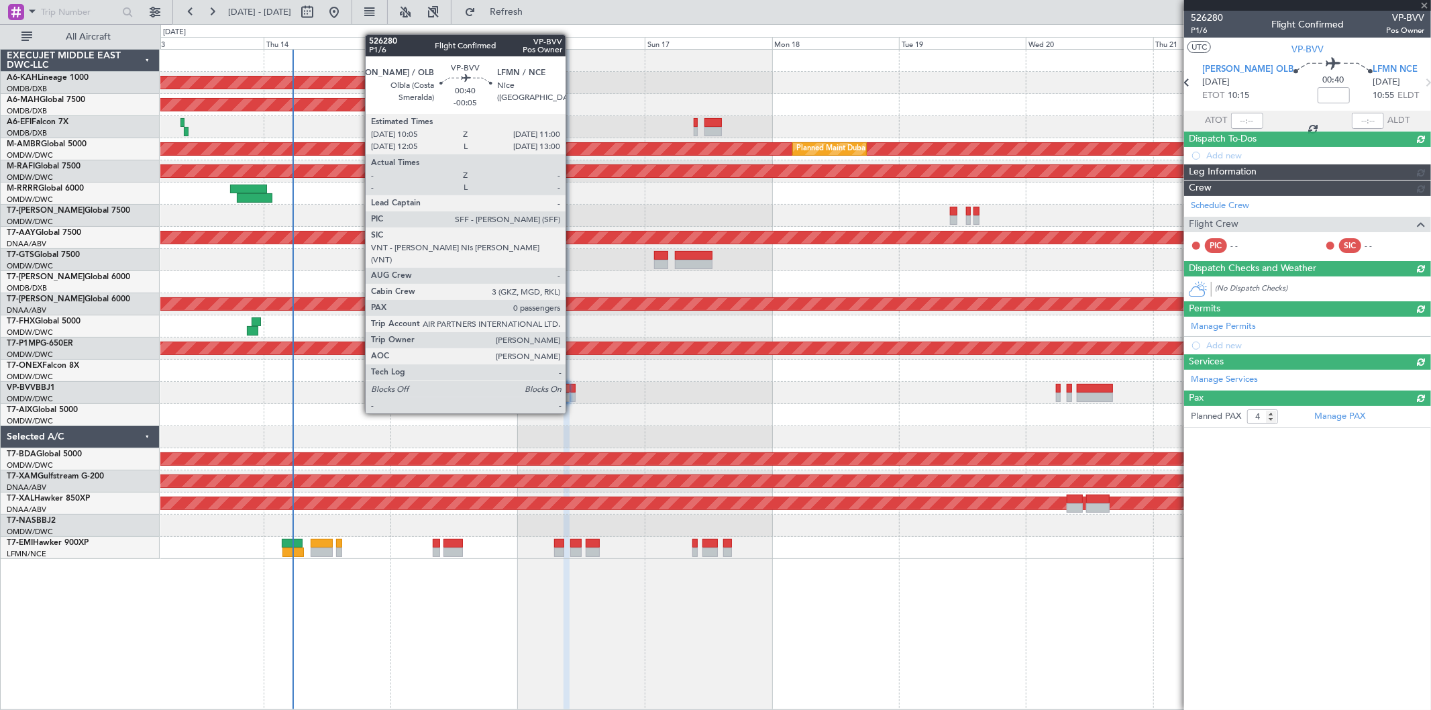
type input "-00:05"
type input "0"
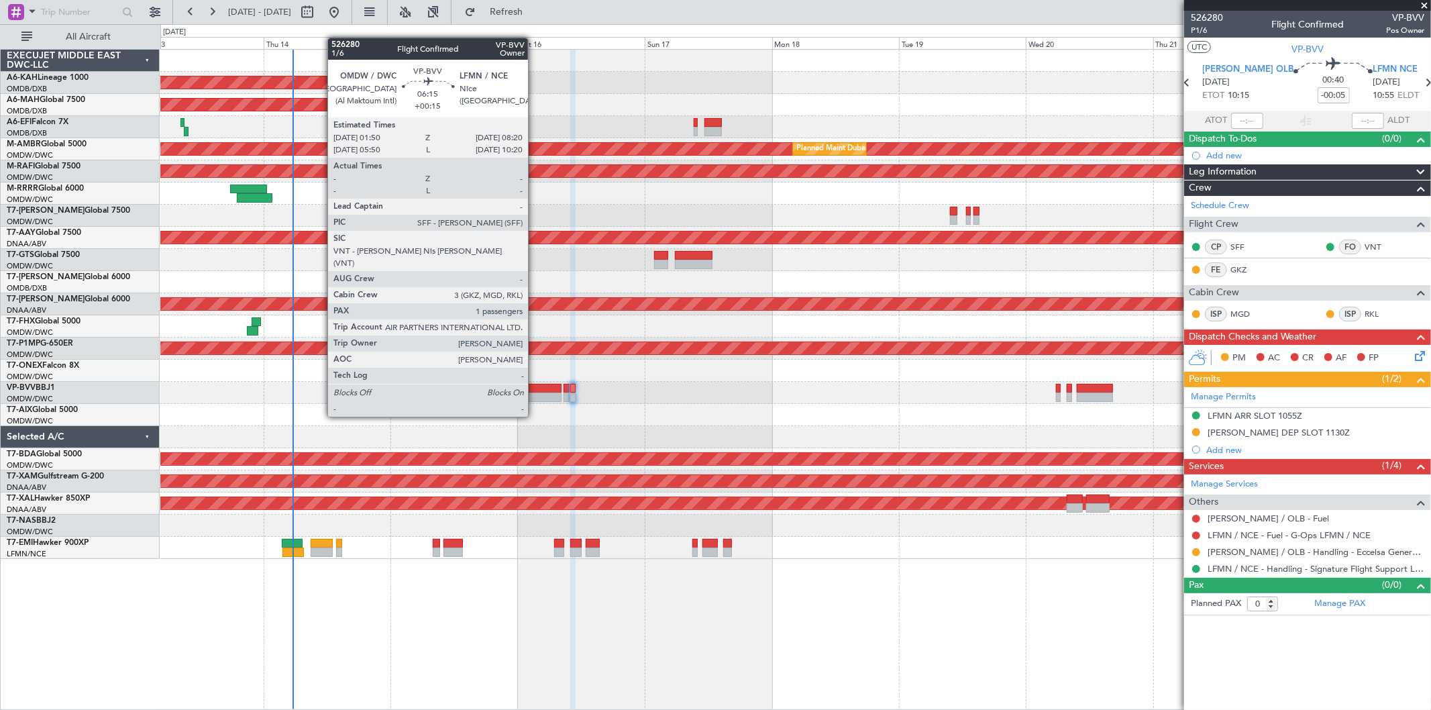
click at [535, 391] on div at bounding box center [544, 388] width 35 height 9
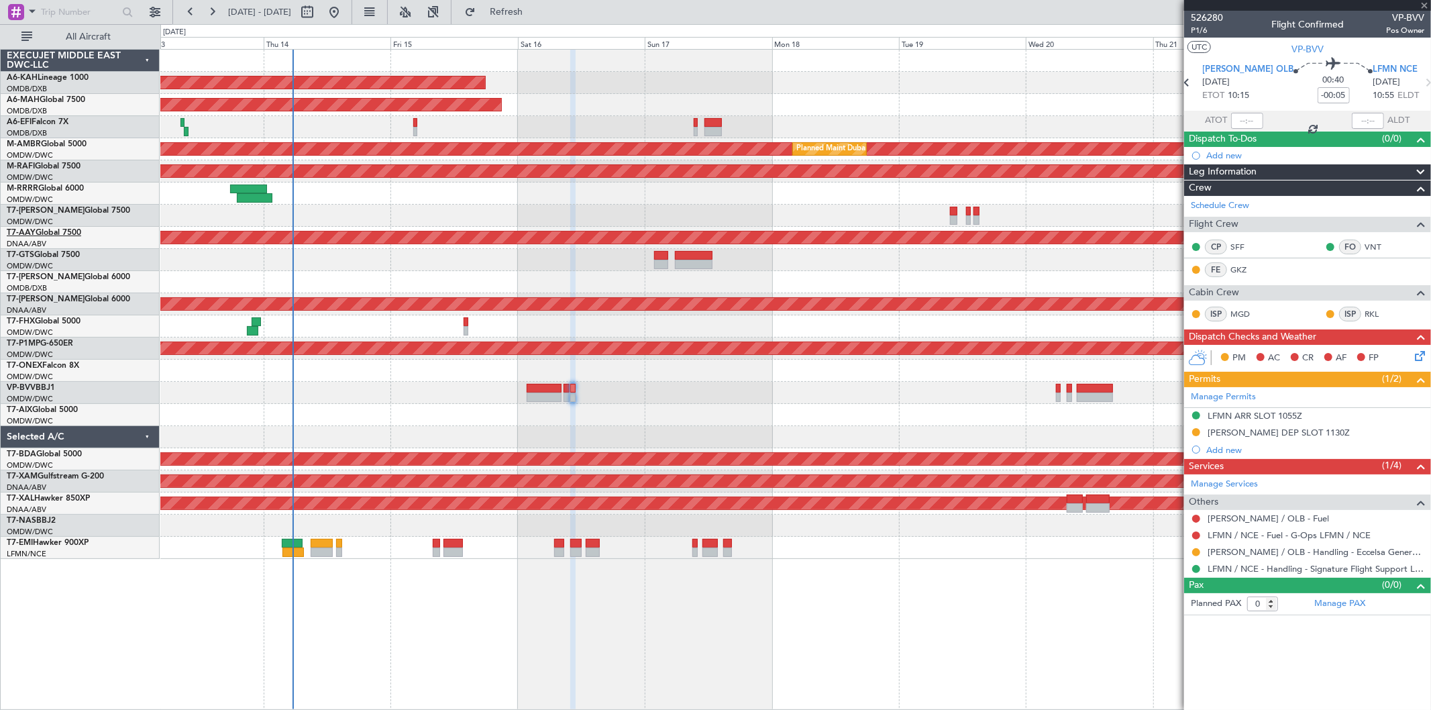
type input "+00:15"
type input "1"
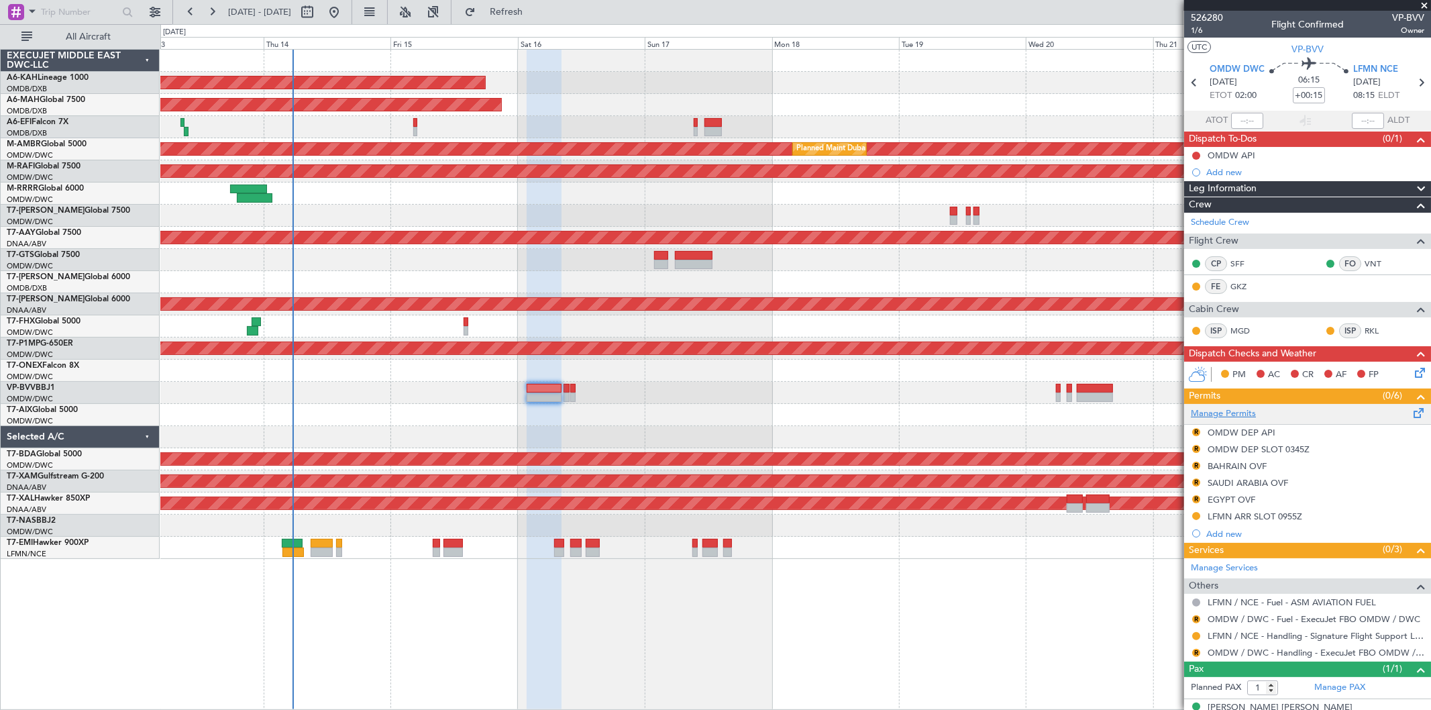
click at [1238, 411] on link "Manage Permits" at bounding box center [1223, 413] width 65 height 13
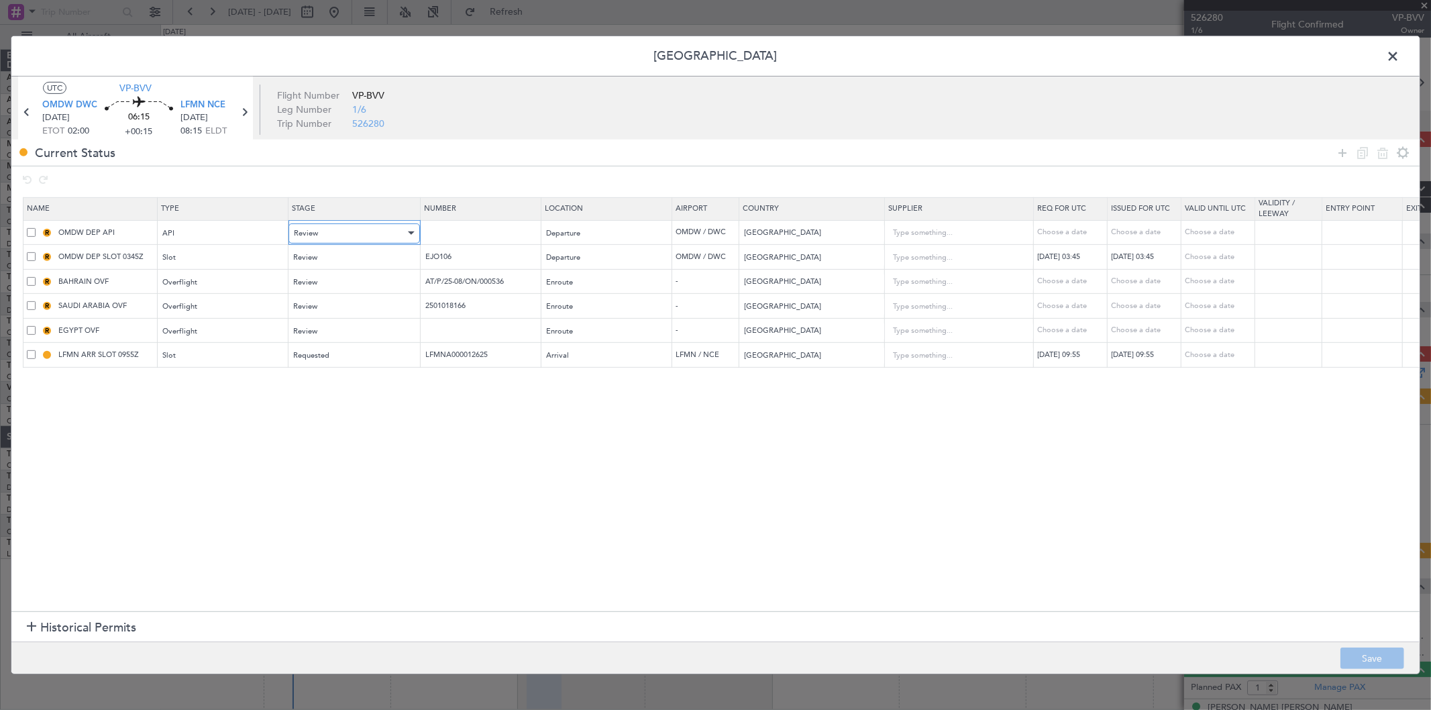
click at [325, 237] on div "Review" at bounding box center [349, 233] width 111 height 20
click at [333, 324] on span "Requested" at bounding box center [353, 322] width 119 height 20
click at [336, 259] on div "Review" at bounding box center [349, 258] width 111 height 20
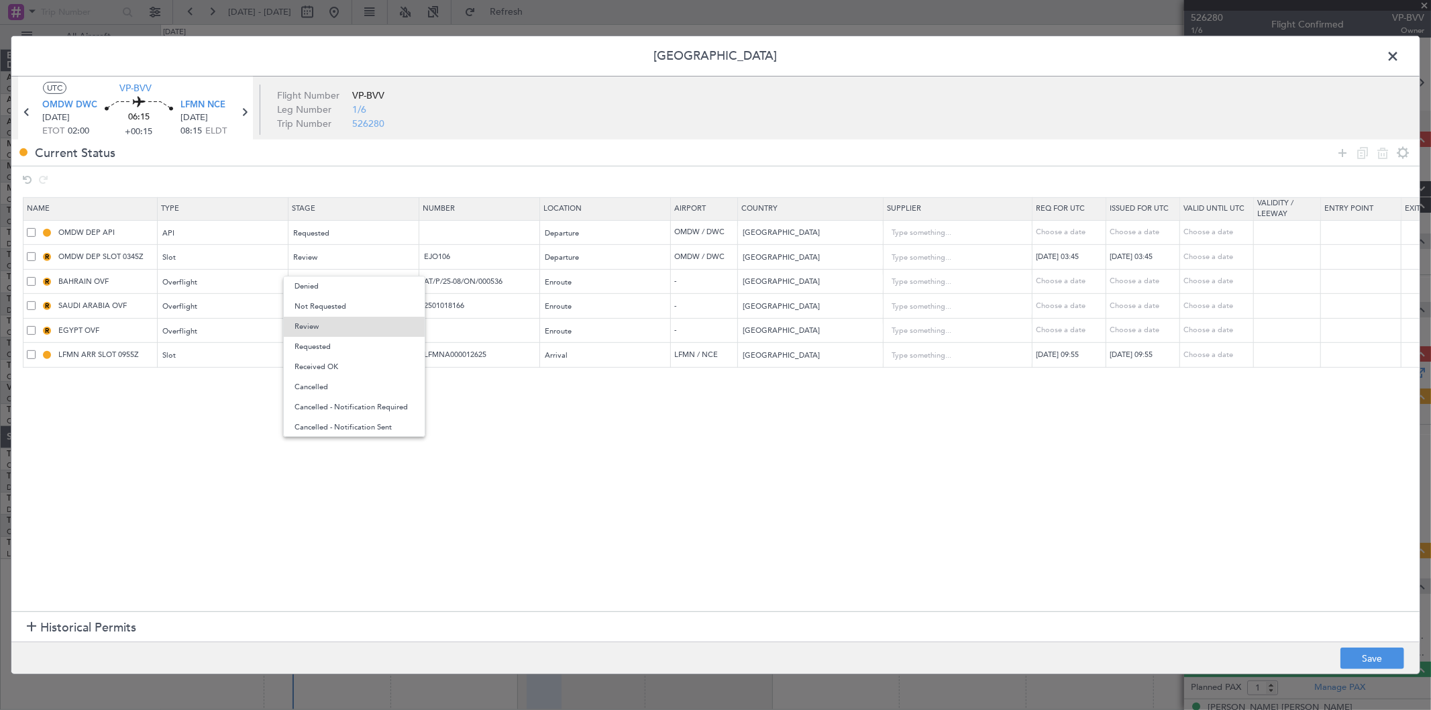
click at [326, 341] on span "Requested" at bounding box center [353, 347] width 119 height 20
click at [333, 282] on div "Review" at bounding box center [349, 282] width 111 height 20
click at [319, 368] on span "Requested" at bounding box center [353, 372] width 119 height 20
click at [321, 307] on div "Review" at bounding box center [349, 307] width 111 height 20
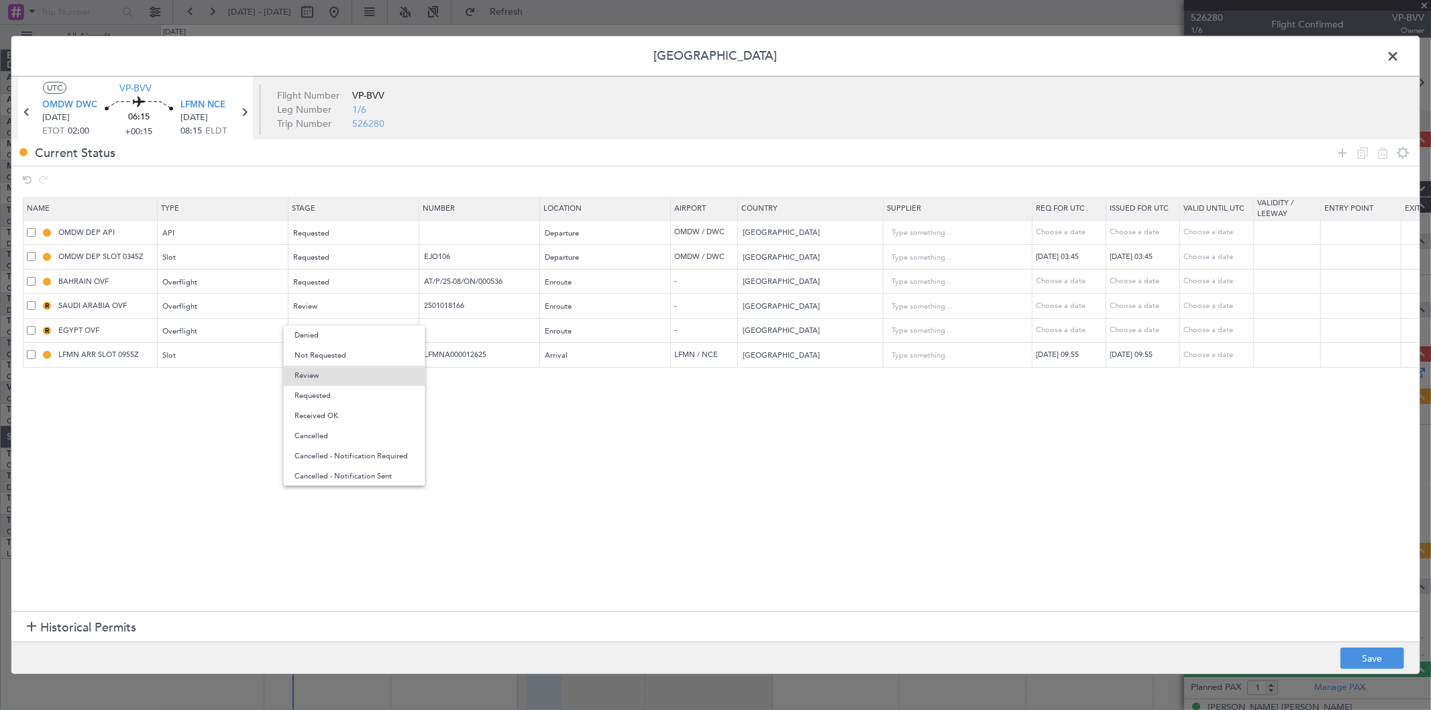
drag, startPoint x: 336, startPoint y: 392, endPoint x: 333, endPoint y: 360, distance: 32.4
click at [336, 391] on span "Requested" at bounding box center [353, 396] width 119 height 20
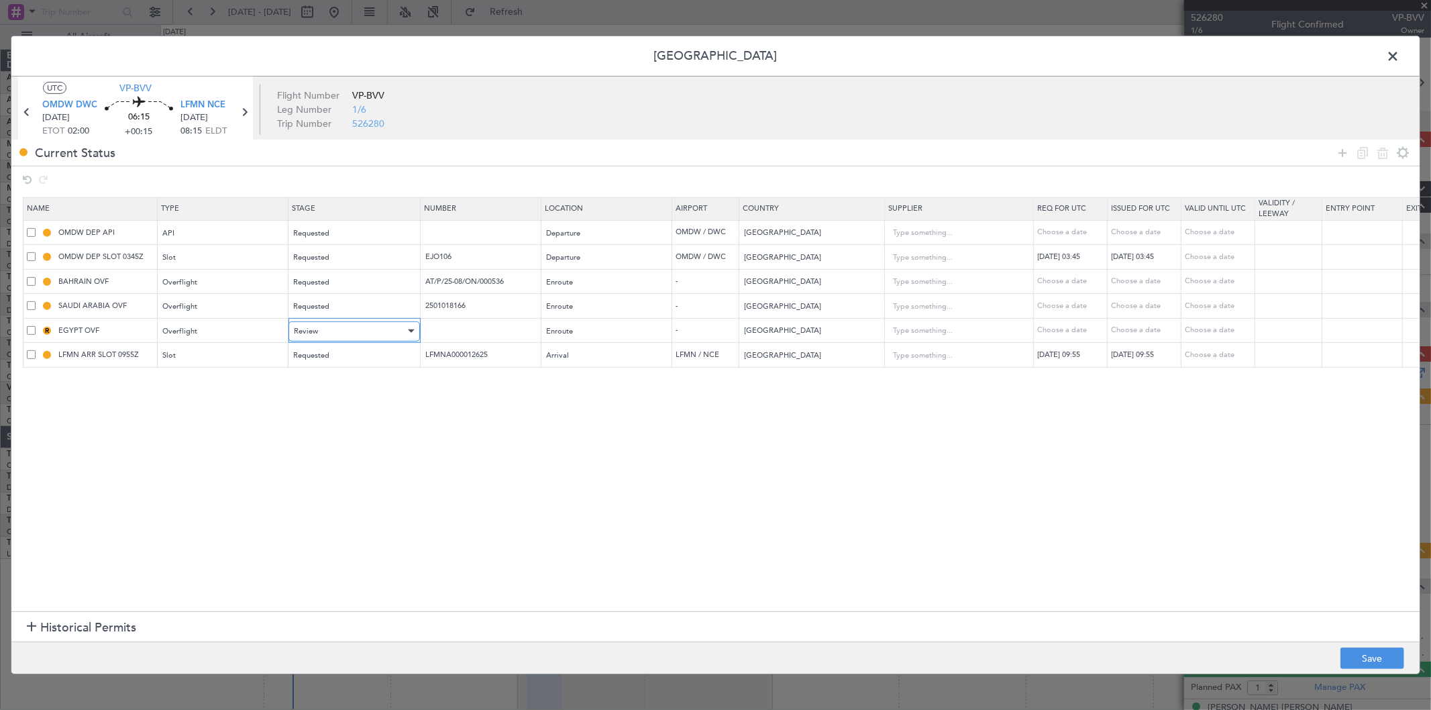
click at [327, 332] on div "Review" at bounding box center [349, 331] width 111 height 20
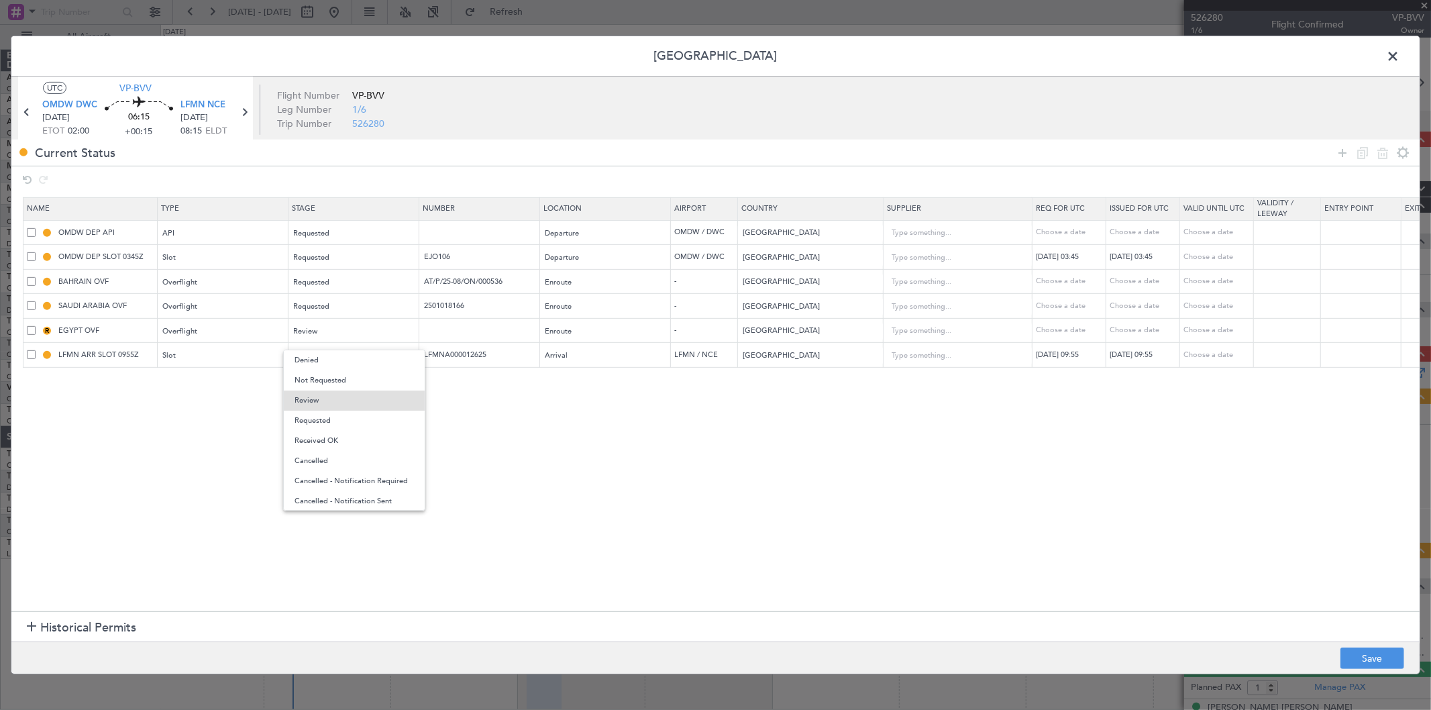
click at [340, 414] on span "Requested" at bounding box center [353, 421] width 119 height 20
click at [1368, 654] on button "Save" at bounding box center [1372, 657] width 64 height 21
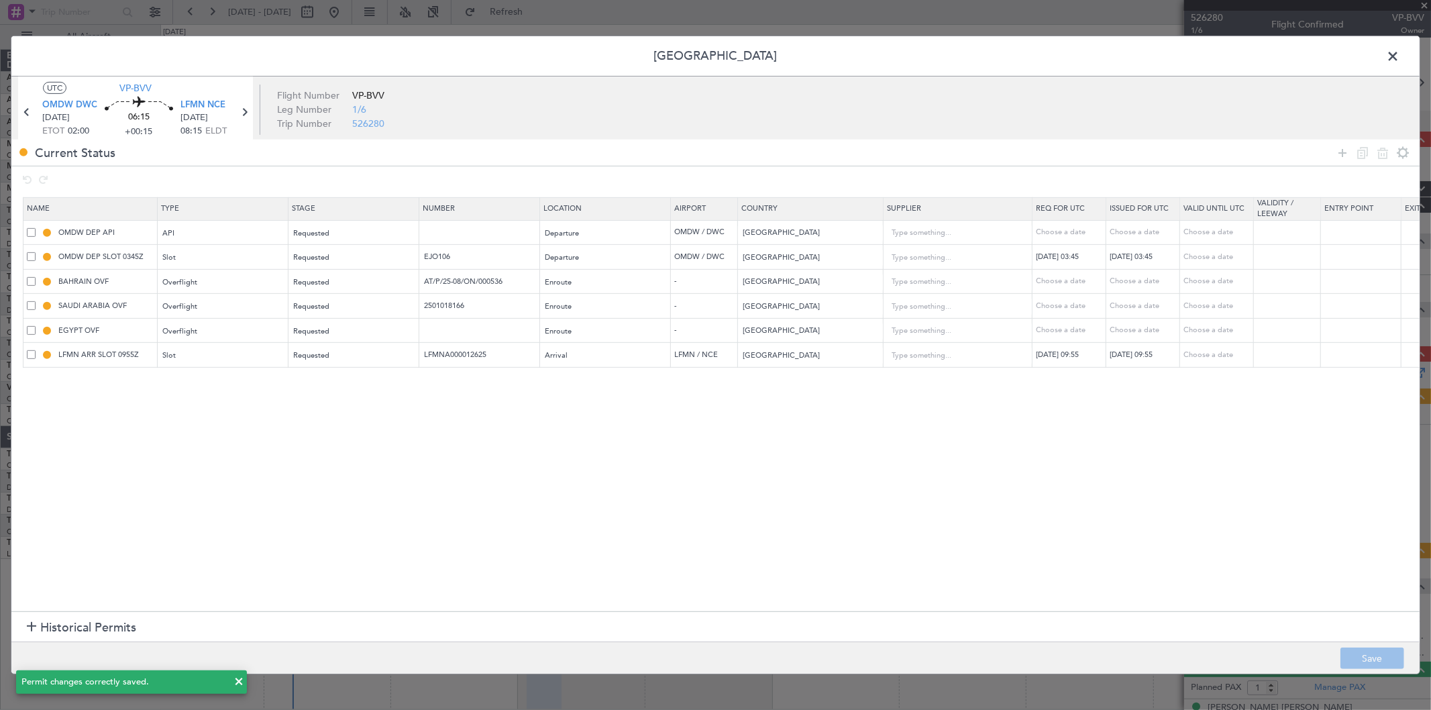
click at [1399, 57] on span at bounding box center [1399, 59] width 0 height 27
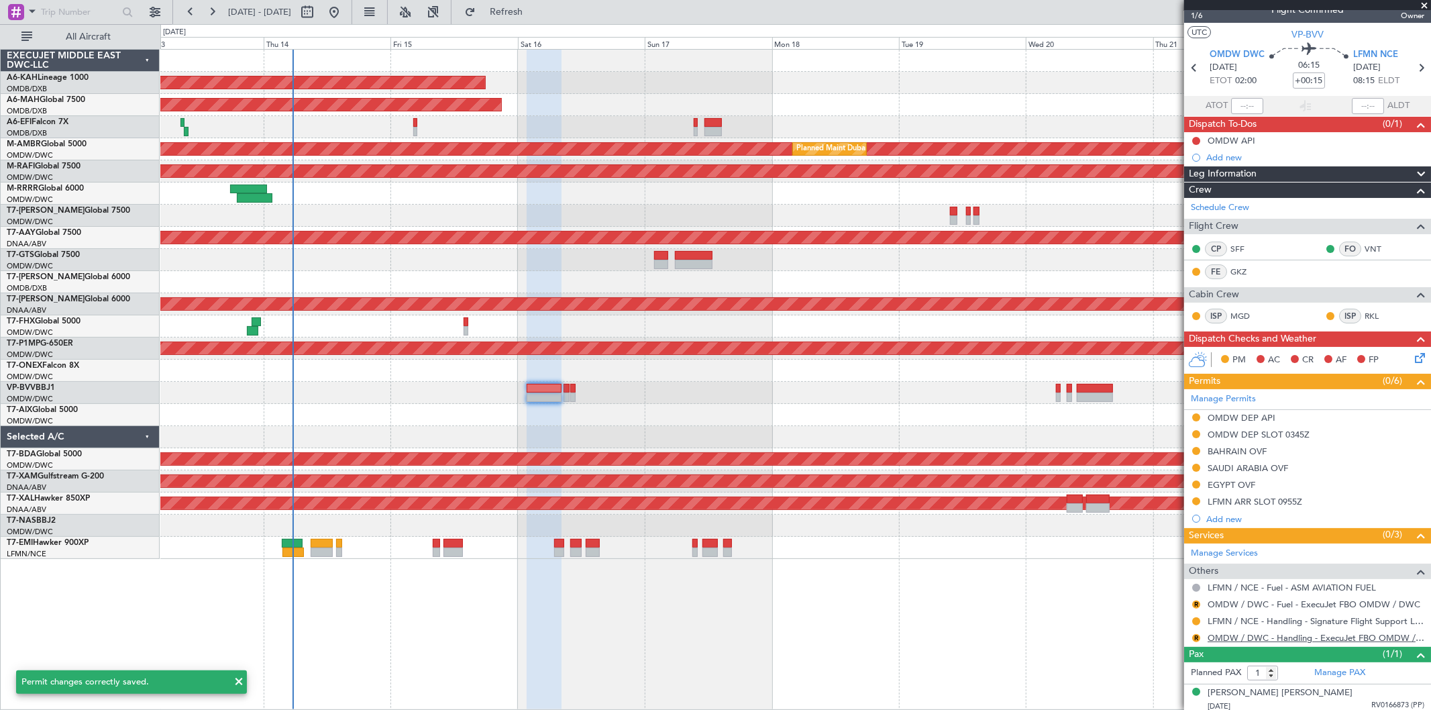
scroll to position [19, 0]
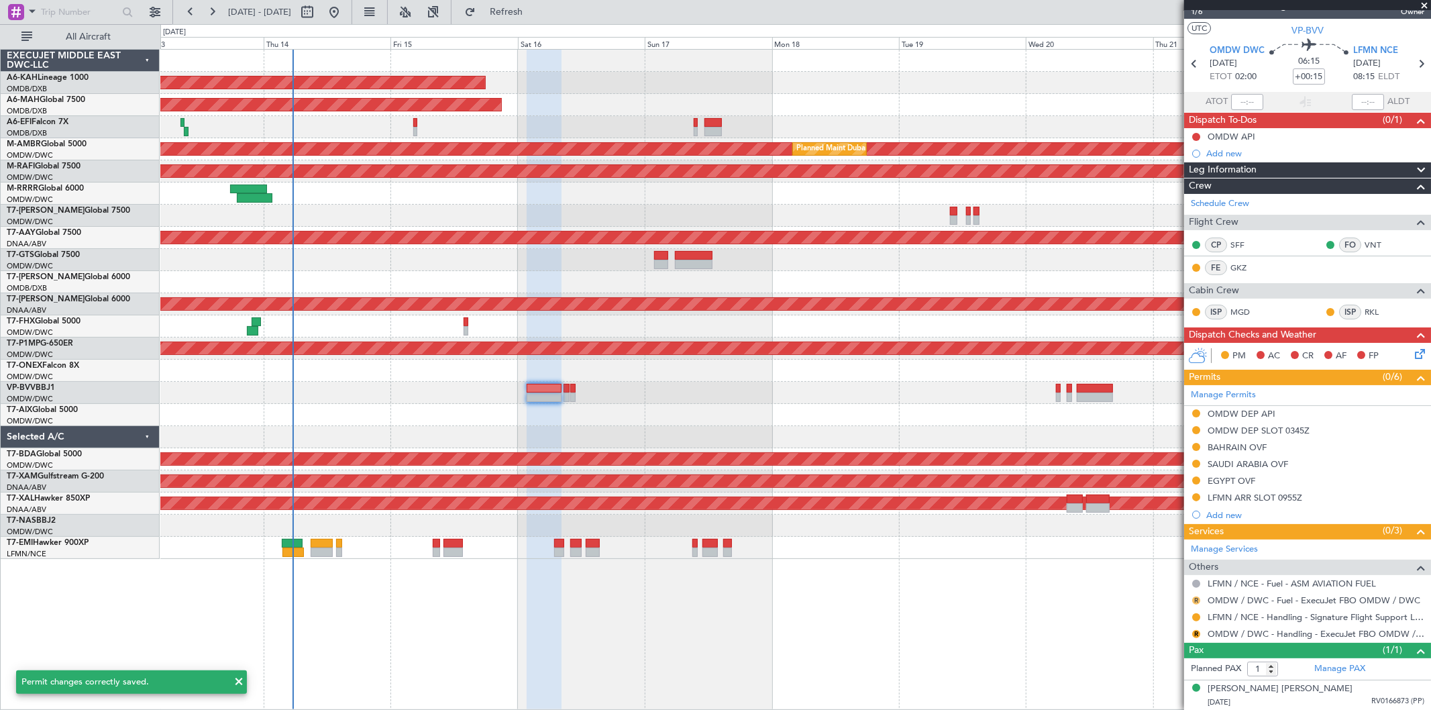
click at [1197, 597] on button "R" at bounding box center [1196, 600] width 8 height 8
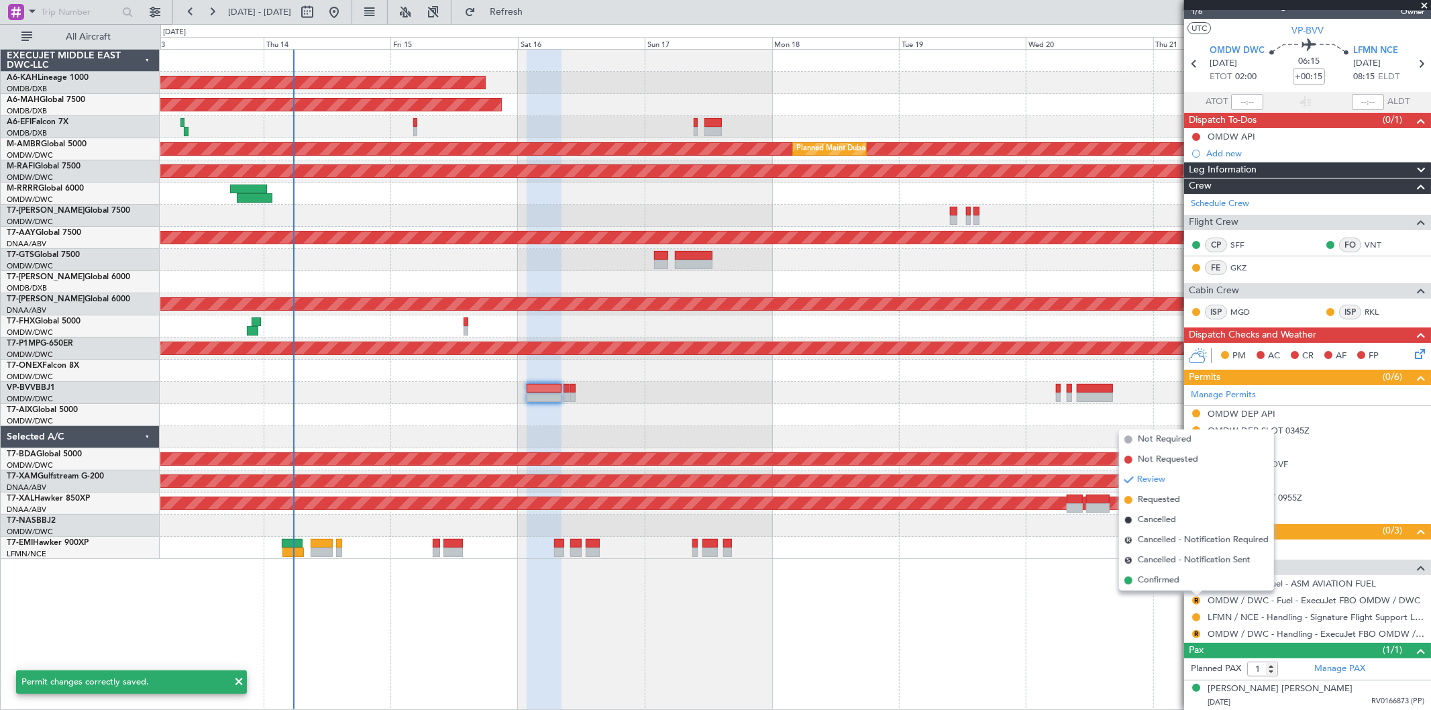
click at [1161, 498] on span "Requested" at bounding box center [1159, 499] width 42 height 13
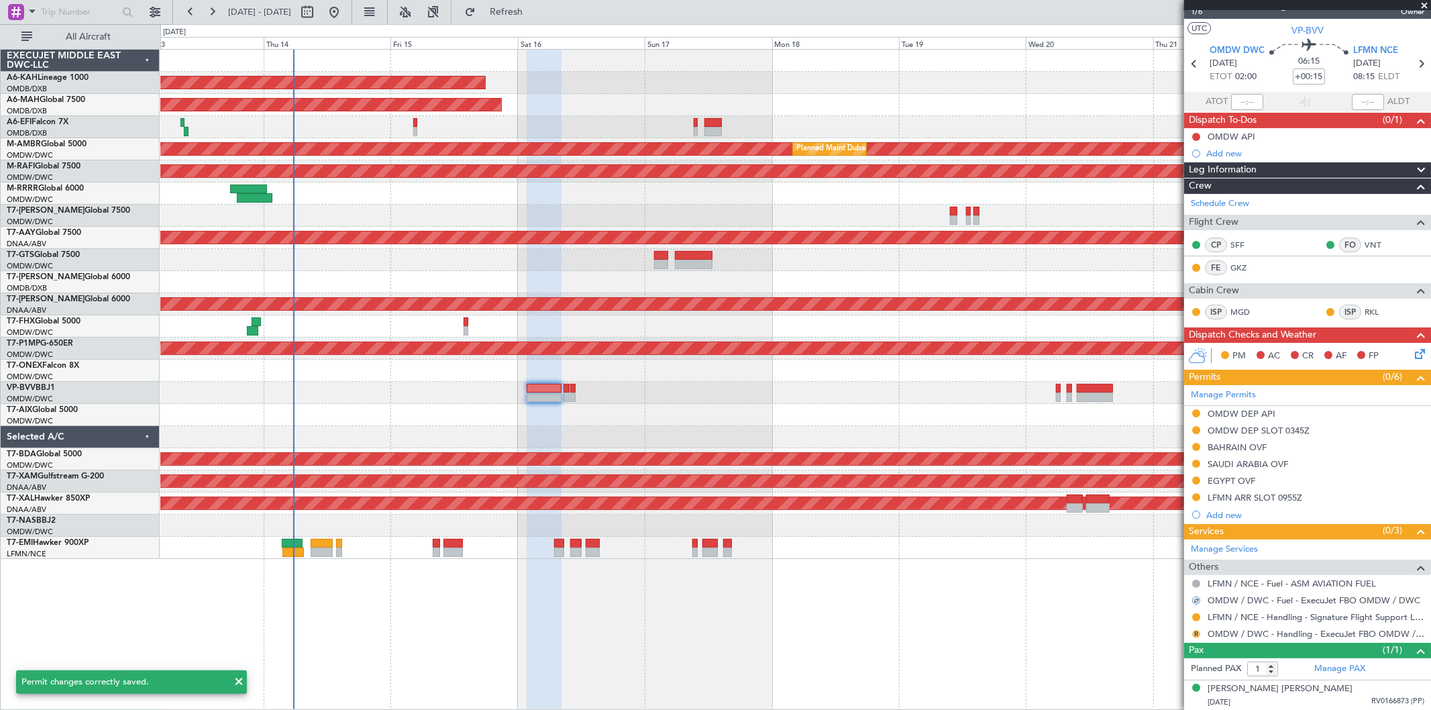
click at [1192, 631] on button "R" at bounding box center [1196, 634] width 8 height 8
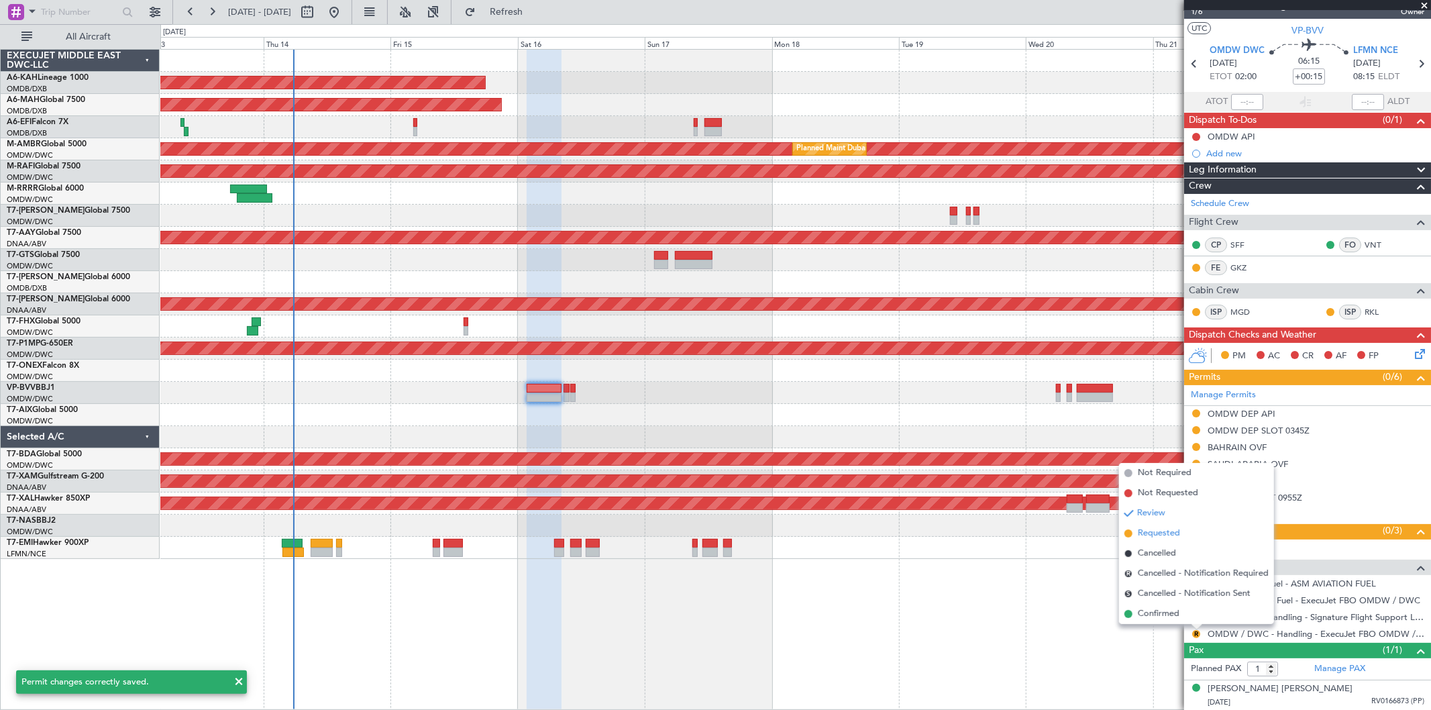
click at [1157, 531] on span "Requested" at bounding box center [1159, 533] width 42 height 13
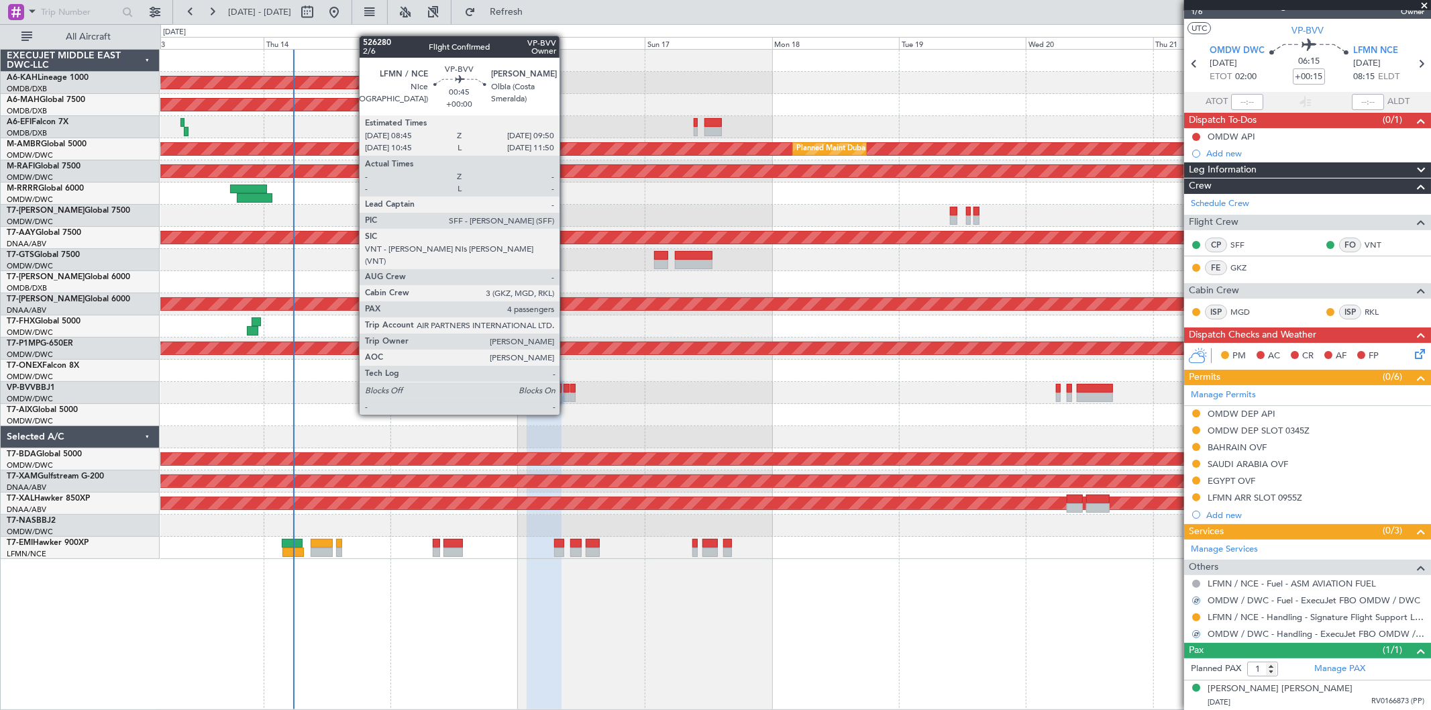
click at [566, 388] on div at bounding box center [567, 388] width 6 height 9
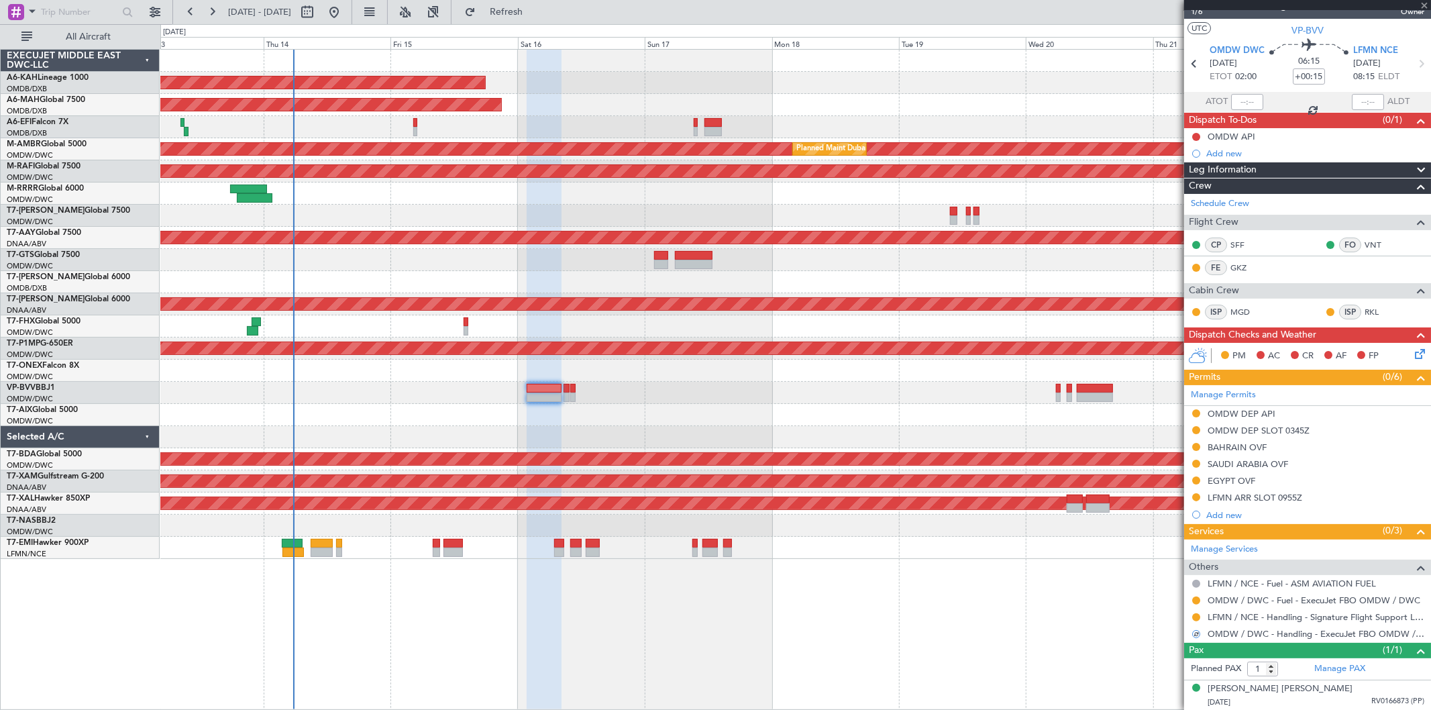
type input "4"
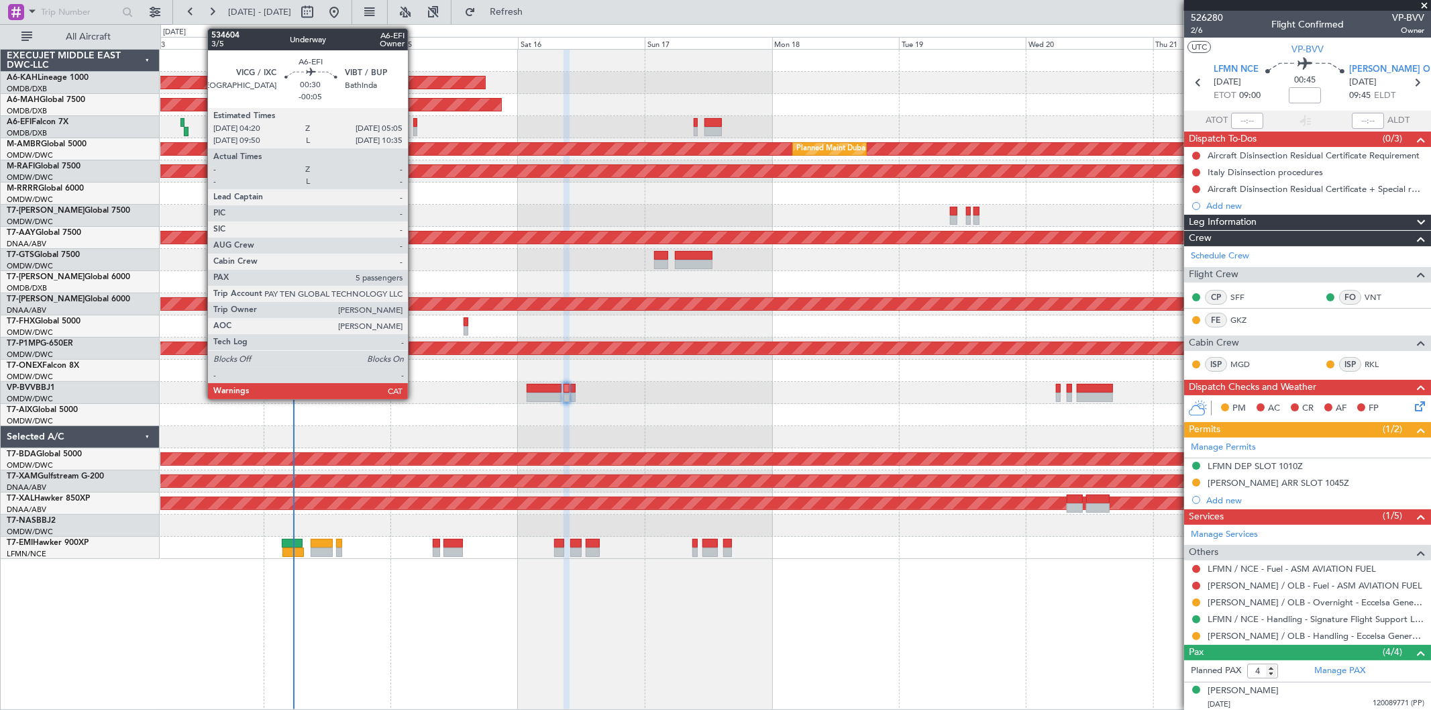
click at [415, 128] on div at bounding box center [415, 131] width 4 height 9
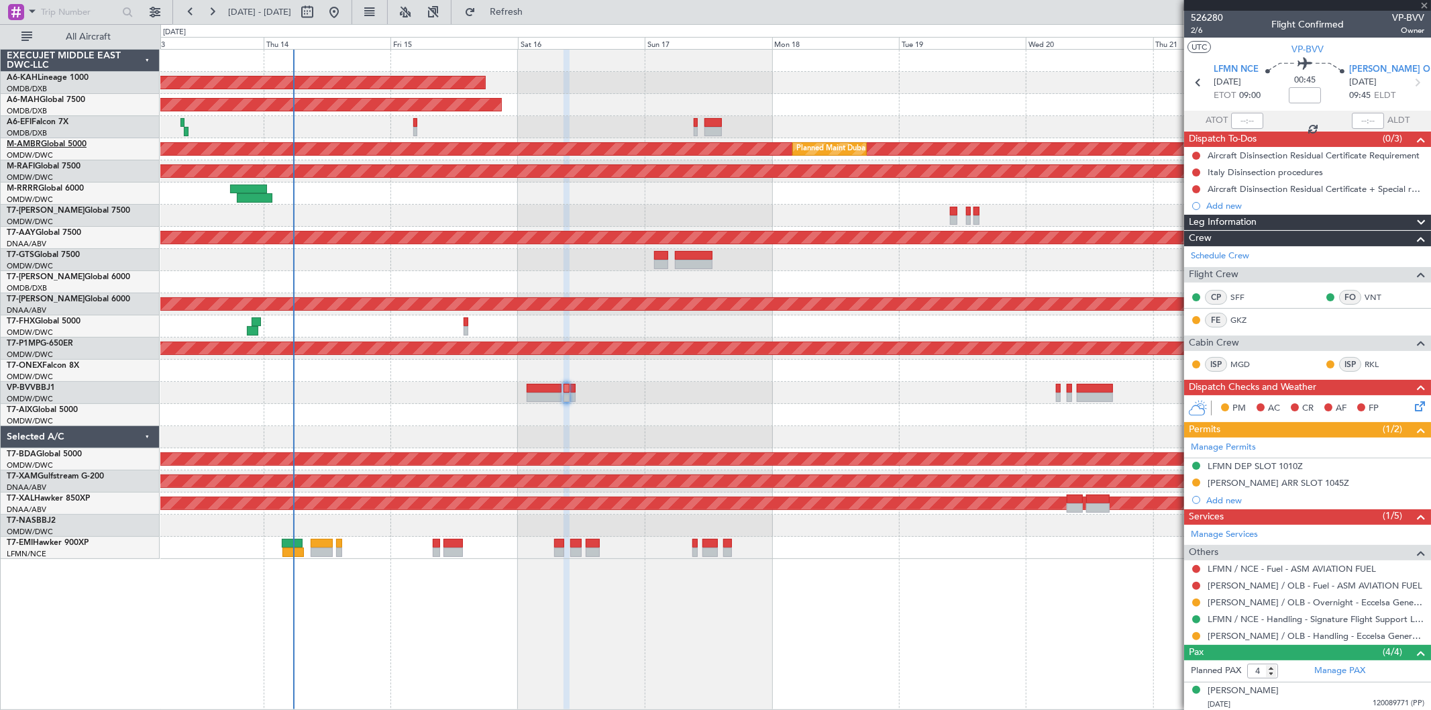
type input "-00:05"
type input "5"
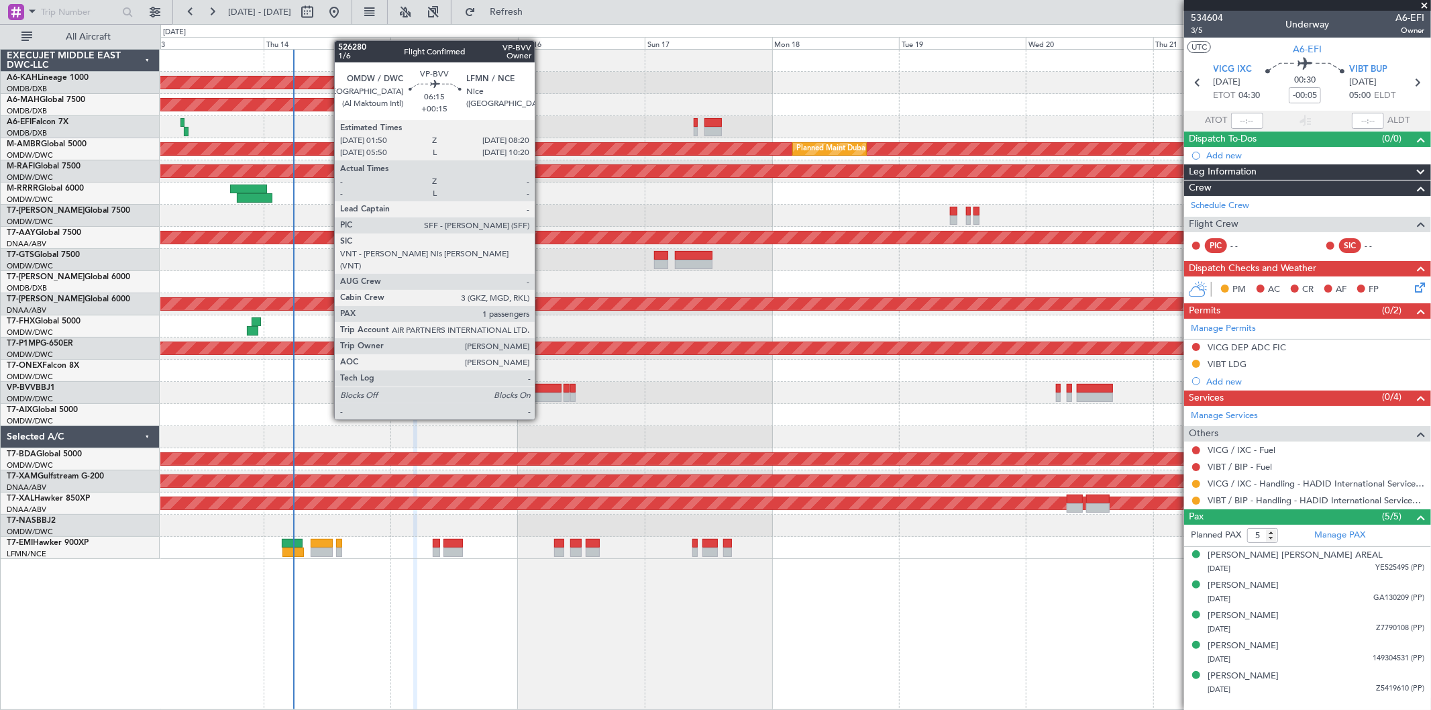
click at [541, 394] on div at bounding box center [544, 396] width 35 height 9
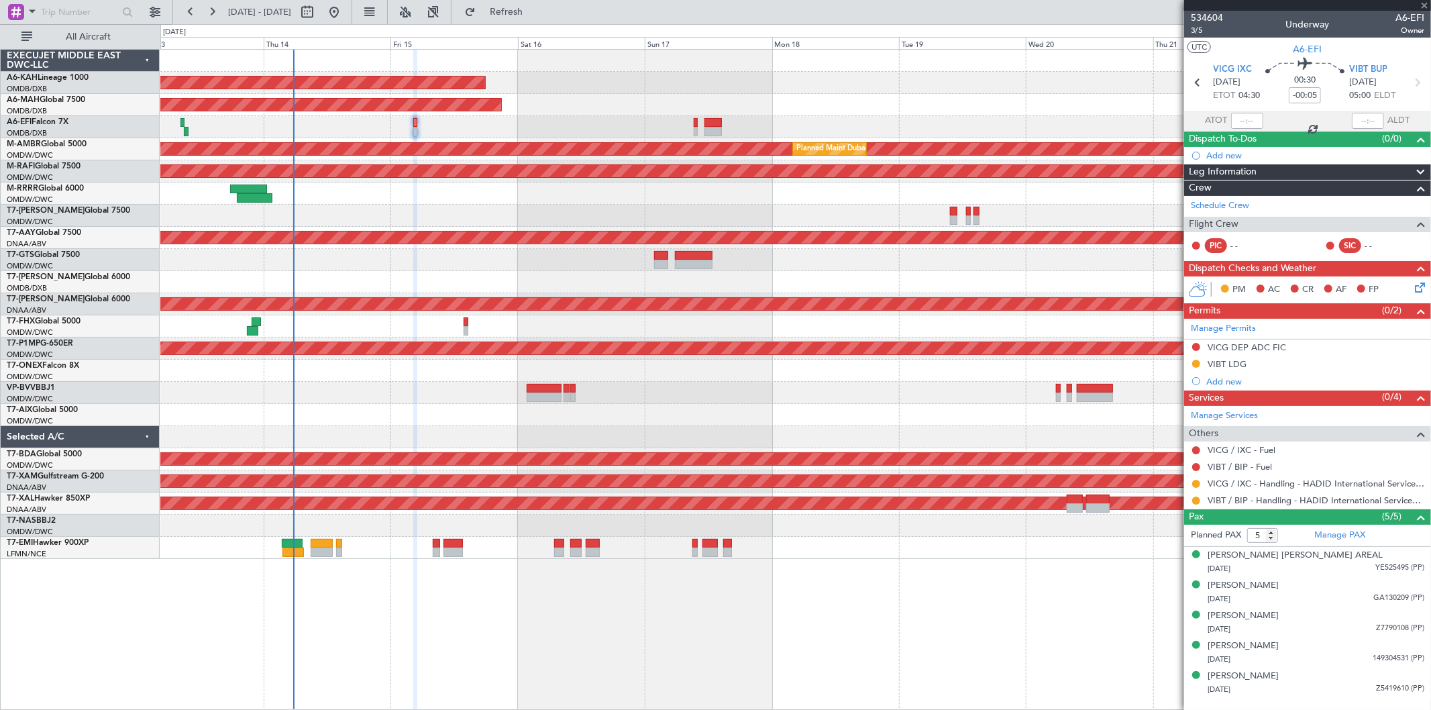
type input "+00:15"
type input "1"
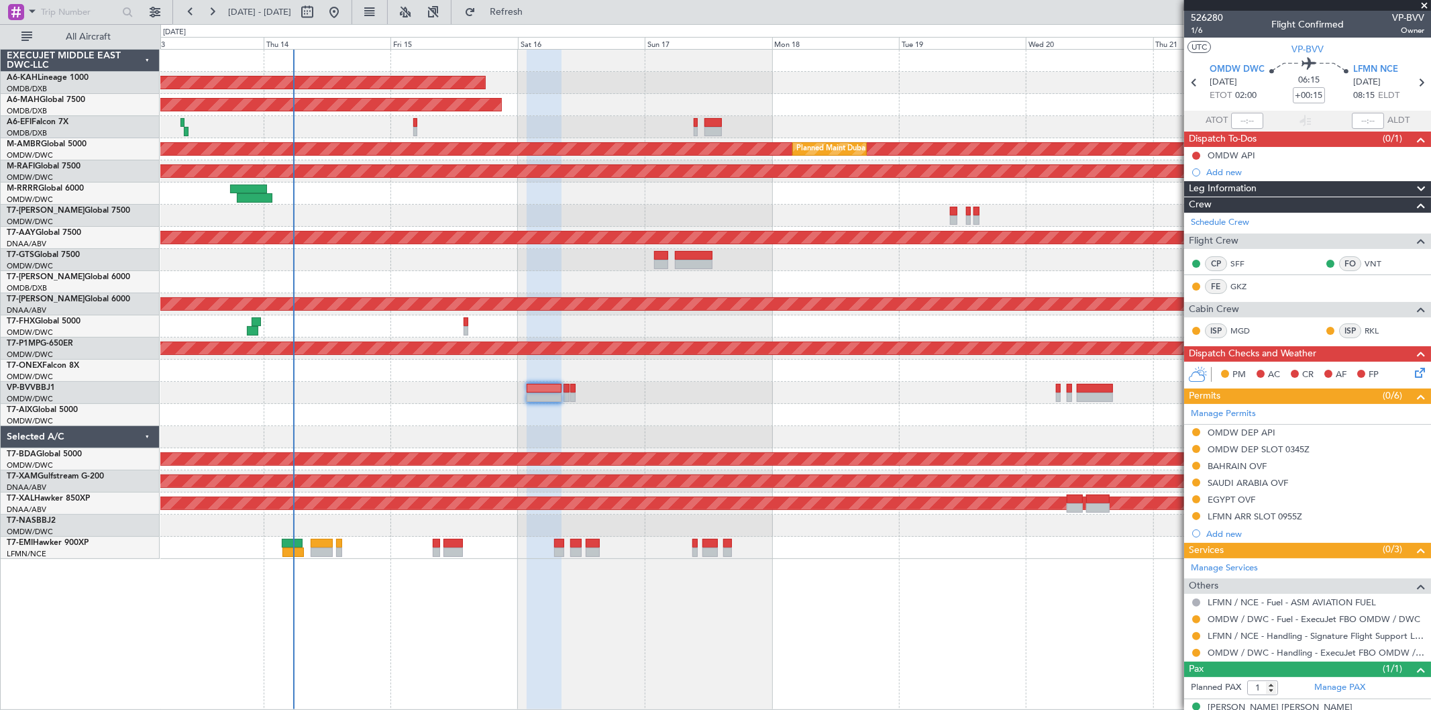
click at [1255, 60] on section "OMDW DWC 16/08/2025 ETOT 02:00 06:15 +00:15 LFMN NCE 16/08/2025 08:15 ELDT" at bounding box center [1307, 84] width 247 height 53
click at [1250, 63] on span "OMDW DWC" at bounding box center [1237, 69] width 55 height 13
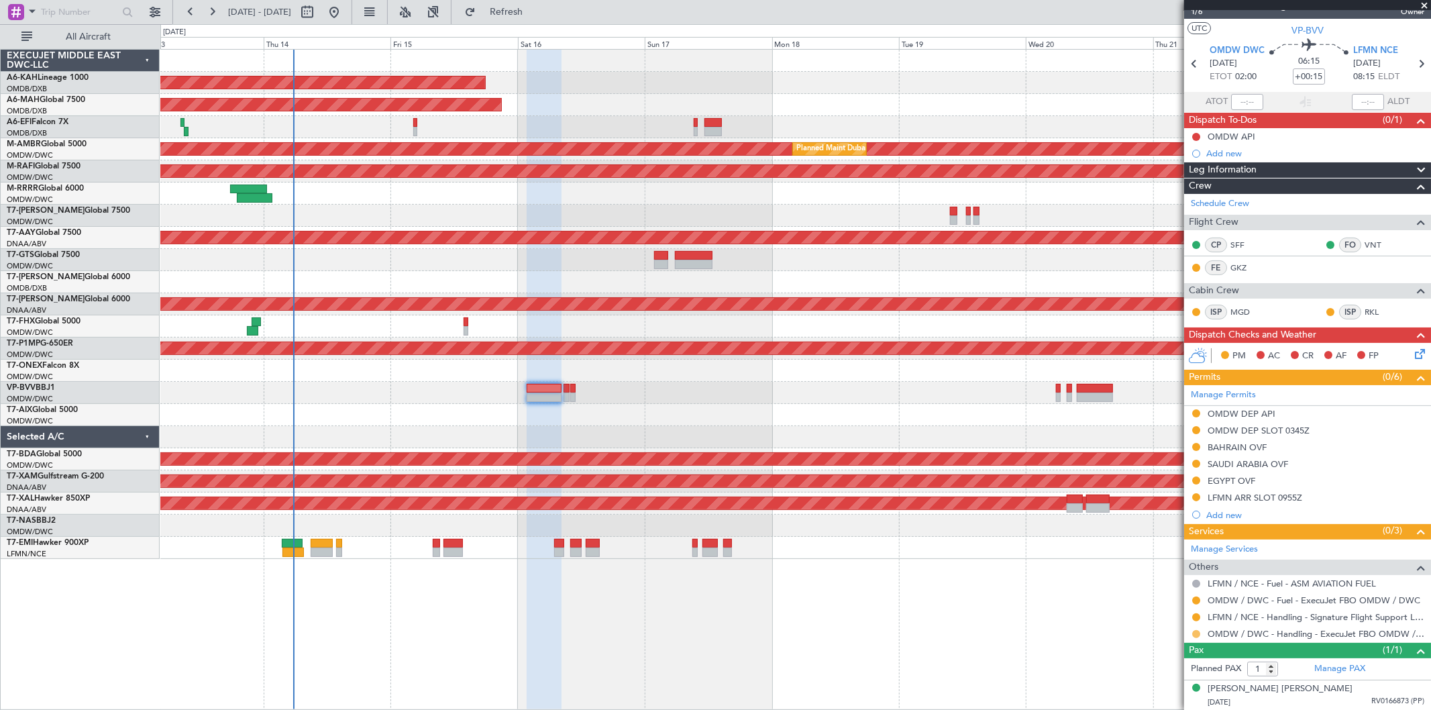
click at [1194, 632] on button at bounding box center [1196, 634] width 8 height 8
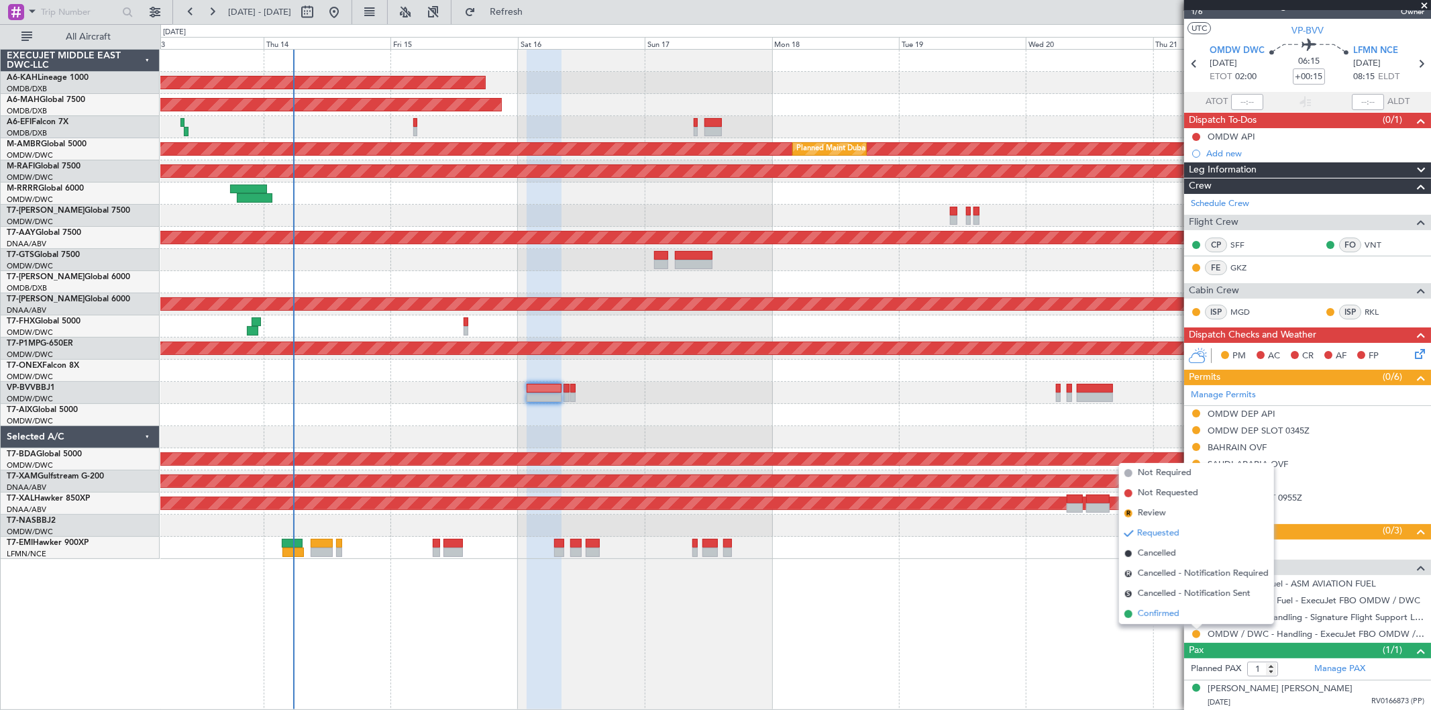
click at [1152, 609] on span "Confirmed" at bounding box center [1159, 613] width 42 height 13
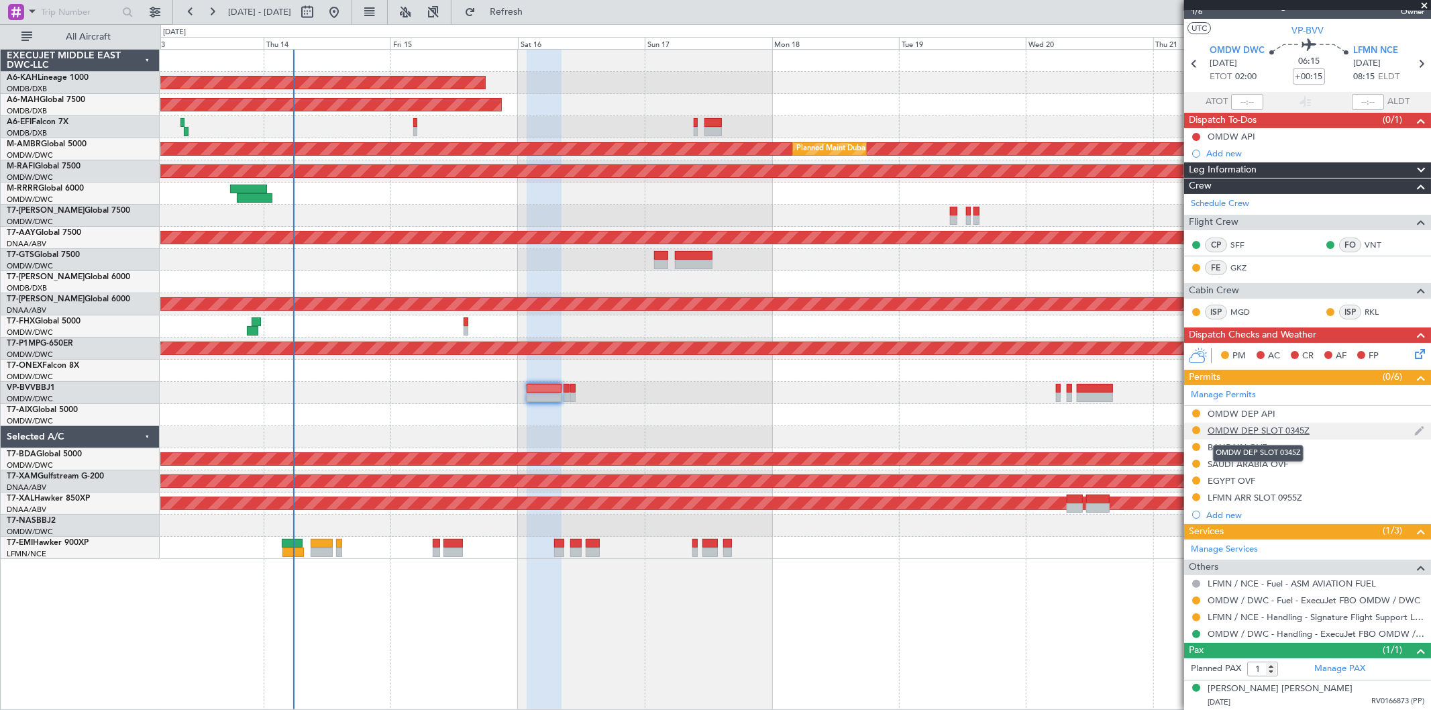
click at [1271, 425] on div "OMDW DEP SLOT 0345Z" at bounding box center [1259, 430] width 102 height 11
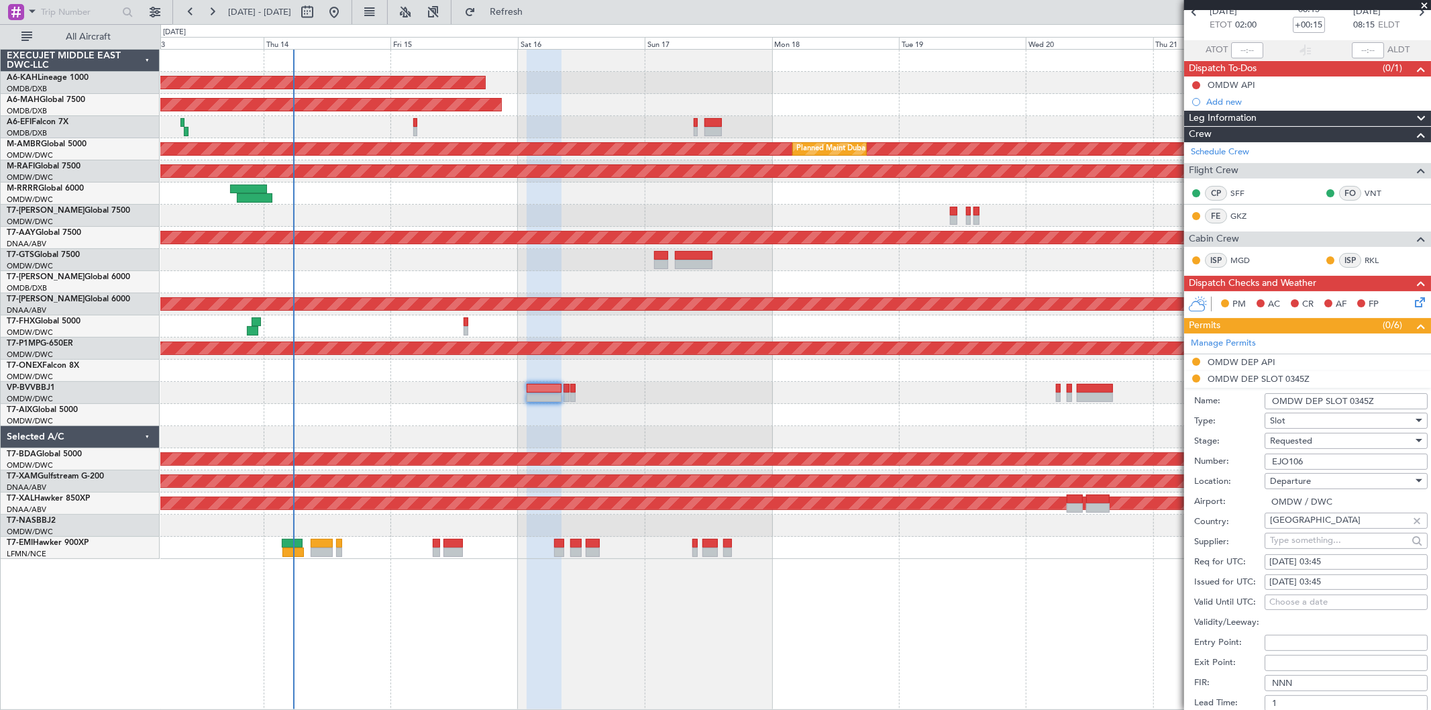
scroll to position [94, 0]
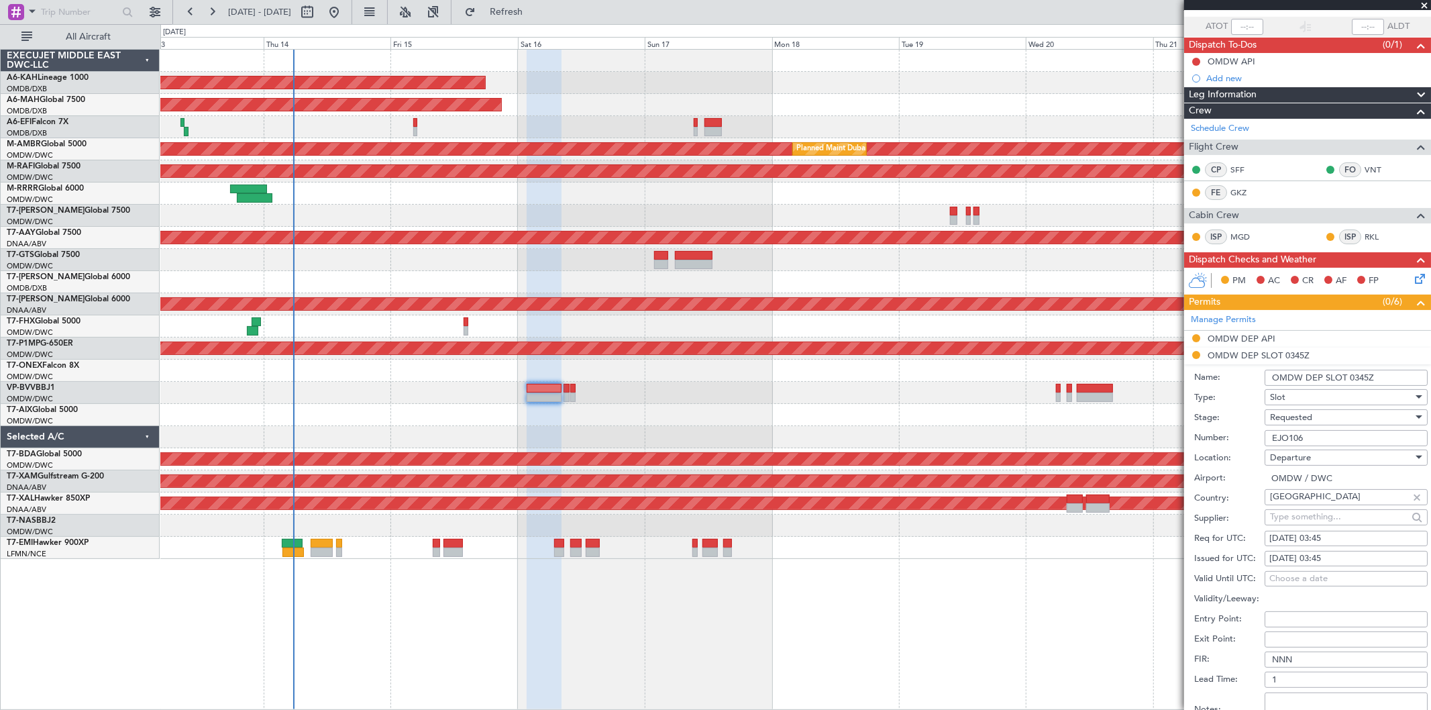
drag, startPoint x: 1245, startPoint y: 437, endPoint x: 1185, endPoint y: 431, distance: 60.7
click at [1178, 430] on fb-app "[DATE] - [DATE] Refresh Quick Links All Aircraft Unplanned Maint Budapest ([PER…" at bounding box center [715, 360] width 1431 height 700
paste input "Could you please advise on the below."
type input "EJO106"
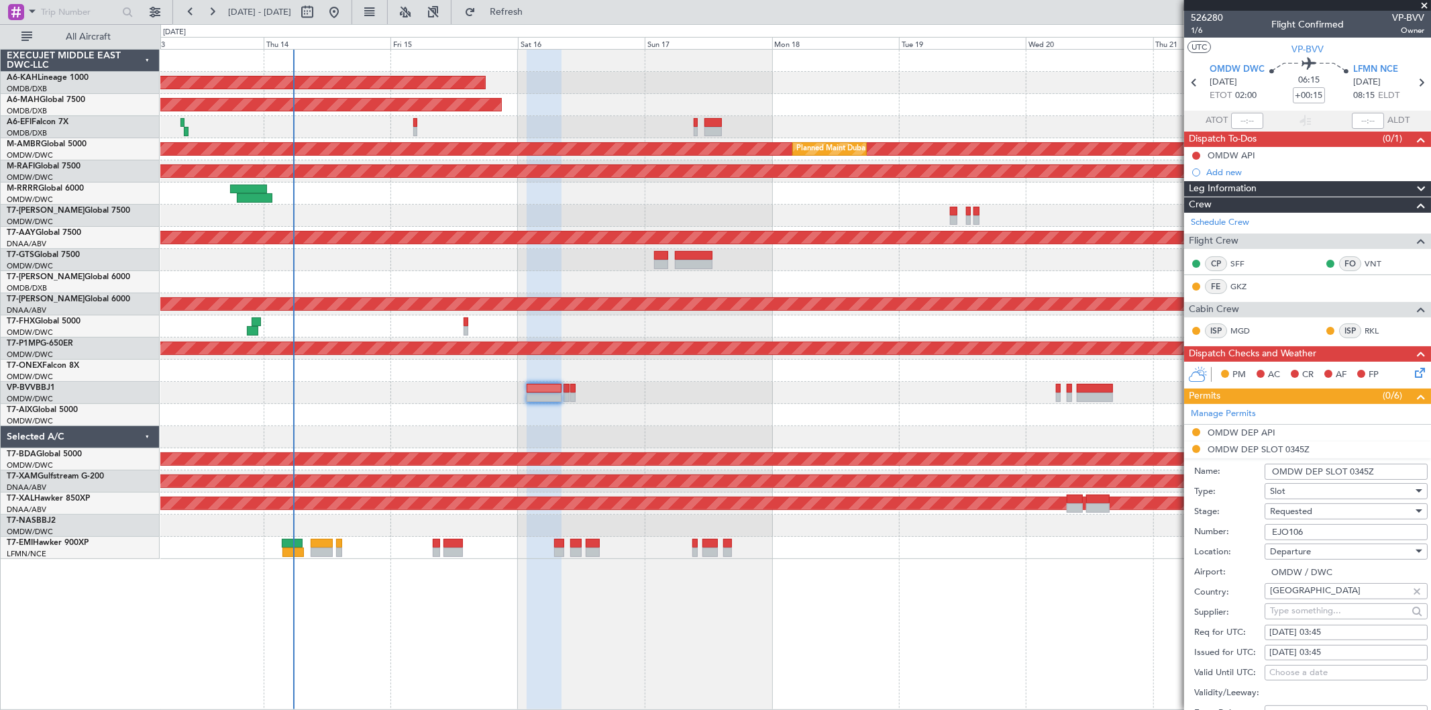
scroll to position [149, 0]
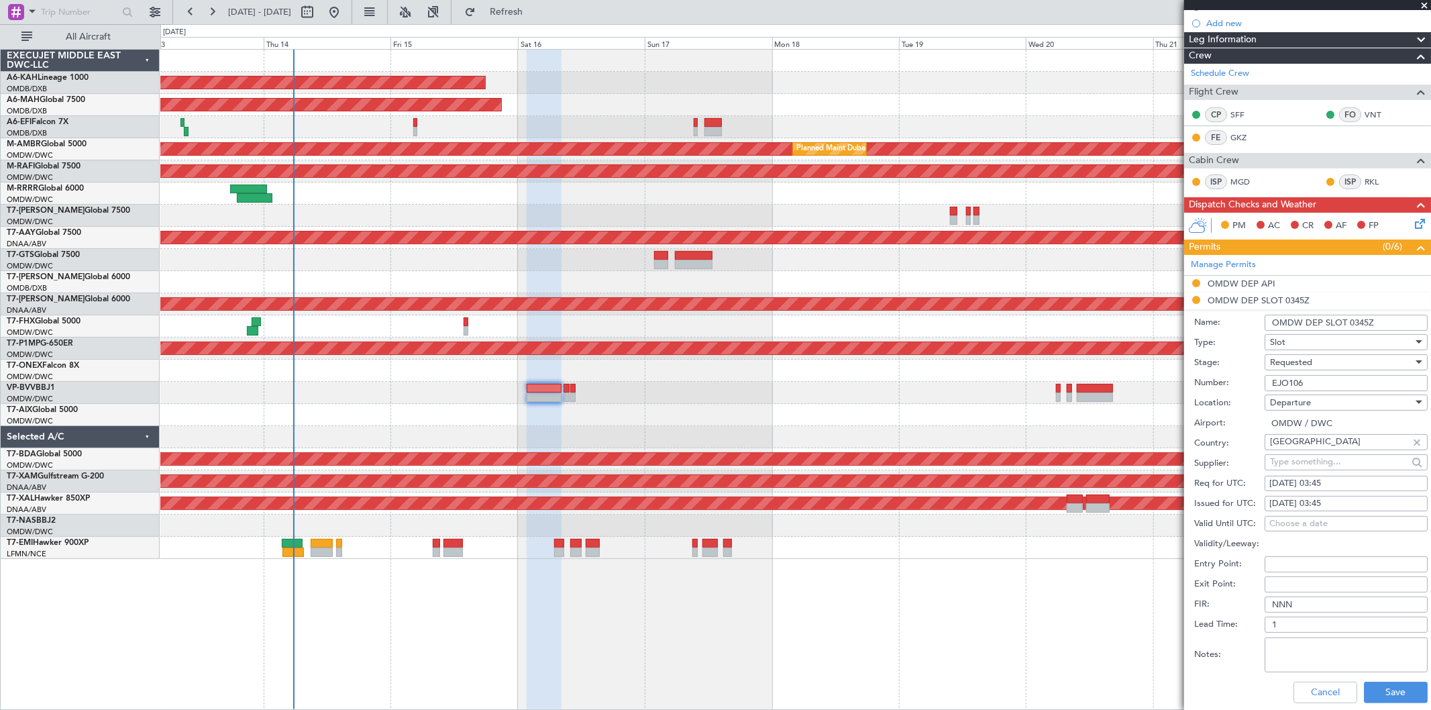
drag, startPoint x: 1363, startPoint y: 324, endPoint x: 1349, endPoint y: 325, distance: 14.1
click at [1349, 325] on input "OMDW DEP SLOT 0345Z" at bounding box center [1346, 323] width 163 height 16
type input "OMDW DEP SLOT 0200Z"
click at [1308, 481] on div "15/08/2025 03:45" at bounding box center [1346, 483] width 154 height 13
select select "8"
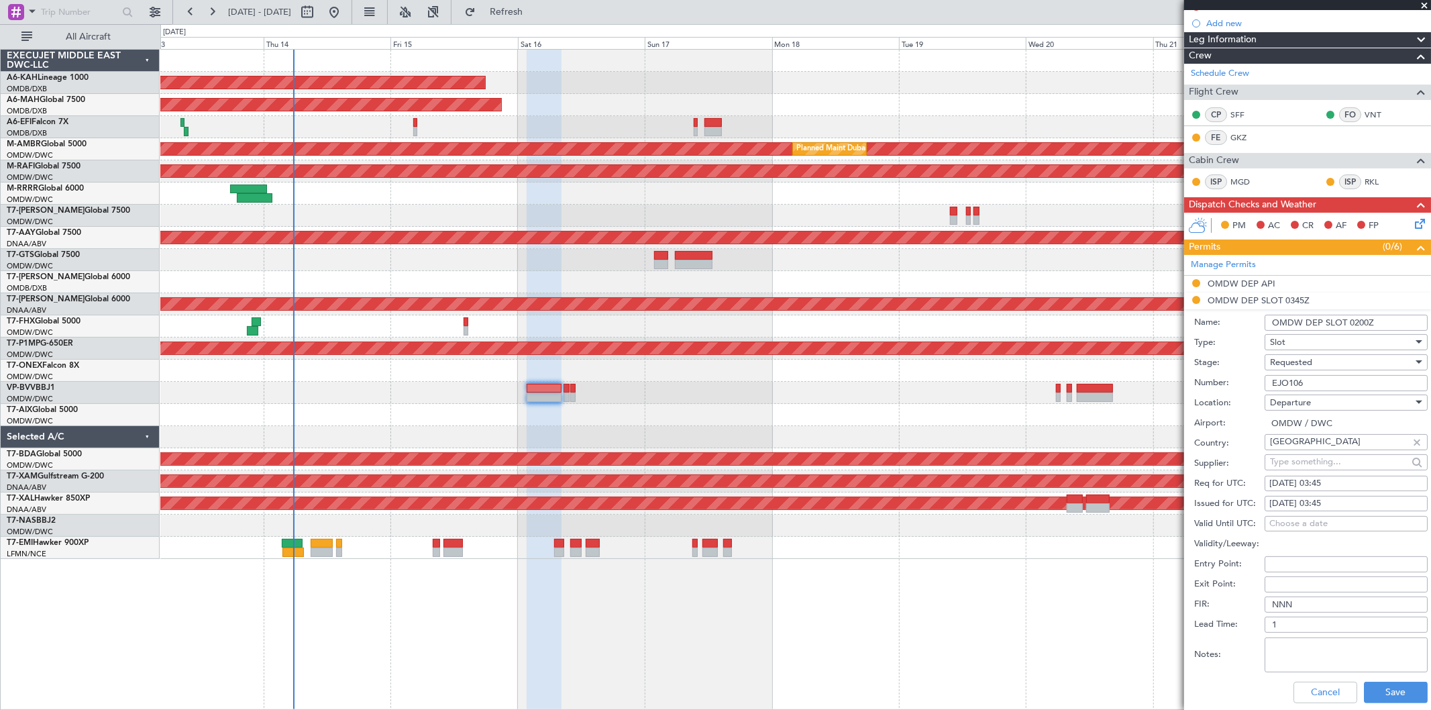
select select "2025"
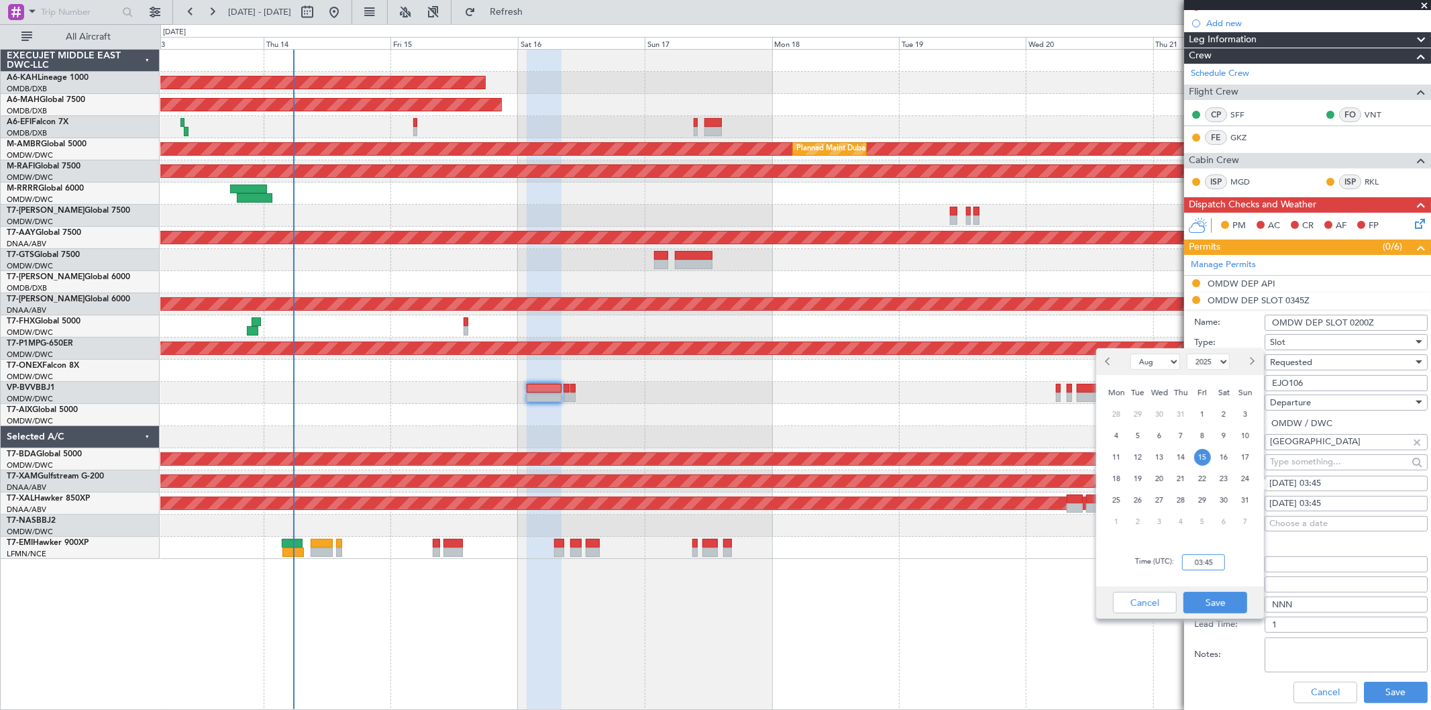
click at [1185, 565] on input "03:45" at bounding box center [1203, 562] width 43 height 16
type input "02:00"
click at [1218, 604] on button "Save" at bounding box center [1215, 602] width 64 height 21
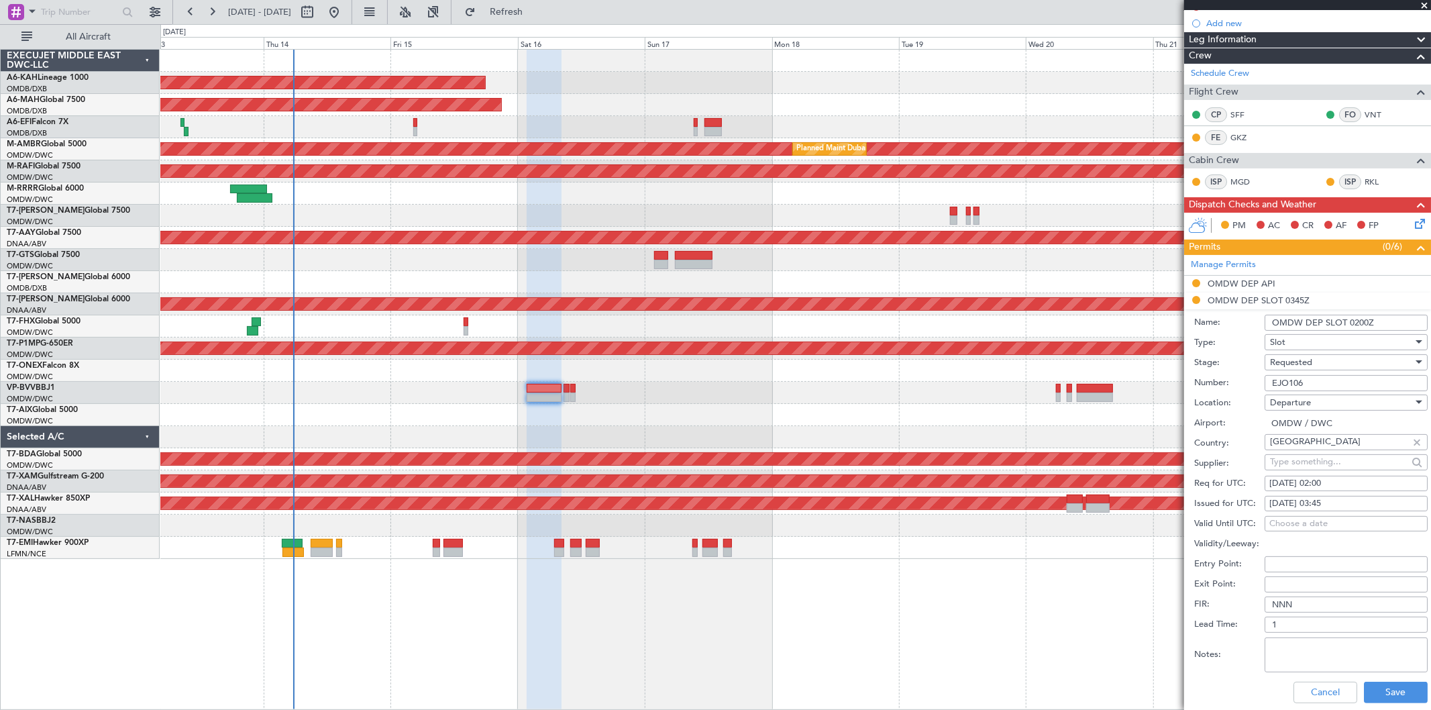
click at [1298, 504] on div "15/08/2025 03:45" at bounding box center [1346, 503] width 154 height 13
select select "8"
select select "2025"
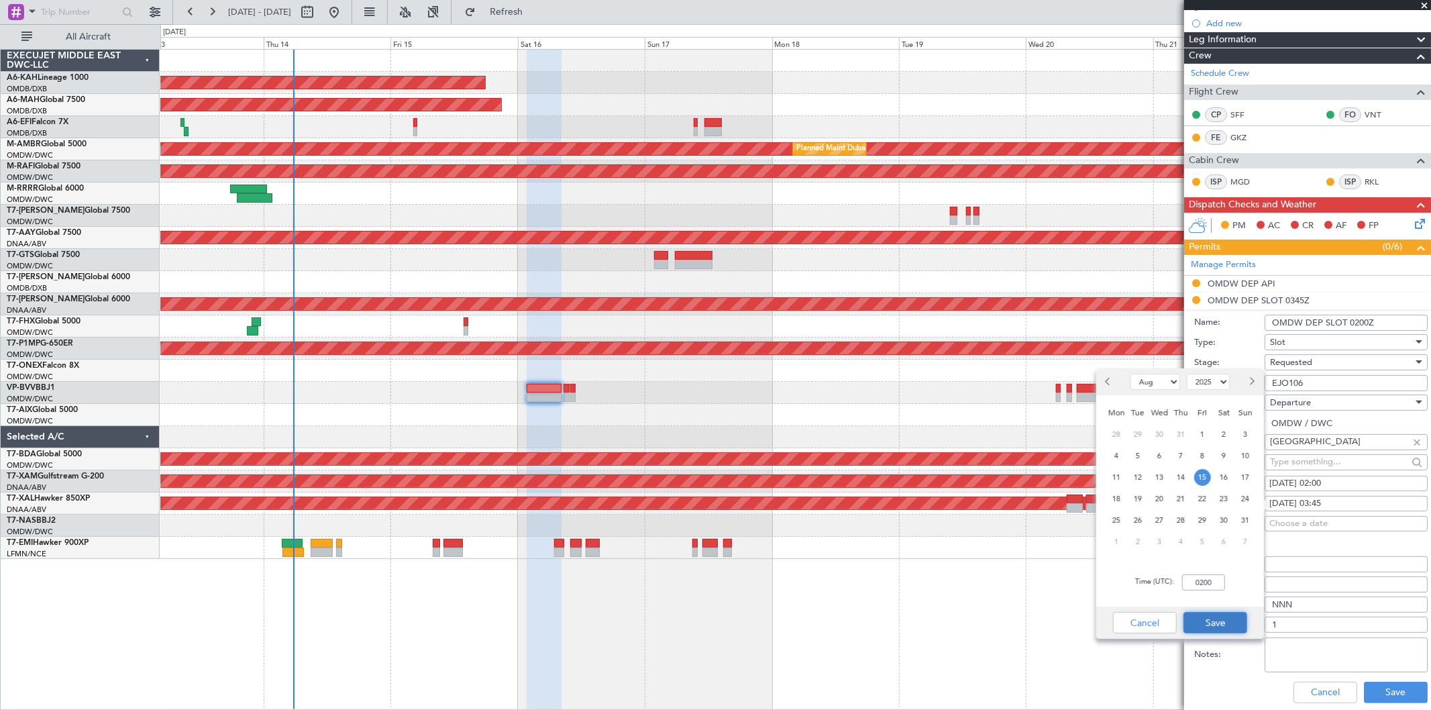
type input "02:00"
click at [1229, 617] on button "Save" at bounding box center [1215, 622] width 64 height 21
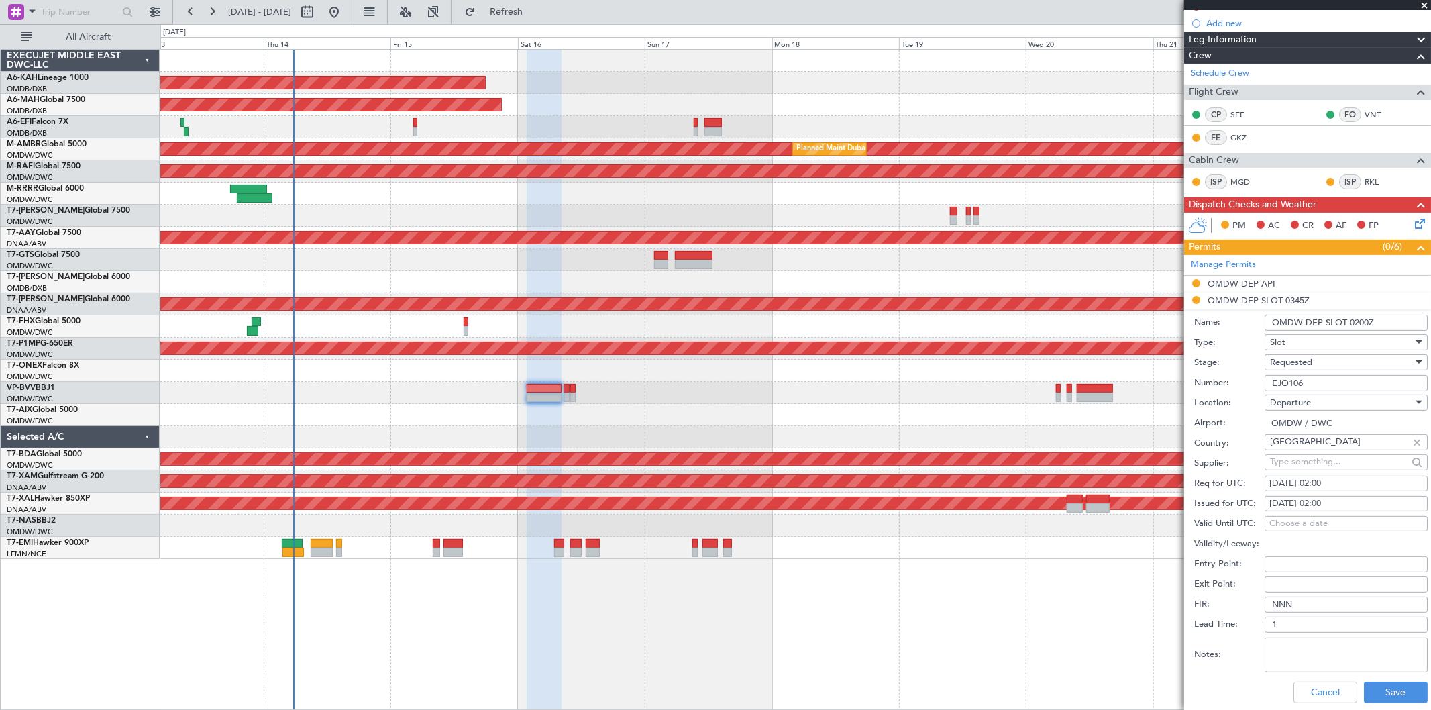
scroll to position [298, 0]
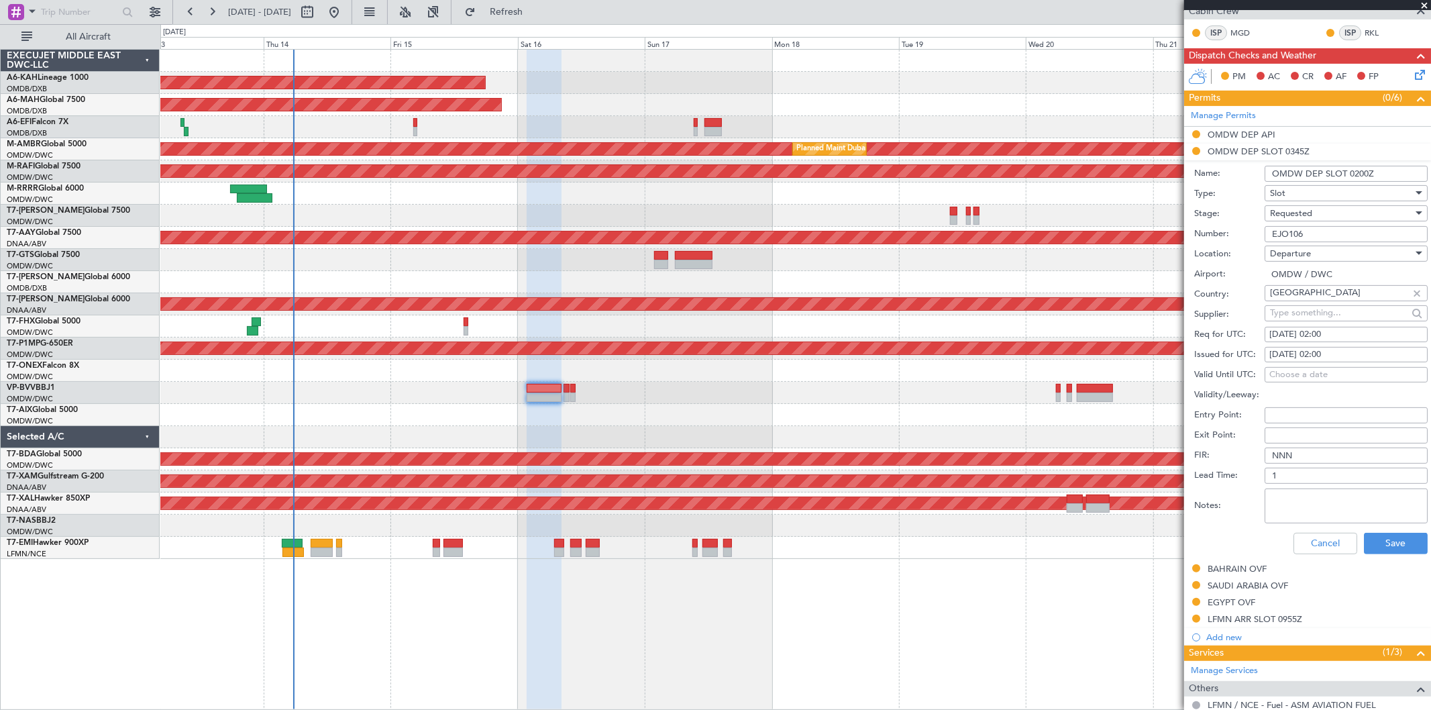
click at [1303, 209] on span "Requested" at bounding box center [1291, 213] width 42 height 12
click at [1316, 309] on span "Received OK" at bounding box center [1341, 316] width 140 height 20
click at [1381, 542] on button "Save" at bounding box center [1396, 543] width 64 height 21
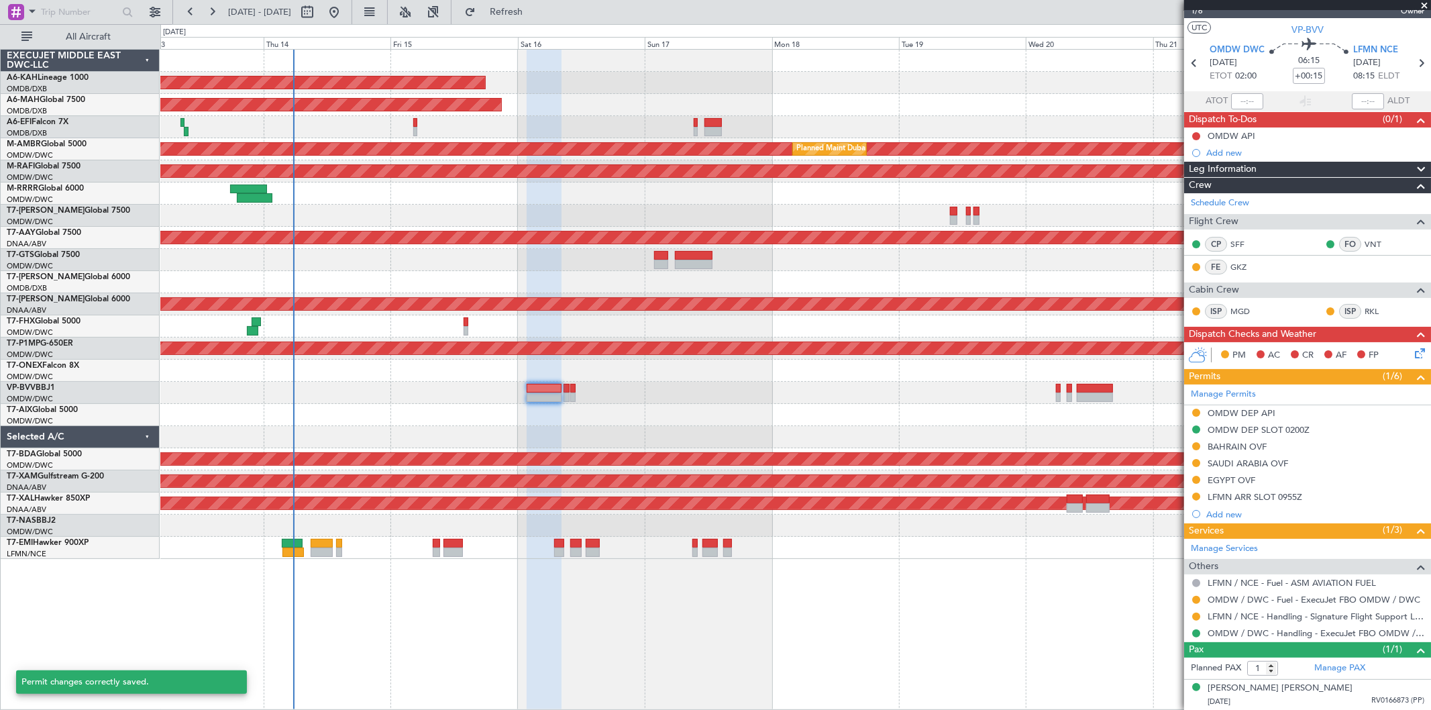
scroll to position [19, 0]
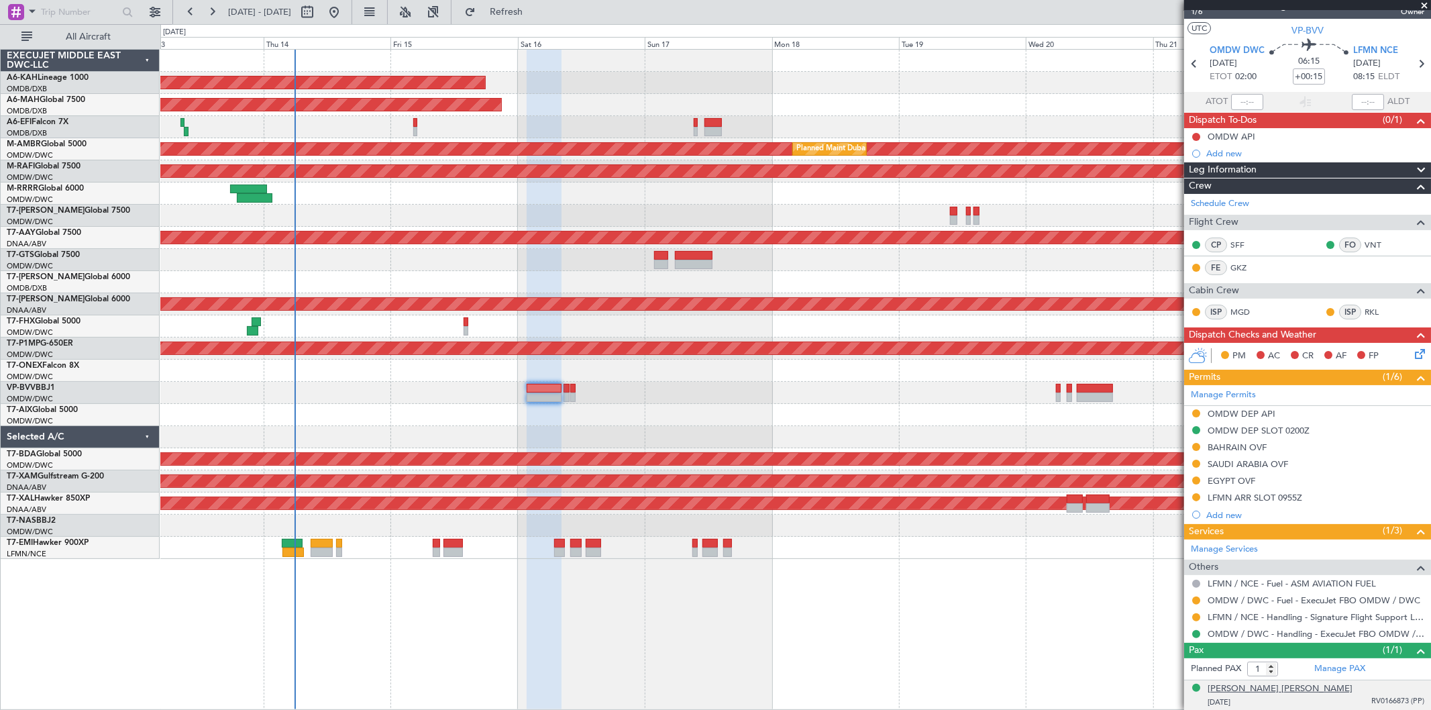
click at [1260, 689] on div "[PERSON_NAME] [PERSON_NAME]" at bounding box center [1280, 688] width 145 height 13
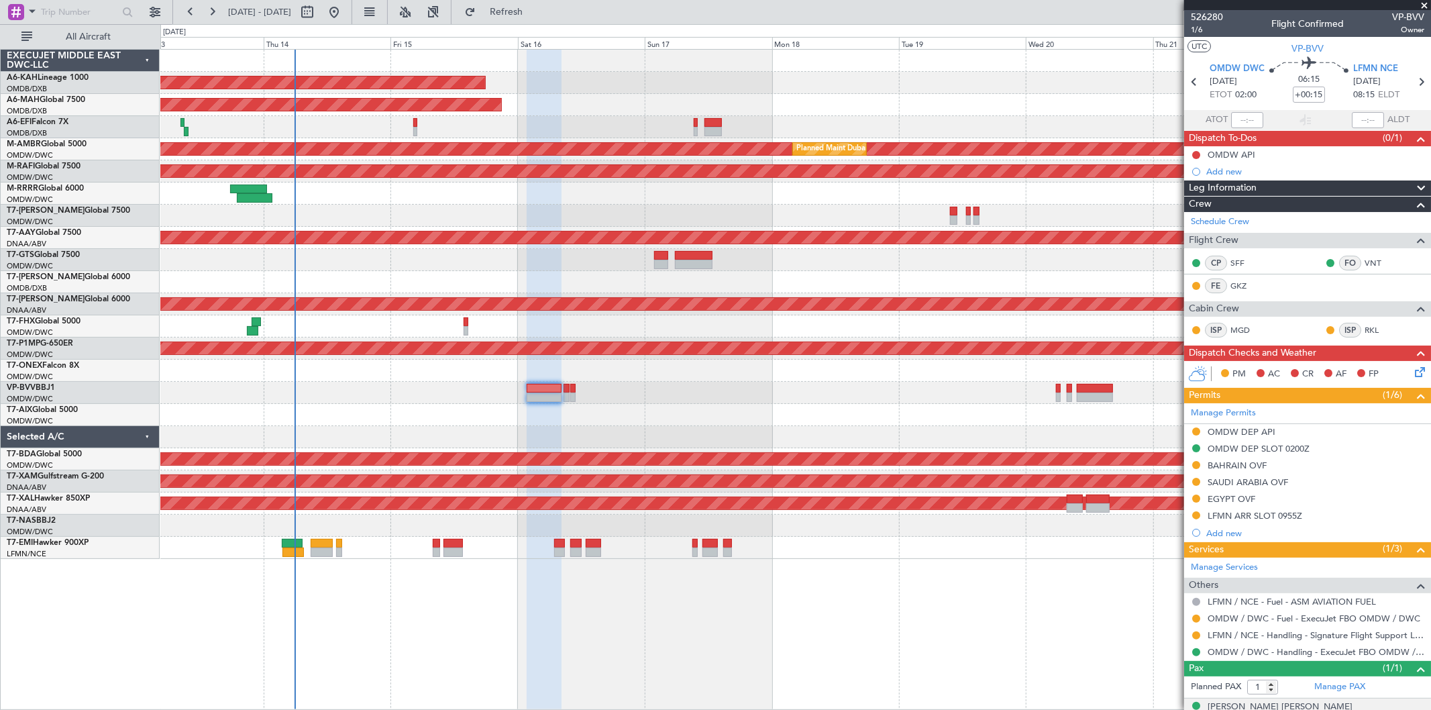
scroll to position [0, 0]
click at [1218, 16] on span "526280" at bounding box center [1207, 18] width 32 height 14
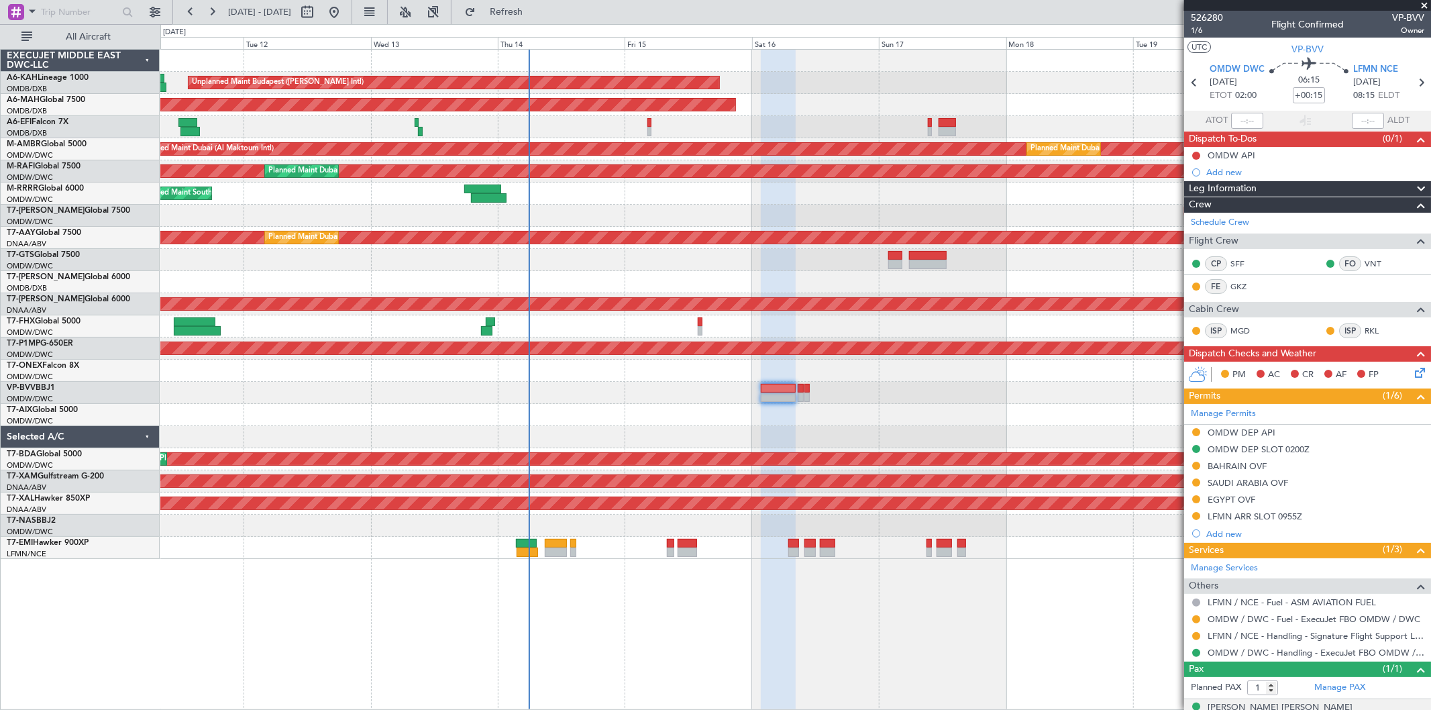
click at [822, 418] on div "Unplanned Maint Budapest (Ferenc Liszt Intl) Planned Maint Dubai (Dubai Intl) U…" at bounding box center [795, 304] width 1270 height 509
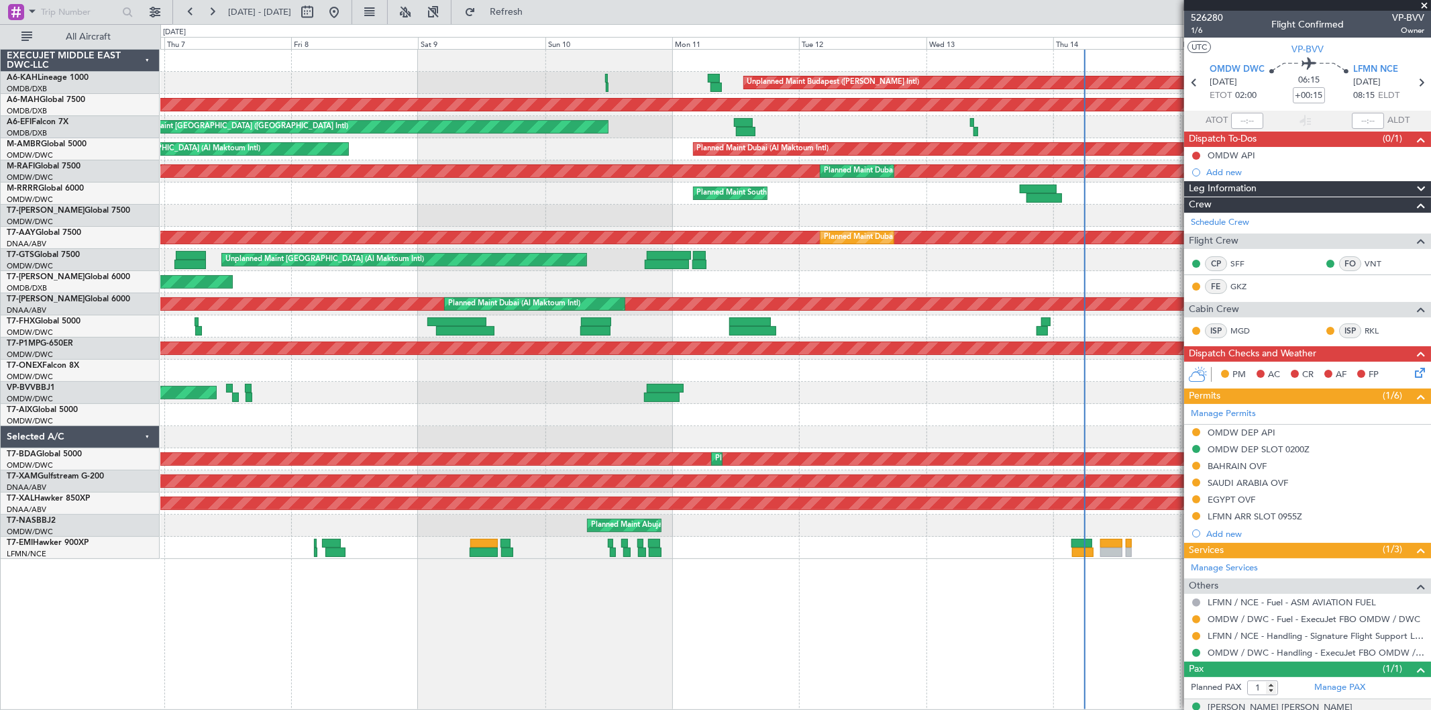
click at [857, 404] on div at bounding box center [795, 415] width 1270 height 22
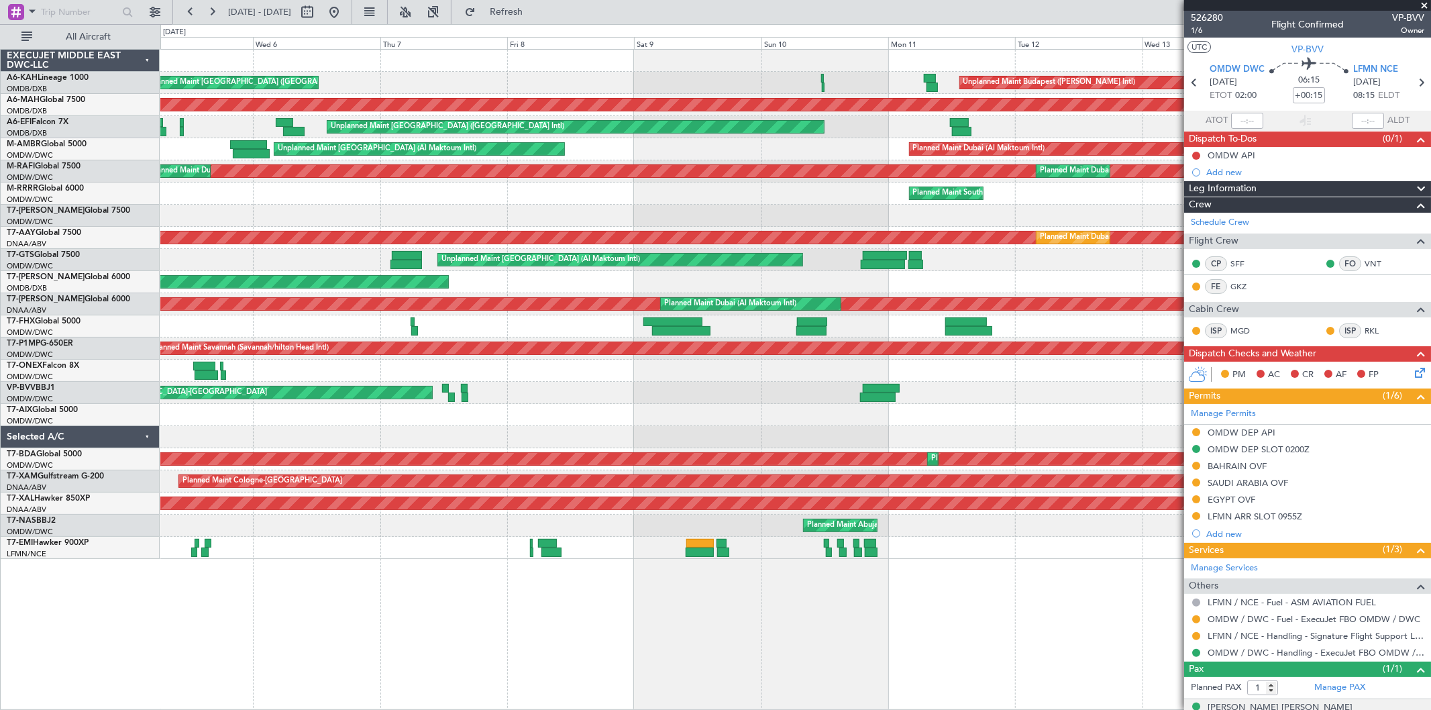
click at [1420, 1] on span at bounding box center [1423, 6] width 13 height 12
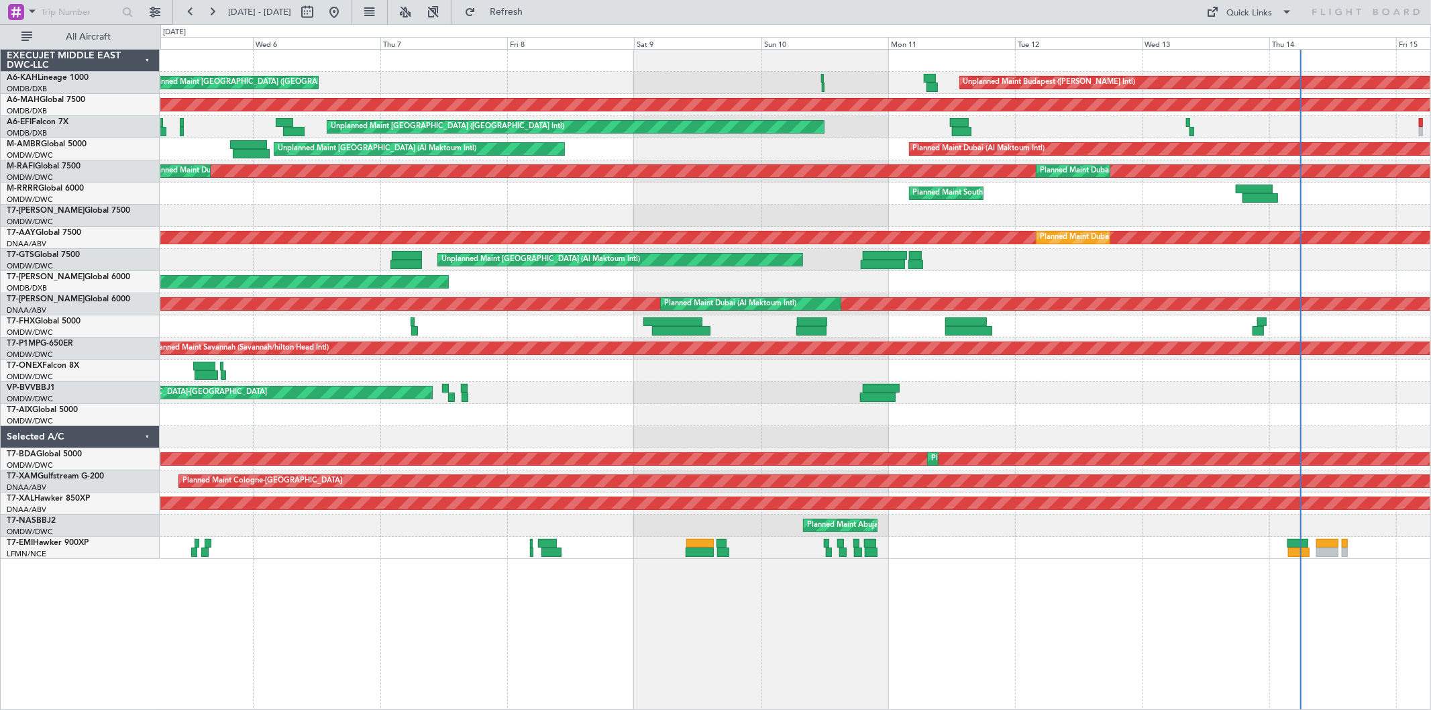
type input "0"
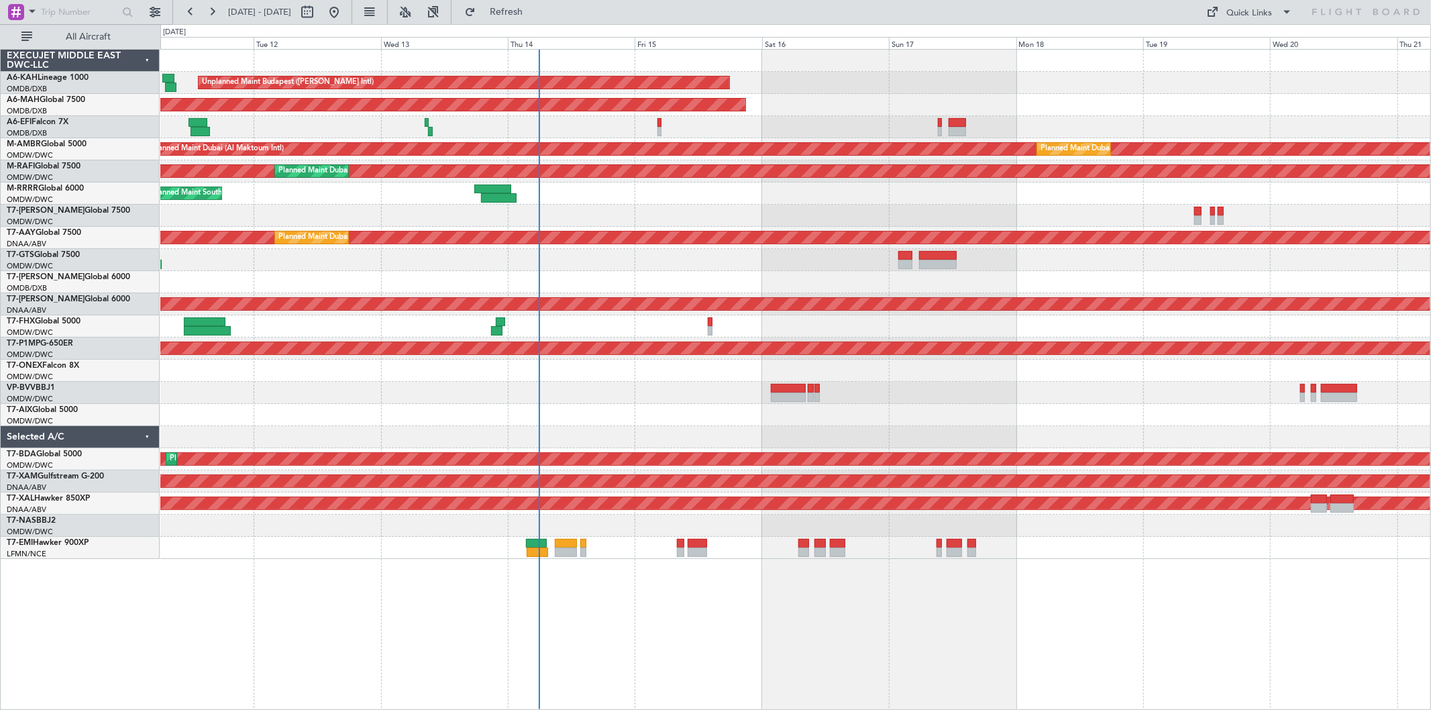
click at [433, 387] on div at bounding box center [795, 393] width 1270 height 22
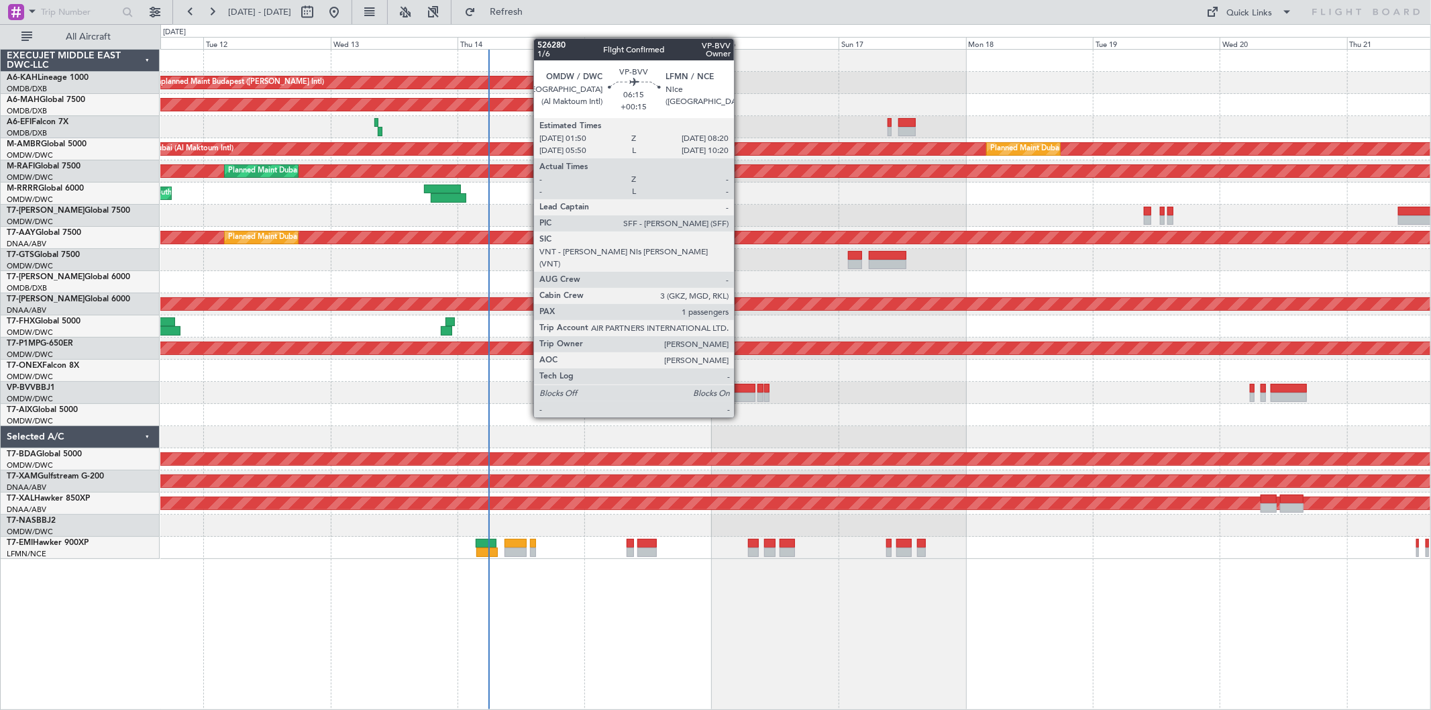
click at [741, 392] on div at bounding box center [737, 396] width 35 height 9
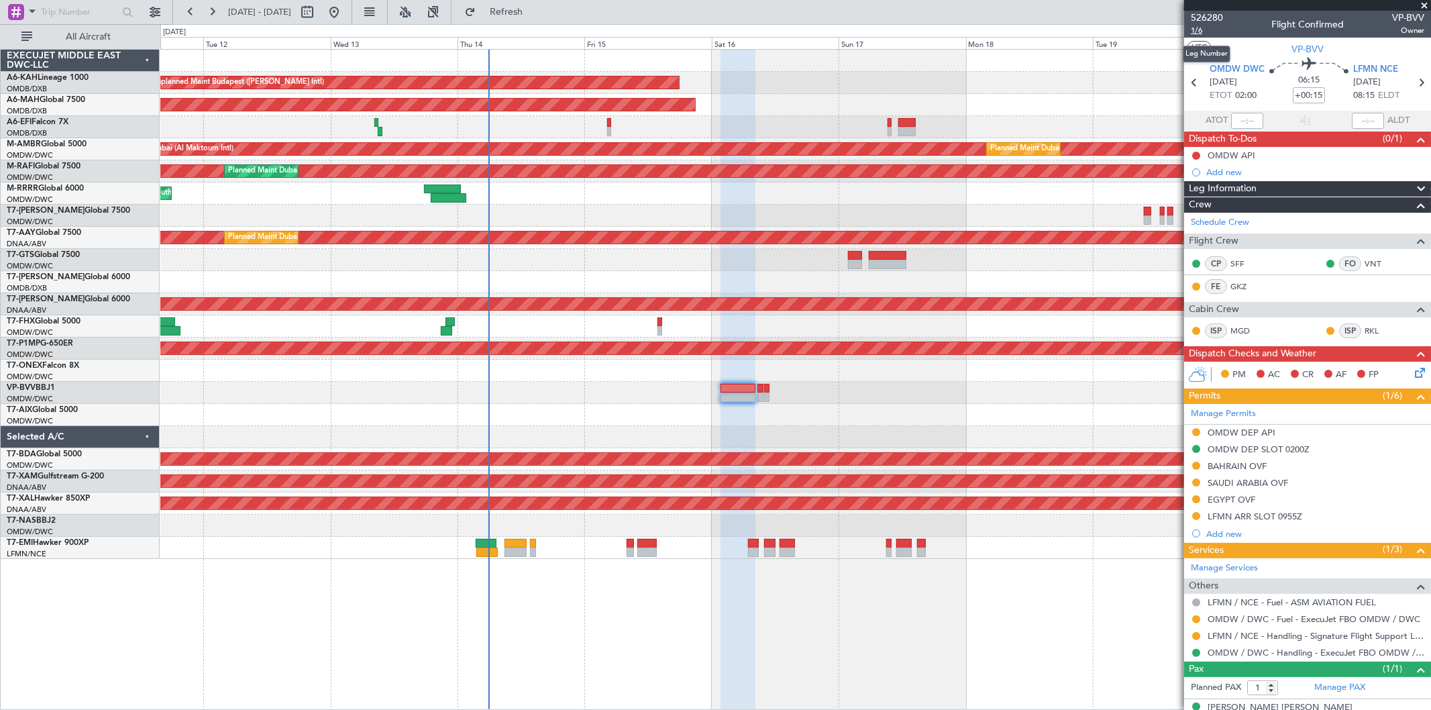
click at [1203, 32] on span "1/6" at bounding box center [1207, 30] width 32 height 11
click at [1242, 63] on span "OMDW DWC" at bounding box center [1237, 69] width 55 height 13
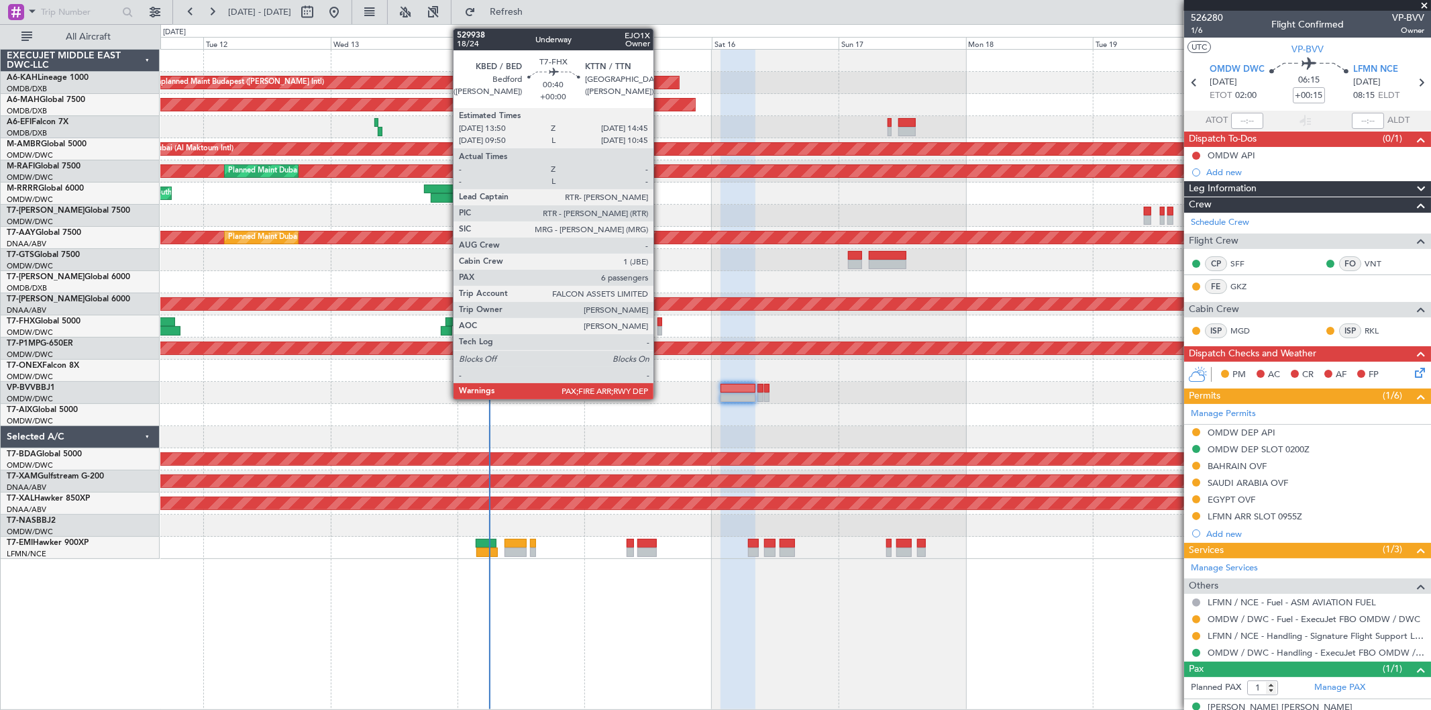
click at [659, 327] on div at bounding box center [659, 330] width 5 height 9
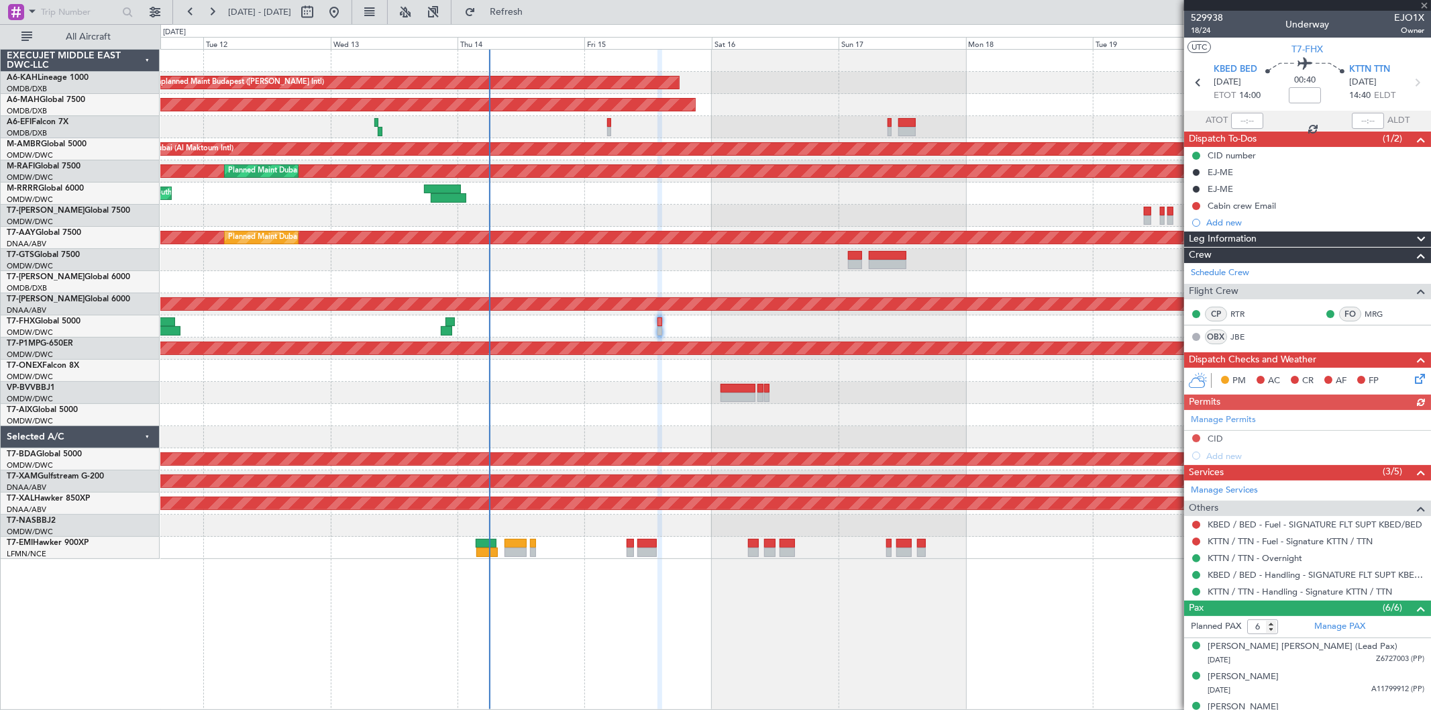
scroll to position [109, 0]
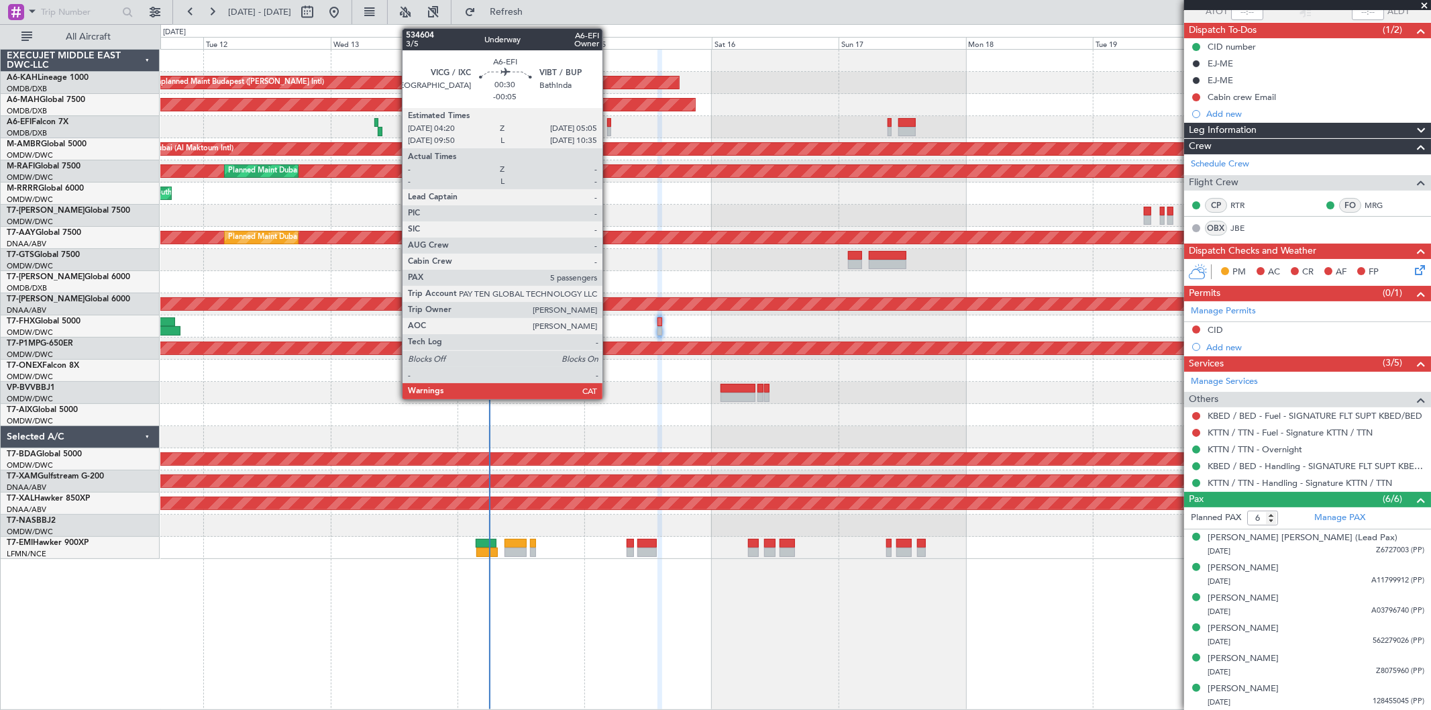
click at [608, 127] on div at bounding box center [609, 131] width 4 height 9
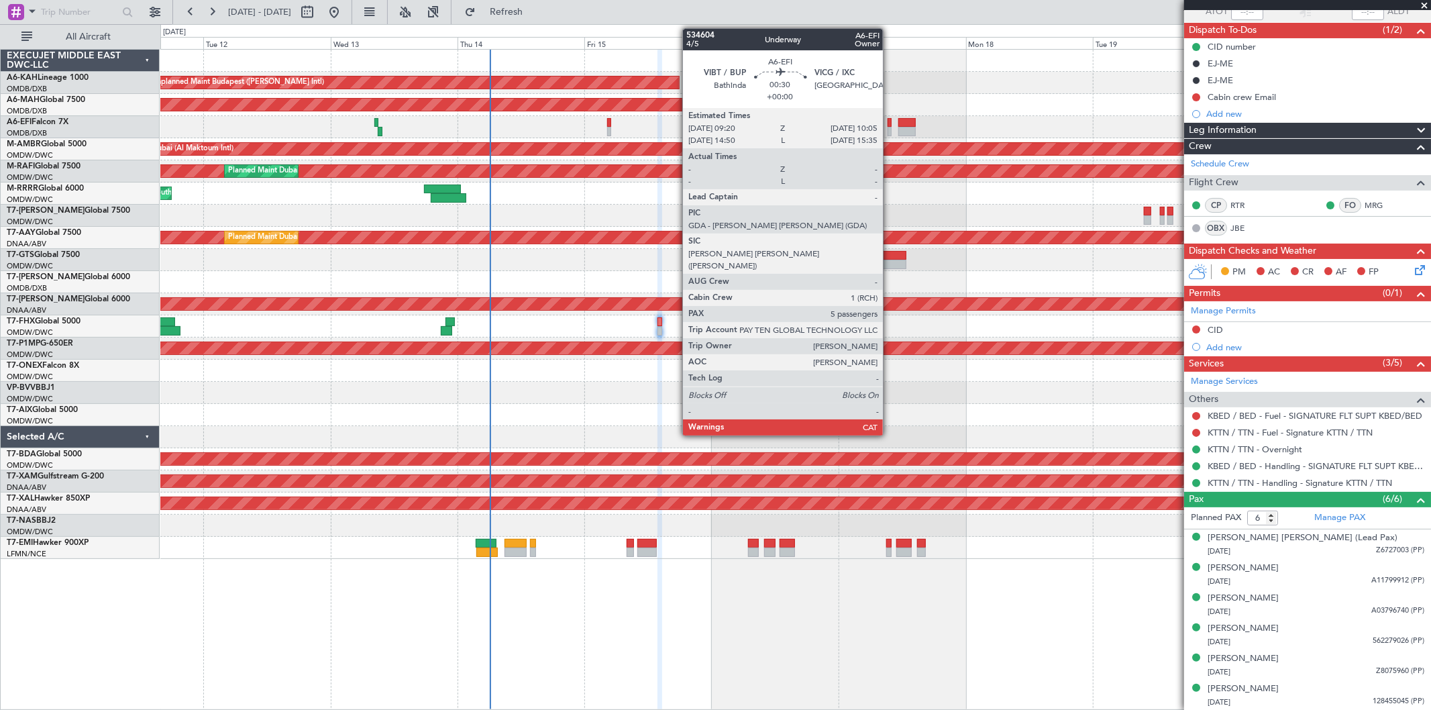
click at [890, 131] on div at bounding box center [890, 131] width 4 height 9
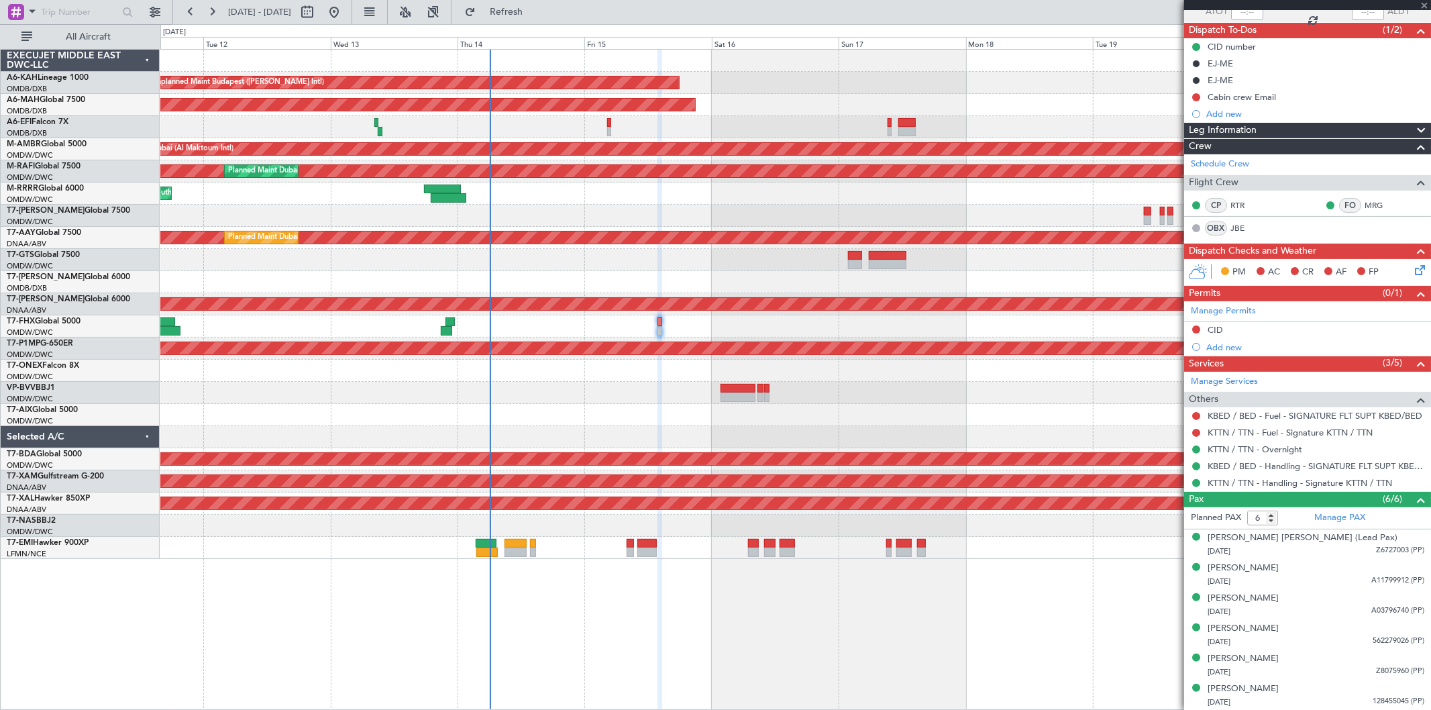
type input "5"
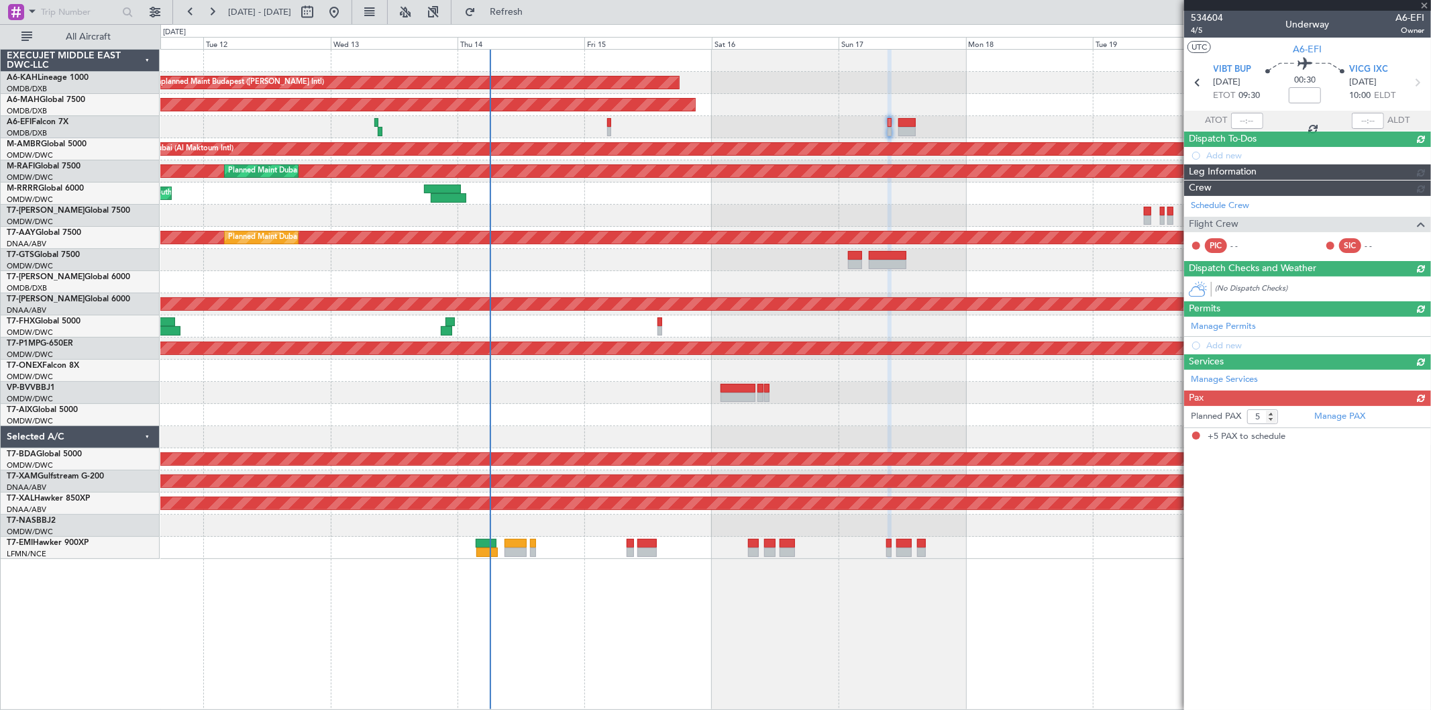
scroll to position [0, 0]
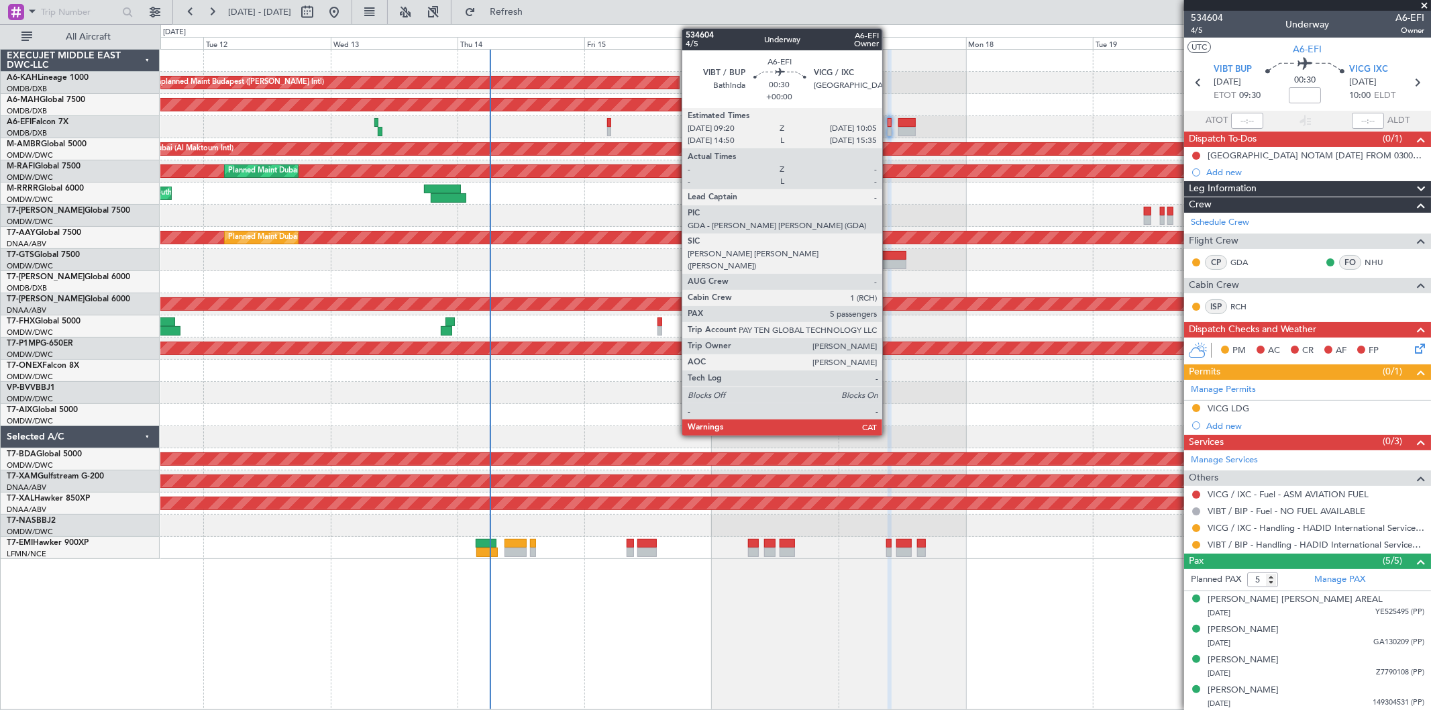
click at [889, 124] on div at bounding box center [890, 122] width 4 height 9
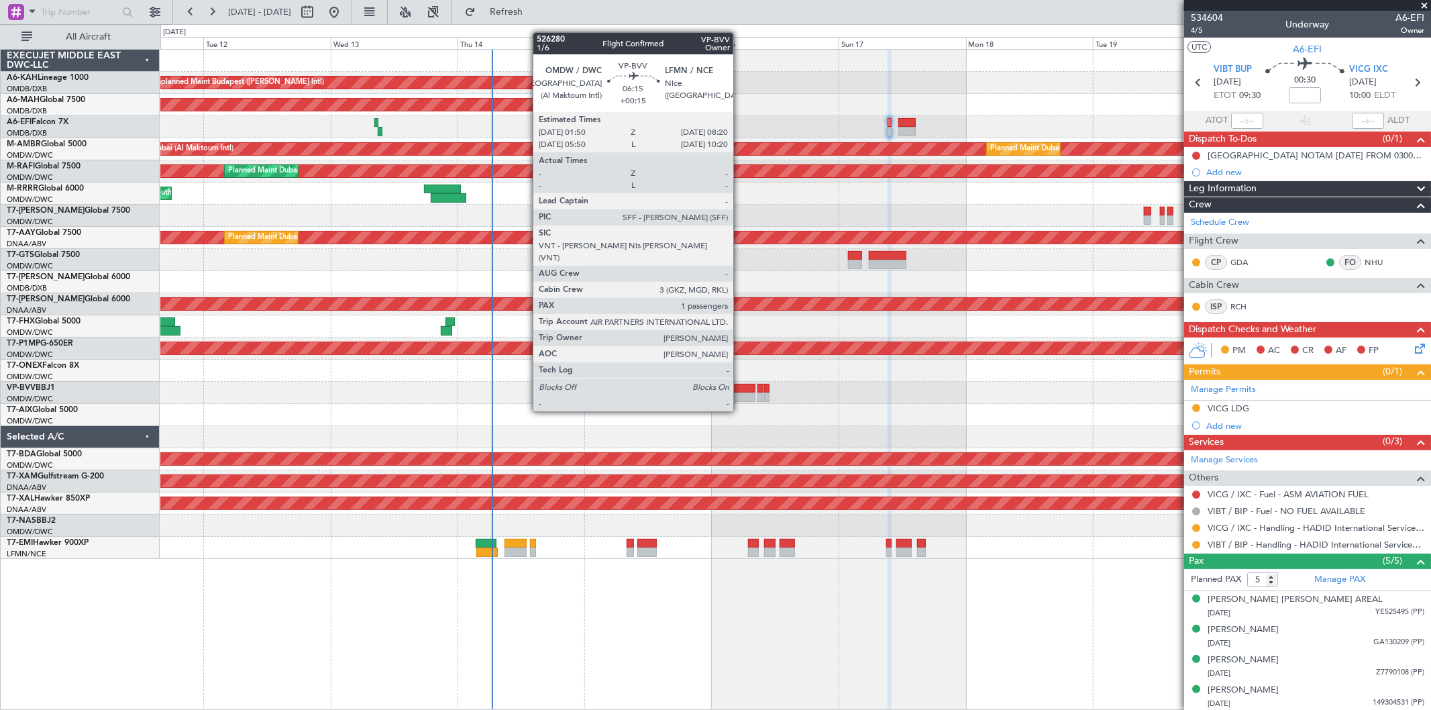
click at [740, 386] on div at bounding box center [737, 388] width 35 height 9
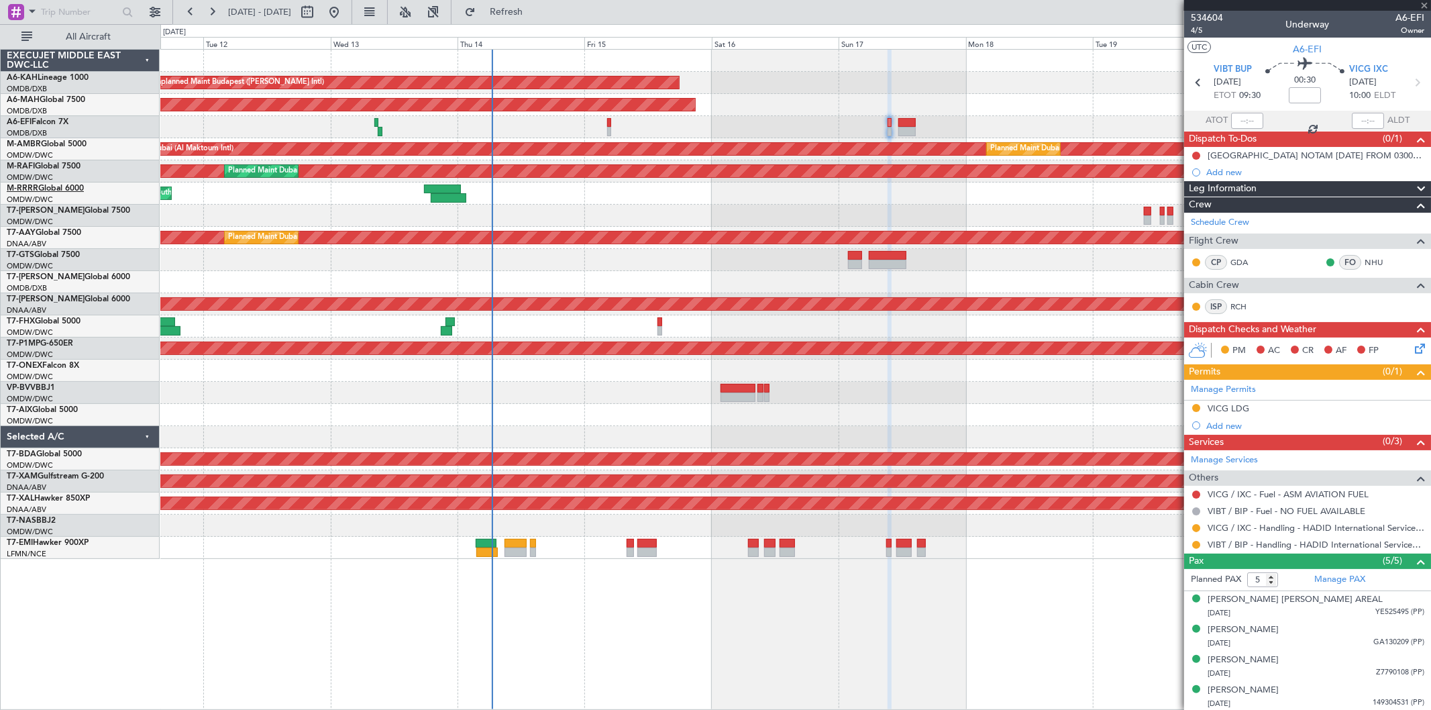
type input "+00:15"
type input "1"
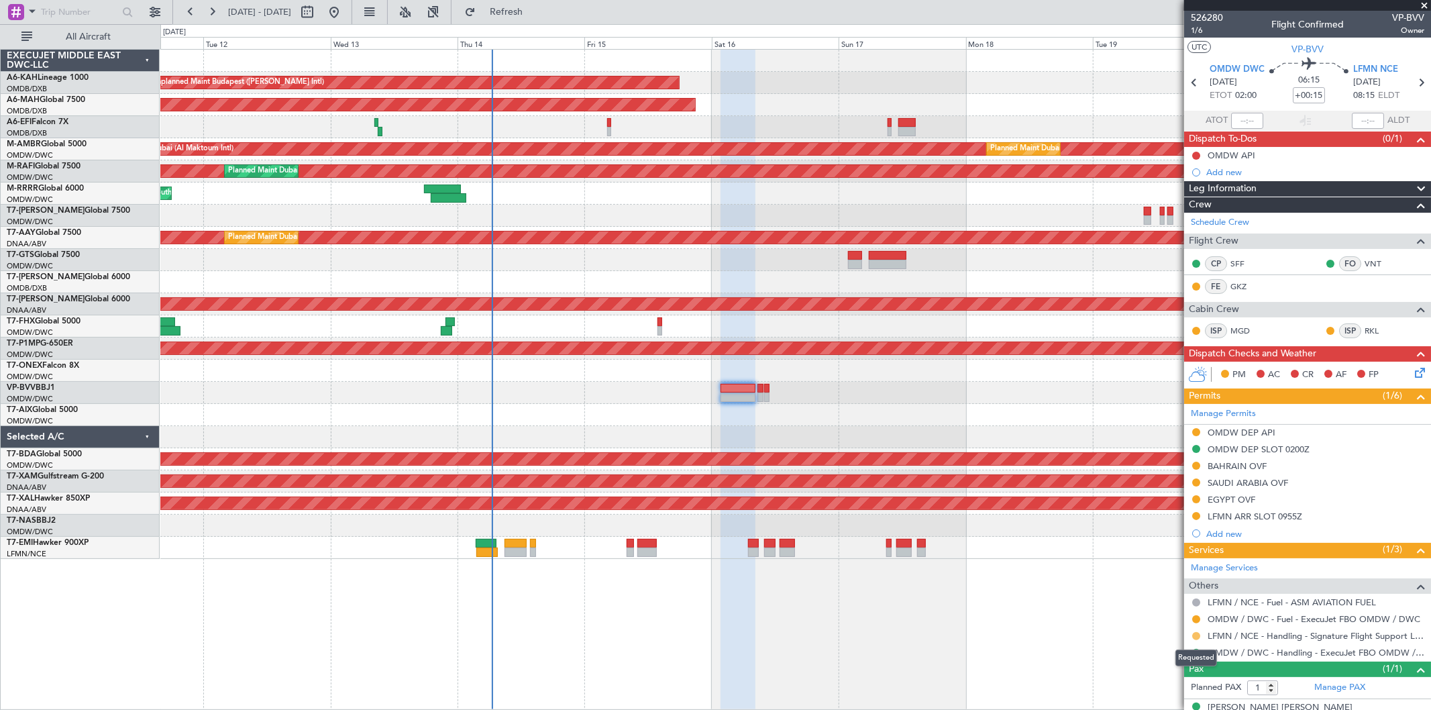
click at [1195, 634] on button at bounding box center [1196, 636] width 8 height 8
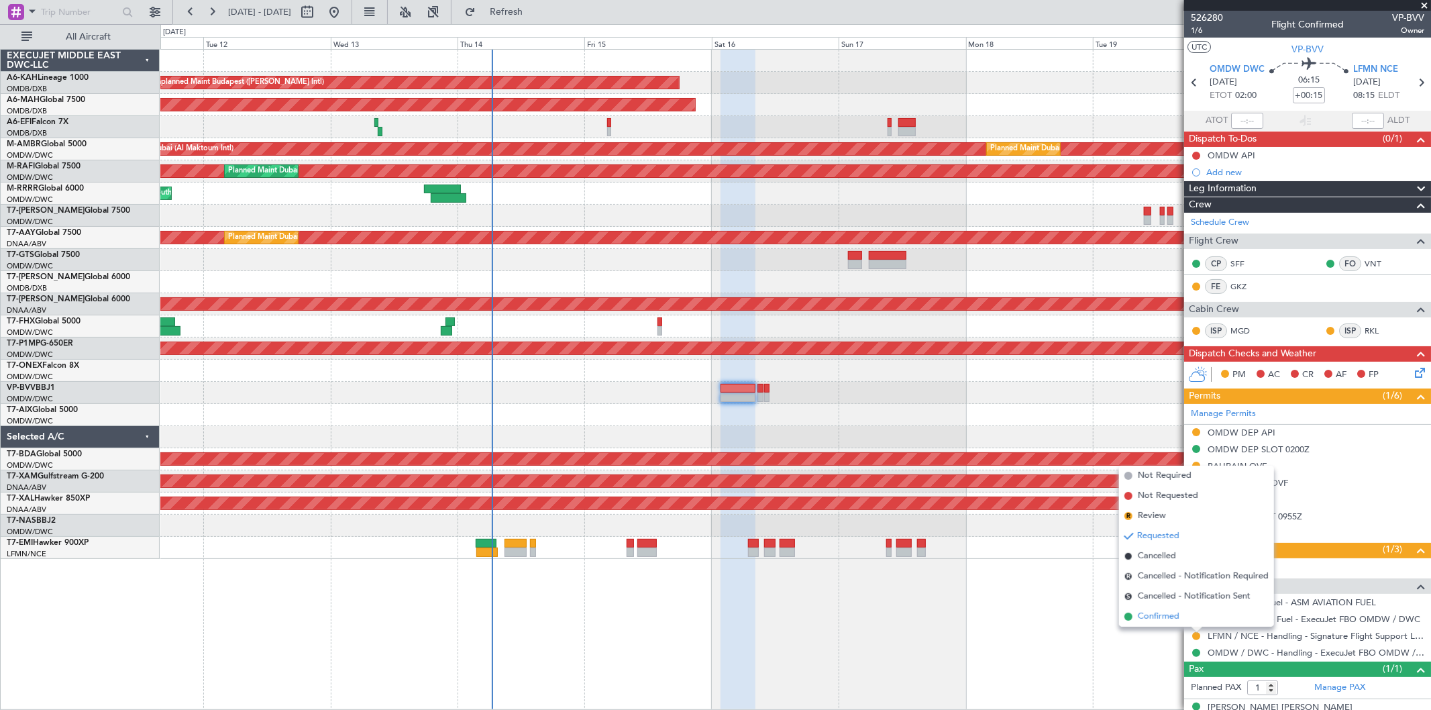
click at [1158, 619] on span "Confirmed" at bounding box center [1159, 616] width 42 height 13
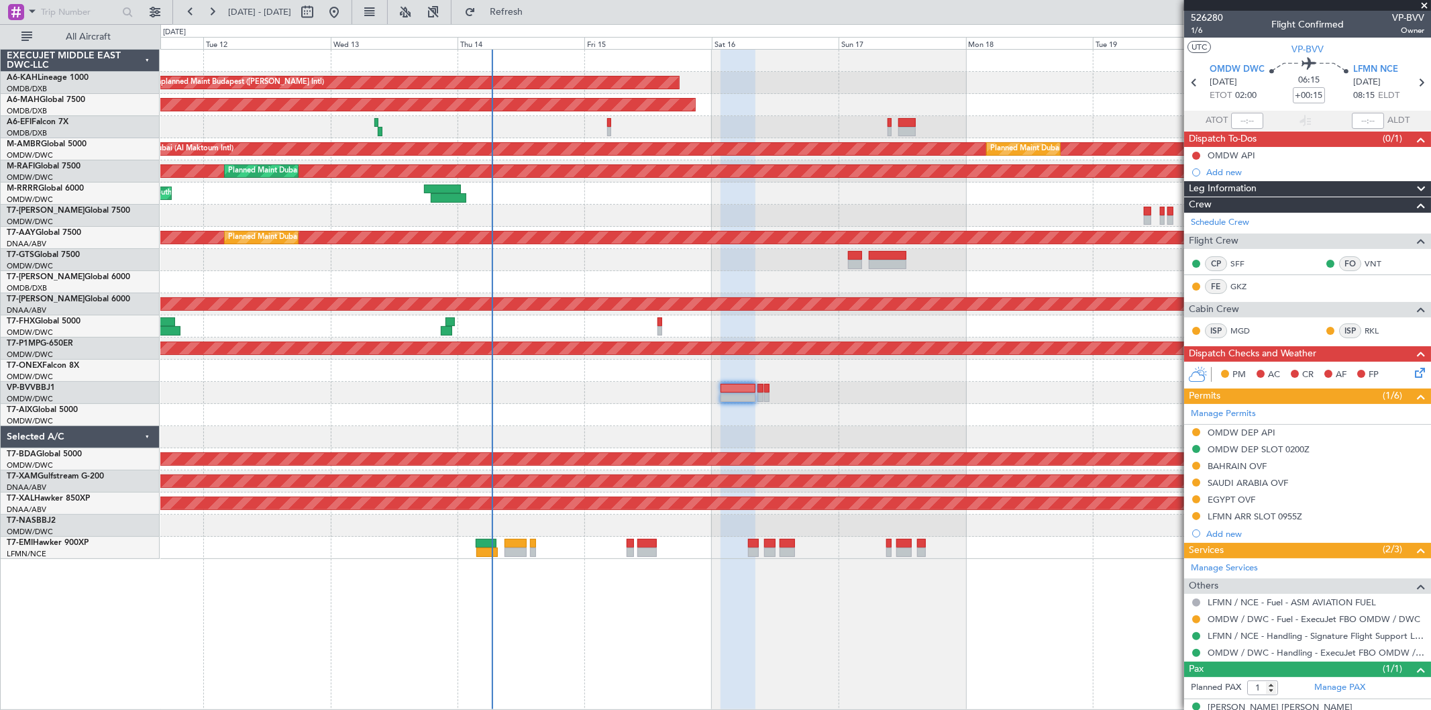
click at [1295, 513] on div "LFMN ARR SLOT 0955Z" at bounding box center [1255, 516] width 95 height 11
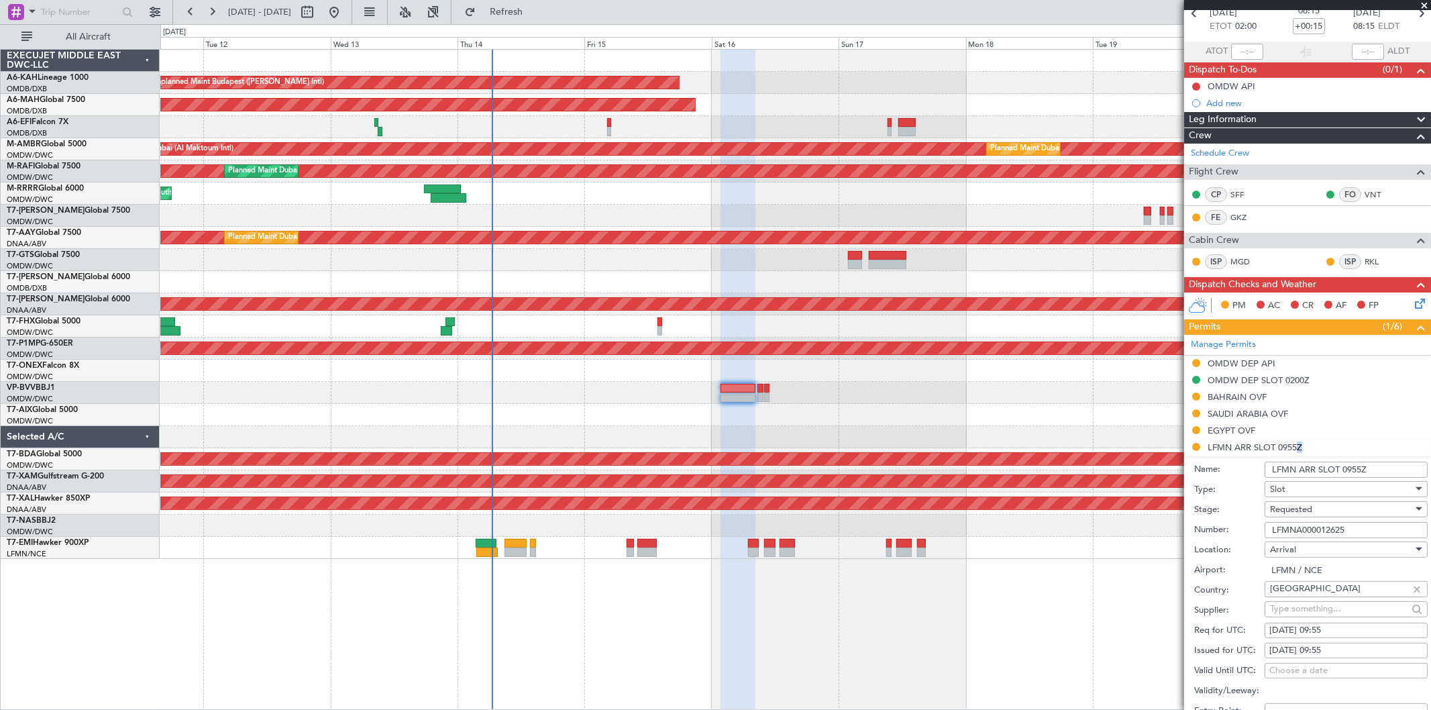
scroll to position [149, 0]
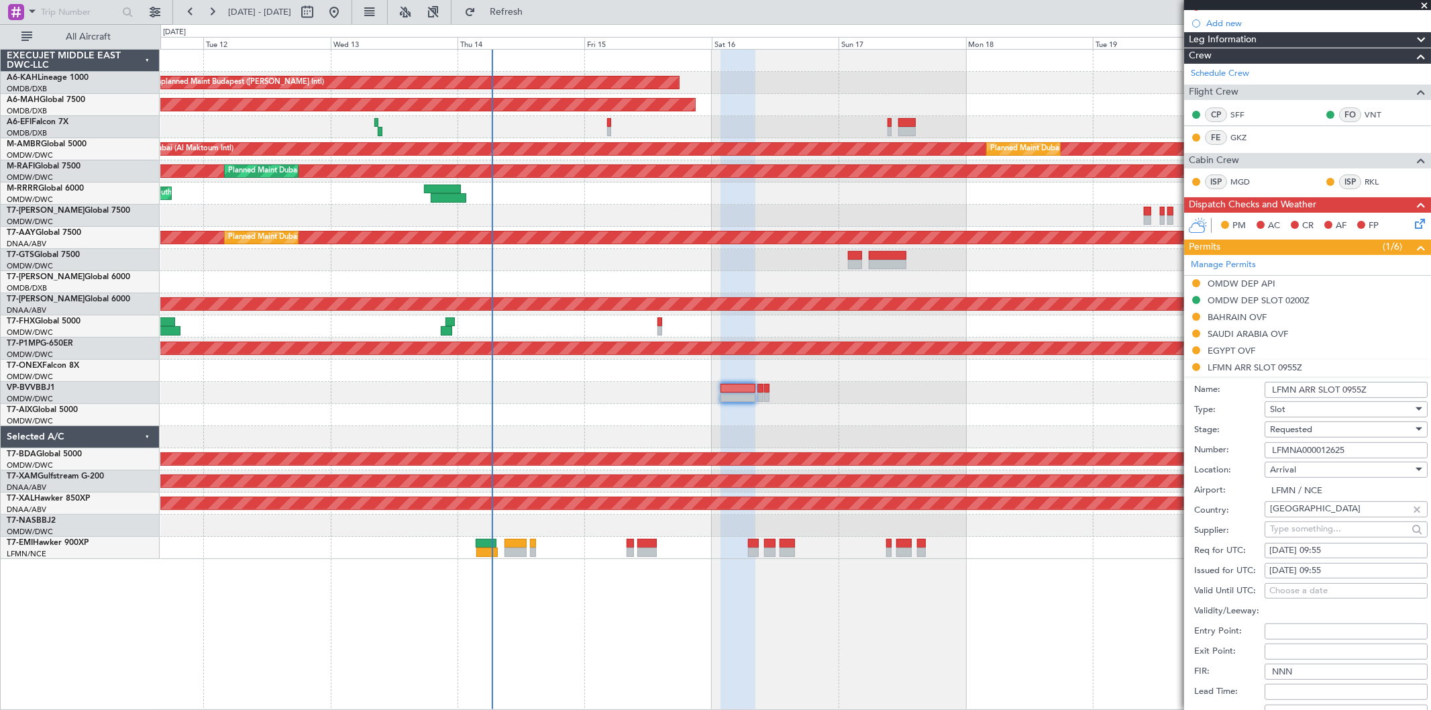
drag, startPoint x: 1371, startPoint y: 448, endPoint x: 1112, endPoint y: 464, distance: 259.4
click at [1112, 464] on fb-app "11 Aug 2025 - 21 Aug 2025 Refresh Quick Links All Aircraft Unplanned Maint Buda…" at bounding box center [715, 360] width 1431 height 700
drag, startPoint x: 1371, startPoint y: 390, endPoint x: 1342, endPoint y: 396, distance: 29.5
click at [1342, 396] on input "LFMN ARR SLOT 0955Z" at bounding box center [1346, 390] width 163 height 16
type input "LFMN ARR SLOT 0815Z"
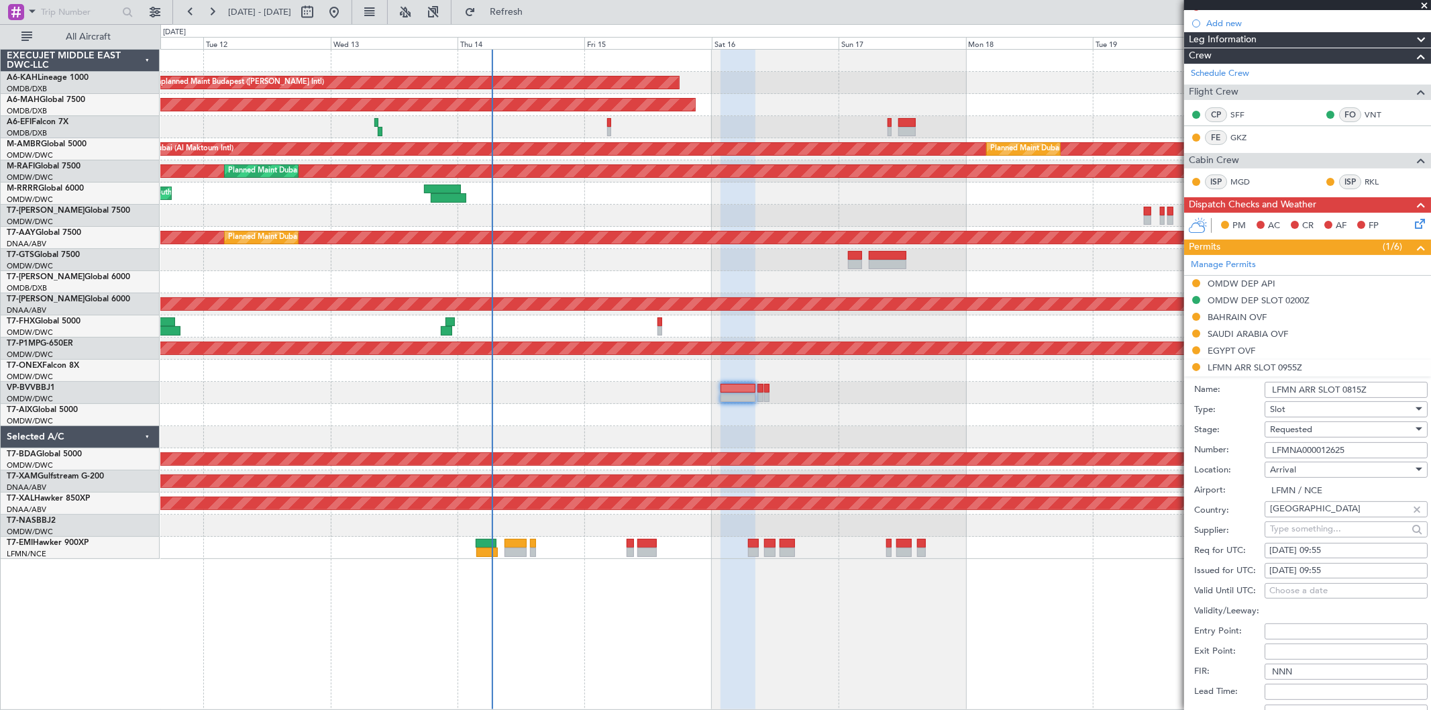
click at [1320, 549] on div "15/08/2025 09:55" at bounding box center [1346, 550] width 154 height 13
select select "8"
select select "2025"
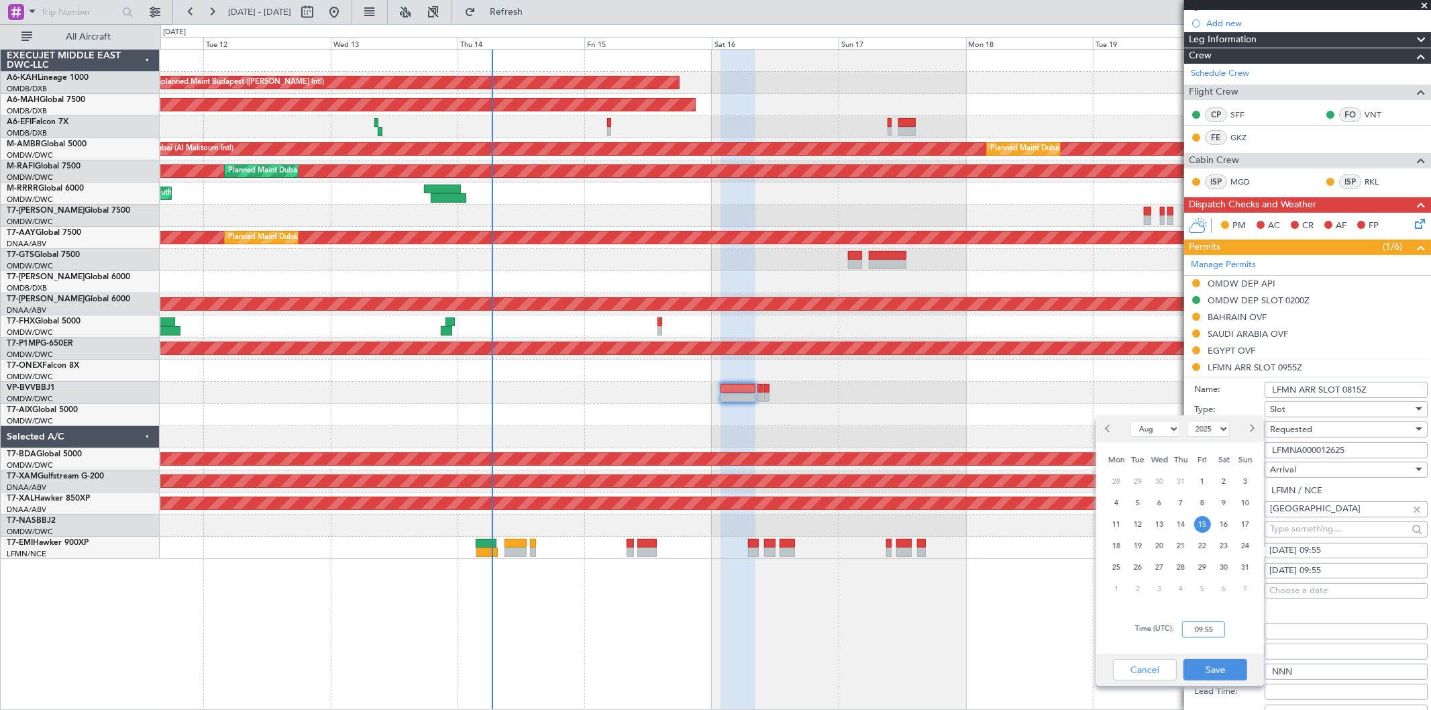
click at [1222, 631] on input "09:55" at bounding box center [1203, 629] width 43 height 16
type input "08:15"
drag, startPoint x: 1218, startPoint y: 667, endPoint x: 1312, endPoint y: 567, distance: 137.6
click at [1218, 664] on button "Save" at bounding box center [1215, 669] width 64 height 21
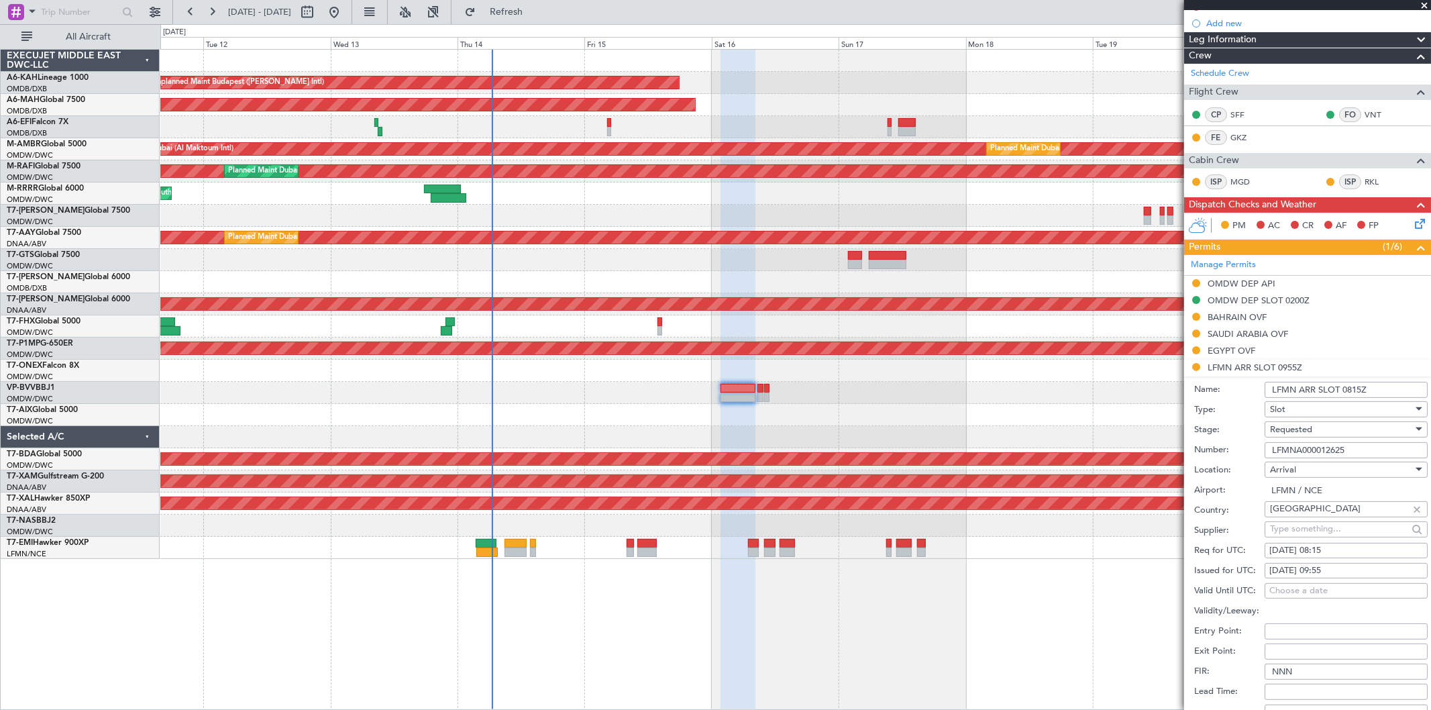
drag, startPoint x: 1323, startPoint y: 564, endPoint x: 1285, endPoint y: 594, distance: 48.6
click at [1320, 564] on div "15/08/2025 09:55" at bounding box center [1346, 570] width 154 height 13
select select "8"
select select "2025"
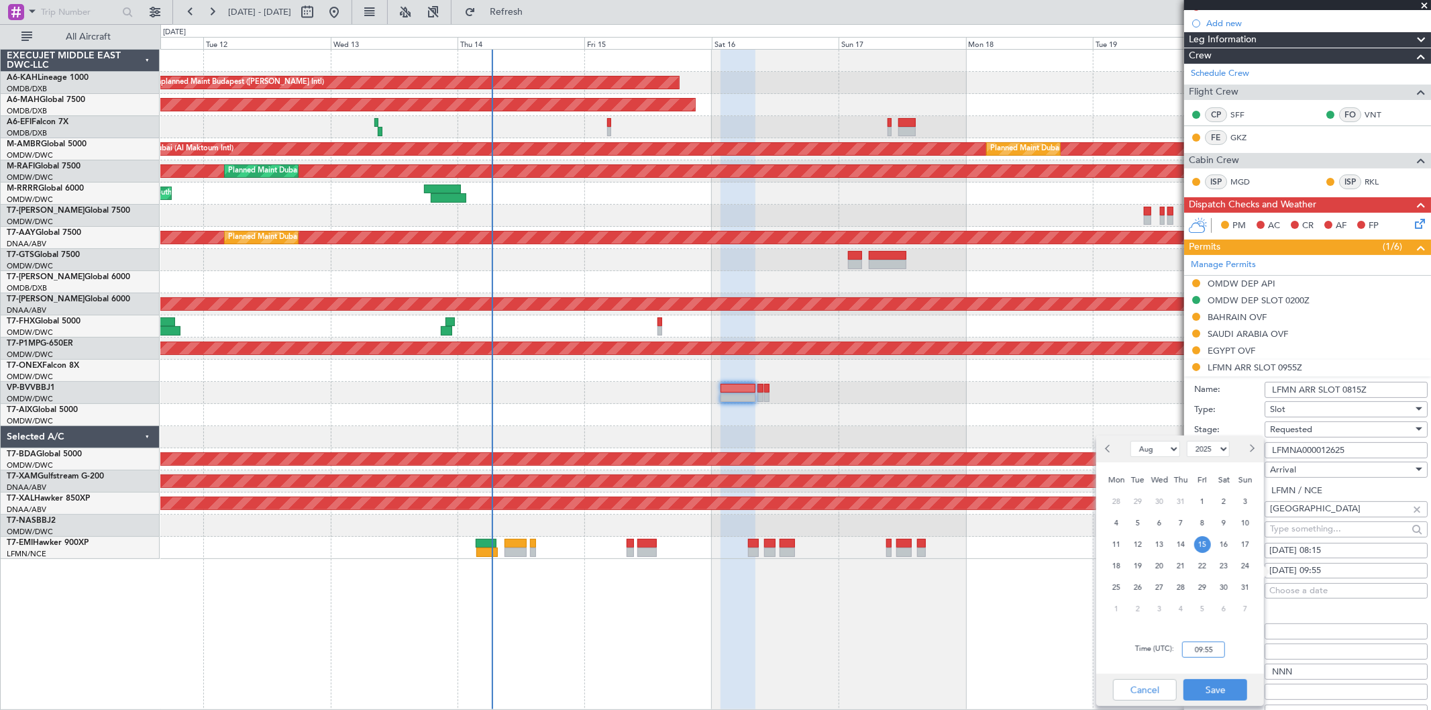
click at [1217, 646] on input "09:55" at bounding box center [1203, 649] width 43 height 16
type input "08:15"
drag, startPoint x: 1226, startPoint y: 696, endPoint x: 1220, endPoint y: 695, distance: 6.7
click at [1224, 694] on button "Save" at bounding box center [1215, 689] width 64 height 21
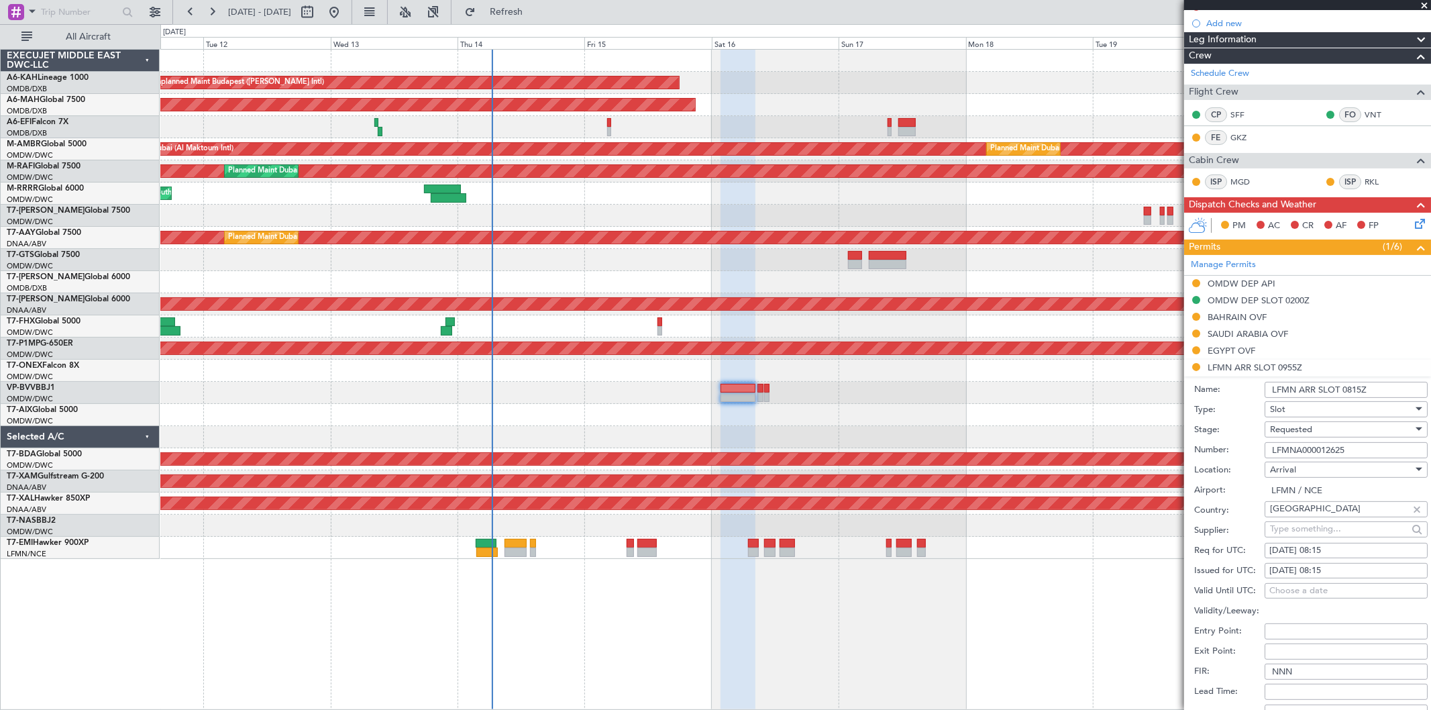
click at [1322, 426] on div "Requested" at bounding box center [1341, 429] width 143 height 20
click at [1315, 527] on span "Received OK" at bounding box center [1341, 532] width 140 height 20
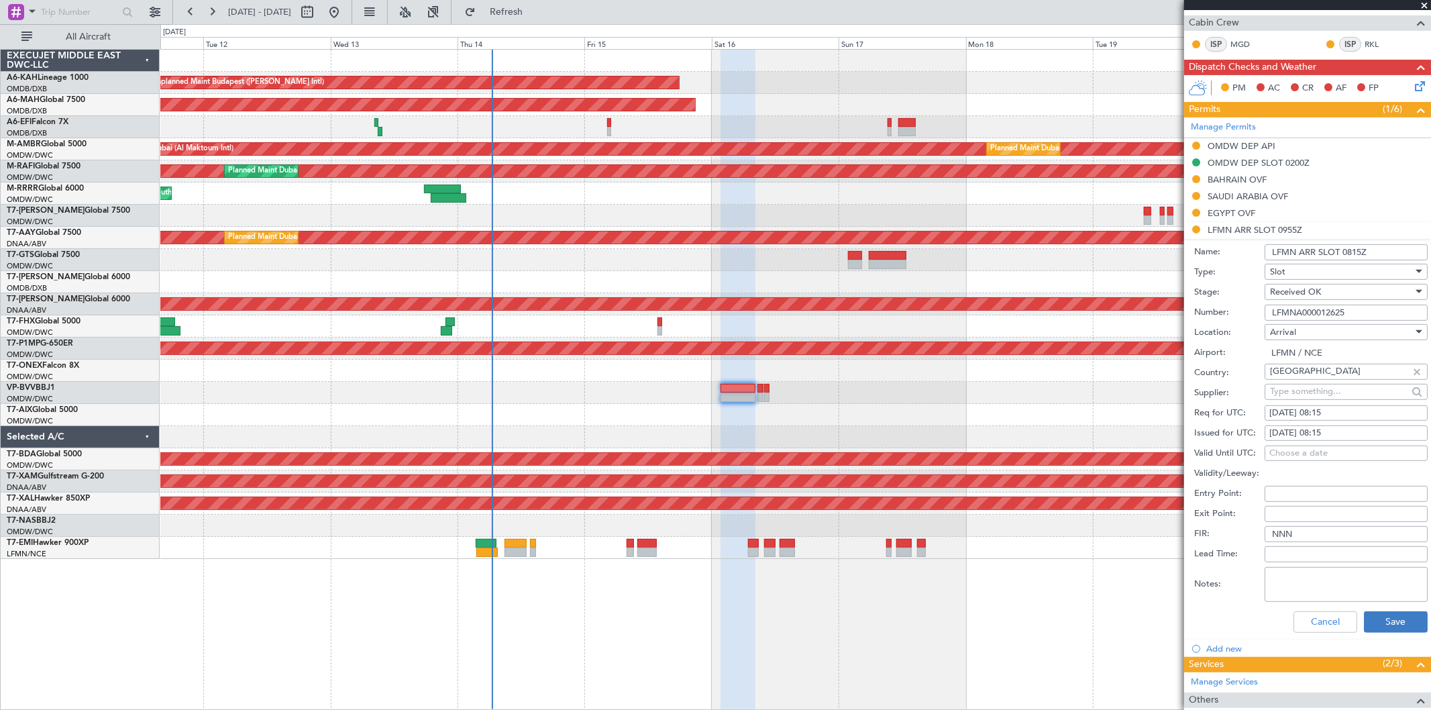
scroll to position [419, 0]
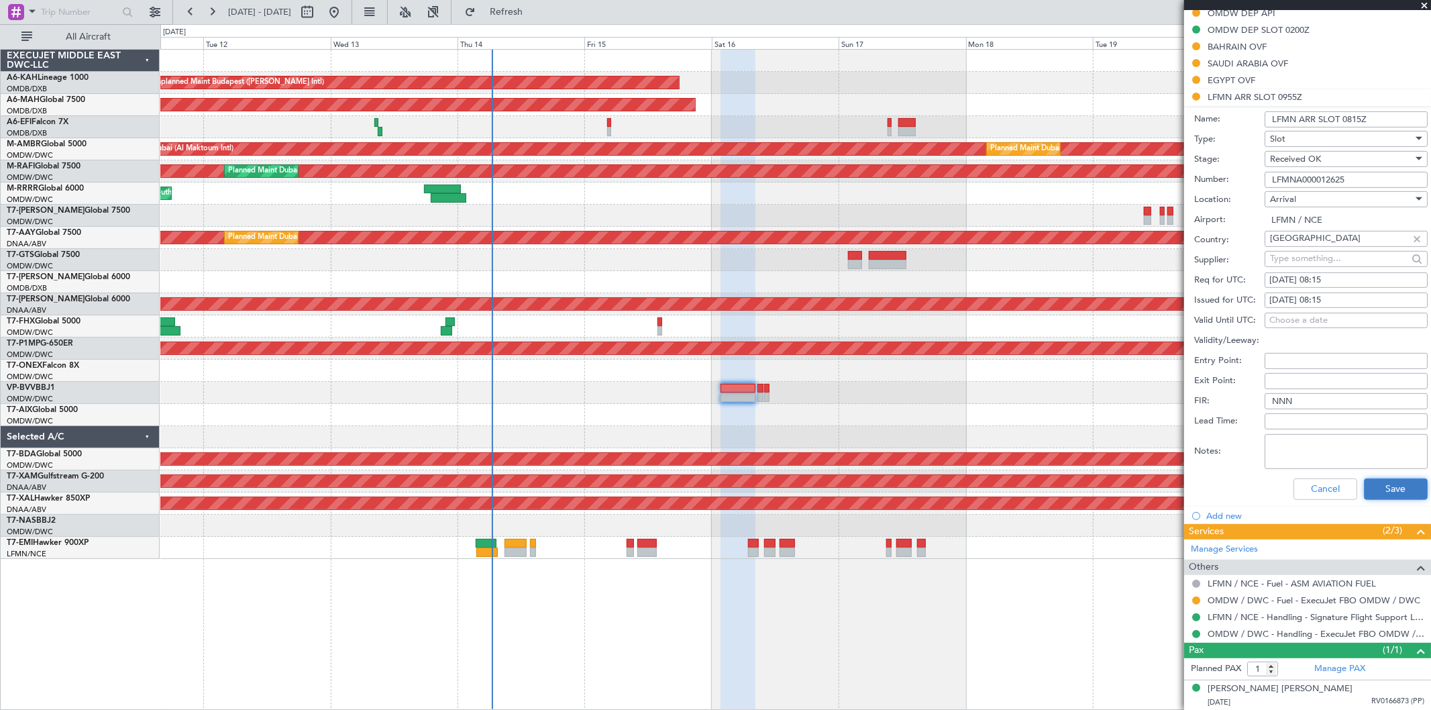
click at [1372, 495] on button "Save" at bounding box center [1396, 488] width 64 height 21
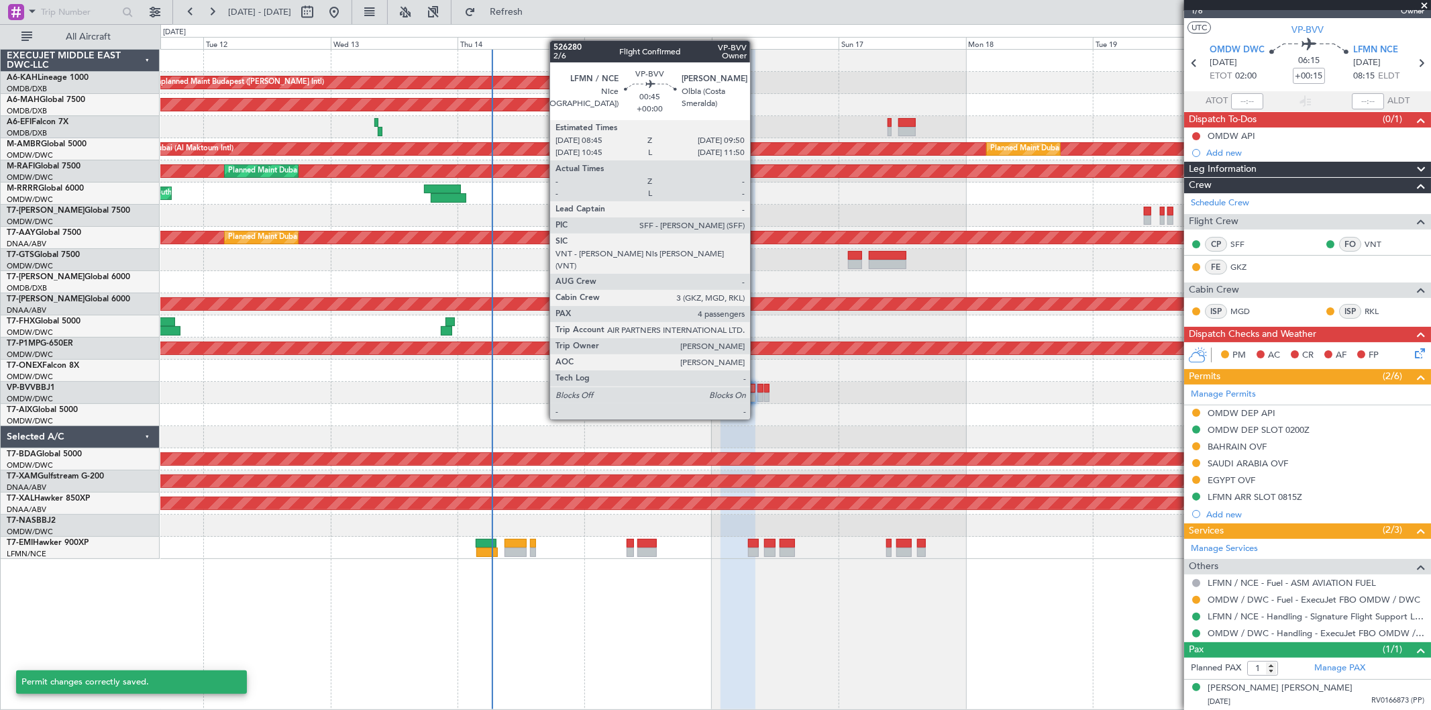
scroll to position [19, 0]
click at [757, 394] on div at bounding box center [760, 396] width 6 height 9
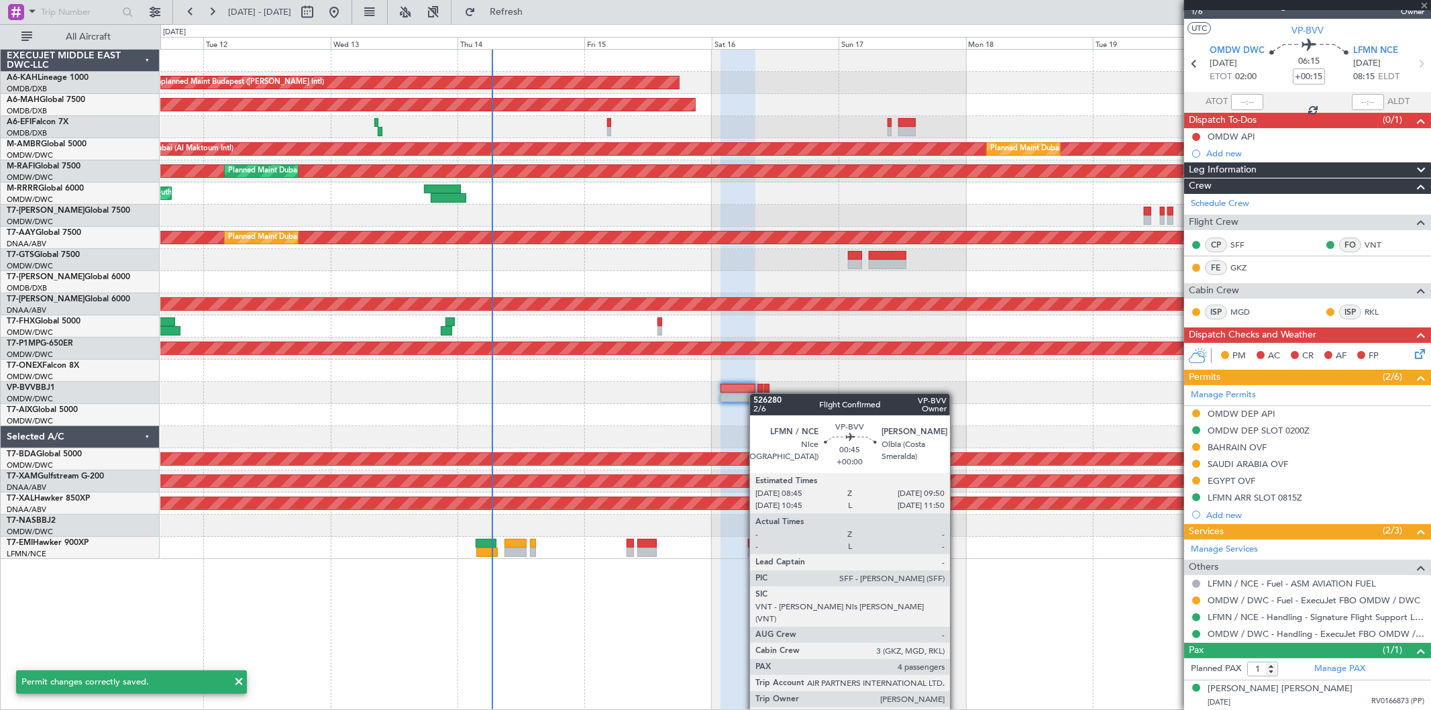
type input "4"
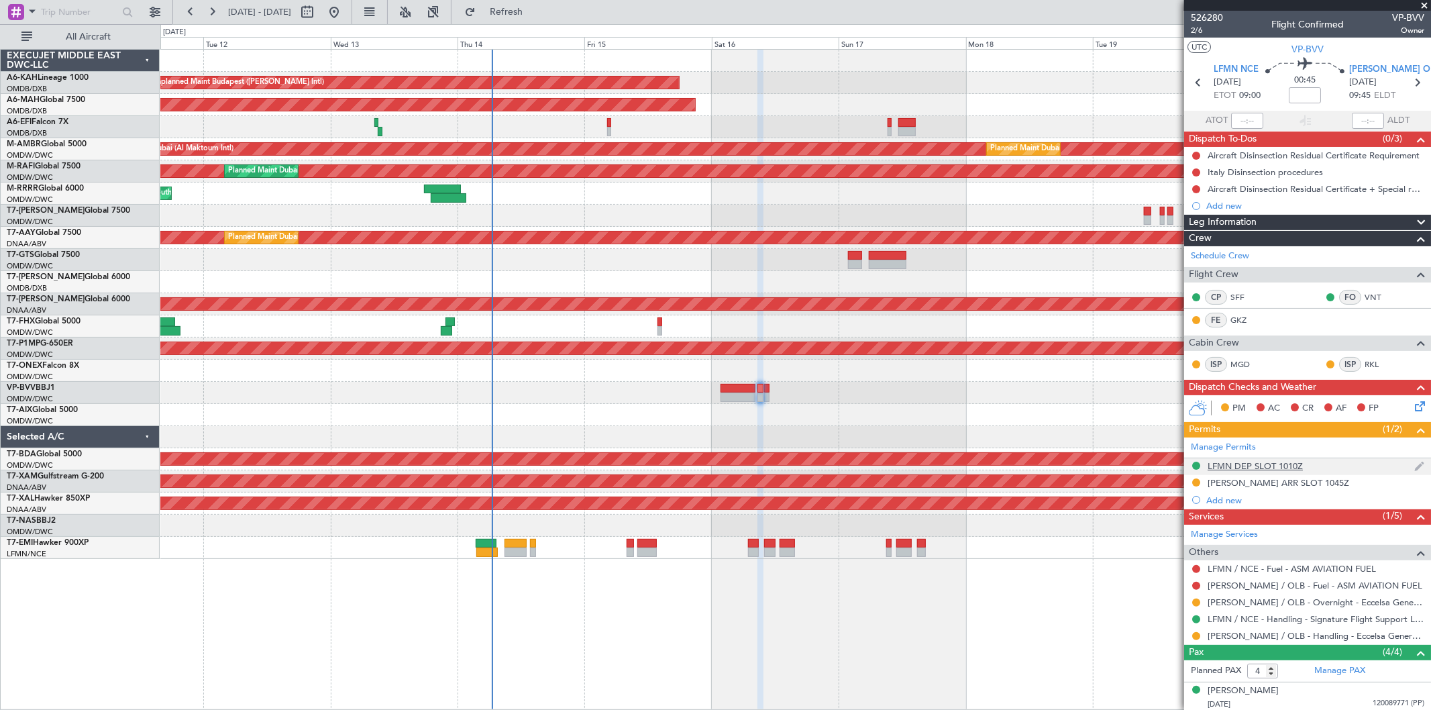
click at [1301, 466] on div "LFMN DEP SLOT 1010Z" at bounding box center [1255, 465] width 95 height 11
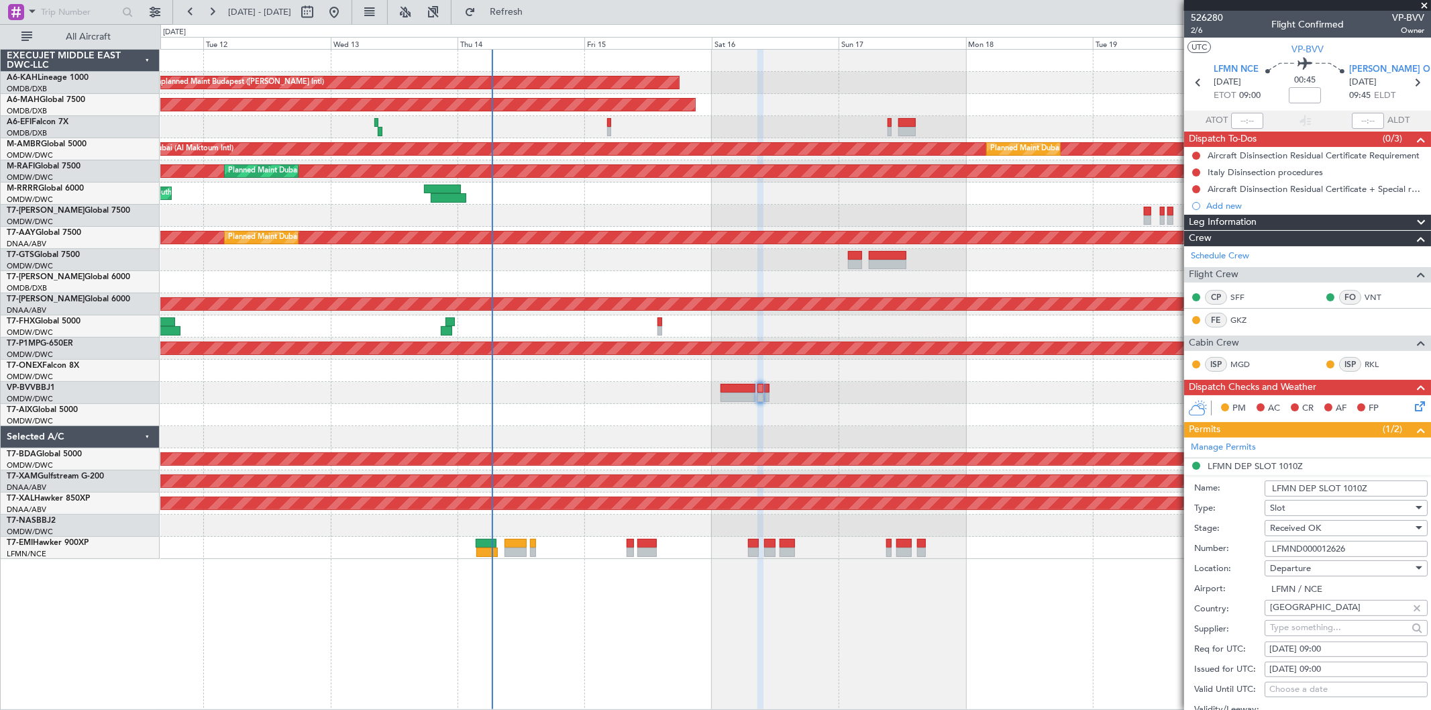
drag, startPoint x: 1387, startPoint y: 486, endPoint x: 1344, endPoint y: 498, distance: 43.8
click at [1344, 498] on form "Name: LFMN DEP SLOT 1010Z Type: Slot Stage: Received OK Number: LFMND000012626 …" at bounding box center [1307, 675] width 247 height 400
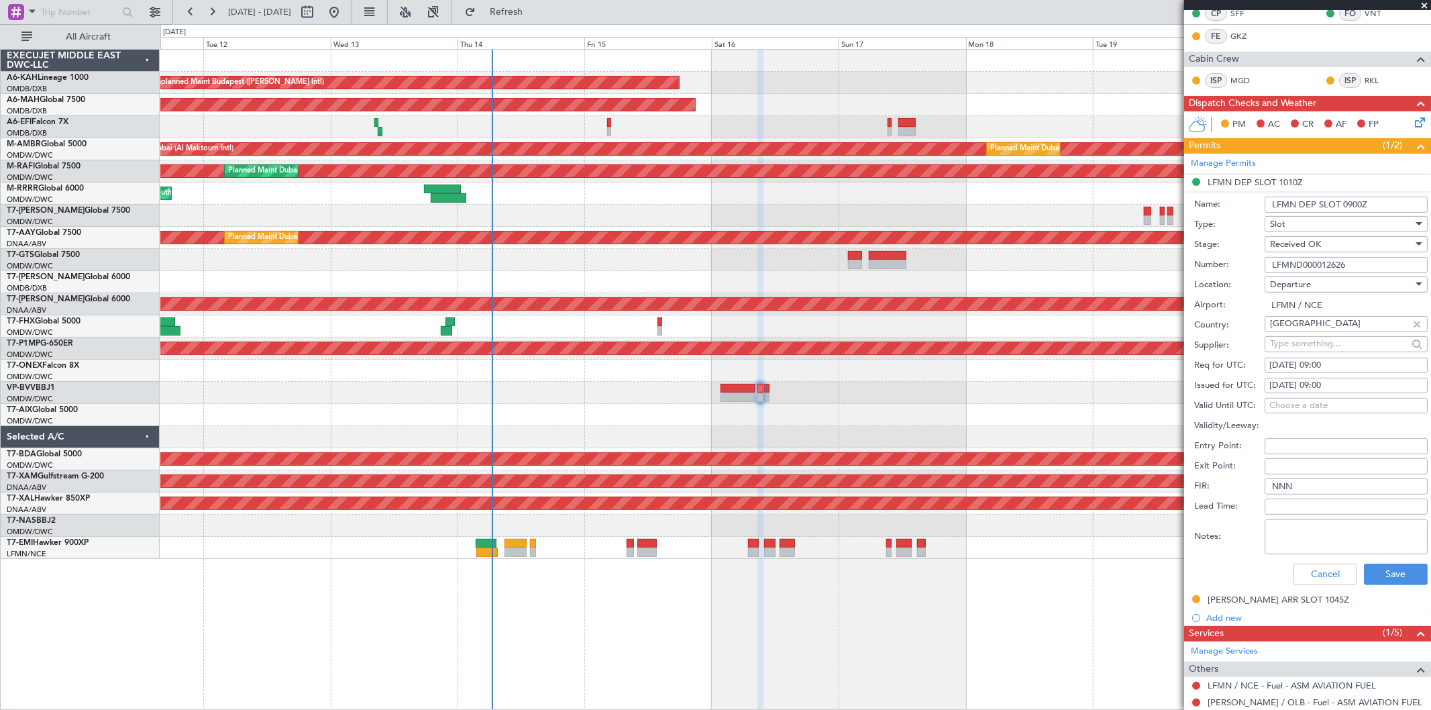
scroll to position [298, 0]
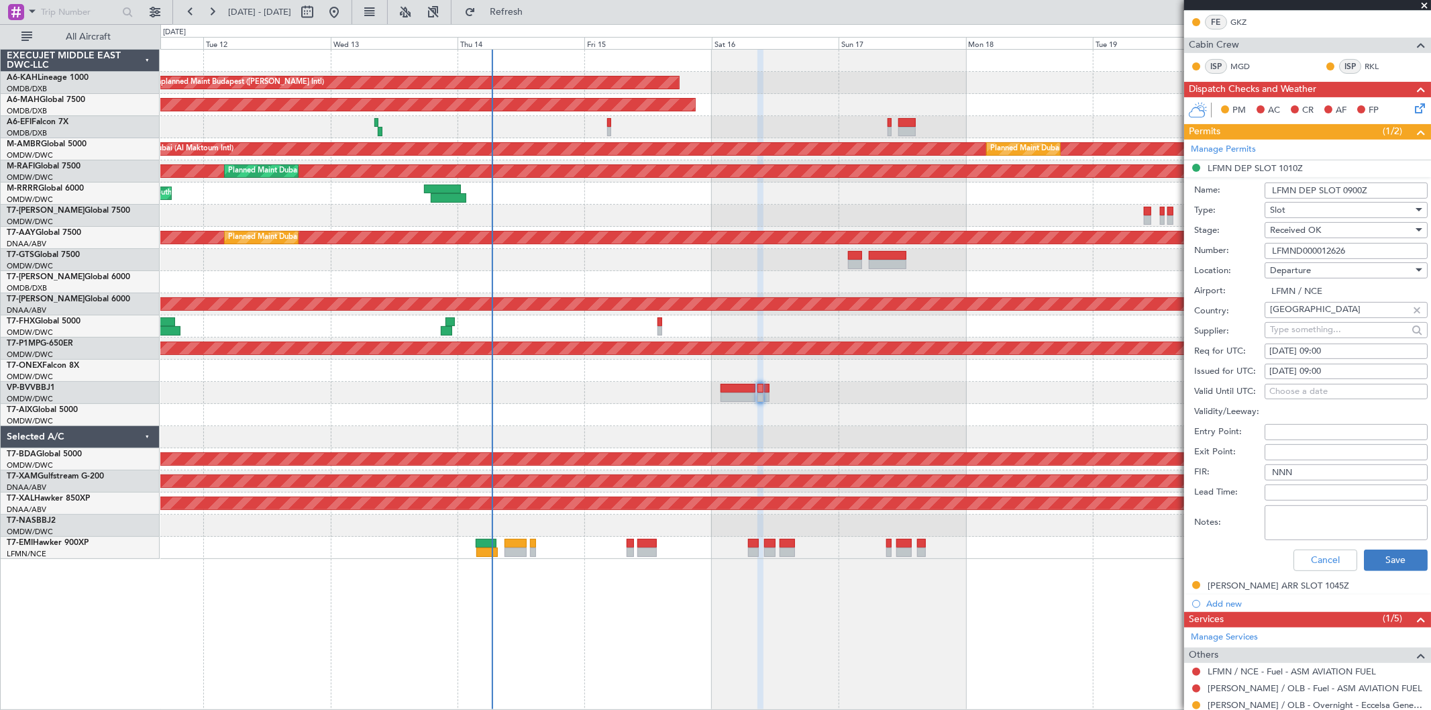
type input "LFMN DEP SLOT 0900Z"
click at [1405, 553] on button "Save" at bounding box center [1396, 559] width 64 height 21
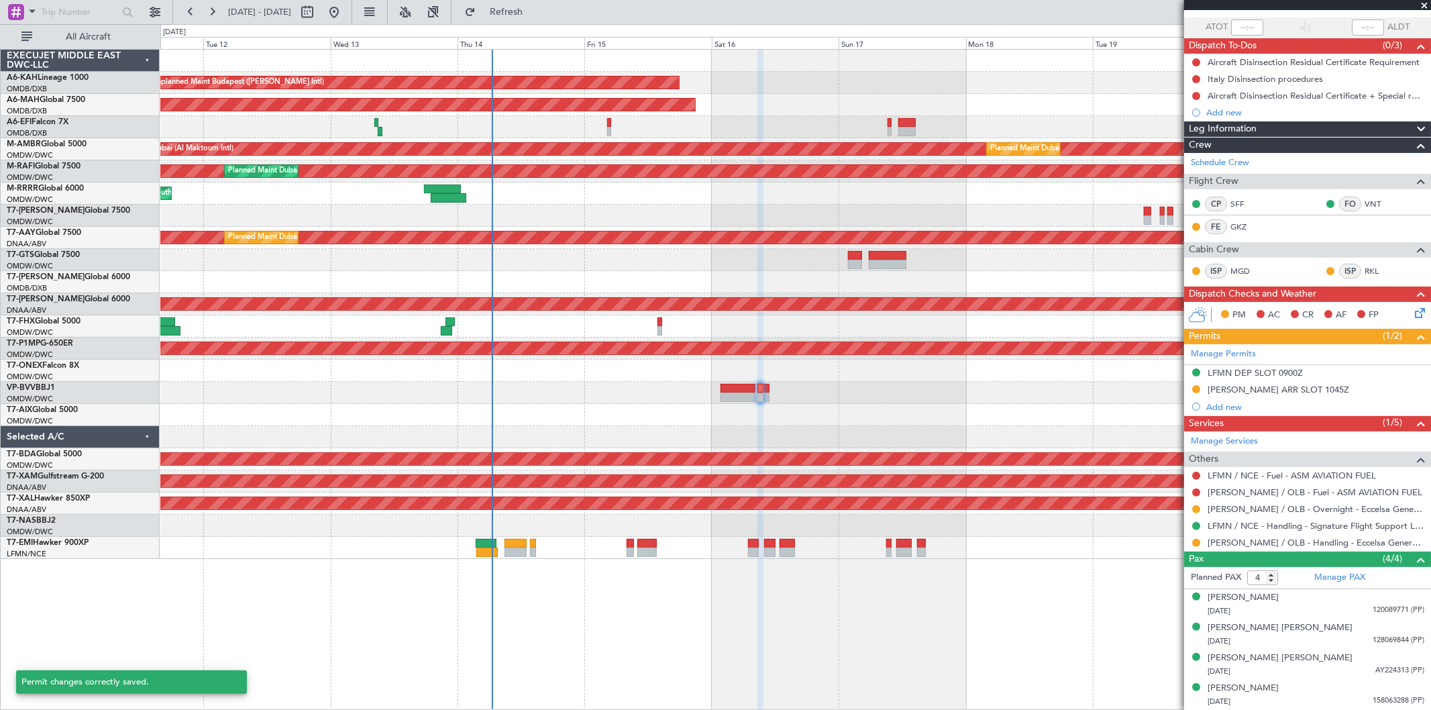
scroll to position [92, 0]
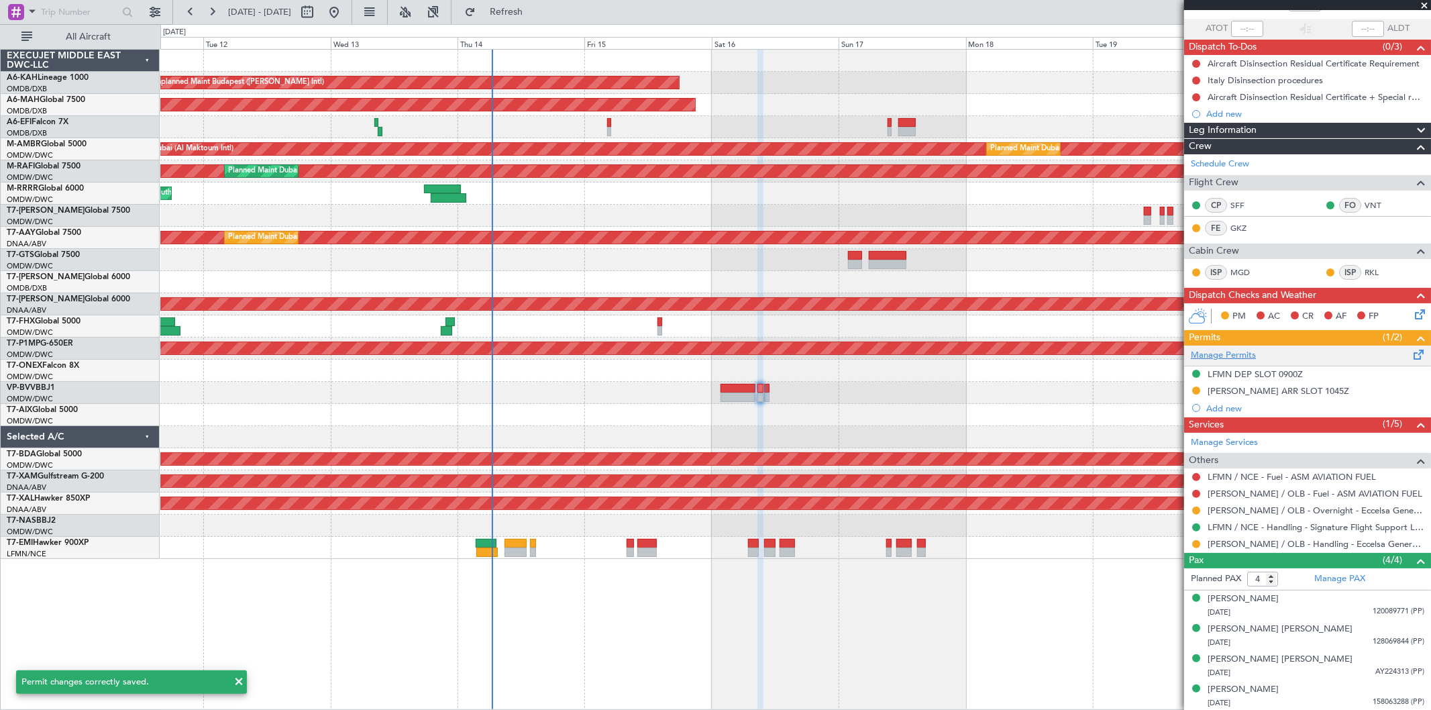
click at [1235, 351] on link "Manage Permits" at bounding box center [1223, 355] width 65 height 13
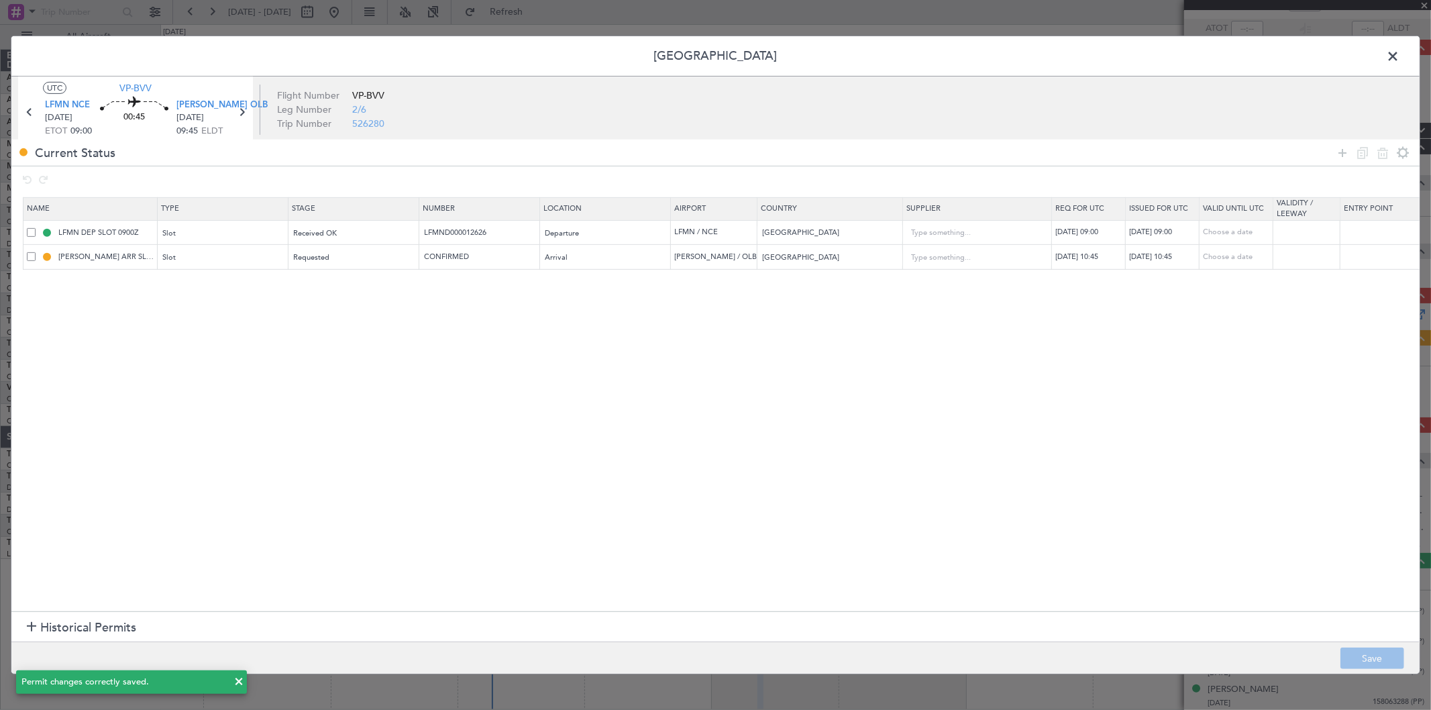
click at [34, 254] on span at bounding box center [31, 256] width 9 height 9
click at [36, 252] on input "checkbox" at bounding box center [36, 252] width 0 height 0
drag, startPoint x: 1386, startPoint y: 156, endPoint x: 1389, endPoint y: 166, distance: 10.4
click at [1387, 158] on icon at bounding box center [1383, 152] width 16 height 16
click at [1383, 658] on button "Save" at bounding box center [1372, 657] width 64 height 21
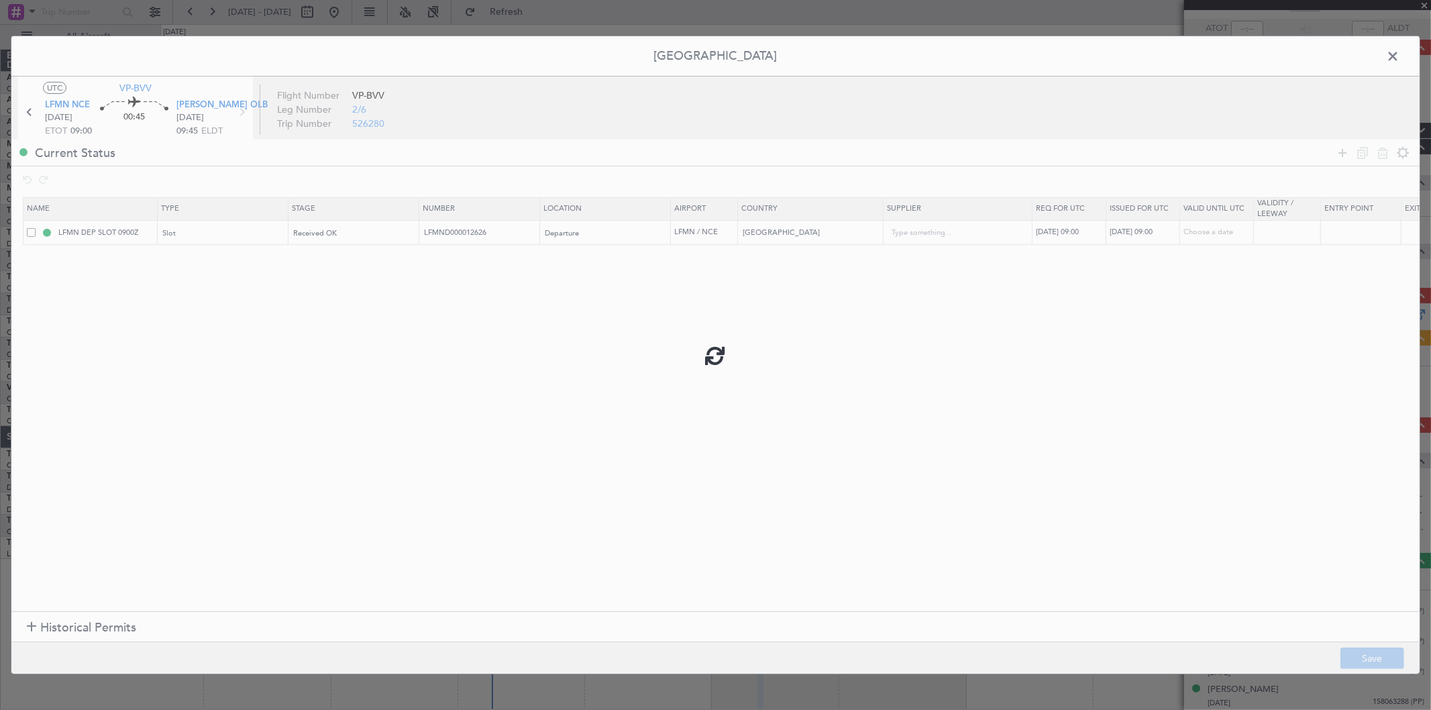
scroll to position [76, 0]
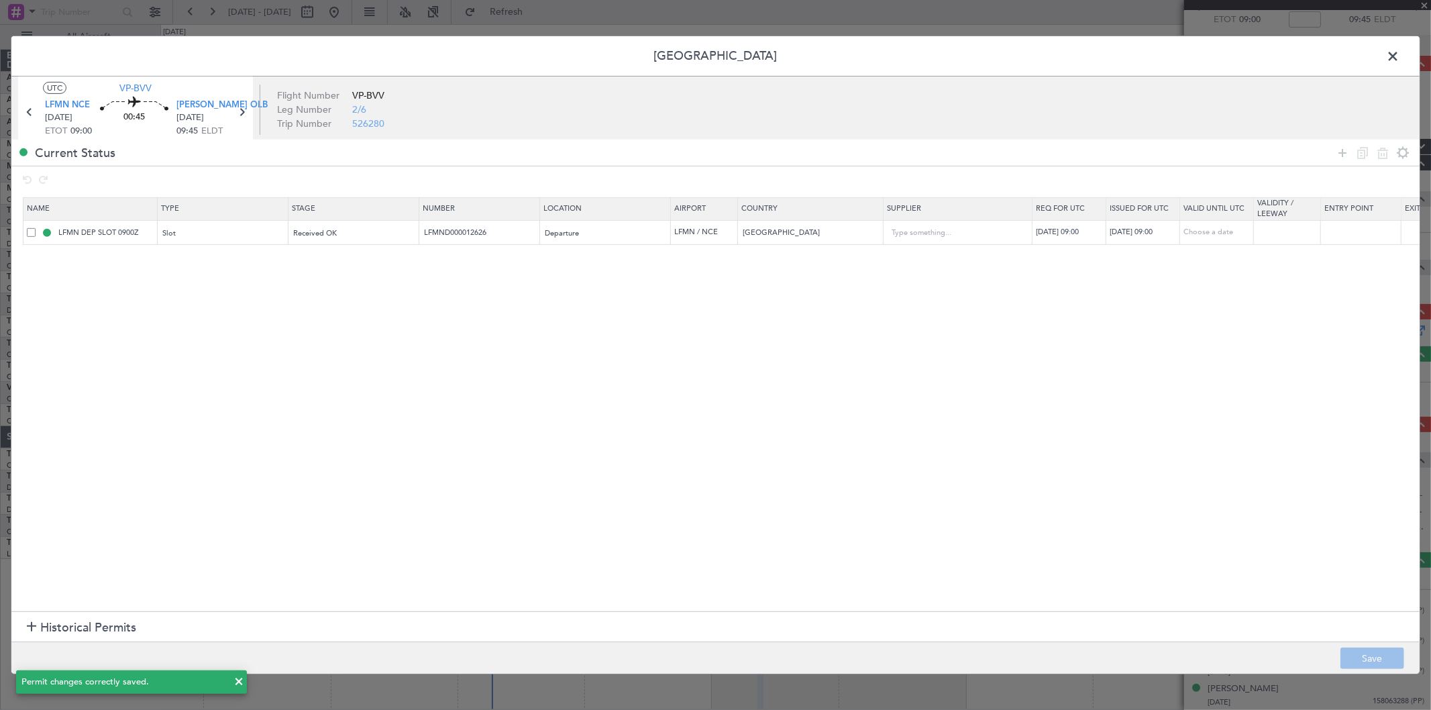
click at [1399, 51] on span at bounding box center [1399, 59] width 0 height 27
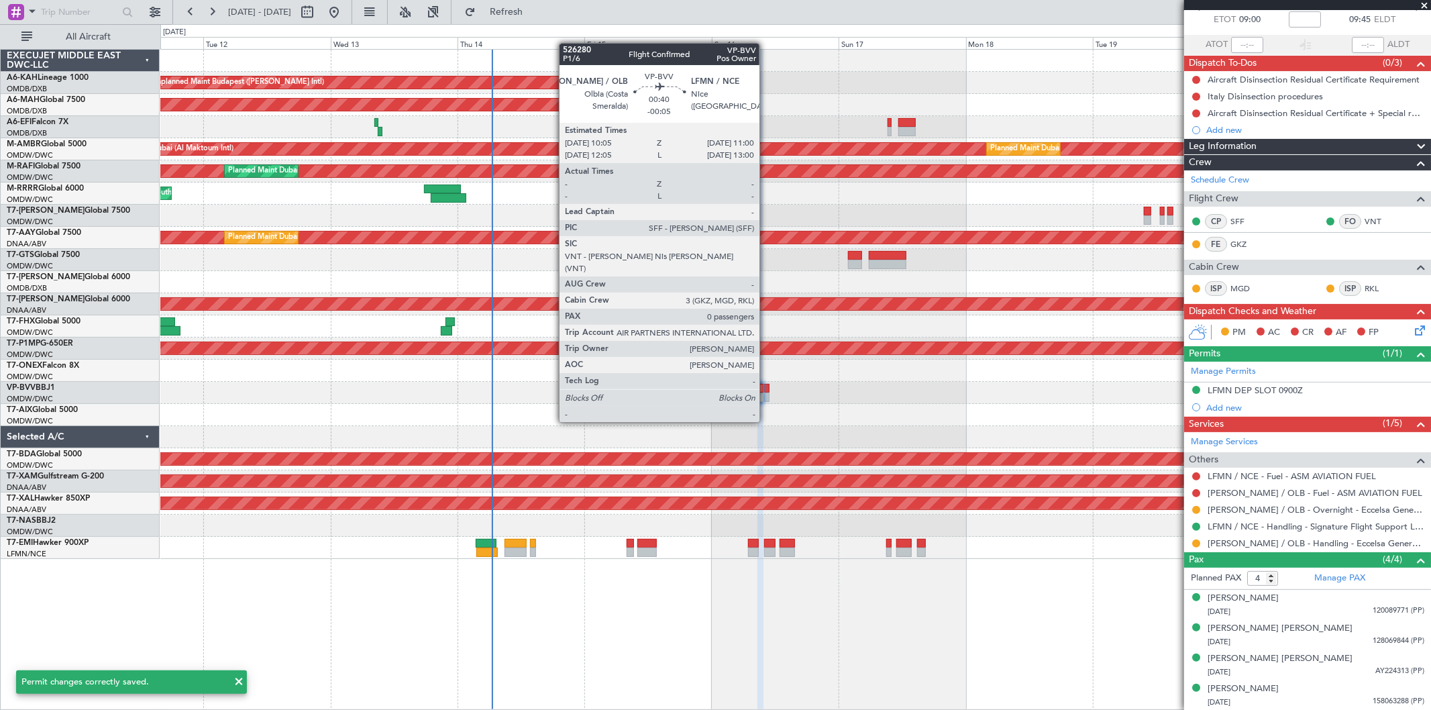
click at [766, 396] on div at bounding box center [766, 396] width 5 height 9
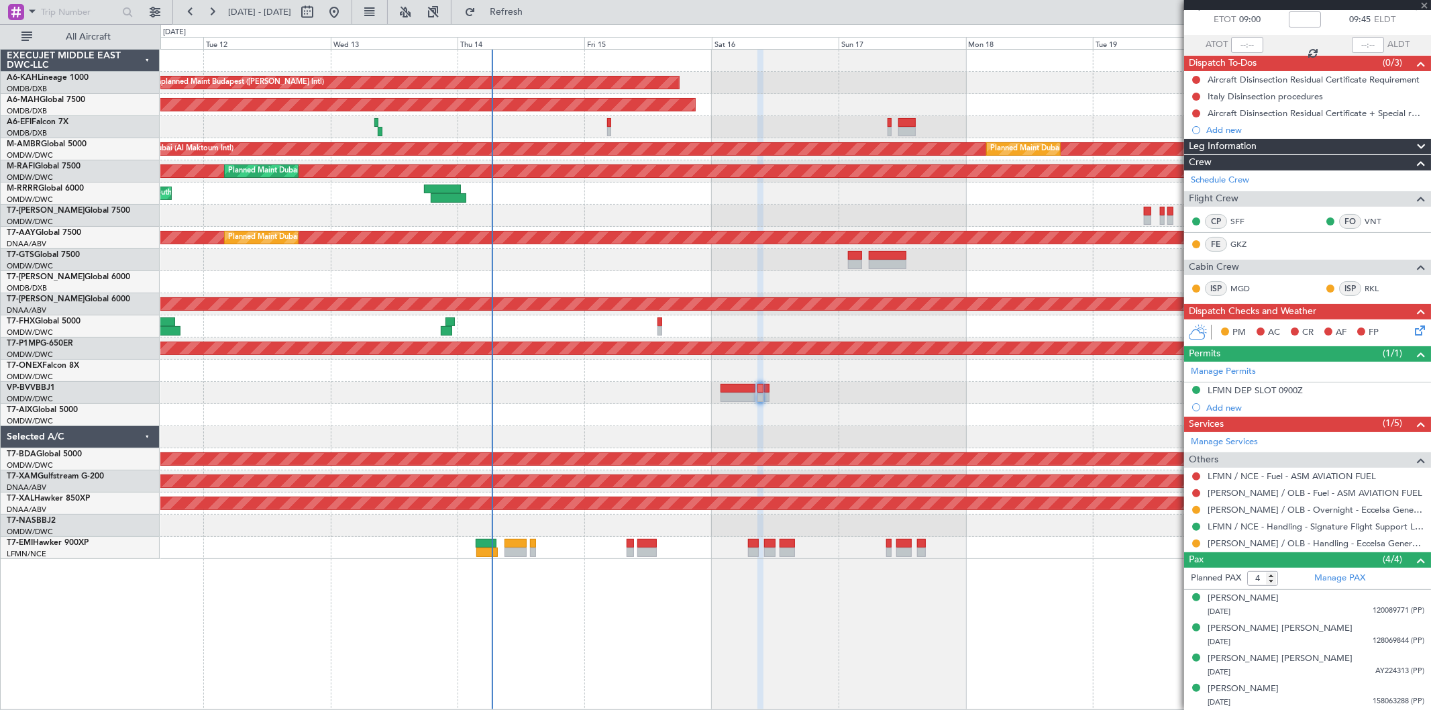
type input "-00:05"
type input "0"
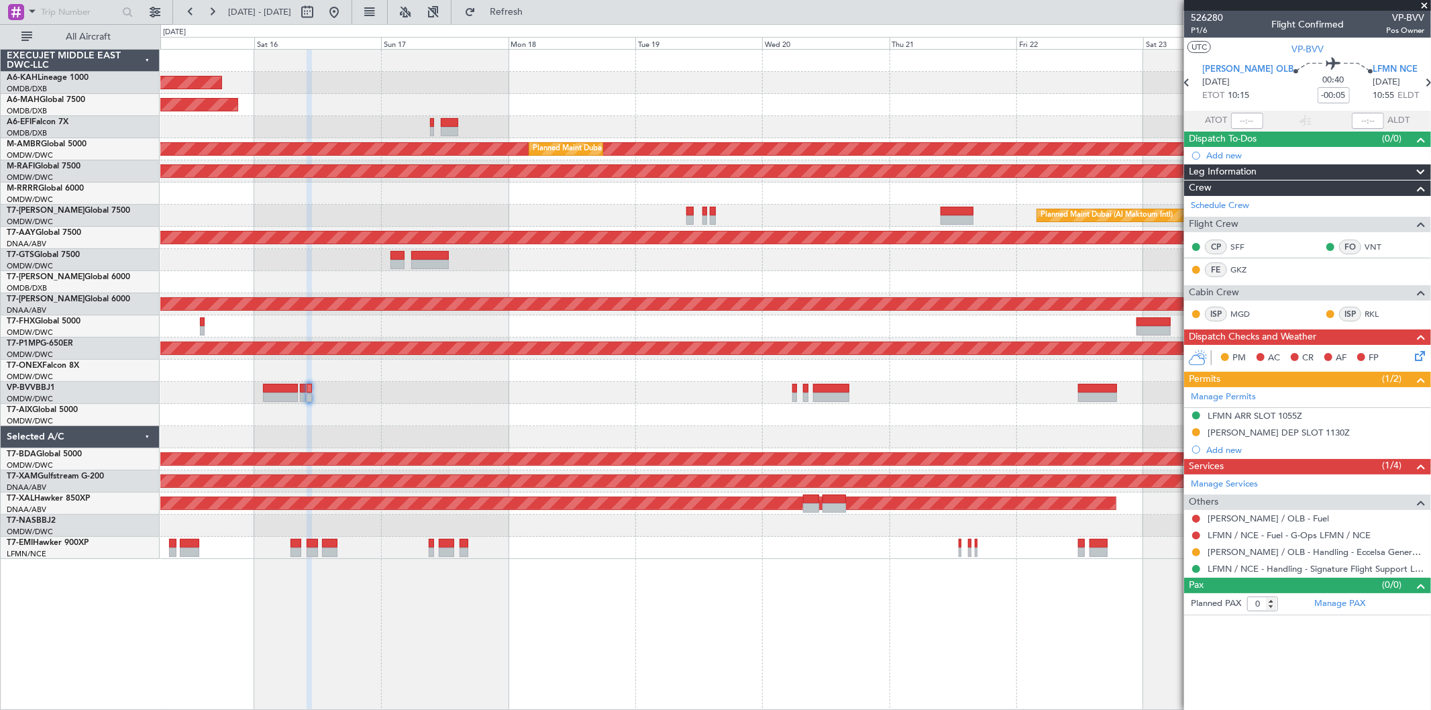
click at [451, 384] on div "Unplanned Maint Budapest (Ferenc Liszt Intl) Planned Maint Dubai (Dubai Intl) P…" at bounding box center [795, 304] width 1270 height 509
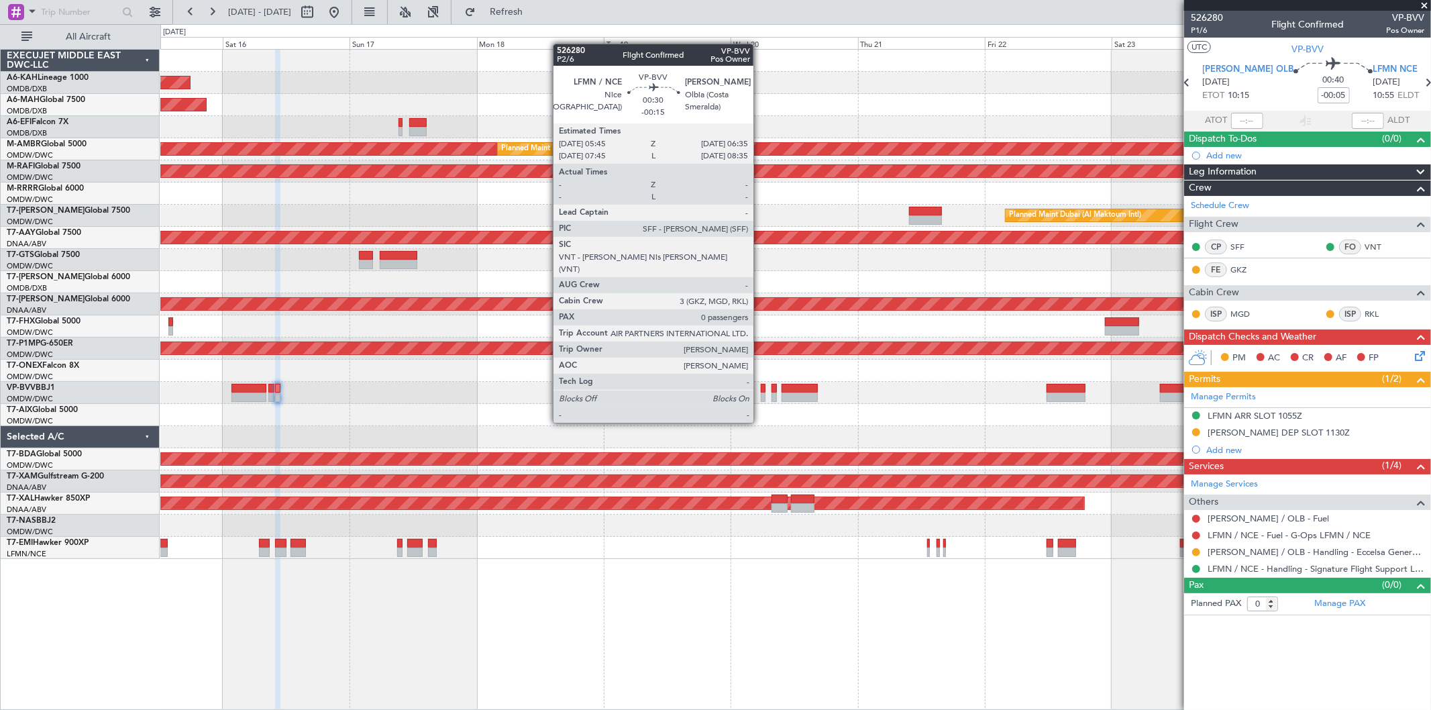
click at [761, 397] on div at bounding box center [763, 396] width 5 height 9
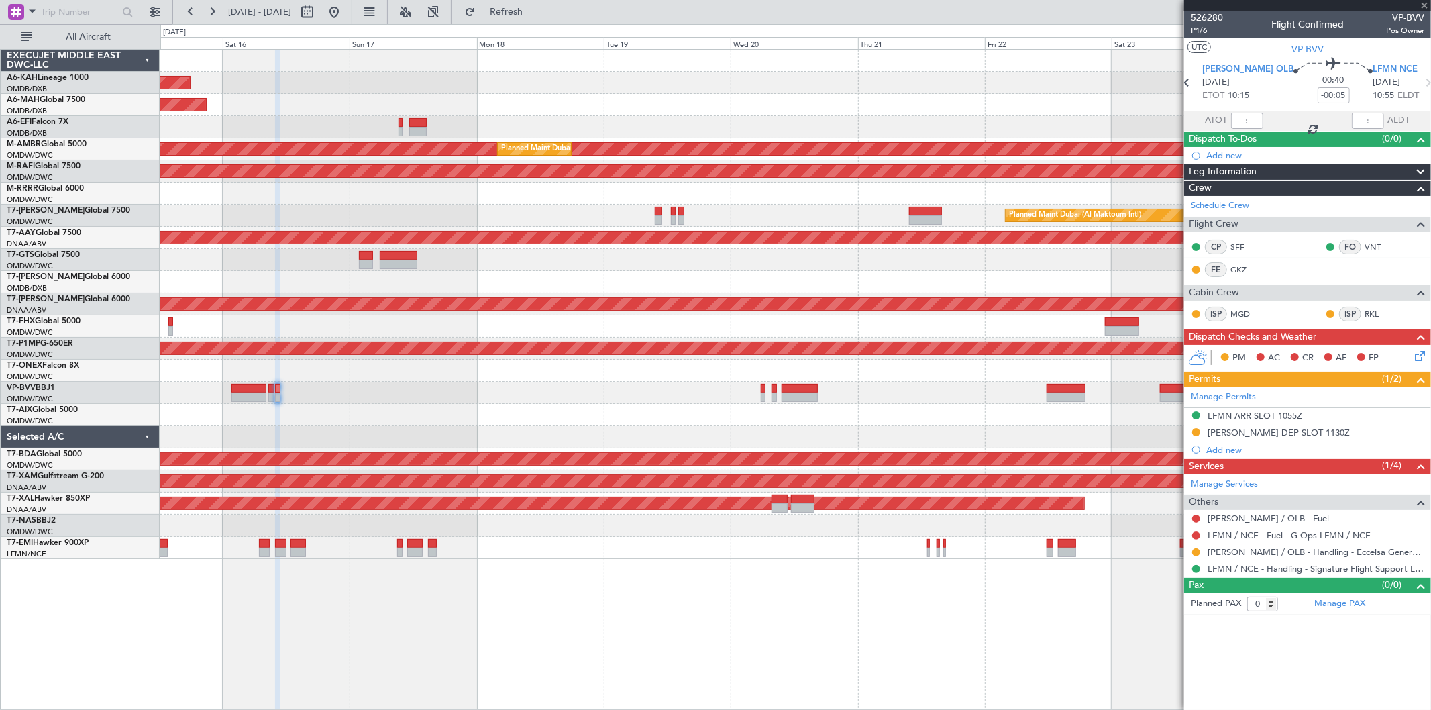
type input "-00:15"
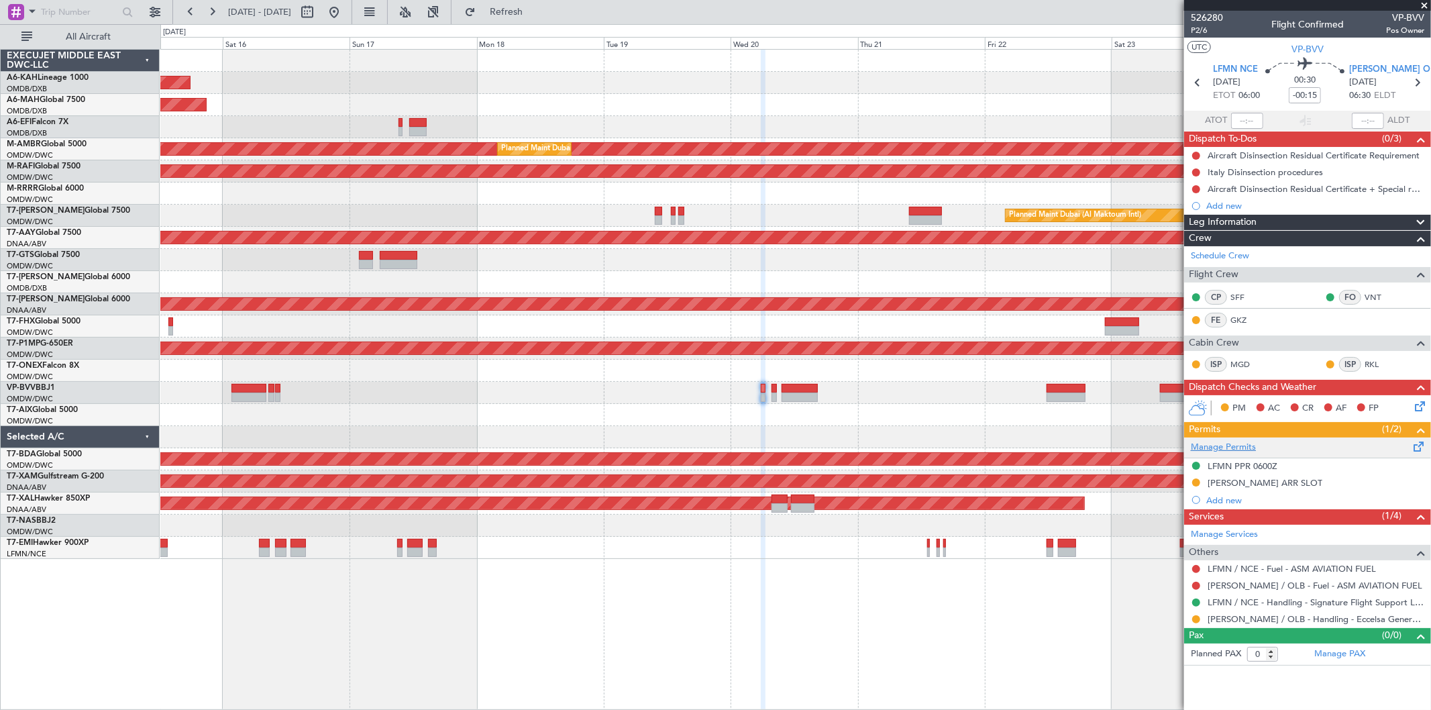
click at [1244, 450] on link "Manage Permits" at bounding box center [1223, 447] width 65 height 13
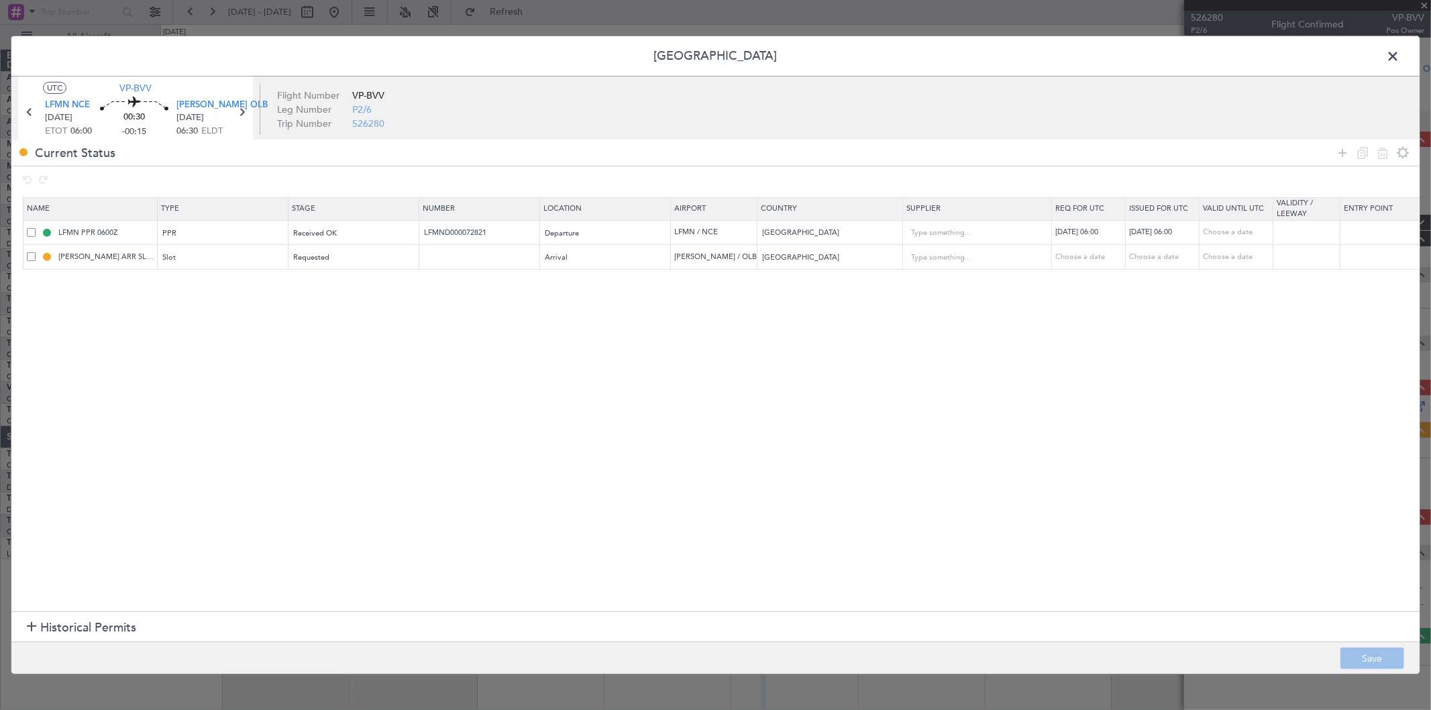
click at [28, 260] on span at bounding box center [31, 256] width 9 height 9
click at [36, 252] on input "checkbox" at bounding box center [36, 252] width 0 height 0
click at [1381, 157] on icon at bounding box center [1383, 152] width 16 height 16
click at [1364, 653] on button "Save" at bounding box center [1372, 657] width 64 height 21
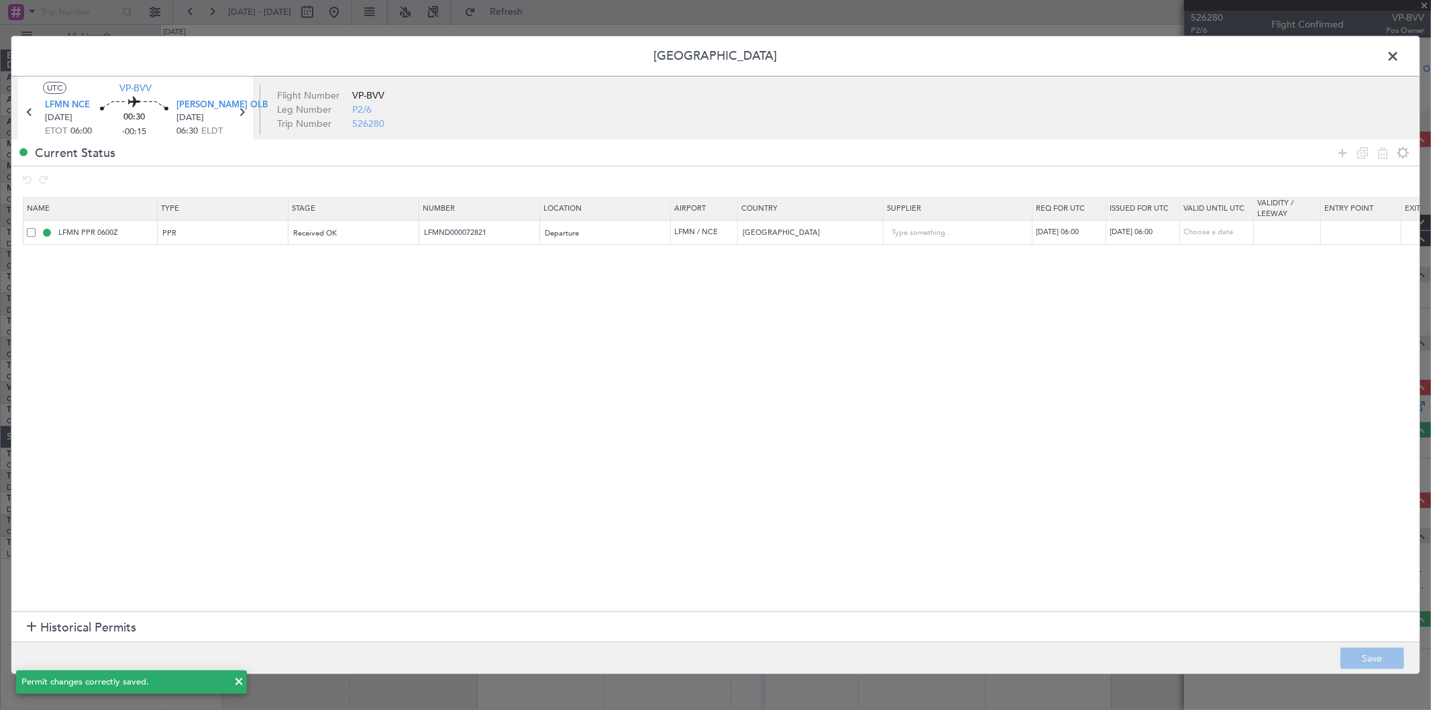
click at [1399, 56] on span at bounding box center [1399, 59] width 0 height 27
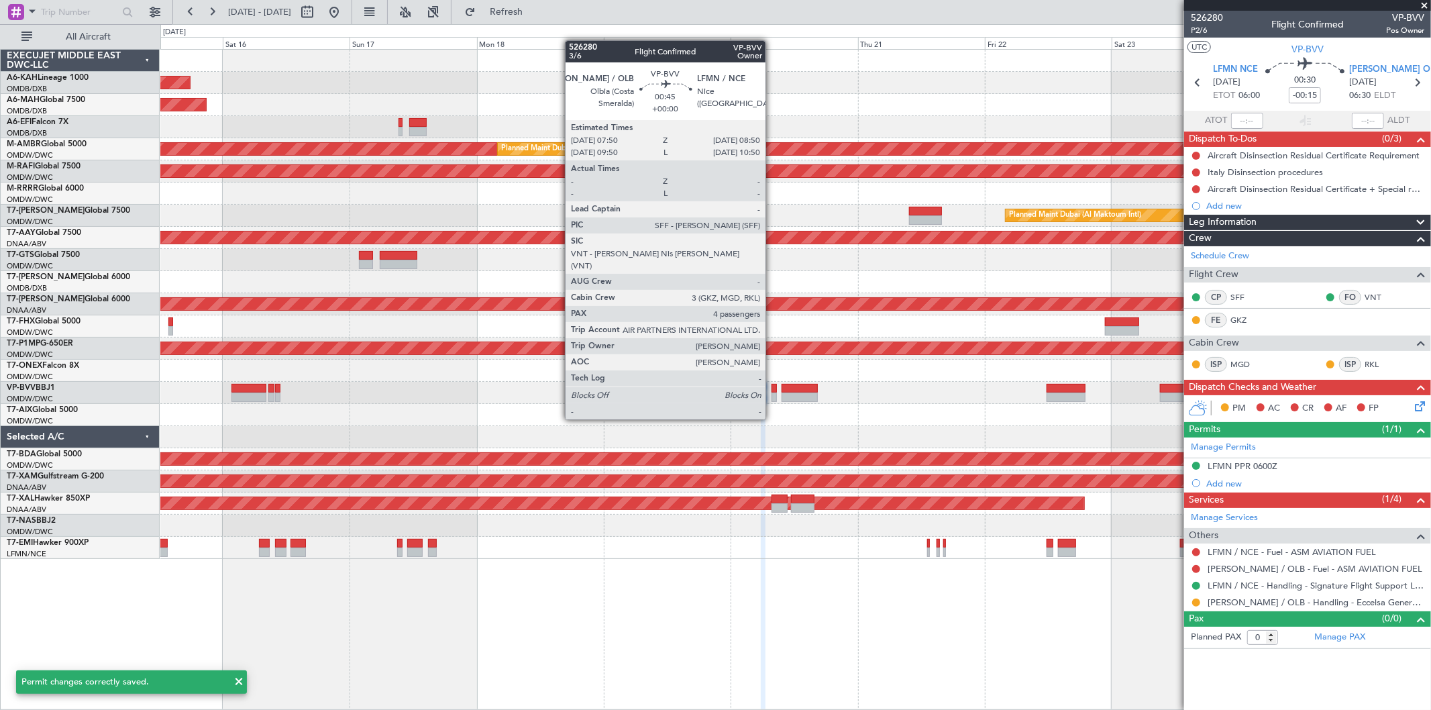
click at [772, 394] on div at bounding box center [773, 396] width 5 height 9
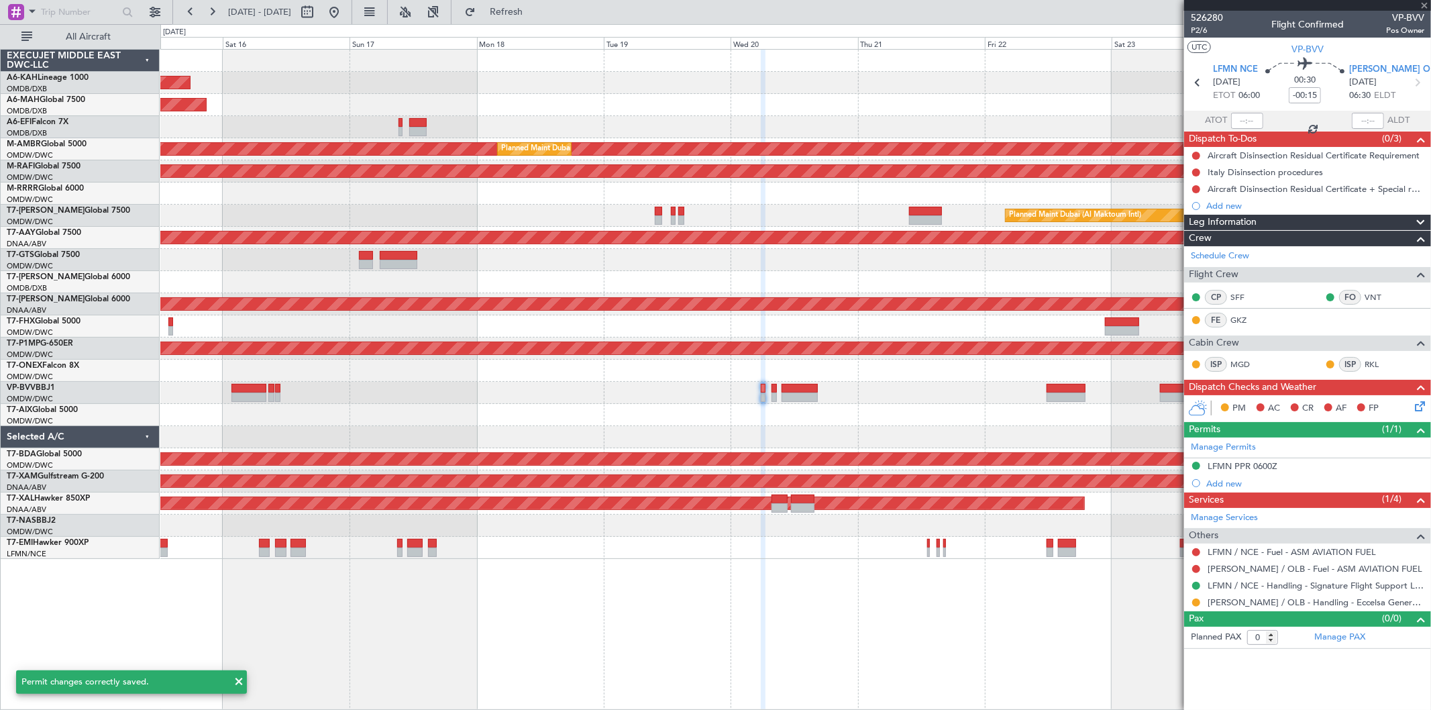
type input "4"
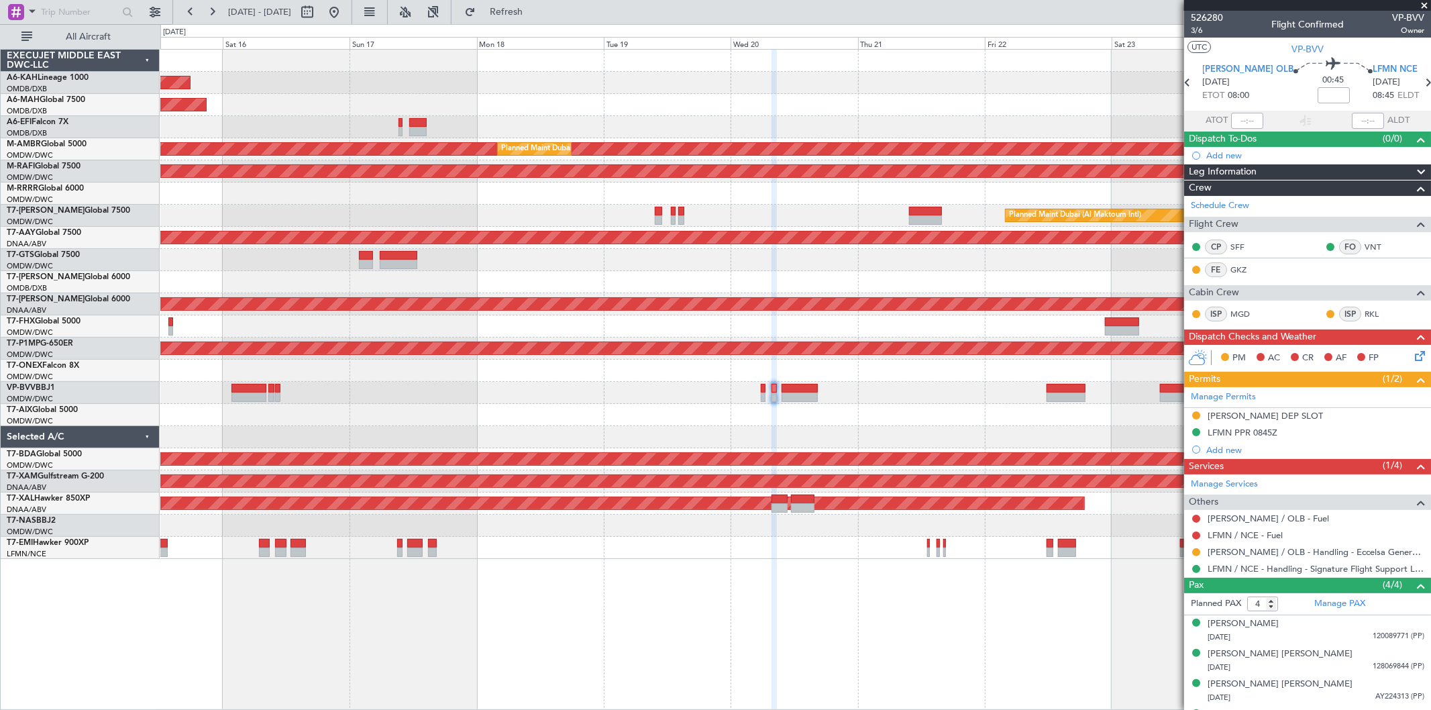
click at [1245, 391] on link "Manage Permits" at bounding box center [1223, 396] width 65 height 13
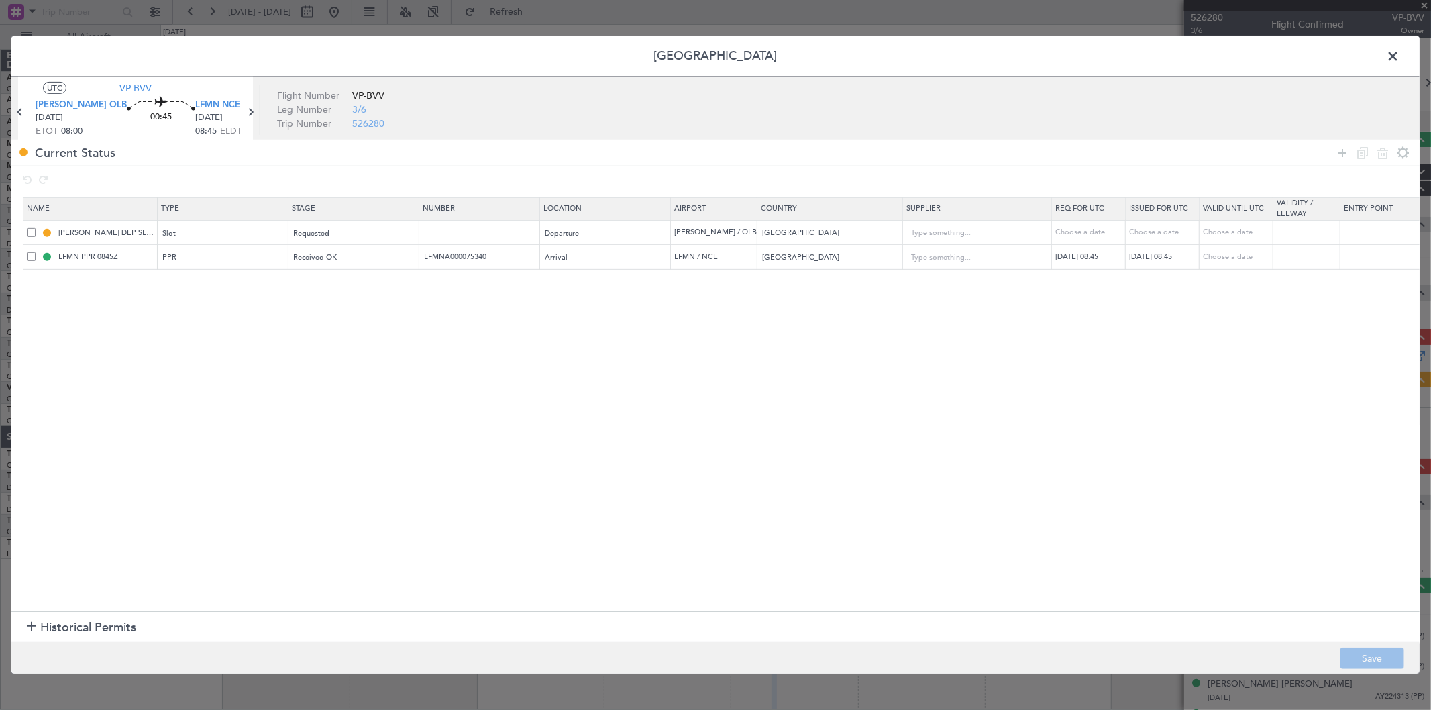
click at [23, 237] on td "[PERSON_NAME] DEP SLOT" at bounding box center [90, 232] width 134 height 25
click at [30, 232] on span at bounding box center [31, 231] width 9 height 9
click at [36, 227] on input "checkbox" at bounding box center [36, 227] width 0 height 0
click at [1384, 150] on icon at bounding box center [1383, 152] width 16 height 16
type input "LFMN PPR 0845Z"
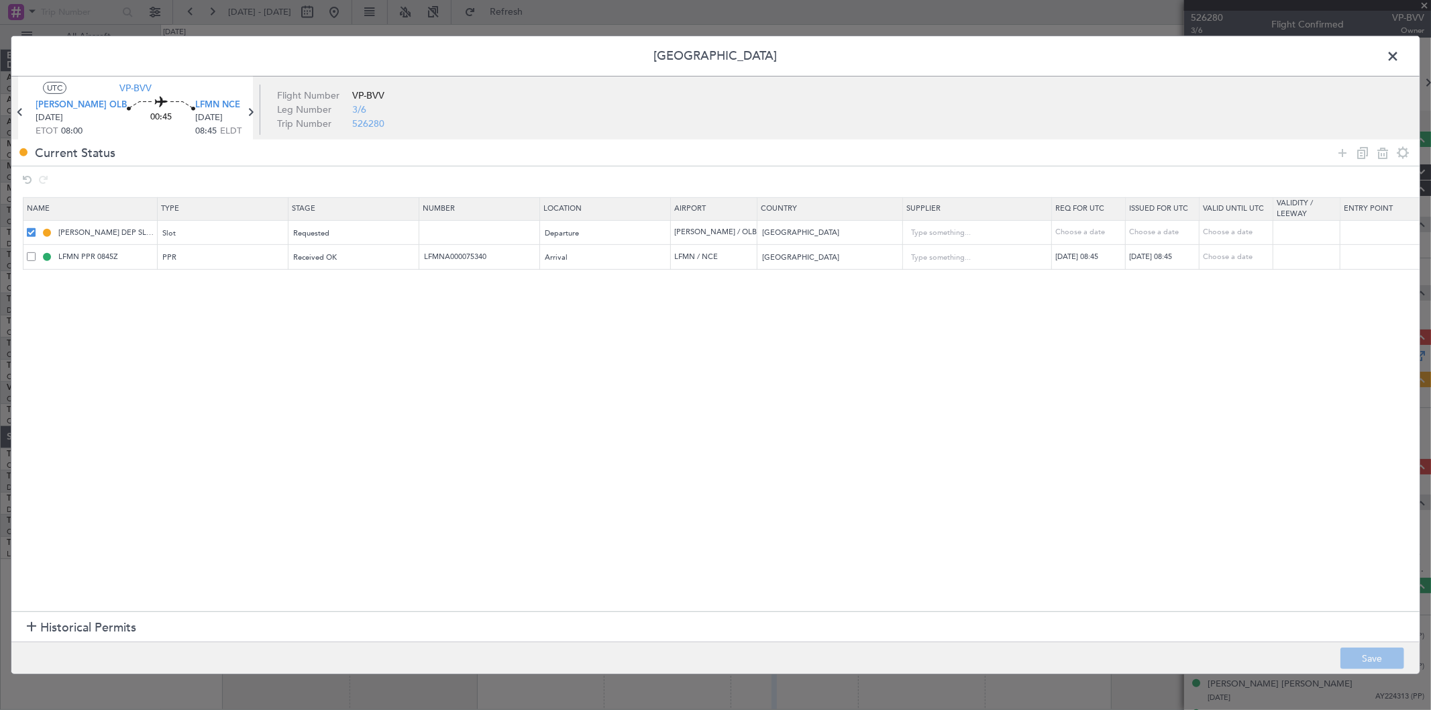
type input "LFMNA000075340"
type input "[GEOGRAPHIC_DATA]"
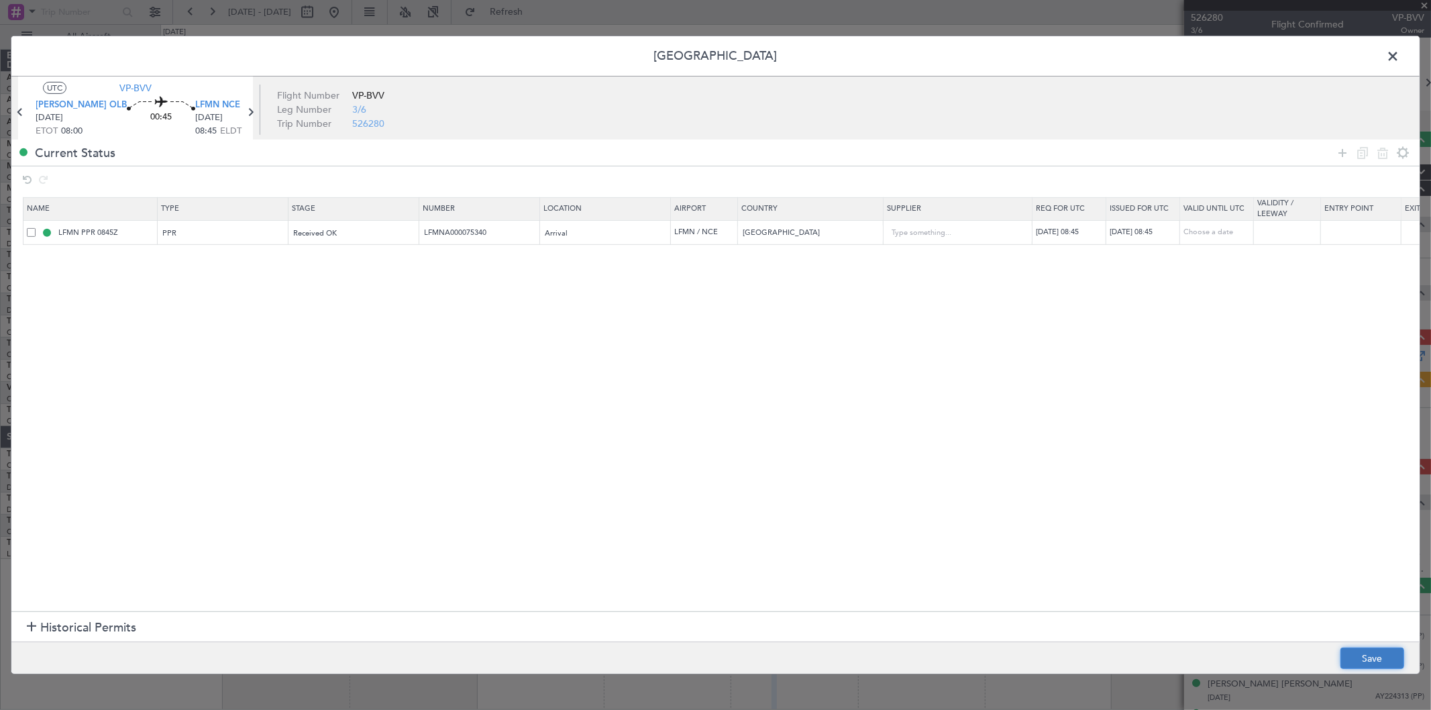
click at [1383, 654] on button "Save" at bounding box center [1372, 657] width 64 height 21
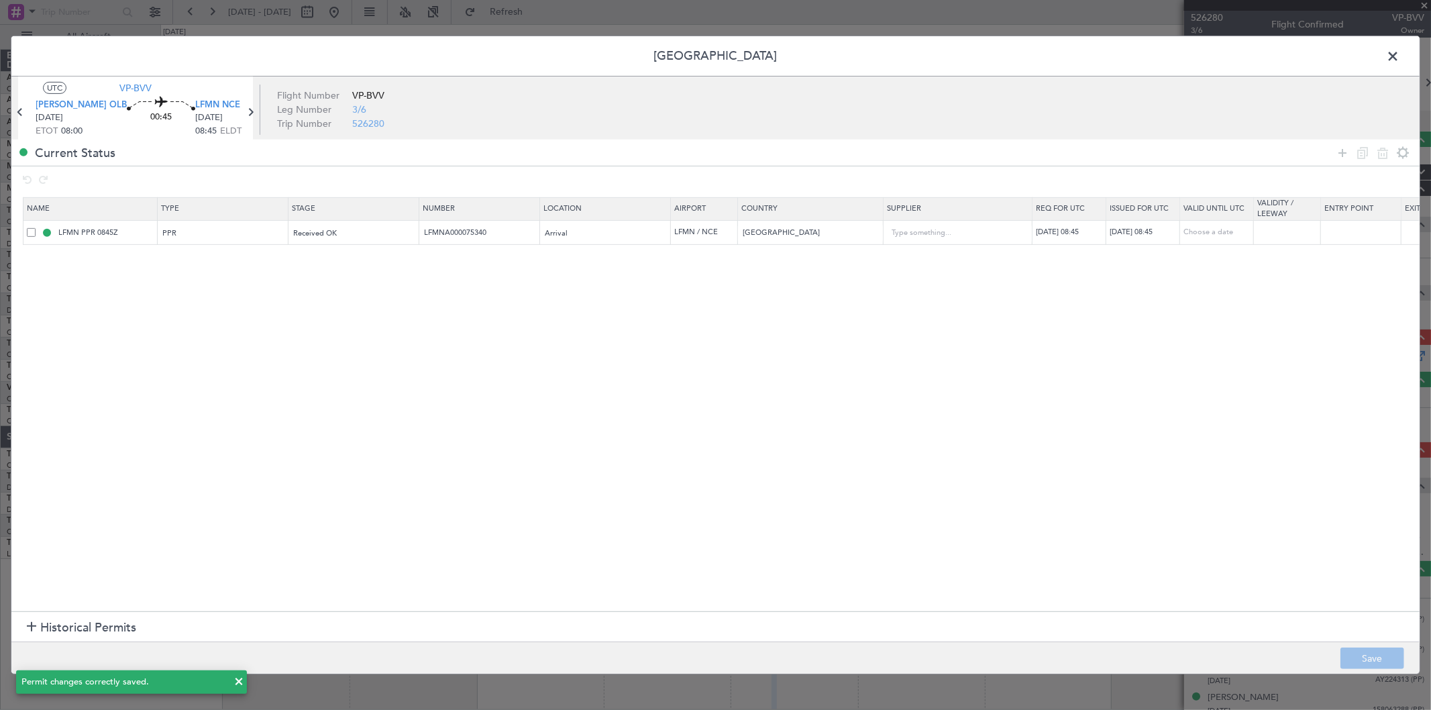
click at [1399, 52] on span at bounding box center [1399, 59] width 0 height 27
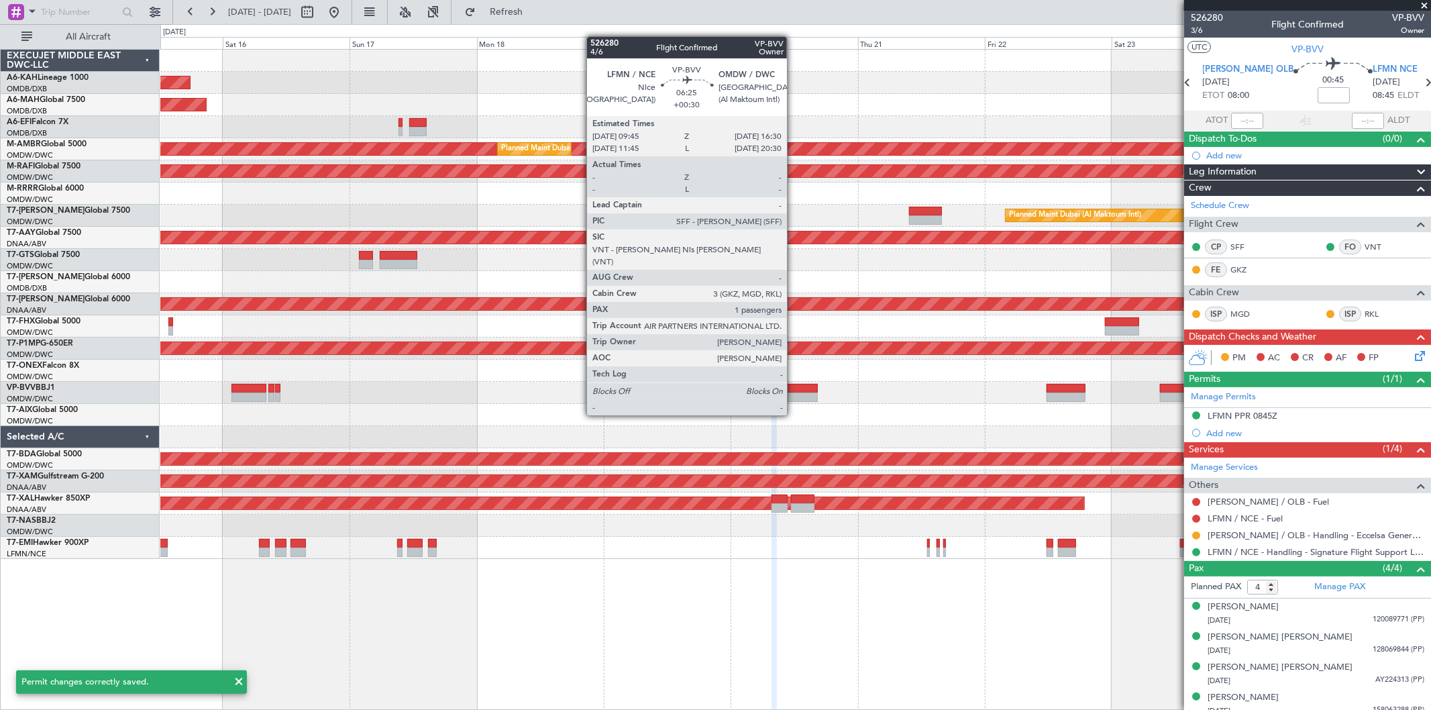
click at [794, 390] on div at bounding box center [800, 388] width 36 height 9
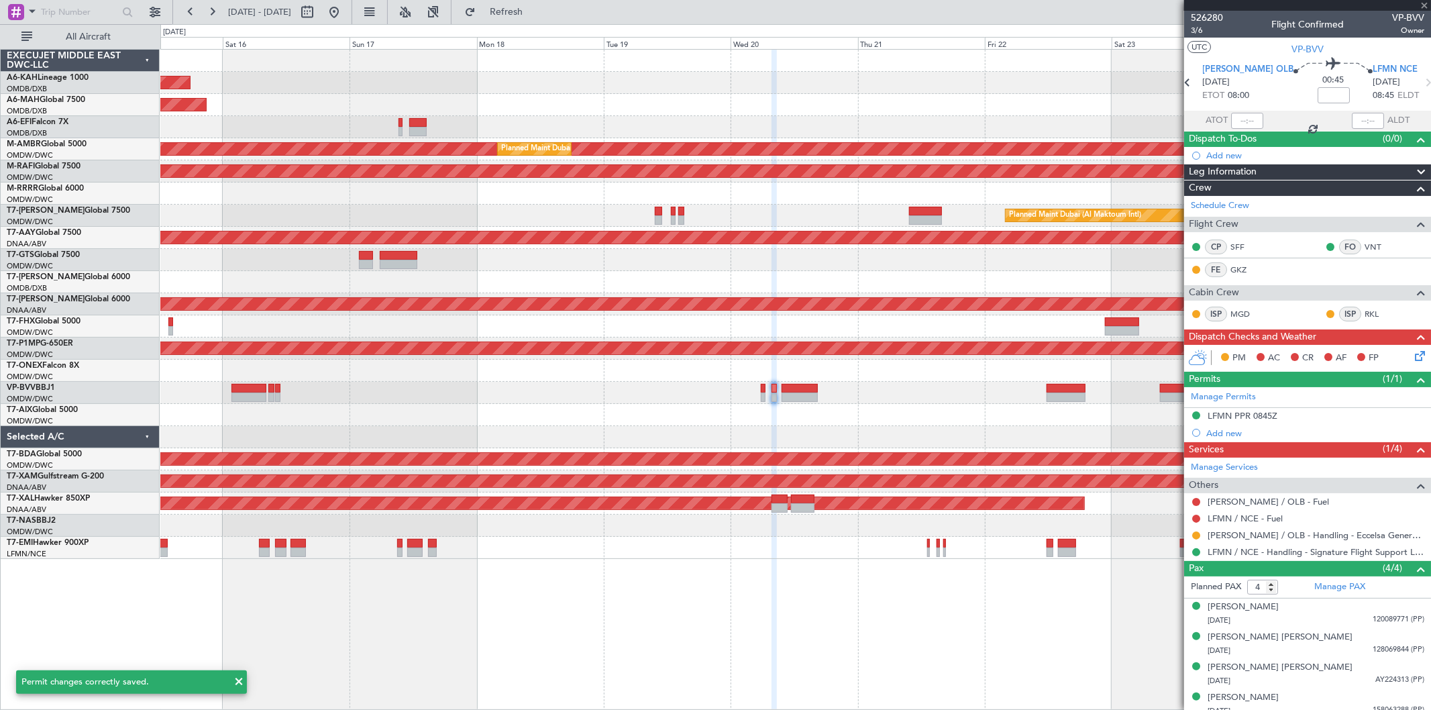
type input "+00:30"
type input "1"
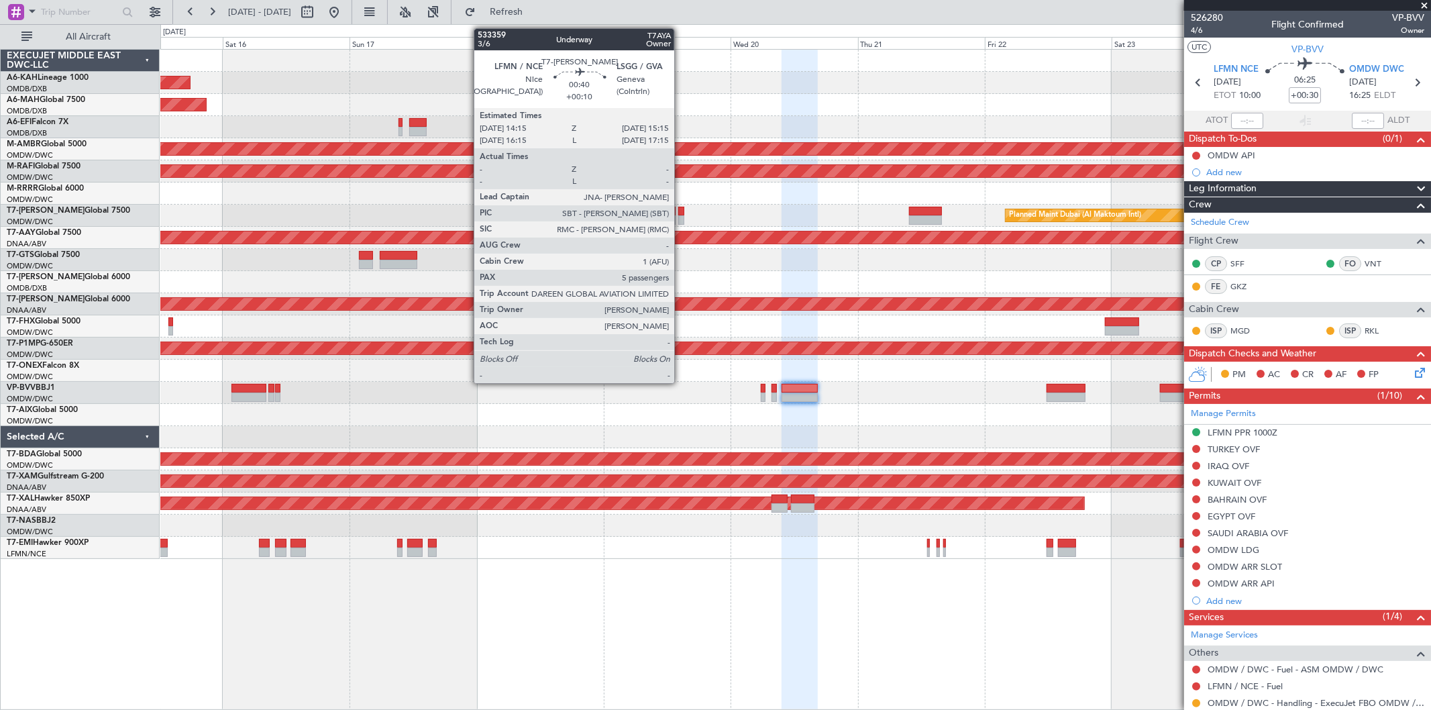
click at [681, 216] on div at bounding box center [680, 219] width 5 height 9
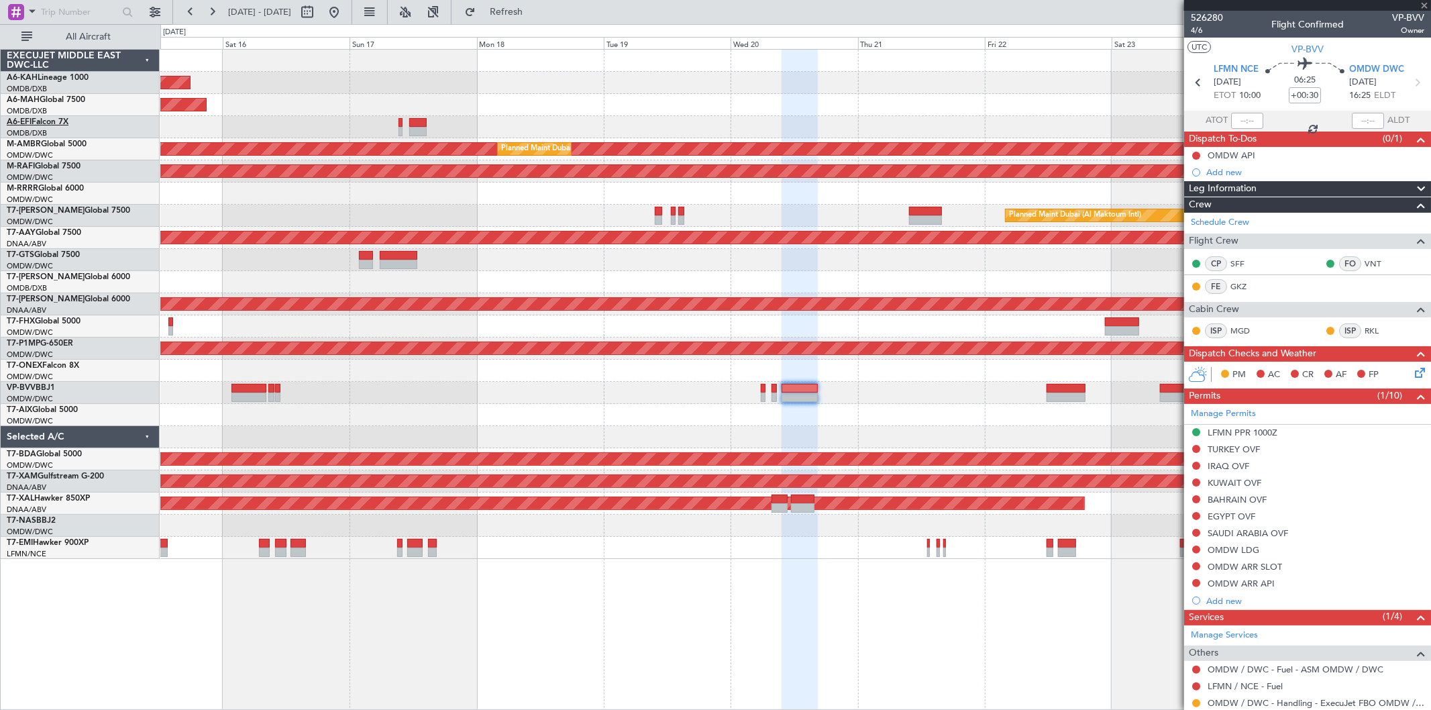
type input "+00:10"
type input "5"
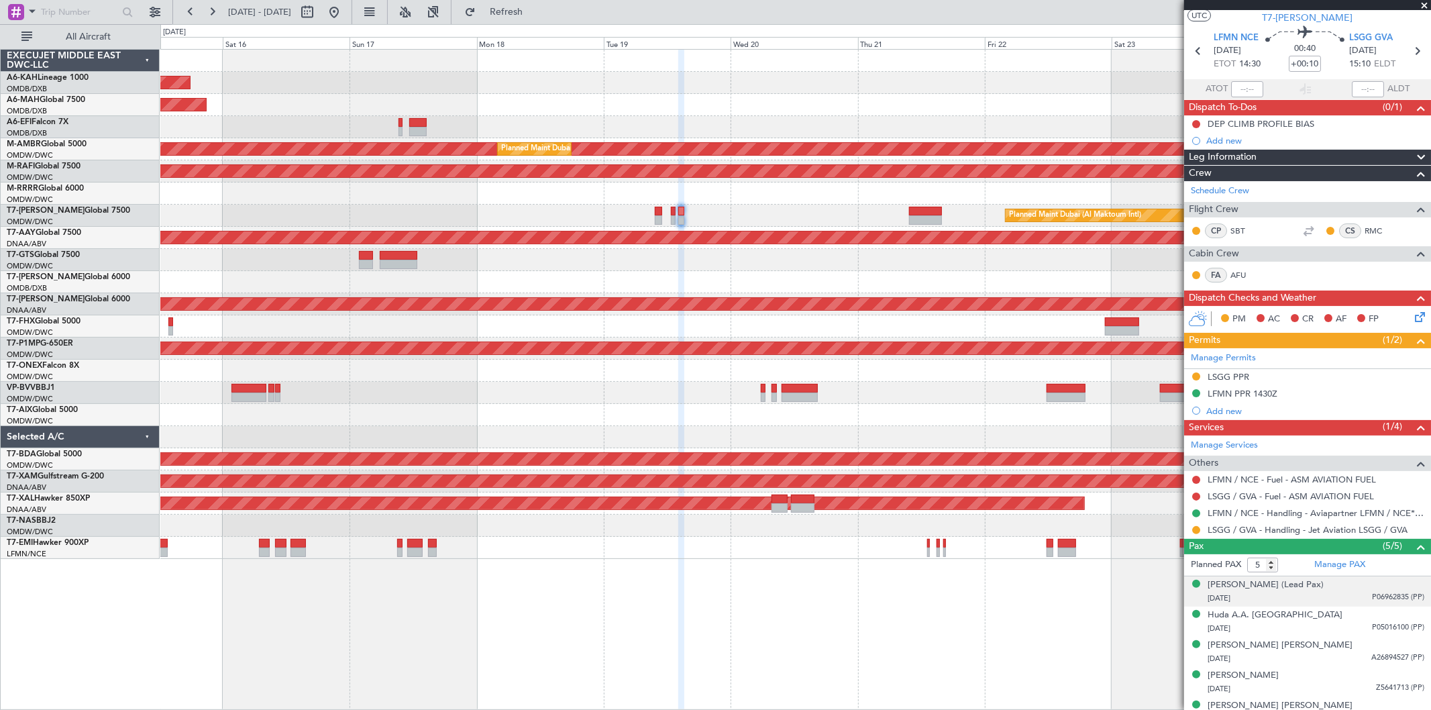
scroll to position [48, 0]
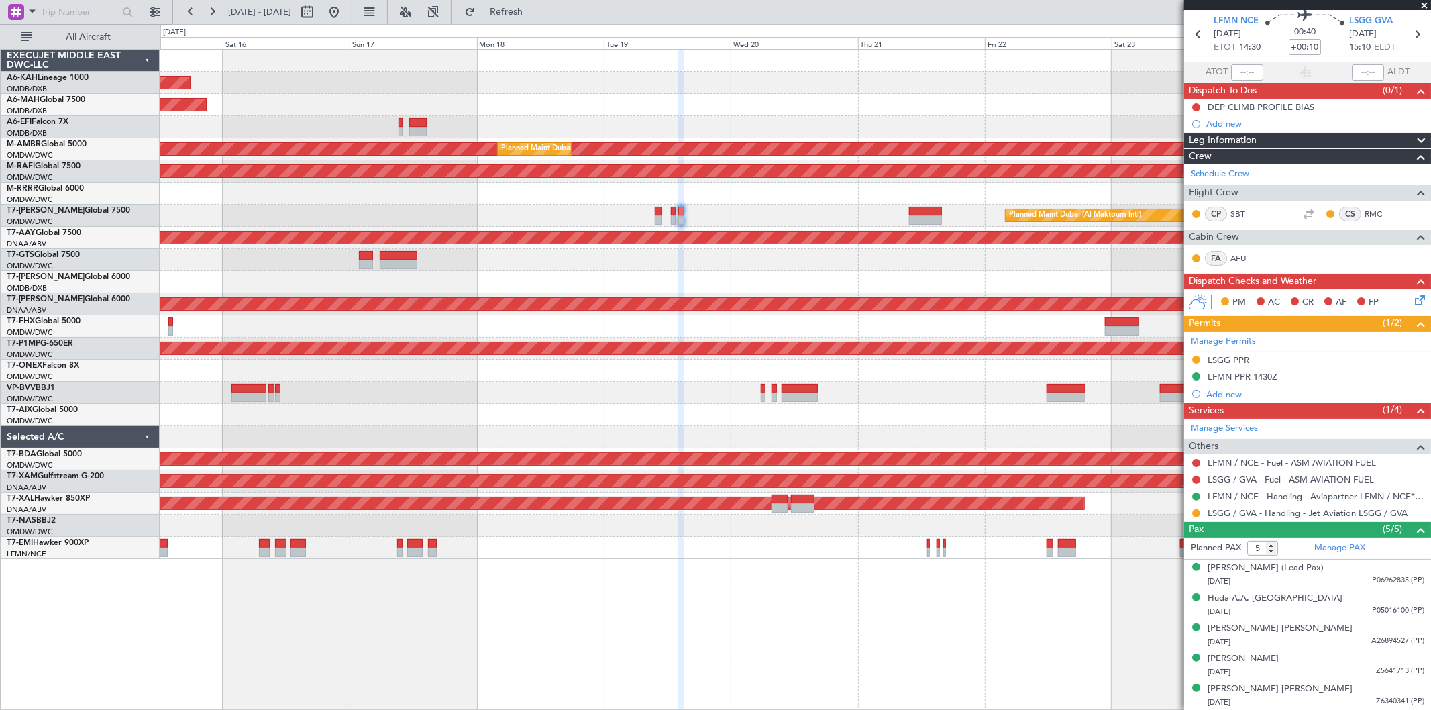
click at [1198, 513] on button at bounding box center [1196, 513] width 8 height 8
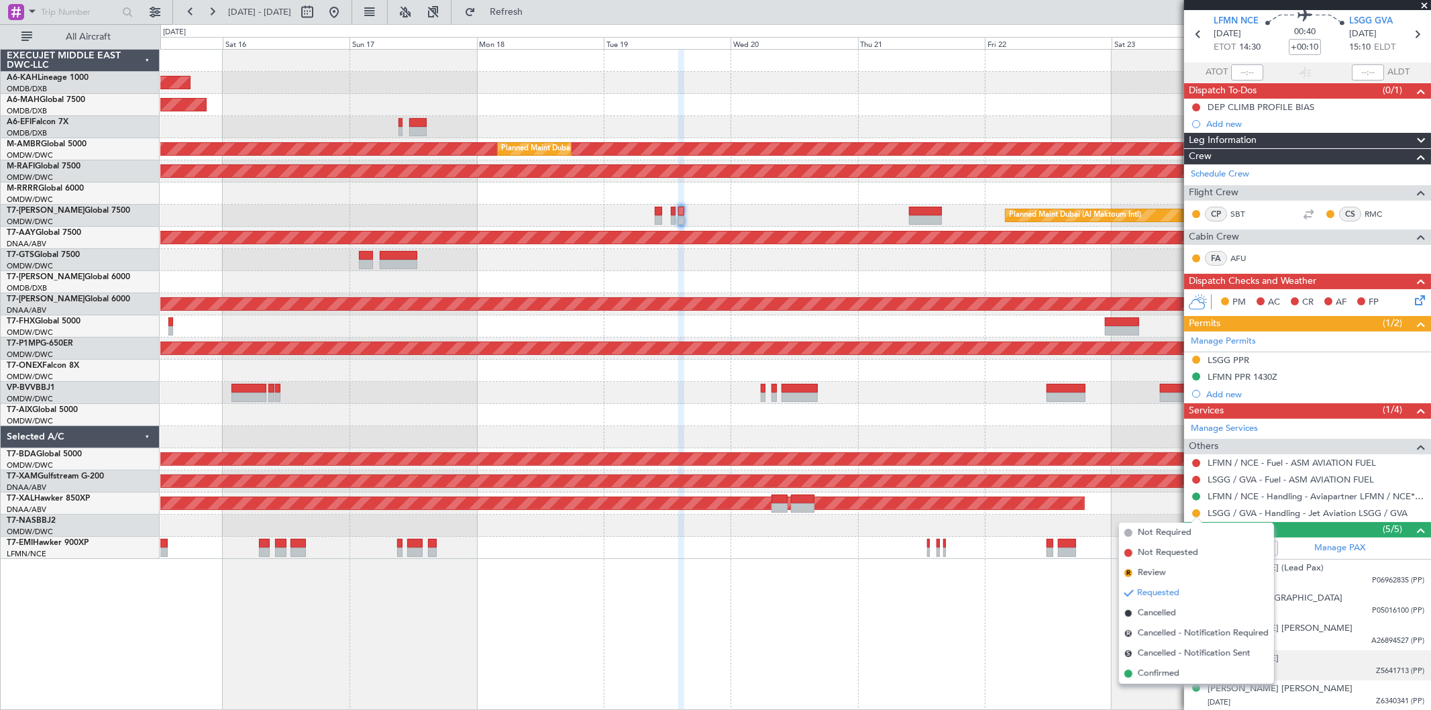
drag, startPoint x: 1178, startPoint y: 663, endPoint x: 1186, endPoint y: 659, distance: 9.0
click at [1178, 660] on ul "Not Required Not Requested R Review Requested Cancelled R Cancelled - Notificat…" at bounding box center [1196, 603] width 155 height 161
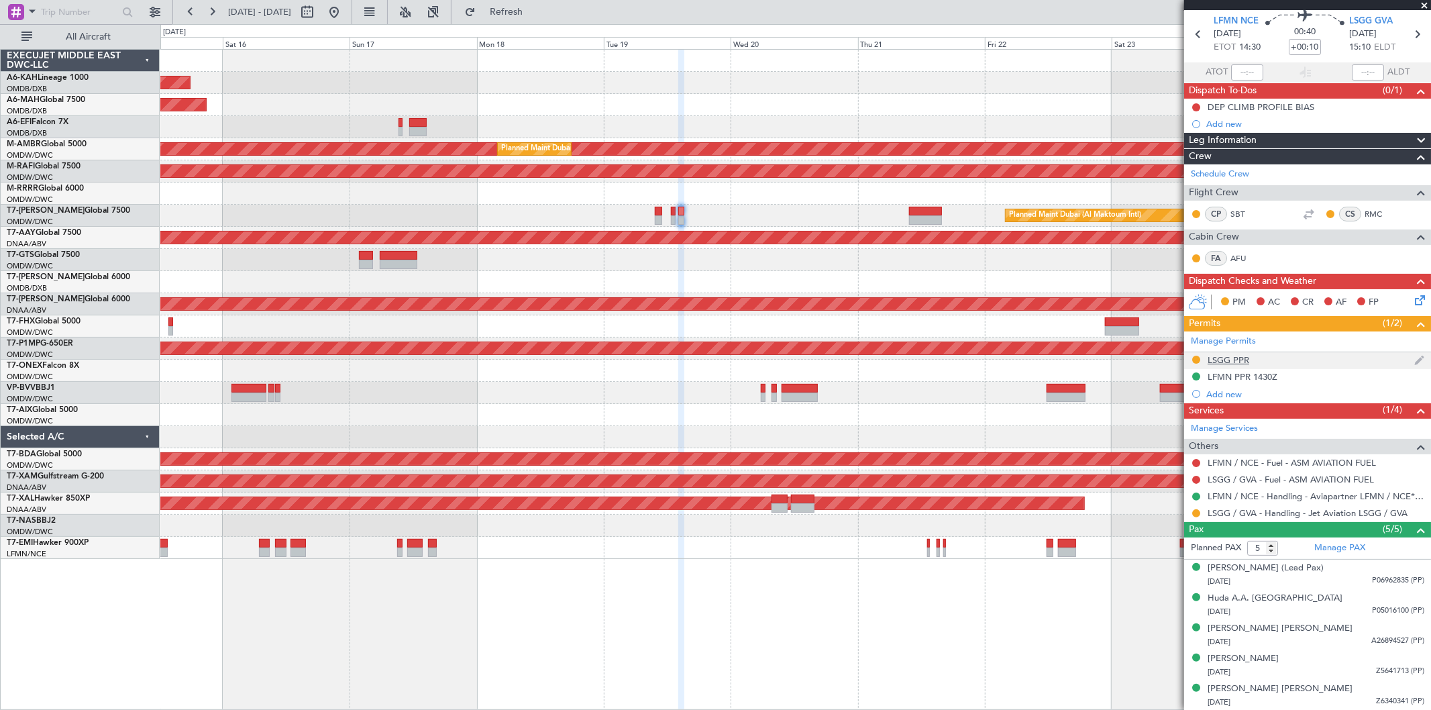
click at [1256, 360] on div "LSGG PPR" at bounding box center [1307, 360] width 247 height 17
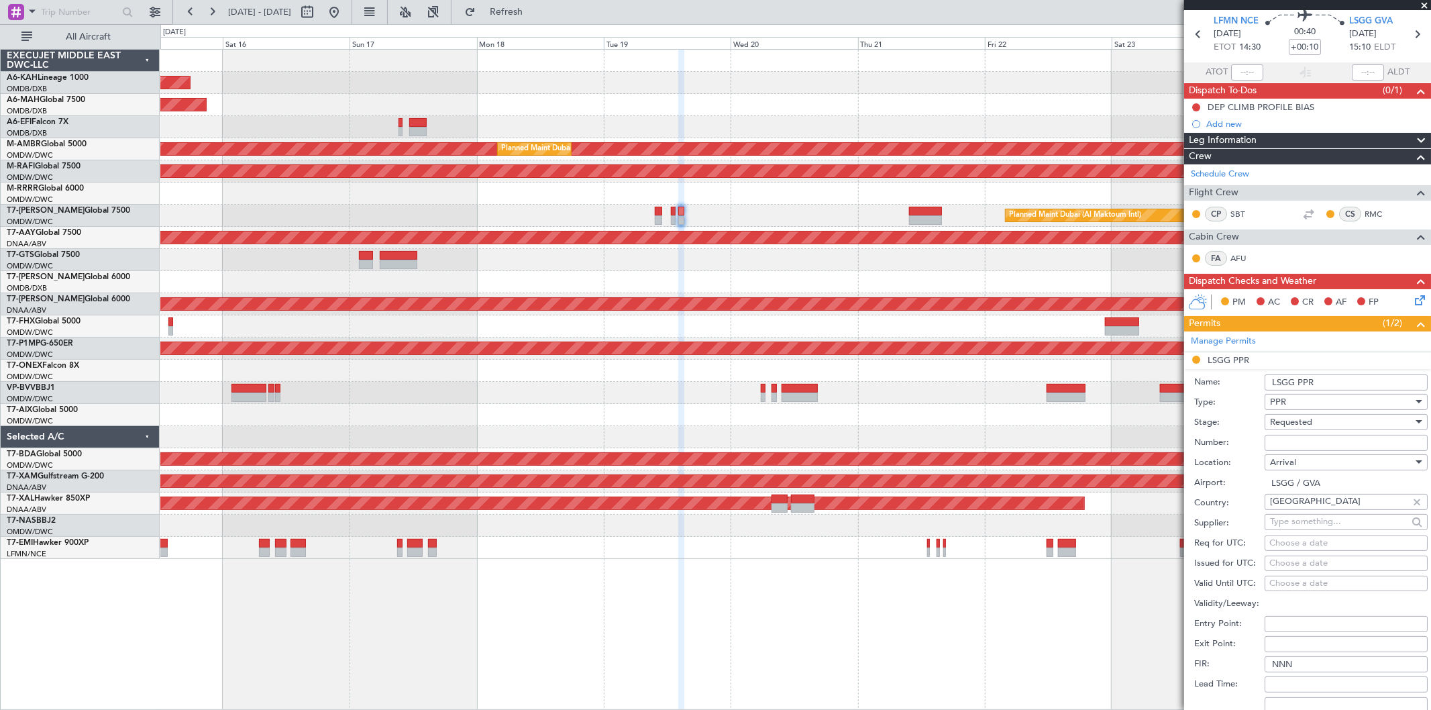
click at [1297, 447] on input "Number:" at bounding box center [1346, 443] width 163 height 16
paste input "081915102A"
type input "081915102A"
click at [1298, 423] on span "Requested" at bounding box center [1291, 422] width 42 height 12
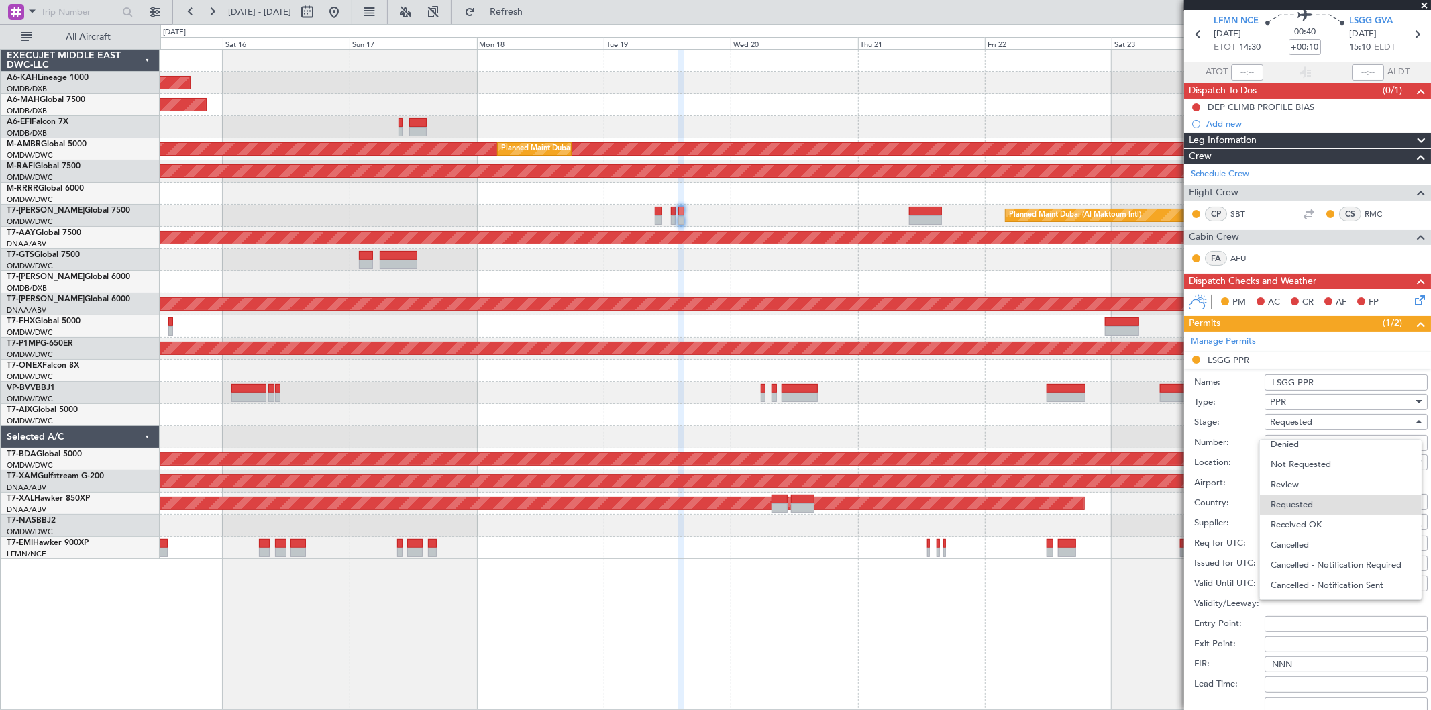
drag, startPoint x: 1303, startPoint y: 515, endPoint x: 1310, endPoint y: 470, distance: 45.5
click at [1302, 515] on span "Received OK" at bounding box center [1341, 525] width 140 height 20
click at [1353, 377] on input "LSGG PPR" at bounding box center [1346, 382] width 163 height 16
type input "LSGG PPR 1510Z"
click at [1283, 567] on div "Choose a date" at bounding box center [1346, 563] width 154 height 13
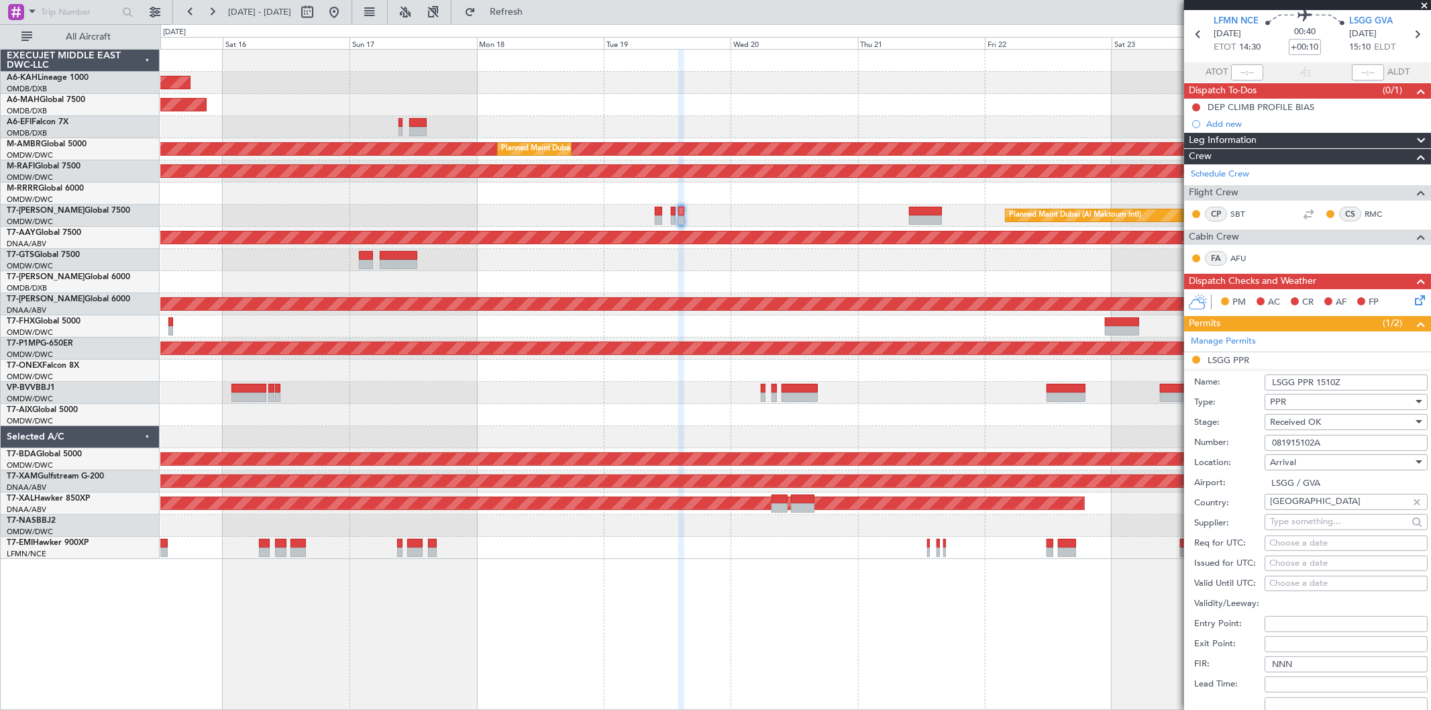
select select "8"
select select "2025"
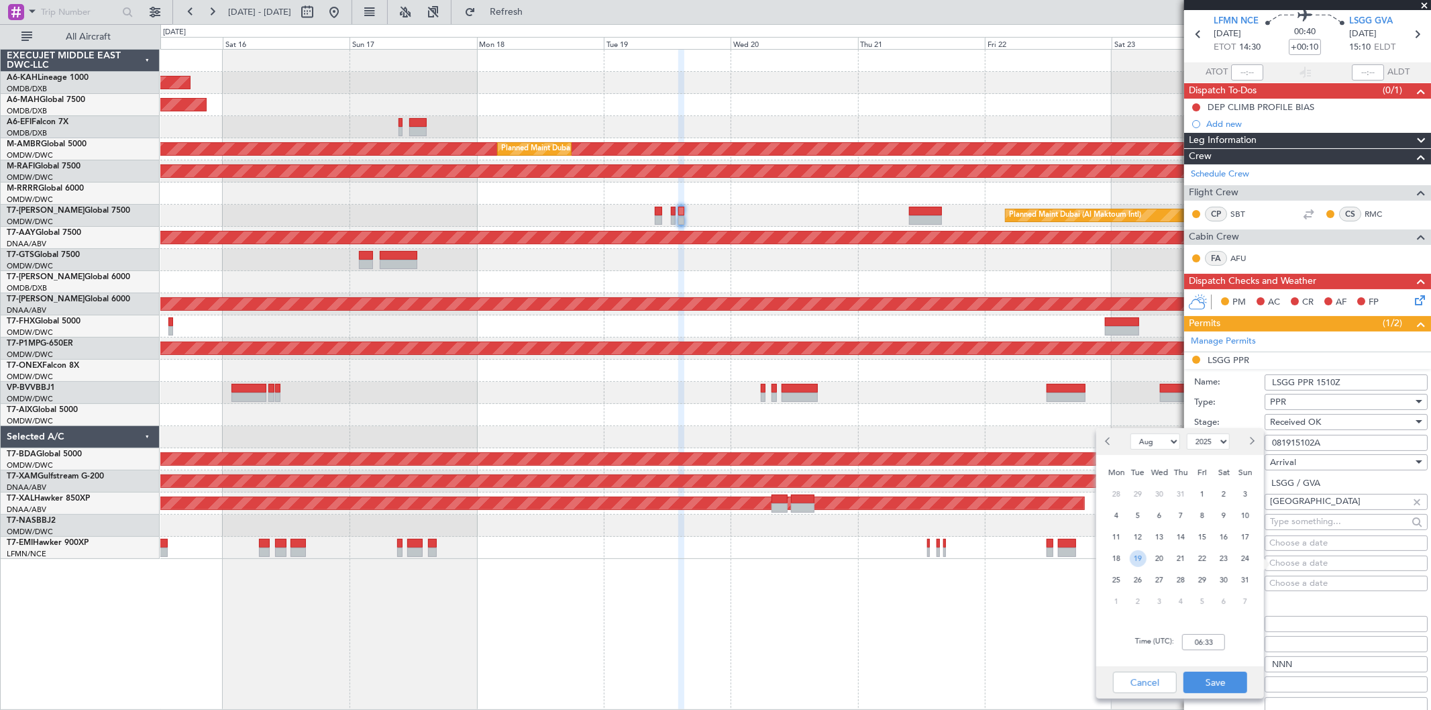
click at [1136, 558] on span "19" at bounding box center [1138, 558] width 17 height 17
click at [1216, 639] on input "00:00" at bounding box center [1203, 642] width 43 height 16
type input "0"
type input "15:10"
click at [1232, 688] on button "Save" at bounding box center [1215, 682] width 64 height 21
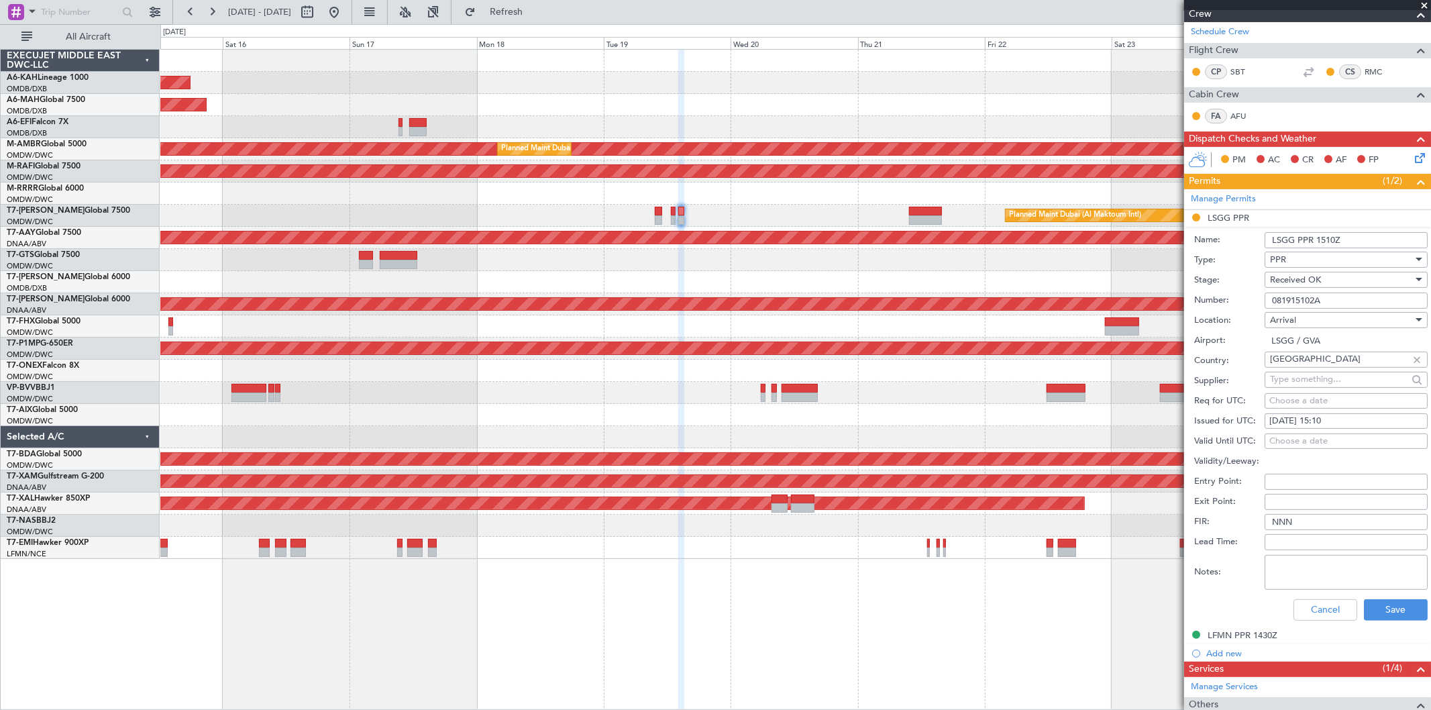
scroll to position [197, 0]
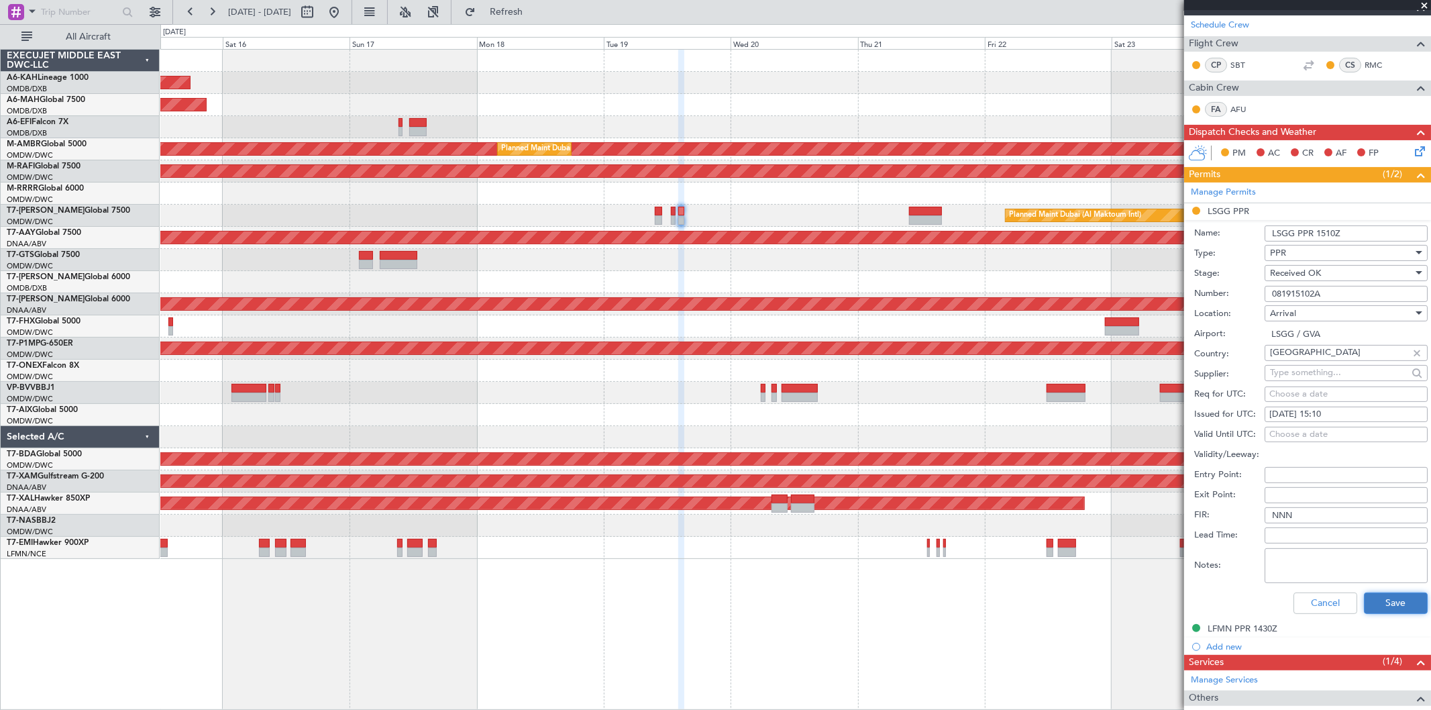
click at [1373, 610] on button "Save" at bounding box center [1396, 602] width 64 height 21
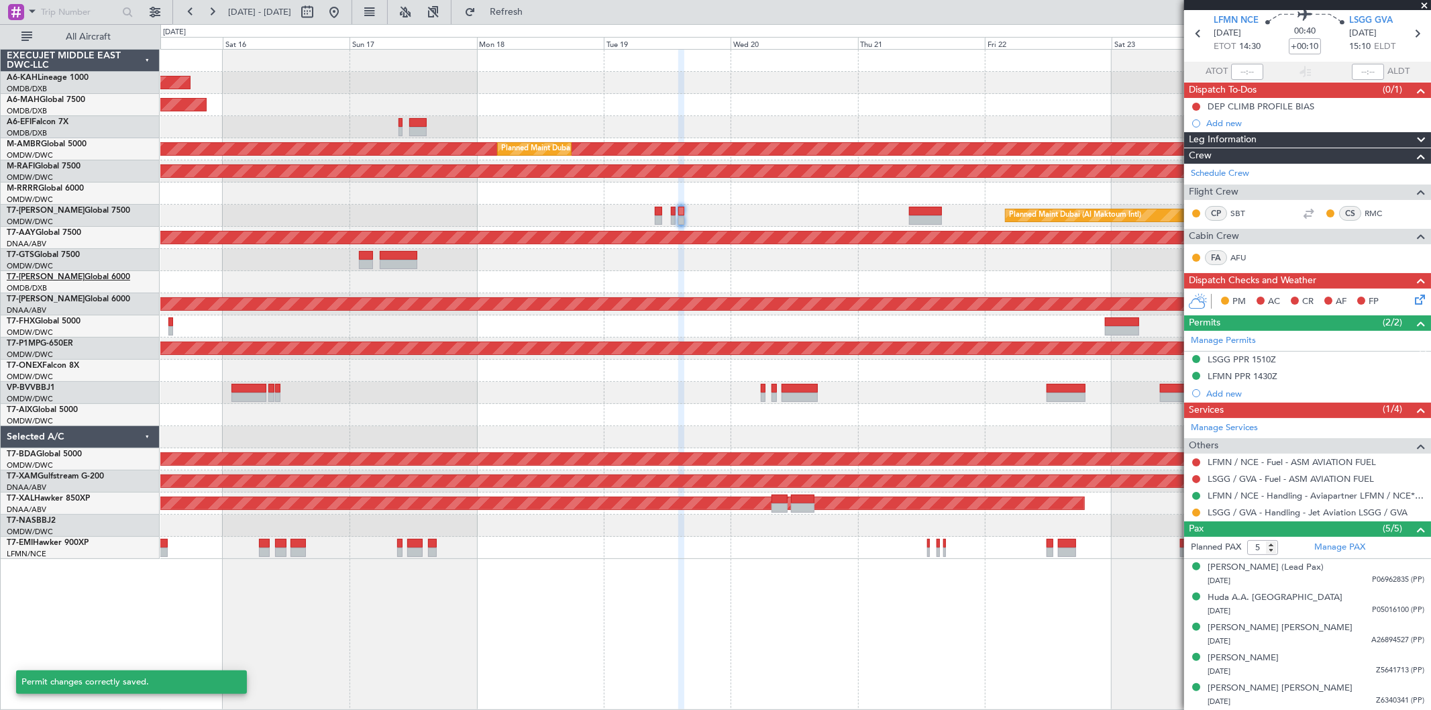
scroll to position [48, 0]
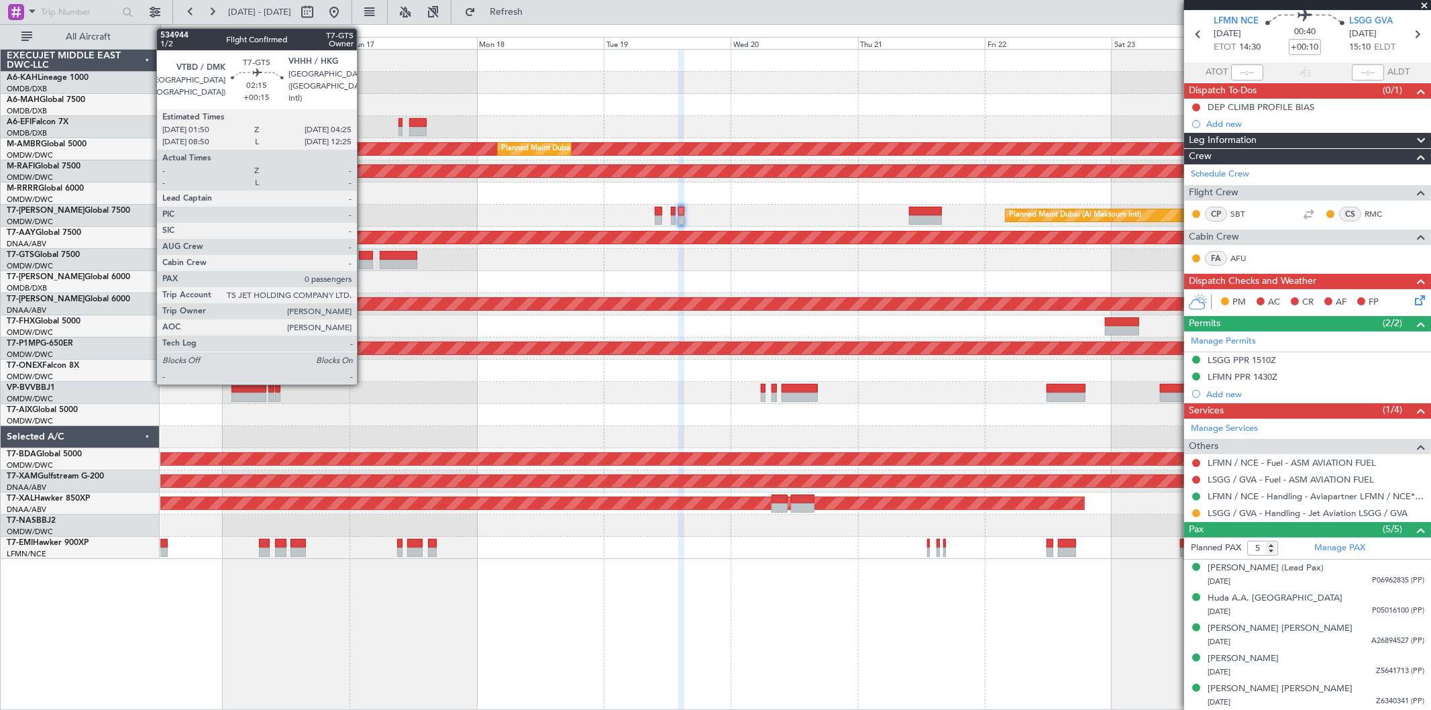
click at [364, 264] on div at bounding box center [366, 264] width 14 height 9
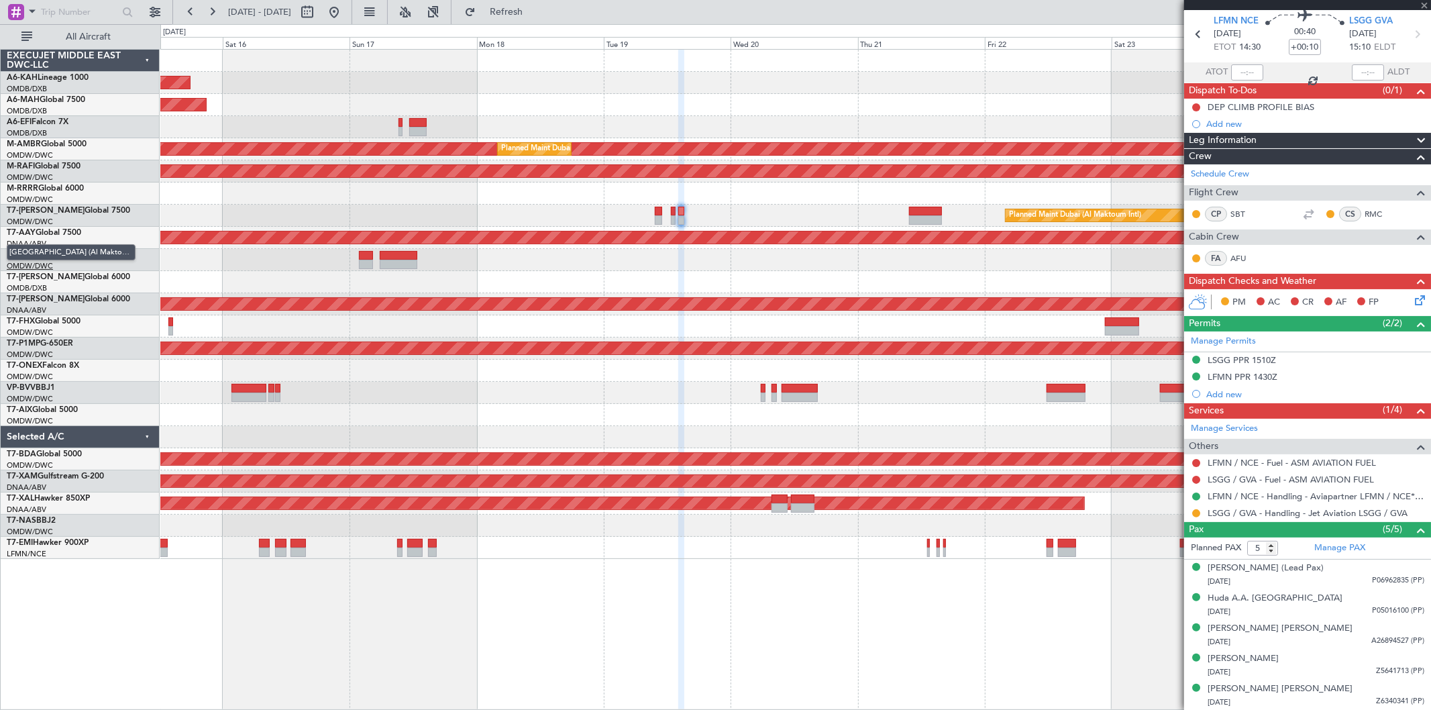
type input "+00:15"
type input "0"
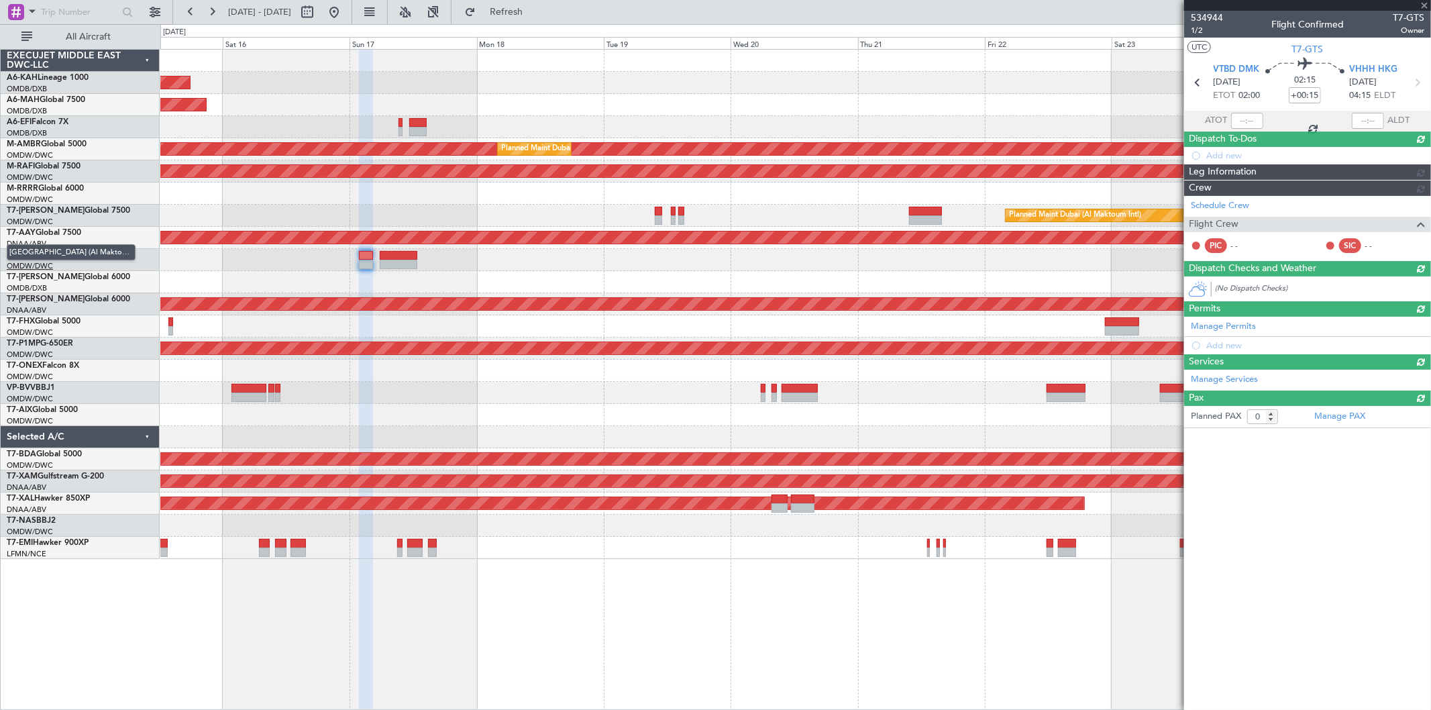
scroll to position [0, 0]
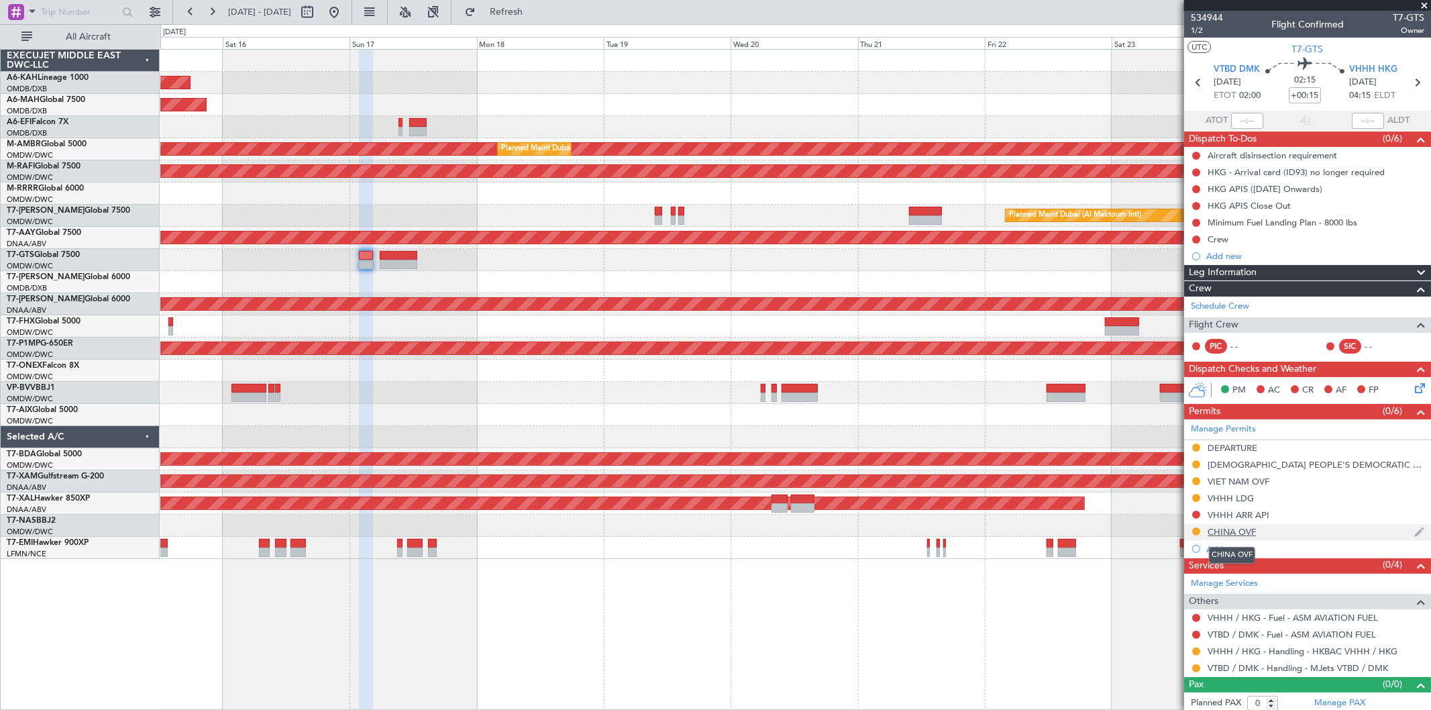
click at [1243, 531] on div "CHINA OVF" at bounding box center [1232, 531] width 48 height 11
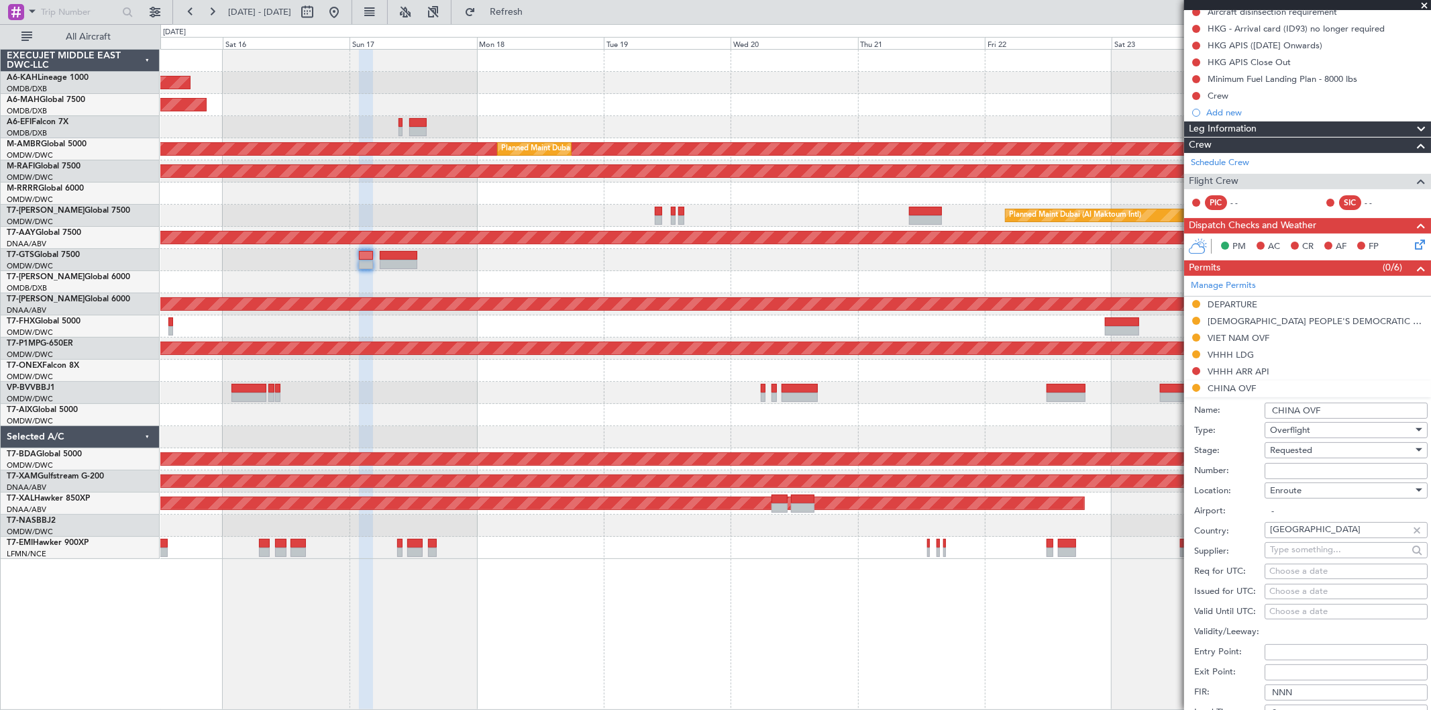
scroll to position [149, 0]
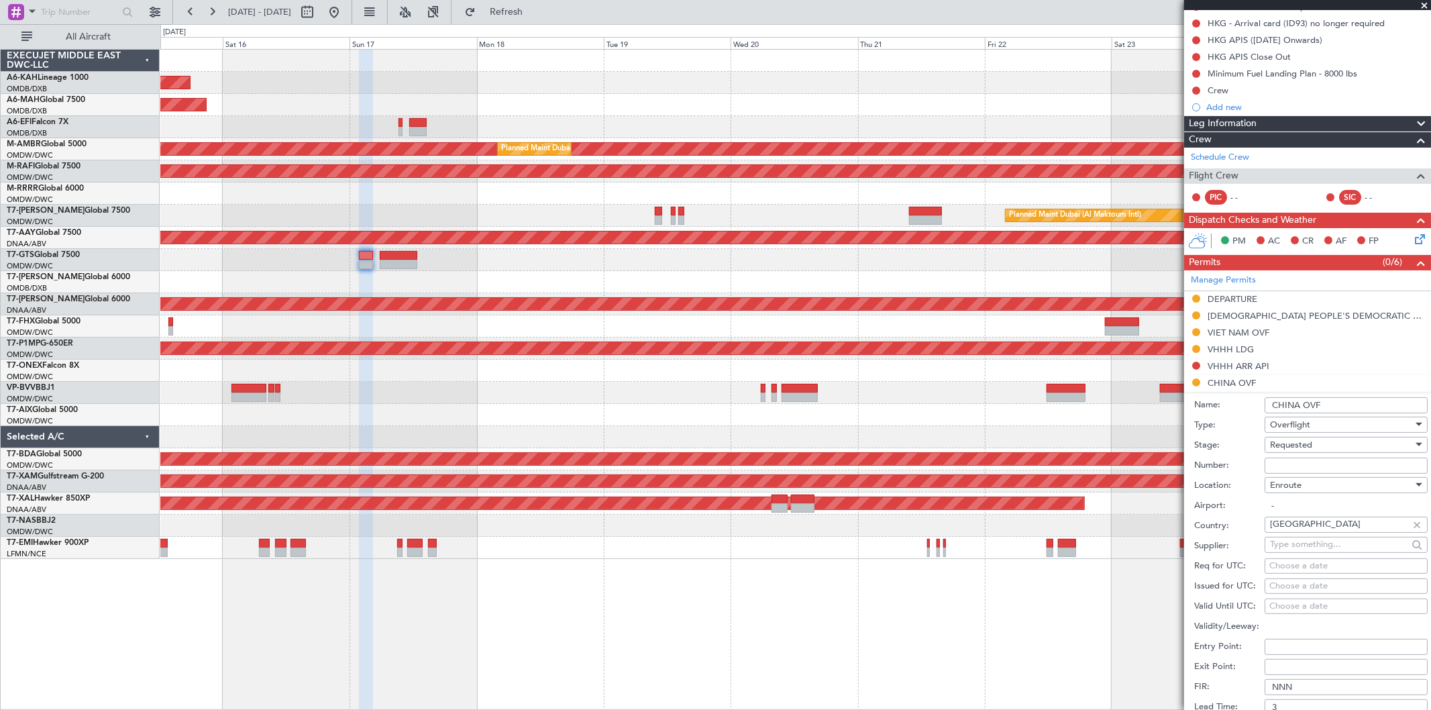
click at [1298, 451] on div "Requested" at bounding box center [1341, 445] width 143 height 20
click at [1311, 492] on span "Not Requested" at bounding box center [1341, 487] width 140 height 20
click at [1304, 465] on input "Number:" at bounding box center [1346, 466] width 163 height 16
type input "NOT REQUIRED"
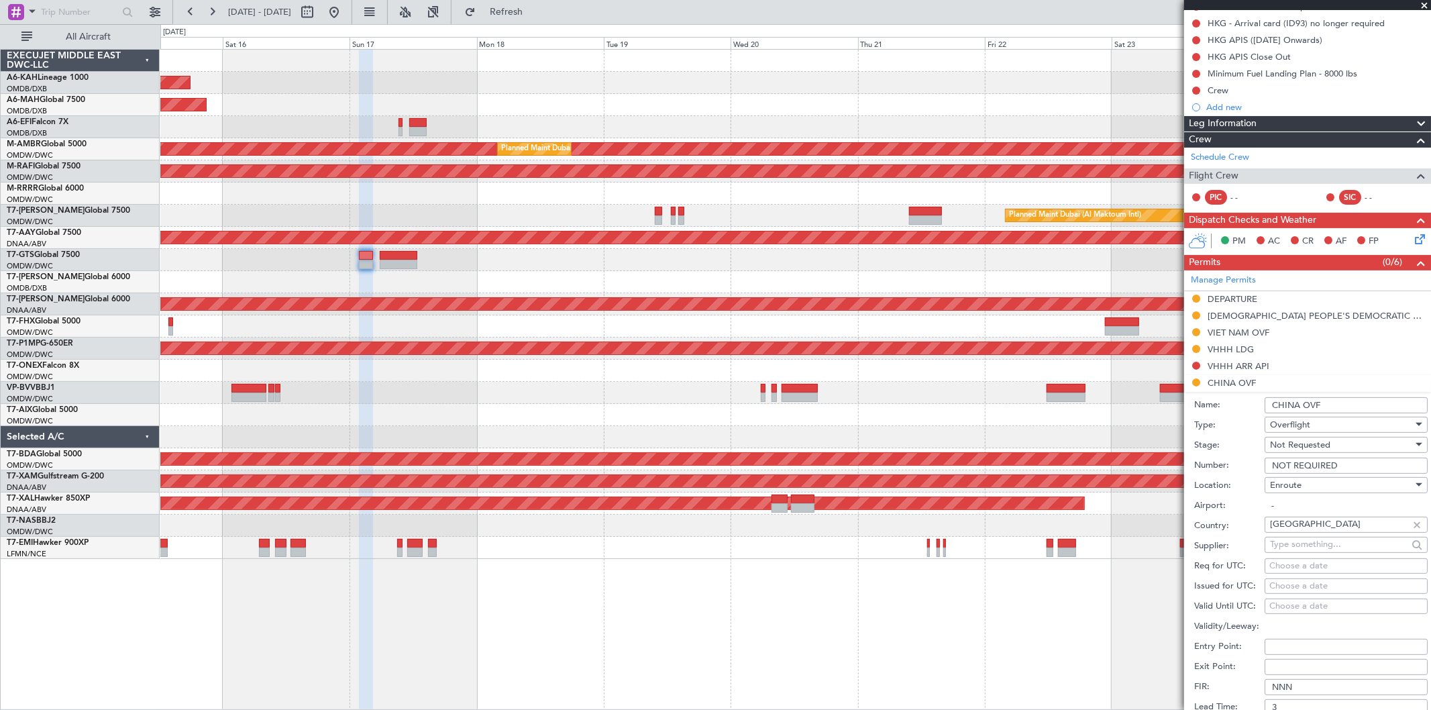
click at [1333, 447] on div "Not Requested" at bounding box center [1341, 445] width 143 height 20
click at [1329, 608] on span "Not Required" at bounding box center [1341, 612] width 140 height 20
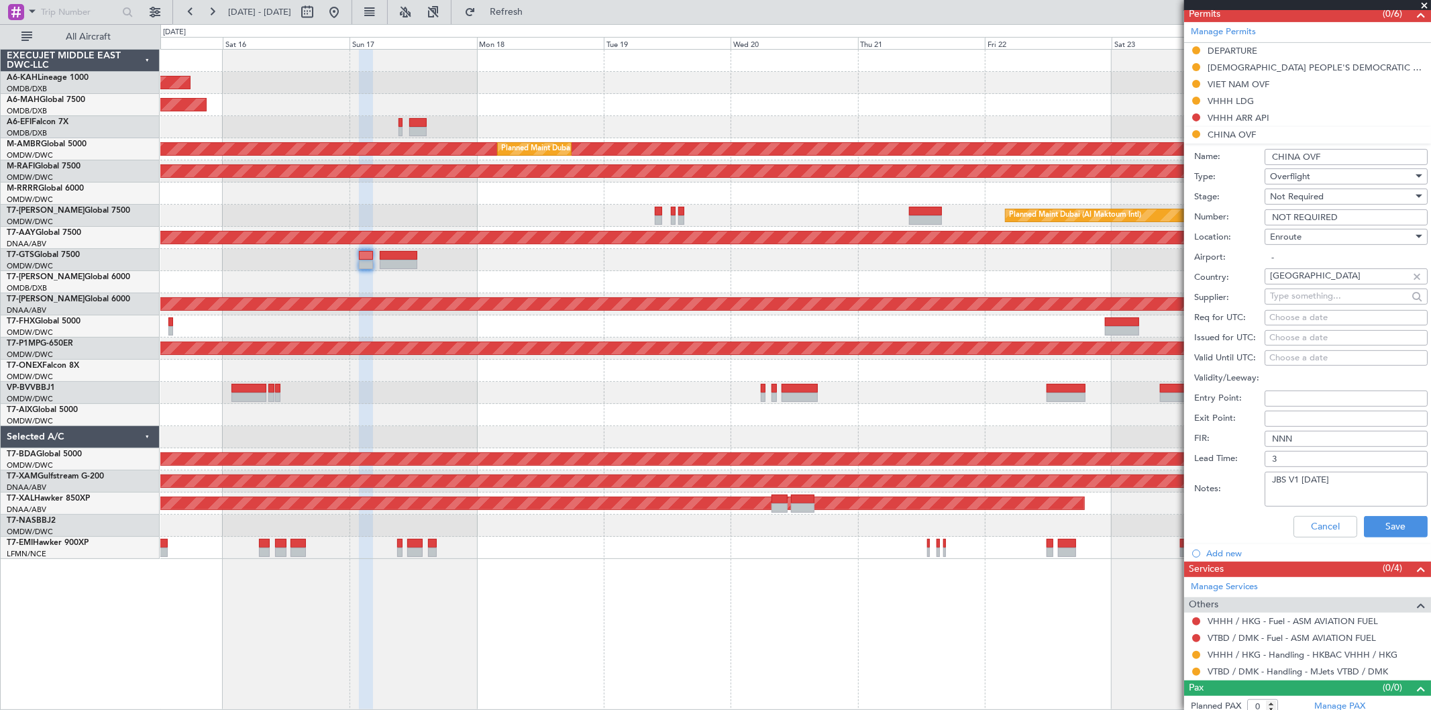
scroll to position [405, 0]
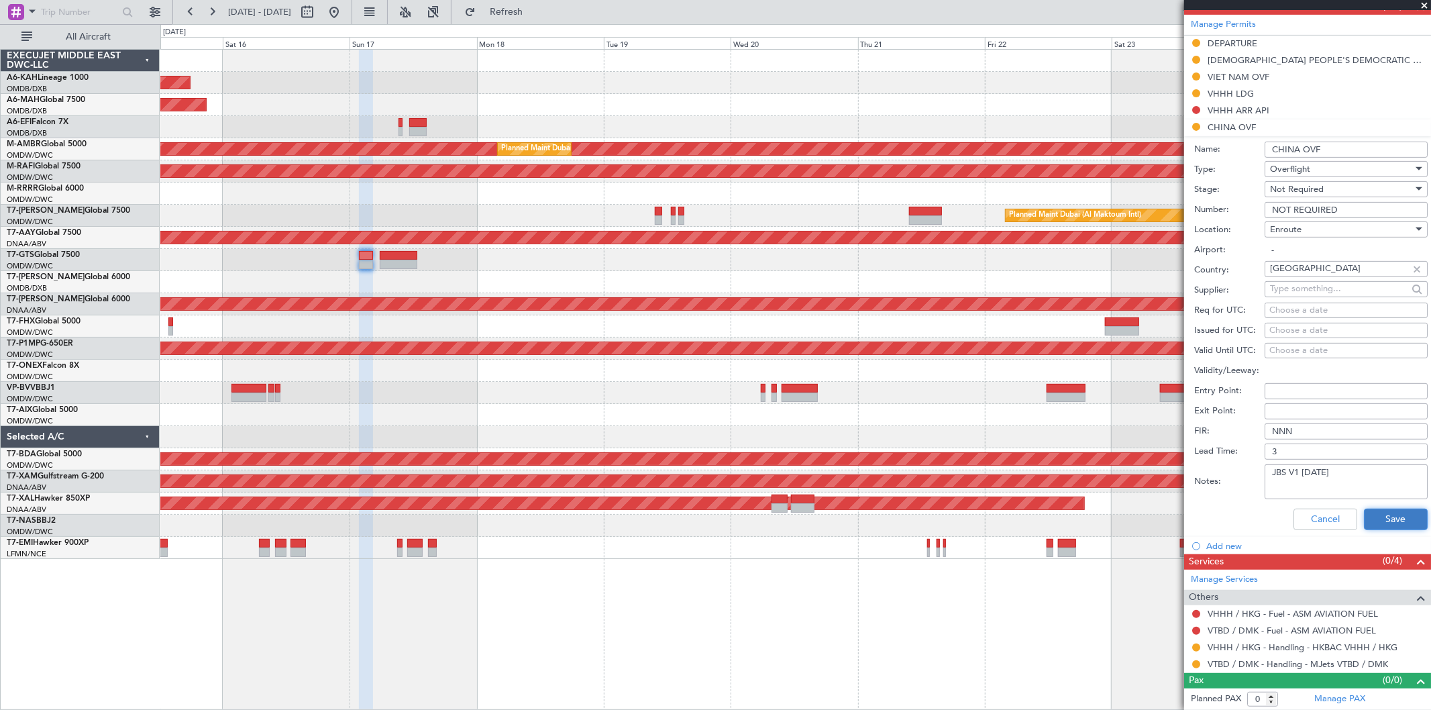
click at [1365, 517] on button "Save" at bounding box center [1396, 518] width 64 height 21
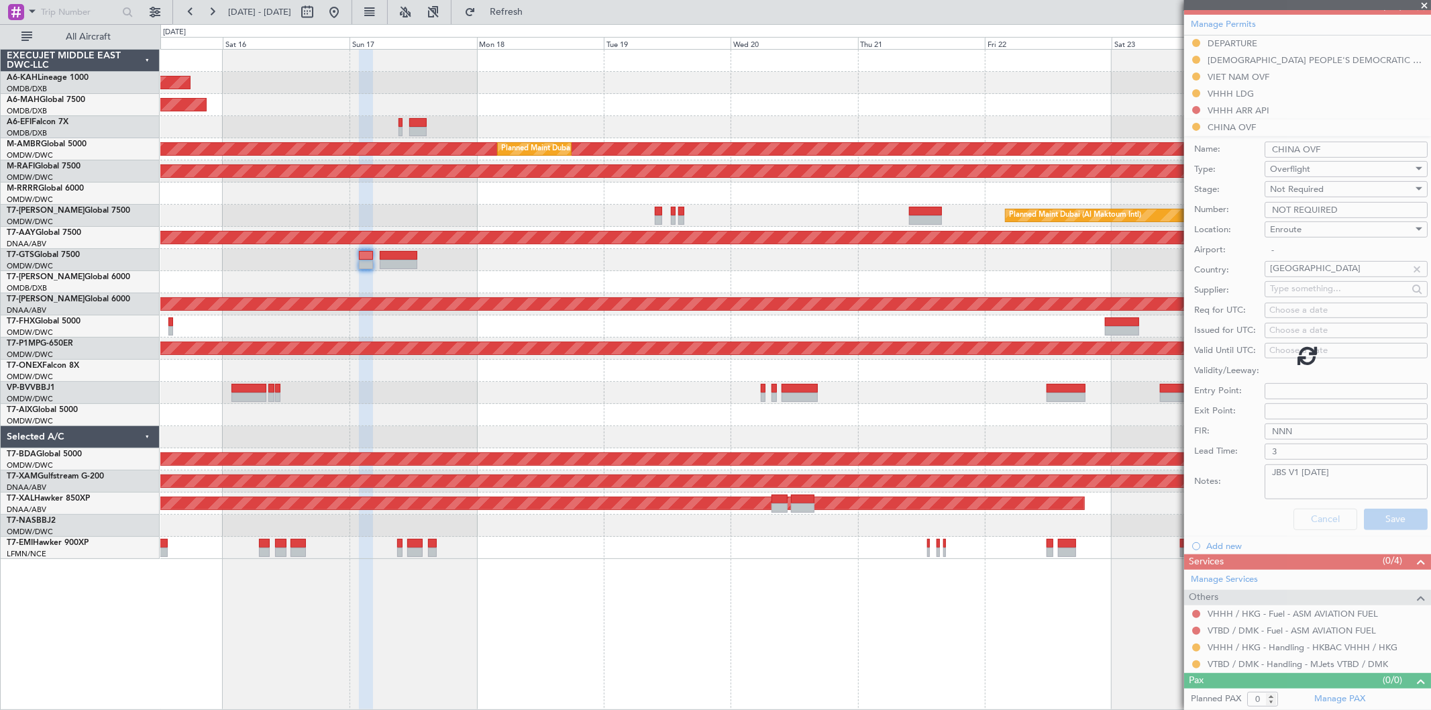
click at [419, 256] on div at bounding box center [795, 260] width 1270 height 22
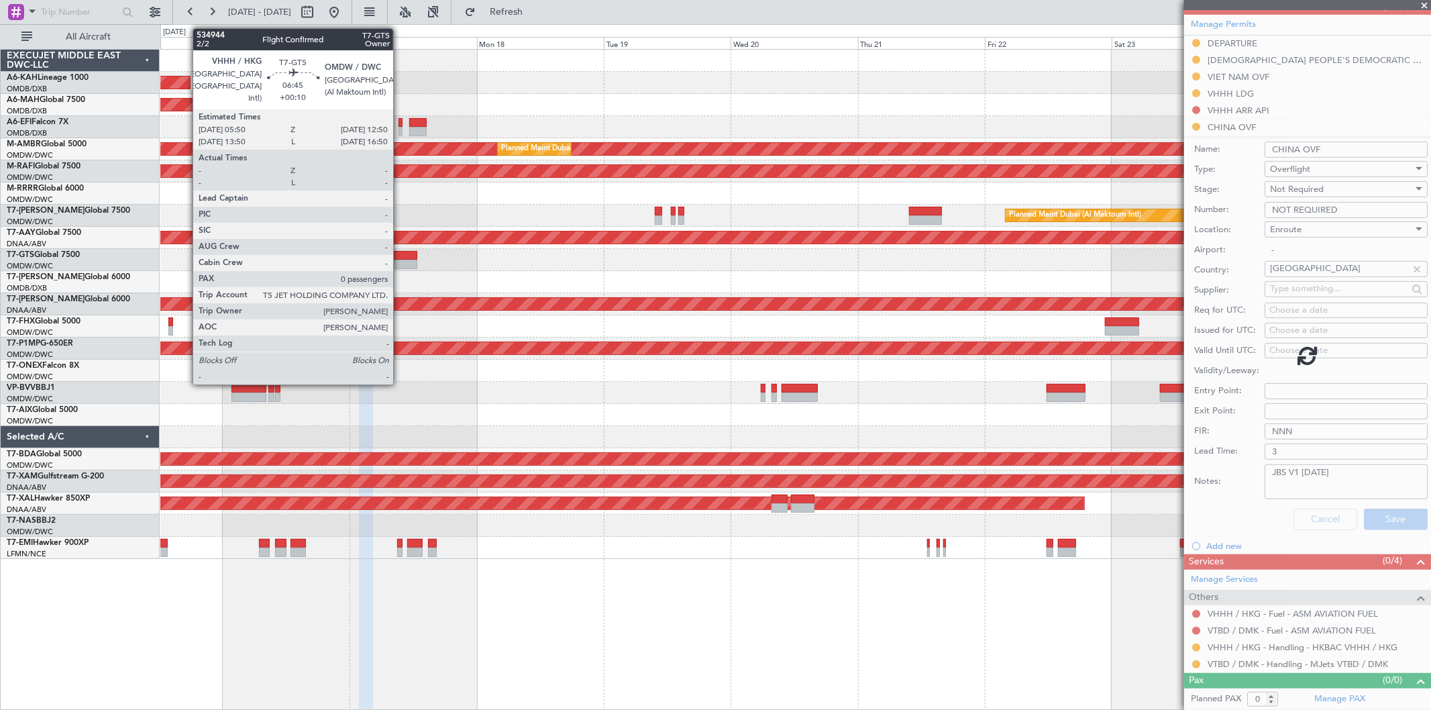
click at [400, 264] on div at bounding box center [399, 264] width 38 height 9
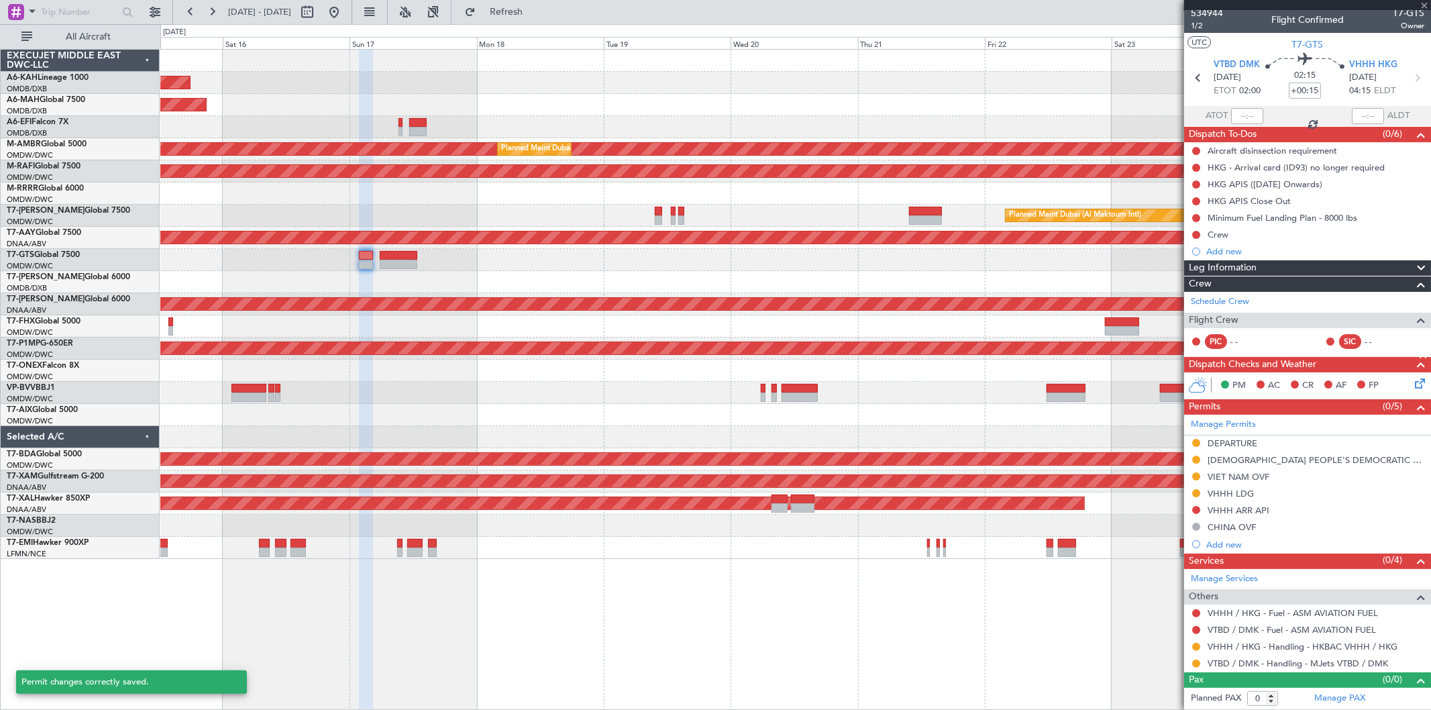
scroll to position [4, 0]
type input "+00:10"
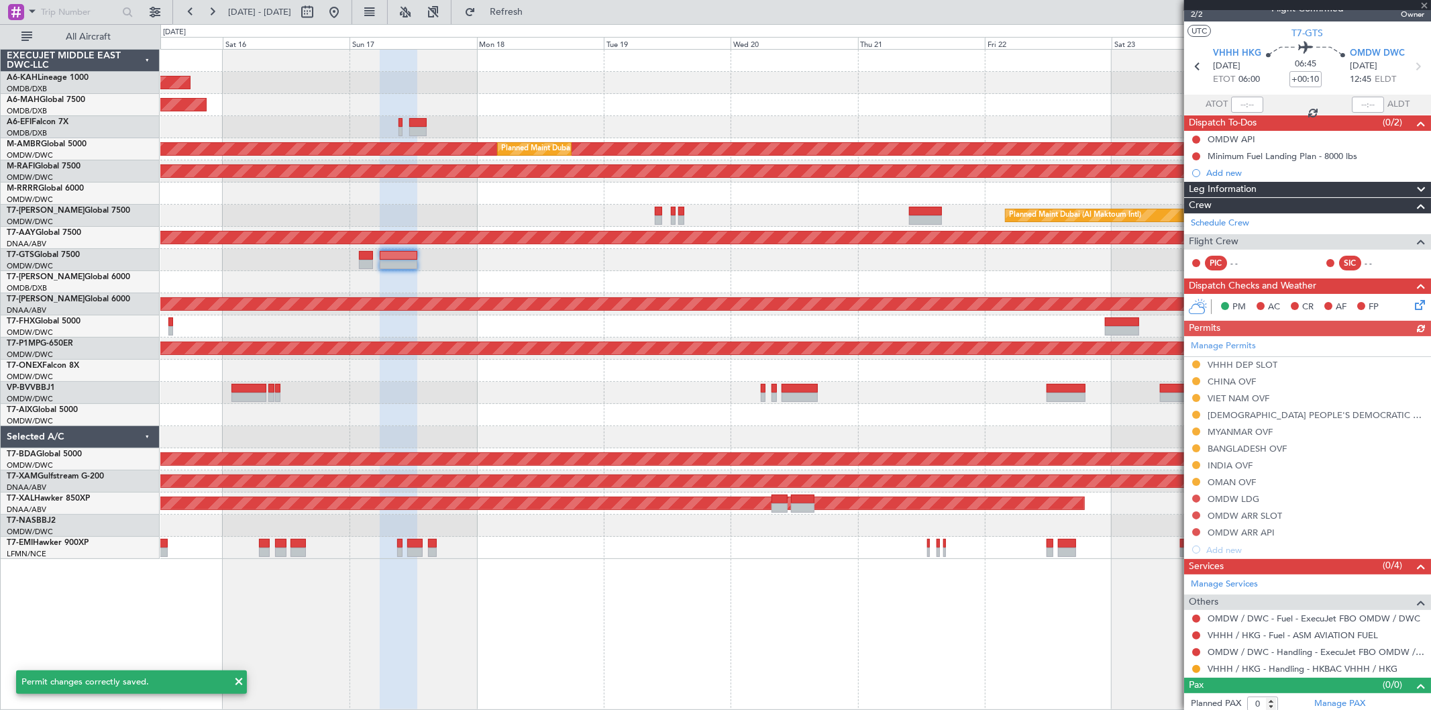
scroll to position [21, 0]
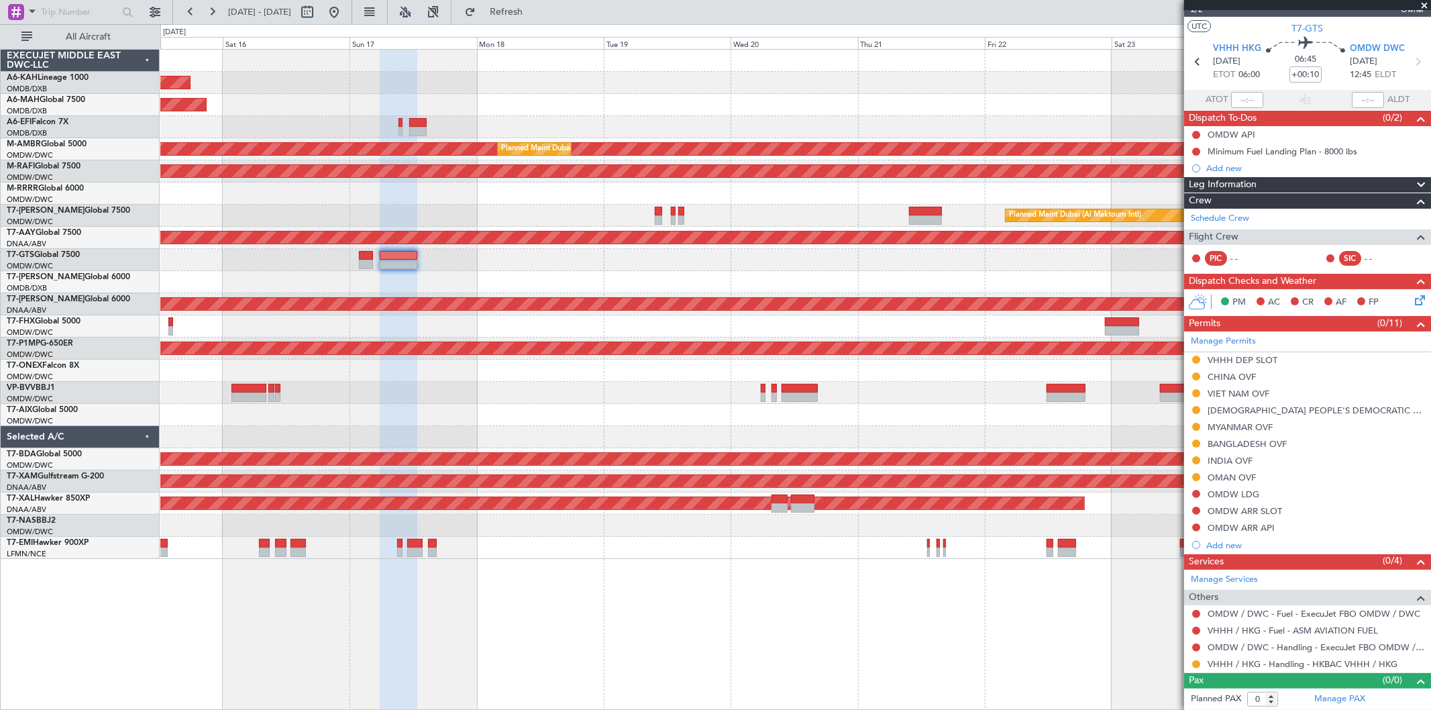
click at [1252, 474] on div "OMAN OVF" at bounding box center [1232, 477] width 48 height 11
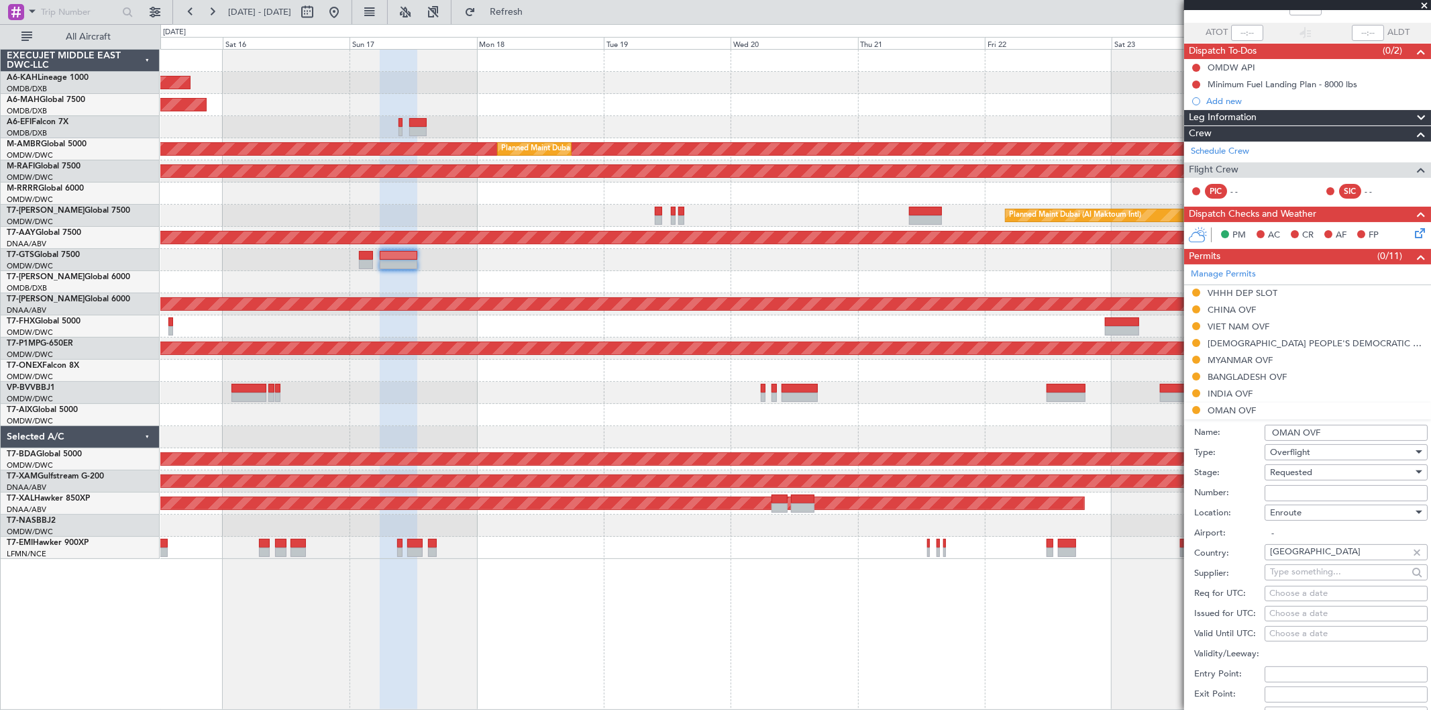
scroll to position [170, 0]
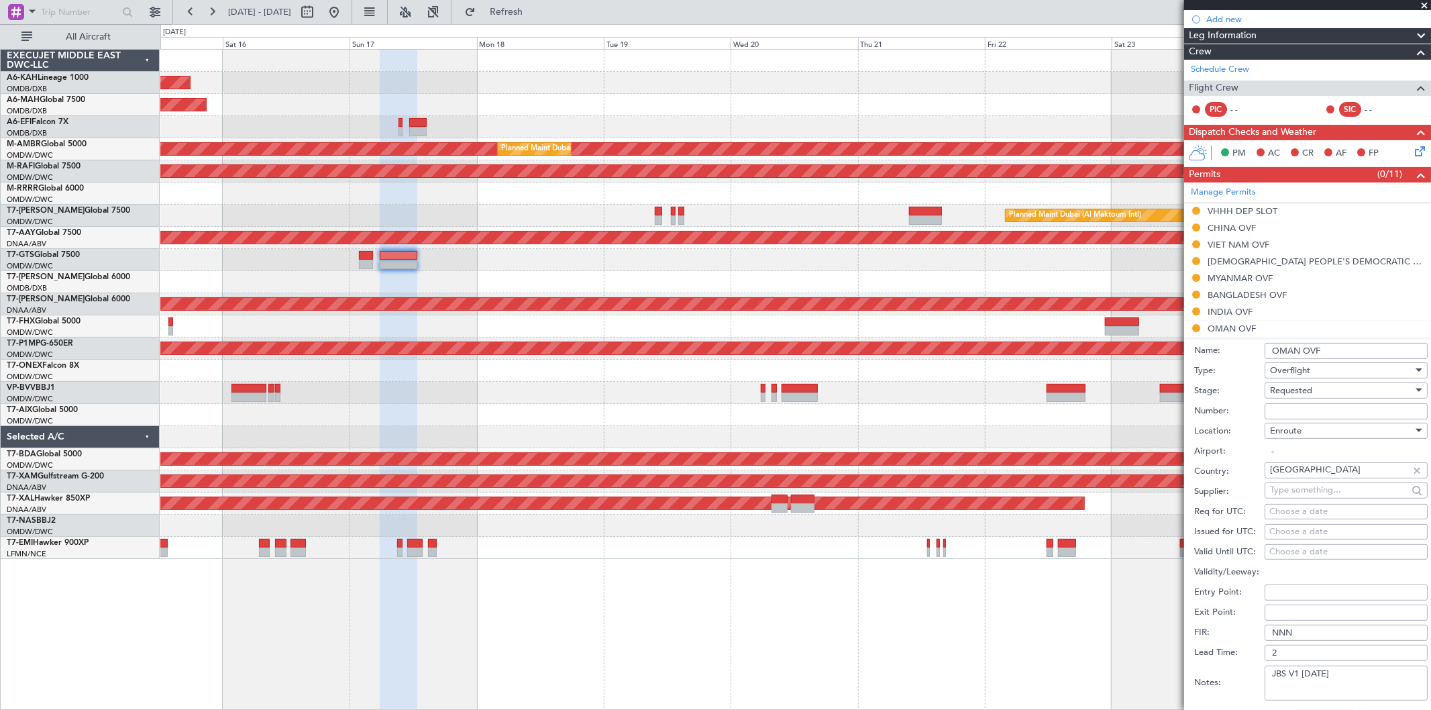
click at [1275, 413] on input "Number:" at bounding box center [1346, 411] width 163 height 16
paste input "DAT/OF/EXBO/0014/2025"
type input "DAT/OF/EXBO/0014/2025"
click at [1283, 391] on span "Requested" at bounding box center [1291, 390] width 42 height 12
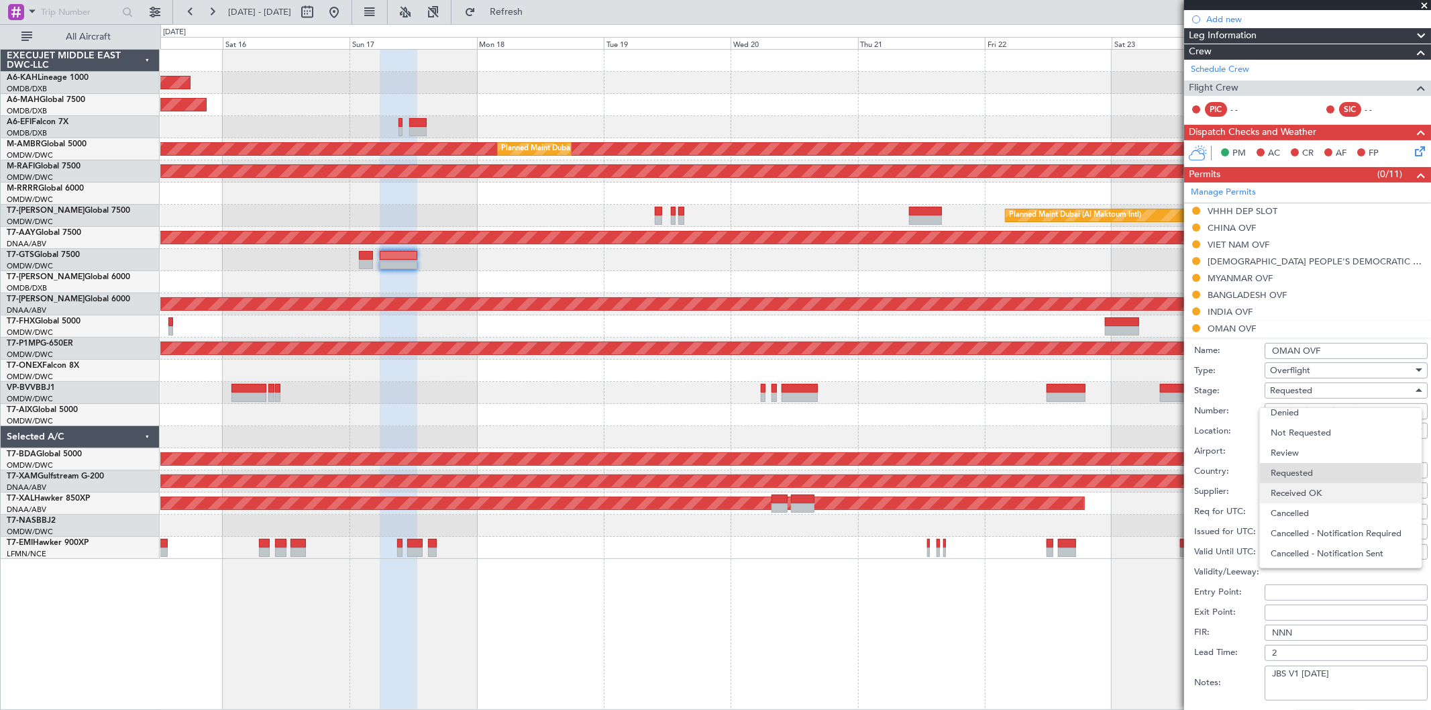
click at [1298, 488] on span "Received OK" at bounding box center [1341, 493] width 140 height 20
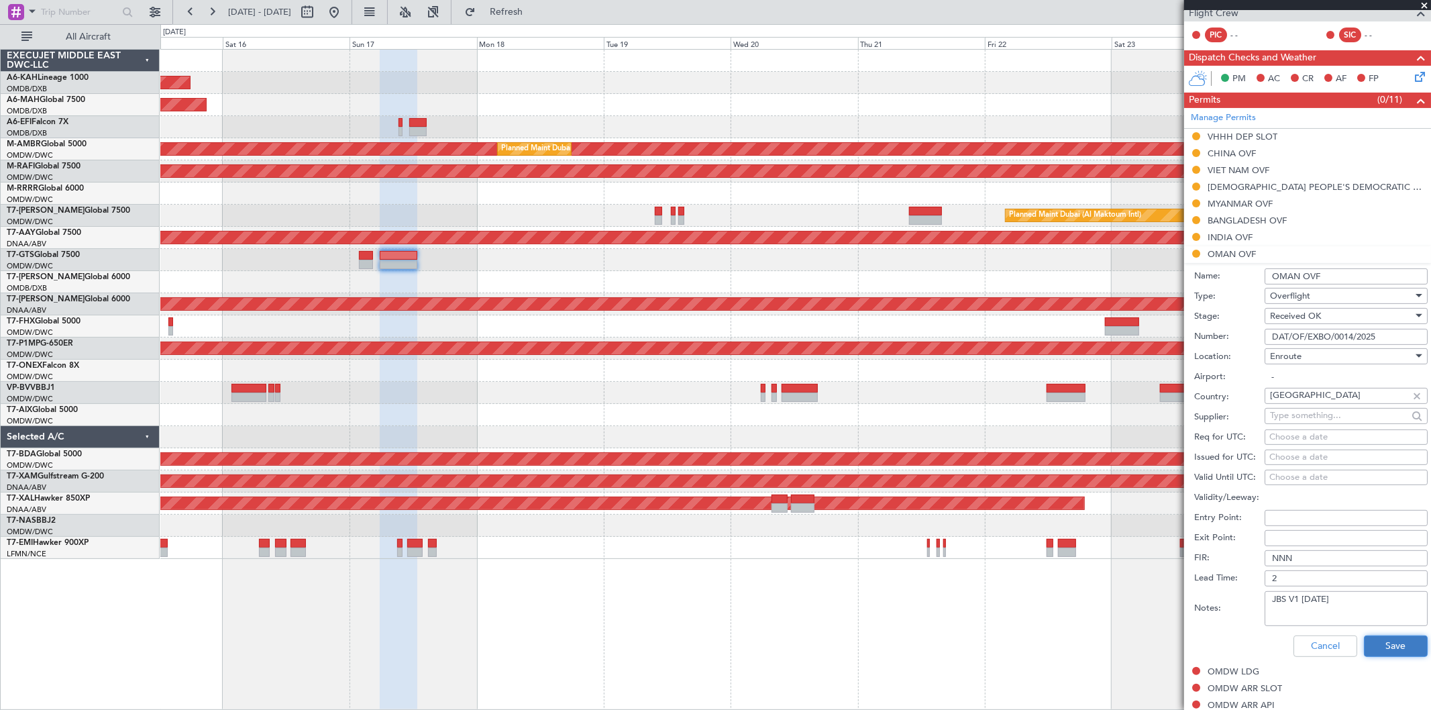
click at [1385, 641] on button "Save" at bounding box center [1396, 645] width 64 height 21
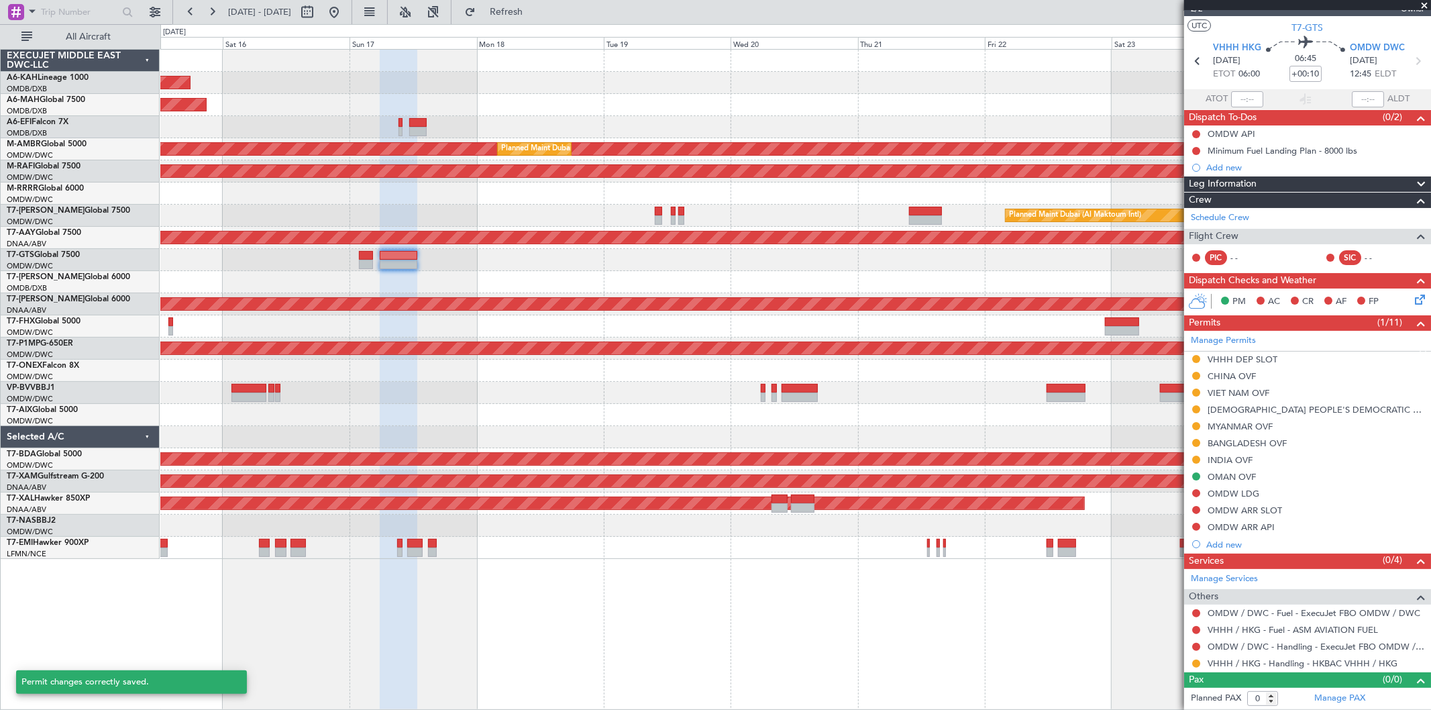
scroll to position [21, 0]
click at [1419, 4] on span at bounding box center [1423, 6] width 13 height 12
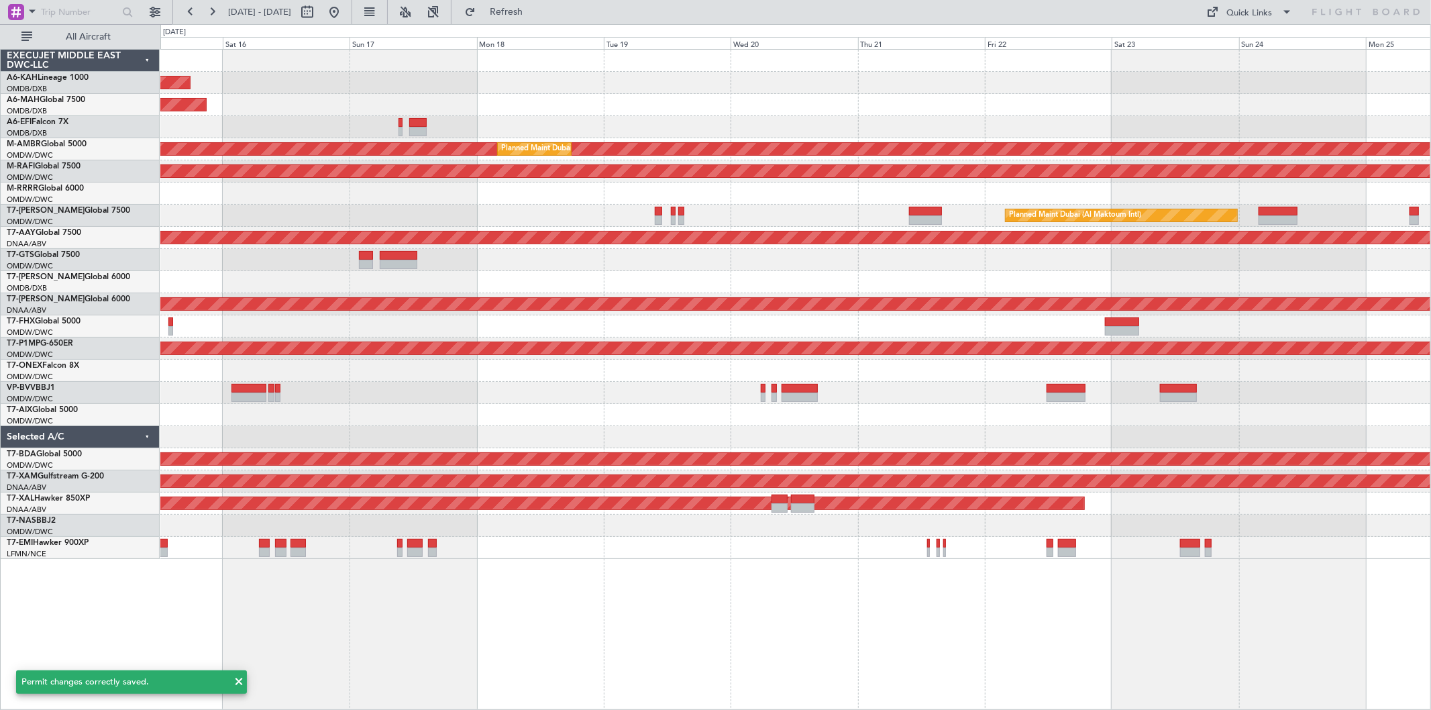
scroll to position [0, 0]
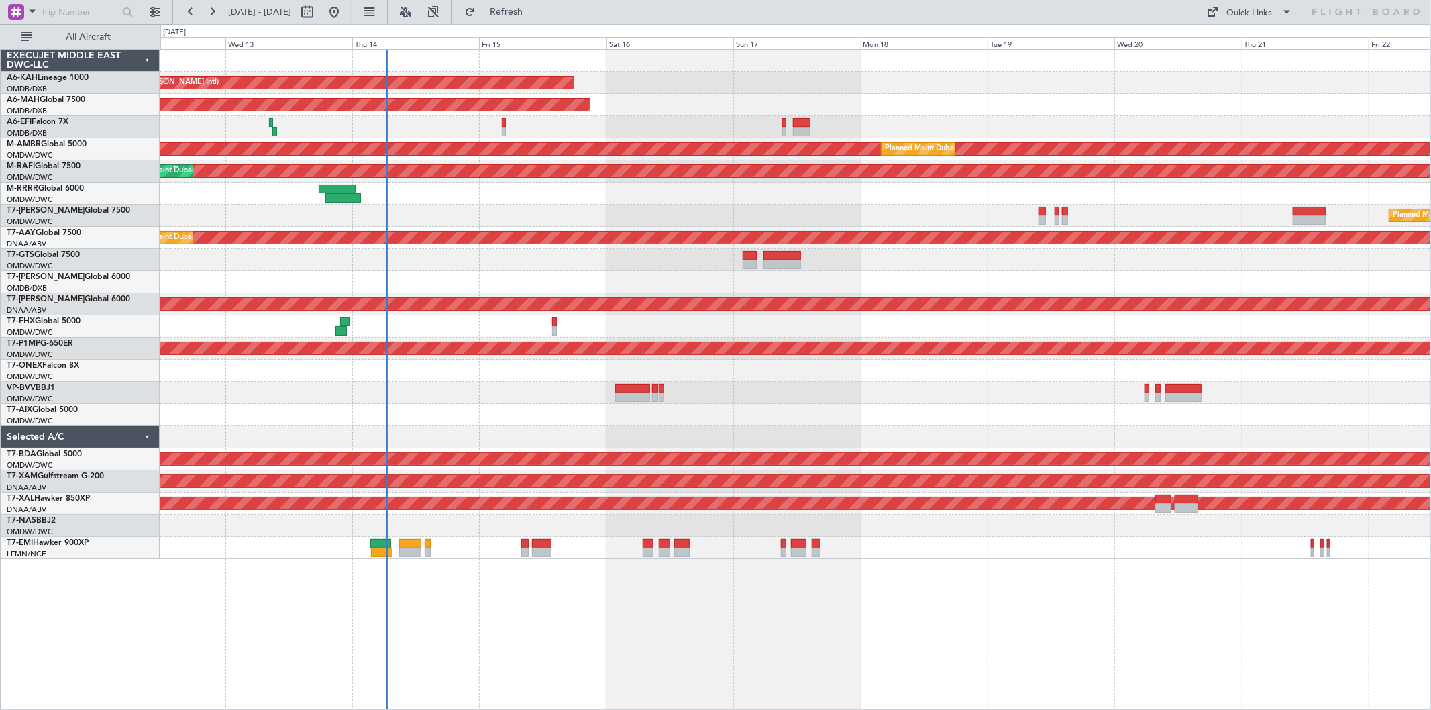
click at [900, 296] on div "Unplanned Maint Budapest (Ferenc Liszt Intl) Planned Maint Dubai (Dubai Intl) U…" at bounding box center [795, 304] width 1270 height 509
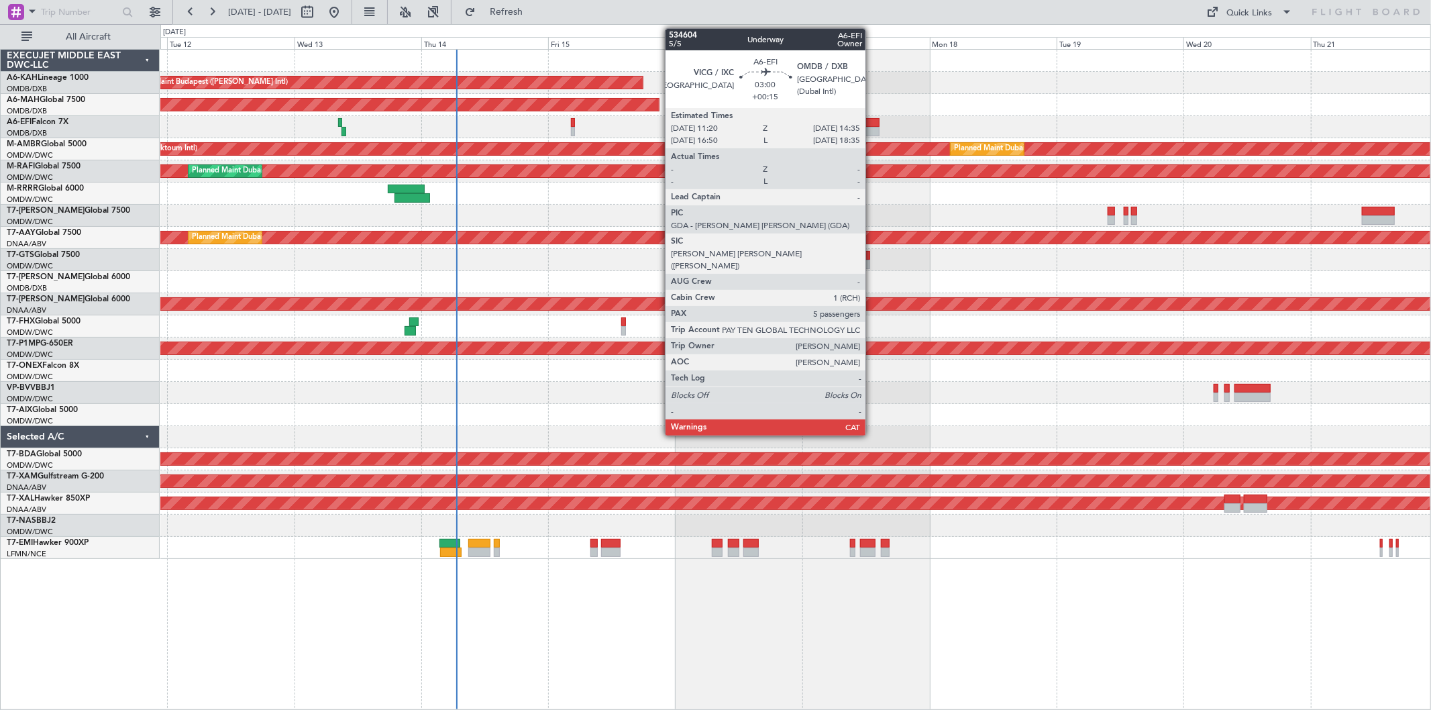
click at [872, 123] on div at bounding box center [870, 122] width 17 height 9
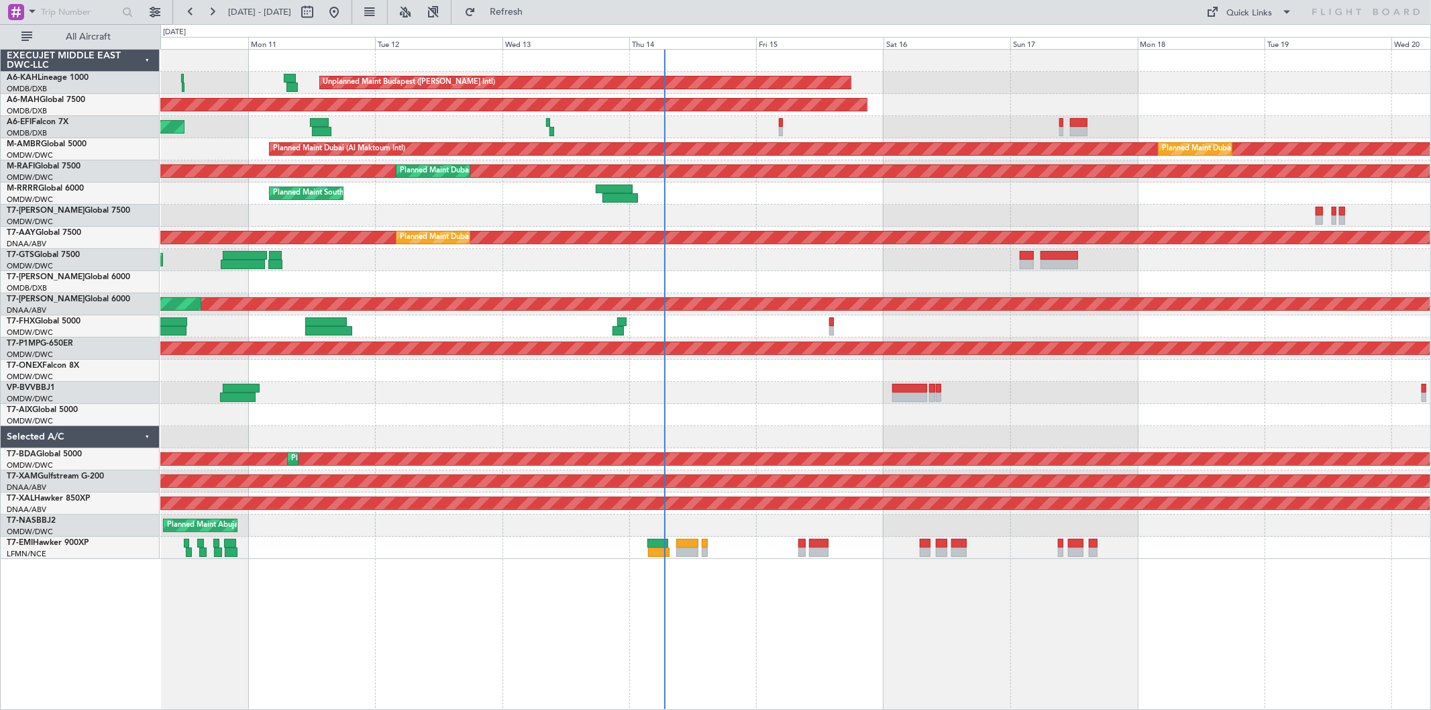
click at [518, 425] on div "Unplanned Maint Budapest (Ferenc Liszt Intl) Planned Maint Dubai (Dubai Intl) U…" at bounding box center [795, 304] width 1270 height 509
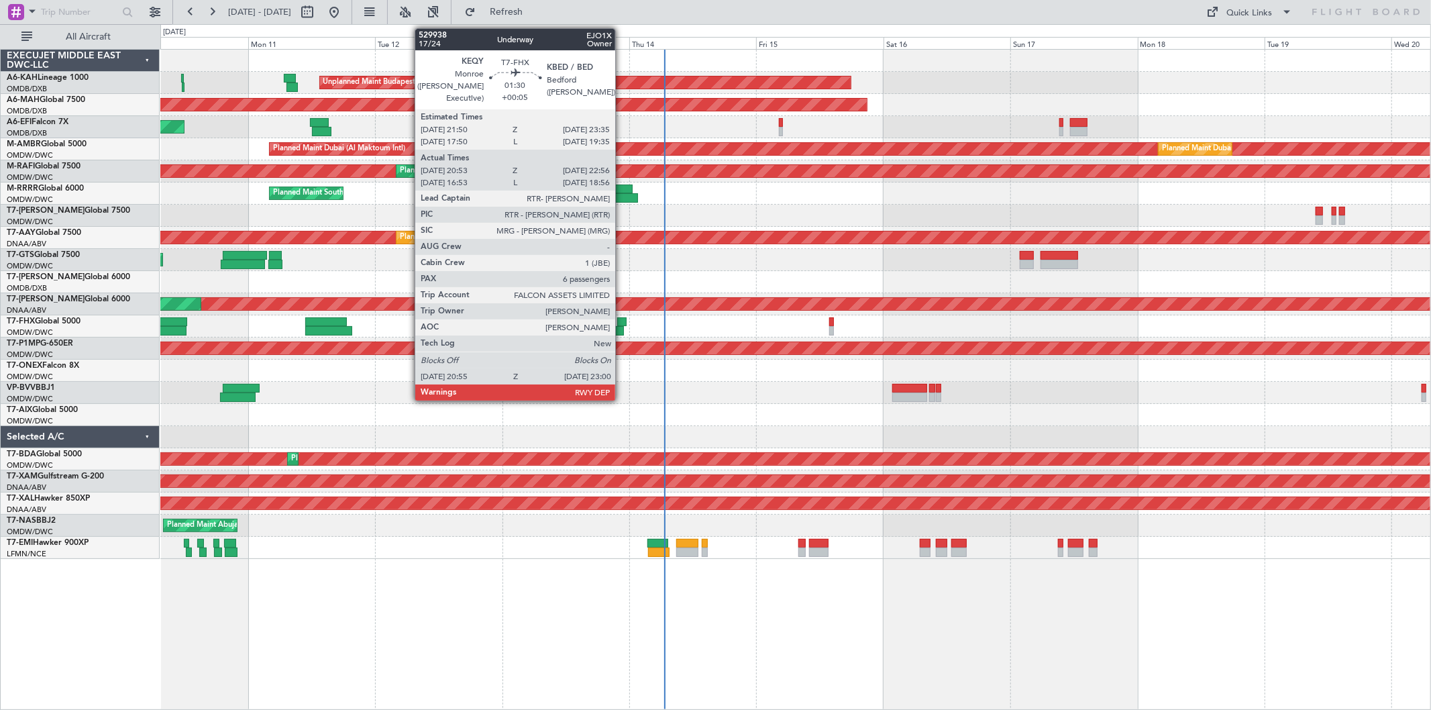
click at [622, 327] on div at bounding box center [617, 330] width 11 height 9
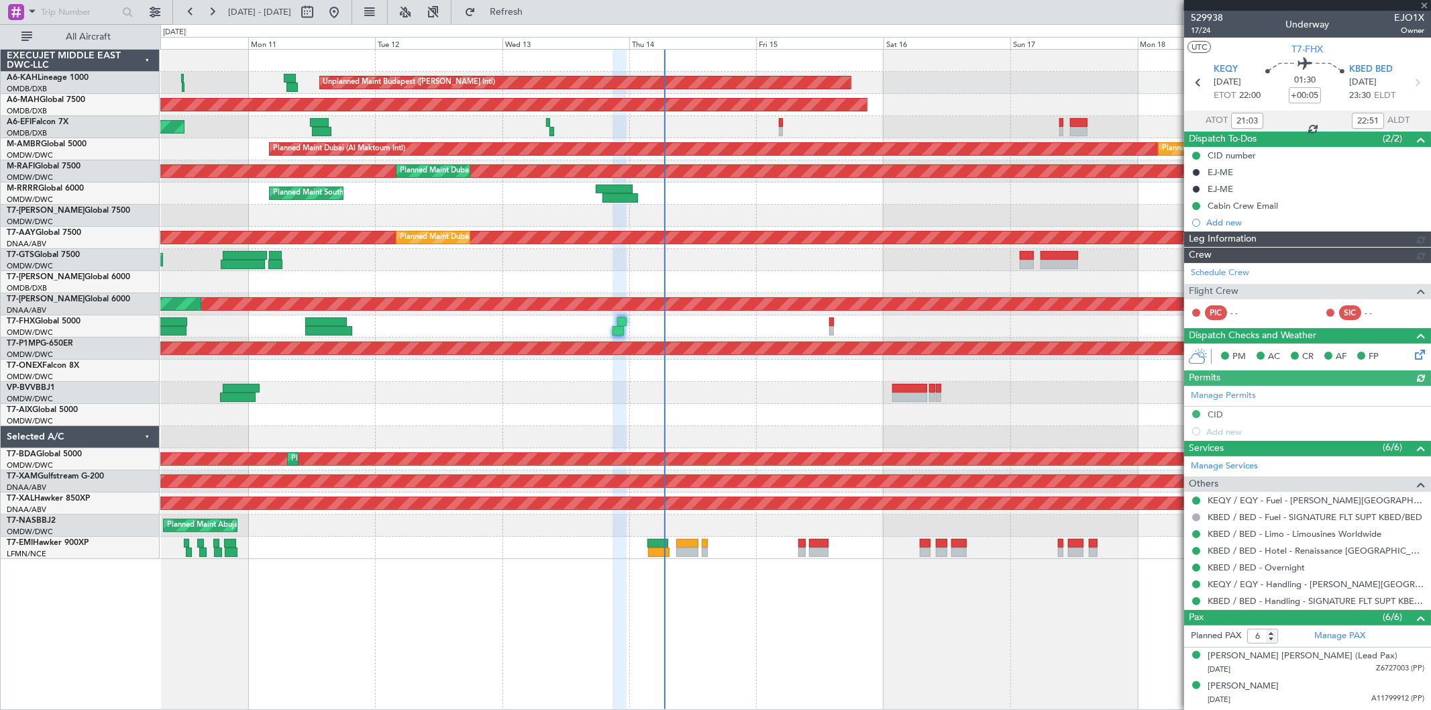
type input "Syed Shakeel (SYS)"
type input "7023"
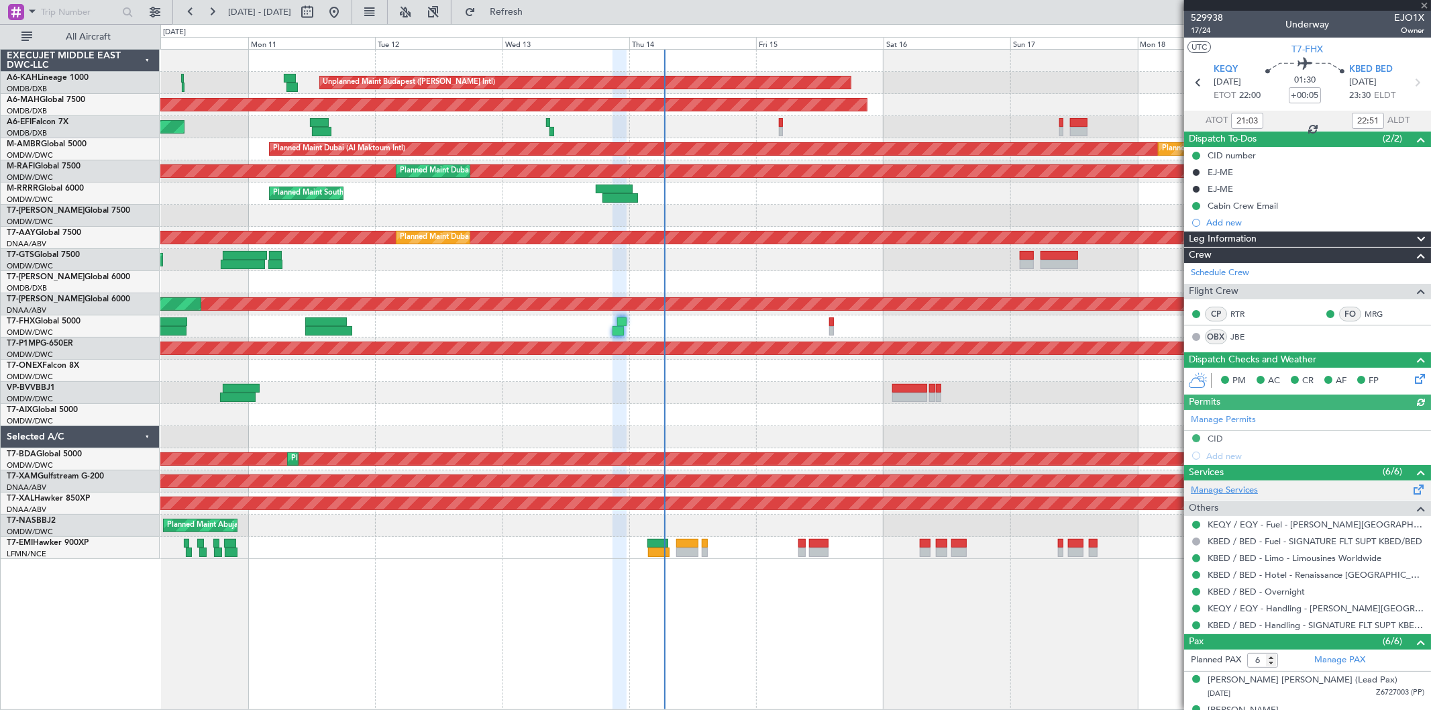
click at [1249, 490] on link "Manage Services" at bounding box center [1224, 490] width 67 height 13
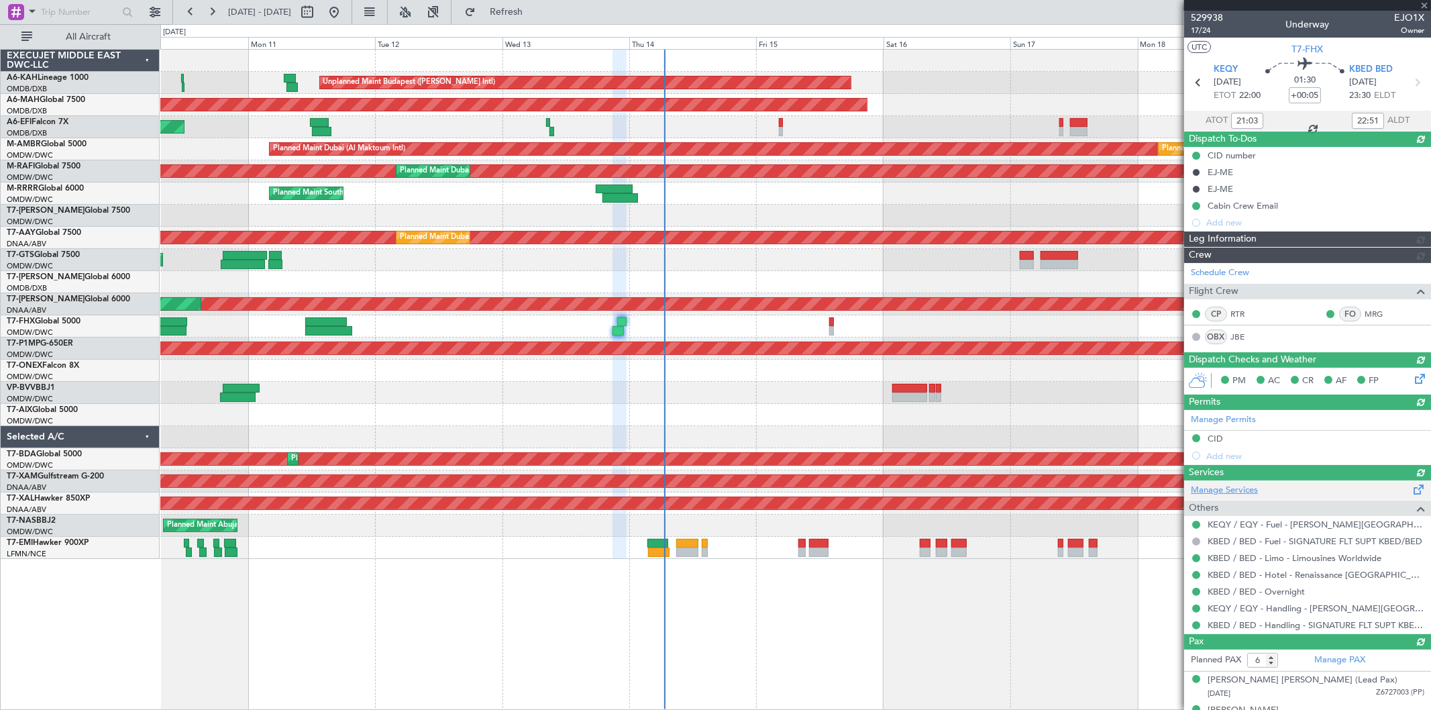
type input "Syed Shakeel (SYS)"
type input "7023"
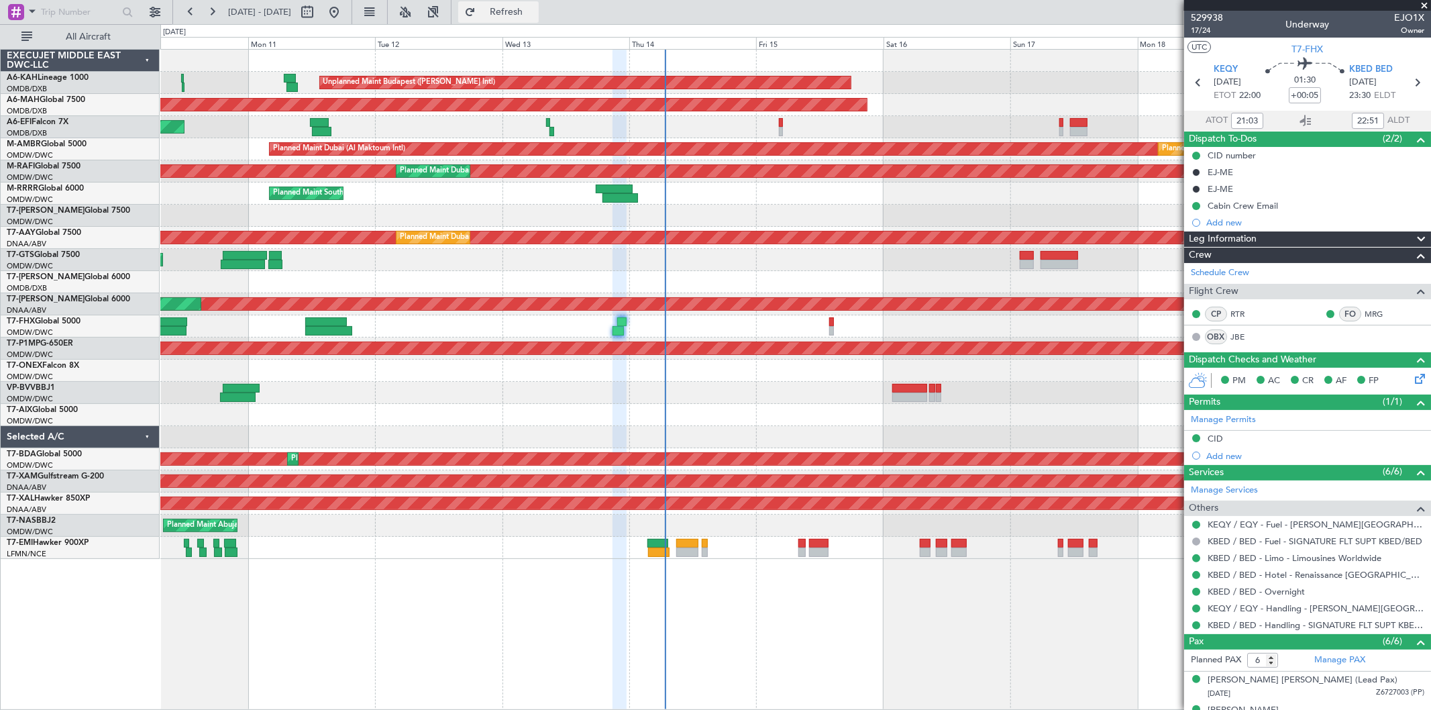
click at [539, 3] on button "Refresh" at bounding box center [498, 11] width 80 height 21
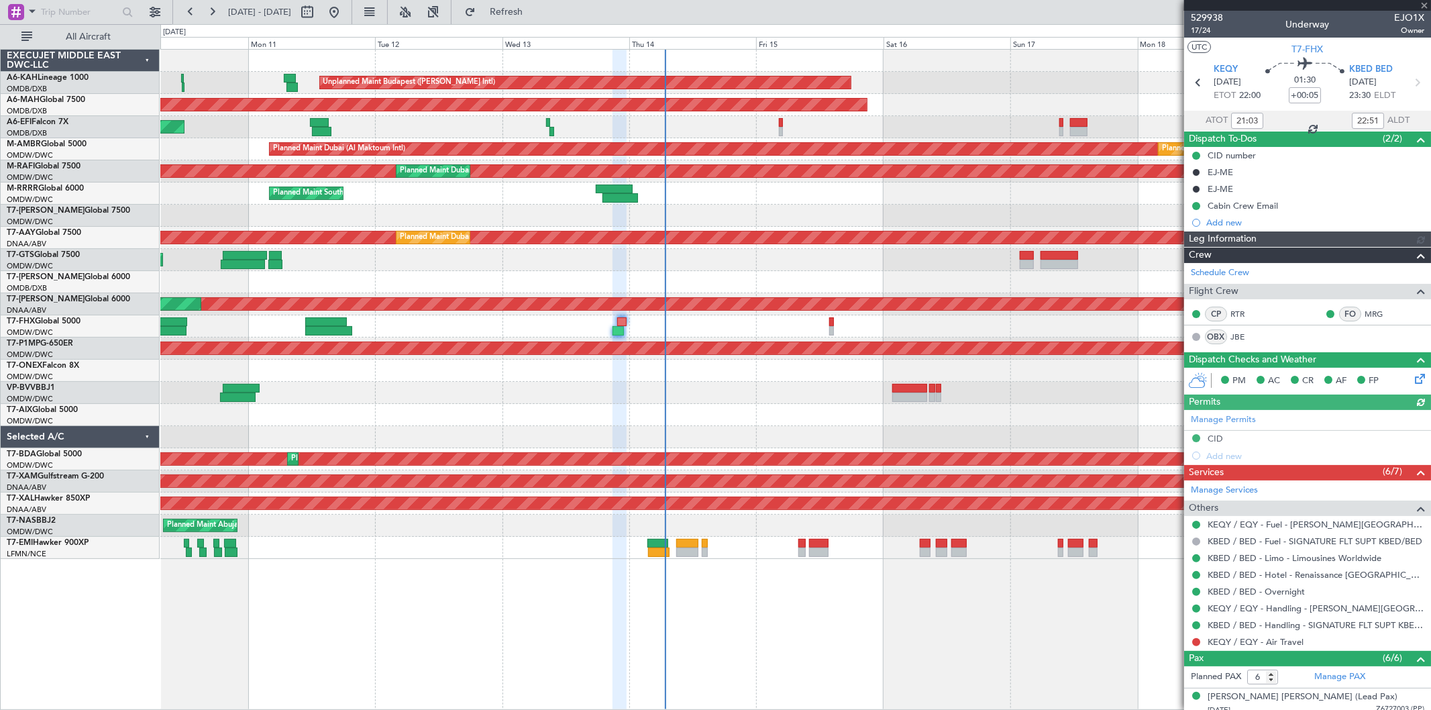
type input "Syed Shakeel (SYS)"
type input "7023"
click at [1197, 641] on button at bounding box center [1196, 642] width 8 height 8
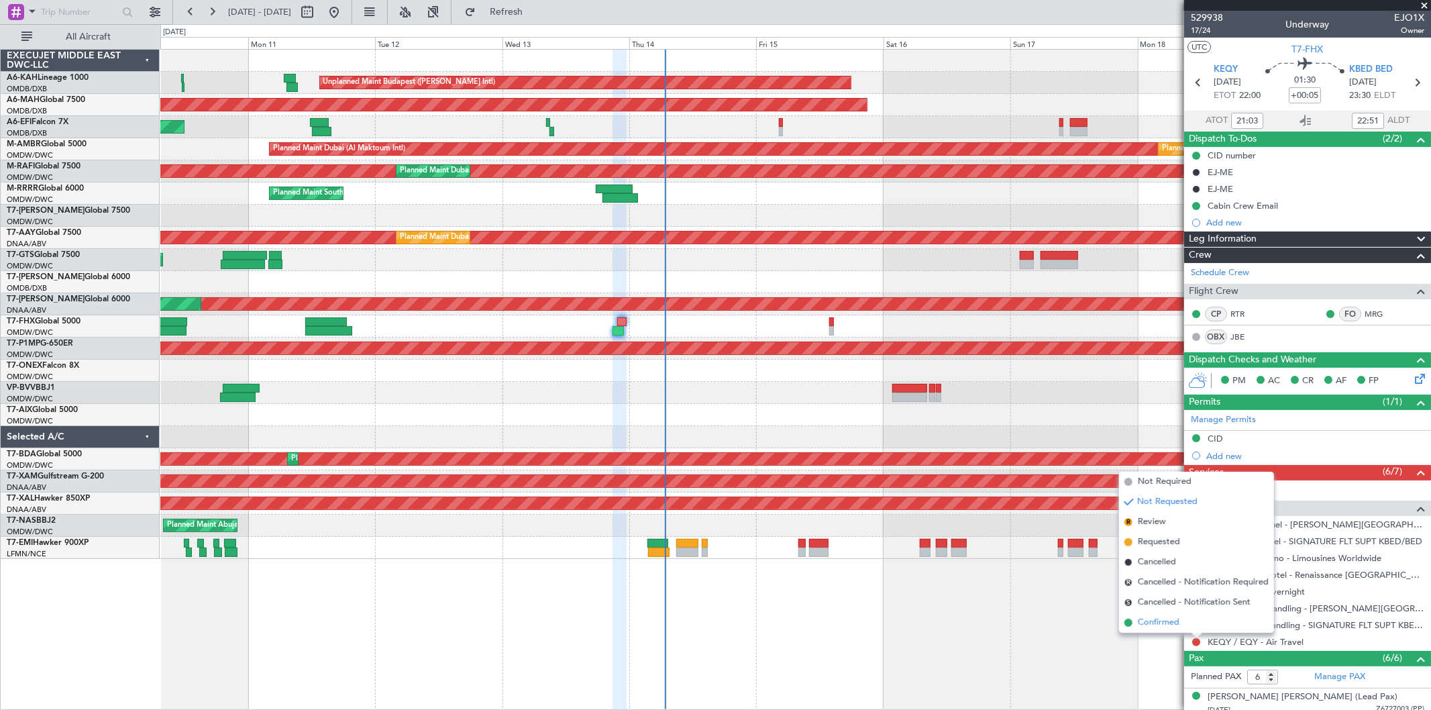
click at [1173, 625] on span "Confirmed" at bounding box center [1159, 622] width 42 height 13
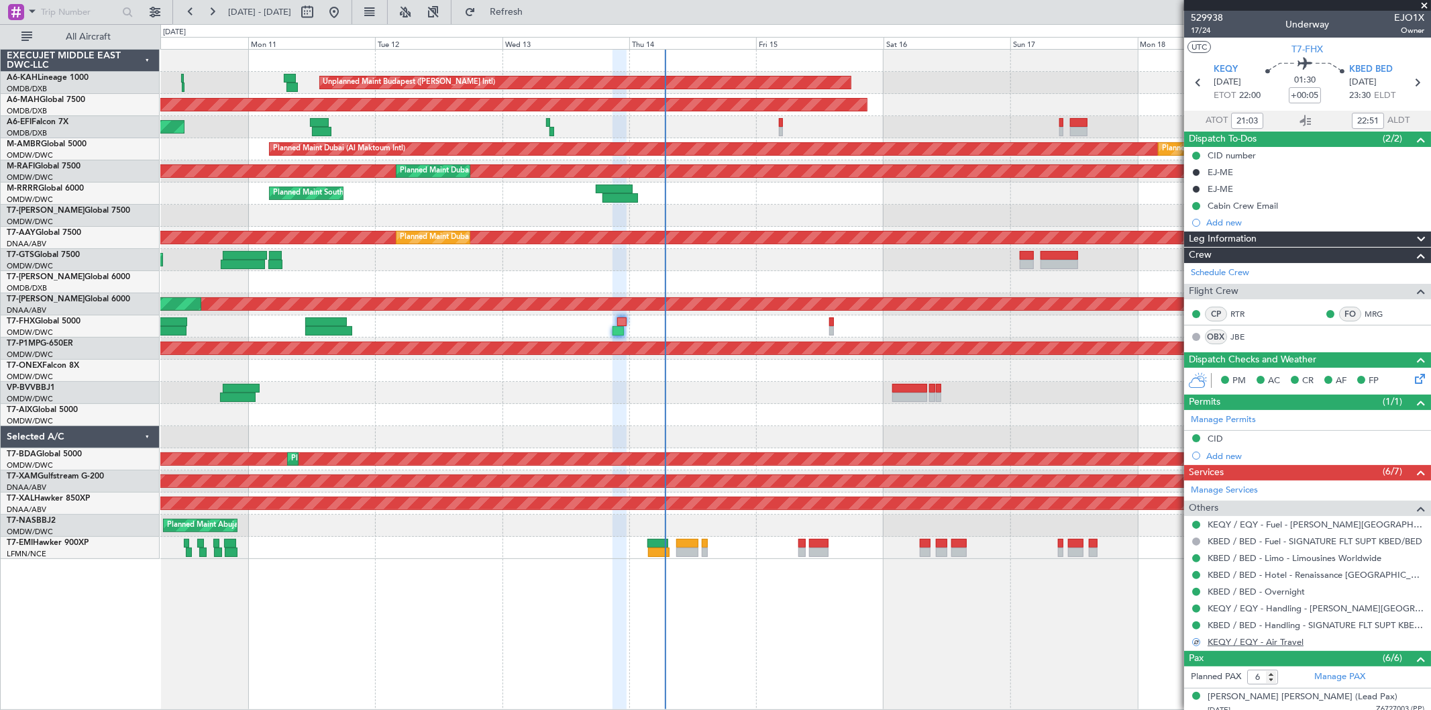
click at [1242, 645] on link "KEQY / EQY - Air Travel" at bounding box center [1256, 641] width 96 height 11
type input "17:03"
type input "18:51"
type input "21:03"
type input "22:51"
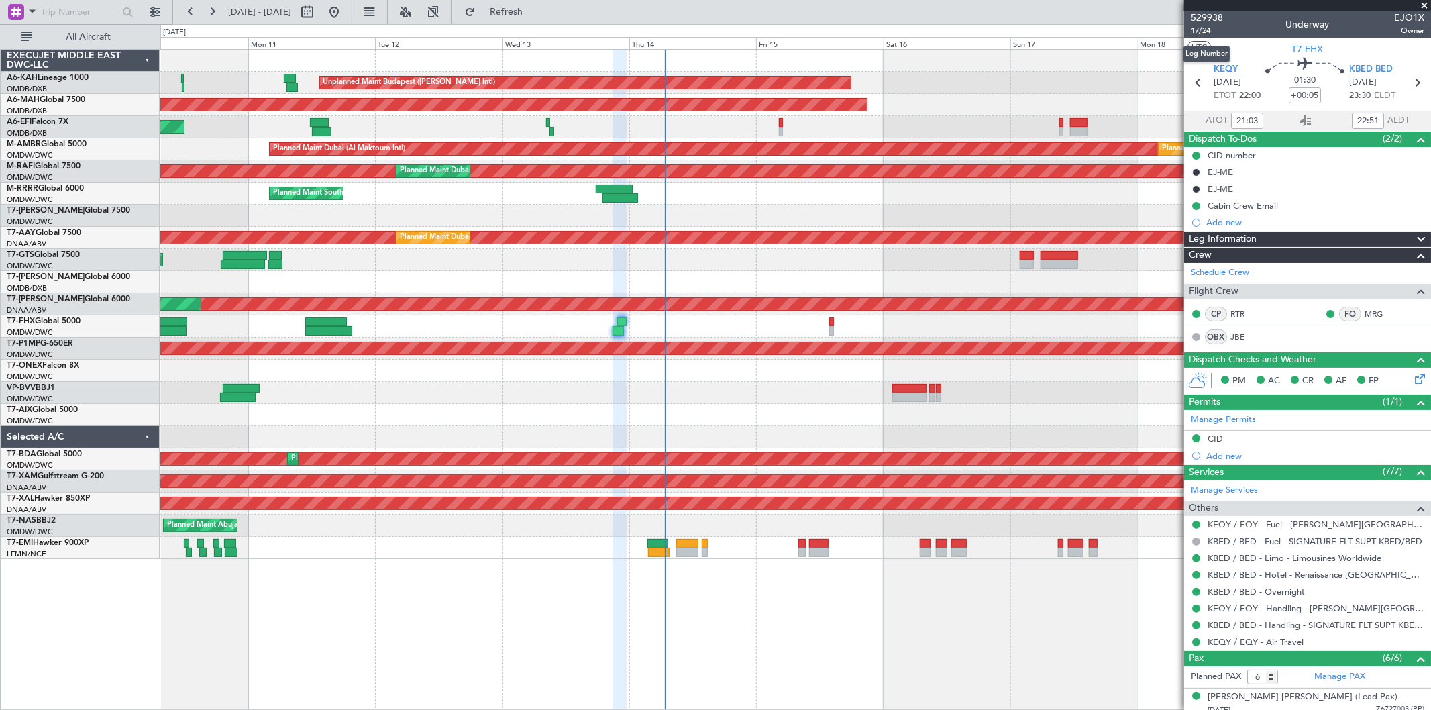
click at [1208, 30] on span "17/24" at bounding box center [1207, 30] width 32 height 11
click at [527, 28] on div "0 0 Sun 10 Mon 11 Tue 12 Wed 13 Thu 14 Fri 15 Sat 16 Aug 2025 Sun 17 Mon 18 Tue…" at bounding box center [795, 37] width 1269 height 24
click at [539, 18] on button "Refresh" at bounding box center [498, 11] width 80 height 21
type input "Syed Shakeel (SYS)"
type input "7023"
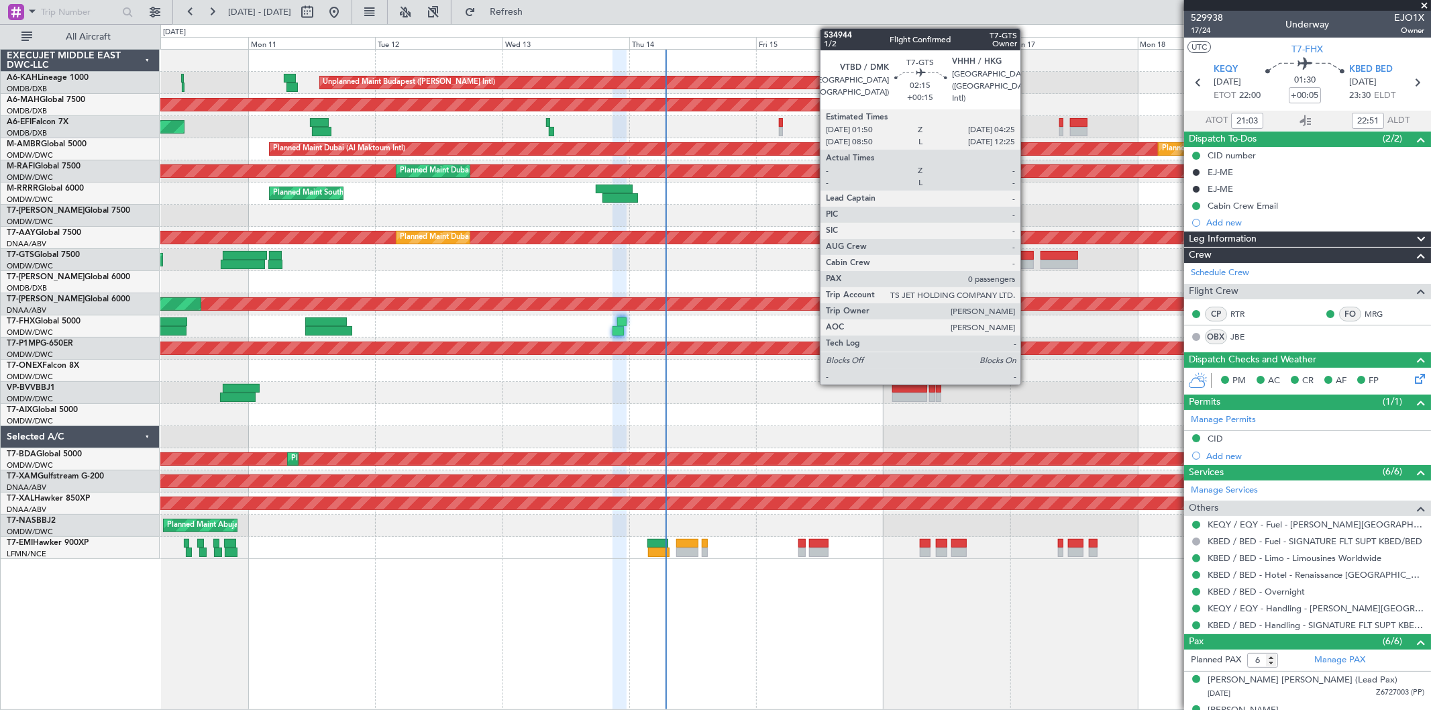
click at [1027, 260] on div at bounding box center [1027, 264] width 14 height 9
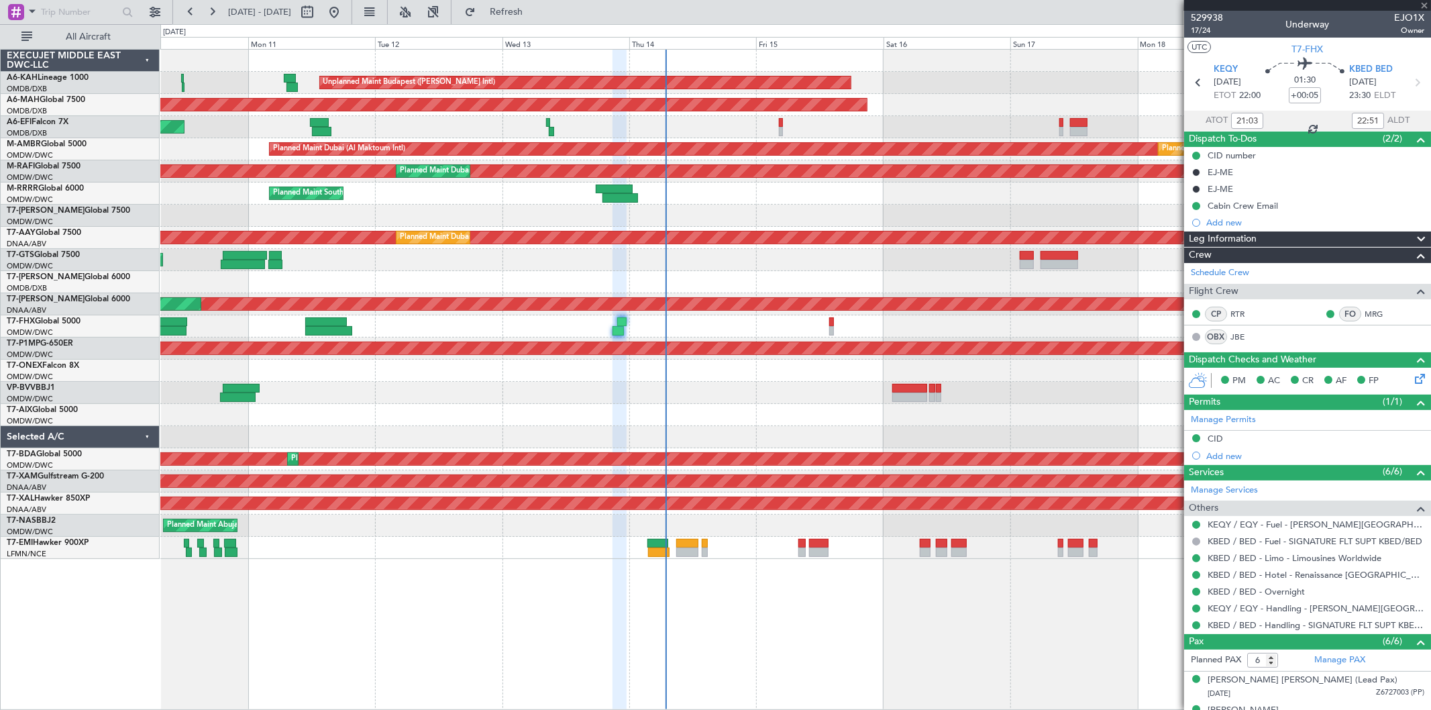
type input "+00:15"
type input "0"
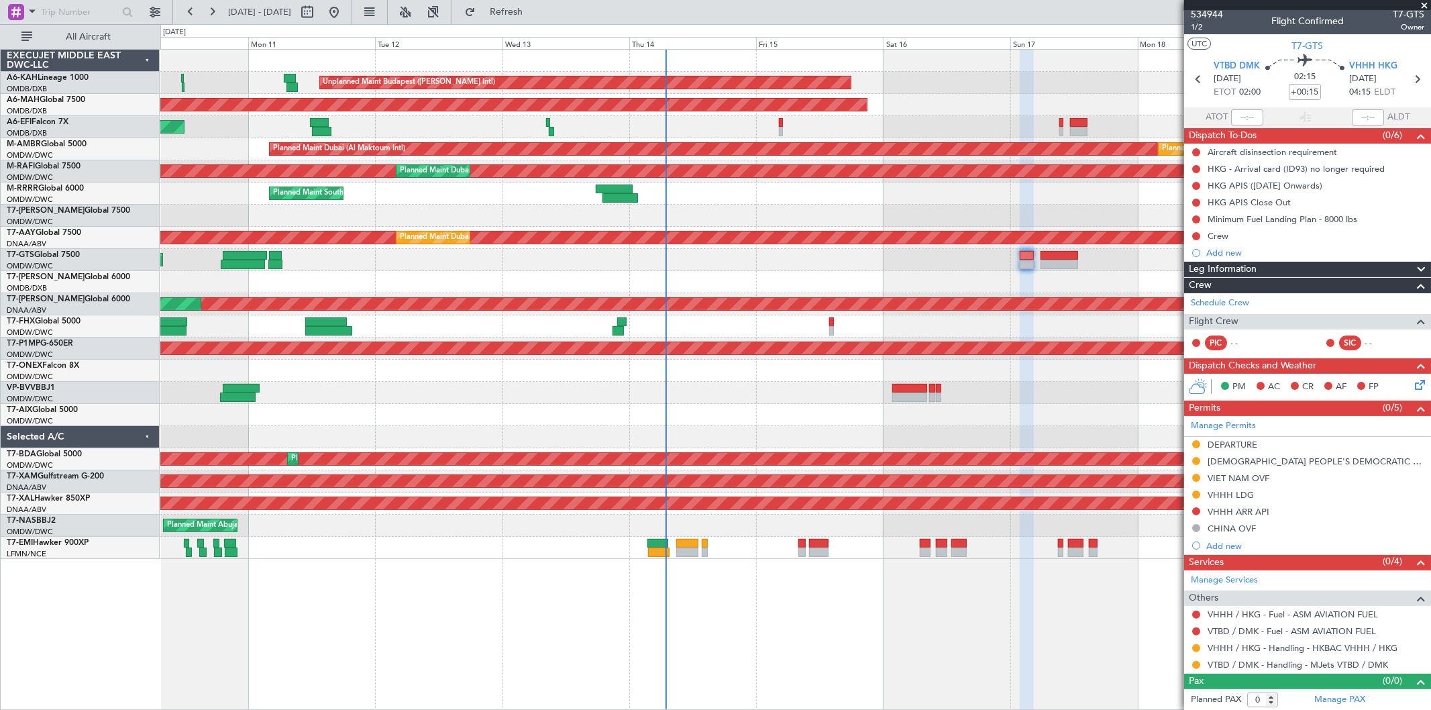
scroll to position [4, 0]
click at [1250, 460] on div "[DEMOGRAPHIC_DATA] PEOPLE'S DEMOCRATIC REPUBLIC OVF" at bounding box center [1311, 460] width 207 height 11
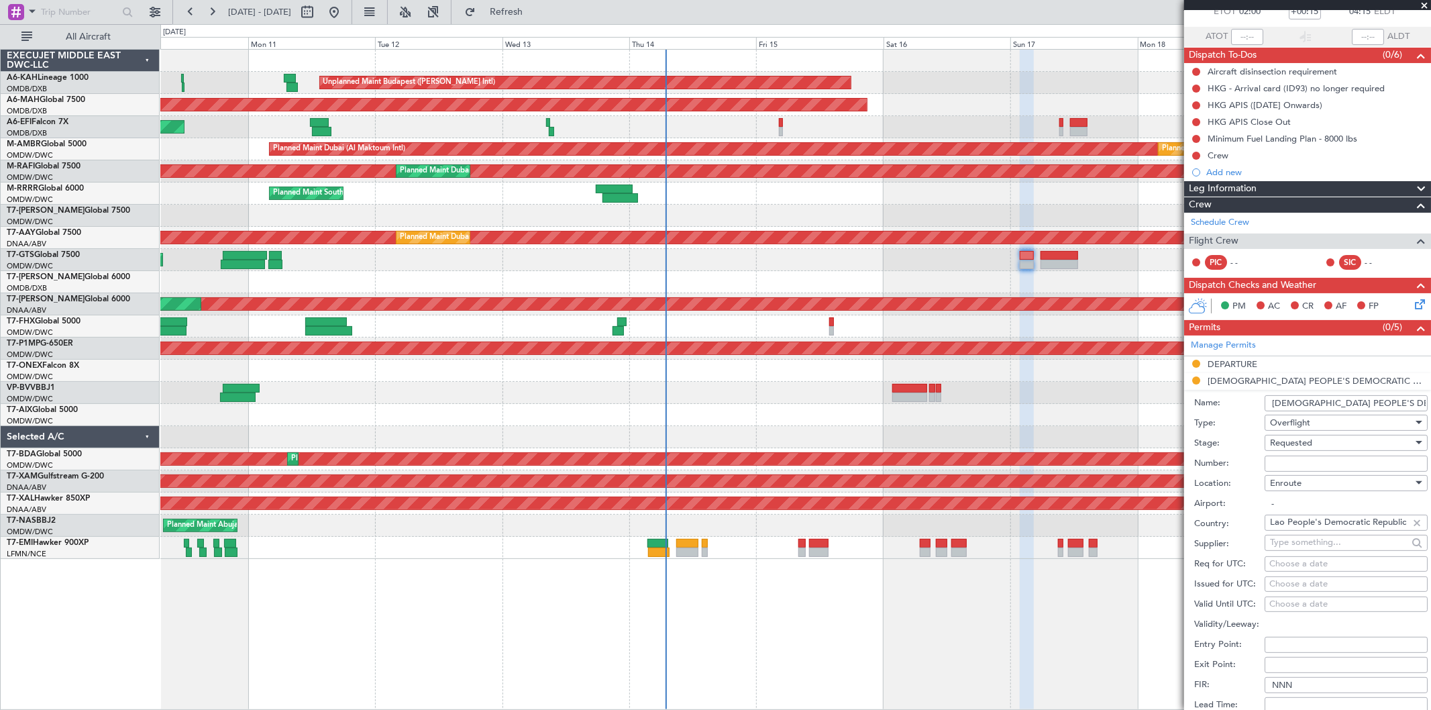
scroll to position [153, 0]
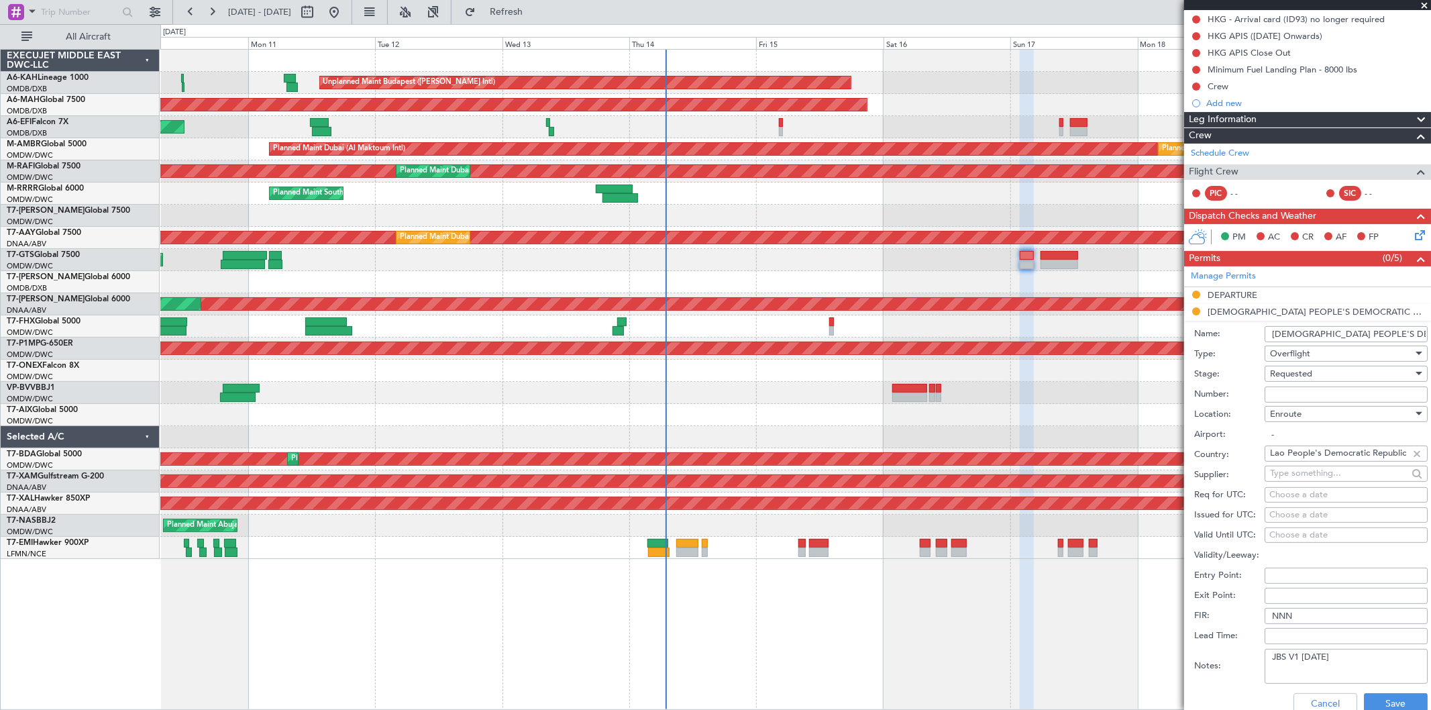
drag, startPoint x: 1275, startPoint y: 392, endPoint x: 1280, endPoint y: 386, distance: 8.1
click at [1276, 392] on input "Number:" at bounding box center [1346, 394] width 163 height 16
paste input "DCA3934 08 2025"
type input "DCA3934 08 2025"
click at [1289, 374] on span "Requested" at bounding box center [1291, 374] width 42 height 12
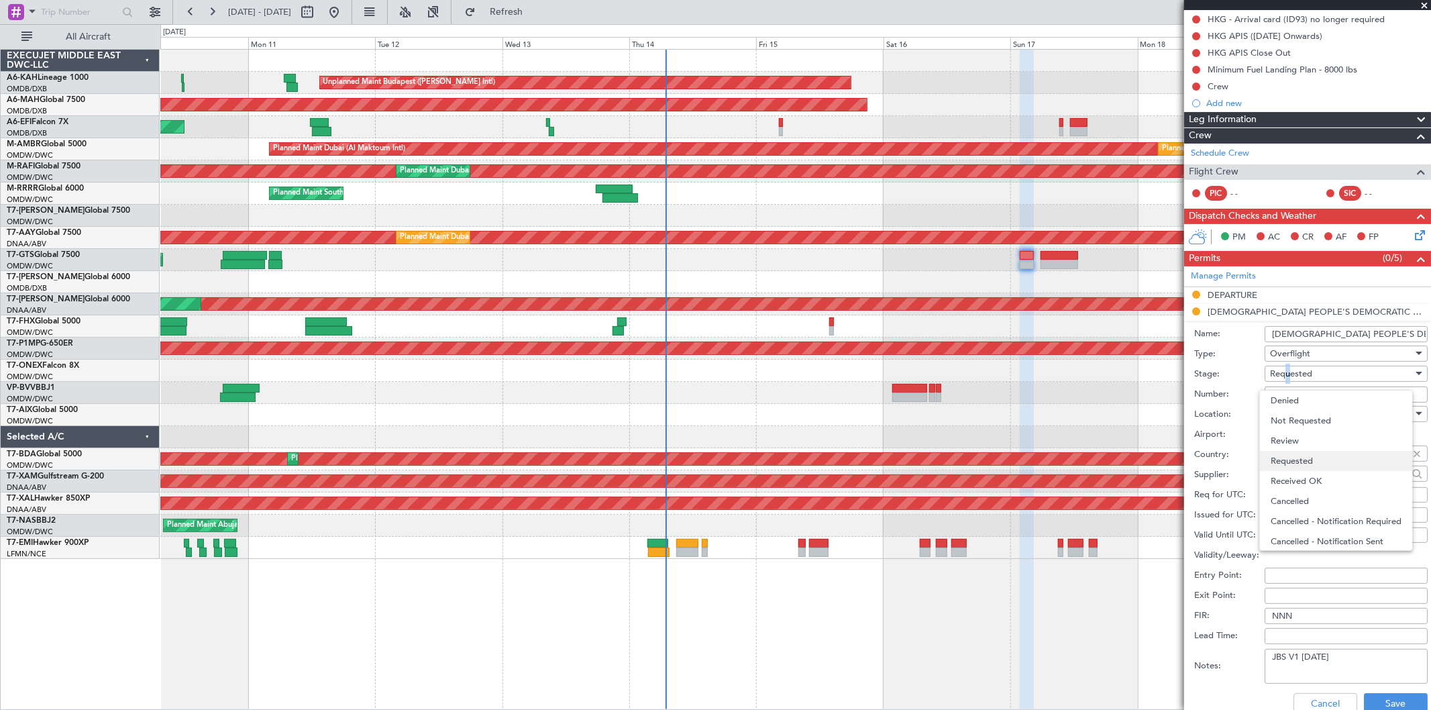
scroll to position [5, 0]
click at [1311, 472] on span "Received OK" at bounding box center [1341, 476] width 140 height 20
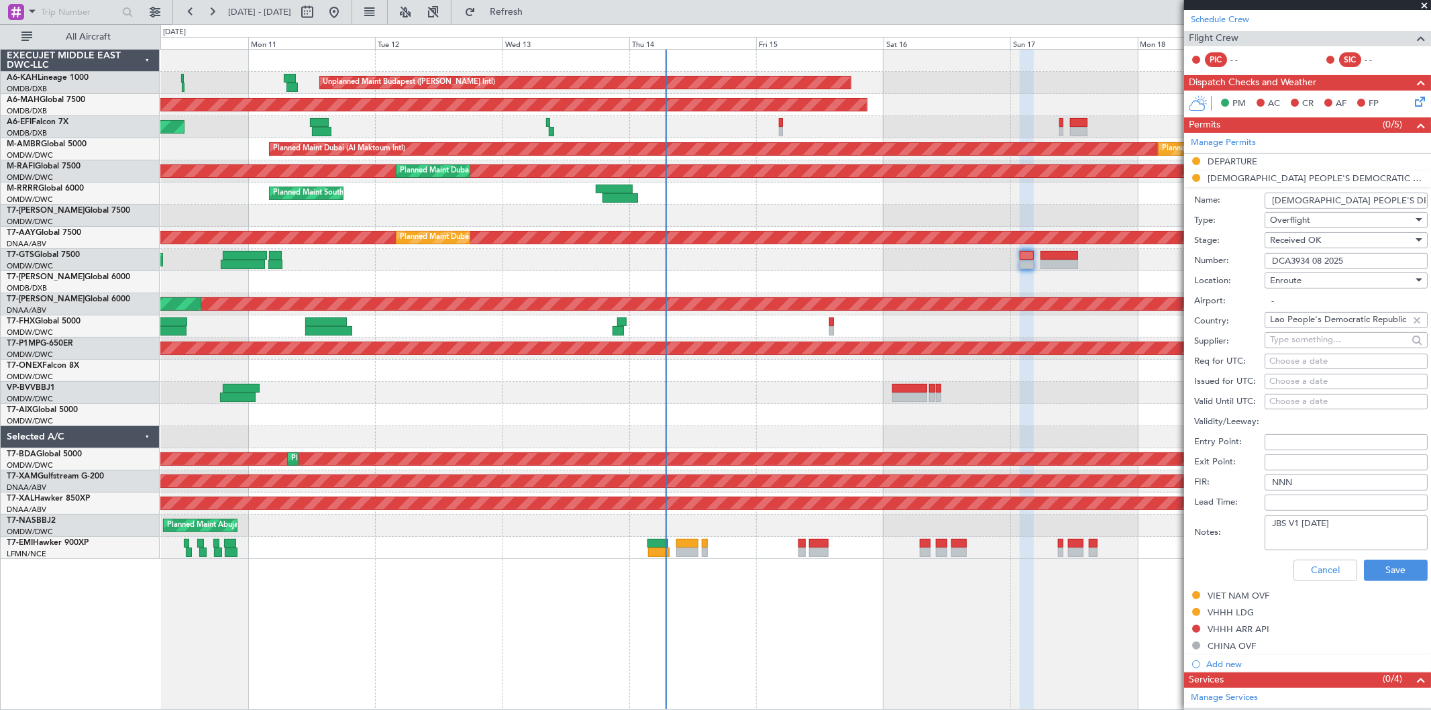
scroll to position [377, 0]
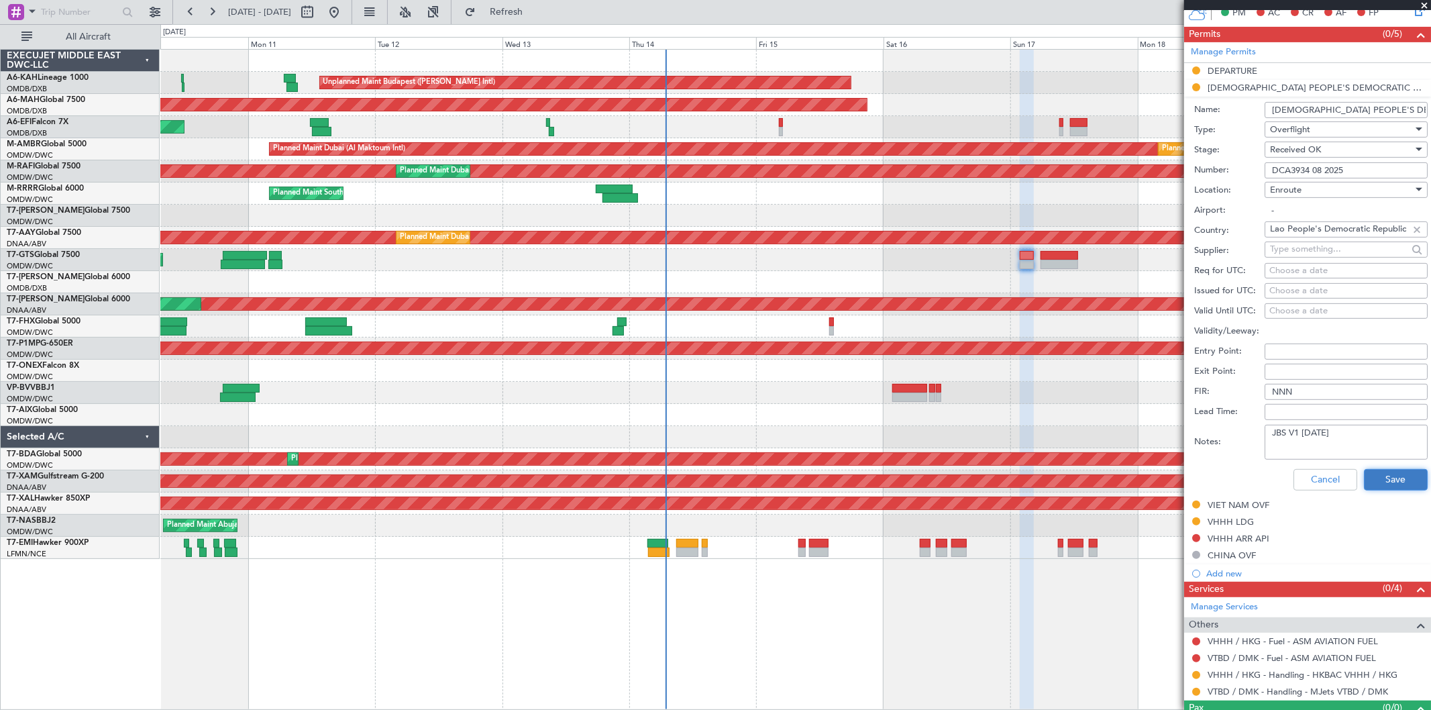
click at [1382, 473] on button "Save" at bounding box center [1396, 479] width 64 height 21
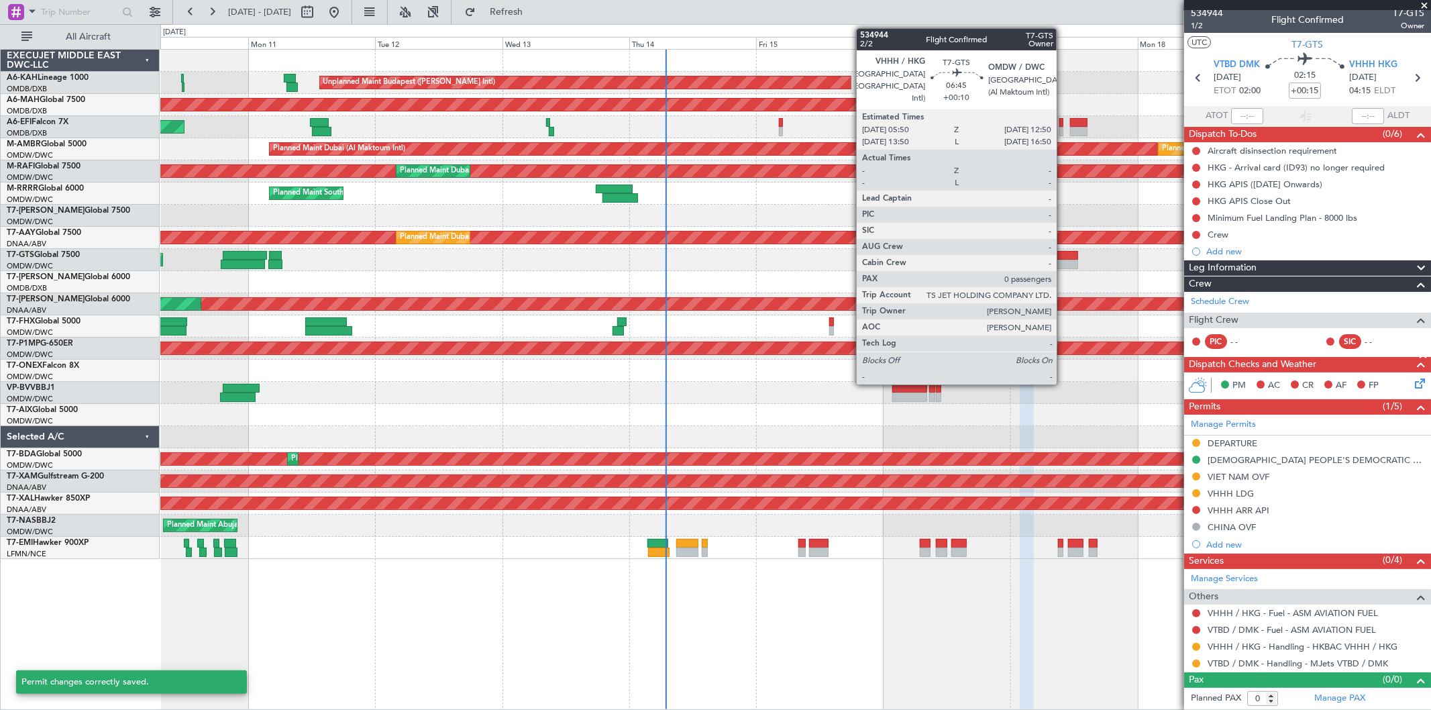
scroll to position [4, 0]
click at [1063, 262] on div at bounding box center [1059, 264] width 38 height 9
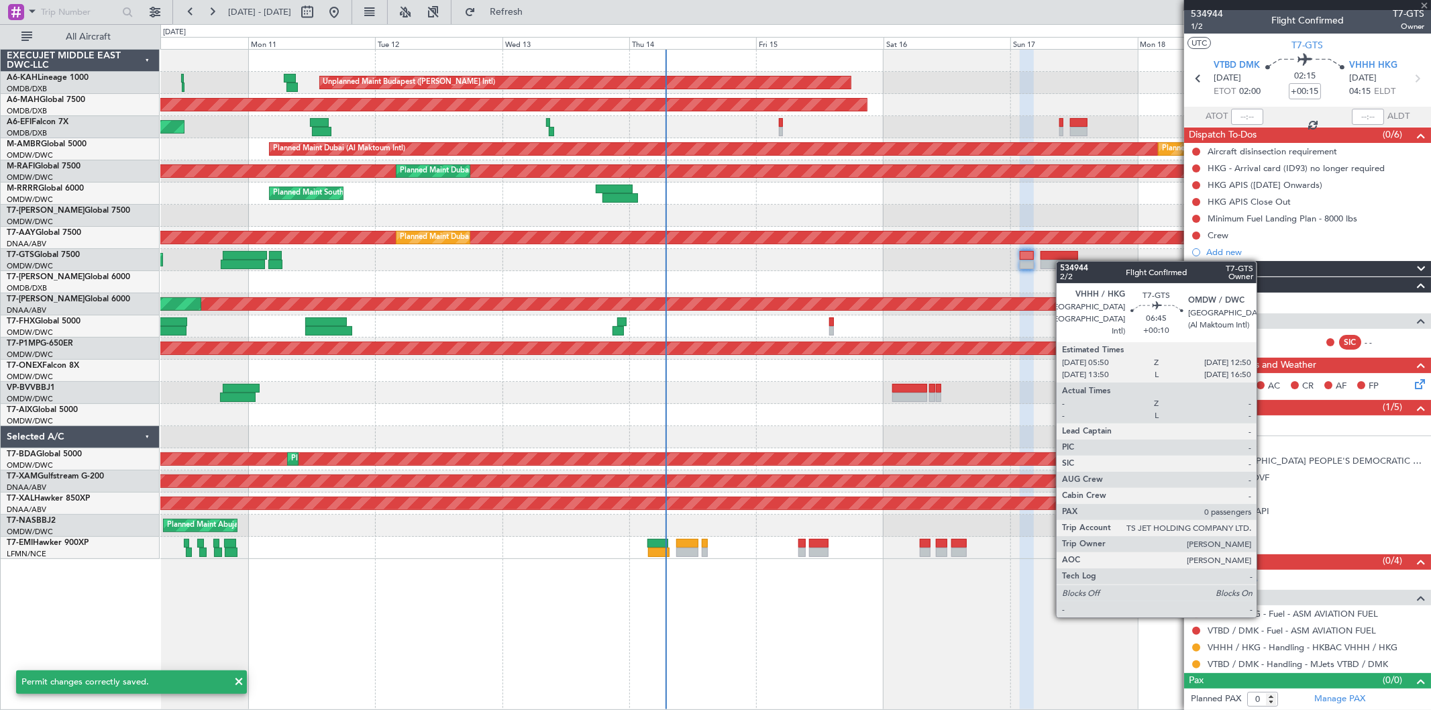
type input "+00:10"
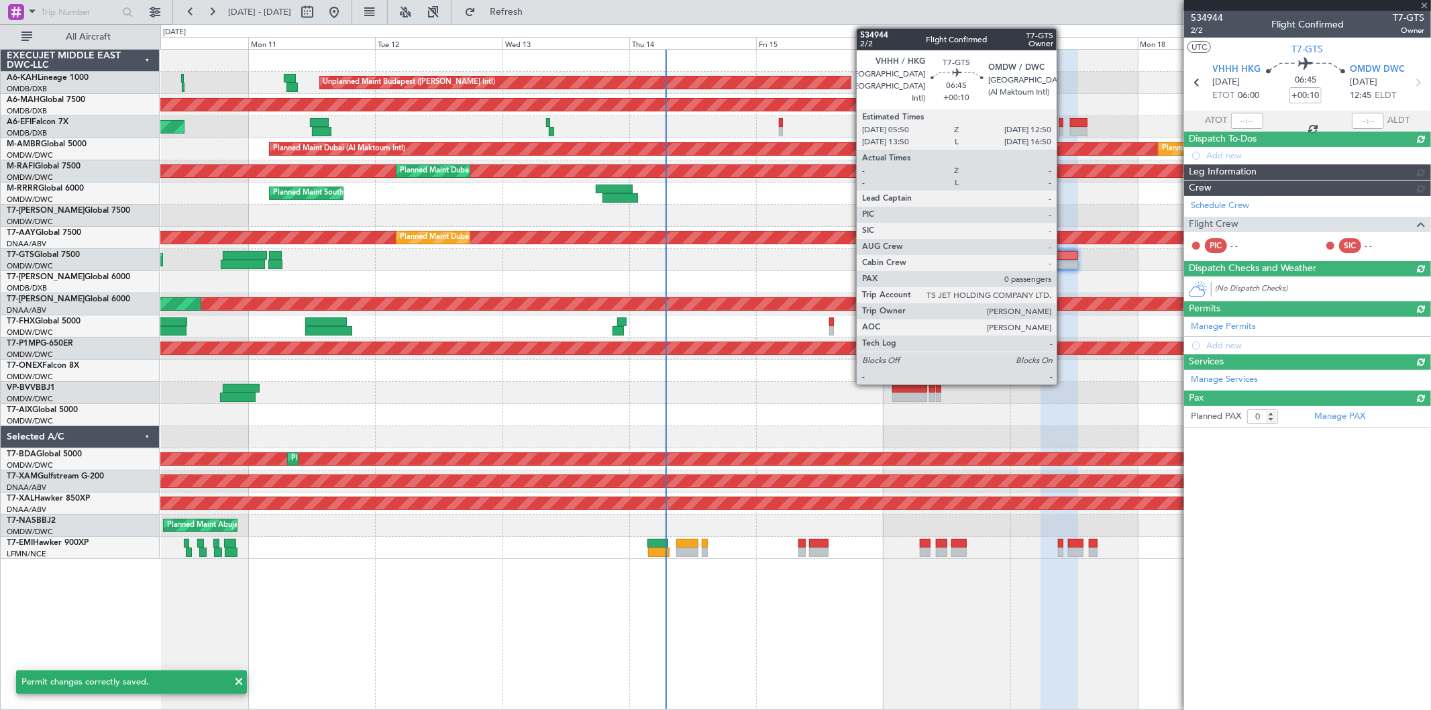
scroll to position [0, 0]
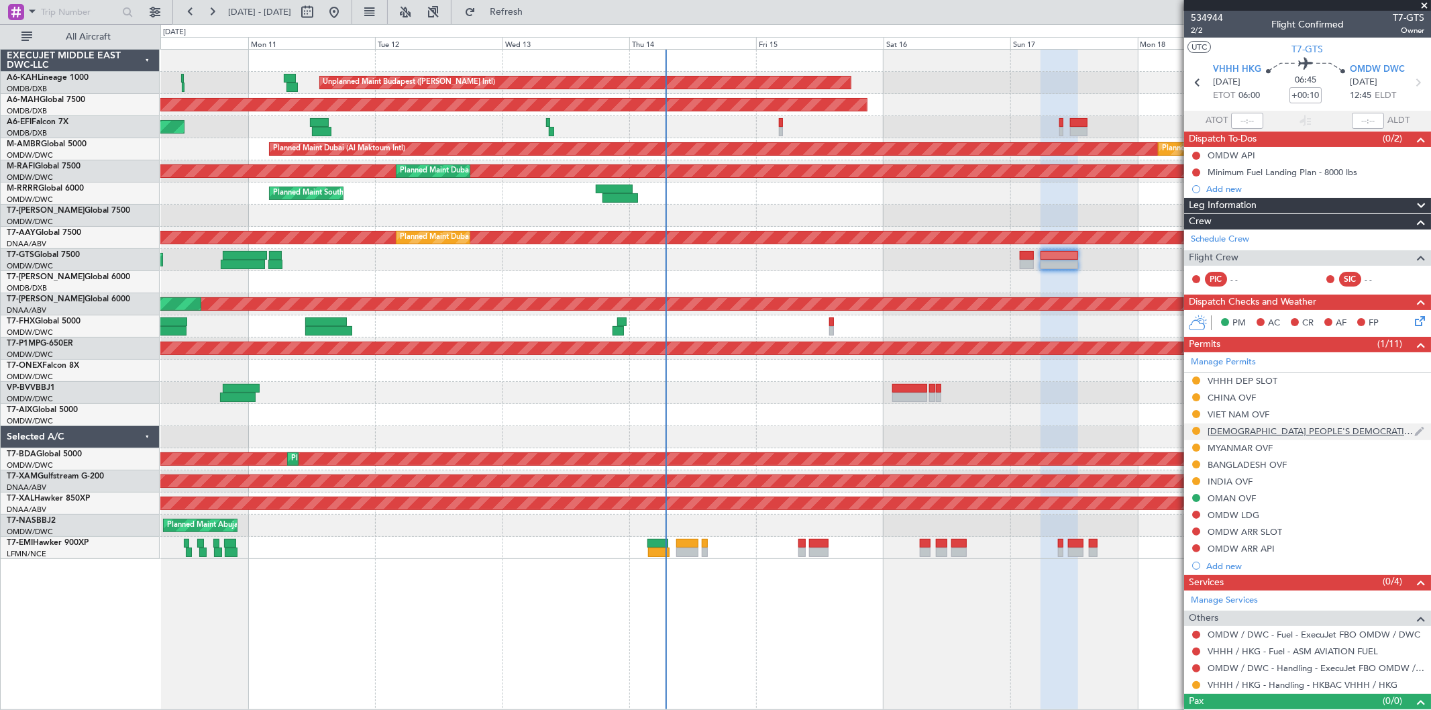
click at [1263, 431] on div "[DEMOGRAPHIC_DATA] PEOPLE'S DEMOCRATIC REPUBLIC OVF" at bounding box center [1311, 430] width 207 height 11
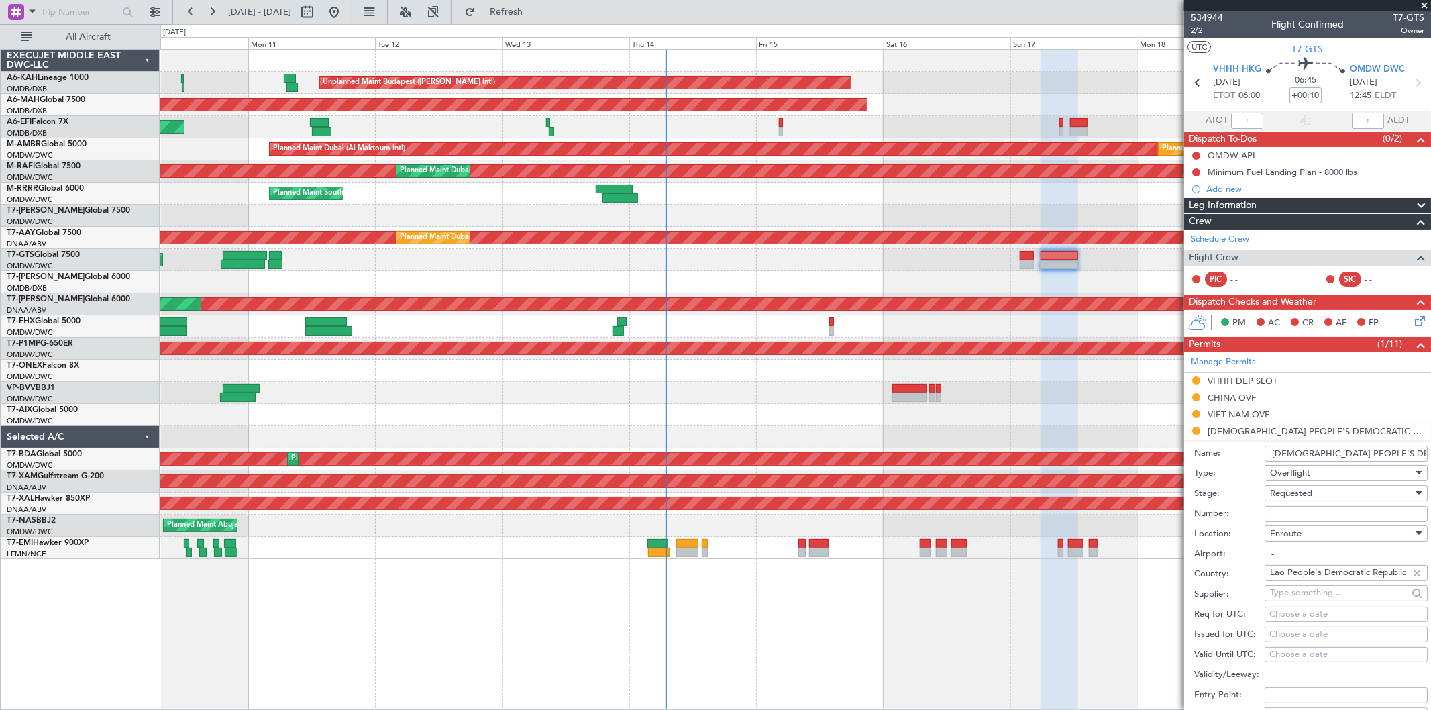
click at [1301, 507] on input "Number:" at bounding box center [1346, 514] width 163 height 16
paste input "DCA3934 08 2025"
type input "DCA3934 08 2025"
click at [1303, 492] on span "Requested" at bounding box center [1291, 493] width 42 height 12
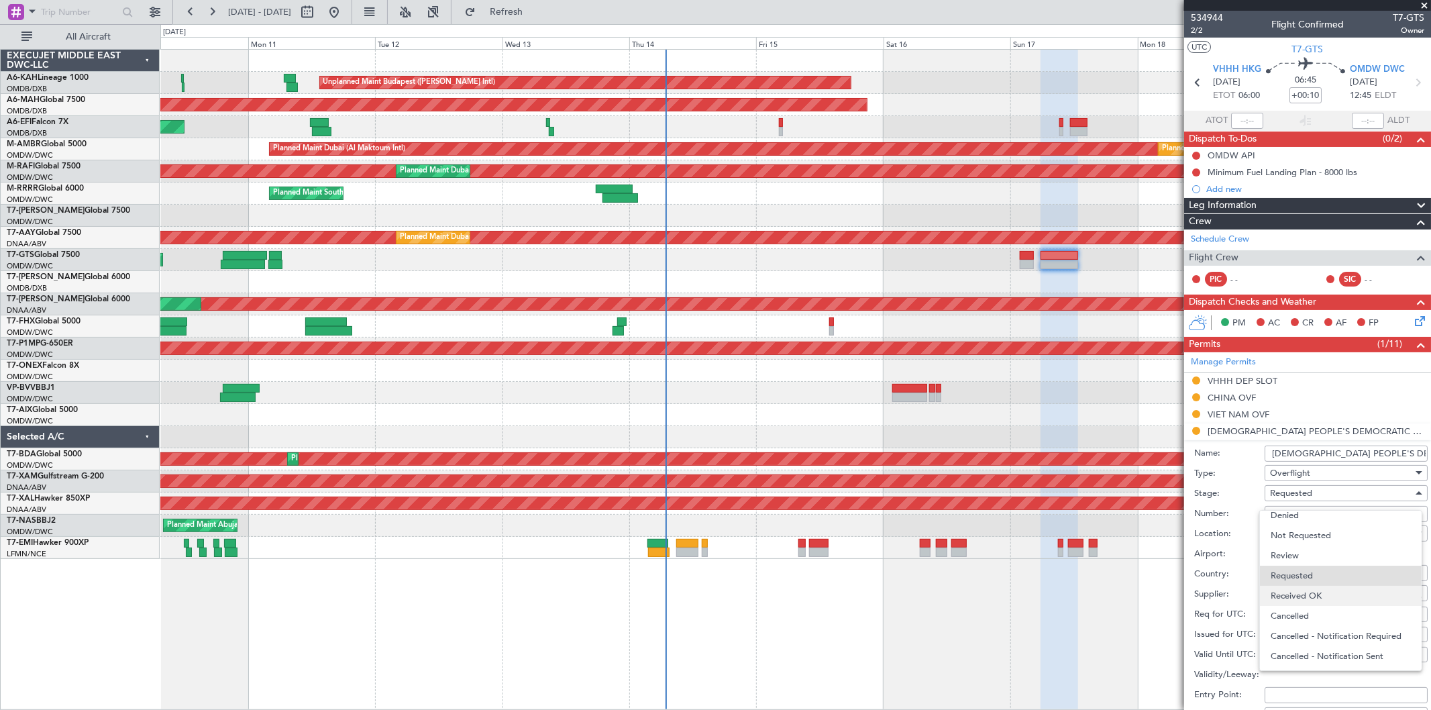
click at [1316, 591] on span "Received OK" at bounding box center [1341, 596] width 140 height 20
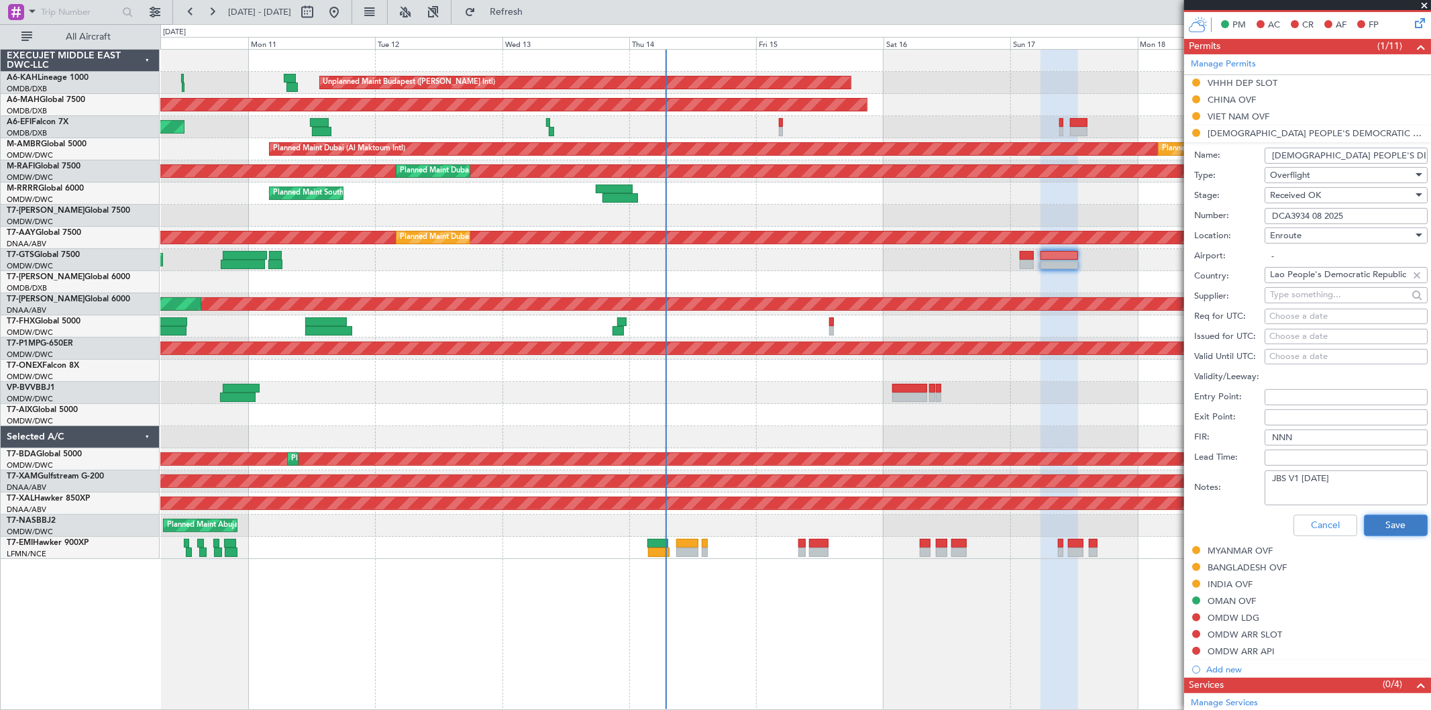
click at [1381, 524] on button "Save" at bounding box center [1396, 525] width 64 height 21
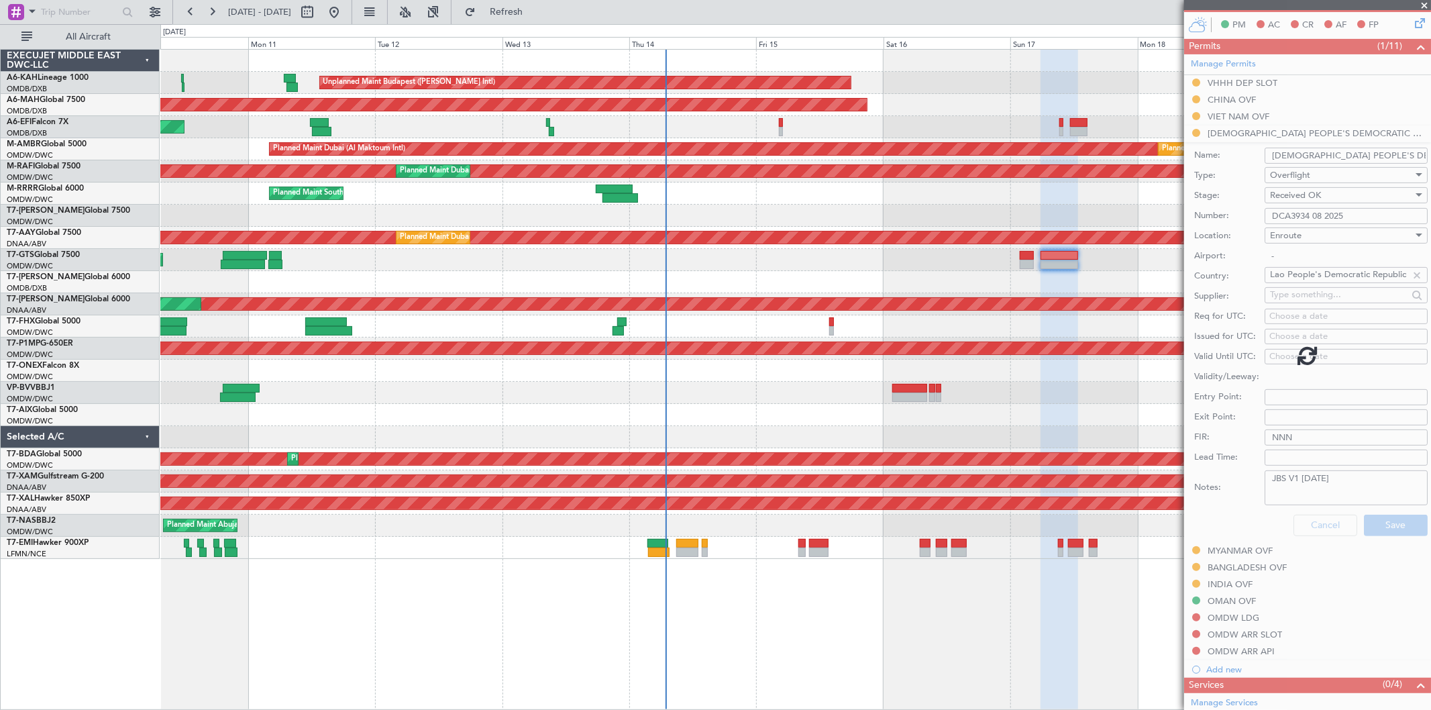
scroll to position [21, 0]
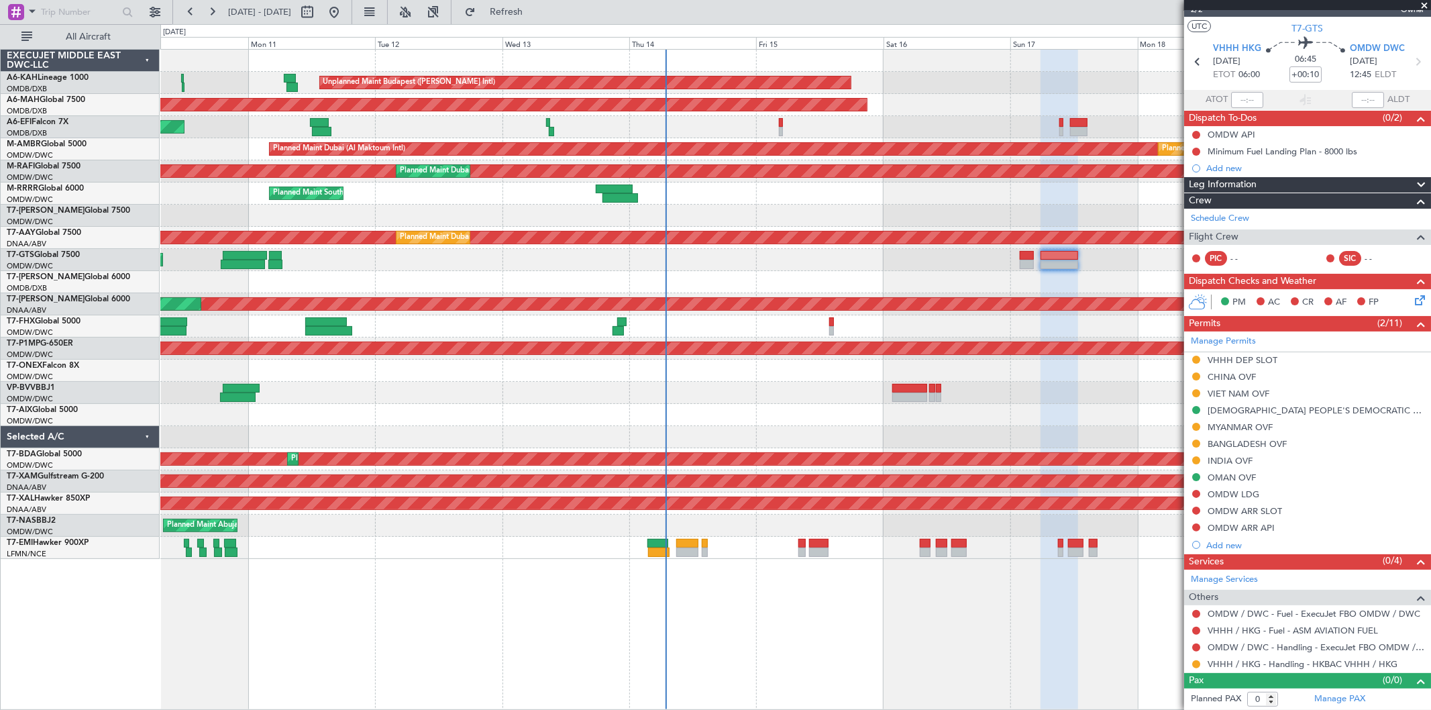
click at [1424, 1] on span at bounding box center [1423, 6] width 13 height 12
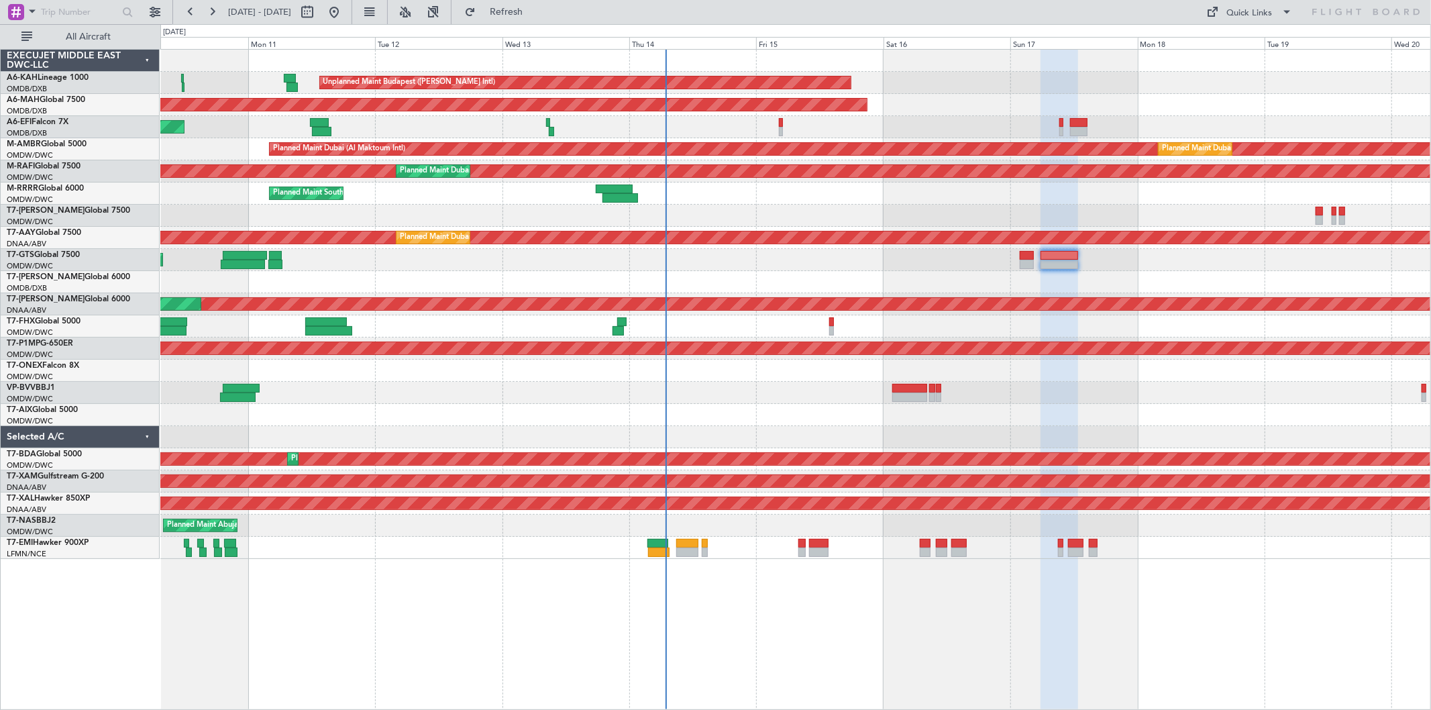
scroll to position [0, 0]
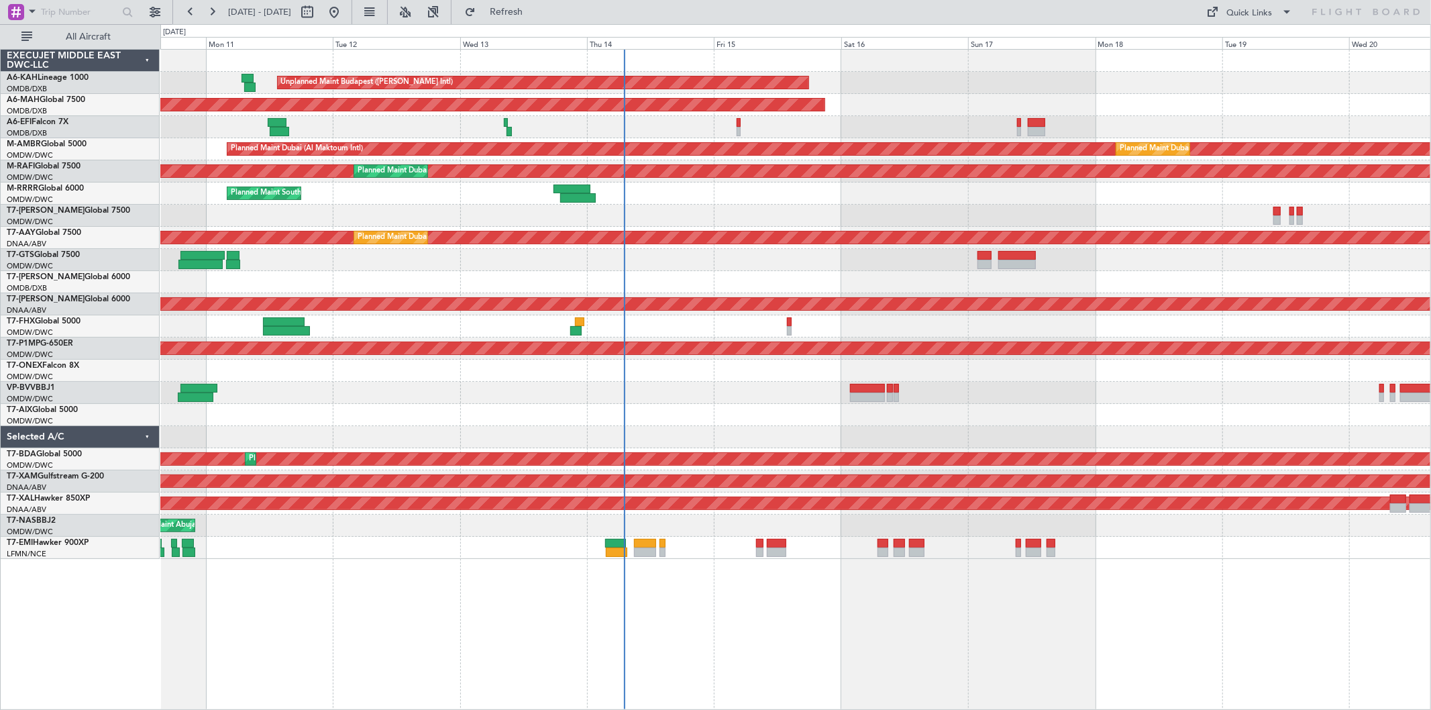
click at [669, 124] on div "Unplanned Maint [GEOGRAPHIC_DATA] ([GEOGRAPHIC_DATA] Intl)" at bounding box center [795, 127] width 1270 height 22
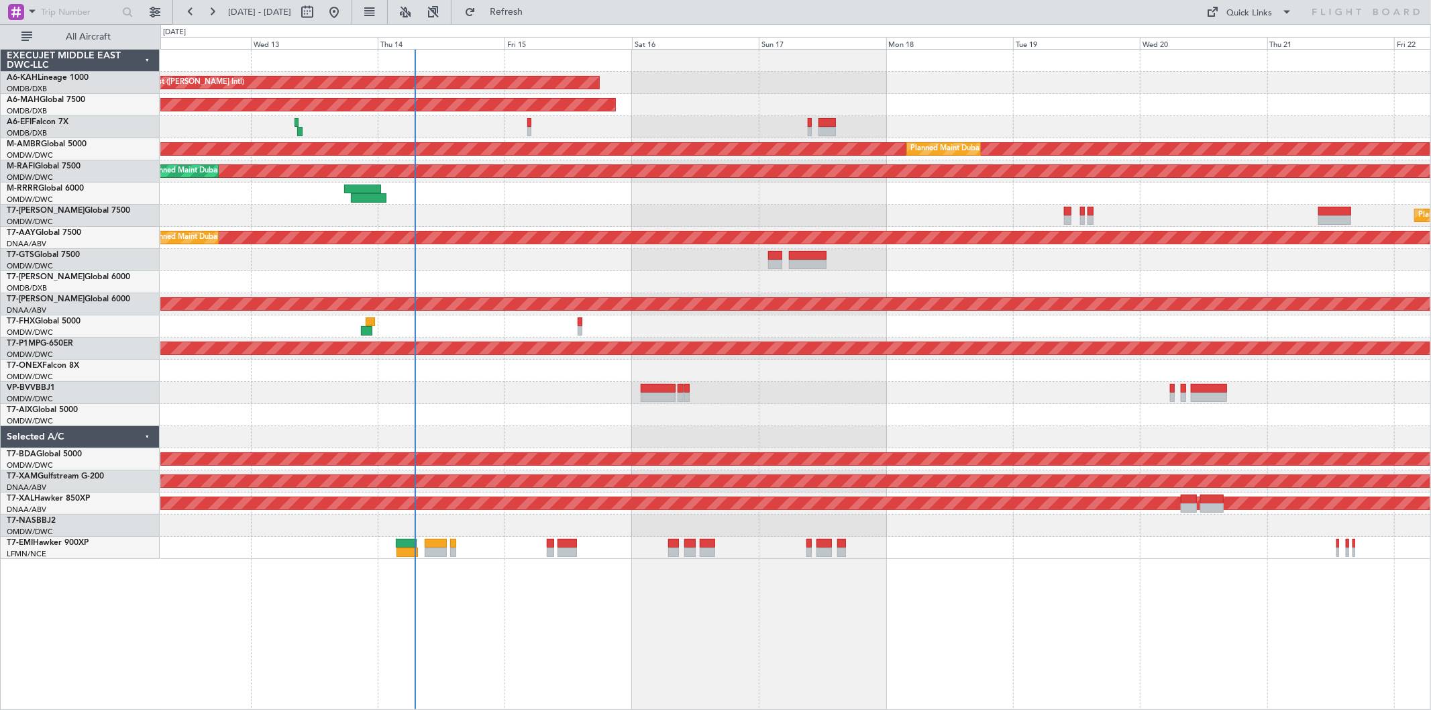
click at [664, 209] on div "Planned Maint Dubai (Al Maktoum Intl)" at bounding box center [795, 216] width 1270 height 22
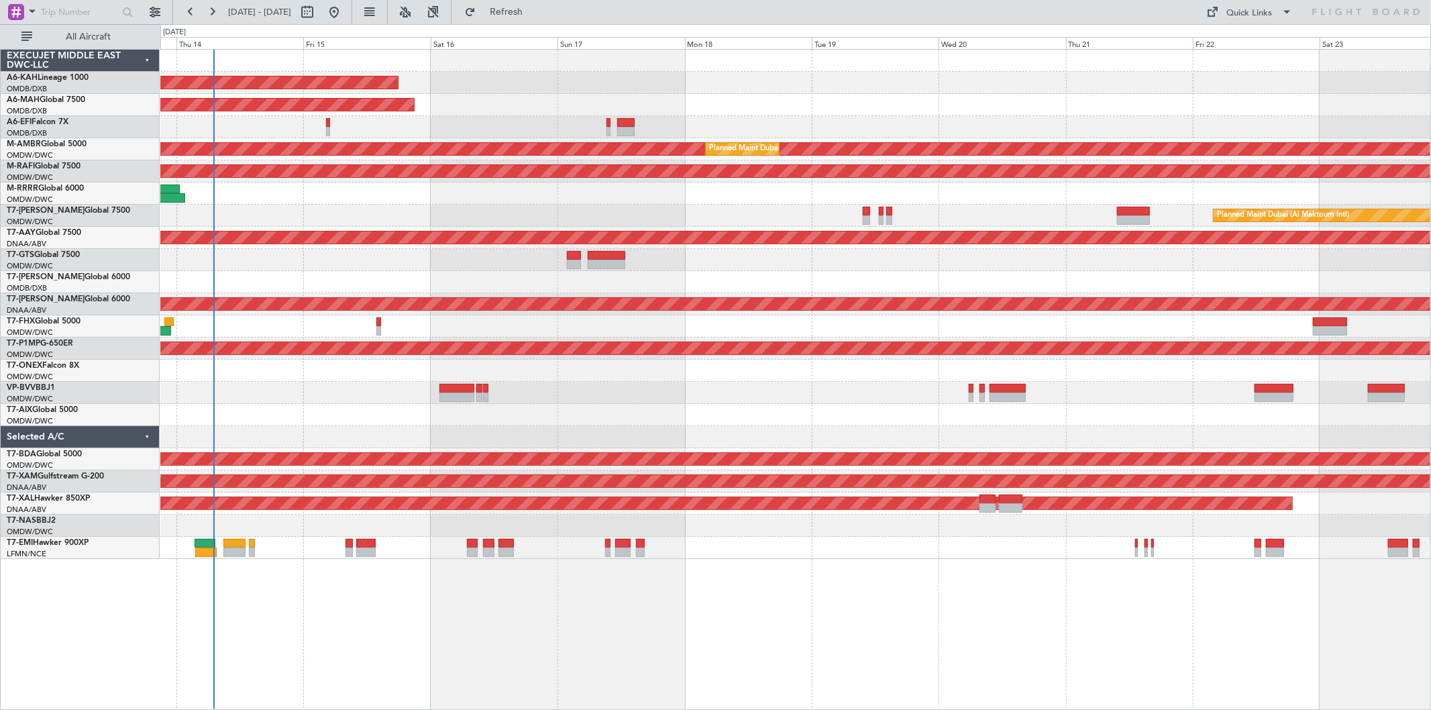
click at [936, 199] on div "Unplanned Maint Budapest ([PERSON_NAME] Intl) Planned Maint [GEOGRAPHIC_DATA] (…" at bounding box center [795, 304] width 1270 height 509
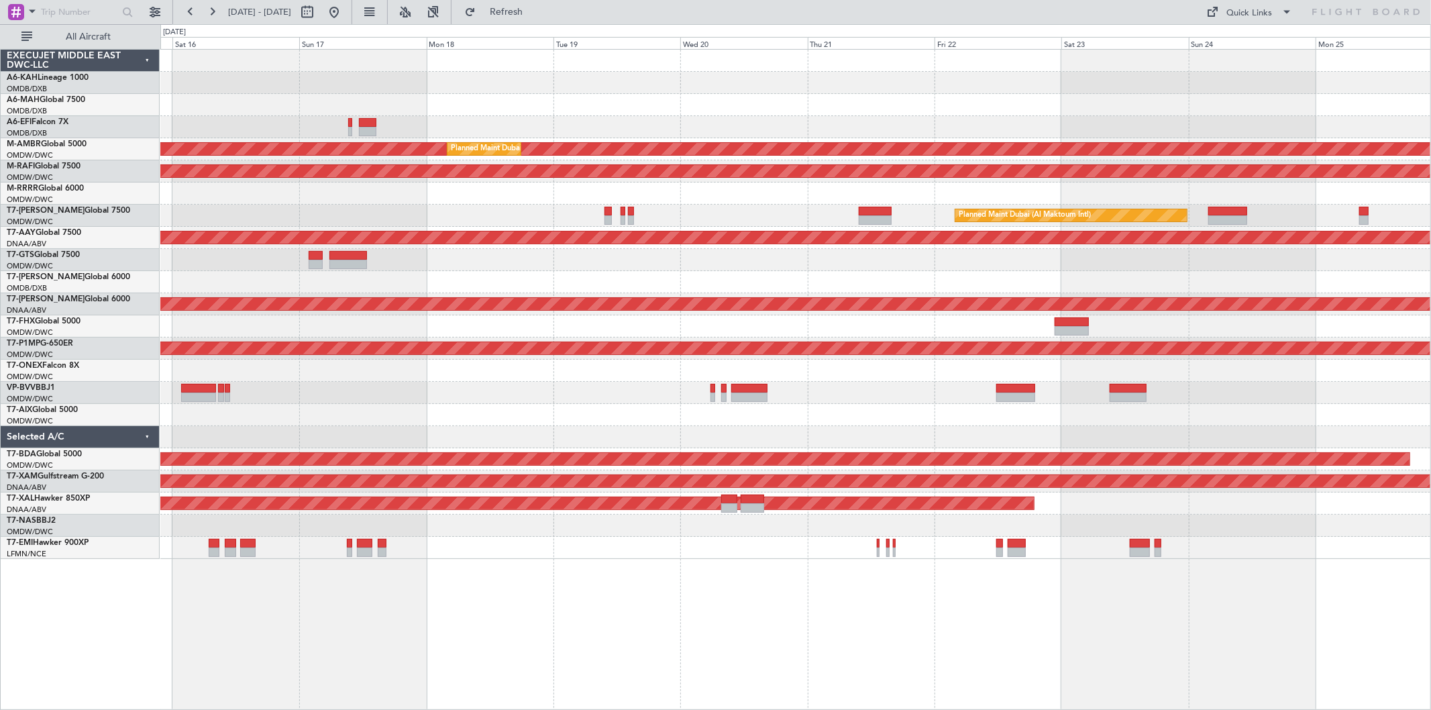
click at [654, 170] on div "Unplanned Maint Budapest (Ferenc Liszt Intl) Planned Maint Dubai (Dubai Intl) P…" at bounding box center [795, 304] width 1270 height 509
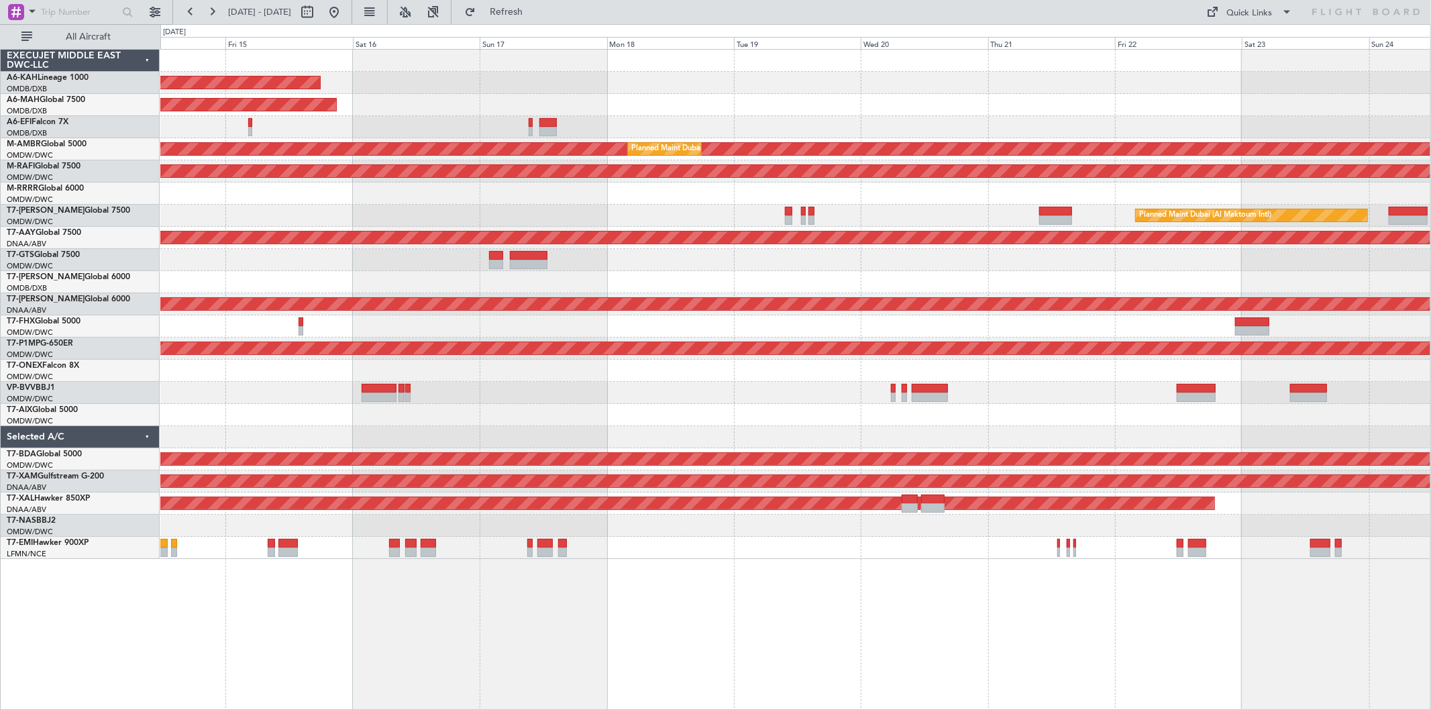
click at [934, 191] on div at bounding box center [795, 193] width 1270 height 22
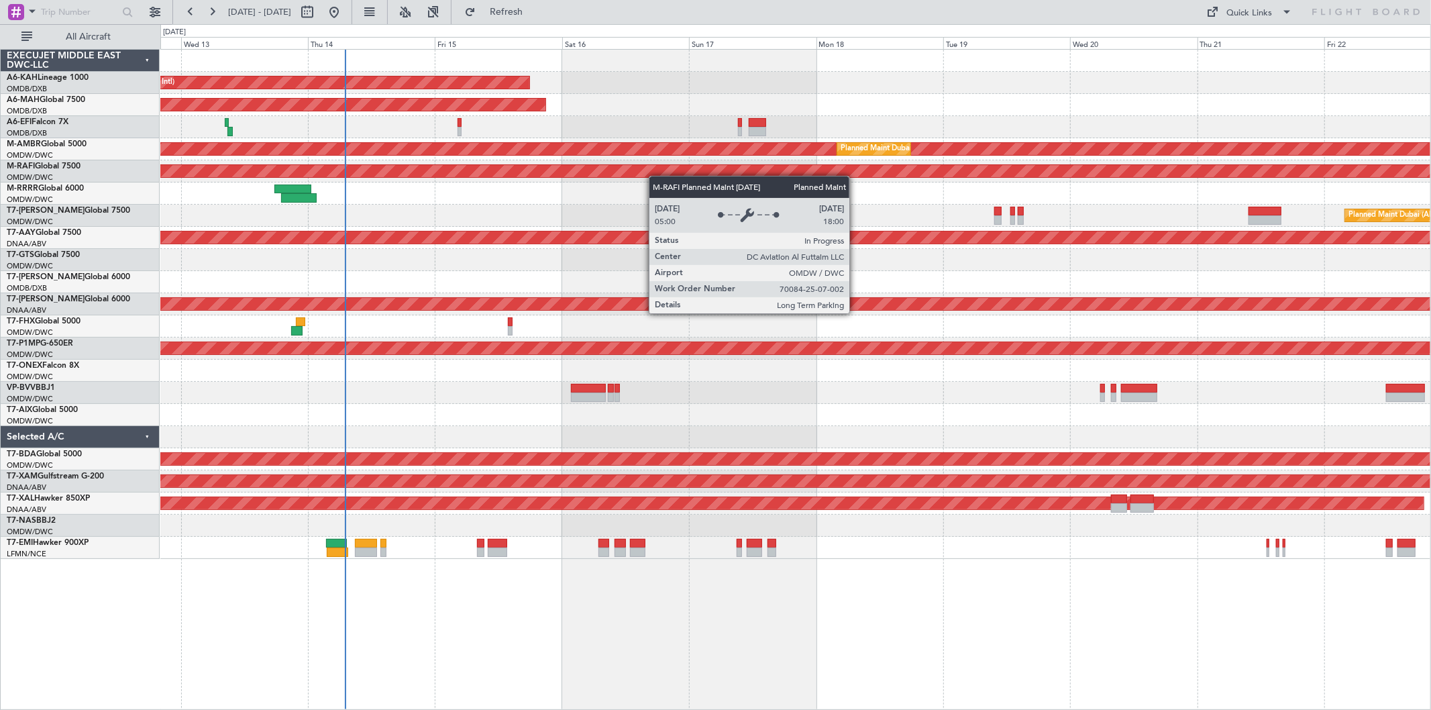
click at [857, 157] on div "Unplanned Maint Budapest (Ferenc Liszt Intl) Planned Maint Dubai (Dubai Intl) U…" at bounding box center [795, 304] width 1270 height 509
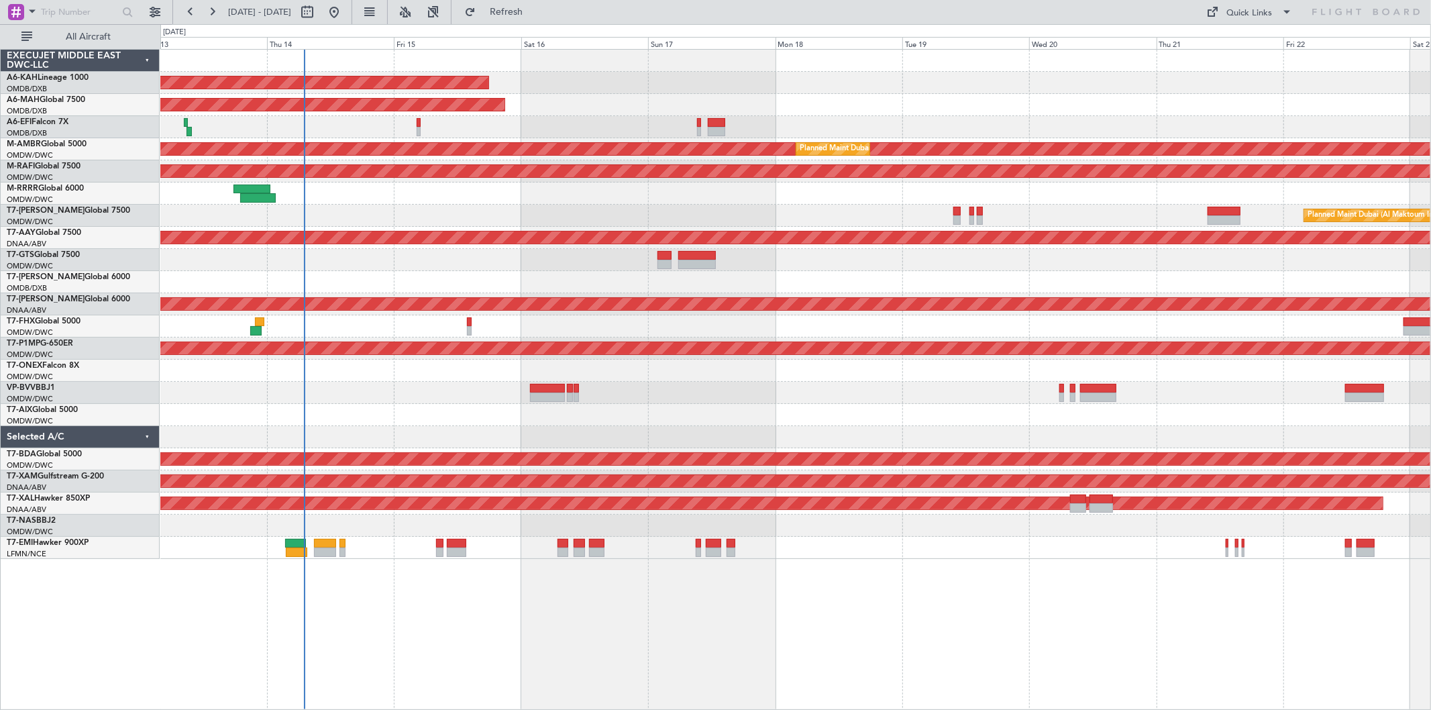
click at [466, 207] on div "Planned Maint Dubai (Al Maktoum Intl)" at bounding box center [795, 216] width 1270 height 22
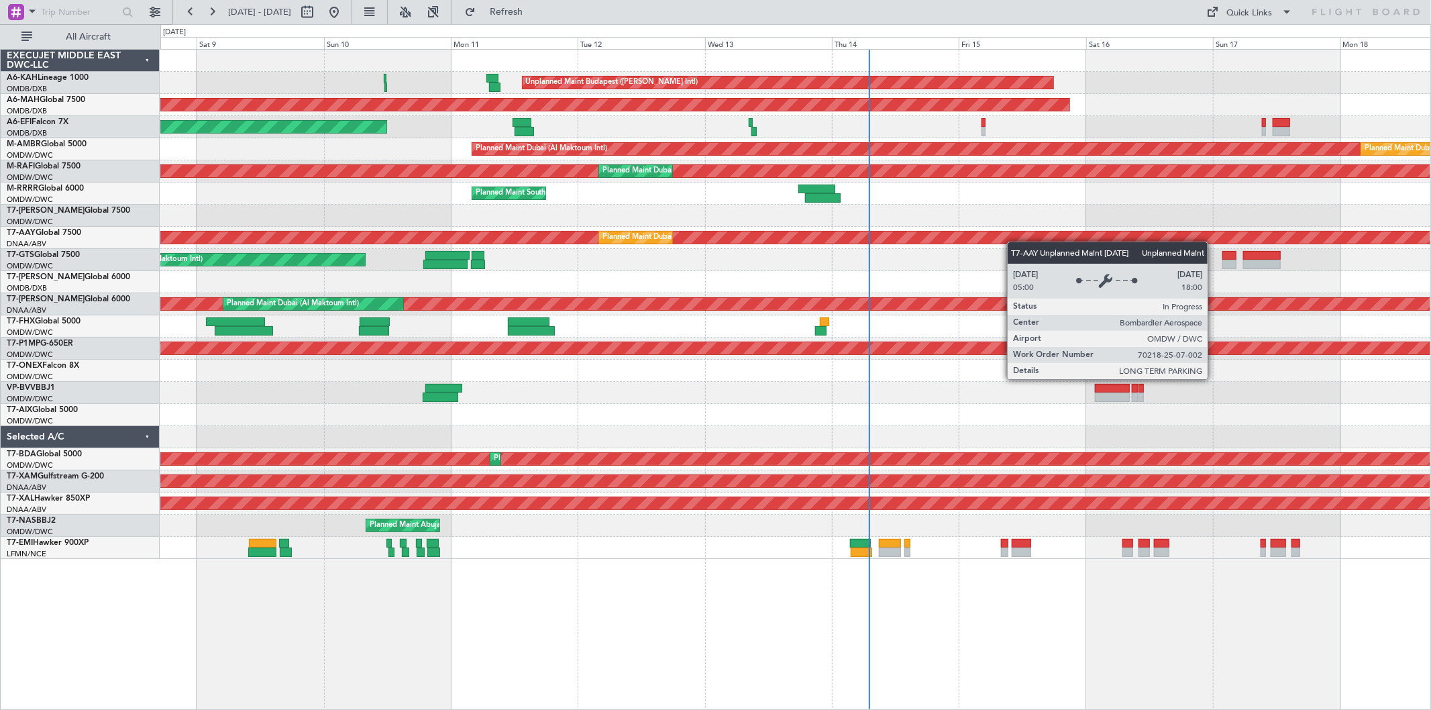
click at [1018, 237] on div "Unplanned Maint Budapest (Ferenc Liszt Intl) Planned Maint London (Stansted) Pl…" at bounding box center [795, 304] width 1270 height 509
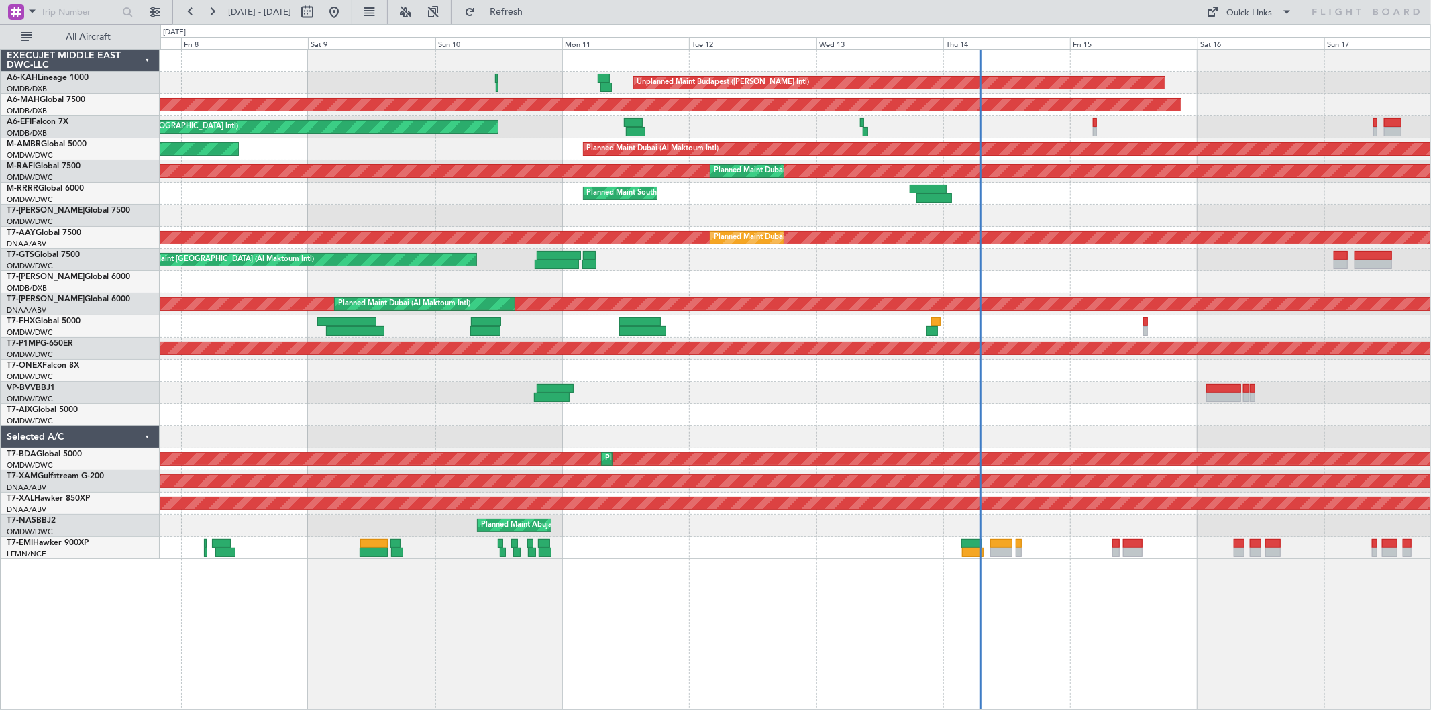
click at [189, 305] on div "Unplanned Maint Budapest (Ferenc Liszt Intl) Planned Maint London (Stansted) Pl…" at bounding box center [795, 304] width 1270 height 509
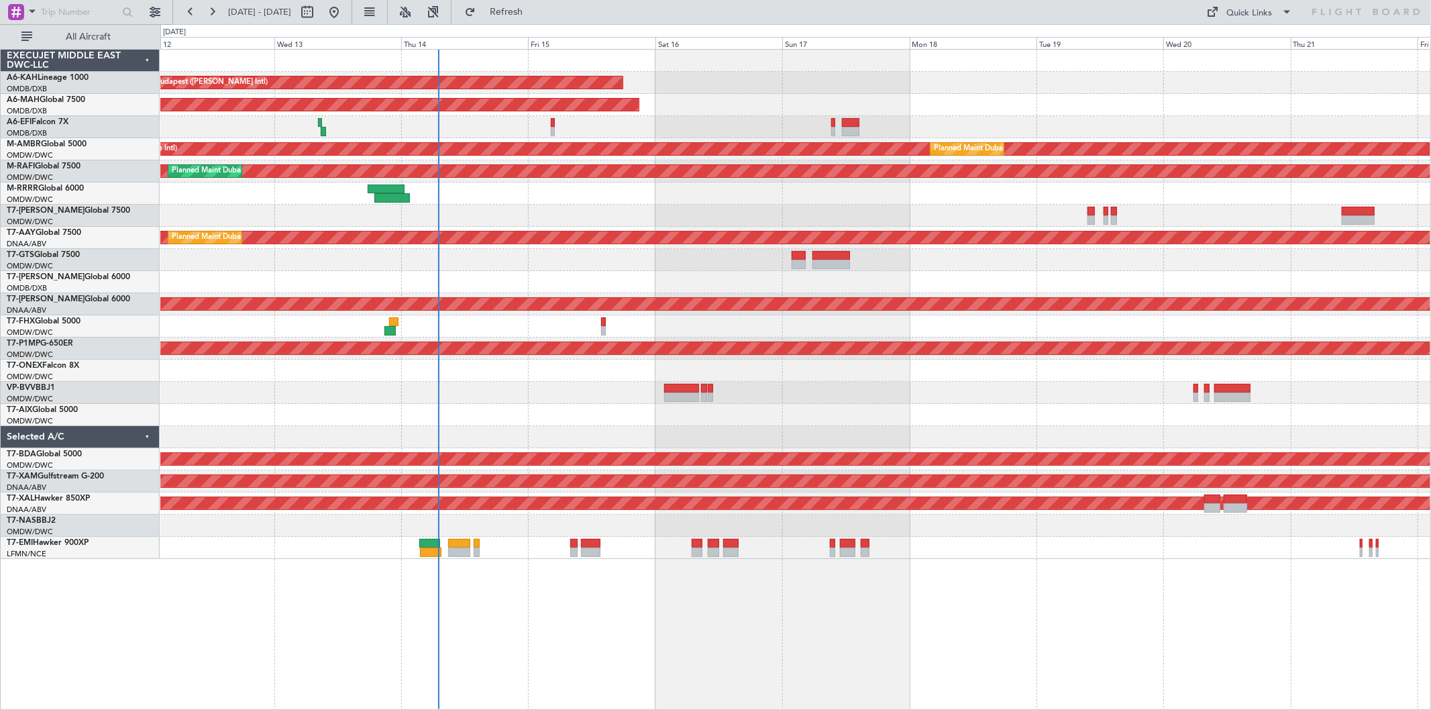
click at [531, 254] on div "Unplanned Maint [GEOGRAPHIC_DATA] (Al Maktoum Intl)" at bounding box center [795, 260] width 1270 height 22
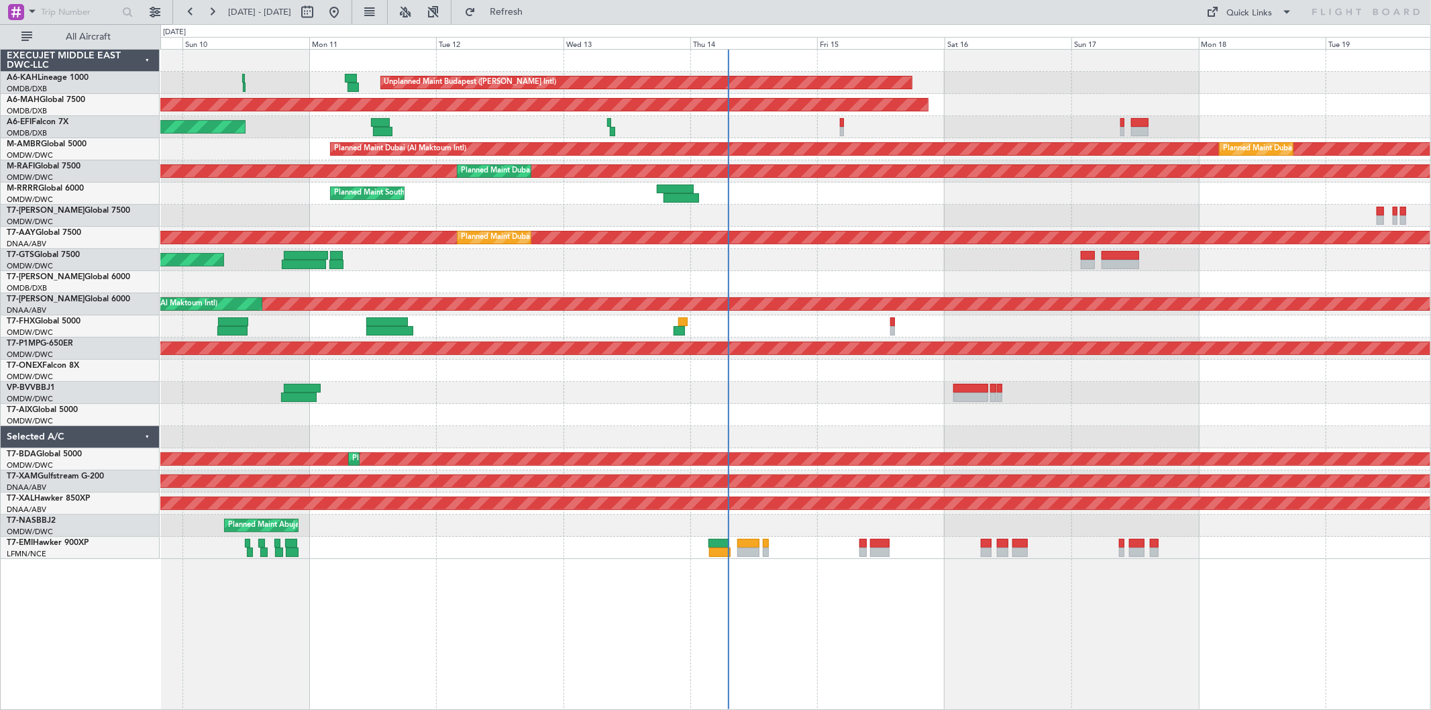
click at [656, 251] on div "Unplanned Maint Budapest (Ferenc Liszt Intl) Planned Maint Dubai (Dubai Intl) U…" at bounding box center [795, 304] width 1270 height 509
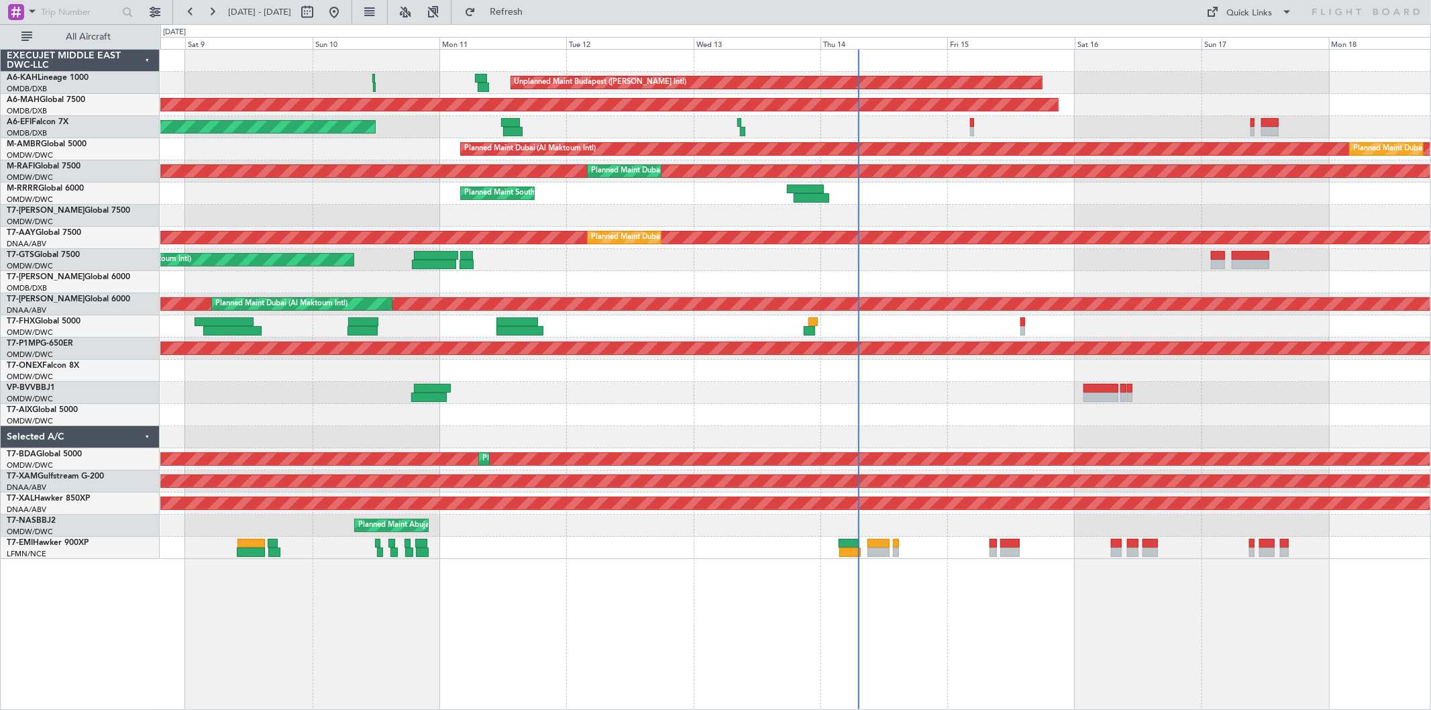
click at [231, 297] on div "Unplanned Maint Budapest (Ferenc Liszt Intl) Planned Maint London (Stansted) Pl…" at bounding box center [795, 304] width 1270 height 509
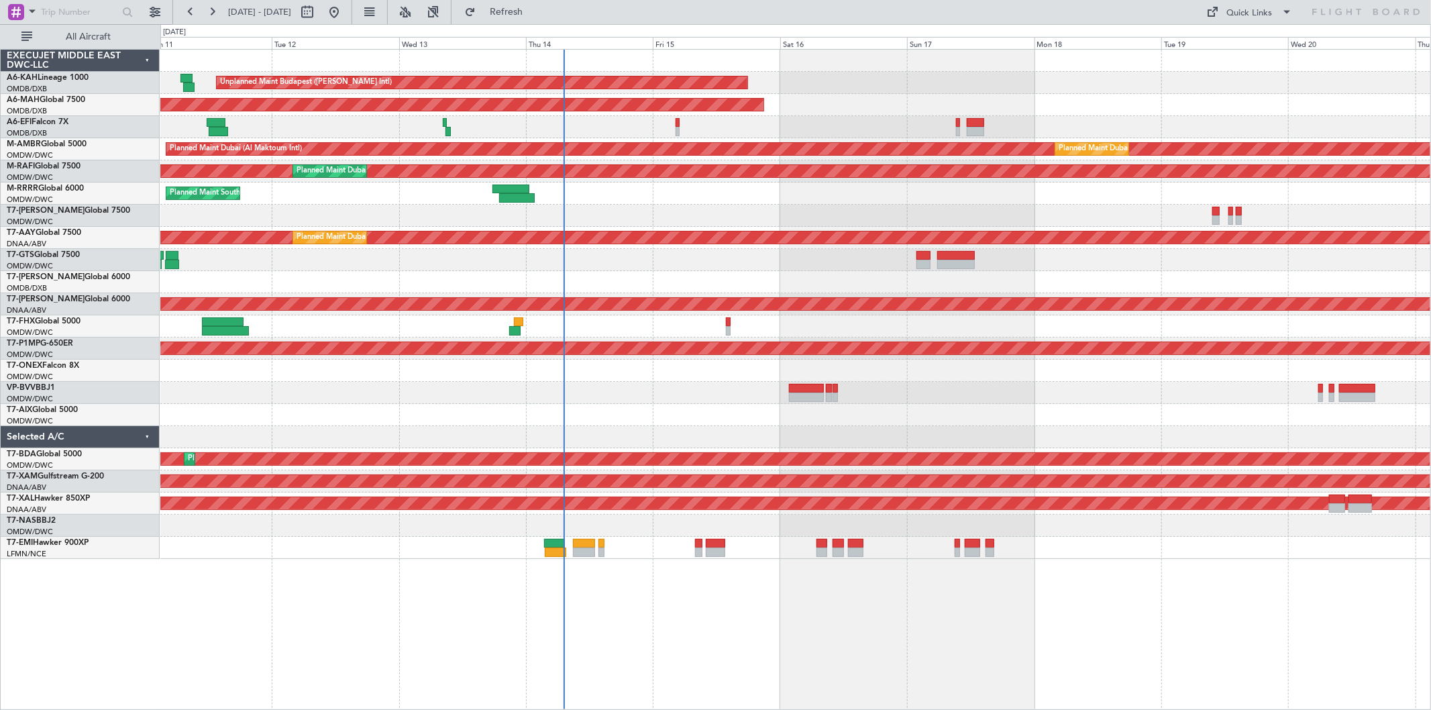
click at [689, 277] on div at bounding box center [795, 282] width 1270 height 22
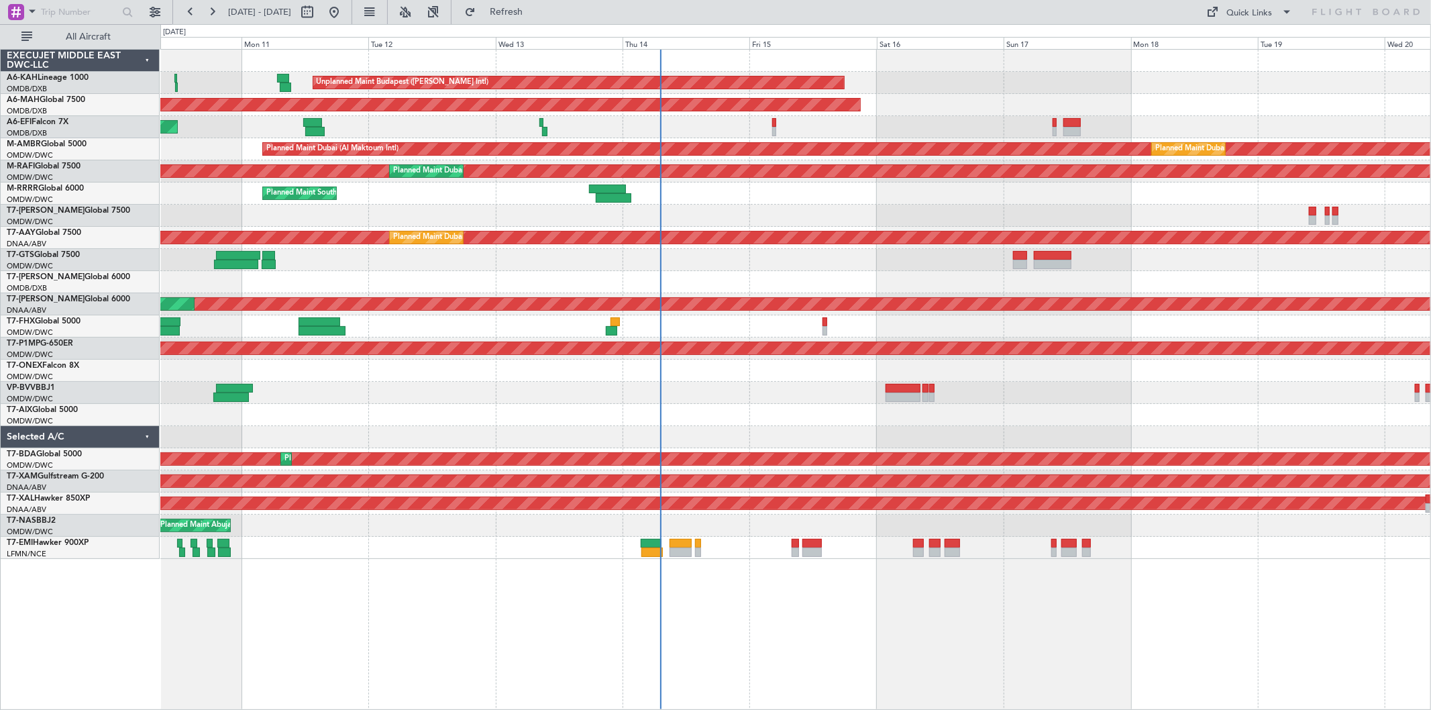
click at [676, 279] on div at bounding box center [795, 282] width 1270 height 22
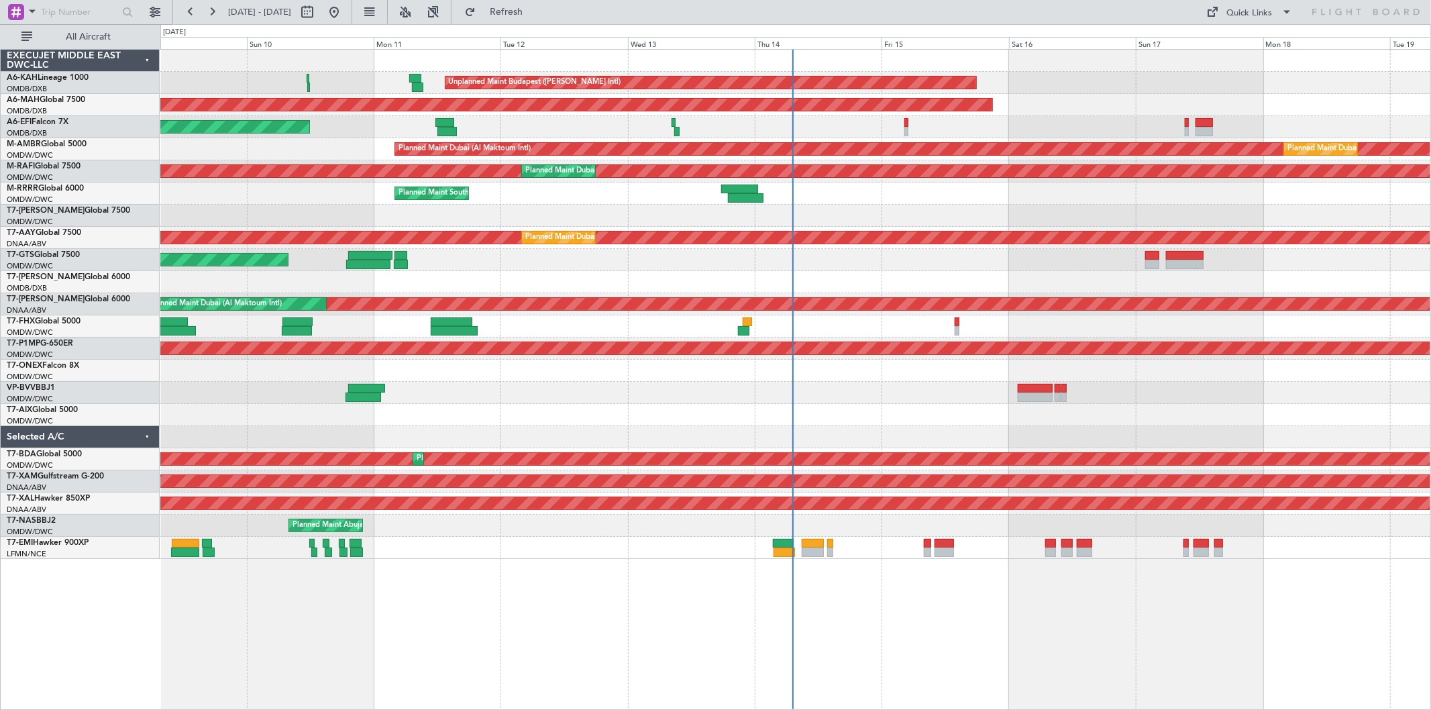
click at [729, 264] on div "Unplanned Maint Budapest (Ferenc Liszt Intl) Planned Maint Dubai (Dubai Intl) U…" at bounding box center [795, 304] width 1270 height 509
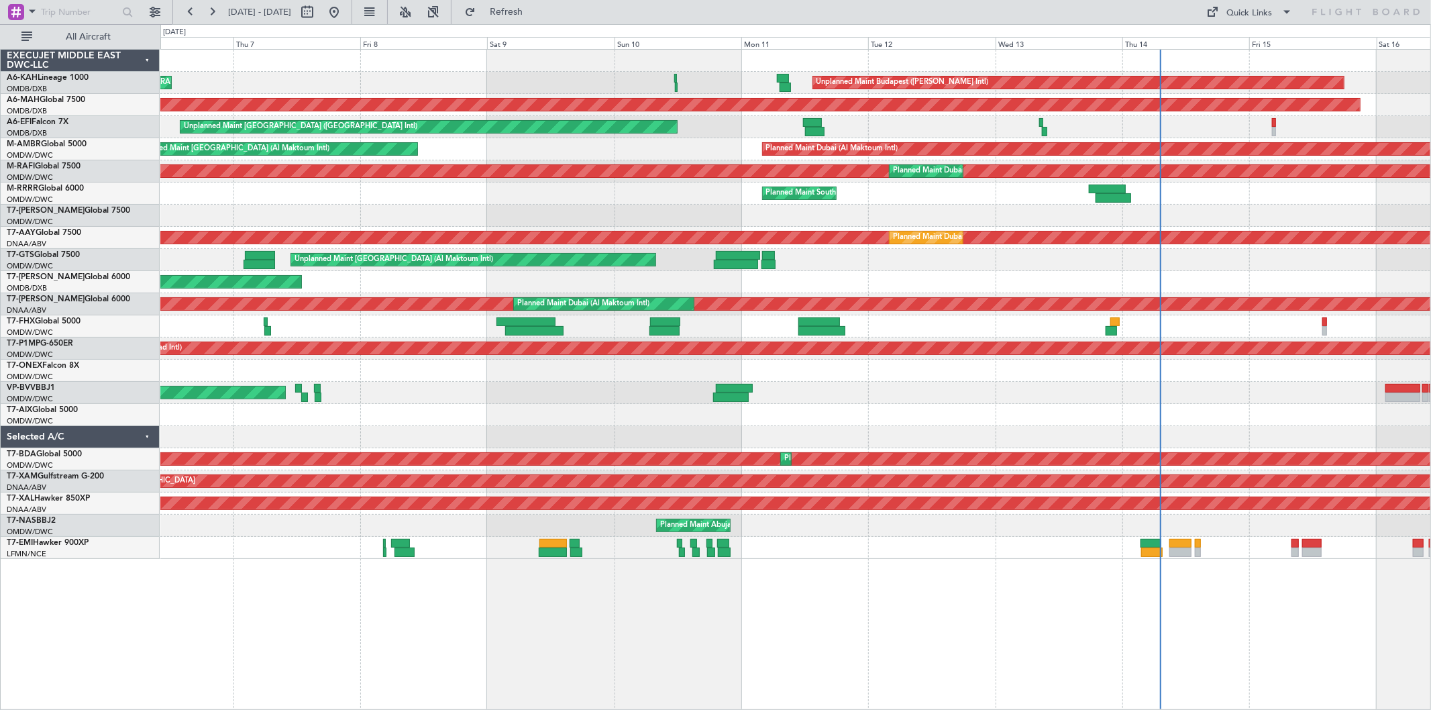
click at [974, 294] on div "Unplanned Maint Budapest (Ferenc Liszt Intl) Planned Maint London (Stansted) Pl…" at bounding box center [795, 304] width 1270 height 509
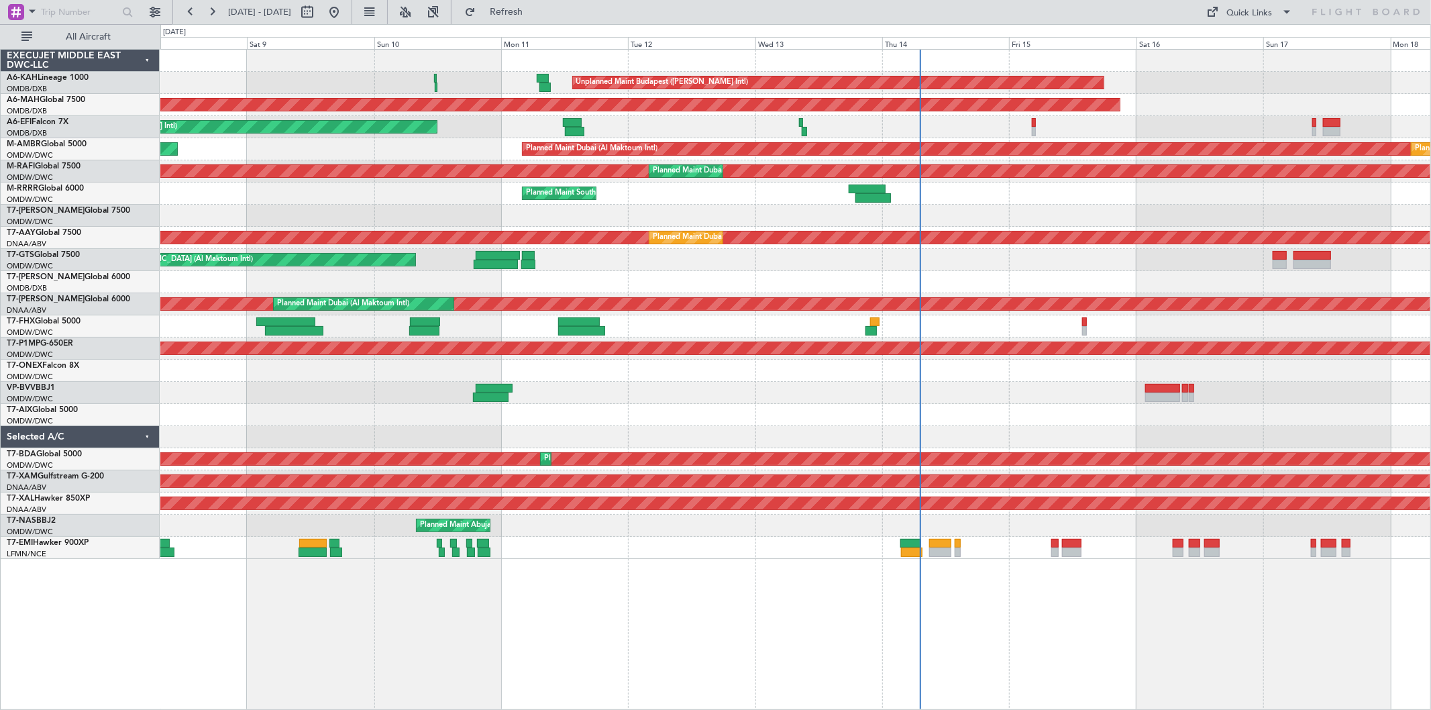
click at [470, 277] on div "AOG Maint [GEOGRAPHIC_DATA] (Dubai Intl)" at bounding box center [795, 282] width 1270 height 22
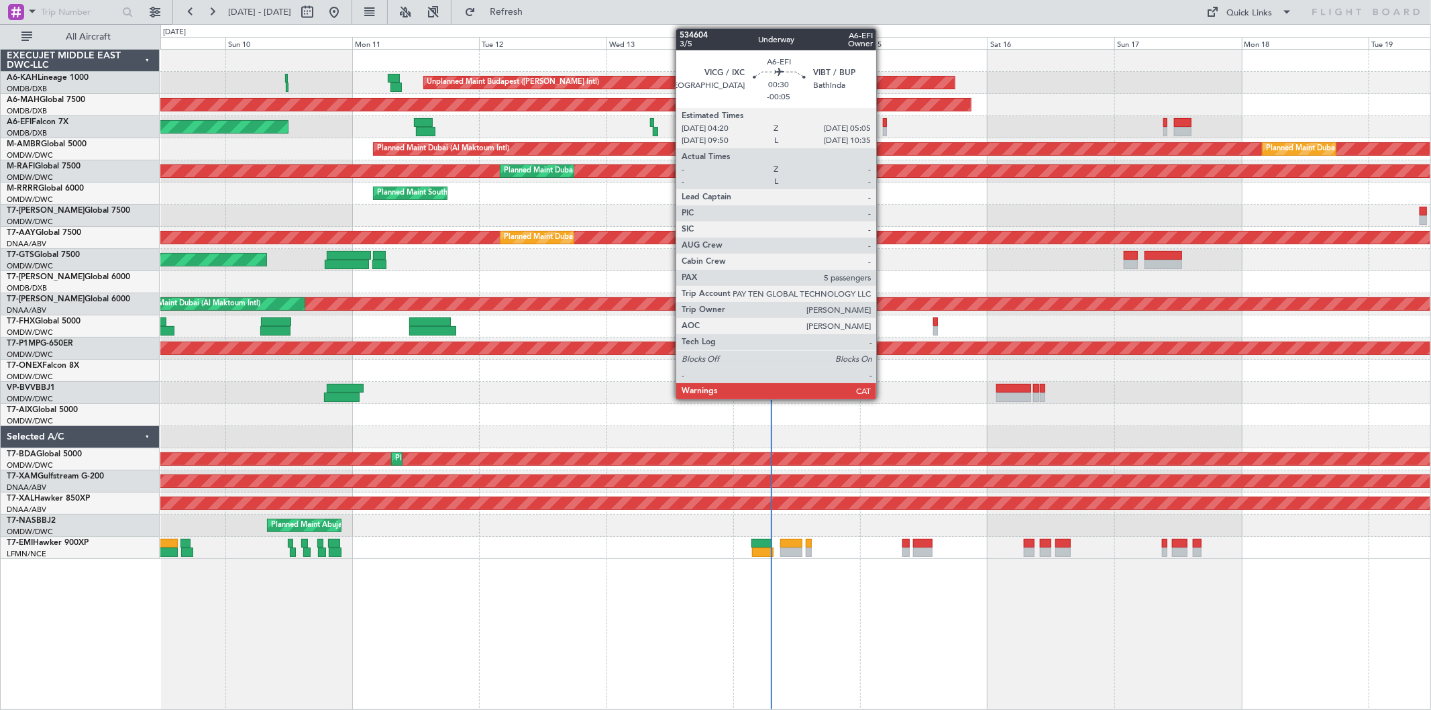
click at [883, 123] on div at bounding box center [885, 122] width 4 height 9
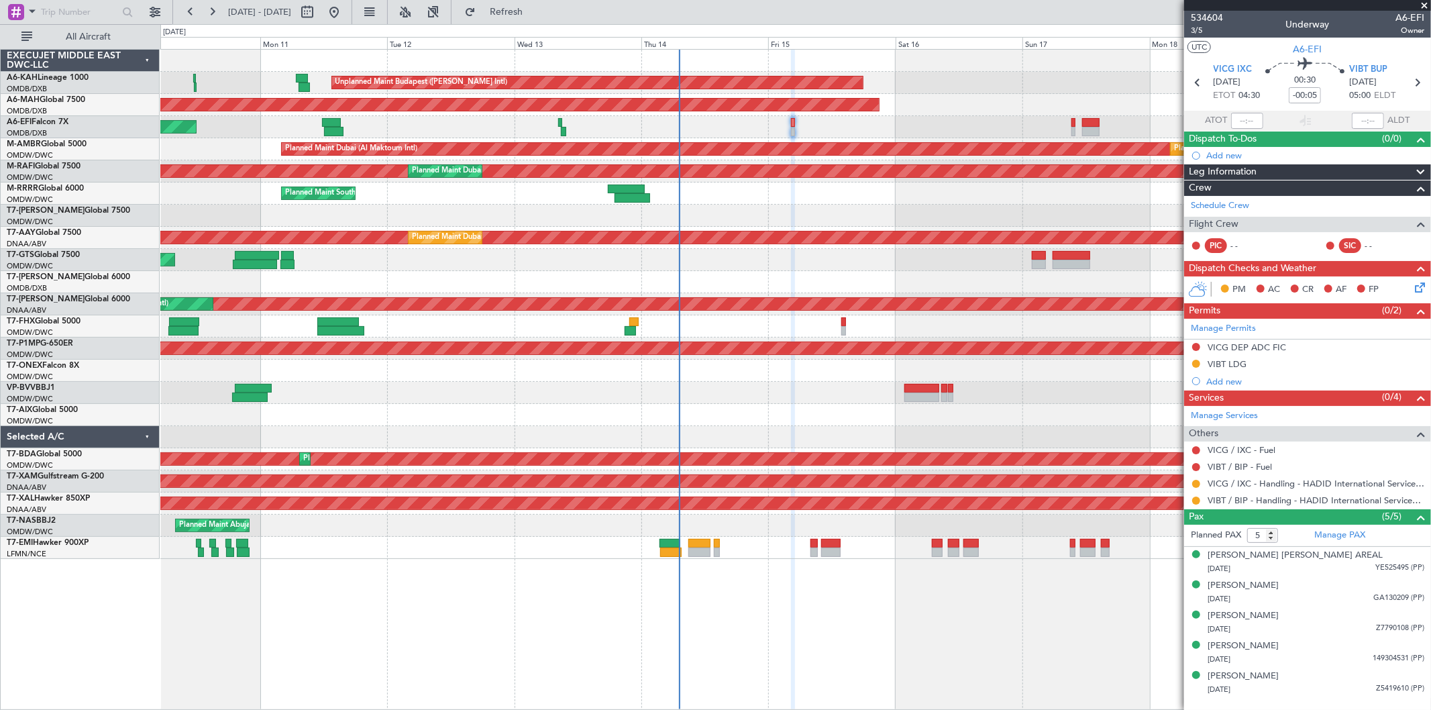
click at [488, 273] on div at bounding box center [795, 282] width 1270 height 22
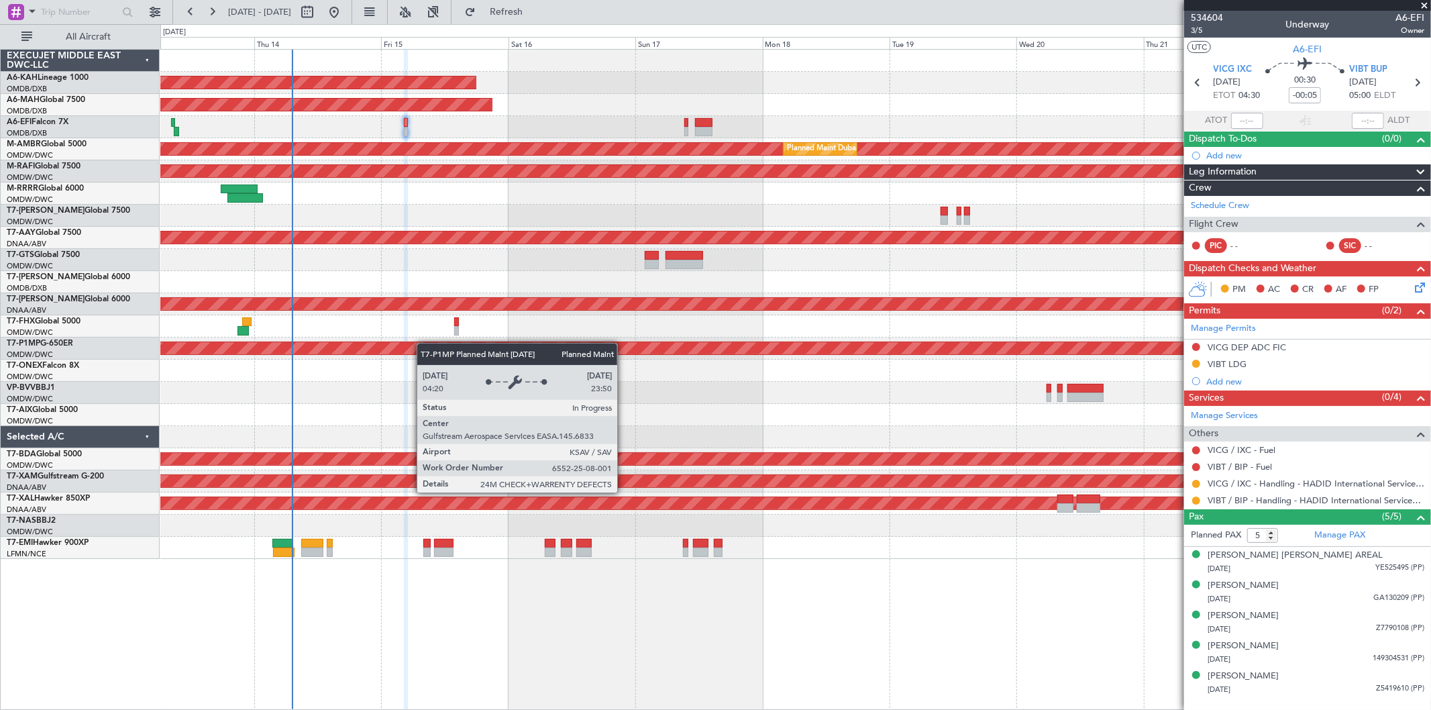
click at [227, 356] on div "Unplanned Maint Budapest (Ferenc Liszt Intl) Planned Maint Dubai (Dubai Intl) P…" at bounding box center [795, 304] width 1270 height 509
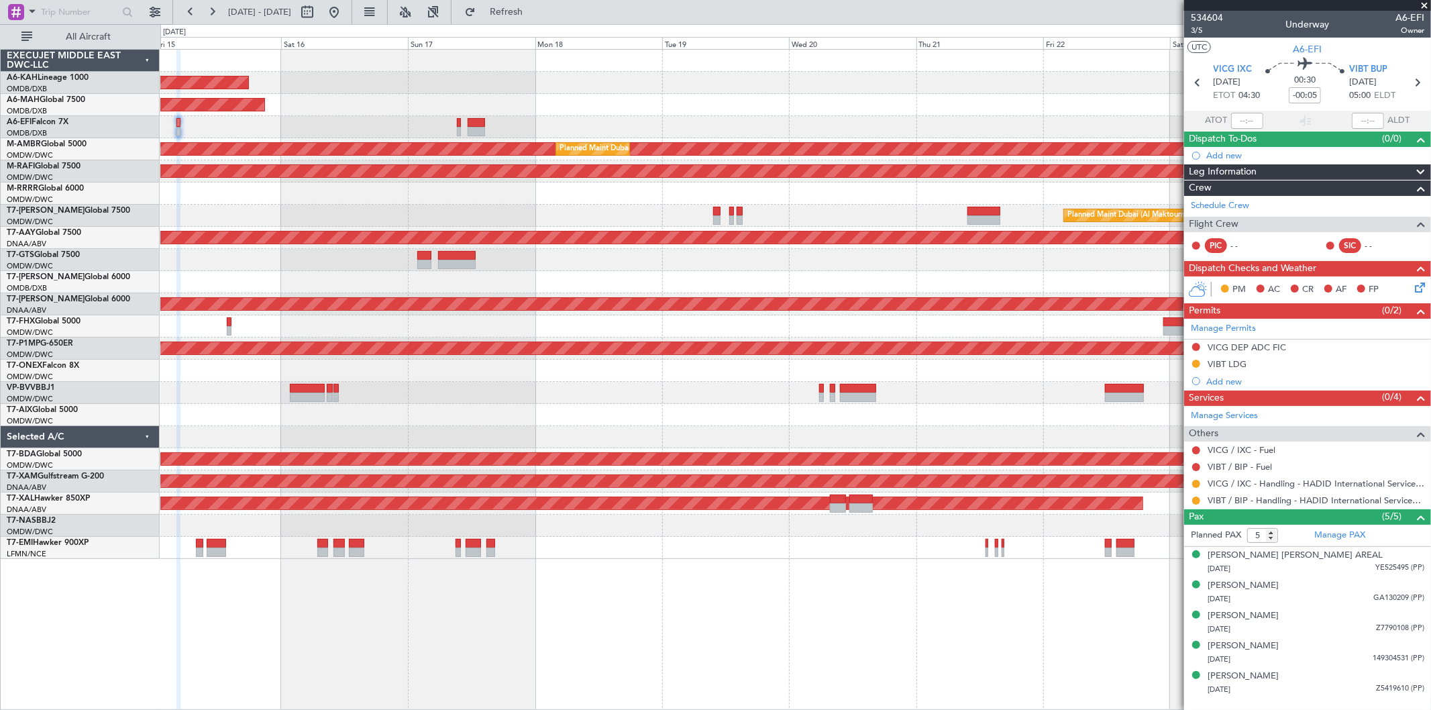
click at [431, 319] on div at bounding box center [795, 326] width 1270 height 22
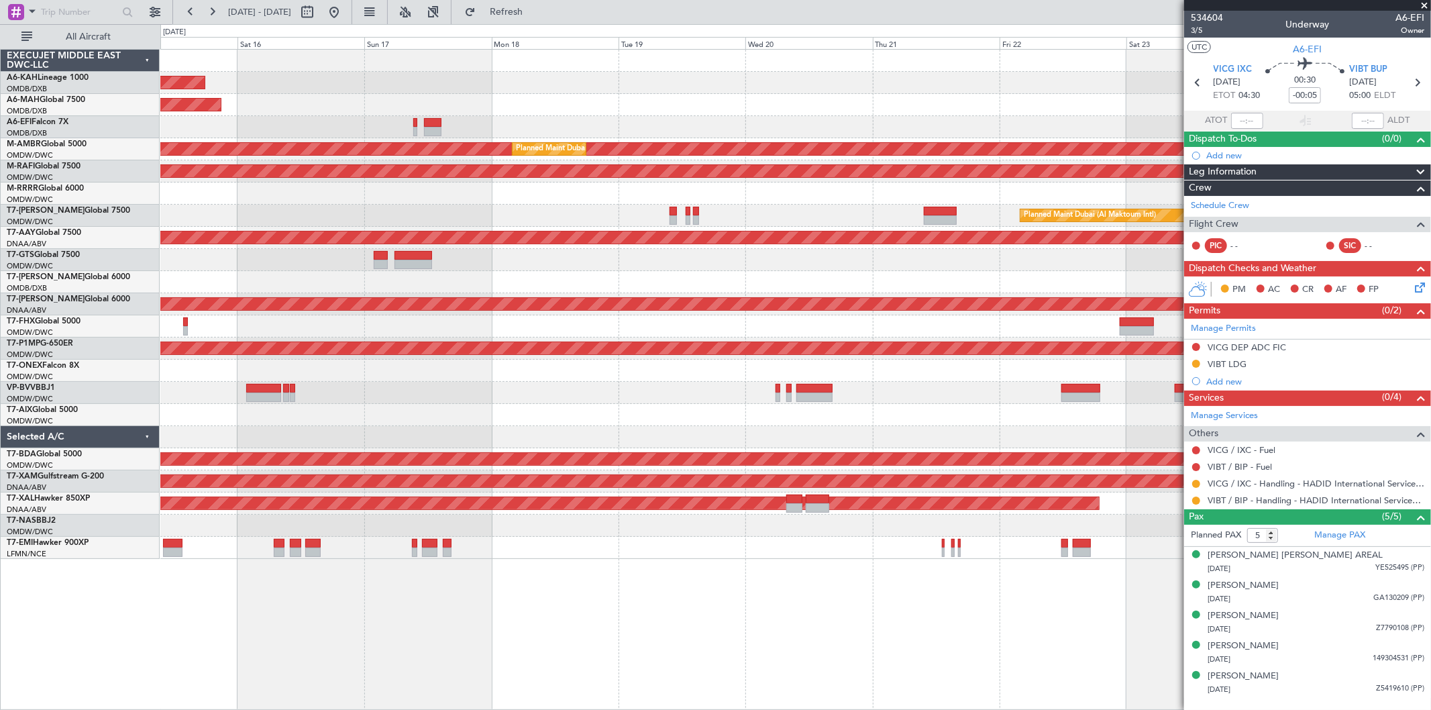
click at [484, 356] on div "Unplanned Maint Budapest (Ferenc Liszt Intl) Planned Maint Dubai (Dubai Intl) P…" at bounding box center [795, 304] width 1270 height 509
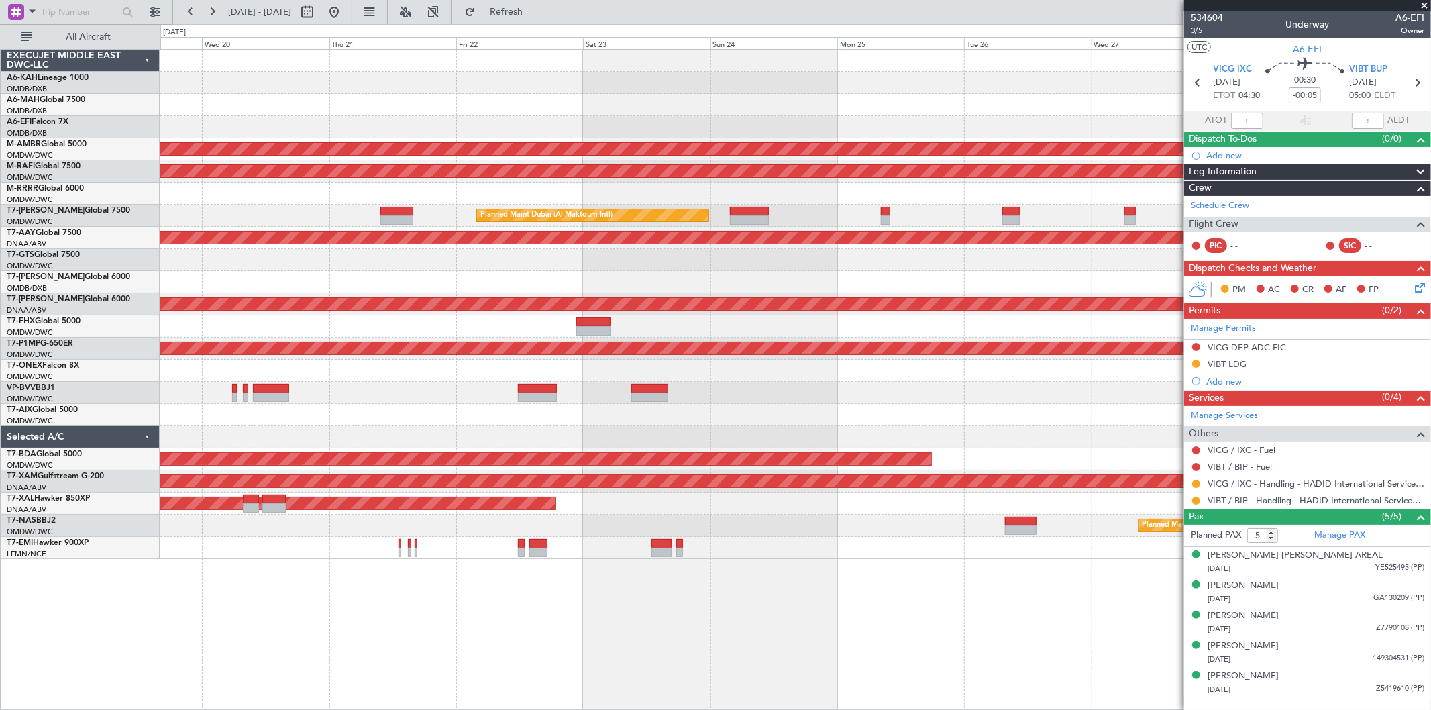
click at [1167, 315] on div at bounding box center [795, 326] width 1270 height 22
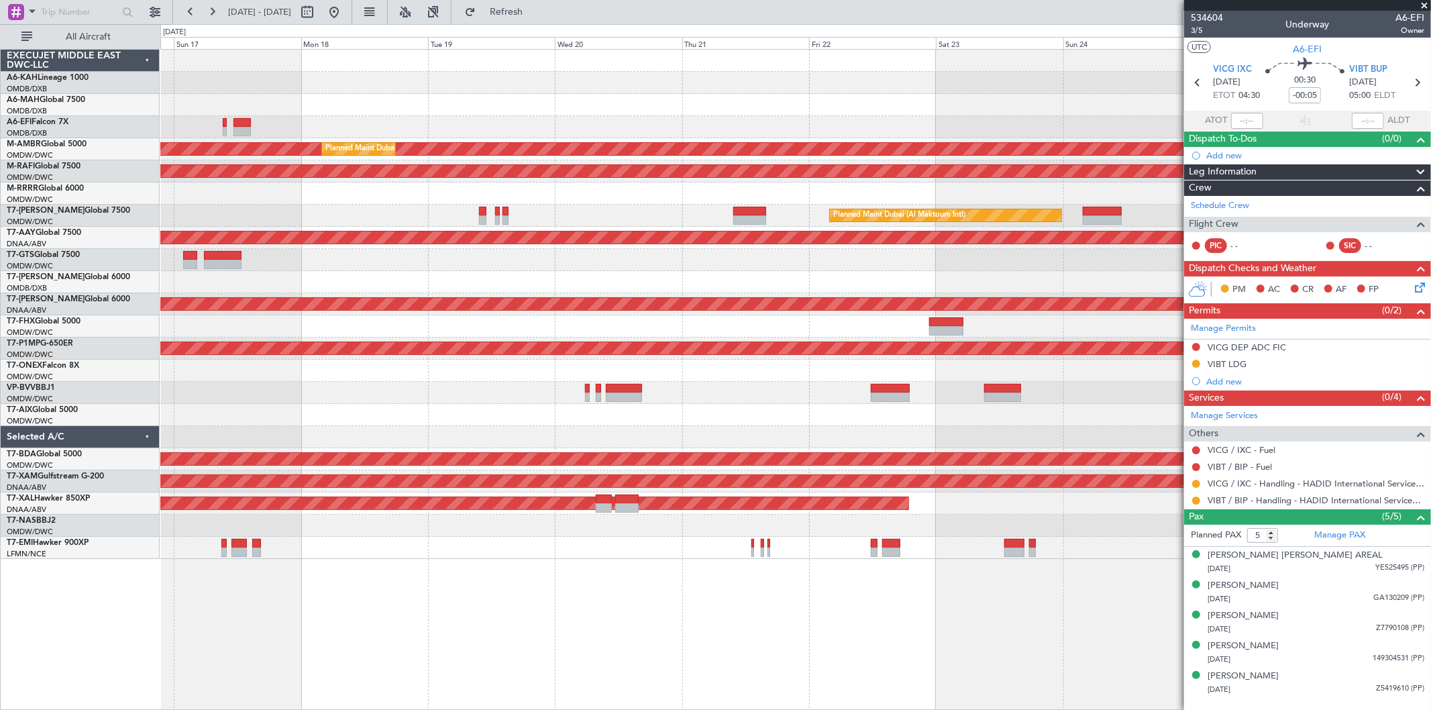
click at [845, 300] on div "Unplanned Maint Budapest ([PERSON_NAME] Intl) Planned Maint [GEOGRAPHIC_DATA] (…" at bounding box center [795, 304] width 1270 height 509
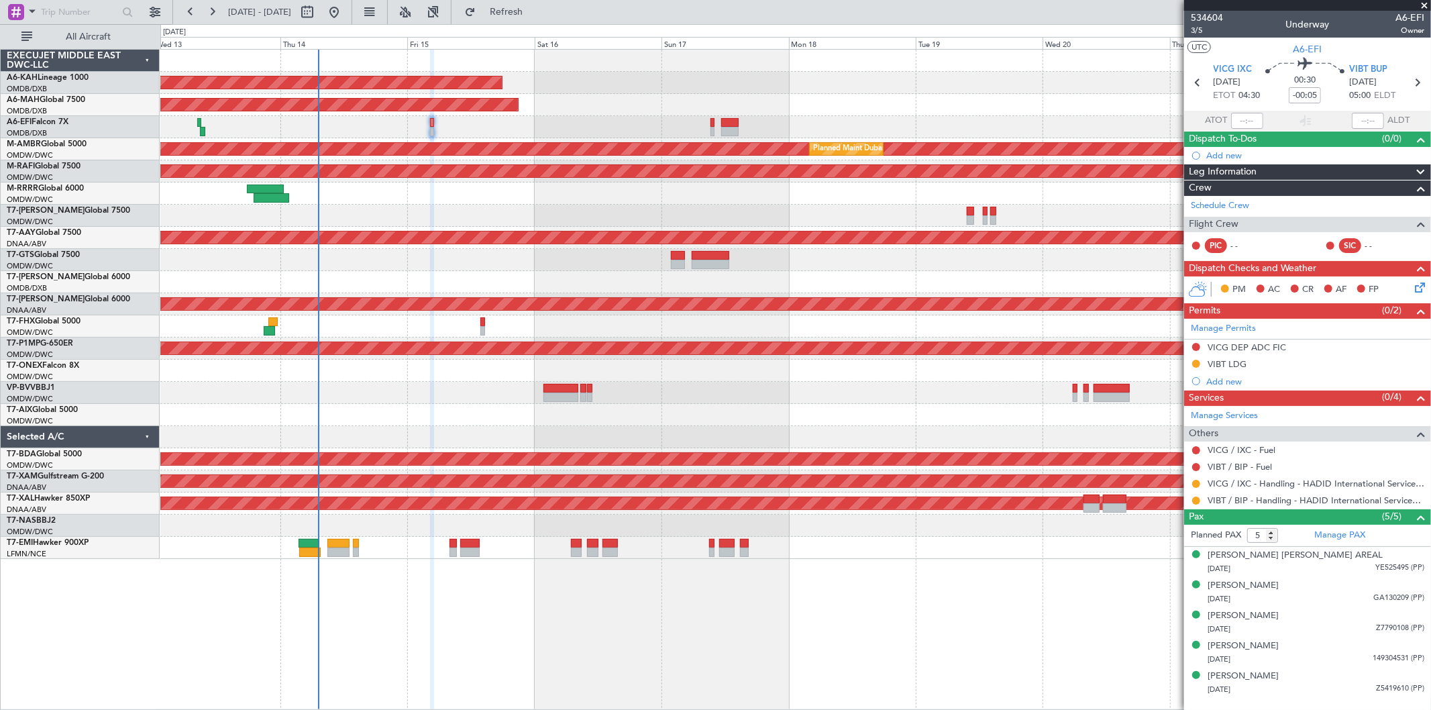
click at [363, 325] on div at bounding box center [795, 326] width 1270 height 22
click at [676, 347] on div "Unplanned Maint Budapest (Ferenc Liszt Intl) Planned Maint Dubai (Dubai Intl) P…" at bounding box center [795, 304] width 1270 height 509
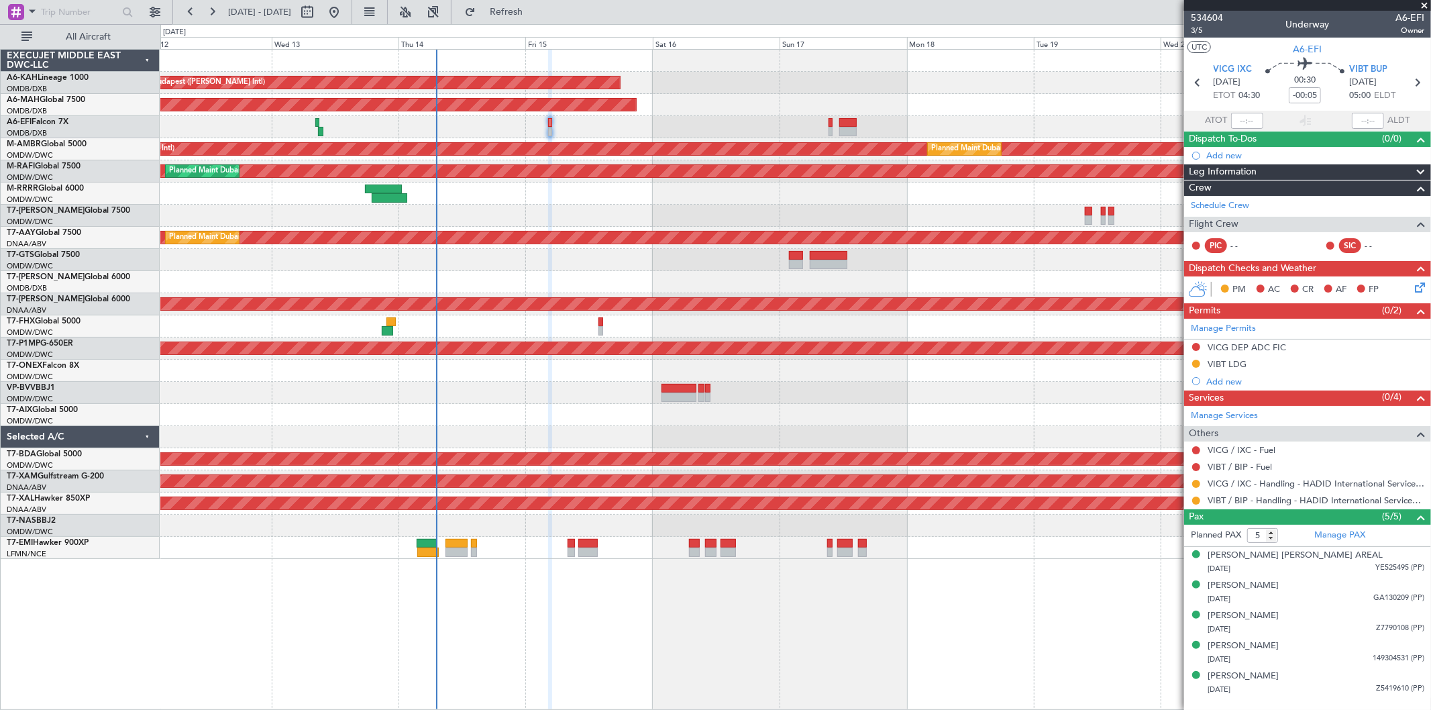
click at [452, 381] on div "Unplanned Maint Budapest ([PERSON_NAME] Intl) Planned Maint [GEOGRAPHIC_DATA] (…" at bounding box center [795, 304] width 1270 height 509
click at [792, 368] on div "Unplanned Maint Budapest ([PERSON_NAME] Intl) Planned Maint [GEOGRAPHIC_DATA] (…" at bounding box center [795, 304] width 1270 height 509
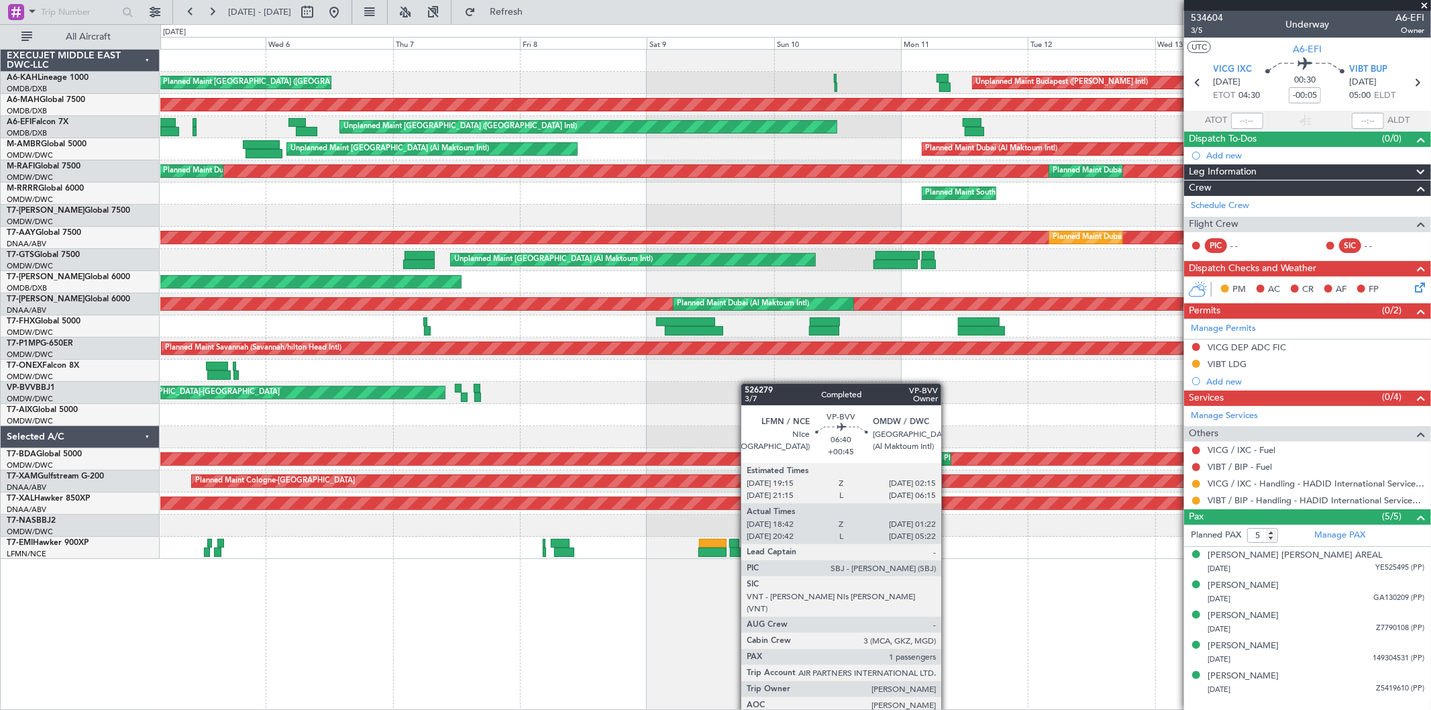
click at [845, 391] on div "Unplanned Maint [GEOGRAPHIC_DATA]-[GEOGRAPHIC_DATA]" at bounding box center [795, 393] width 1270 height 22
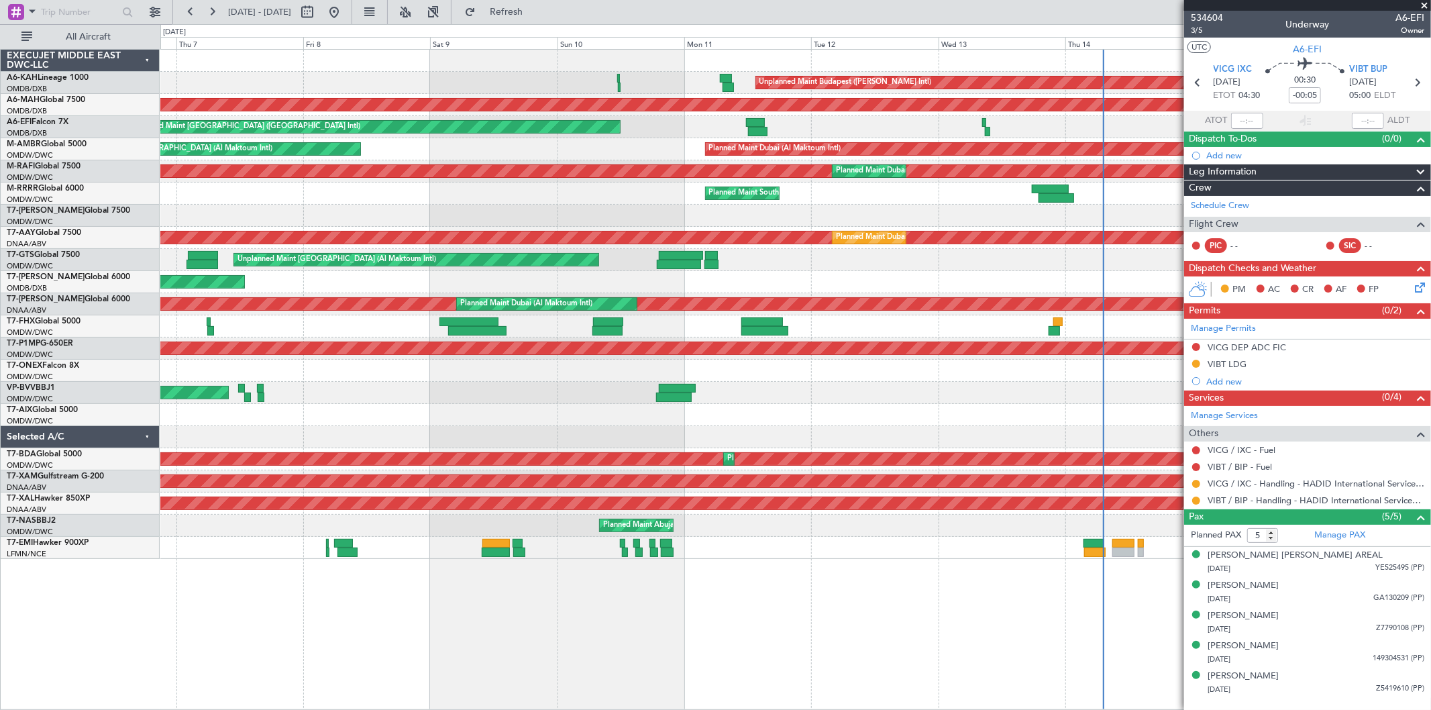
click at [371, 392] on div "Unplanned Maint [GEOGRAPHIC_DATA]-[GEOGRAPHIC_DATA]" at bounding box center [795, 393] width 1270 height 22
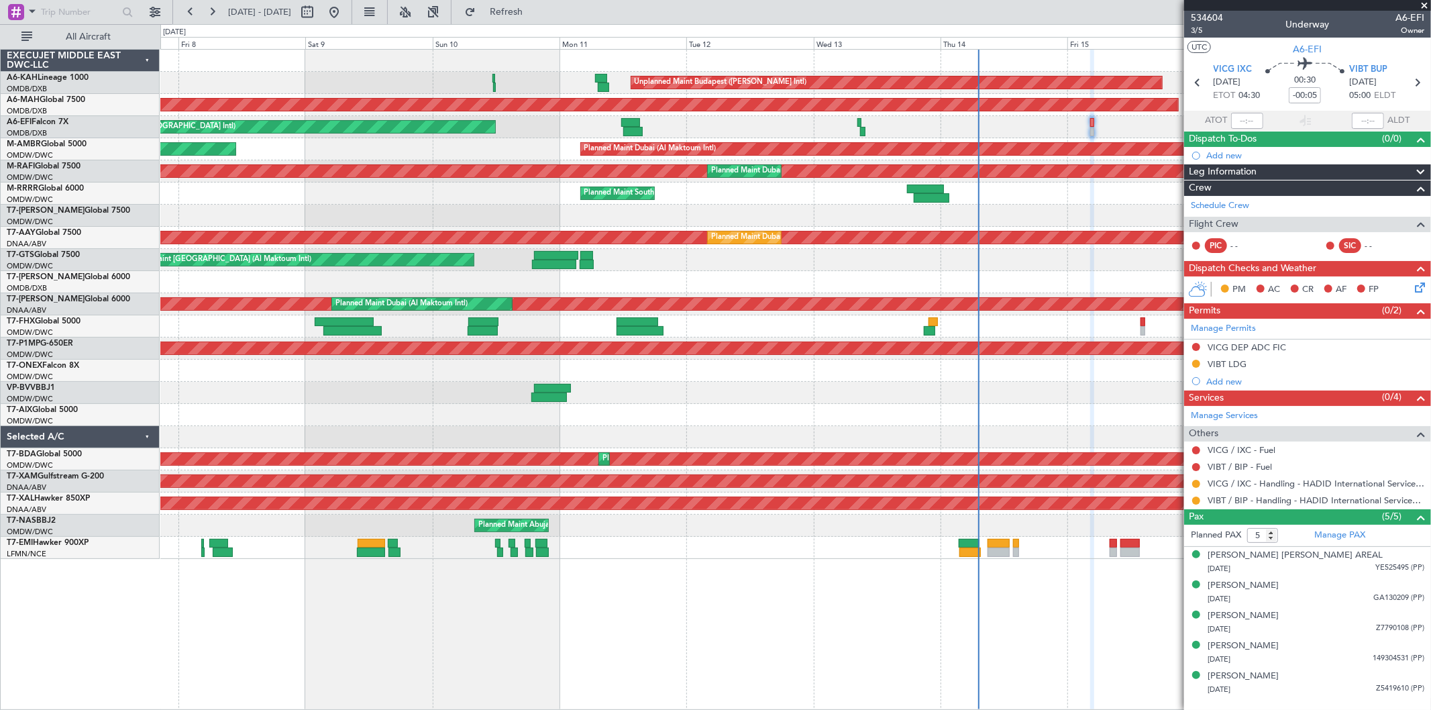
click at [466, 406] on div at bounding box center [795, 415] width 1270 height 22
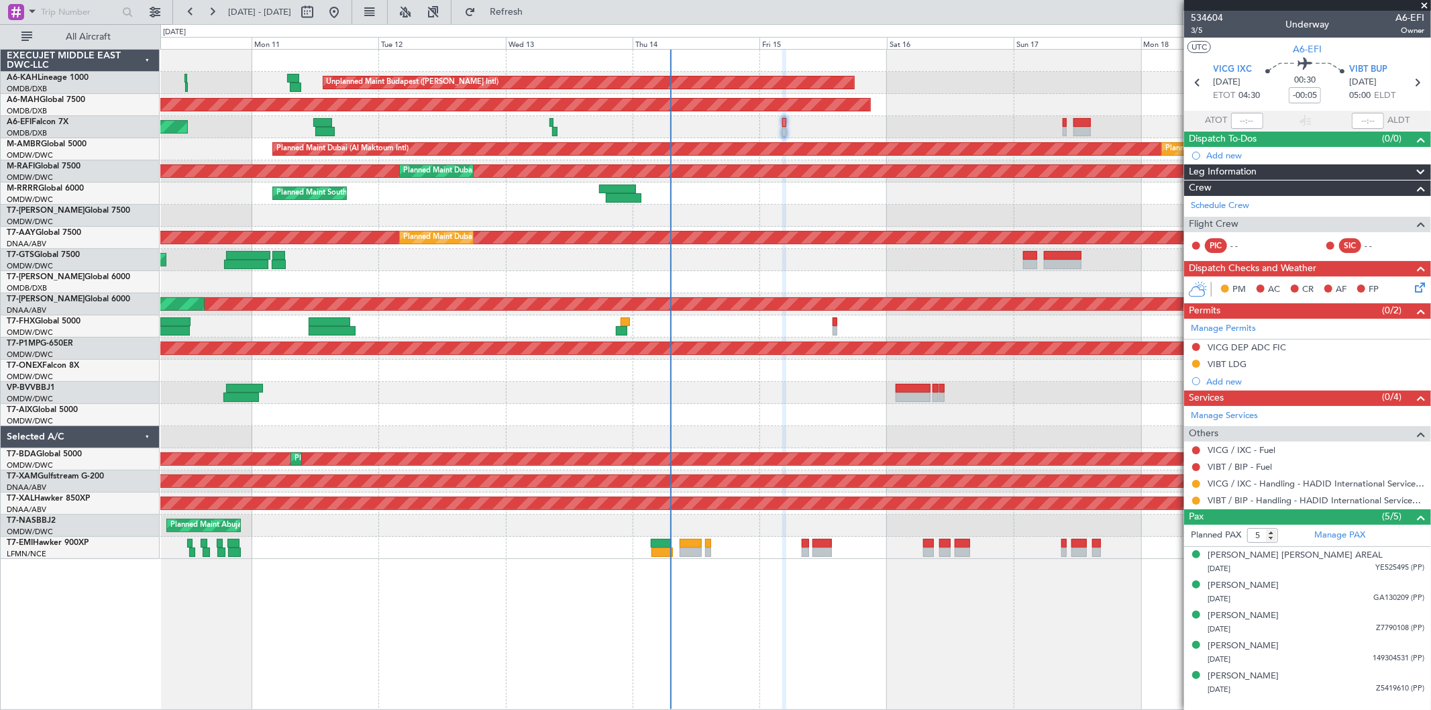
click at [477, 394] on div at bounding box center [795, 393] width 1270 height 22
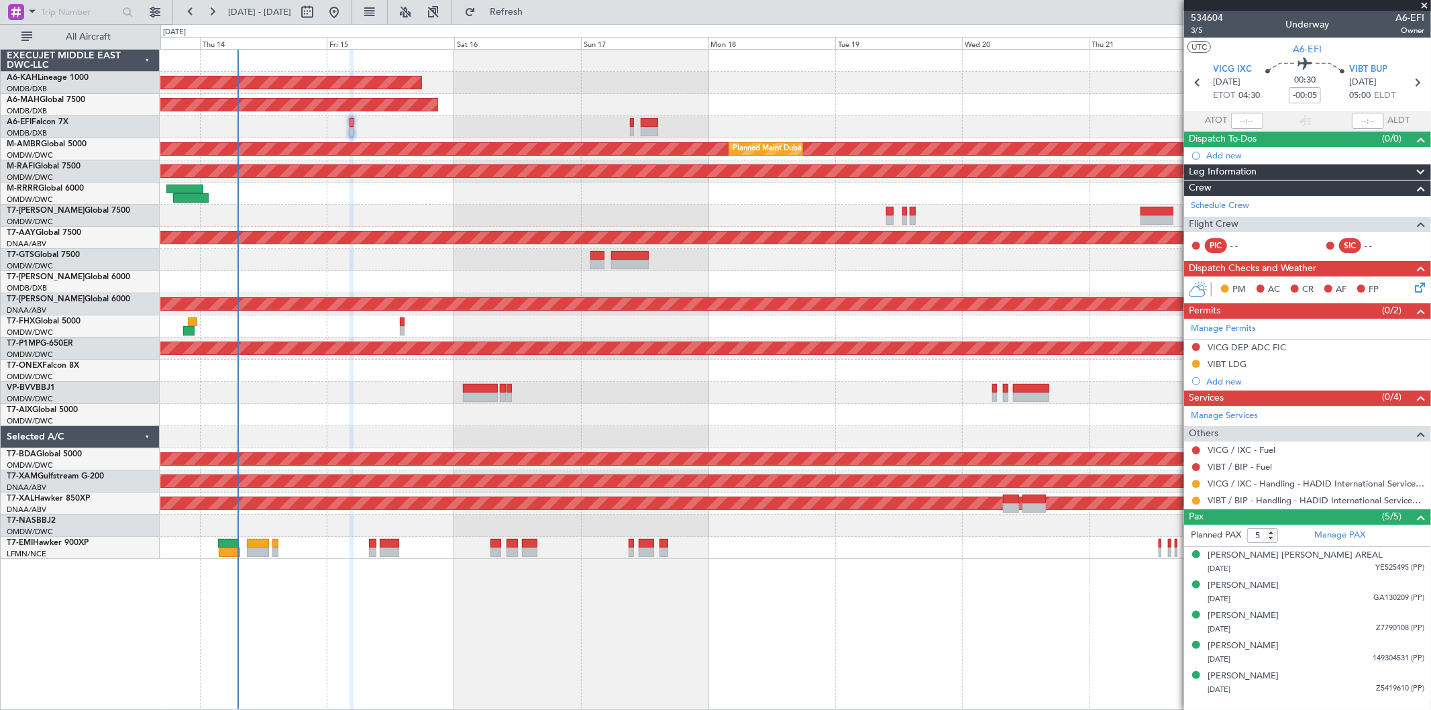
click at [605, 413] on div at bounding box center [795, 415] width 1270 height 22
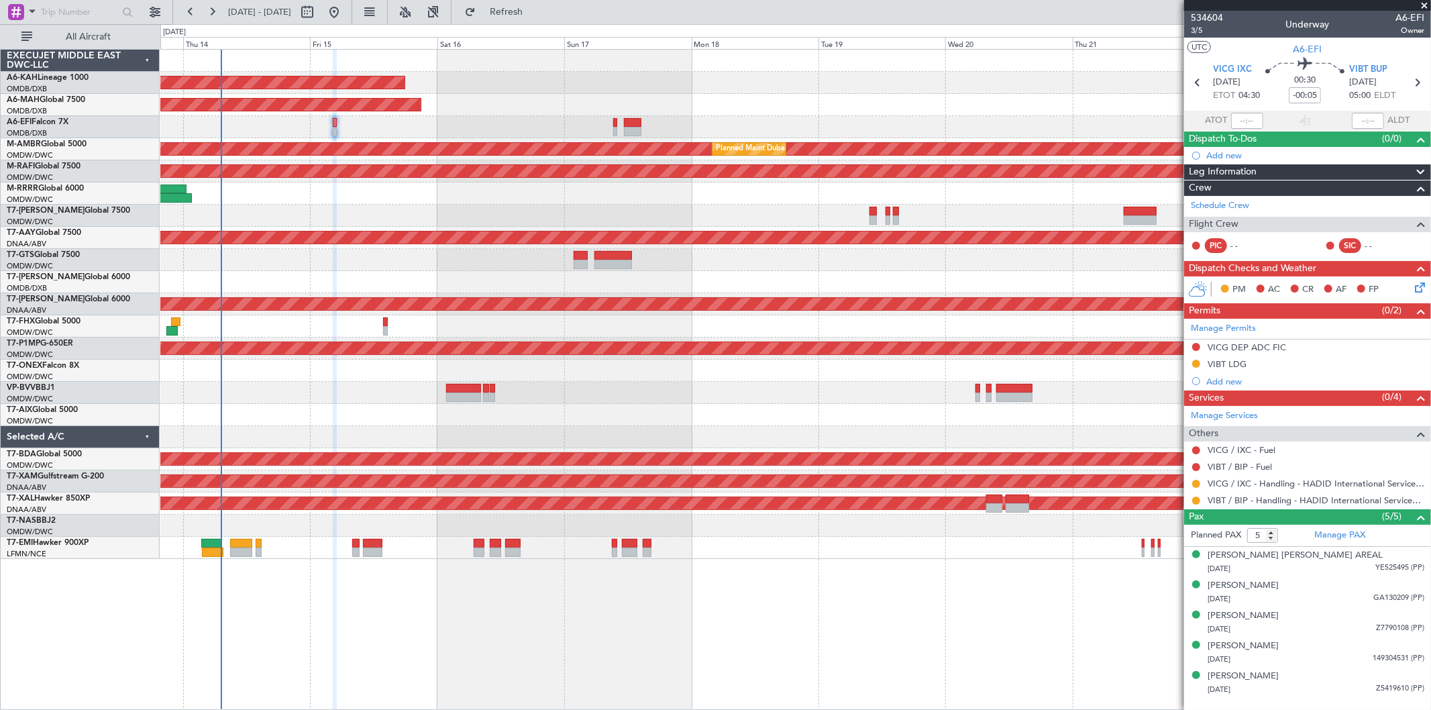
click at [569, 383] on div "Unplanned Maint Budapest ([PERSON_NAME] Intl) Planned Maint [GEOGRAPHIC_DATA] (…" at bounding box center [795, 304] width 1270 height 509
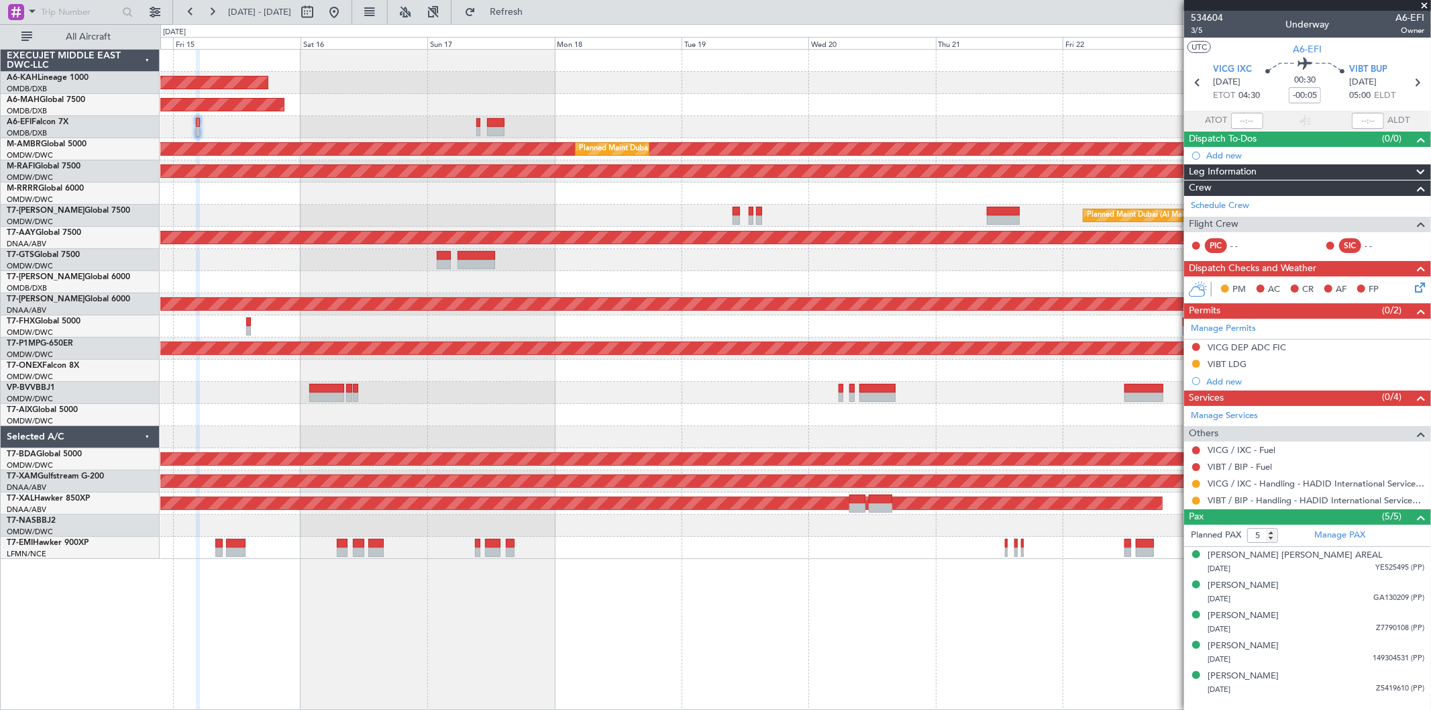
click at [983, 369] on div "Unplanned Maint Budapest (Ferenc Liszt Intl) Planned Maint Dubai (Dubai Intl) P…" at bounding box center [795, 304] width 1270 height 509
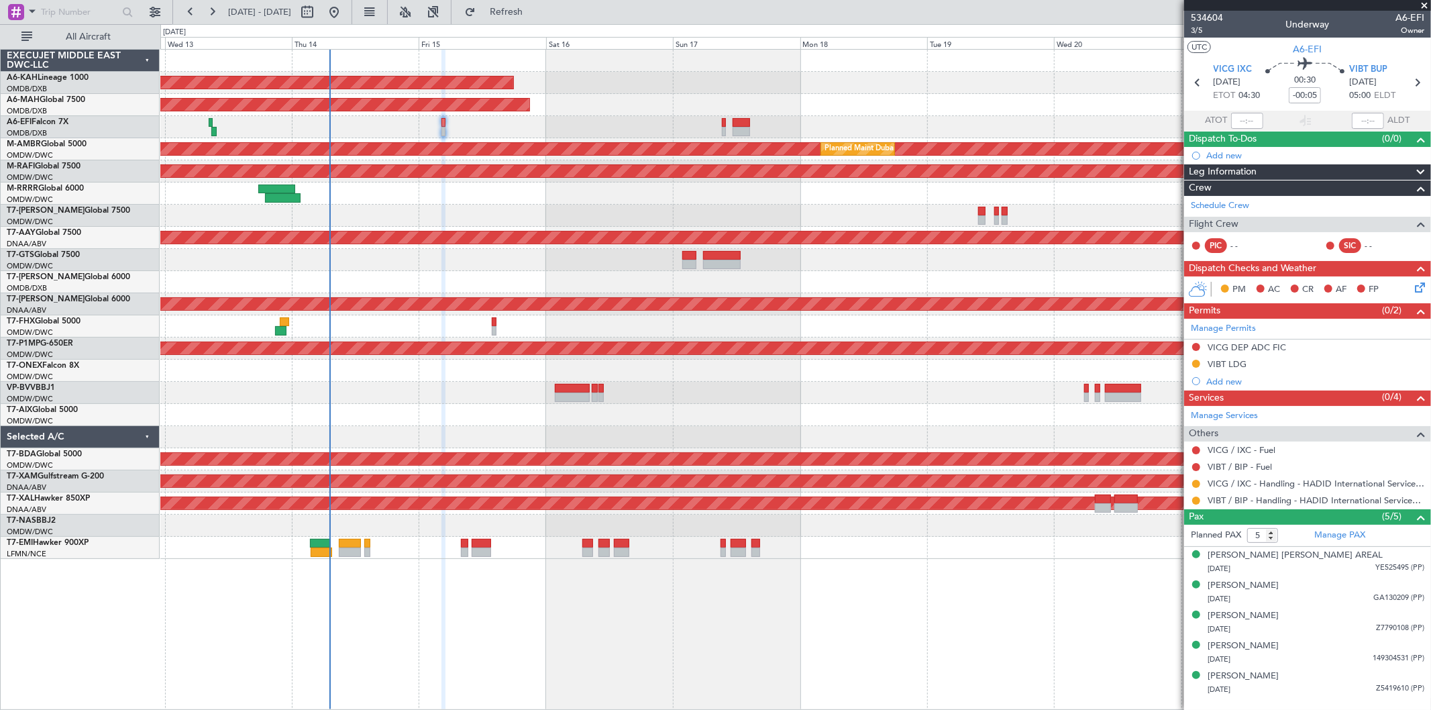
click at [771, 379] on div "Unplanned Maint Budapest (Ferenc Liszt Intl) Planned Maint Dubai (Dubai Intl) U…" at bounding box center [795, 304] width 1270 height 509
click at [1419, 3] on span at bounding box center [1423, 6] width 13 height 12
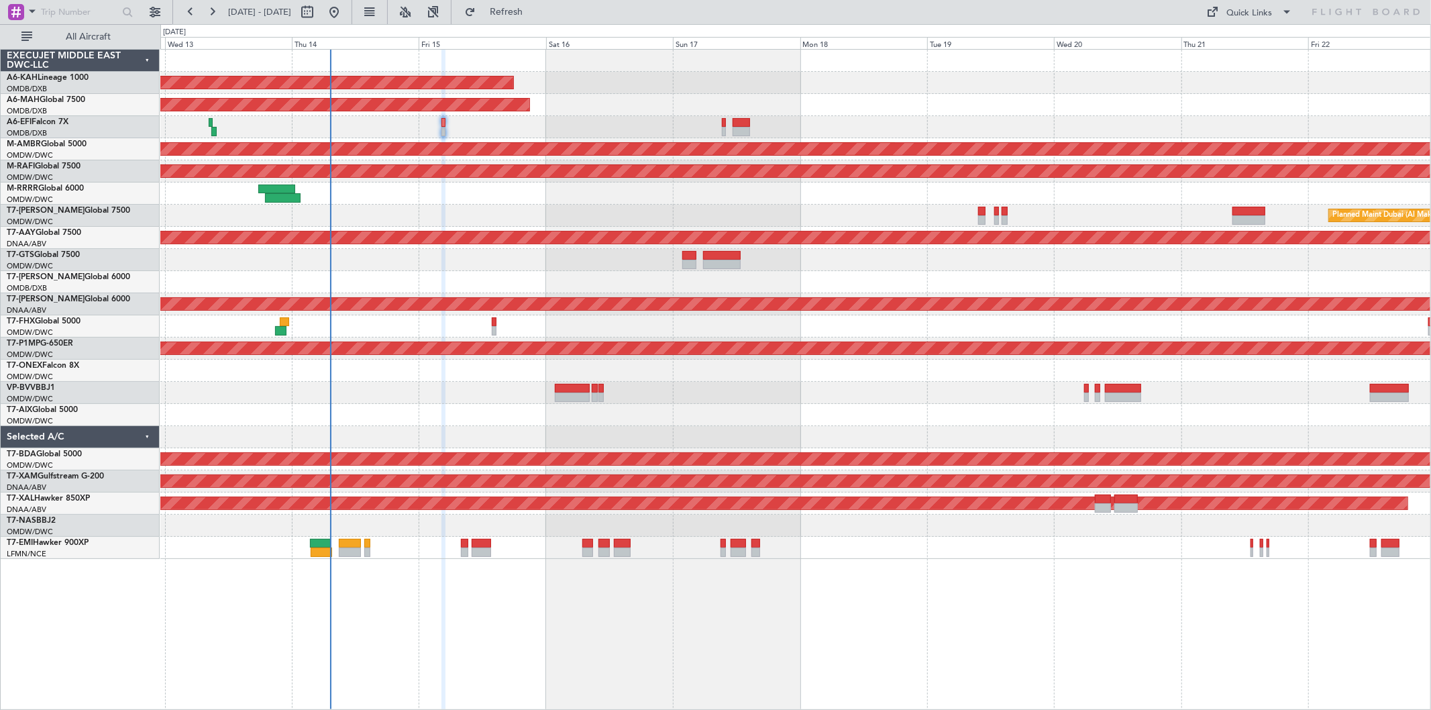
type input "0"
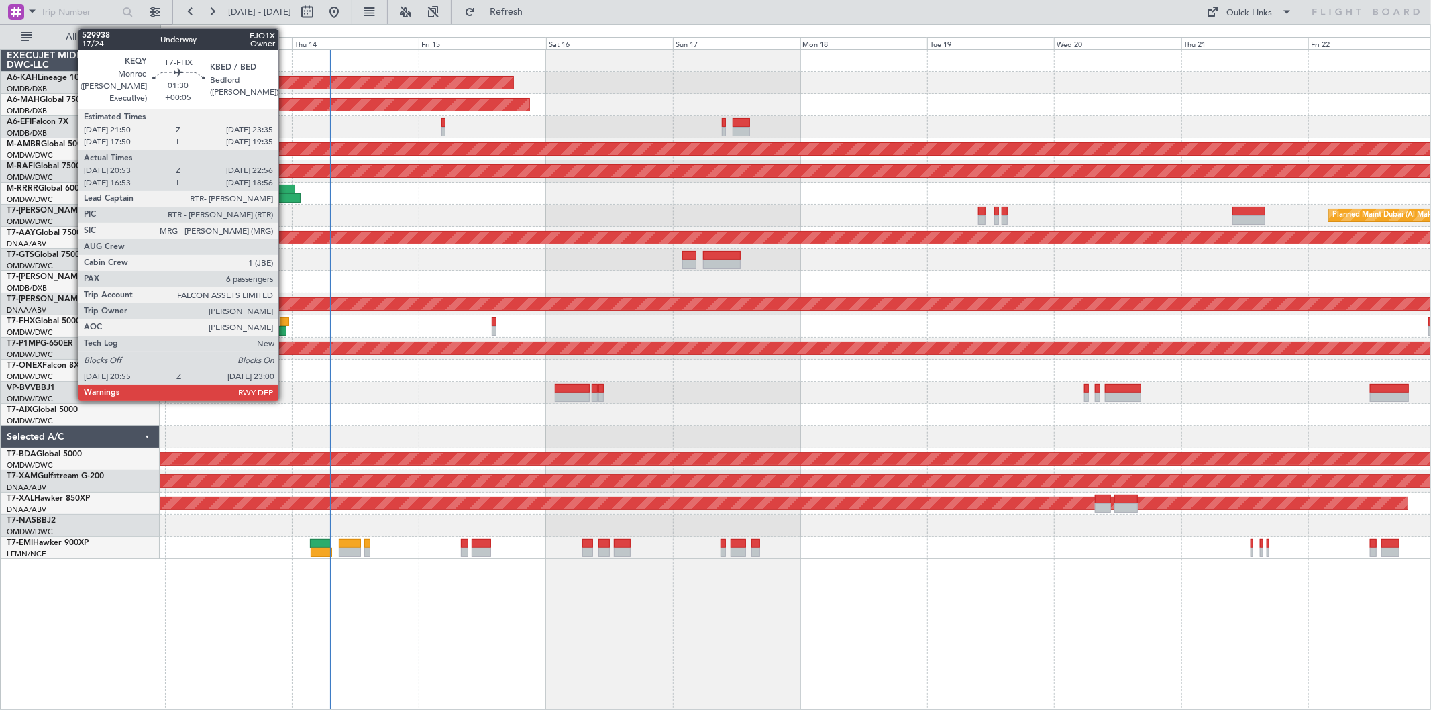
click at [285, 321] on div at bounding box center [284, 321] width 9 height 9
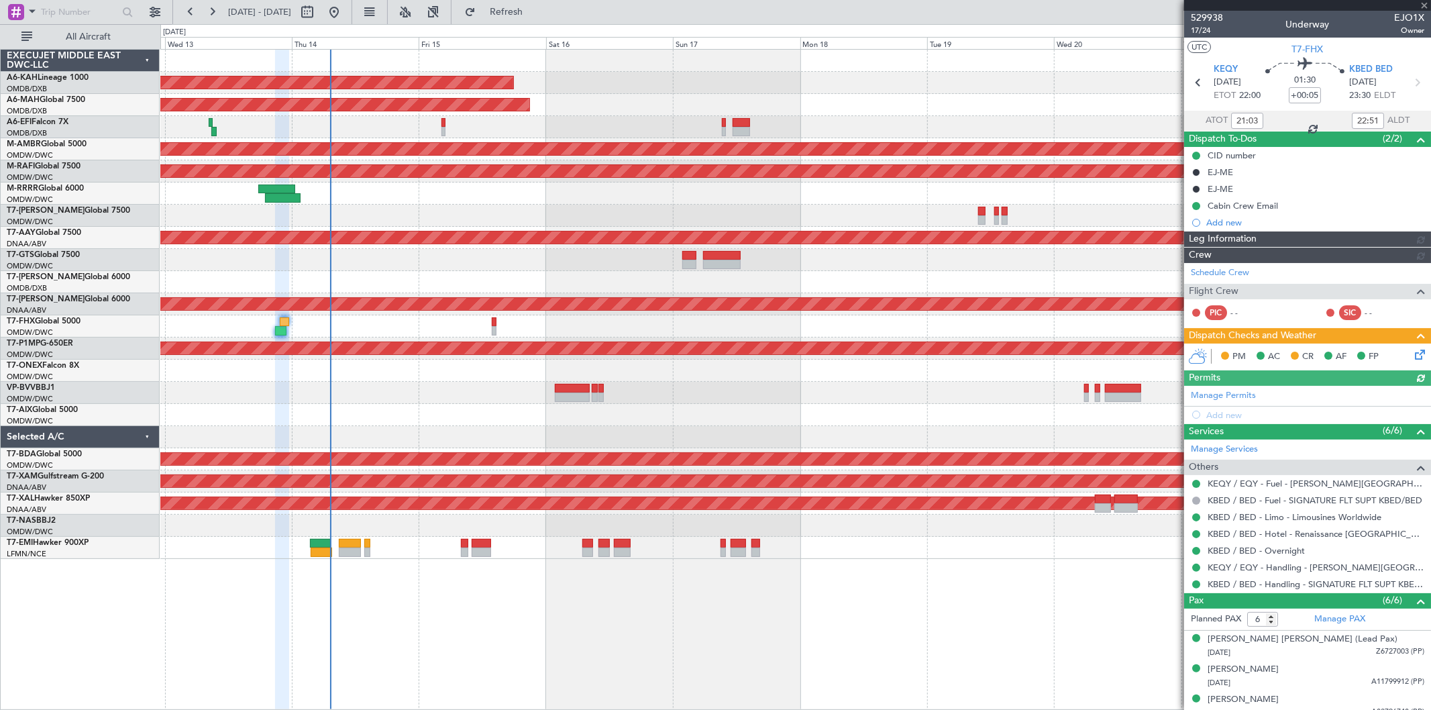
type input "Syed Shakeel (SYS)"
type input "7023"
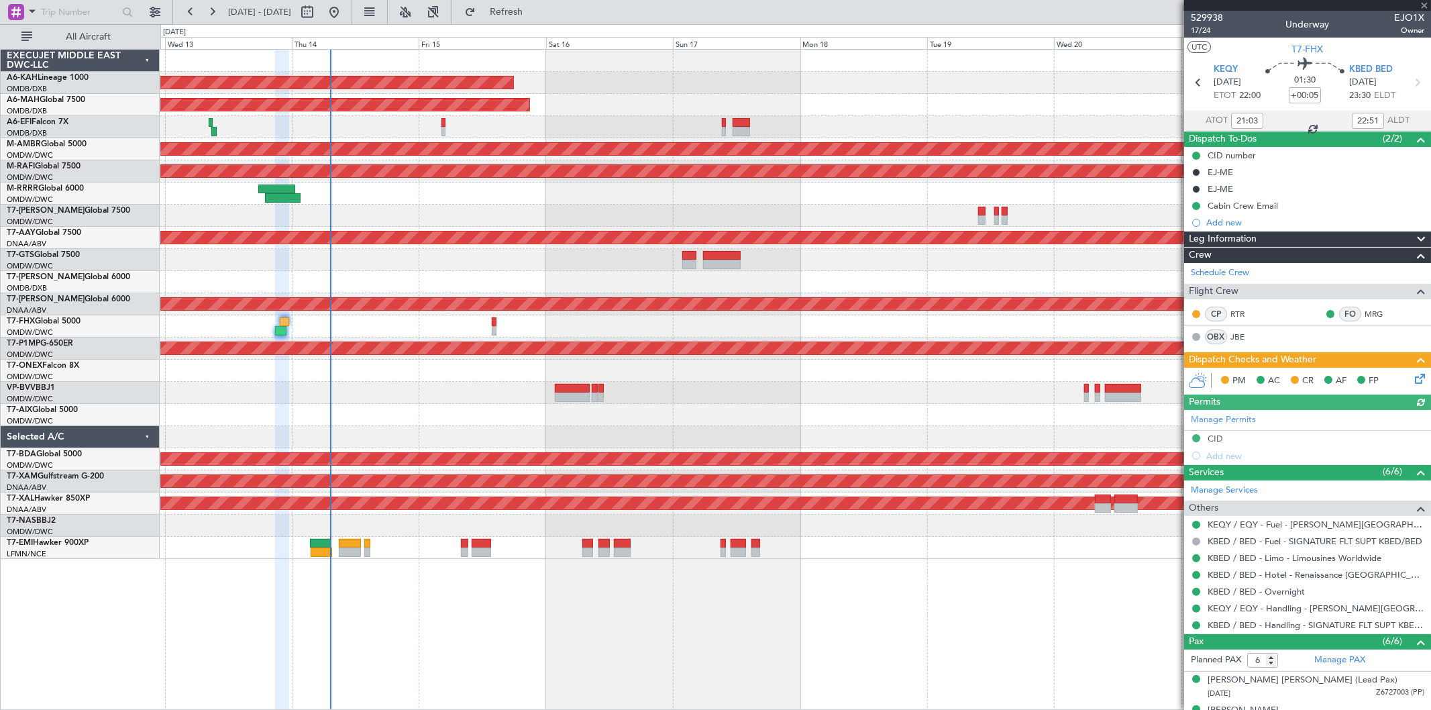
click at [1412, 378] on icon at bounding box center [1417, 376] width 11 height 11
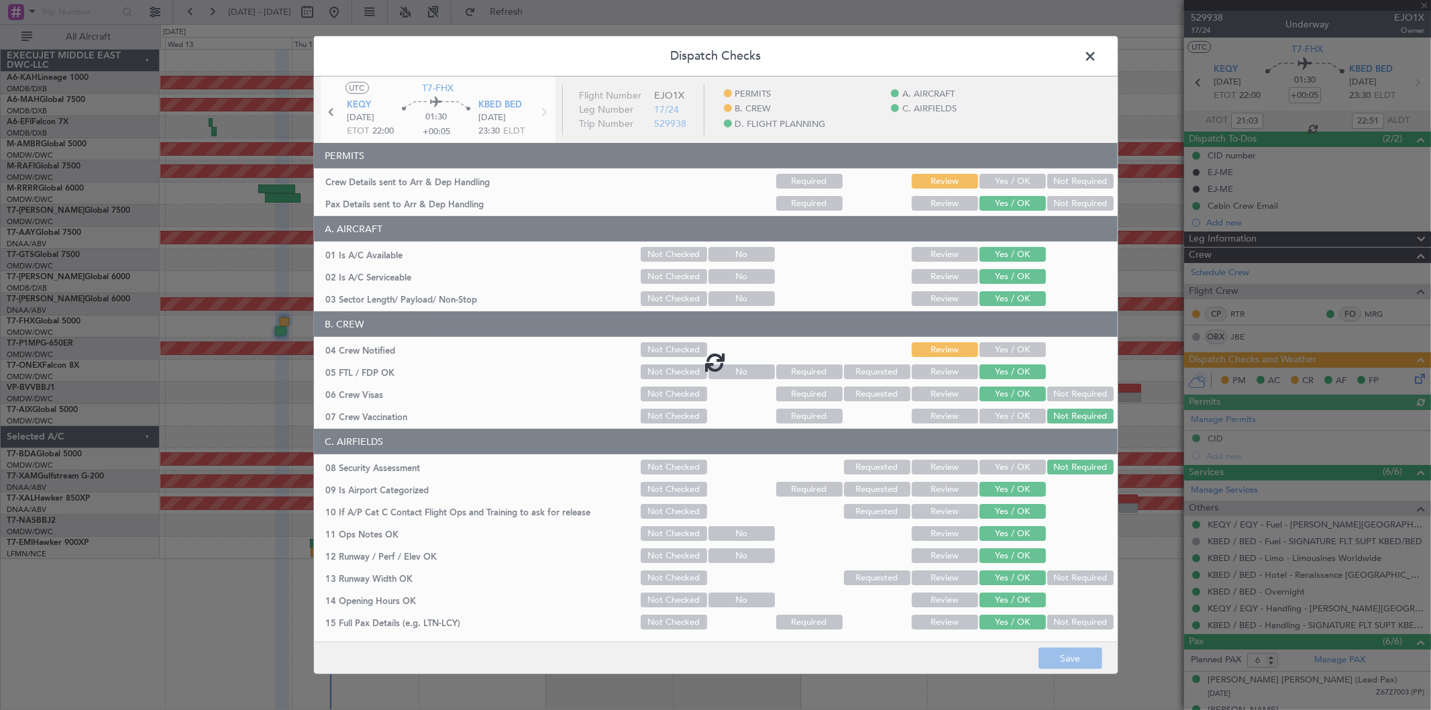
click at [1002, 179] on div at bounding box center [716, 361] width 804 height 570
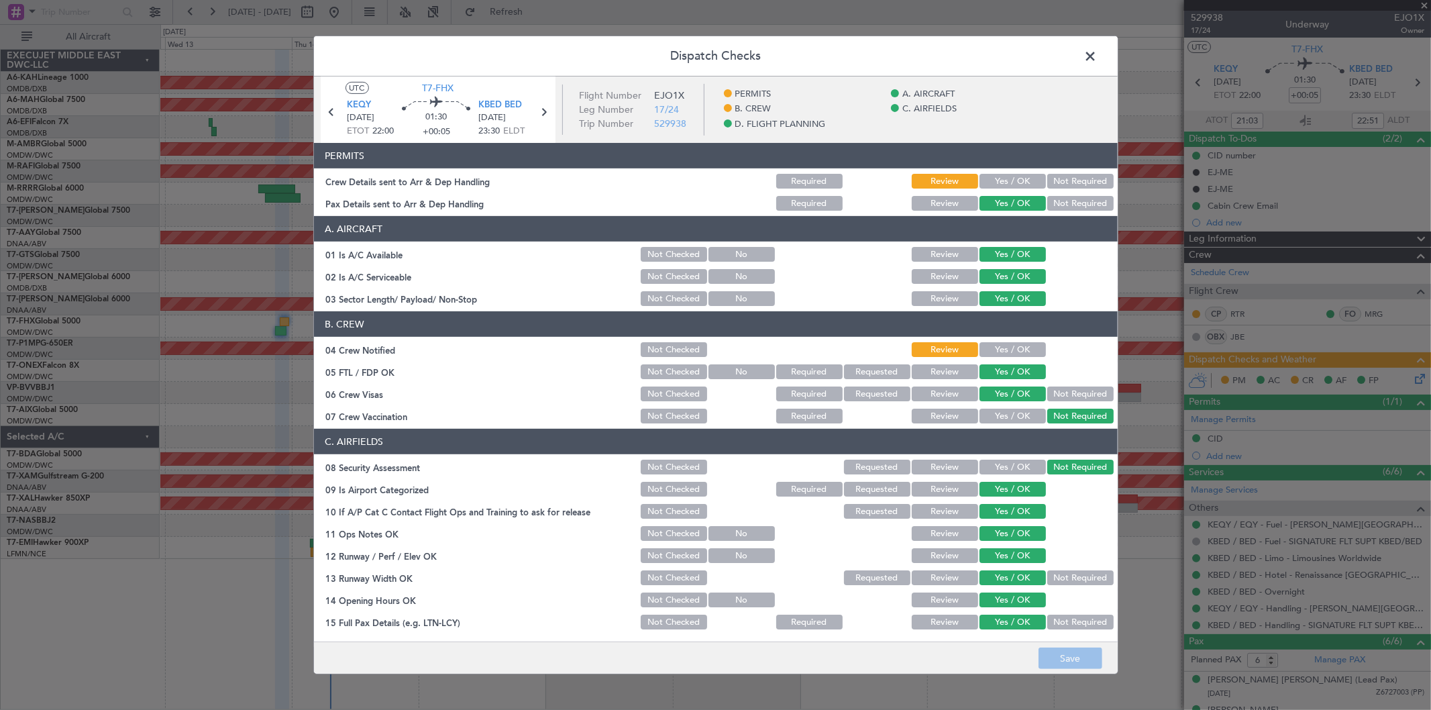
click at [1002, 179] on button "Yes / OK" at bounding box center [1012, 181] width 66 height 15
click at [997, 351] on button "Yes / OK" at bounding box center [1012, 349] width 66 height 15
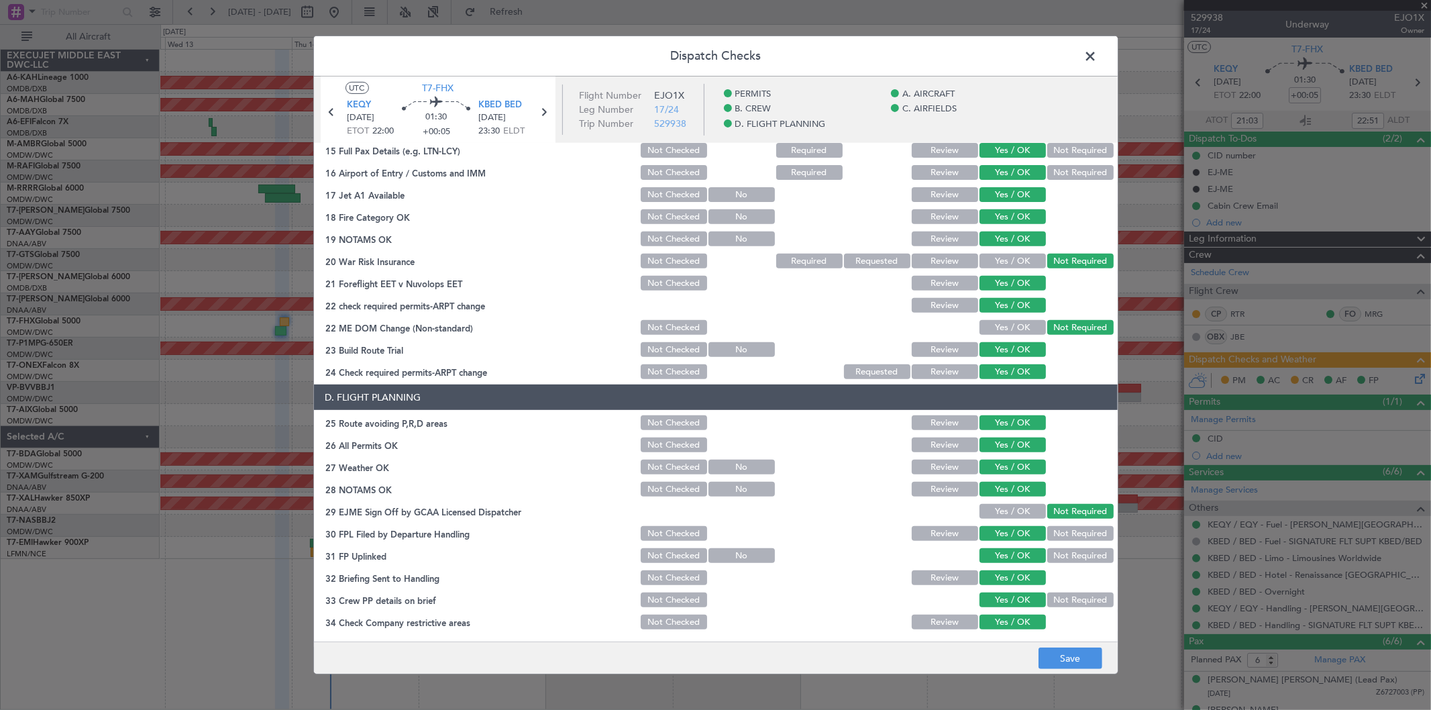
scroll to position [494, 0]
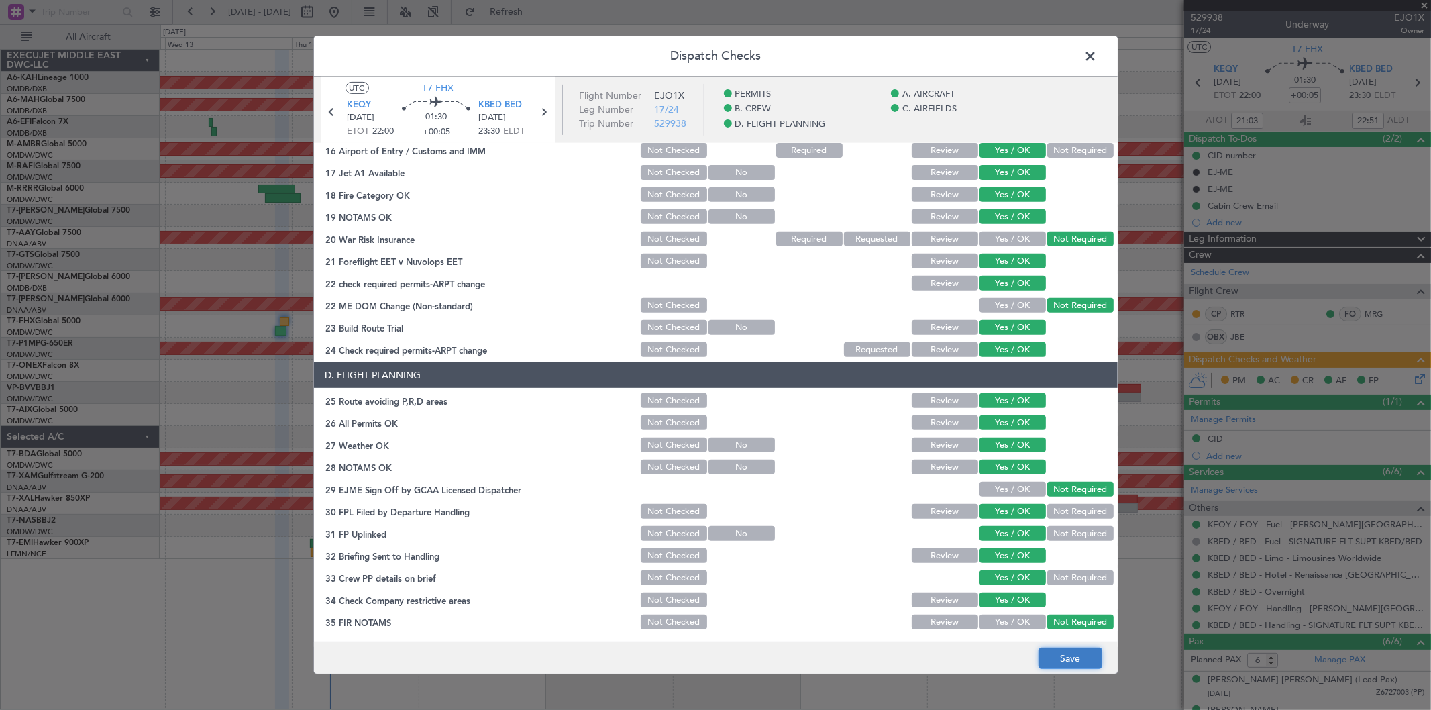
click at [1065, 655] on button "Save" at bounding box center [1070, 657] width 64 height 21
click at [1097, 62] on span at bounding box center [1097, 59] width 0 height 27
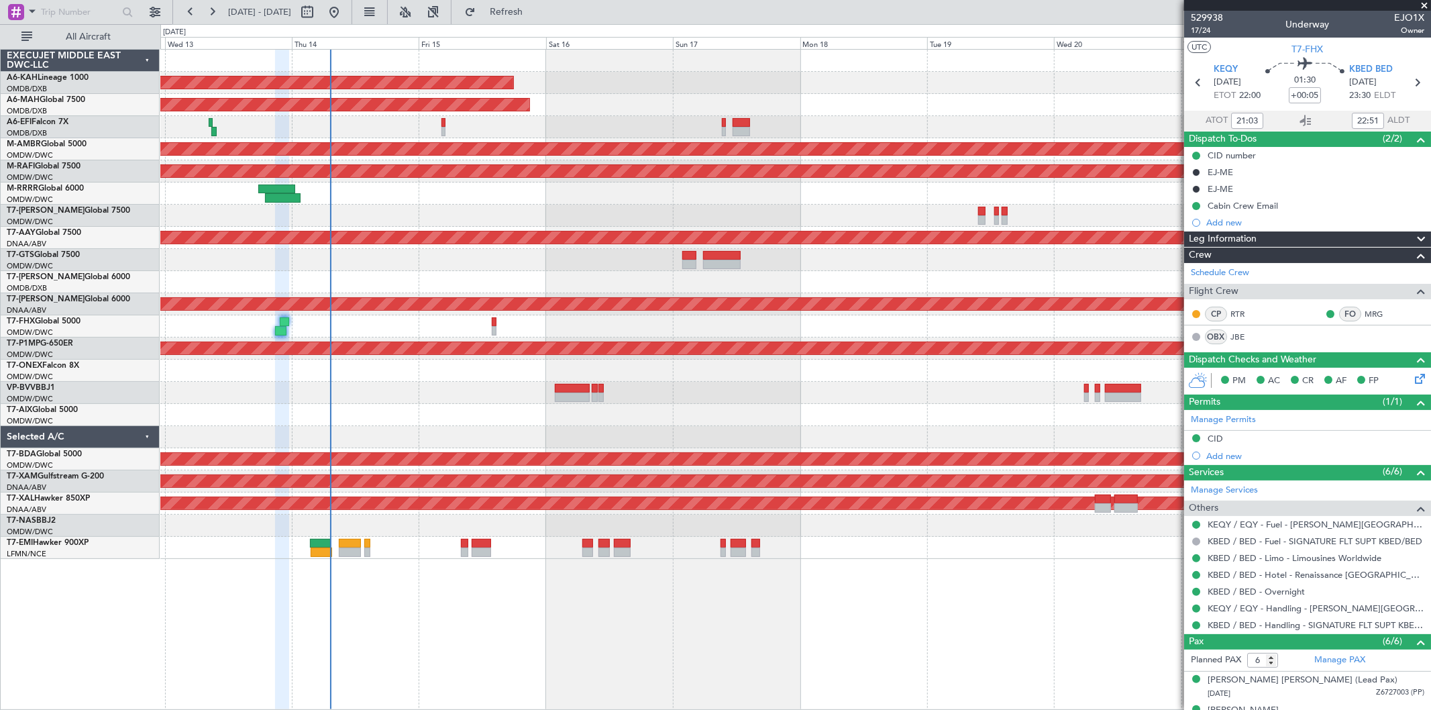
type input "17:03"
type input "18:51"
type input "21:03"
type input "22:51"
click at [1419, 3] on span at bounding box center [1423, 6] width 13 height 12
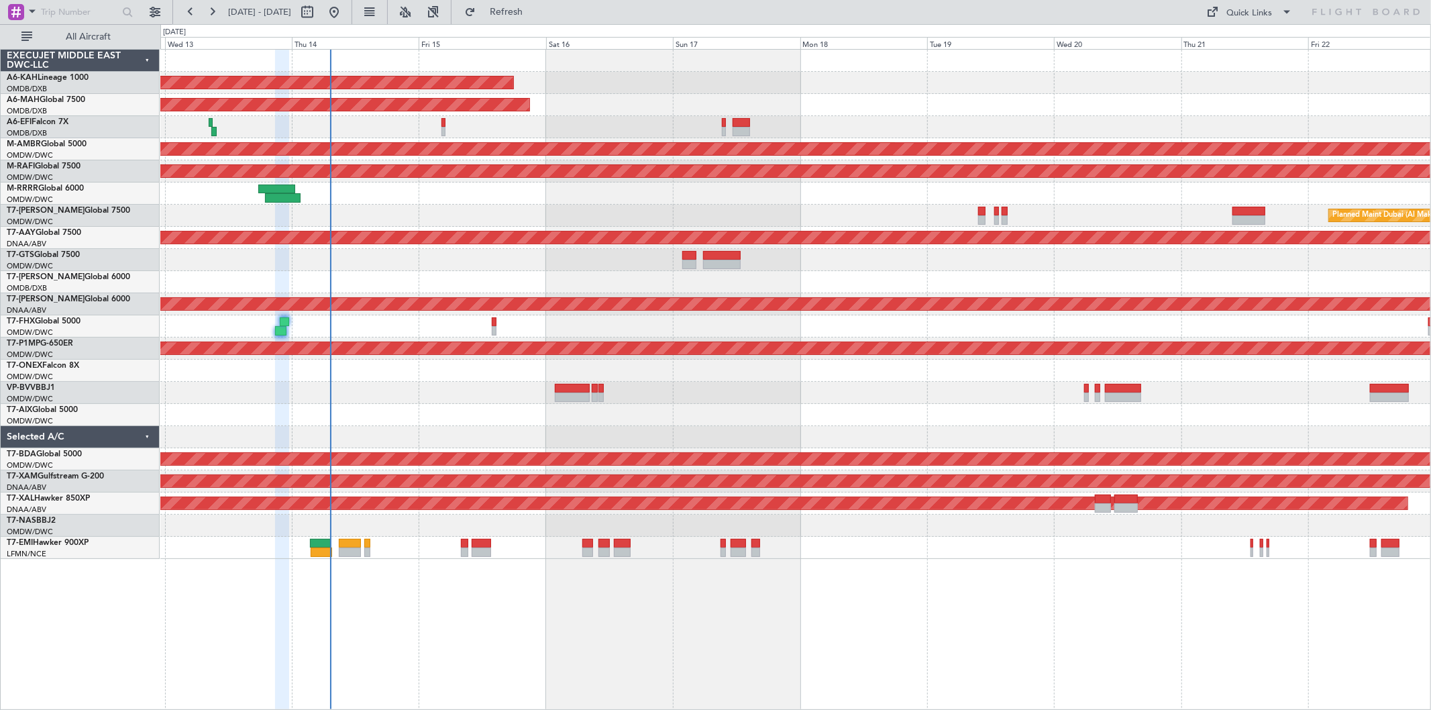
type input "0"
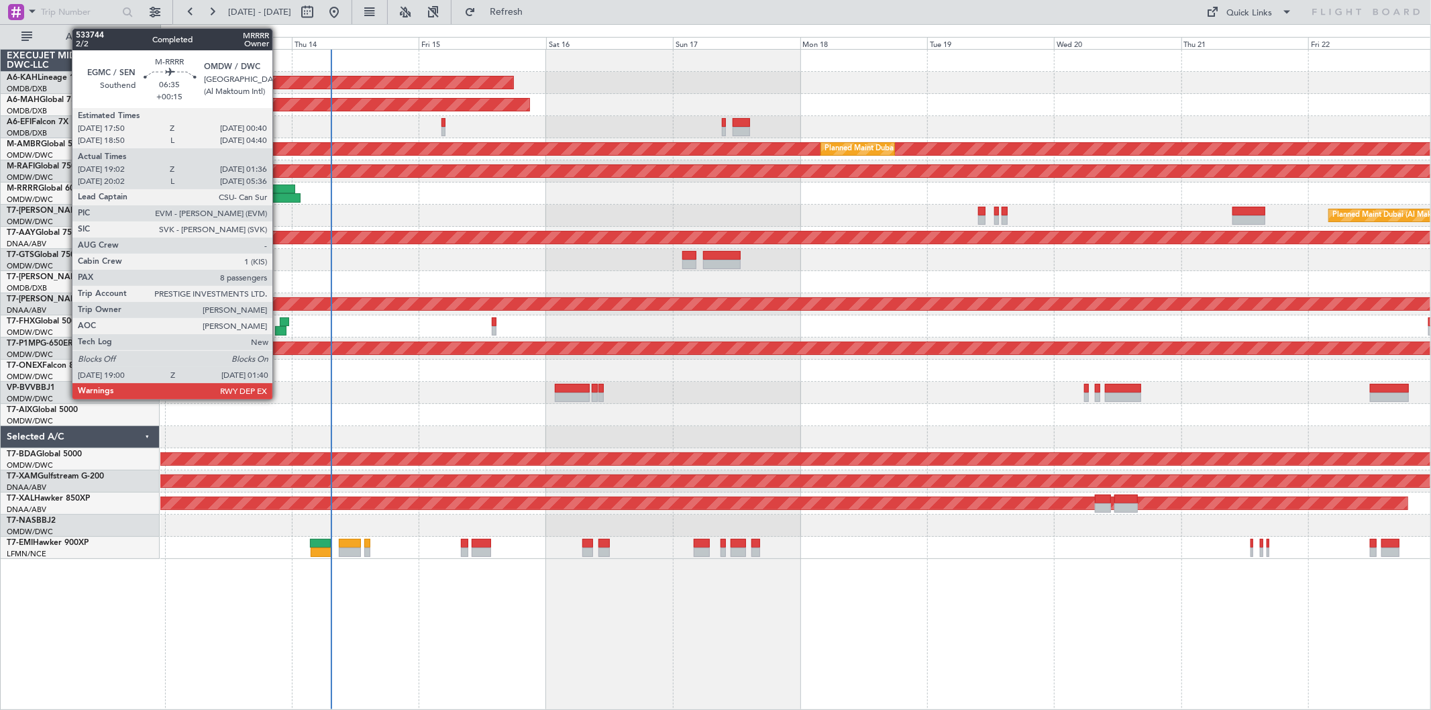
click at [279, 191] on div at bounding box center [276, 188] width 36 height 9
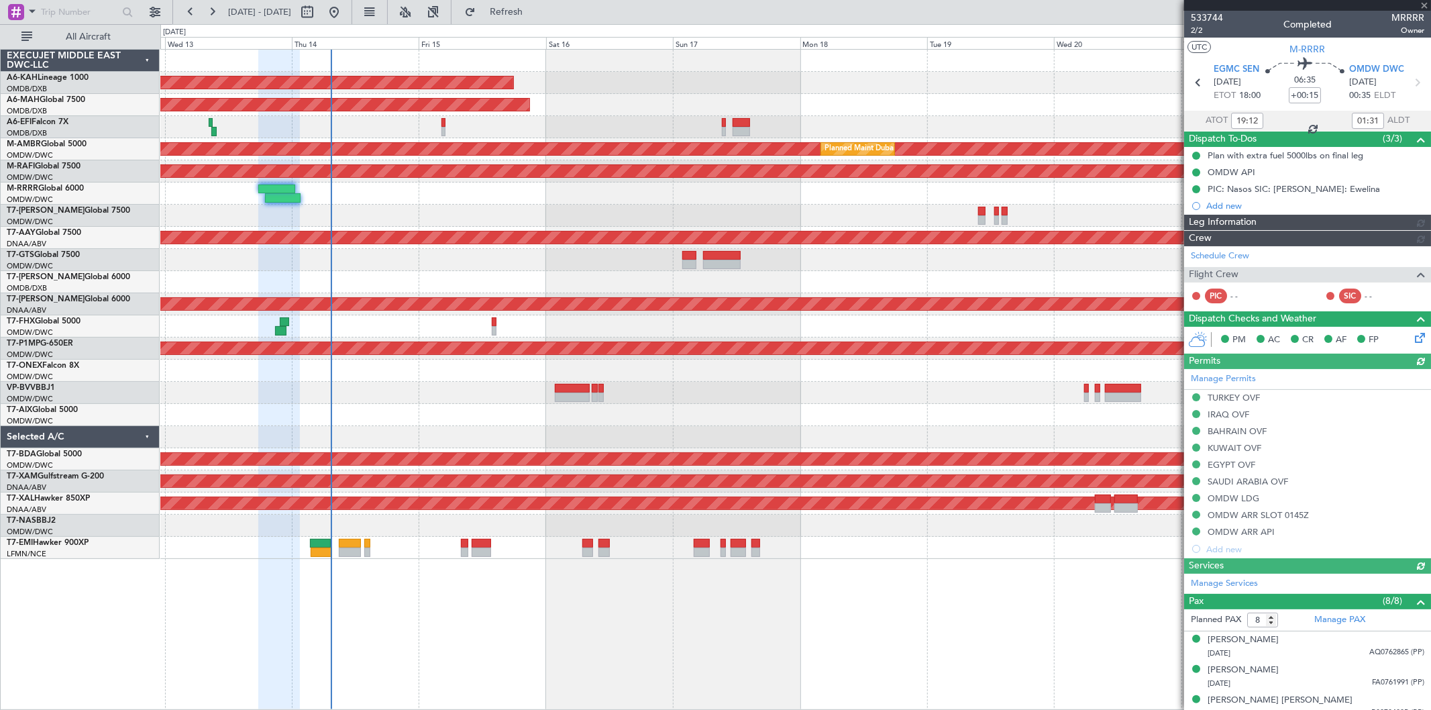
type input "Syed Shakeel (SYS)"
type input "6980"
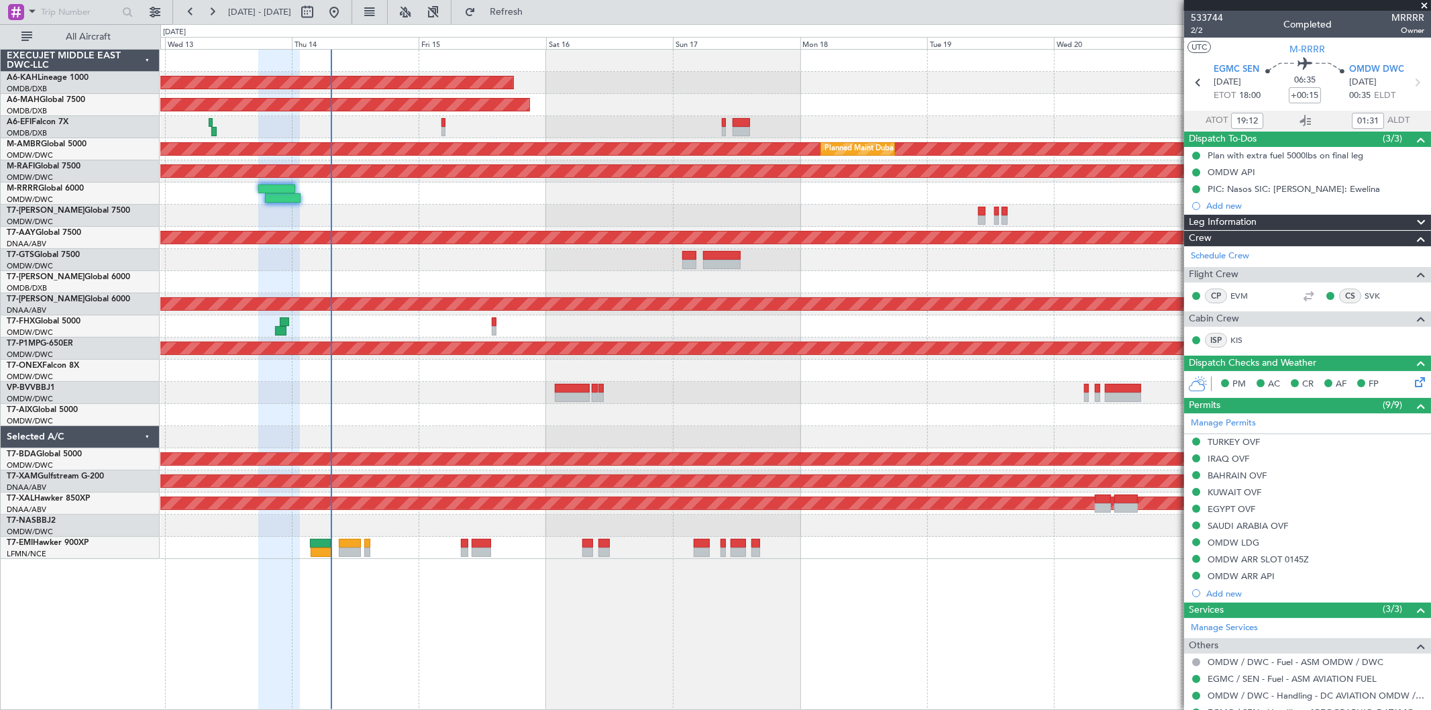
click at [1421, 3] on span at bounding box center [1423, 6] width 13 height 12
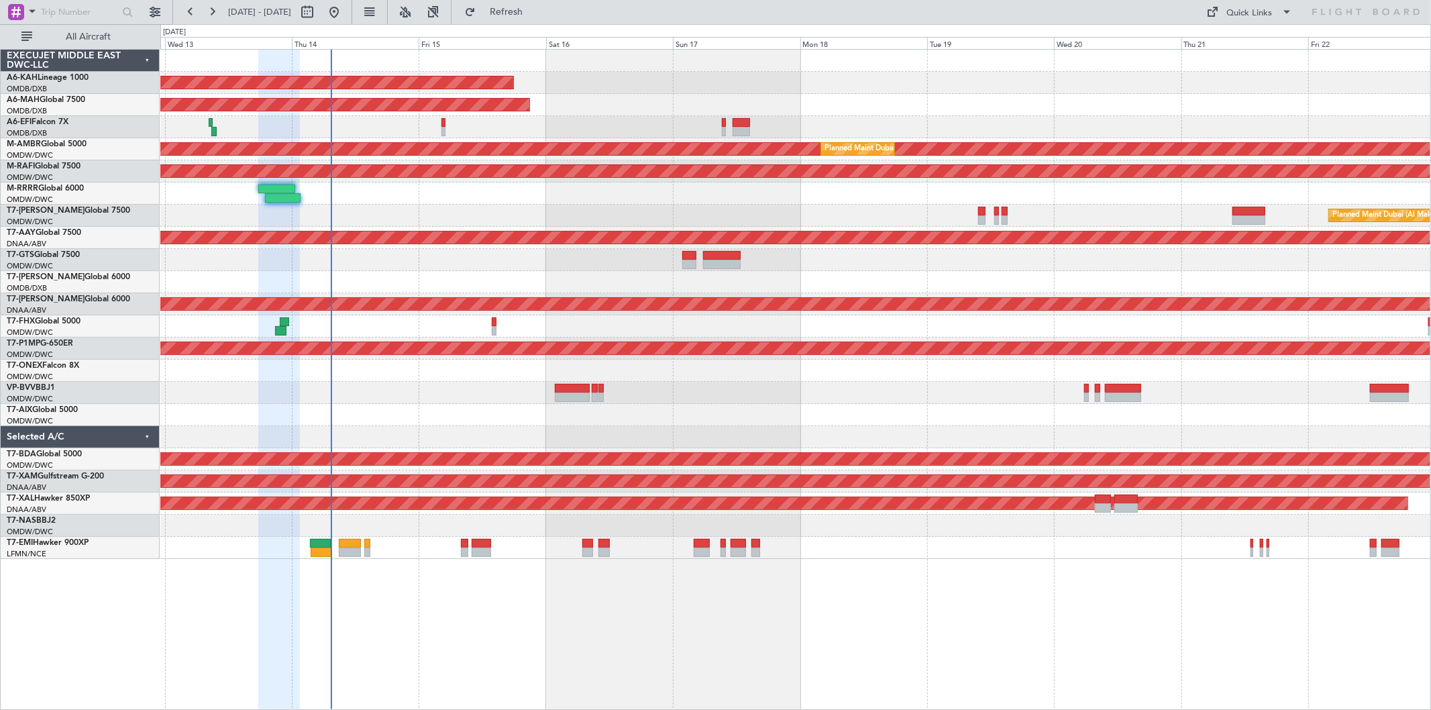
type input "0"
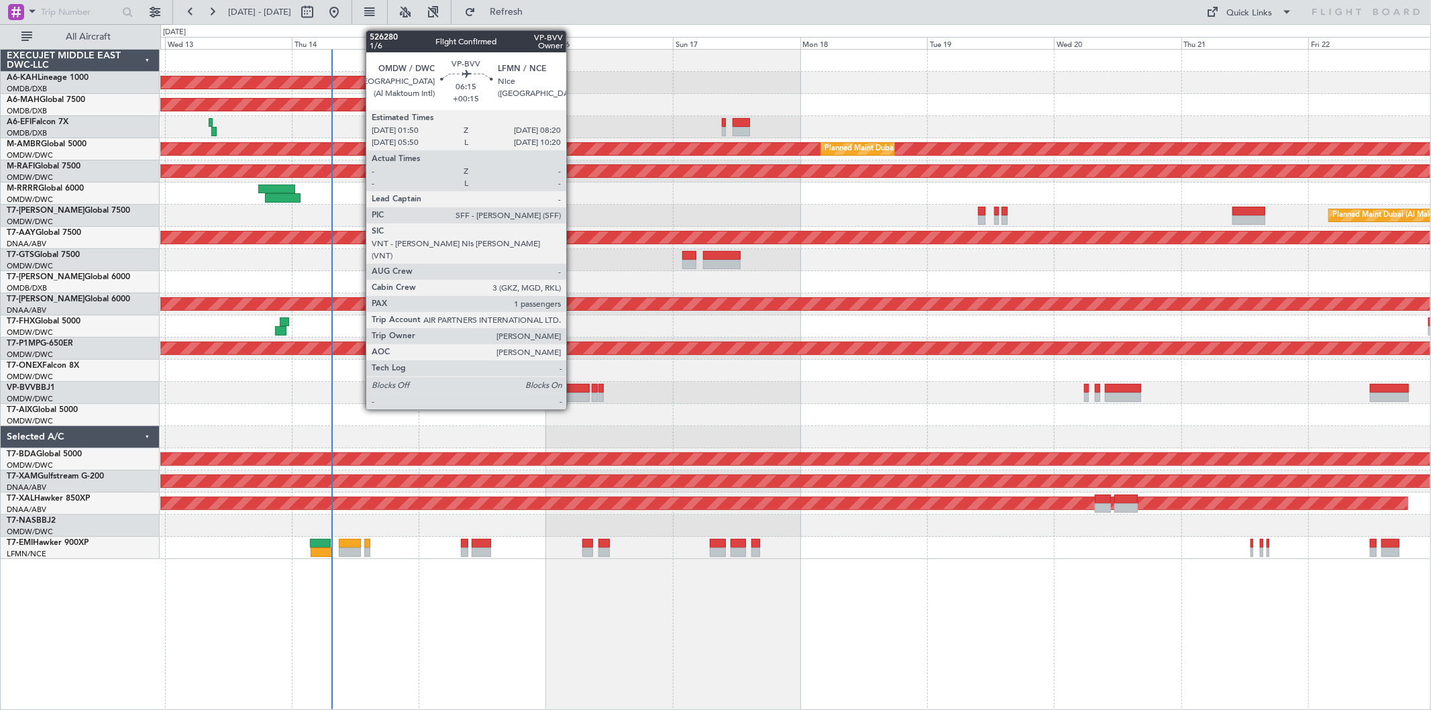
click at [573, 384] on div at bounding box center [572, 388] width 35 height 9
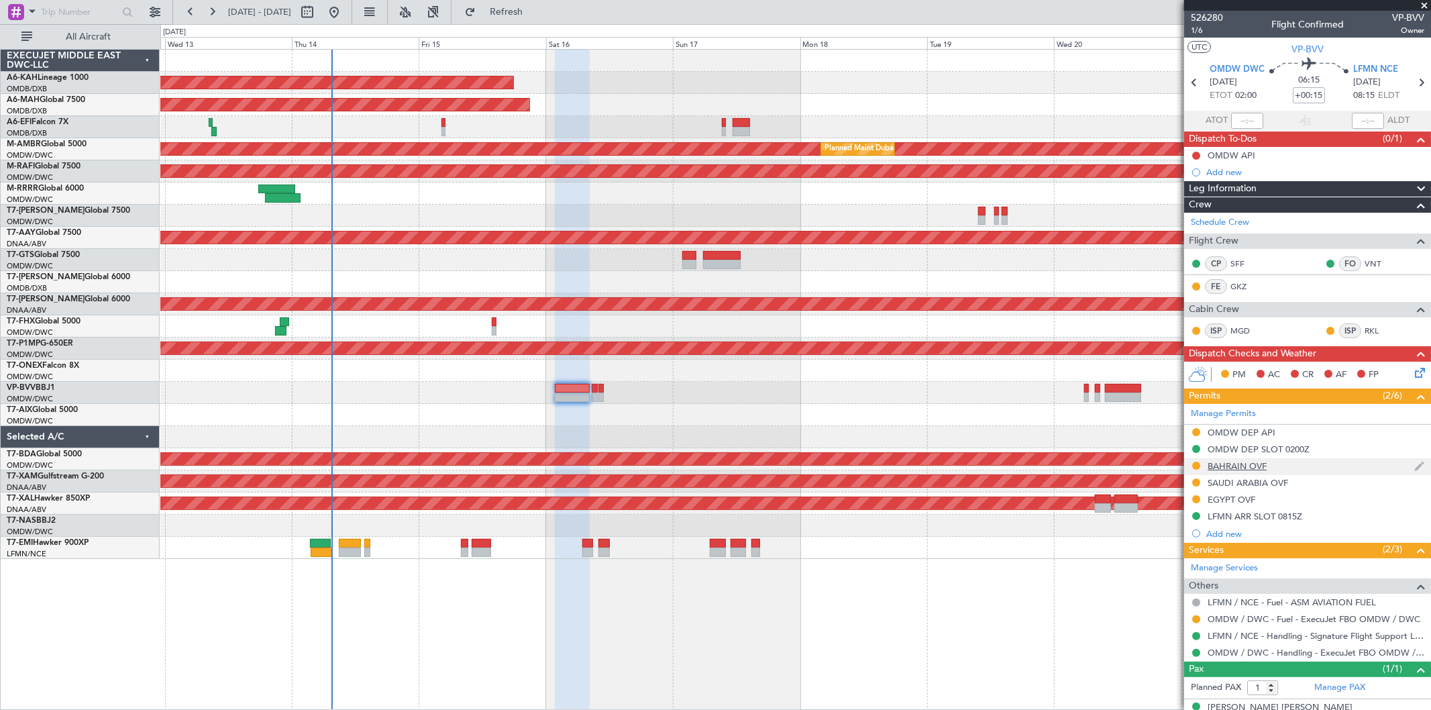
click at [1253, 466] on div "BAHRAIN OVF" at bounding box center [1237, 465] width 59 height 11
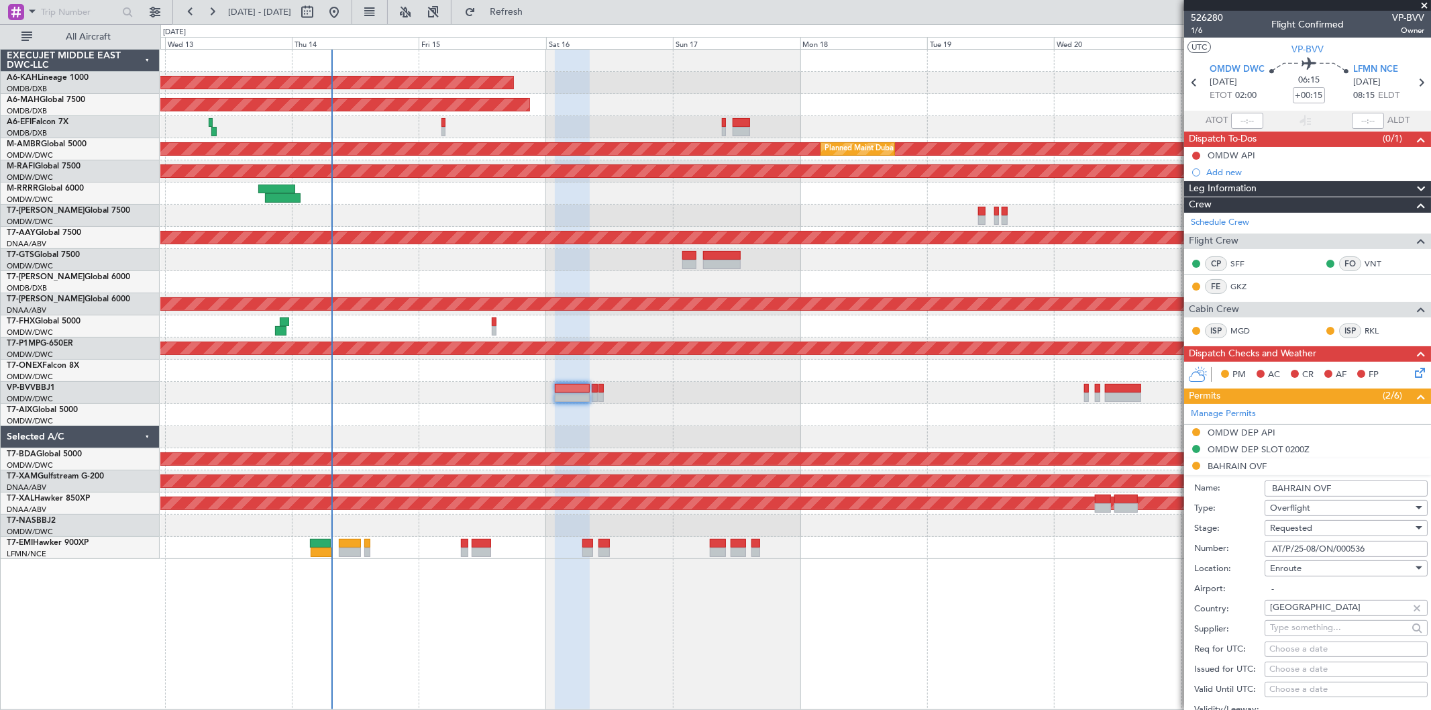
click at [1310, 546] on input "AT/P/25-08/ON/000536" at bounding box center [1346, 549] width 163 height 16
click at [1309, 531] on span "Requested" at bounding box center [1291, 528] width 42 height 12
drag, startPoint x: 1303, startPoint y: 636, endPoint x: 1323, endPoint y: 619, distance: 26.6
click at [1303, 635] on span "Received OK" at bounding box center [1341, 631] width 140 height 20
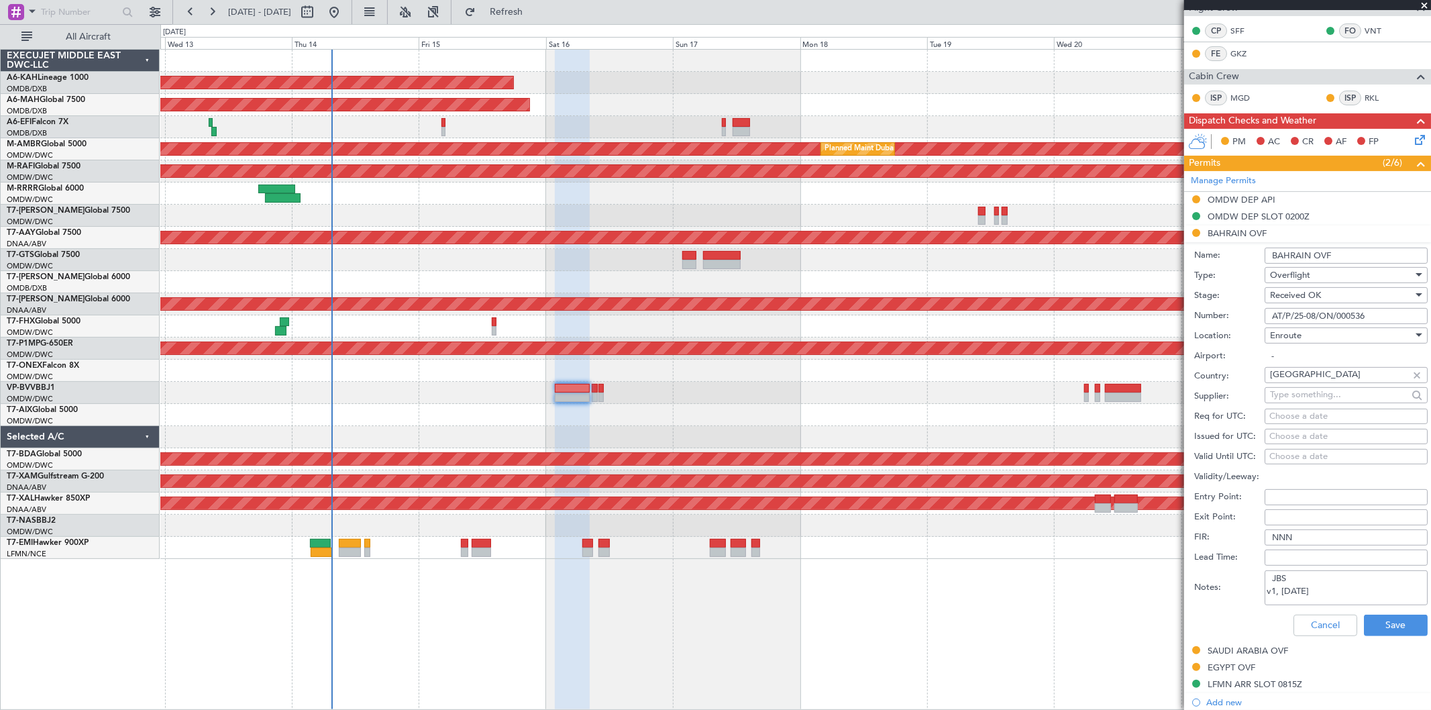
scroll to position [372, 0]
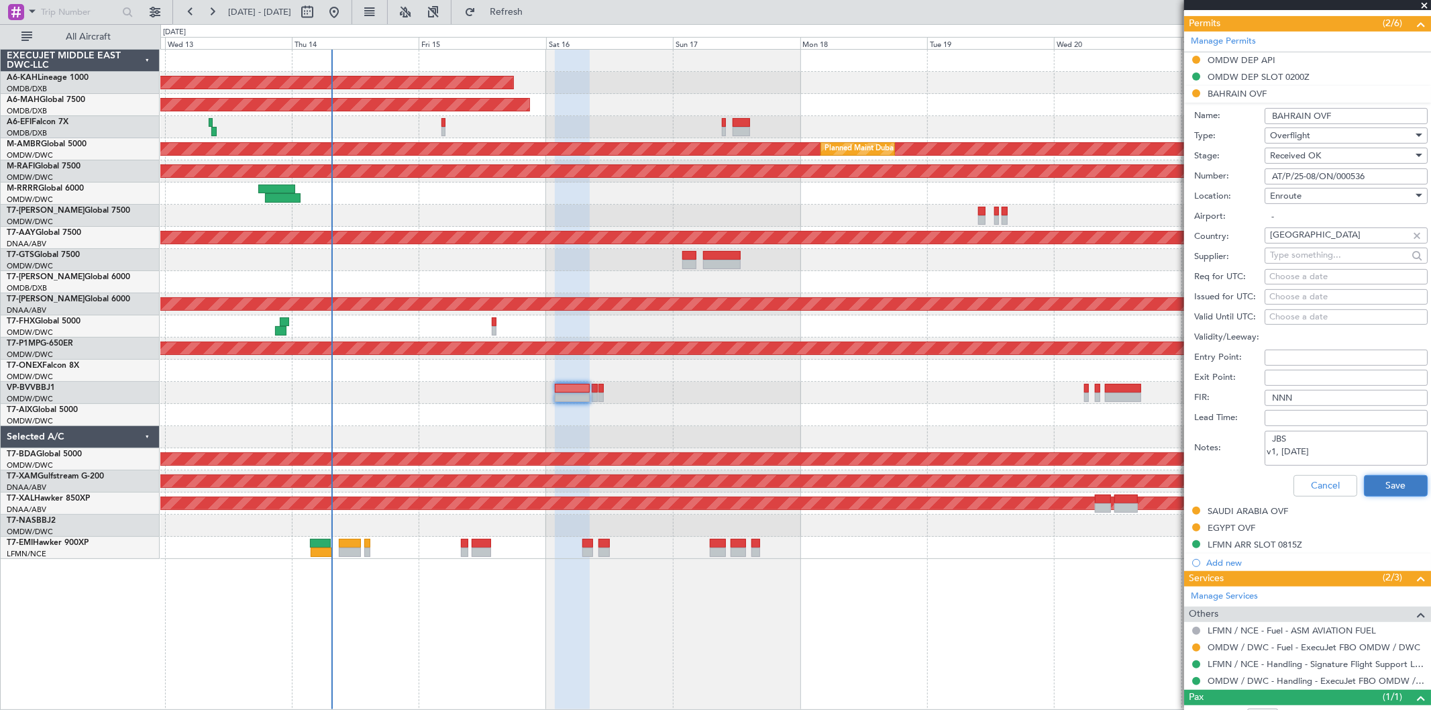
click at [1401, 490] on button "Save" at bounding box center [1396, 485] width 64 height 21
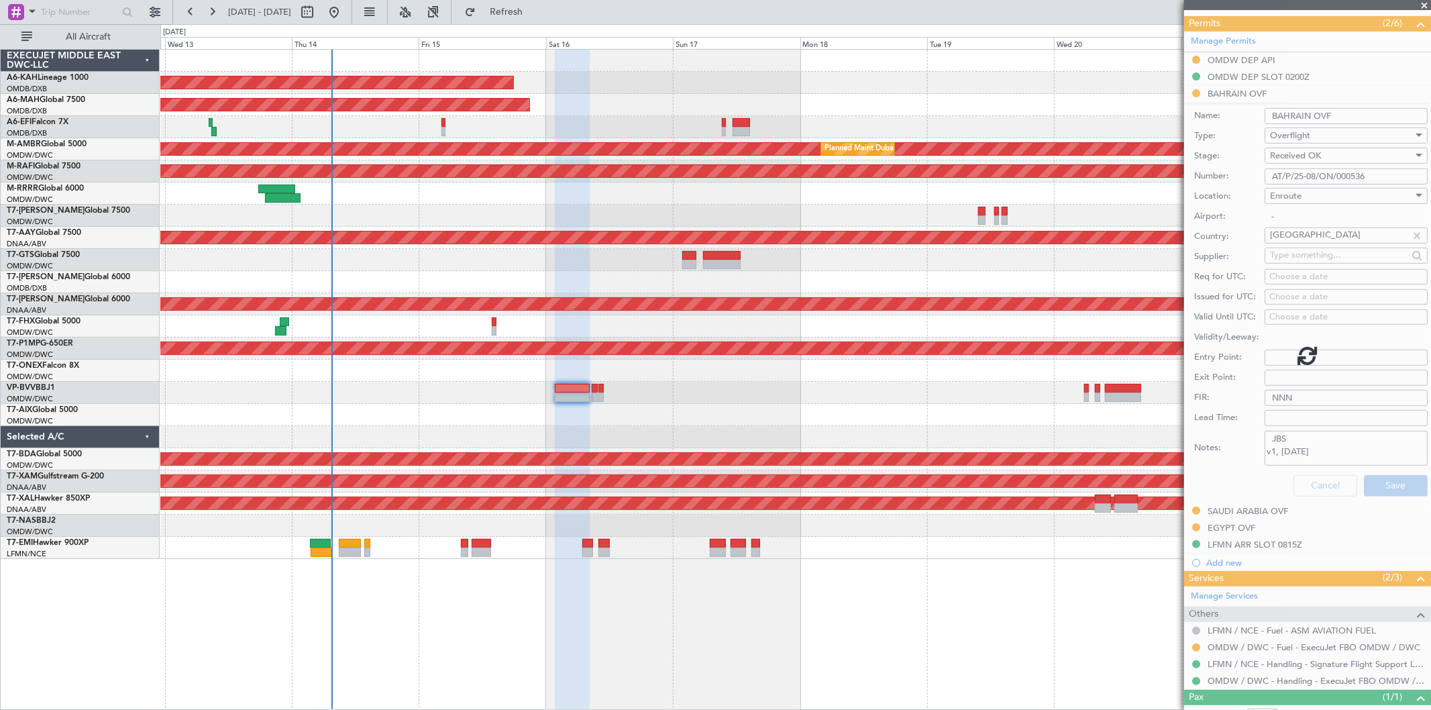
scroll to position [19, 0]
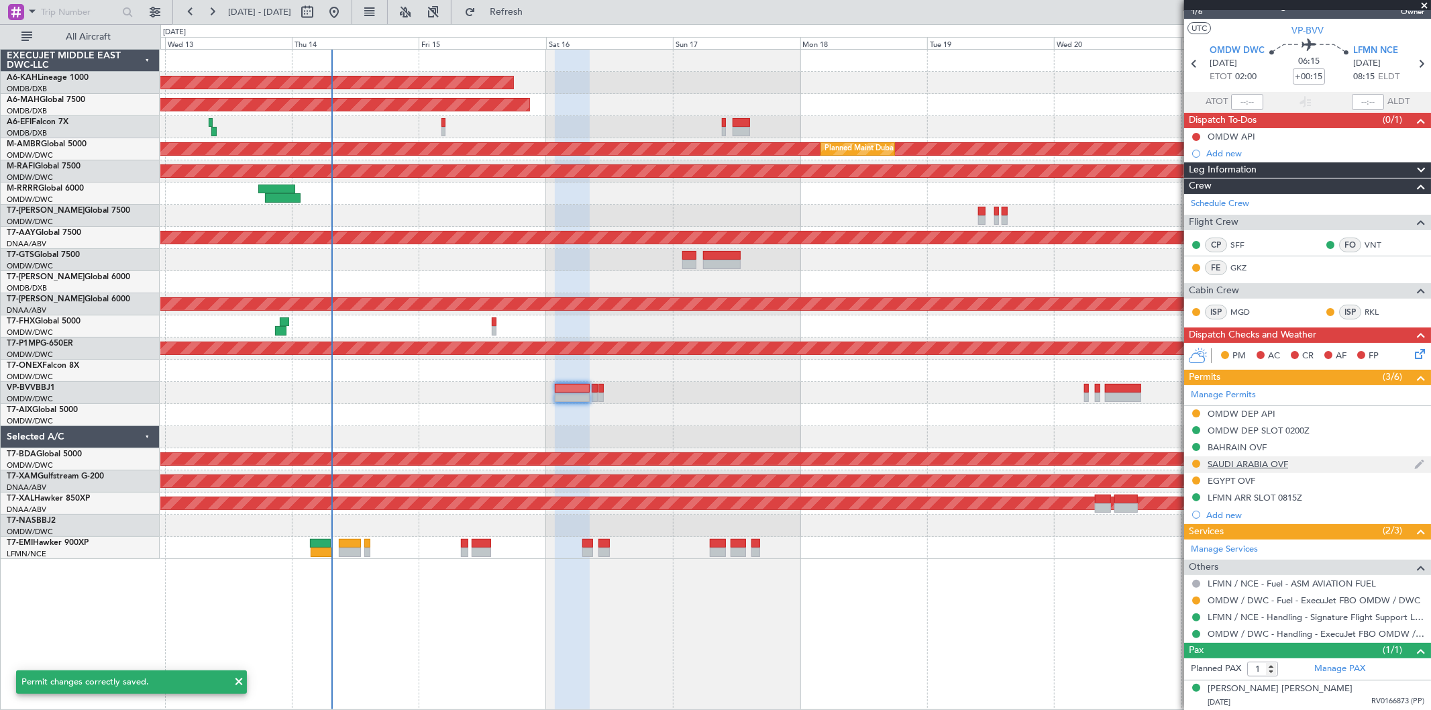
click at [1283, 464] on div "SAUDI ARABIA OVF" at bounding box center [1248, 463] width 80 height 11
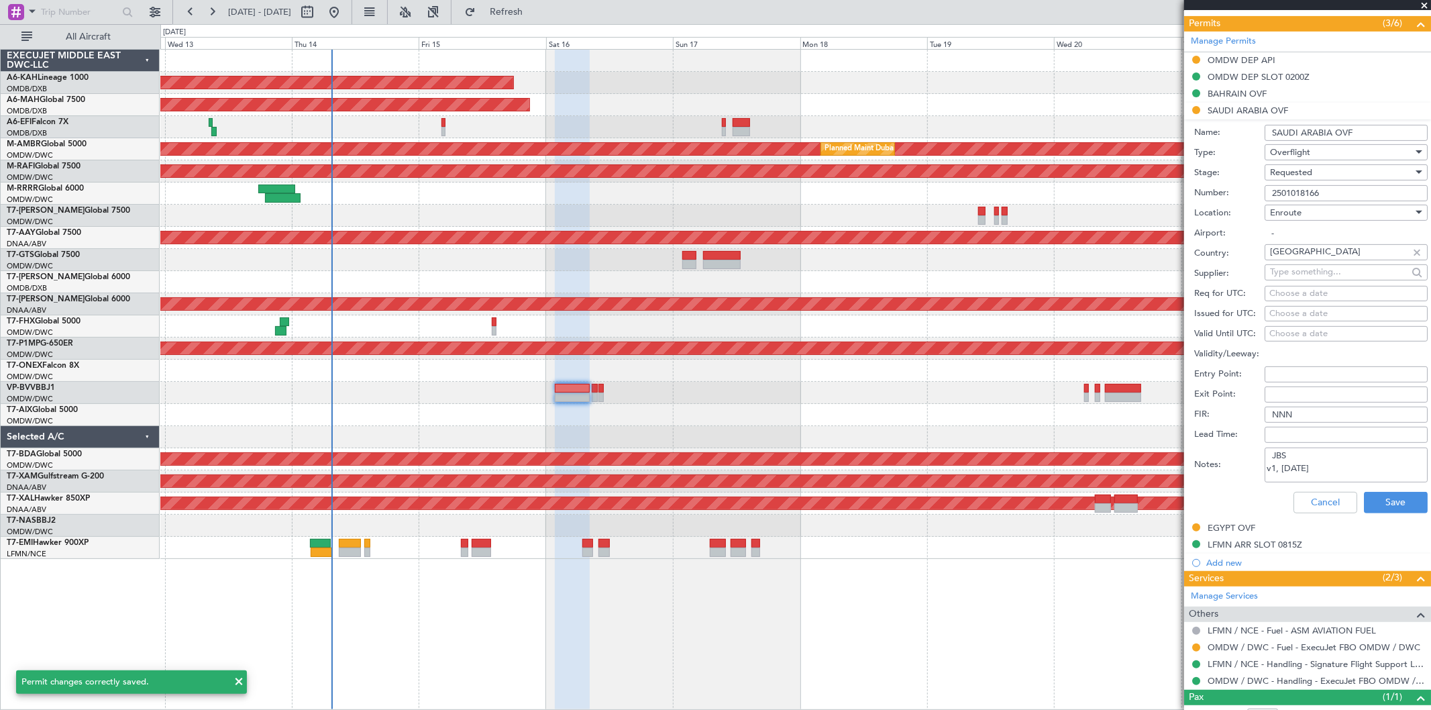
click at [1347, 198] on input "2501018166" at bounding box center [1346, 193] width 163 height 16
click at [1336, 172] on div "Requested" at bounding box center [1341, 172] width 143 height 20
click at [1336, 266] on span "Received OK" at bounding box center [1341, 275] width 140 height 20
click at [1375, 492] on button "Save" at bounding box center [1396, 502] width 64 height 21
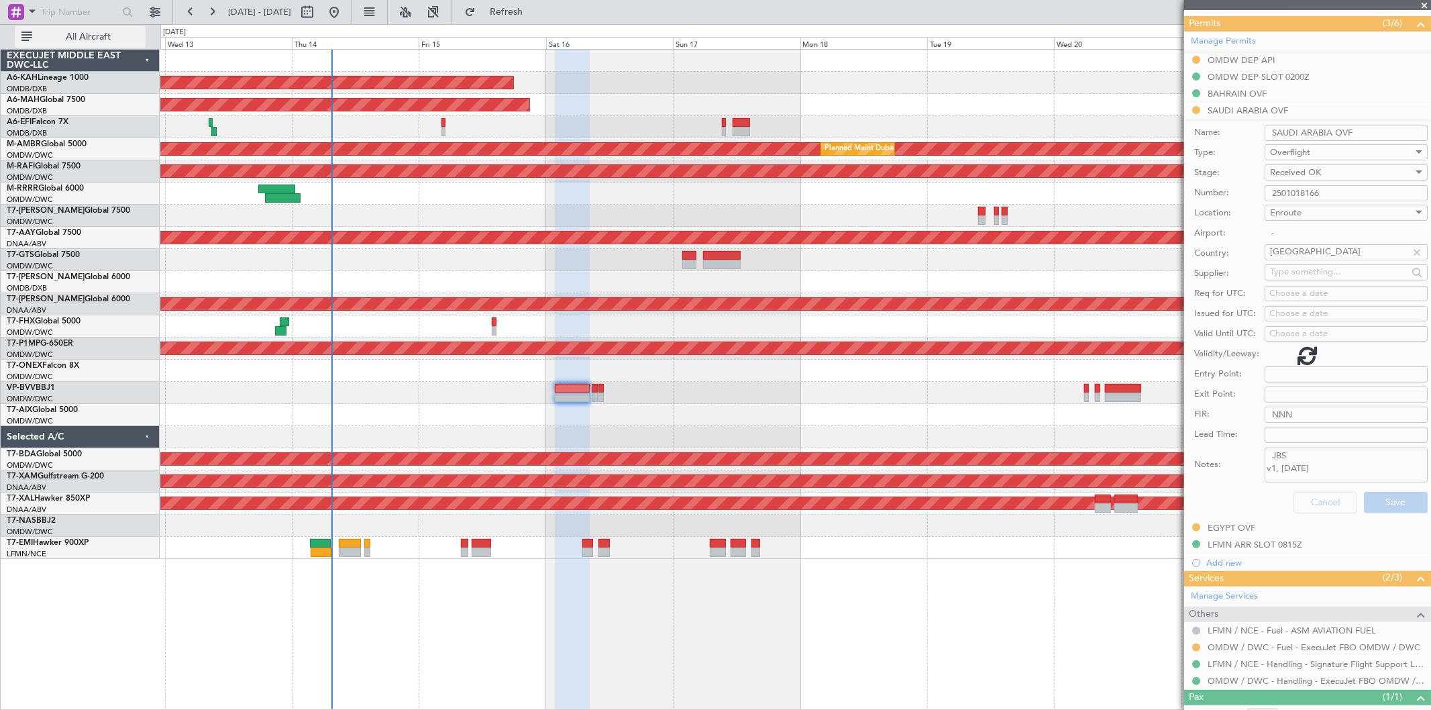
scroll to position [19, 0]
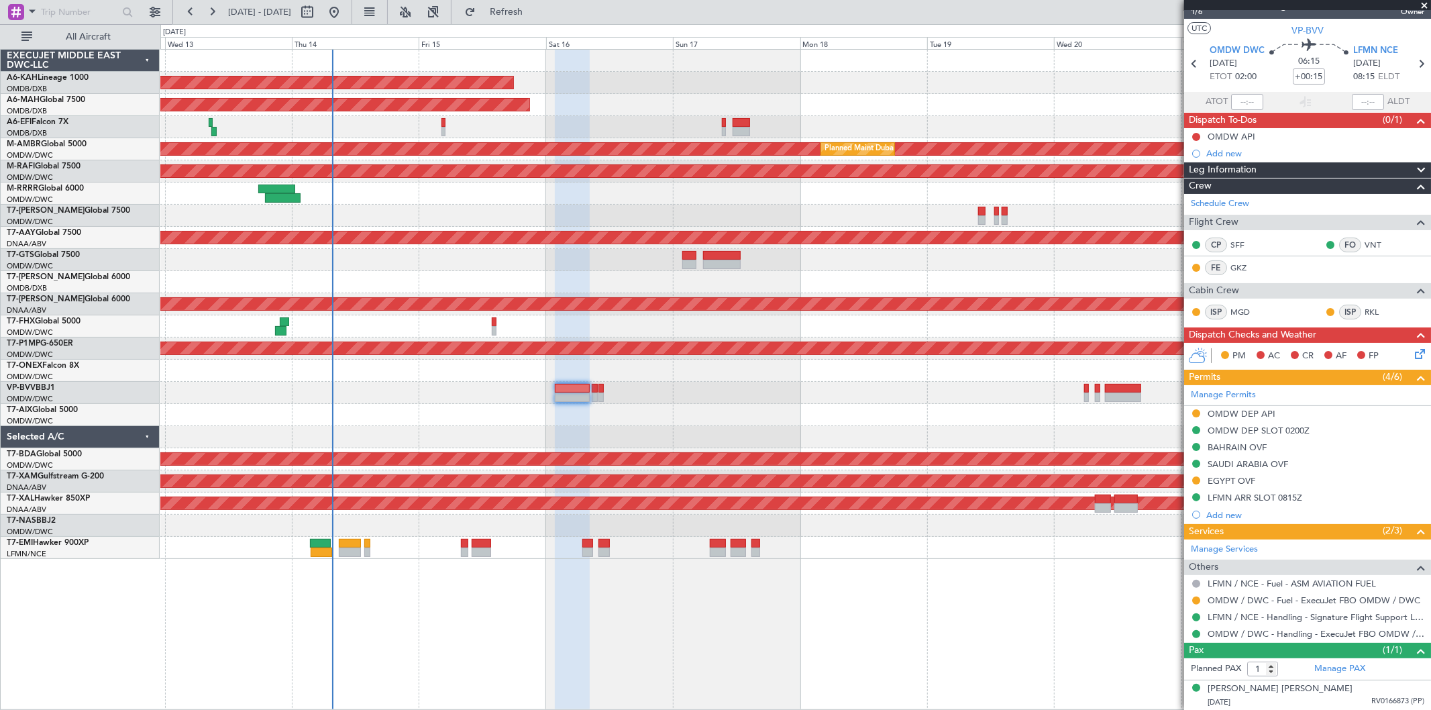
click at [1421, 4] on span at bounding box center [1423, 6] width 13 height 12
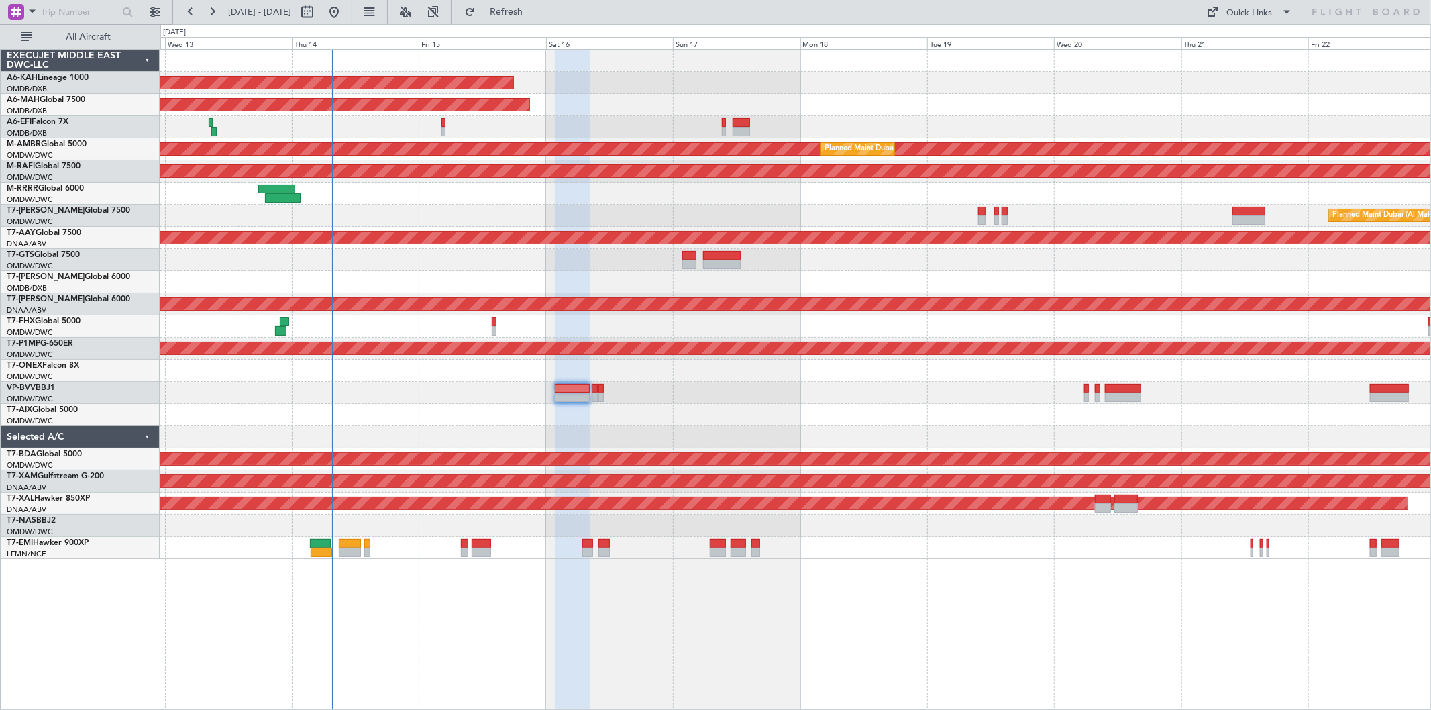
type input "0"
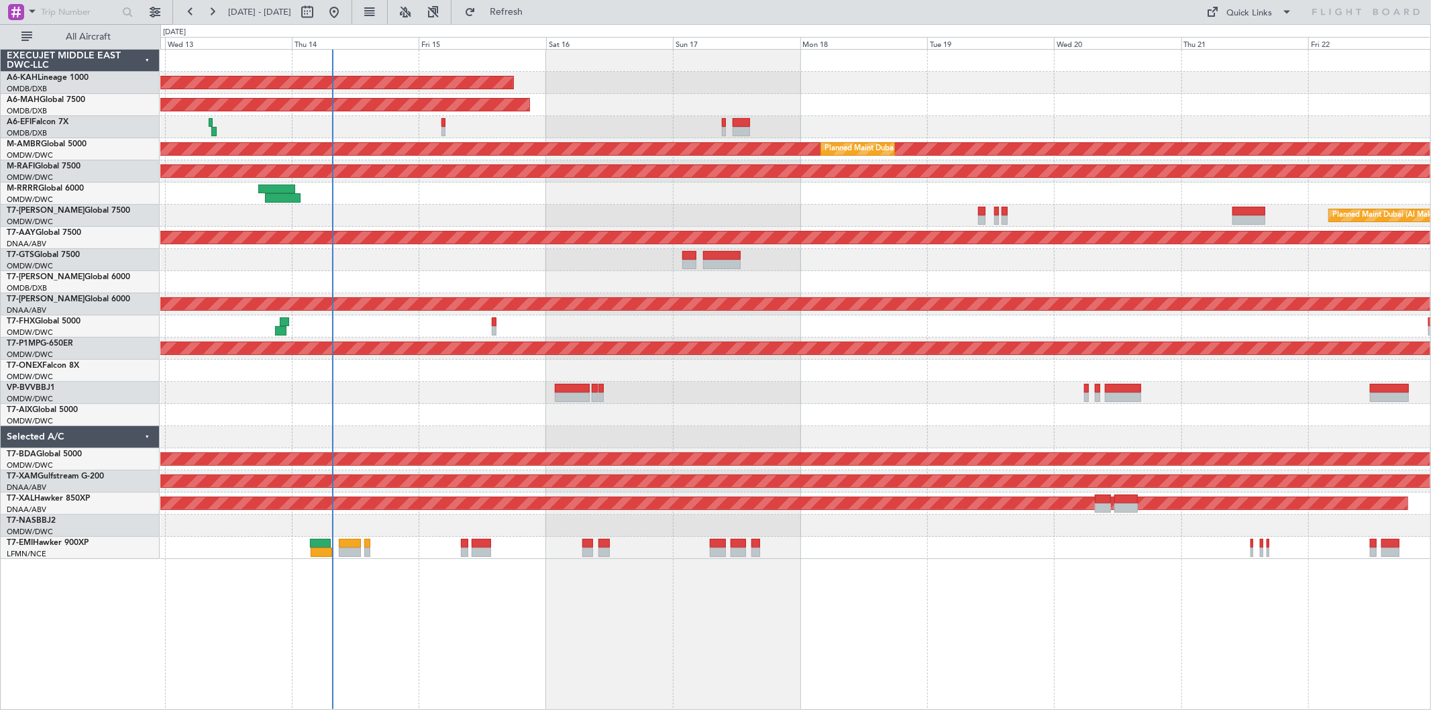
click at [1171, 72] on div "Unplanned Maint Budapest ([PERSON_NAME] Intl)" at bounding box center [795, 83] width 1270 height 22
click at [66, 123] on link "A6-EFI Falcon 7X" at bounding box center [38, 122] width 62 height 8
